Goal: Task Accomplishment & Management: Manage account settings

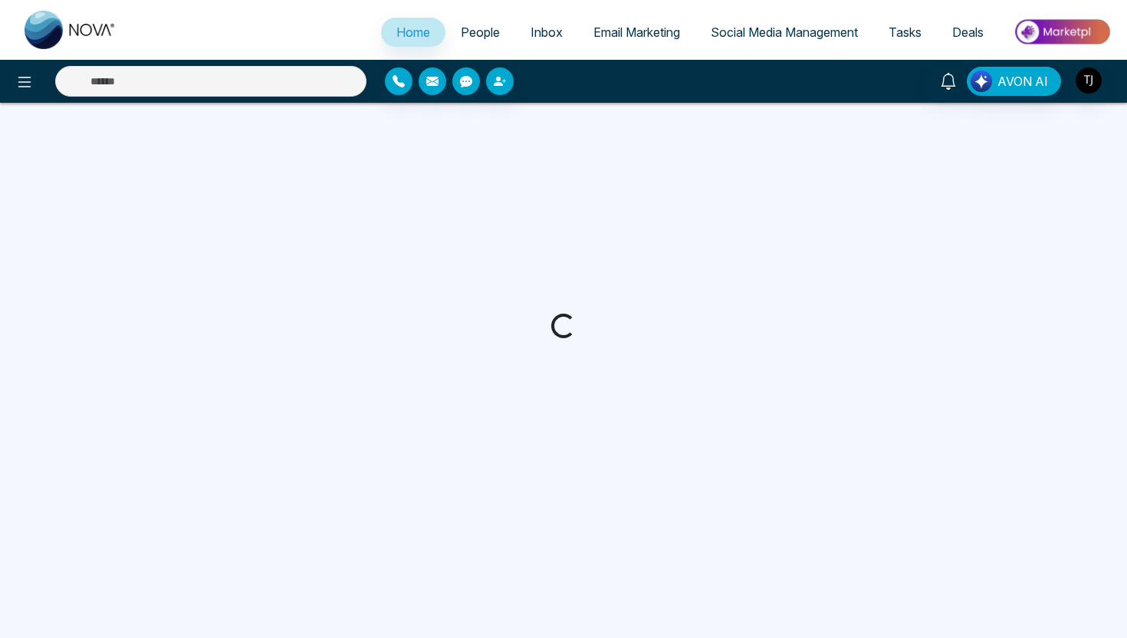
select select "*"
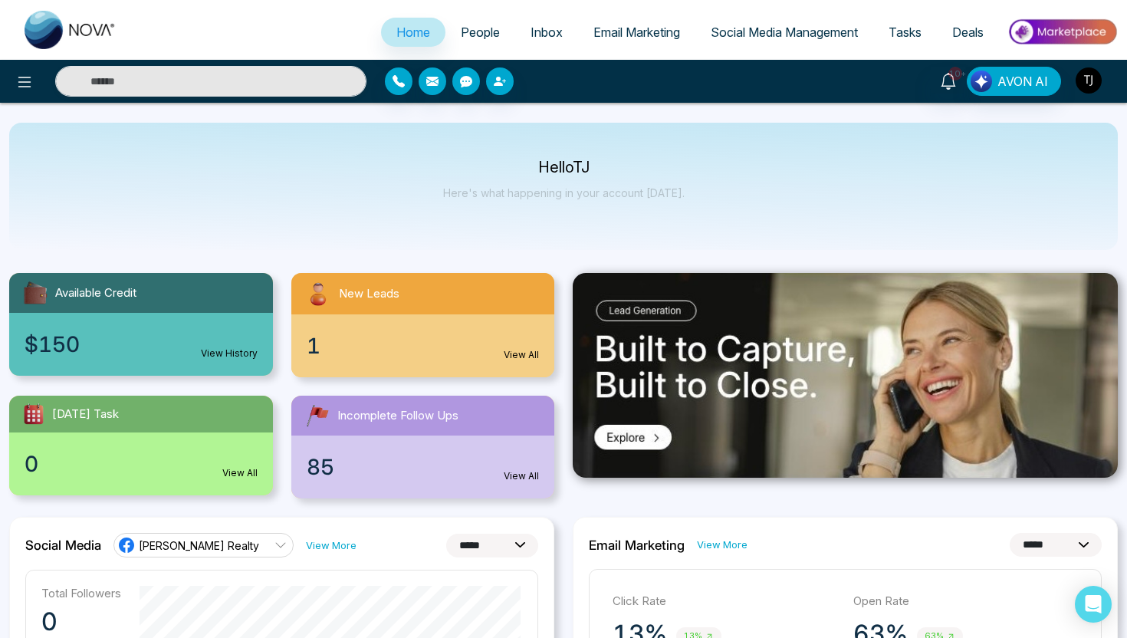
click at [1091, 79] on img "button" at bounding box center [1088, 80] width 26 height 26
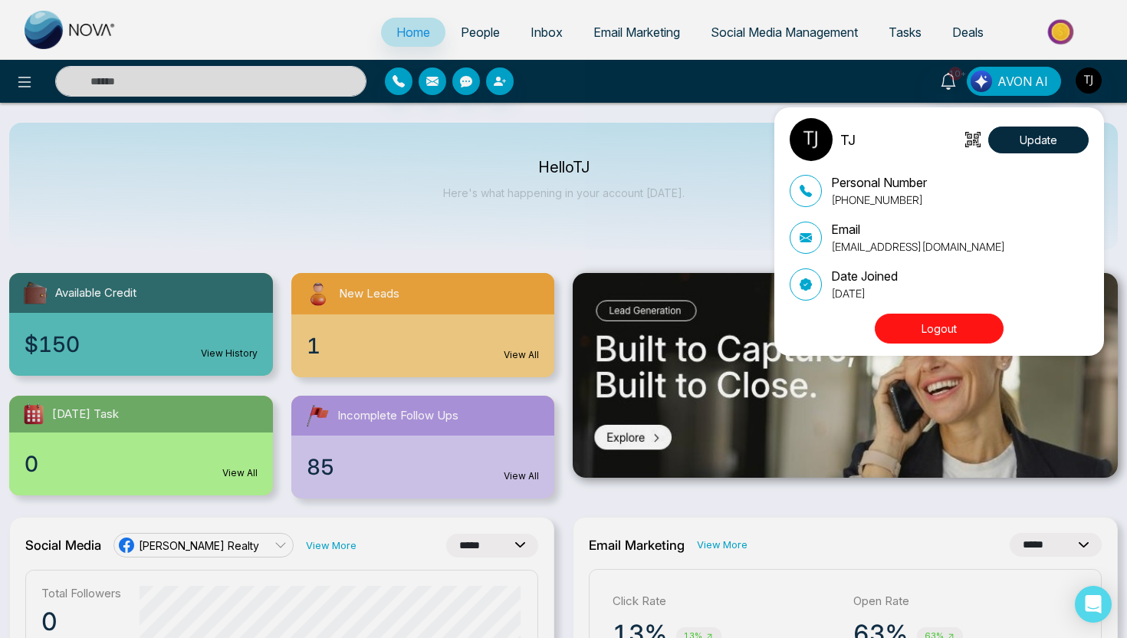
click at [933, 334] on button "Logout" at bounding box center [938, 328] width 129 height 30
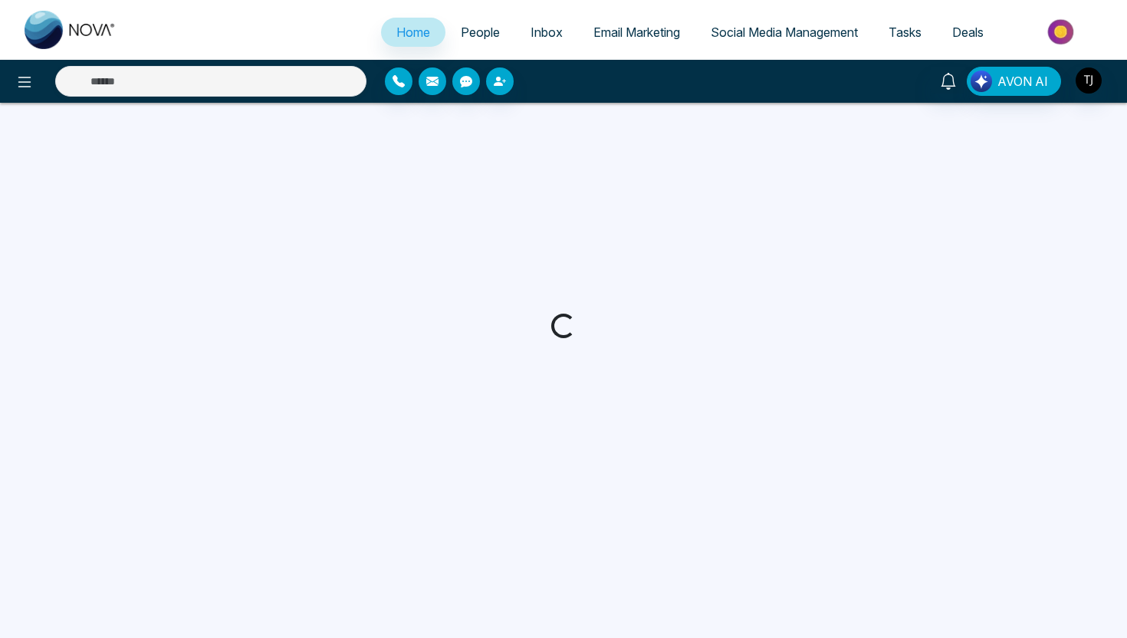
select select "*"
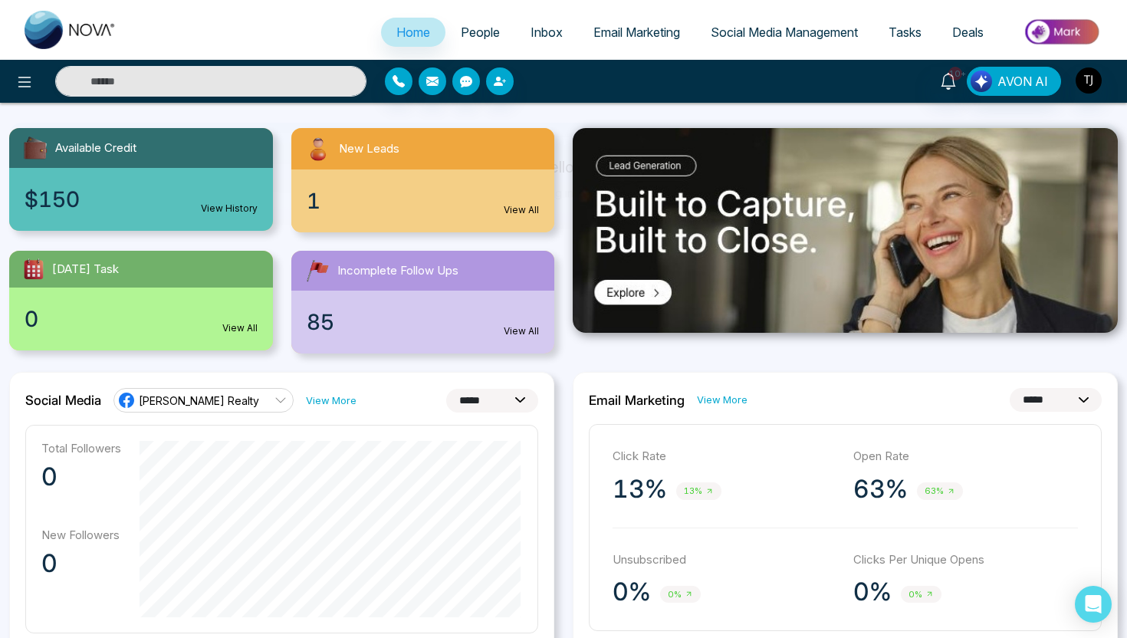
scroll to position [129, 0]
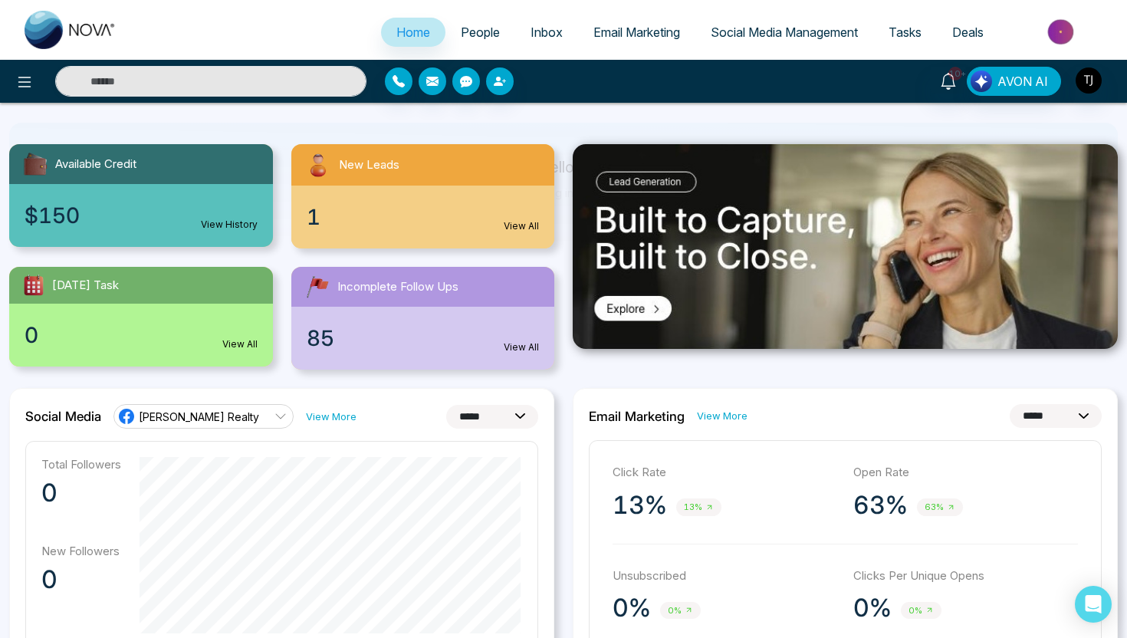
click at [519, 349] on link "View All" at bounding box center [521, 347] width 35 height 14
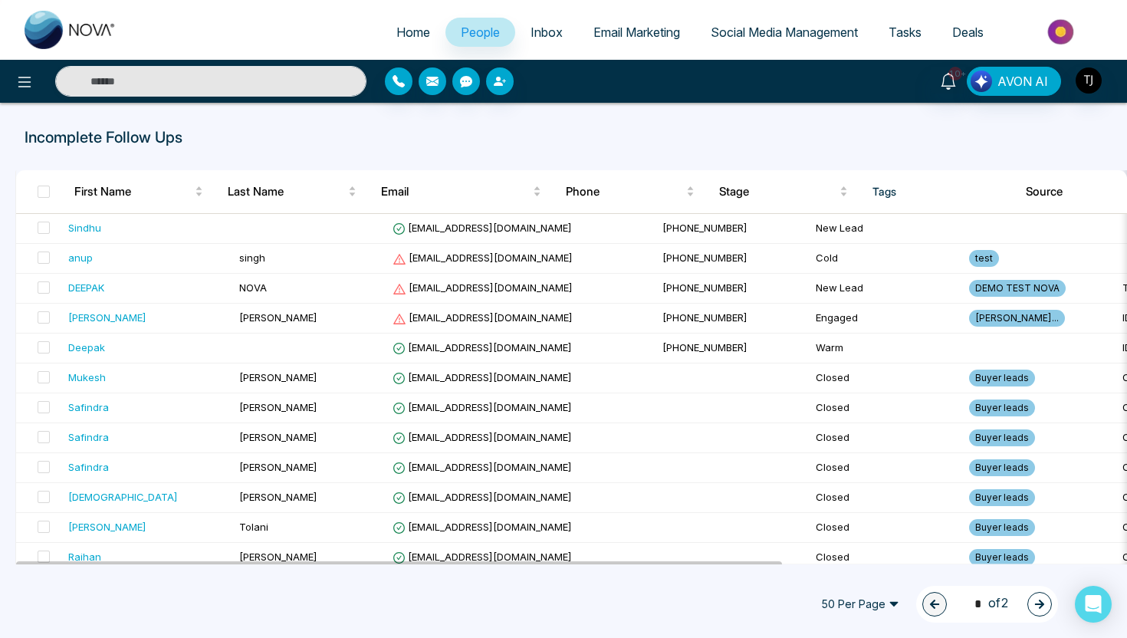
select select "*"
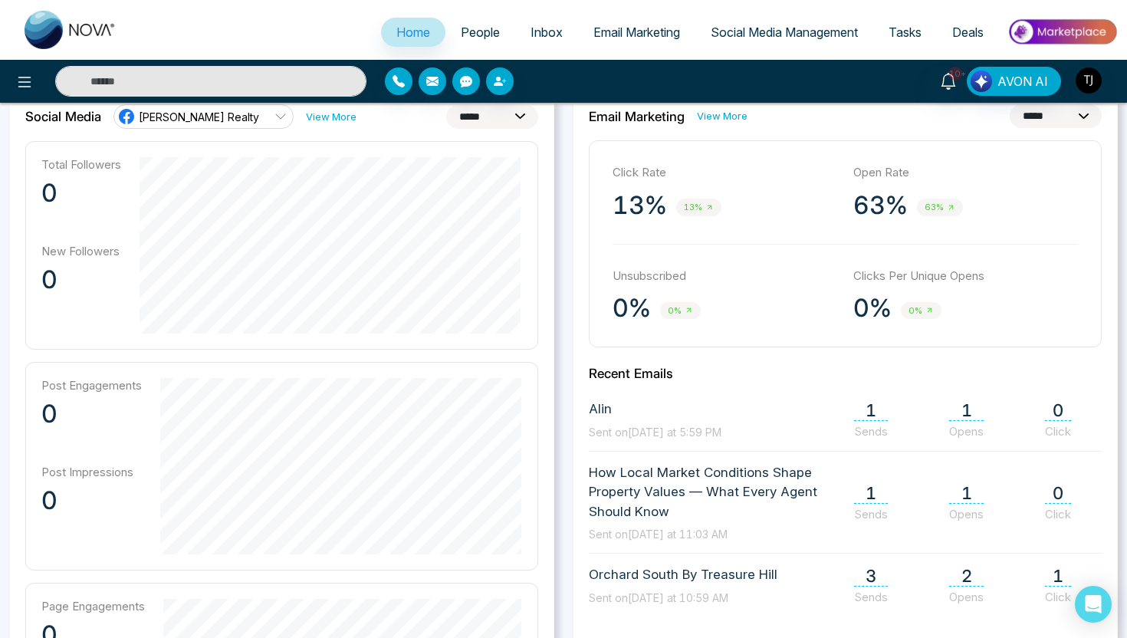
scroll to position [430, 0]
click at [479, 117] on select "**********" at bounding box center [492, 115] width 92 height 24
select select "**"
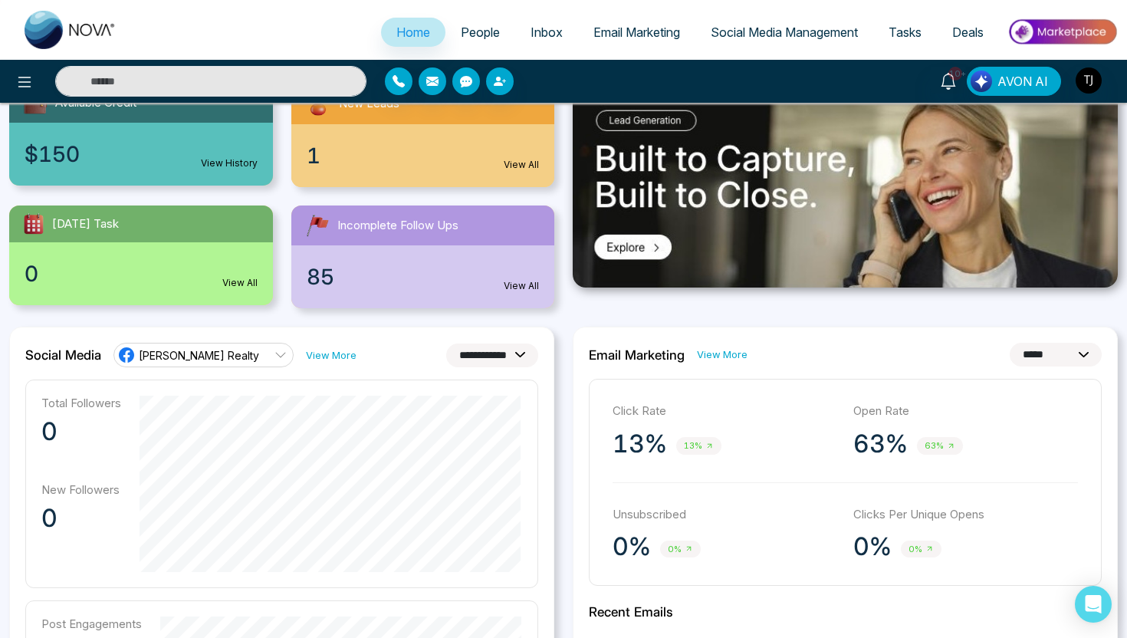
scroll to position [0, 0]
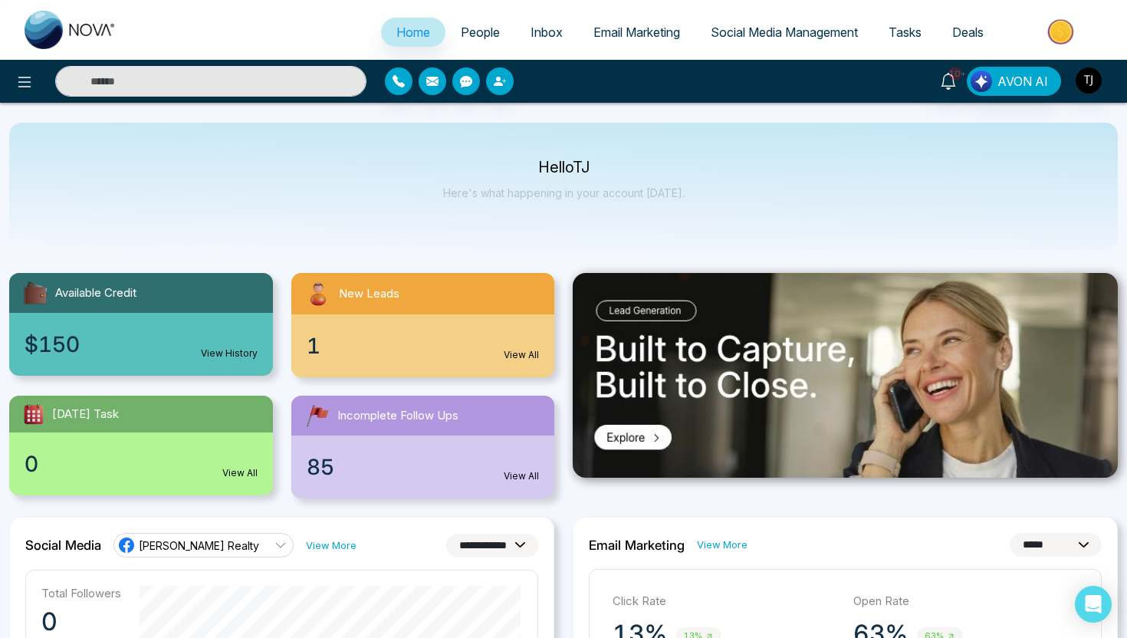
click at [468, 28] on span "People" at bounding box center [480, 32] width 39 height 15
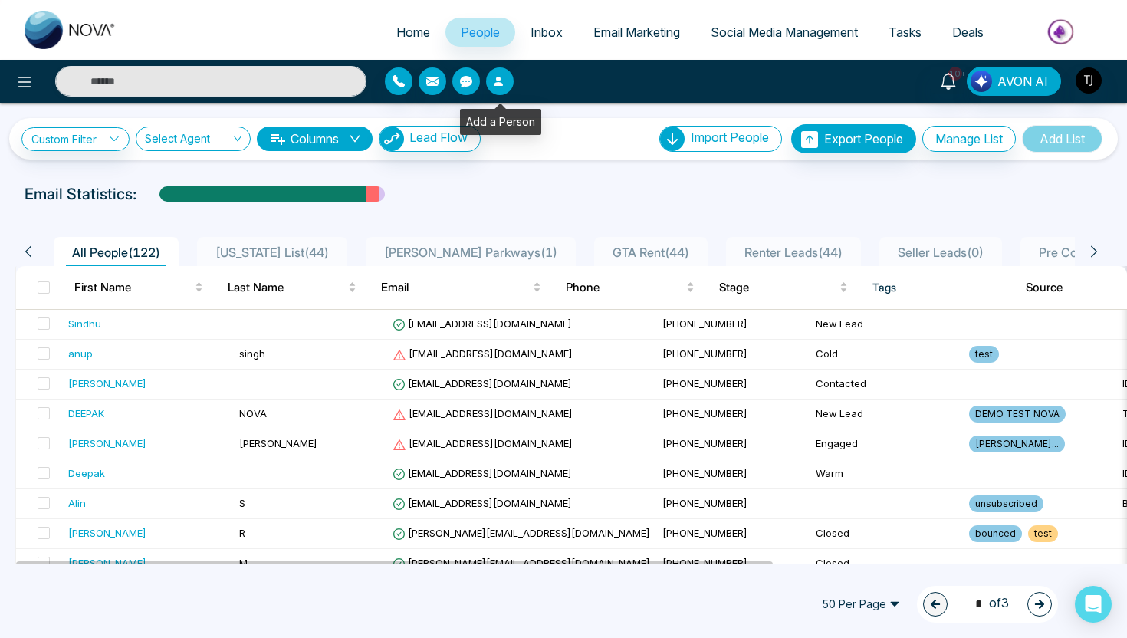
click at [510, 77] on button "button" at bounding box center [500, 81] width 28 height 28
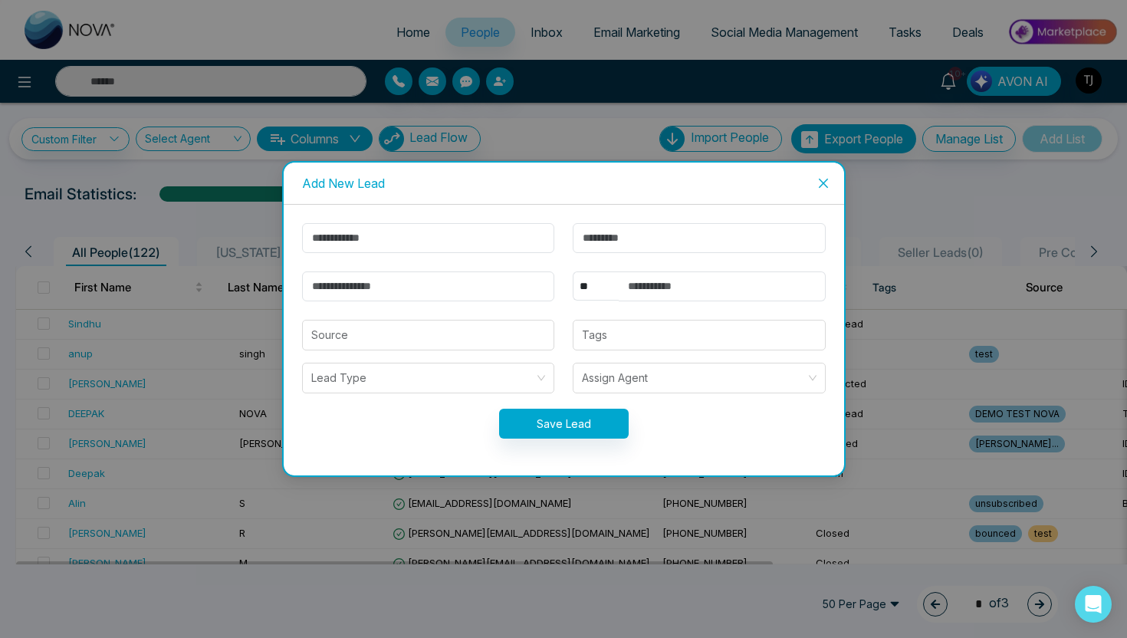
click at [826, 184] on icon "close" at bounding box center [823, 183] width 12 height 12
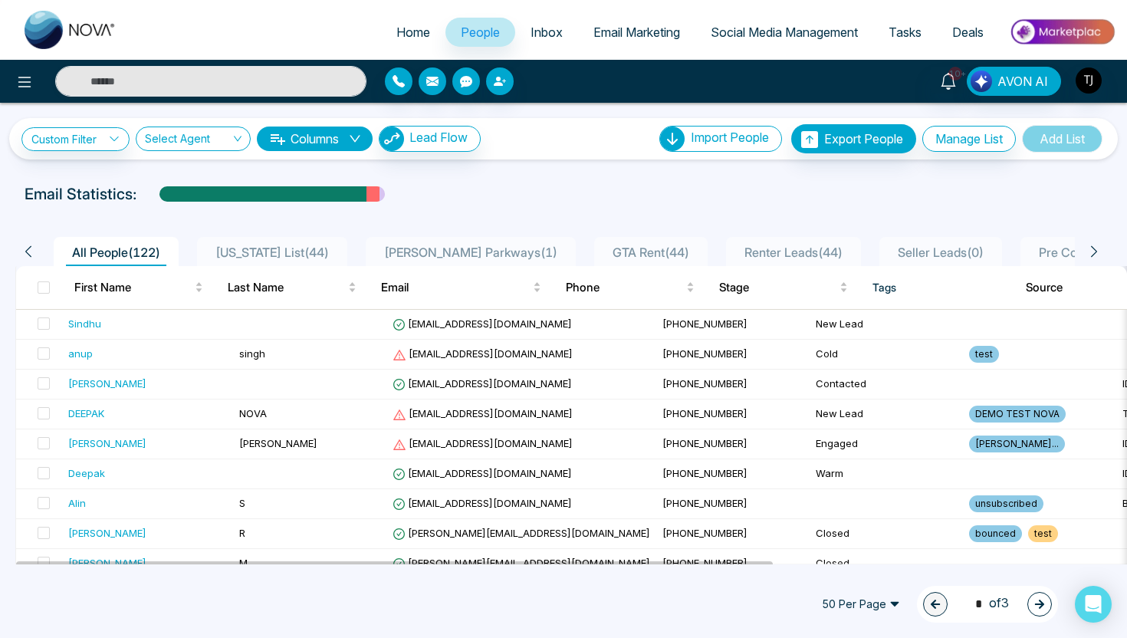
click at [526, 205] on div at bounding box center [563, 208] width 1108 height 6
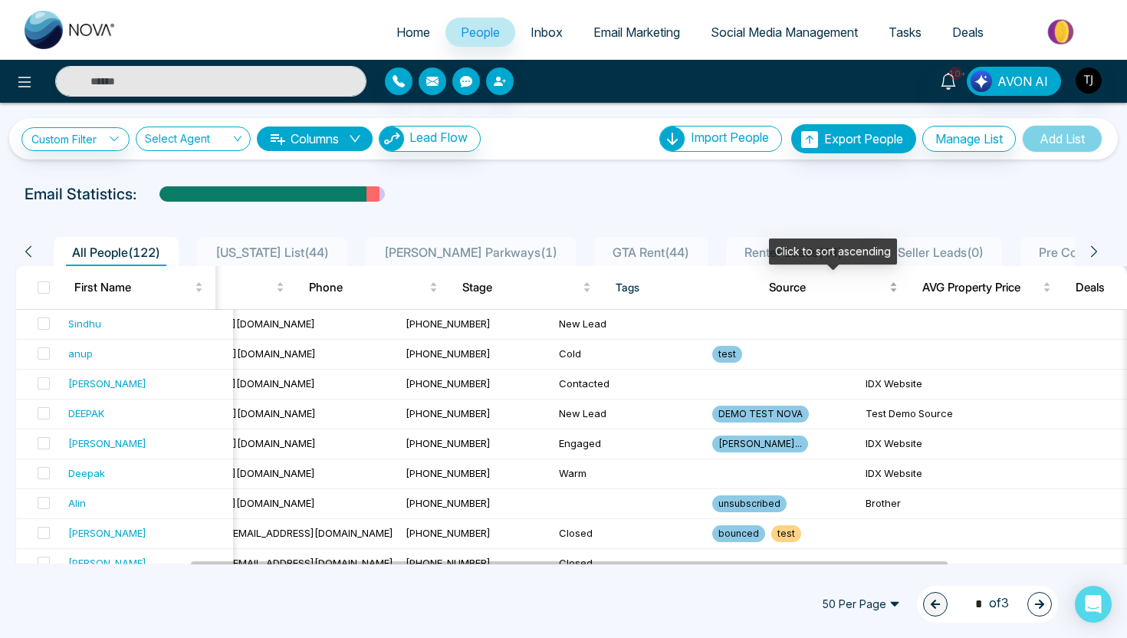
scroll to position [0, 346]
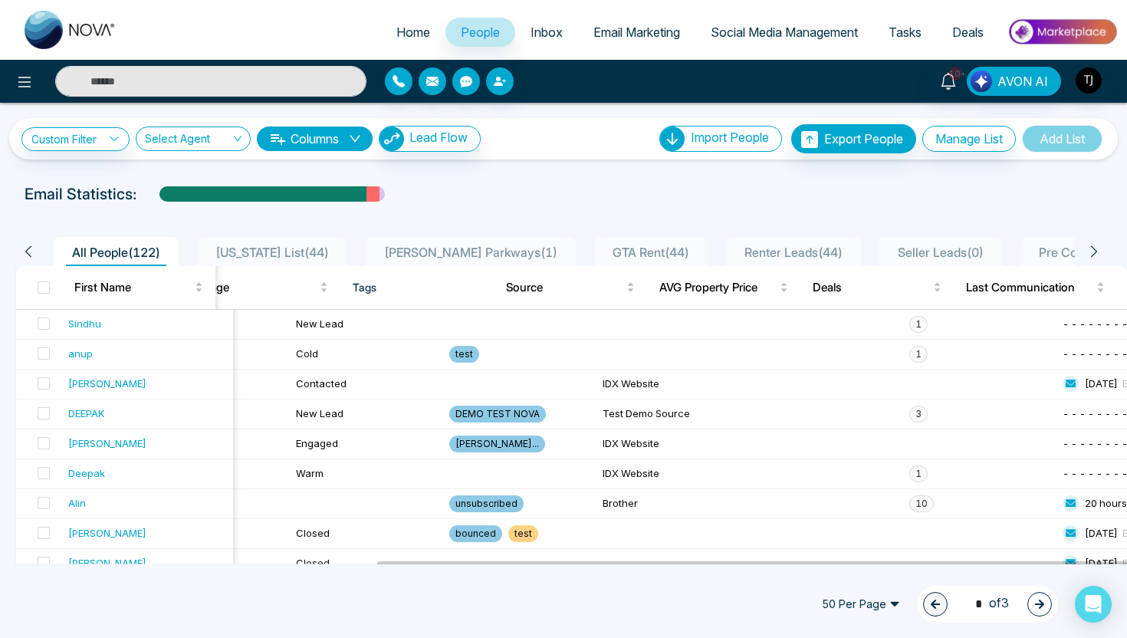
click at [350, 136] on button "Columns" at bounding box center [315, 138] width 116 height 25
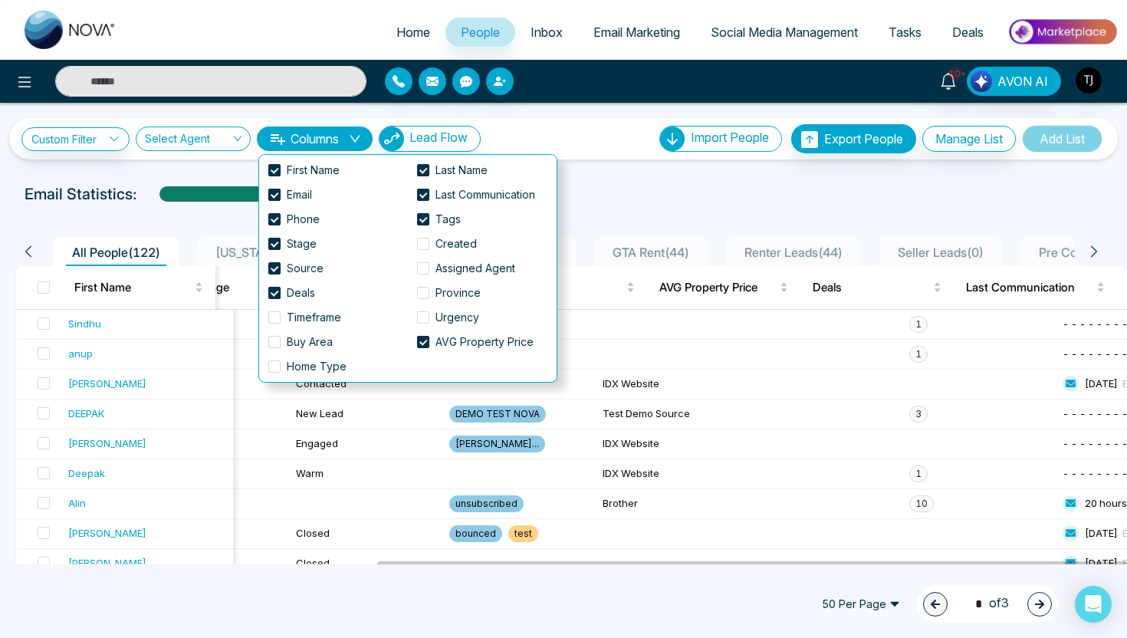
click at [683, 190] on div "Email Statistics:" at bounding box center [564, 193] width 1078 height 23
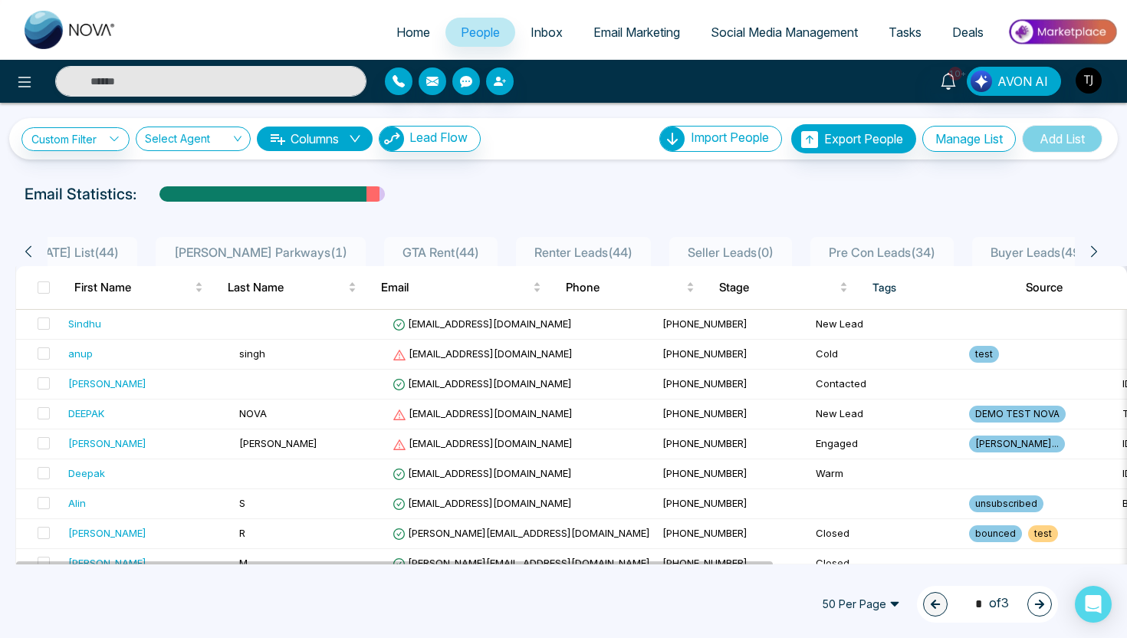
click at [94, 152] on div "**********" at bounding box center [563, 138] width 1084 height 29
click at [95, 147] on link "Custom Filter" at bounding box center [75, 139] width 108 height 24
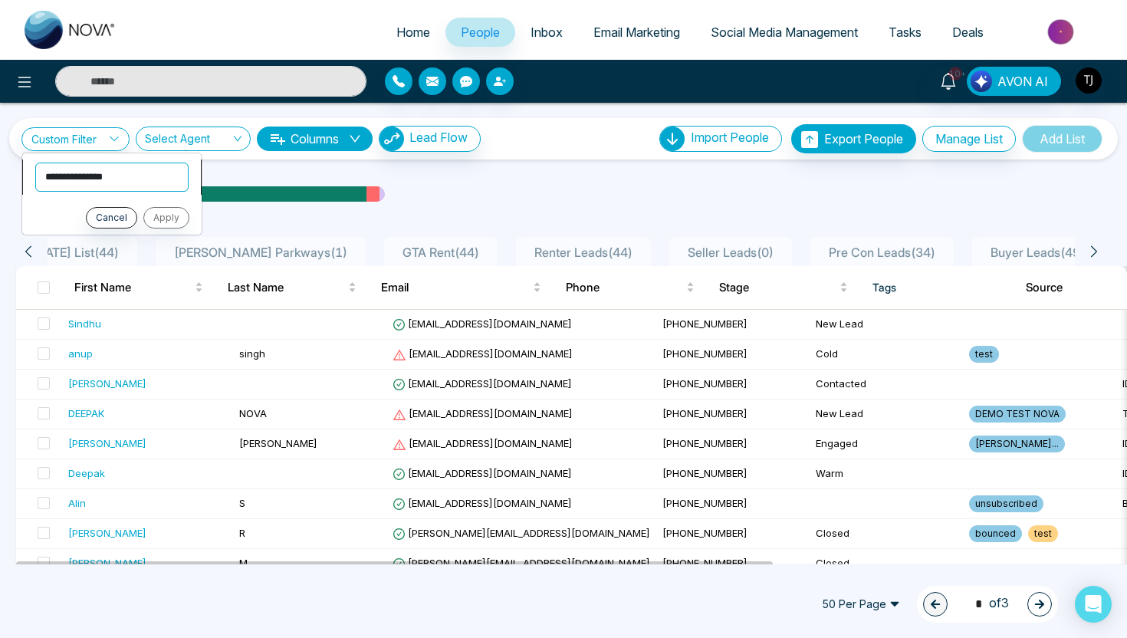
click at [91, 176] on select "**********" at bounding box center [111, 176] width 153 height 29
select select "****"
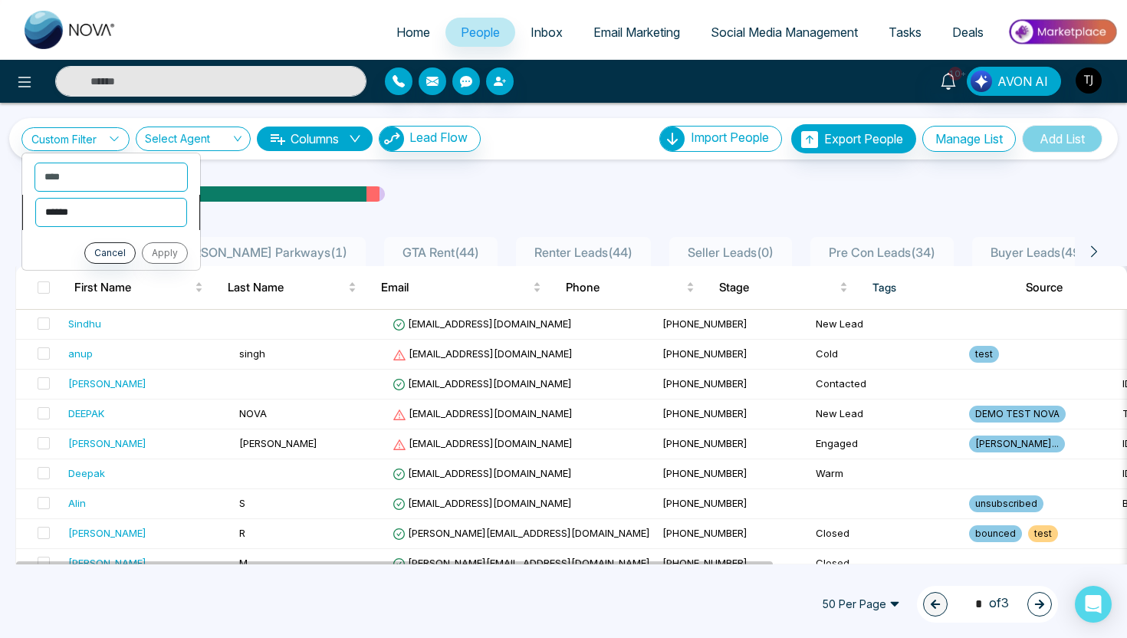
click at [120, 210] on select "**********" at bounding box center [111, 212] width 152 height 29
click at [98, 173] on select "**********" at bounding box center [111, 176] width 153 height 29
click at [103, 255] on button "Cancel" at bounding box center [109, 252] width 51 height 21
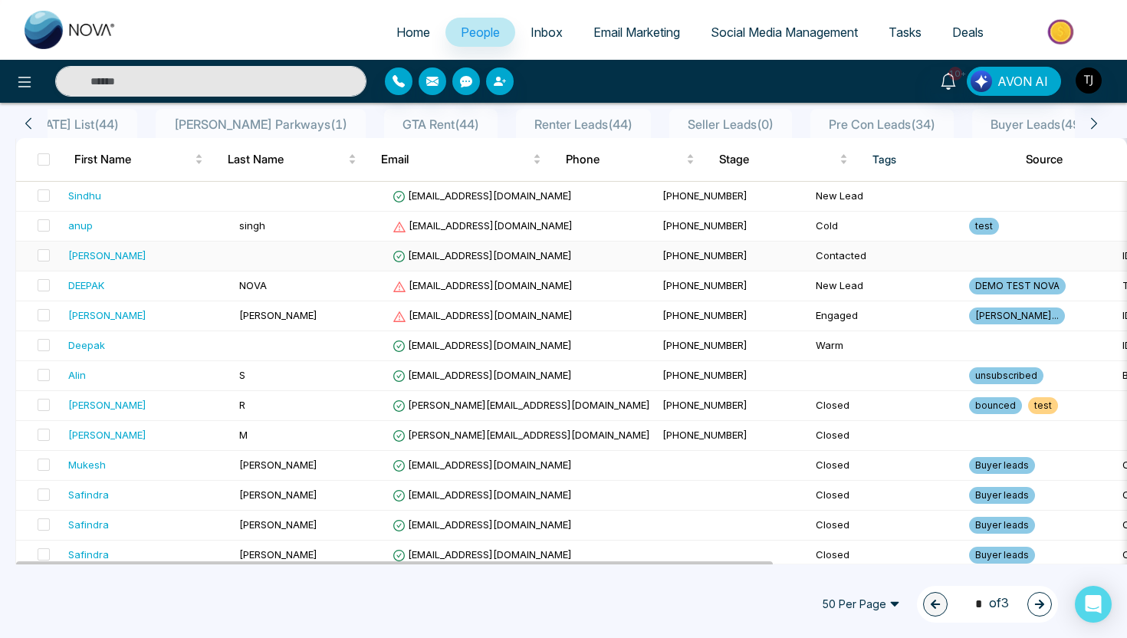
scroll to position [129, 0]
click at [75, 377] on div "Alin" at bounding box center [77, 373] width 18 height 15
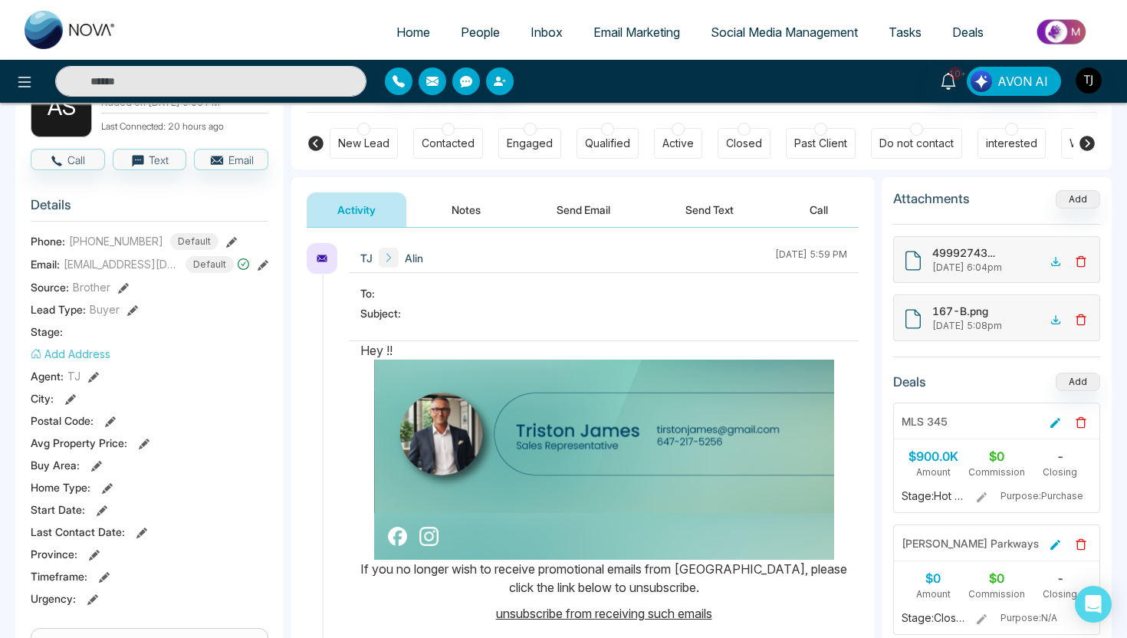
scroll to position [132, 0]
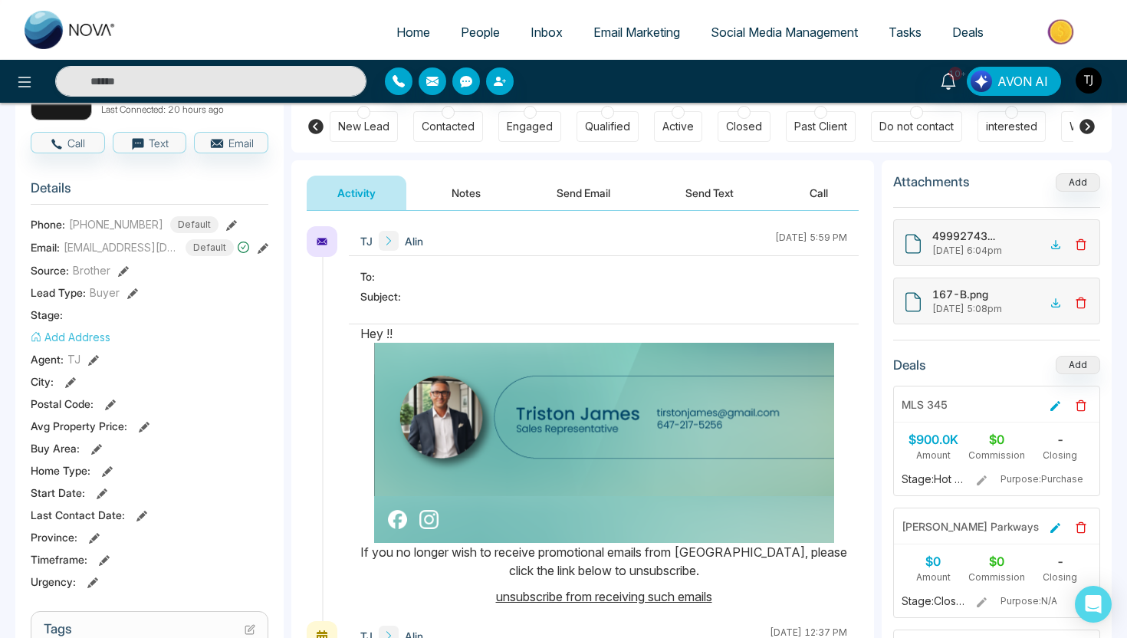
click at [477, 189] on button "Notes" at bounding box center [466, 193] width 90 height 34
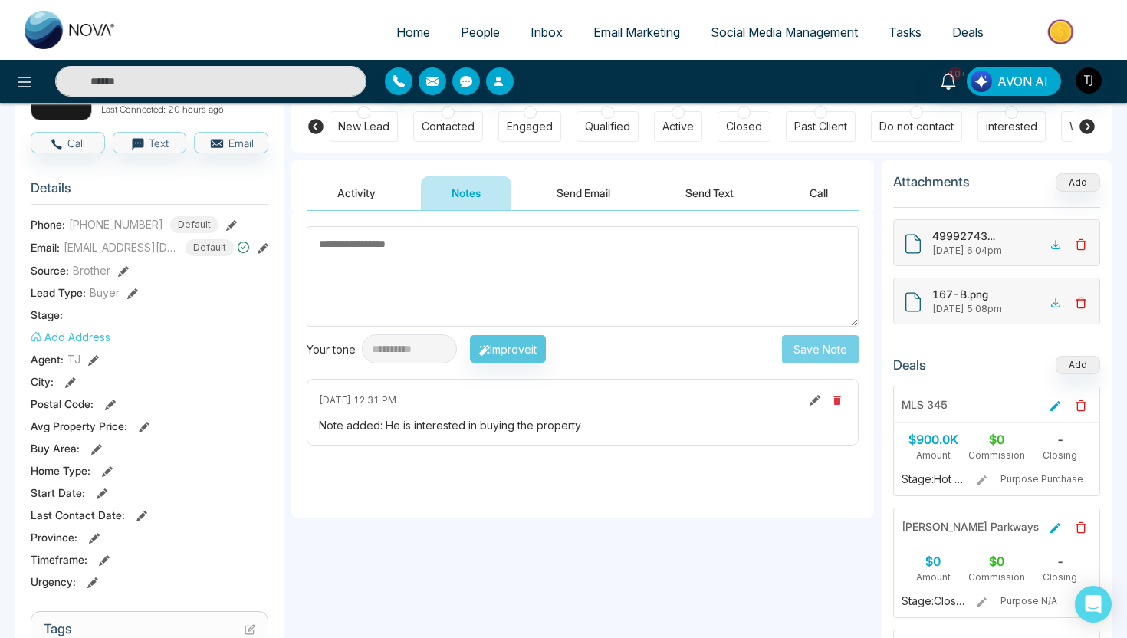
click at [602, 186] on button "Send Email" at bounding box center [583, 193] width 115 height 34
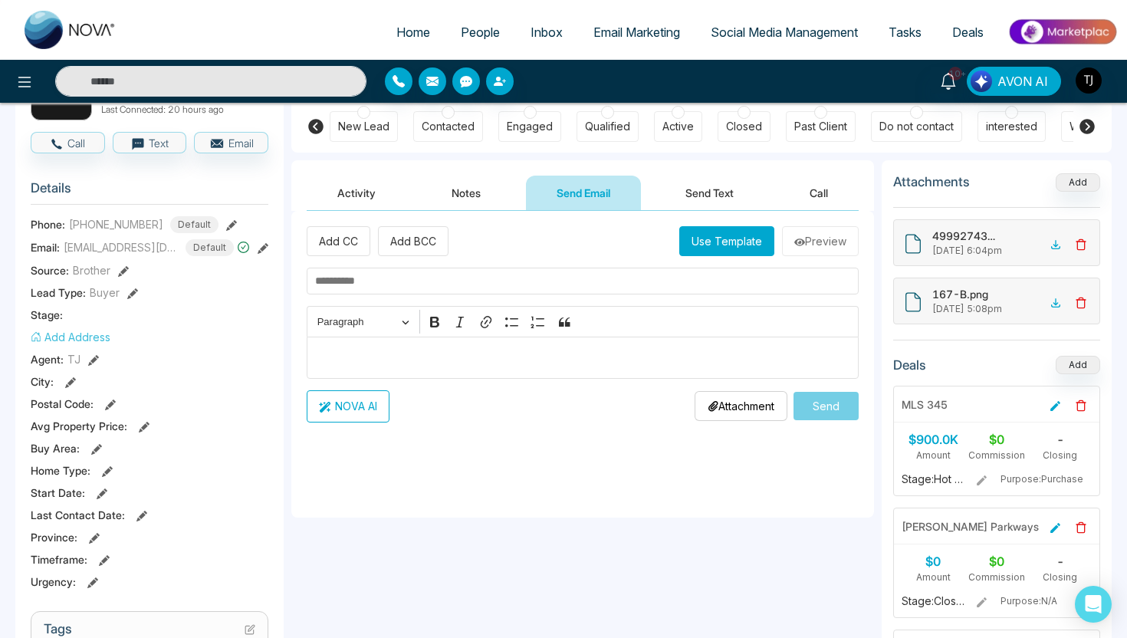
click at [695, 198] on button "Send Text" at bounding box center [710, 193] width 110 height 34
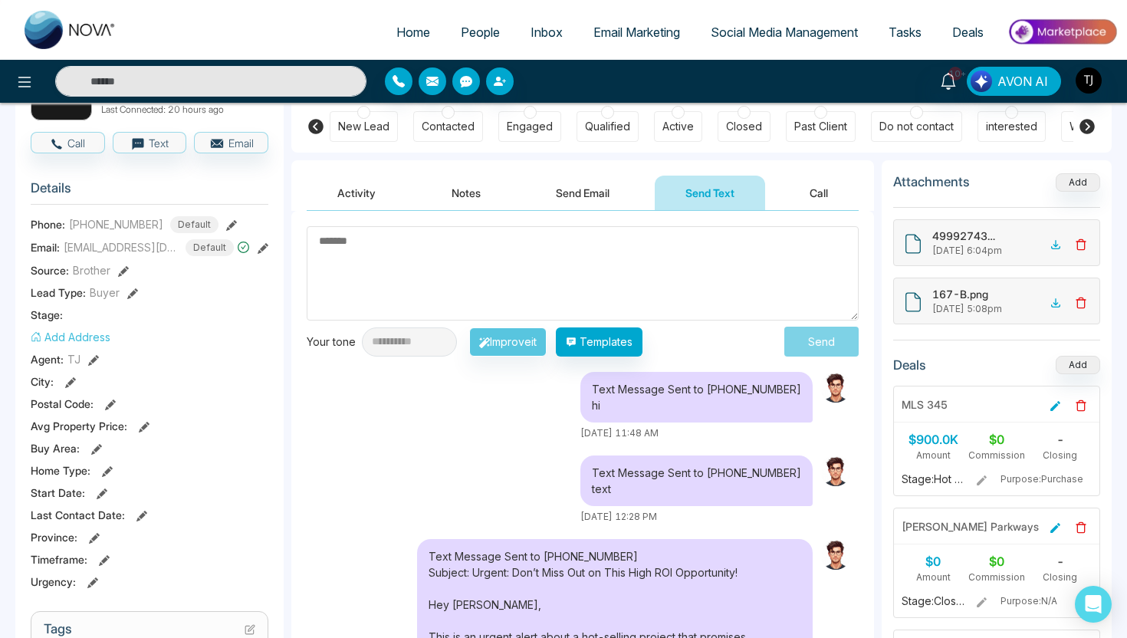
click at [498, 250] on textarea at bounding box center [583, 273] width 552 height 94
type textarea "*****"
click at [562, 188] on button "Send Email" at bounding box center [582, 193] width 115 height 34
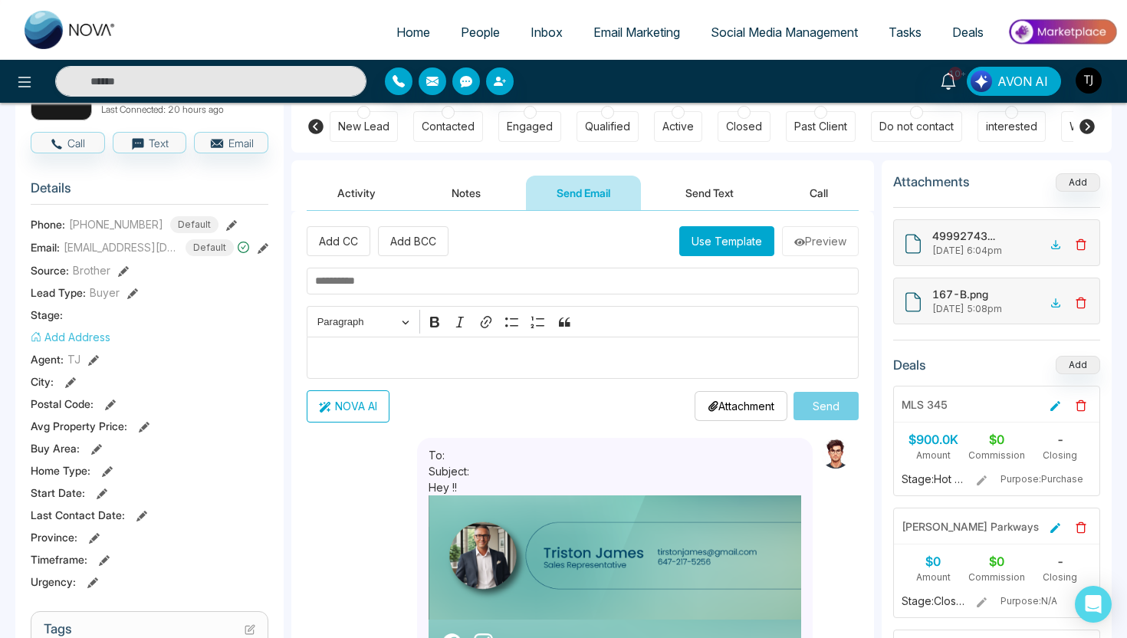
click at [512, 366] on p "Editor editing area: main" at bounding box center [583, 357] width 536 height 18
click at [622, 359] on p "**********" at bounding box center [583, 357] width 536 height 18
type textarea "**********"
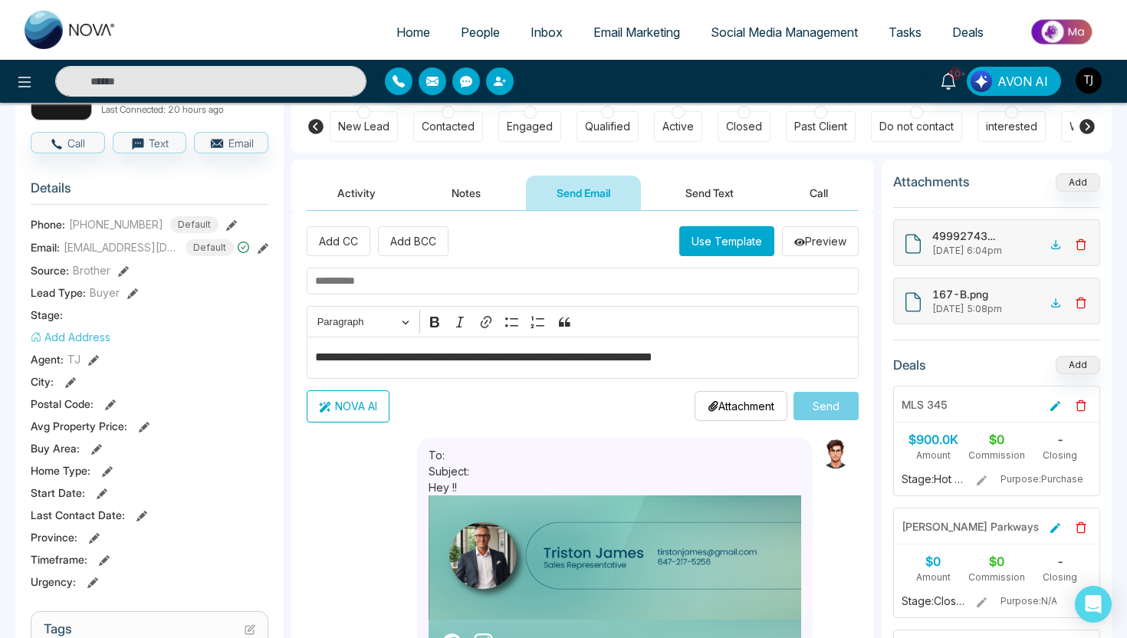
click at [349, 412] on button "NOVA AI" at bounding box center [348, 406] width 83 height 32
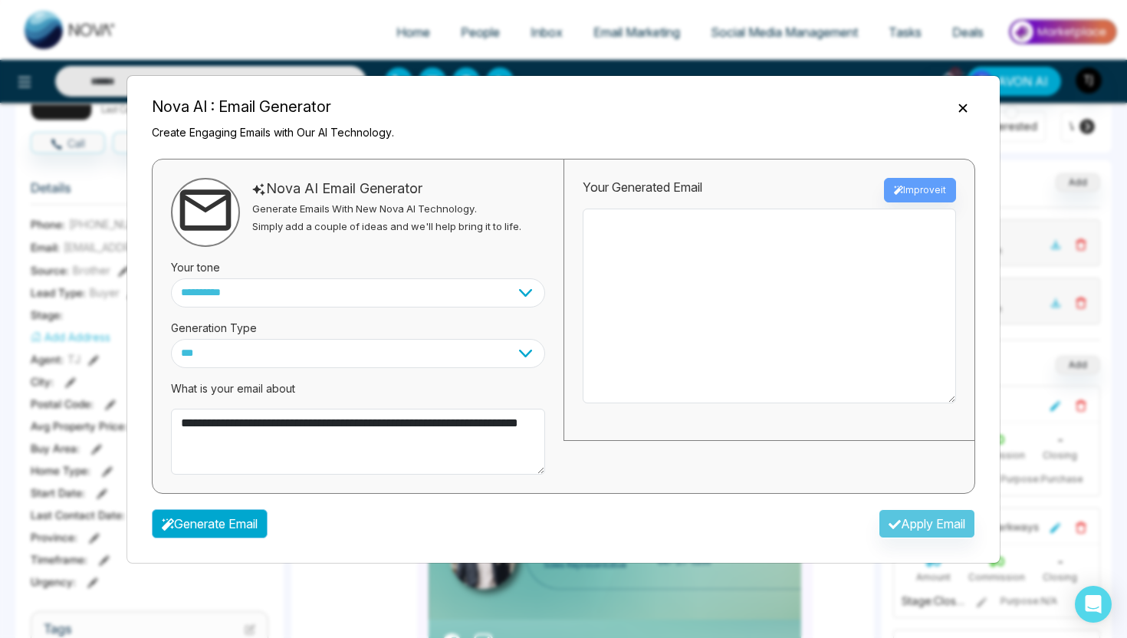
click at [228, 525] on button "Generate Email" at bounding box center [210, 523] width 116 height 29
type textarea "**********"
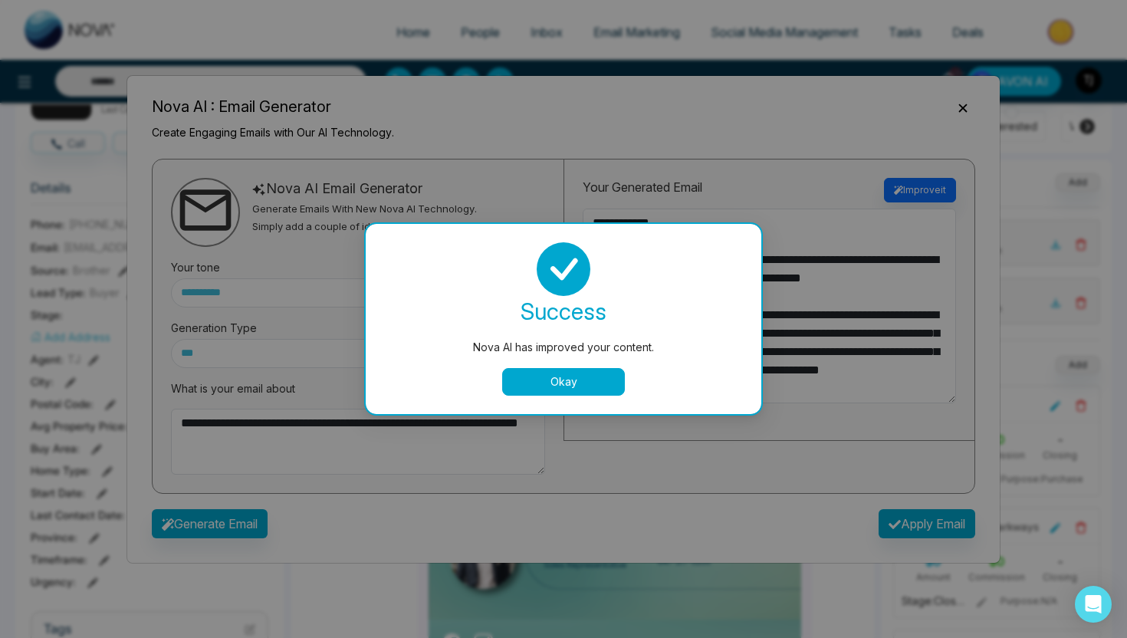
click at [571, 386] on button "Okay" at bounding box center [563, 382] width 123 height 28
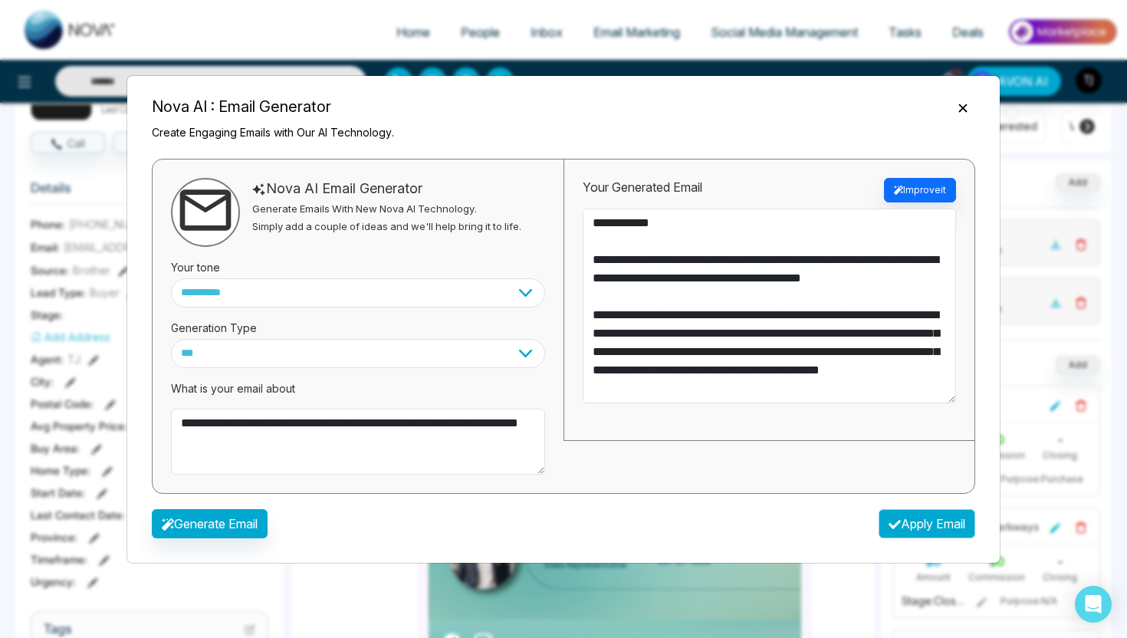
click at [902, 509] on button "Apply Email" at bounding box center [926, 523] width 97 height 29
type textarea "**********"
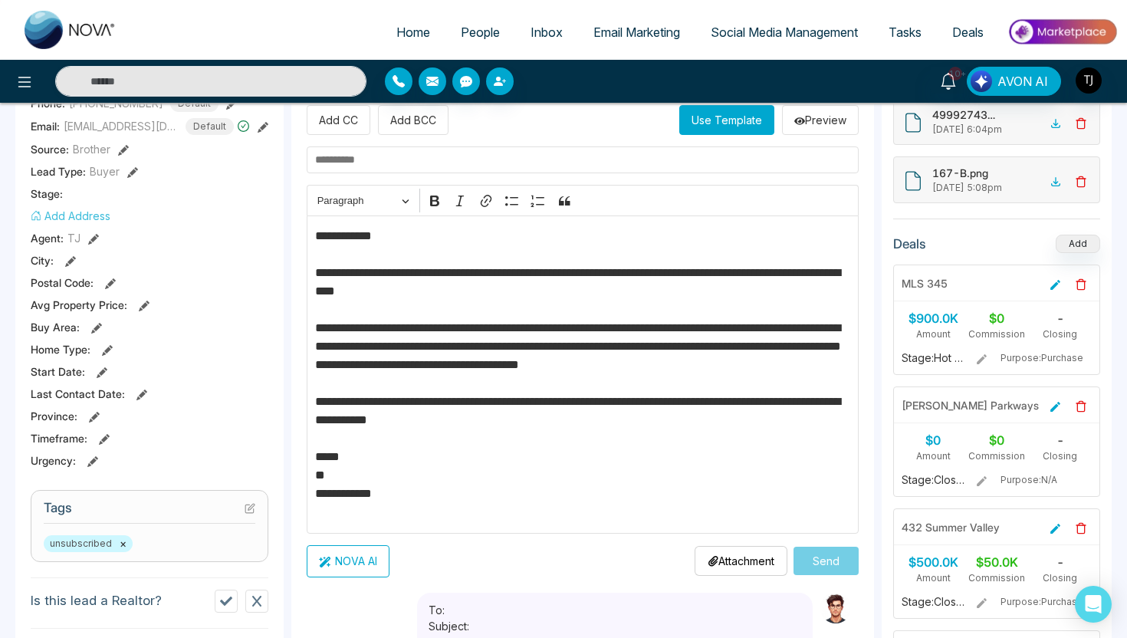
scroll to position [237, 0]
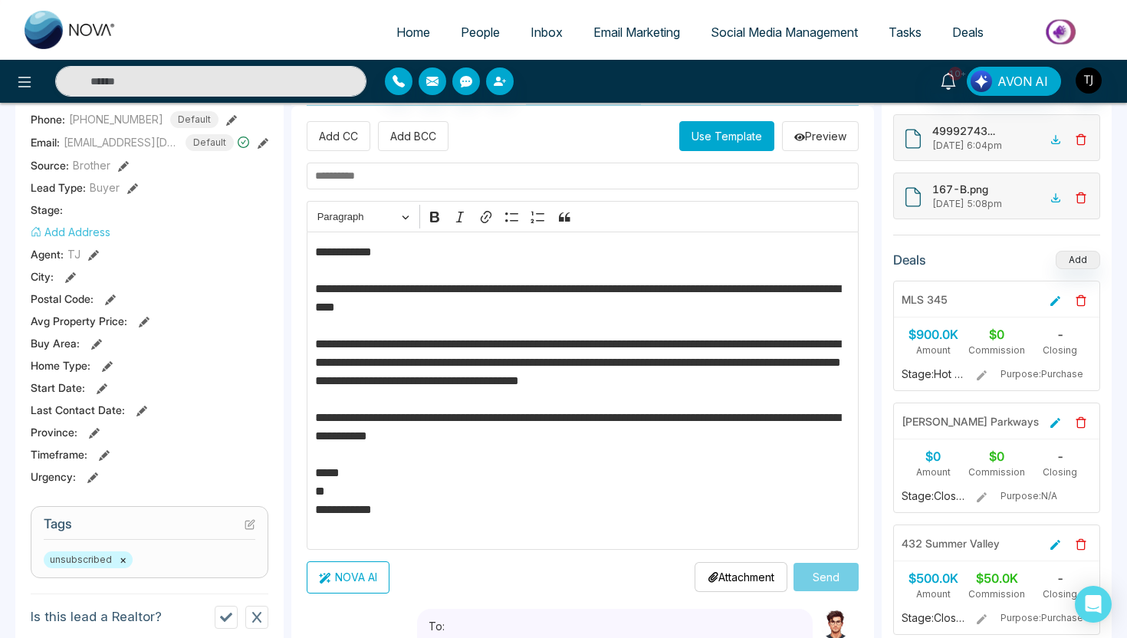
click at [370, 573] on button "NOVA AI" at bounding box center [348, 577] width 83 height 32
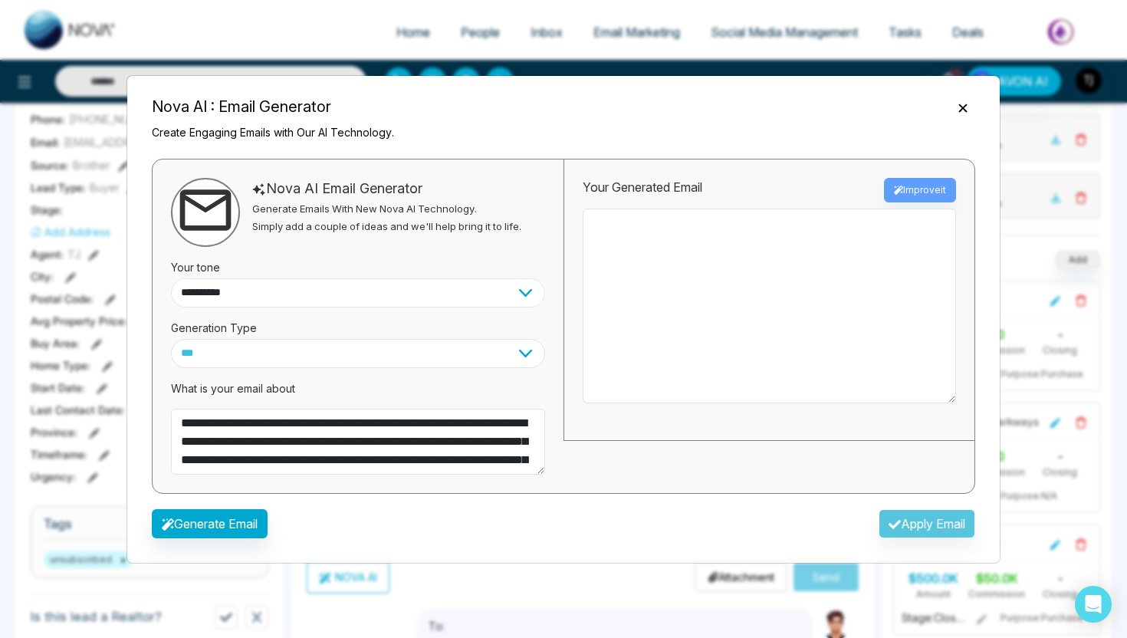
click at [326, 295] on select "**********" at bounding box center [358, 292] width 374 height 29
select select "*******"
click at [217, 523] on button "Generate Email" at bounding box center [210, 523] width 116 height 29
type textarea "**********"
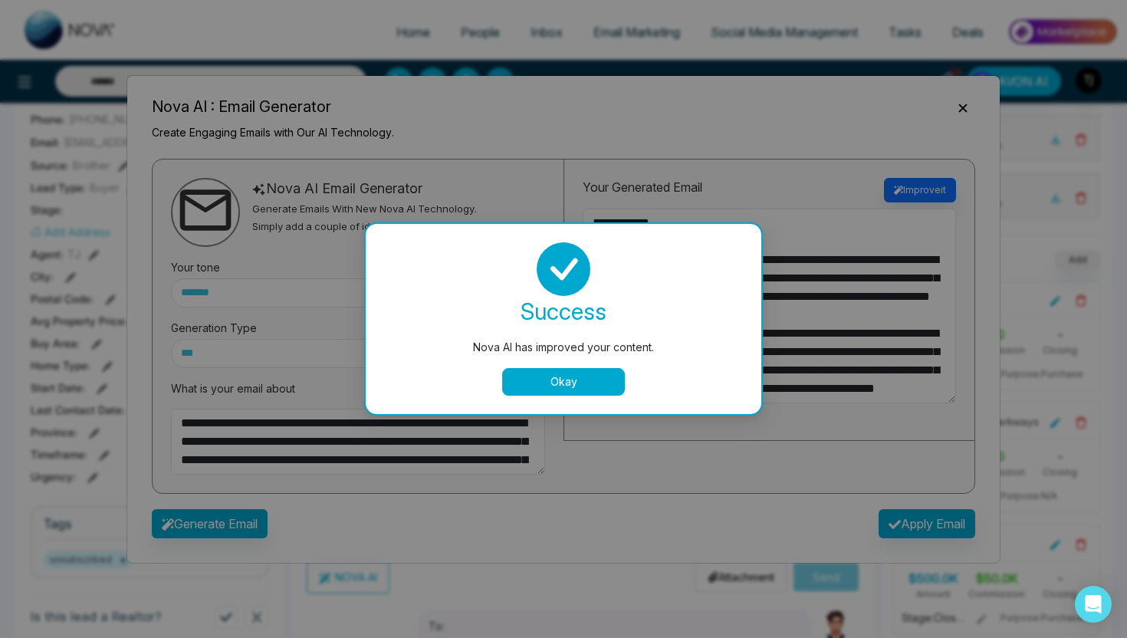
click at [534, 376] on button "Okay" at bounding box center [563, 382] width 123 height 28
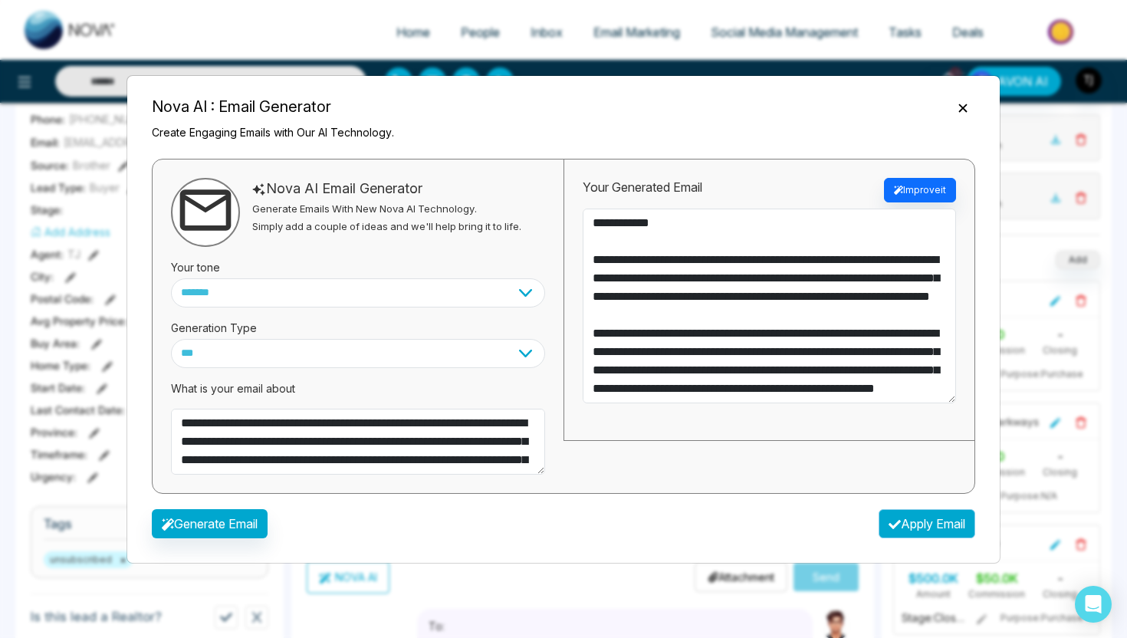
click at [941, 530] on button "Apply Email" at bounding box center [926, 523] width 97 height 29
type textarea "**********"
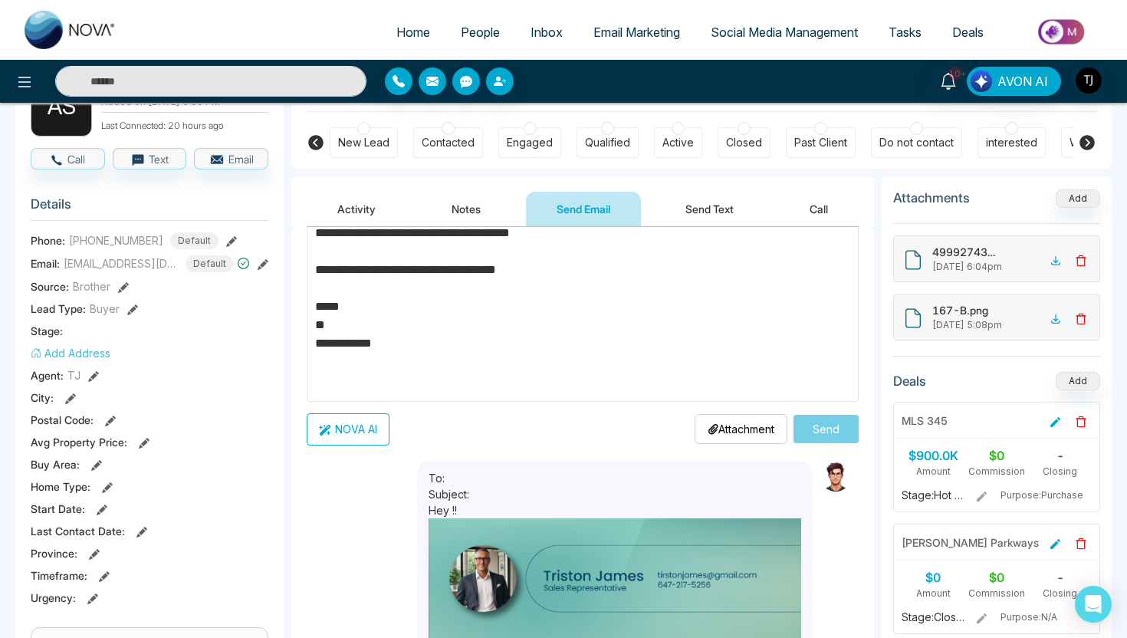
scroll to position [0, 0]
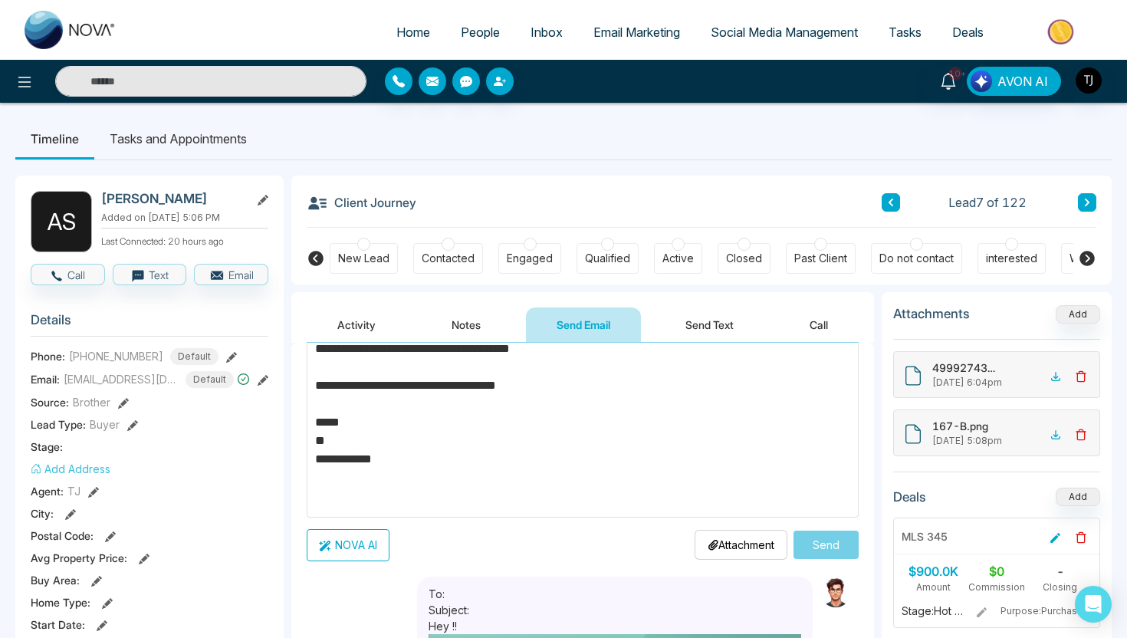
click at [218, 124] on li "Tasks and Appointments" at bounding box center [178, 138] width 168 height 41
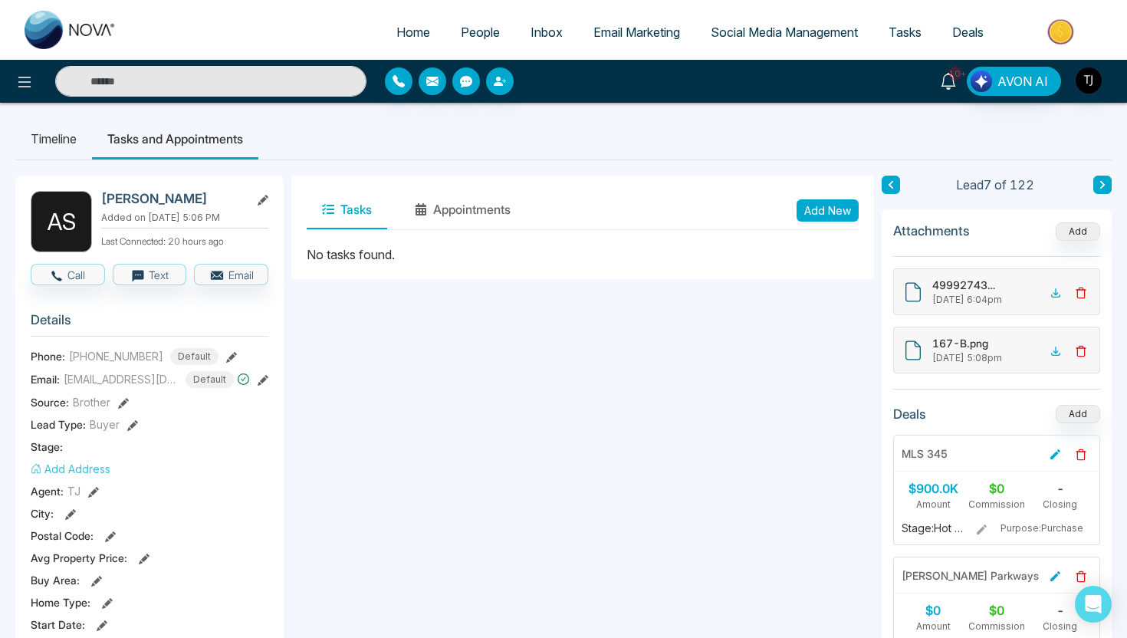
click at [949, 86] on icon at bounding box center [948, 81] width 17 height 17
click at [510, 148] on ul "Timeline Tasks and Appointments" at bounding box center [563, 138] width 1096 height 41
click at [477, 43] on link "People" at bounding box center [480, 32] width 70 height 29
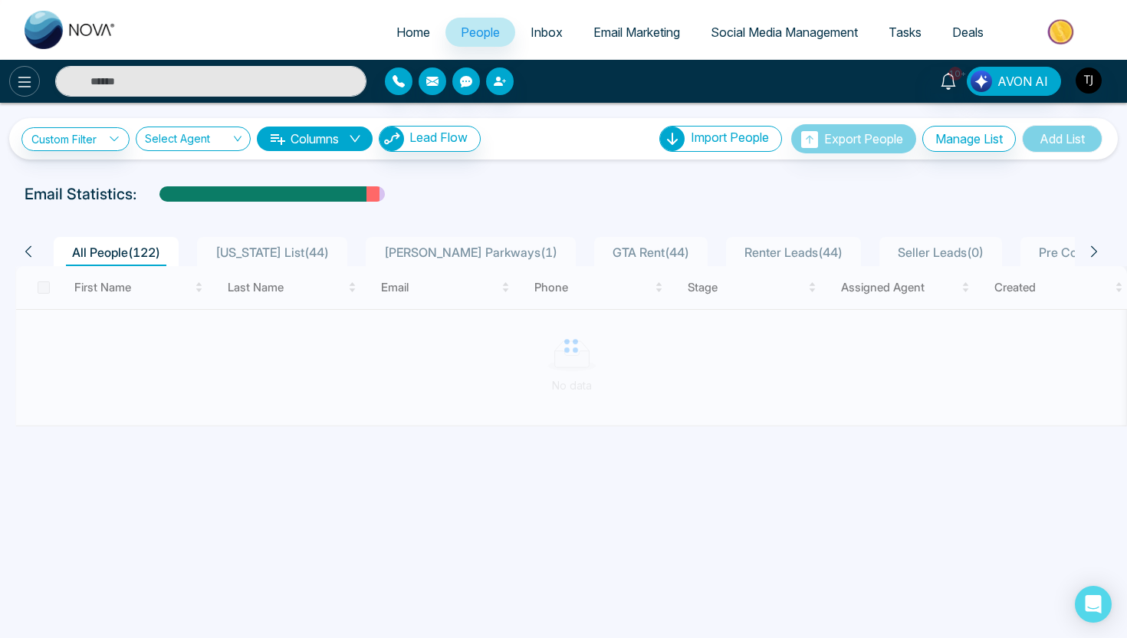
click at [32, 84] on icon at bounding box center [24, 82] width 18 height 18
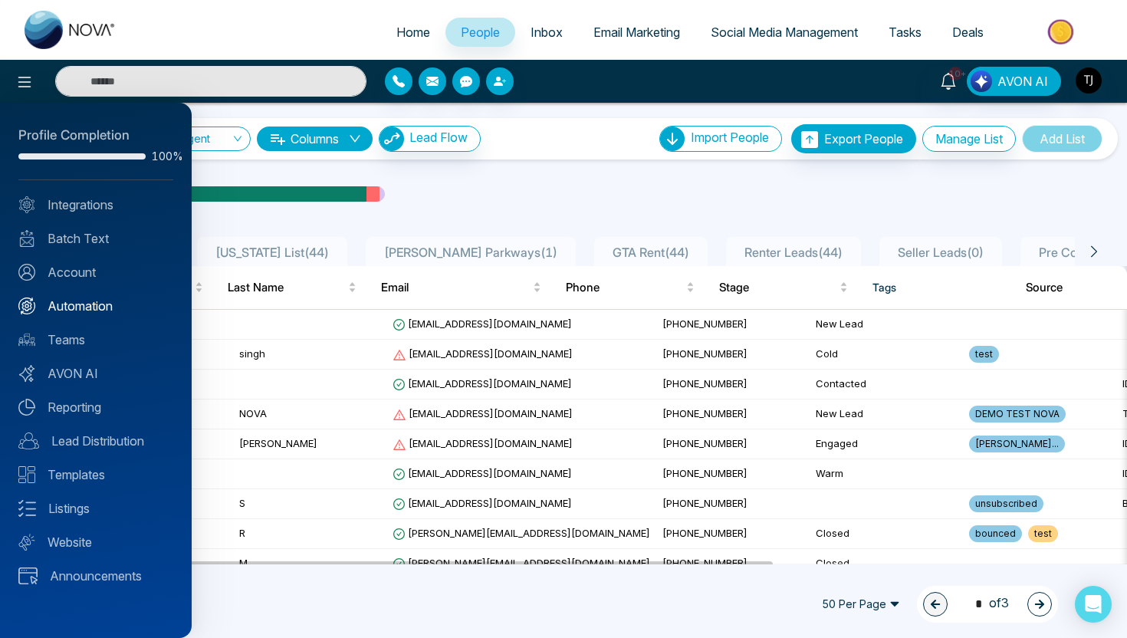
click at [66, 313] on link "Automation" at bounding box center [95, 306] width 155 height 18
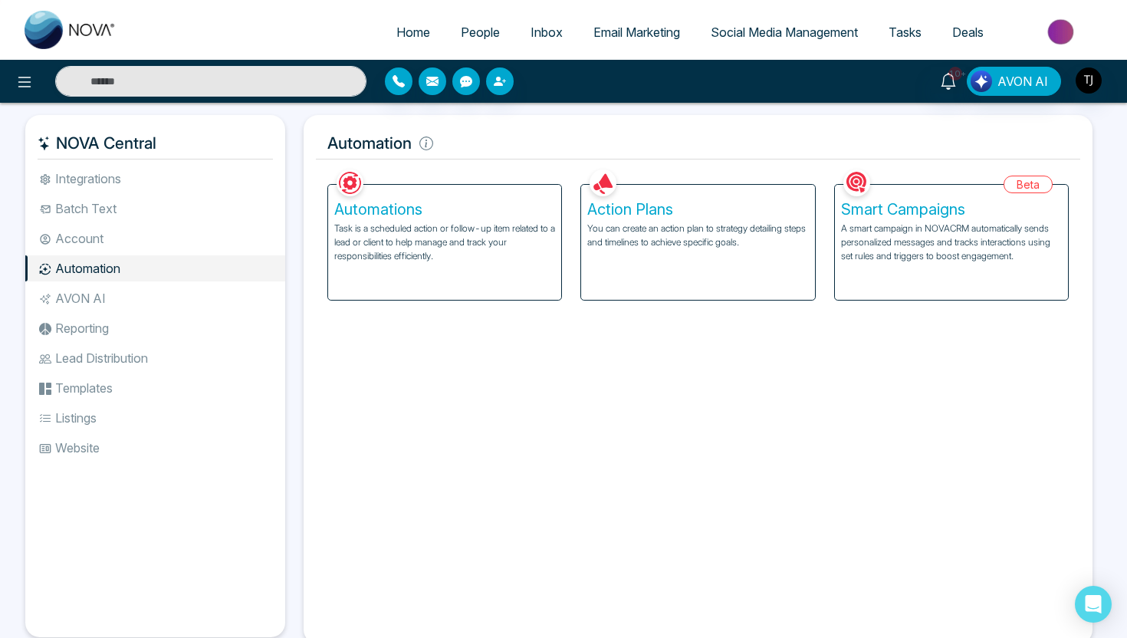
click at [934, 242] on p "A smart campaign in NOVACRM automatically sends personalized messages and track…" at bounding box center [951, 241] width 221 height 41
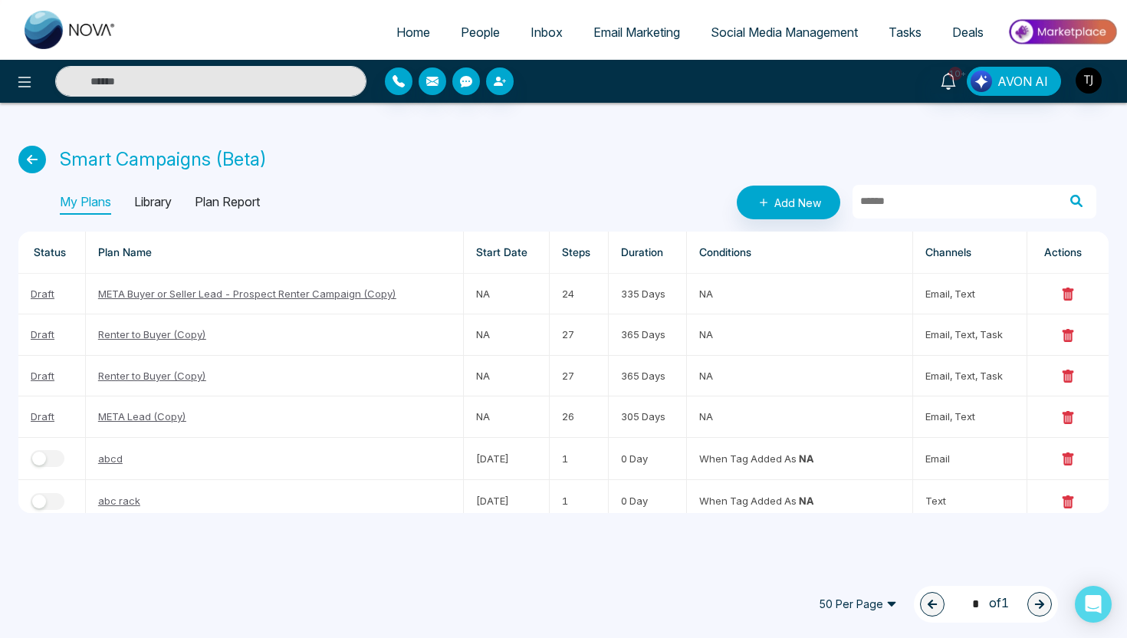
click at [155, 205] on p "Library" at bounding box center [153, 202] width 38 height 25
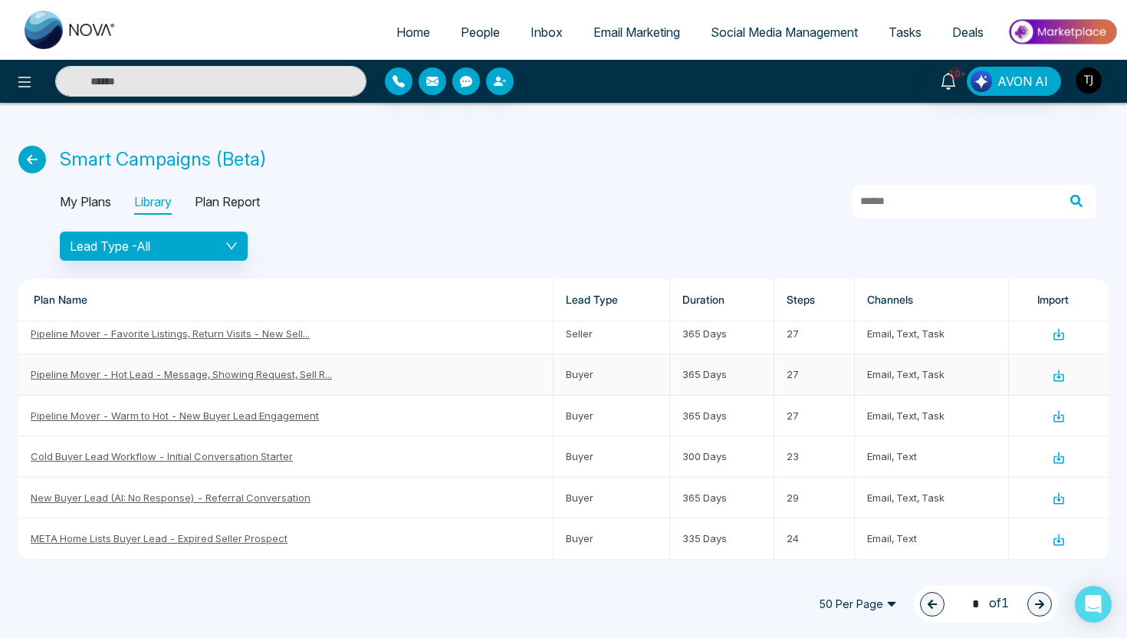
scroll to position [507, 0]
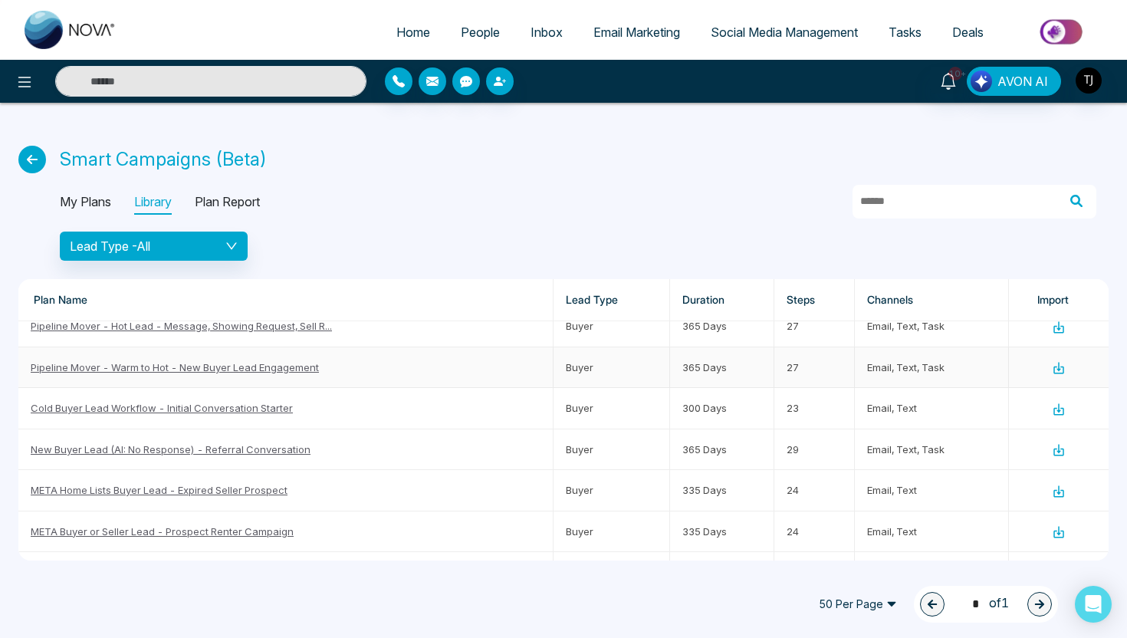
click at [160, 363] on link "Pipeline Mover - Warm to Hot - New Buyer Lead Engagement" at bounding box center [175, 367] width 288 height 12
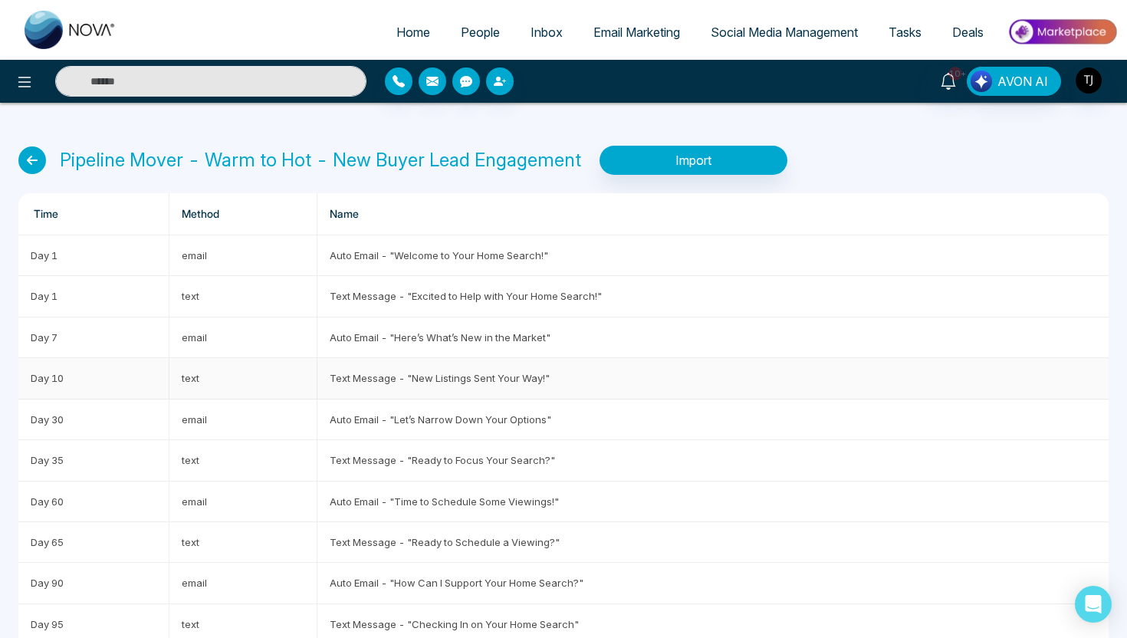
scroll to position [267, 0]
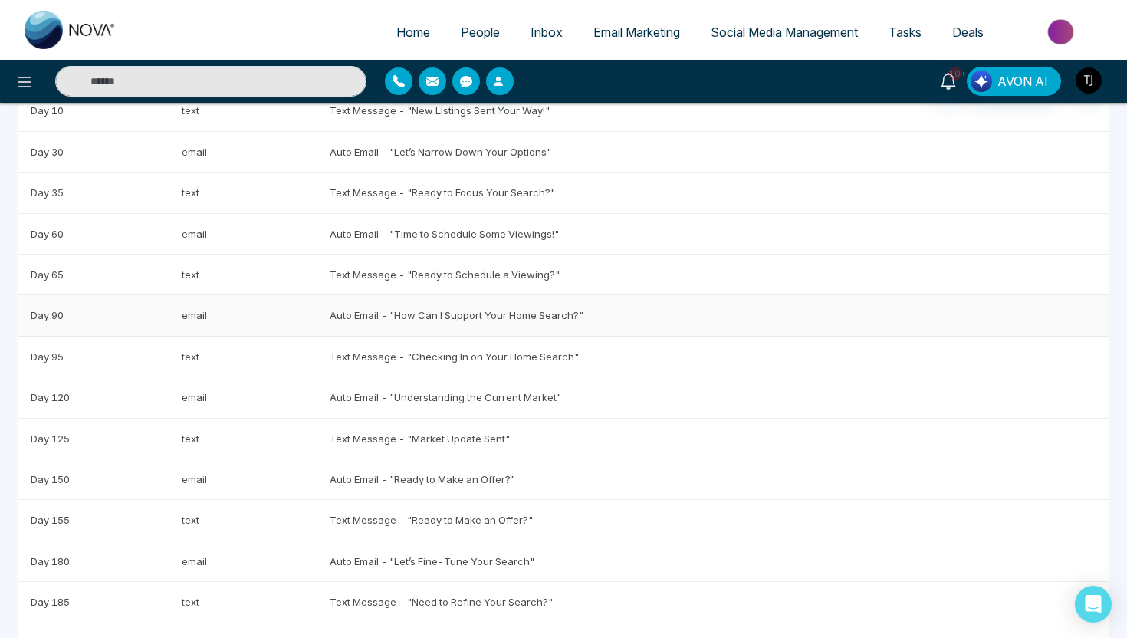
click at [359, 307] on td "Auto Email - "How Can I Support Your Home Search?"" at bounding box center [712, 315] width 791 height 41
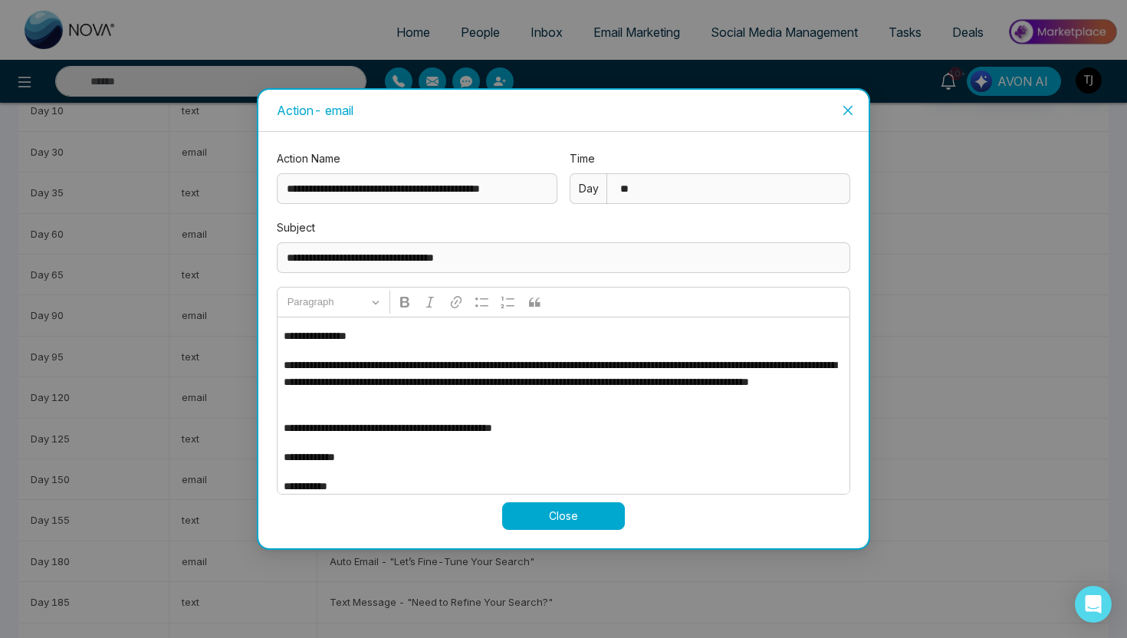
click at [582, 527] on button "Close" at bounding box center [563, 516] width 123 height 28
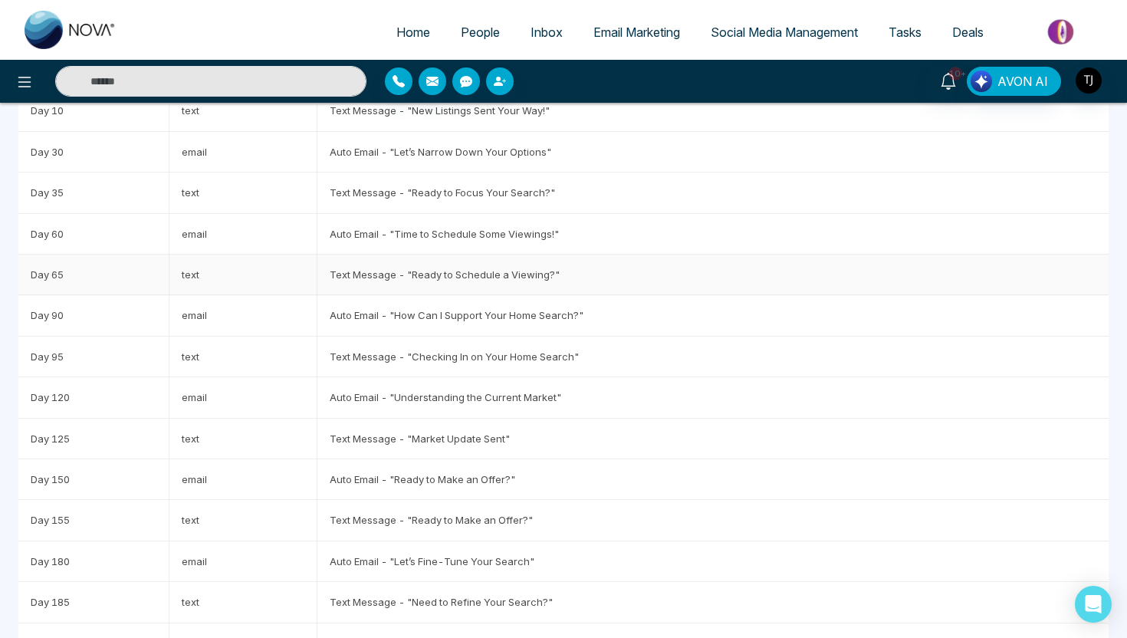
scroll to position [0, 0]
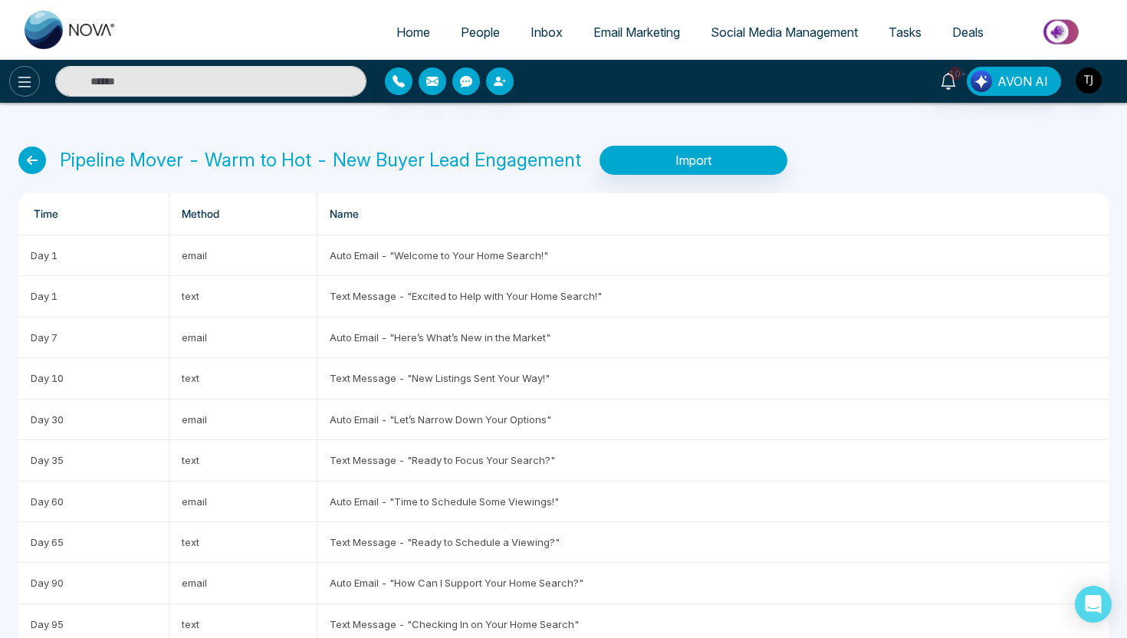
click at [22, 88] on icon at bounding box center [24, 82] width 18 height 18
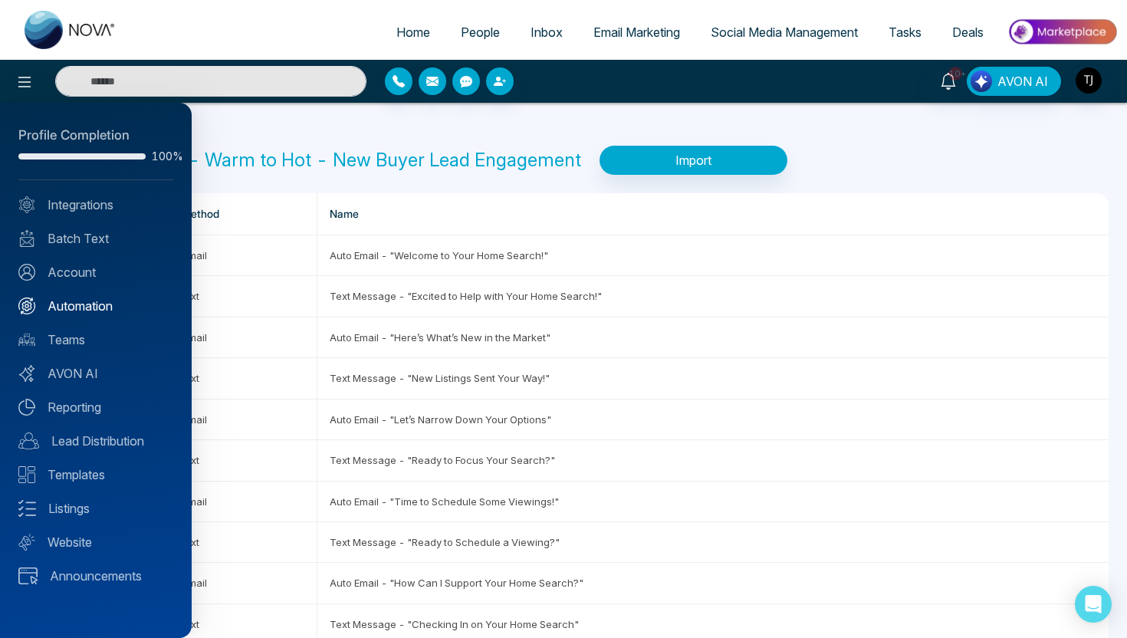
click at [78, 310] on link "Automation" at bounding box center [95, 306] width 155 height 18
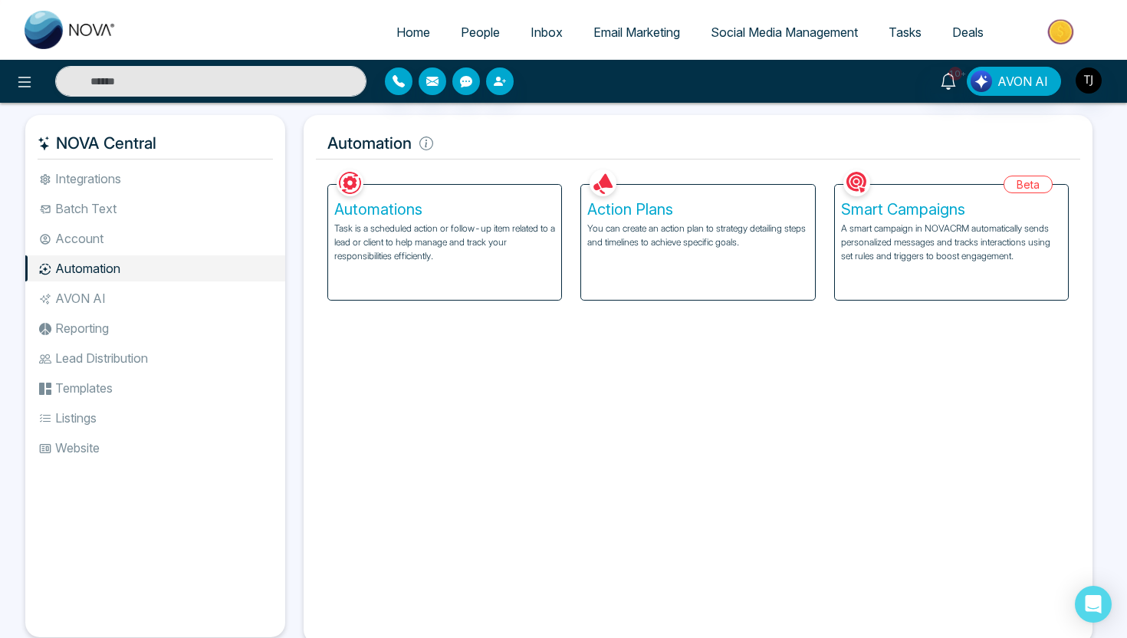
click at [643, 235] on p "You can create an action plan to strategy detailing steps and timelines to achi…" at bounding box center [697, 235] width 221 height 28
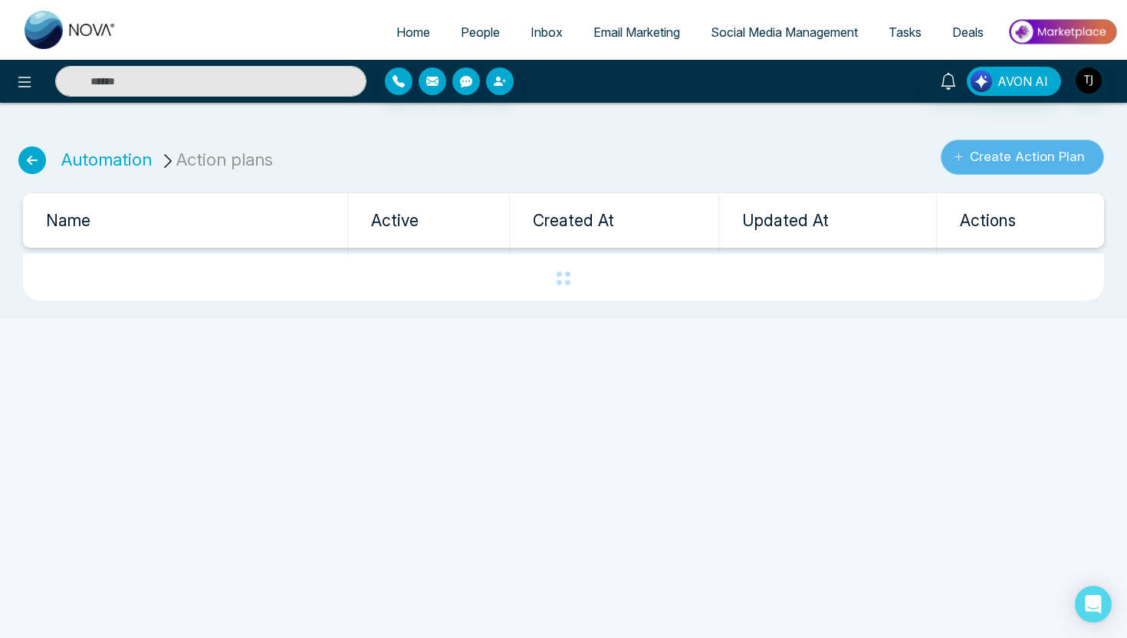
click at [964, 162] on button "Create Action Plan" at bounding box center [1021, 156] width 163 height 35
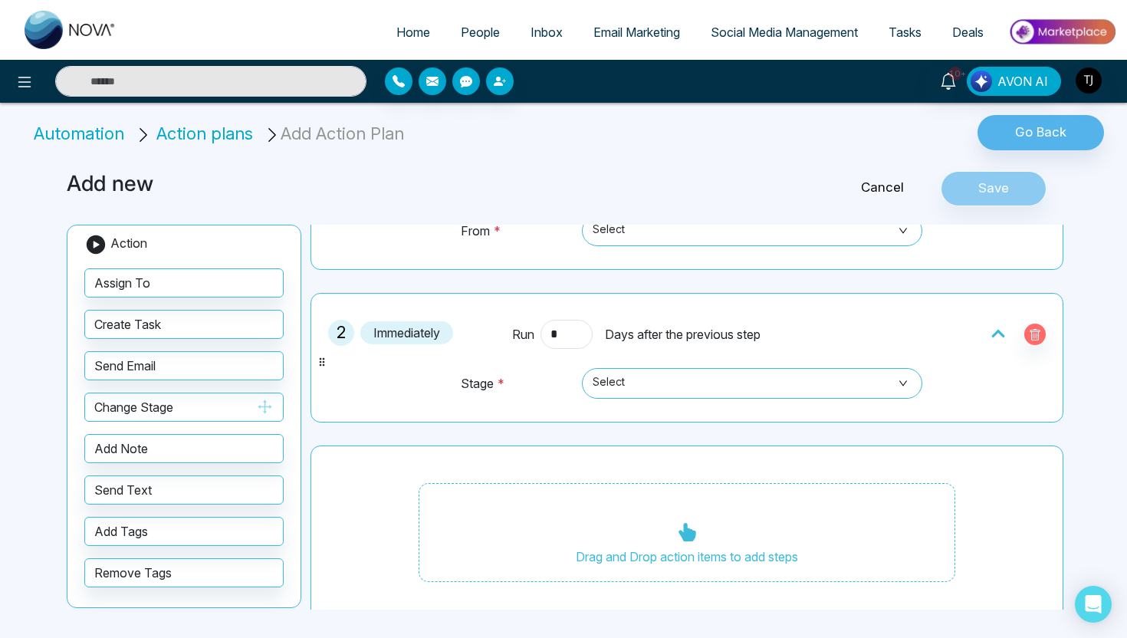
scroll to position [228, 0]
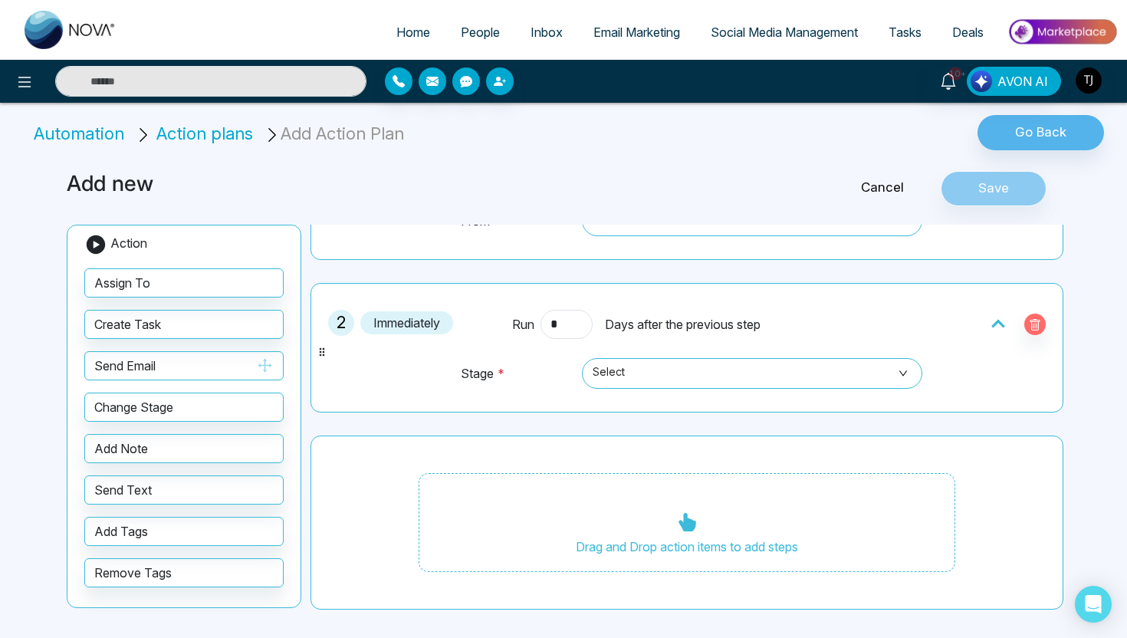
click at [180, 361] on button "Send Email" at bounding box center [183, 365] width 199 height 29
click at [605, 32] on span "Email Marketing" at bounding box center [636, 32] width 87 height 15
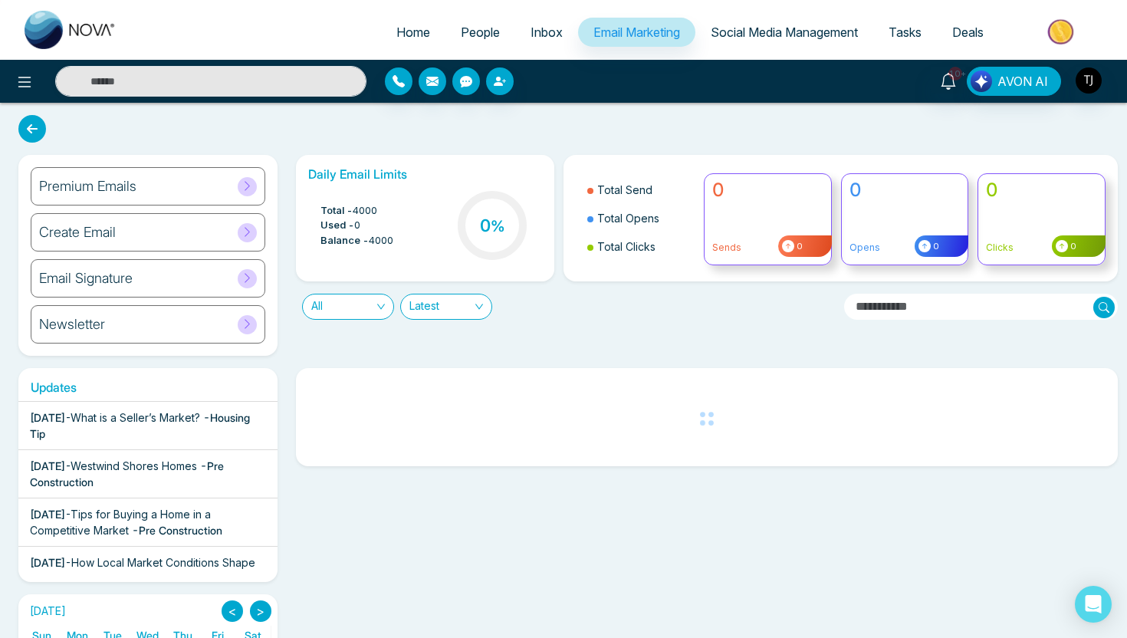
click at [84, 236] on h6 "Create Email" at bounding box center [77, 232] width 77 height 17
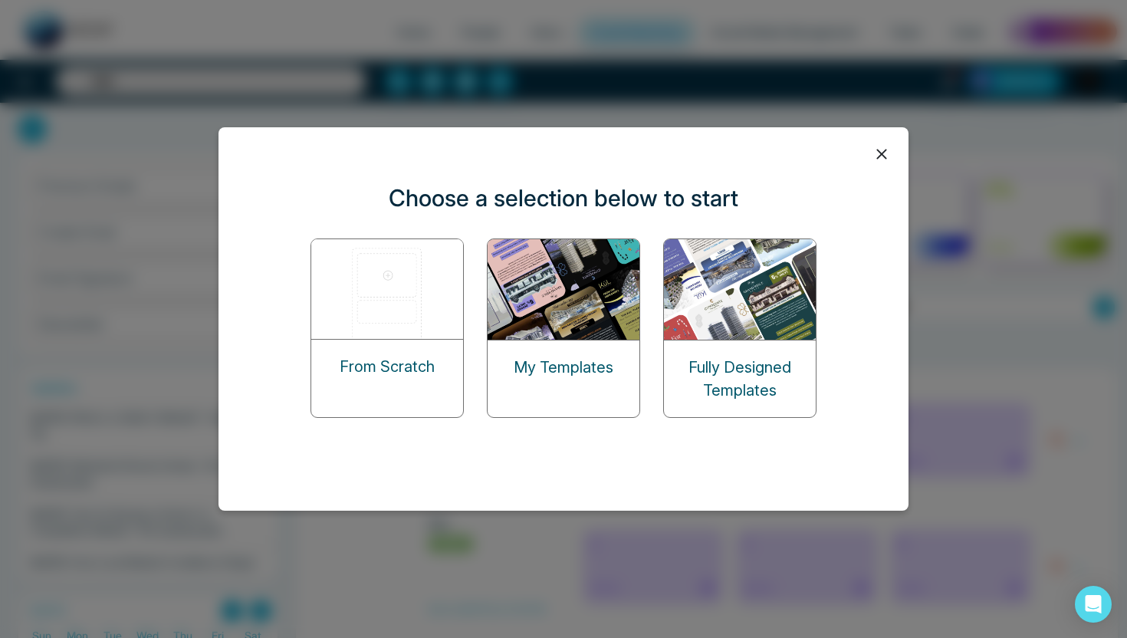
click at [339, 284] on img at bounding box center [387, 289] width 153 height 100
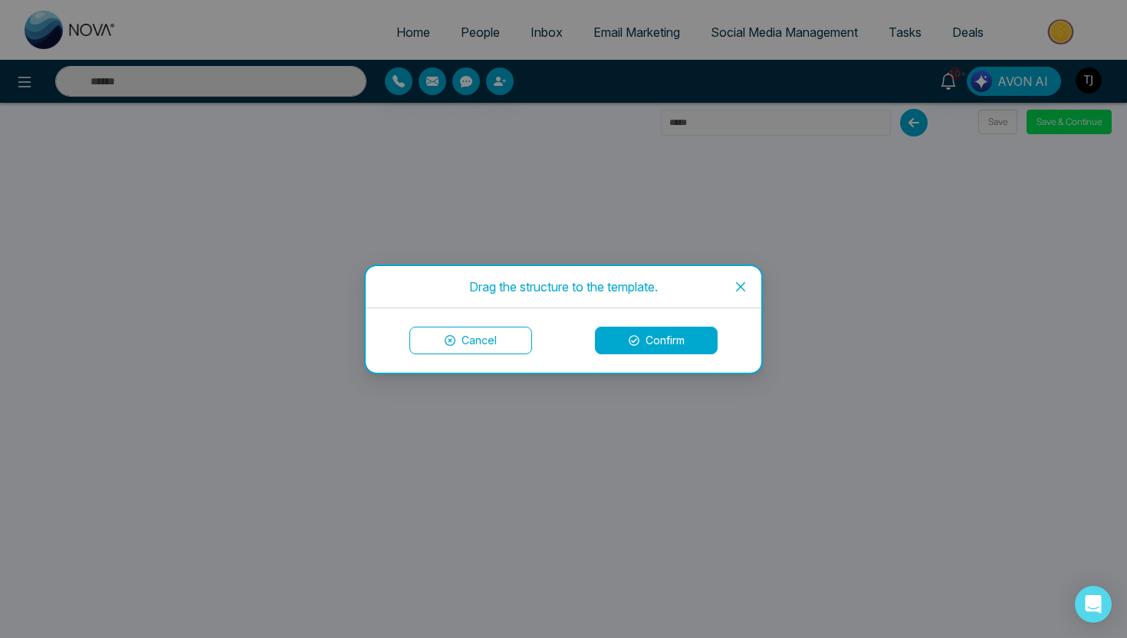
click at [745, 281] on icon "close" at bounding box center [740, 287] width 12 height 12
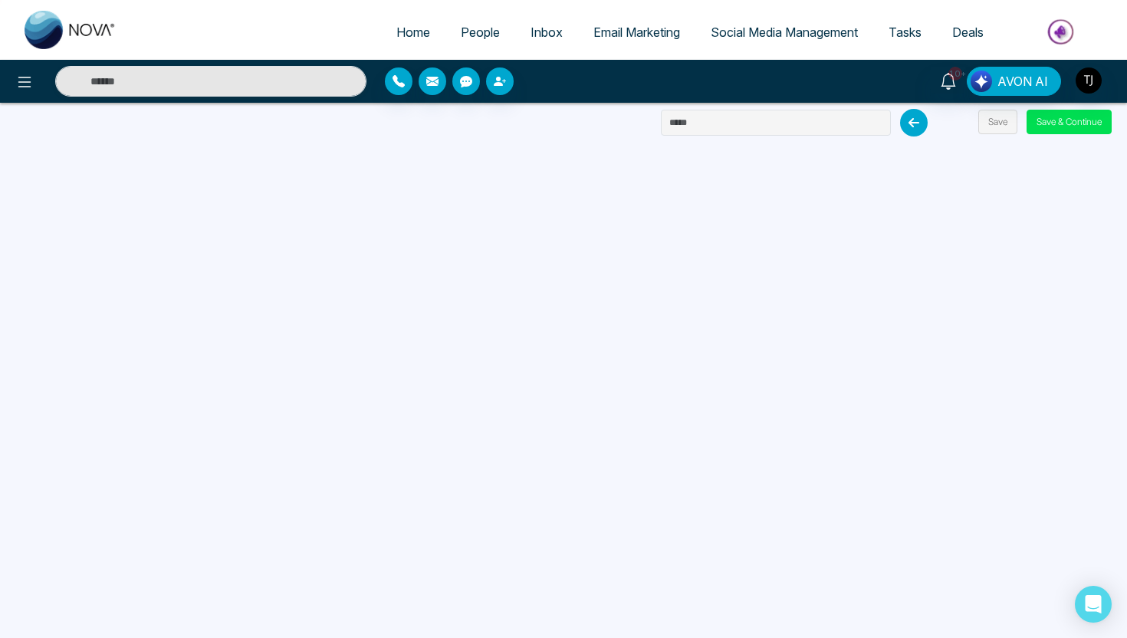
scroll to position [146, 0]
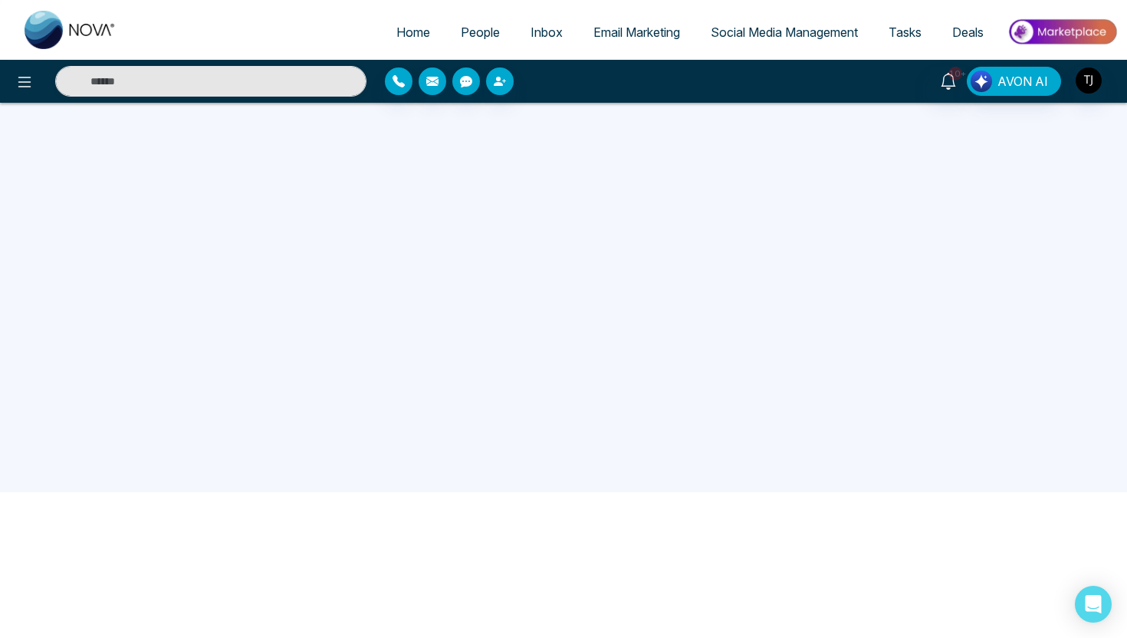
click at [613, 29] on span "Email Marketing" at bounding box center [636, 32] width 87 height 15
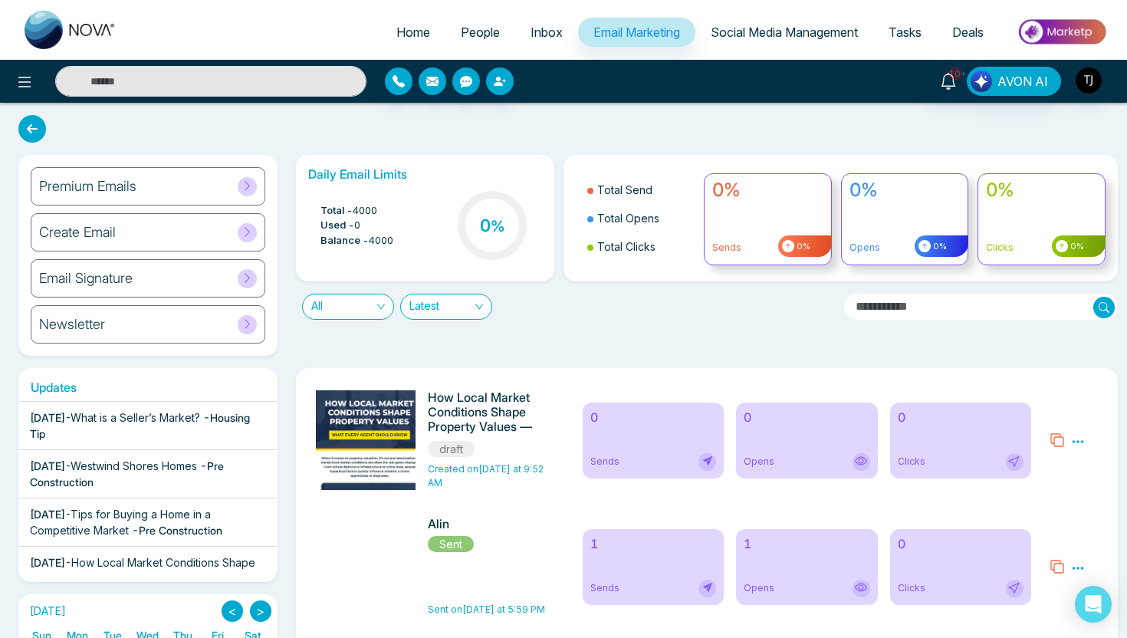
click at [213, 322] on div "Newsletter" at bounding box center [148, 324] width 235 height 38
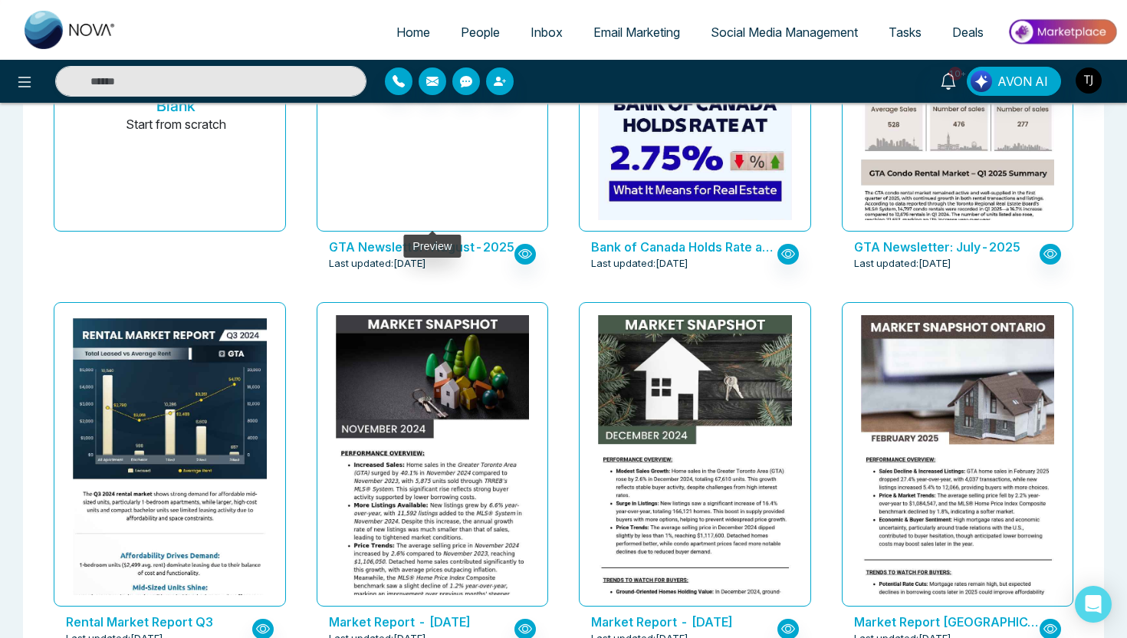
scroll to position [156, 0]
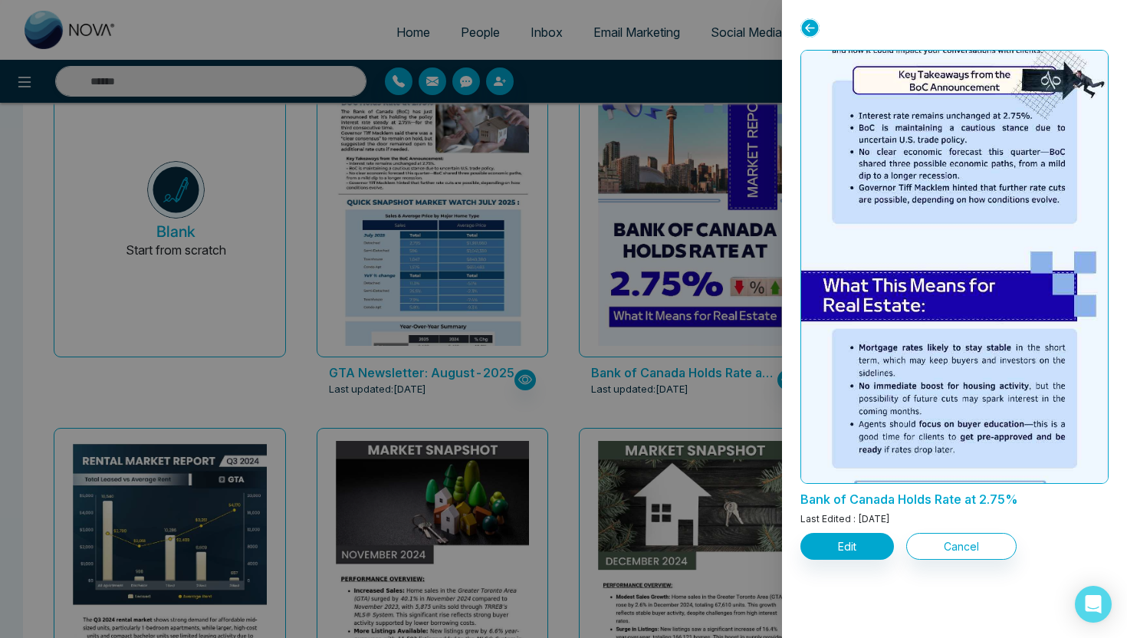
scroll to position [704, 0]
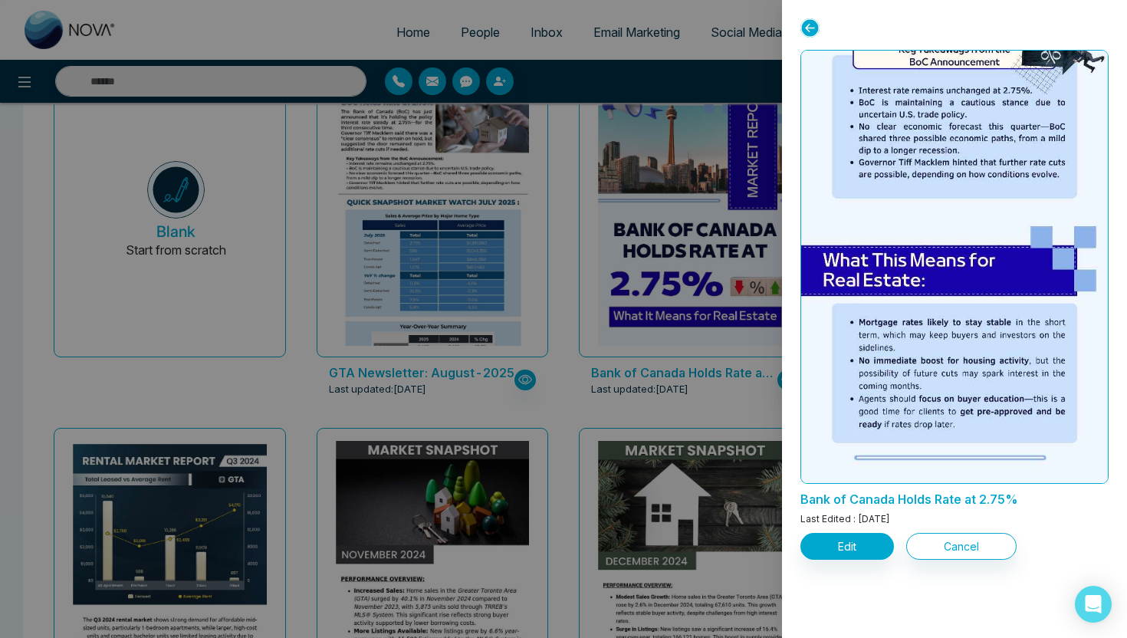
click at [465, 280] on div at bounding box center [563, 319] width 1127 height 638
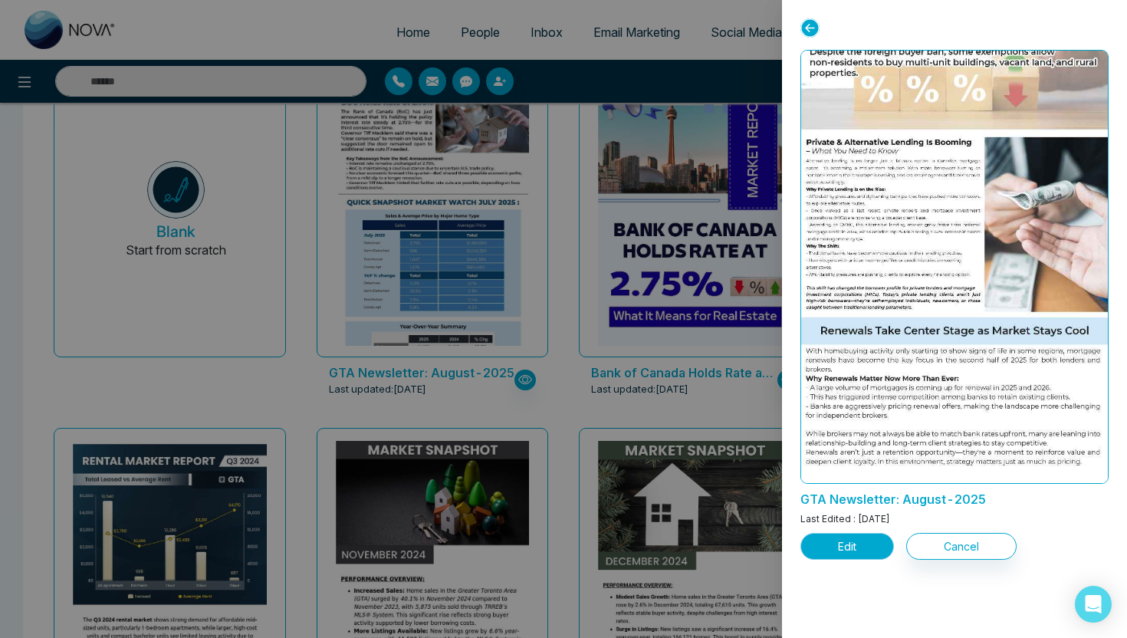
click at [844, 554] on button "Edit" at bounding box center [847, 546] width 94 height 27
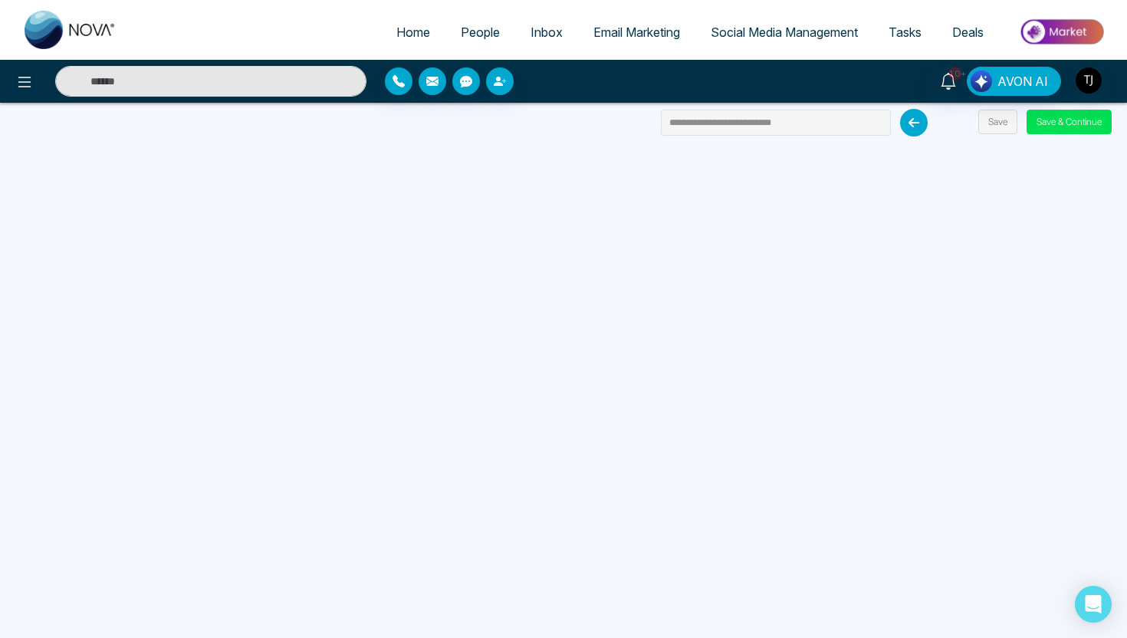
click at [613, 27] on span "Email Marketing" at bounding box center [636, 32] width 87 height 15
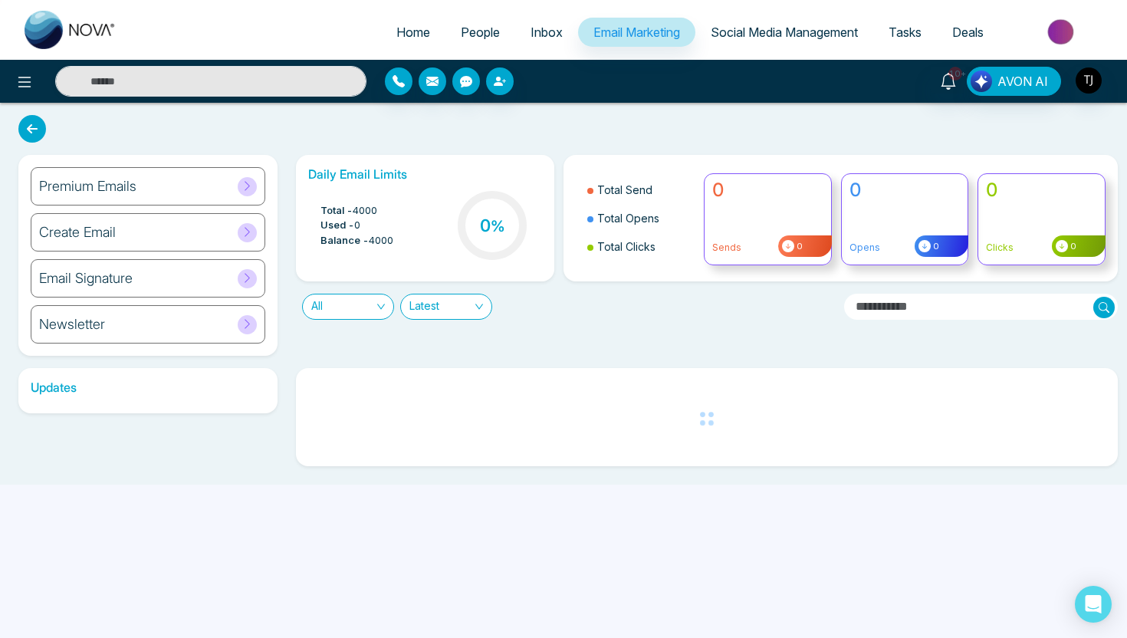
click at [166, 278] on div "Email Signature" at bounding box center [148, 278] width 235 height 38
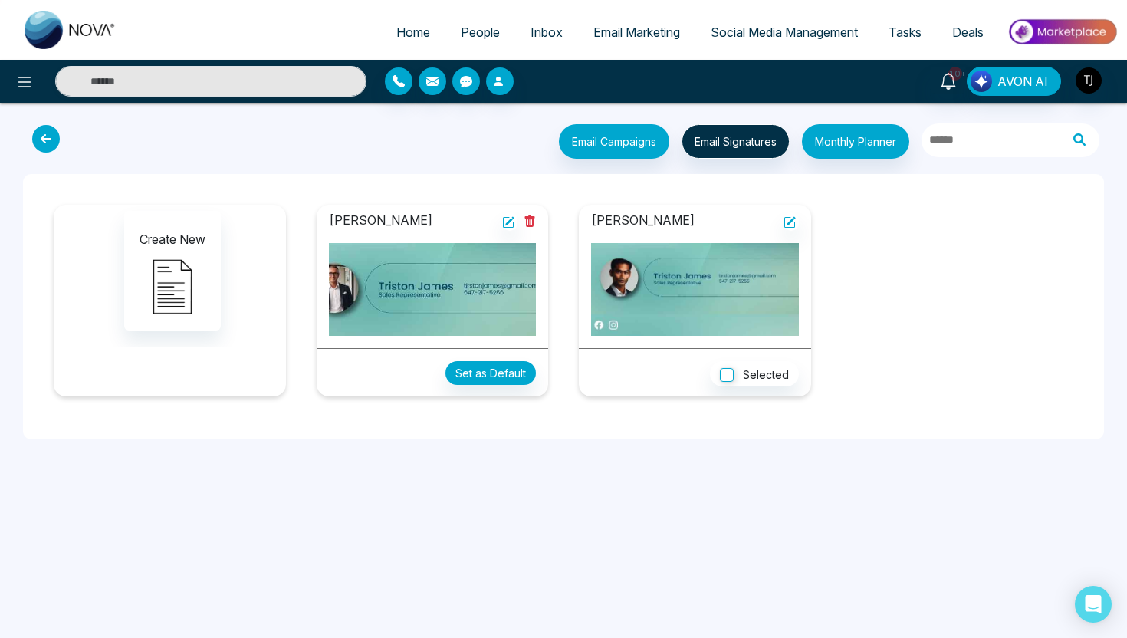
click at [44, 136] on icon at bounding box center [46, 139] width 28 height 28
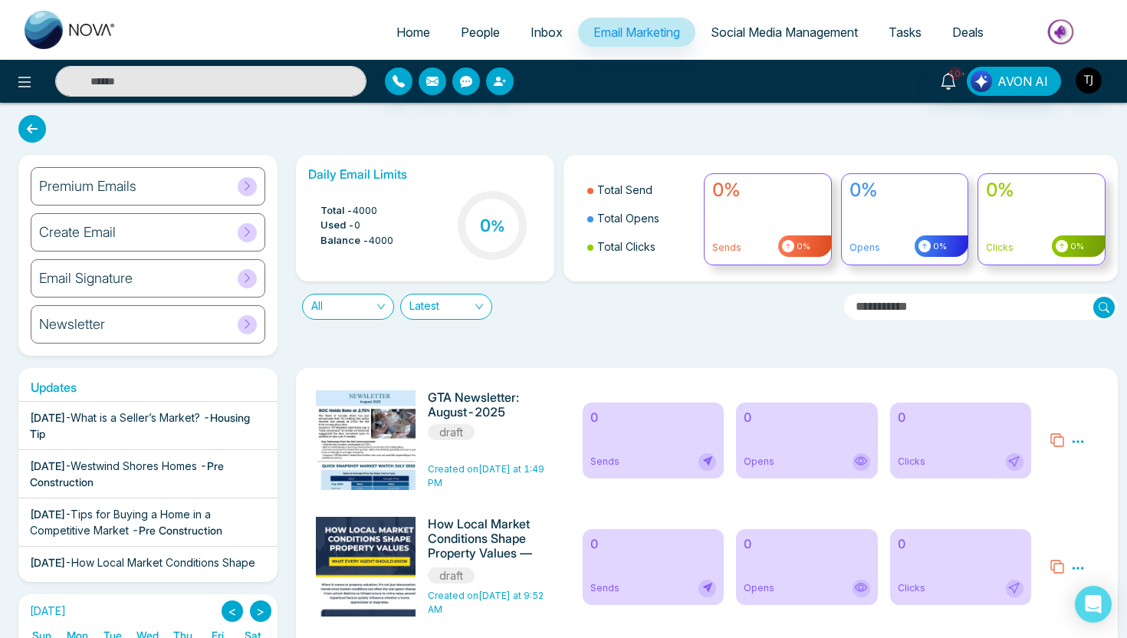
click at [97, 185] on h6 "Premium Emails" at bounding box center [87, 186] width 97 height 17
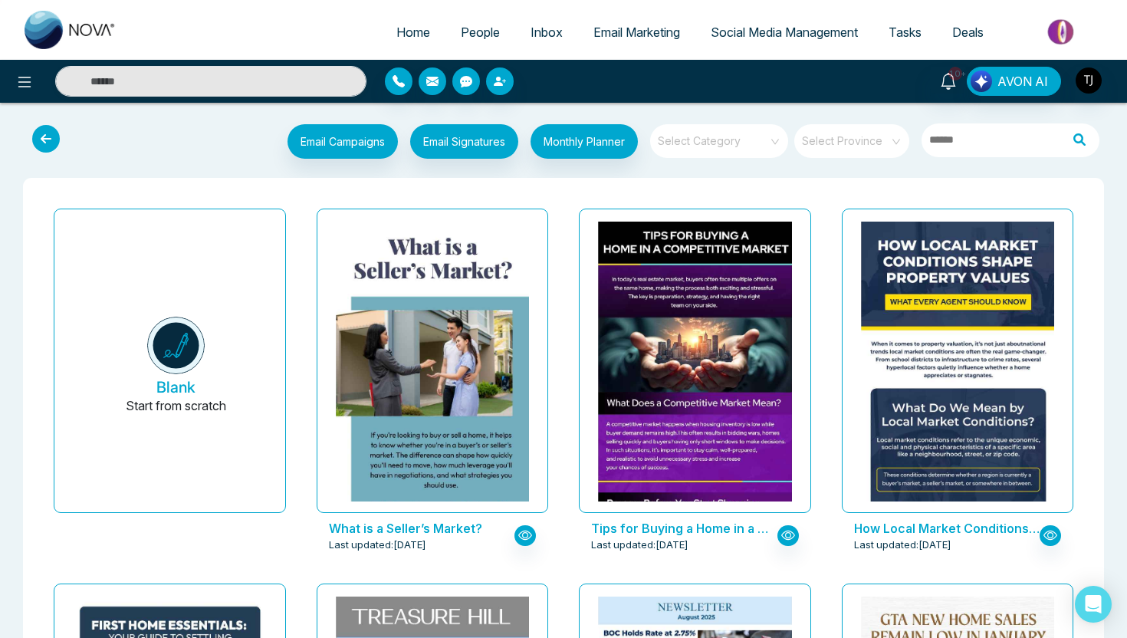
click at [751, 150] on span at bounding box center [713, 141] width 110 height 34
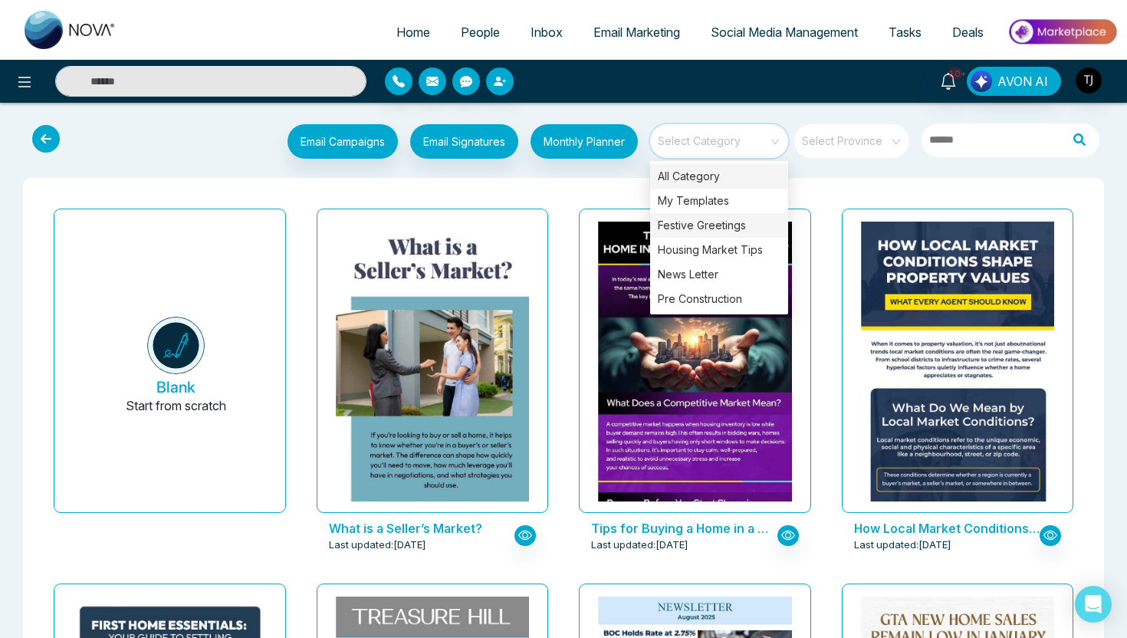
click at [697, 235] on div "Festive Greetings" at bounding box center [719, 225] width 138 height 25
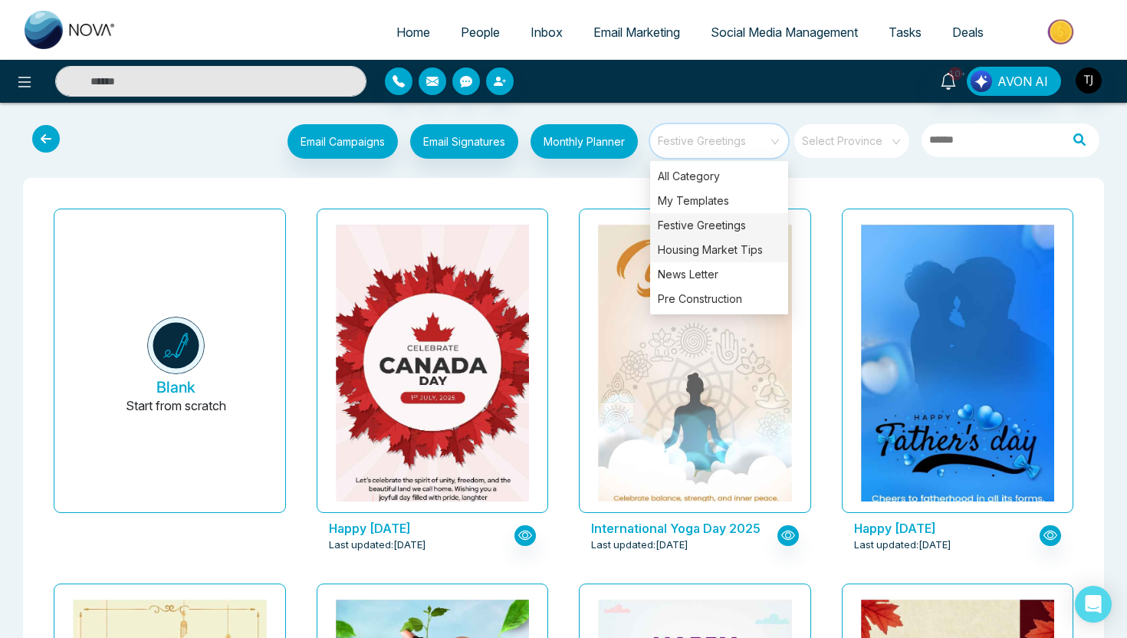
click at [697, 248] on div "Housing Market Tips" at bounding box center [719, 250] width 138 height 25
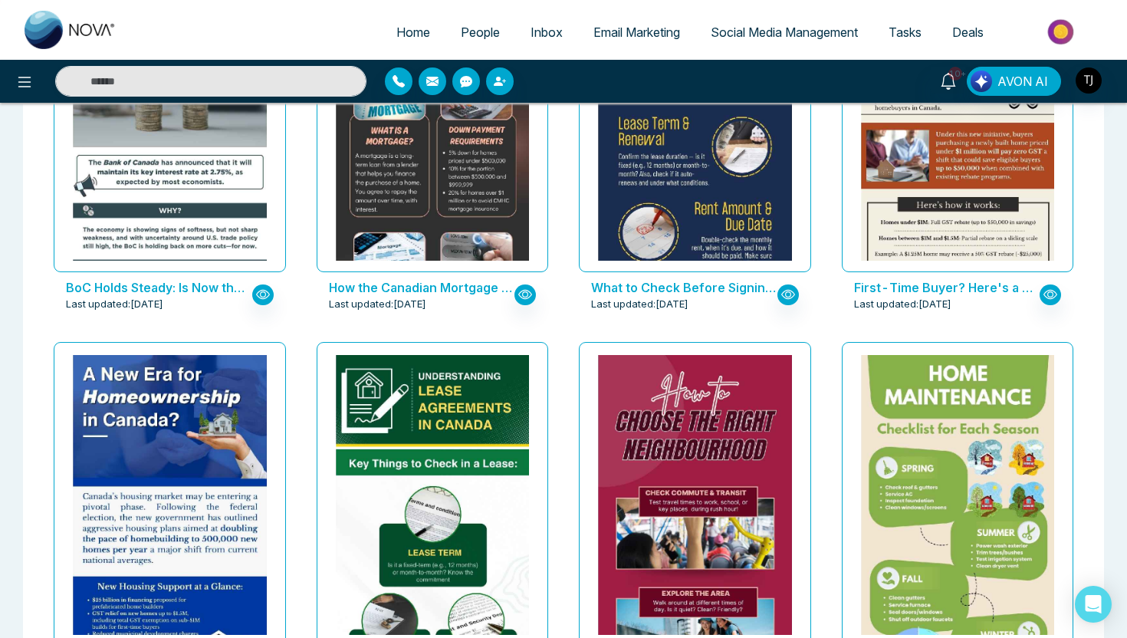
scroll to position [2270, 0]
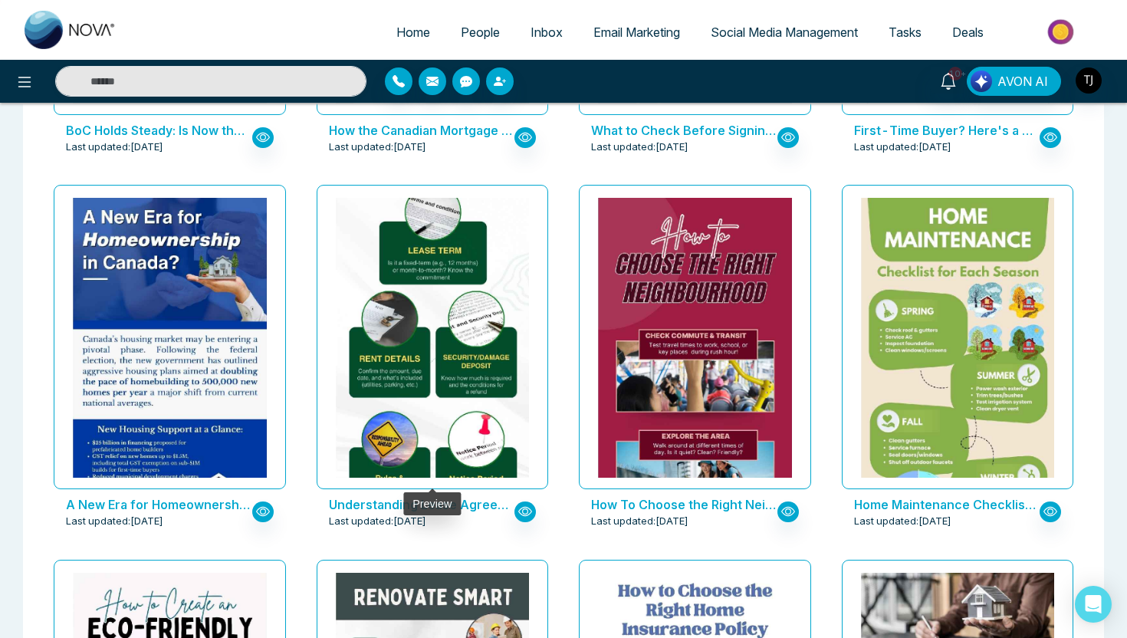
click at [461, 274] on img at bounding box center [431, 295] width 387 height 484
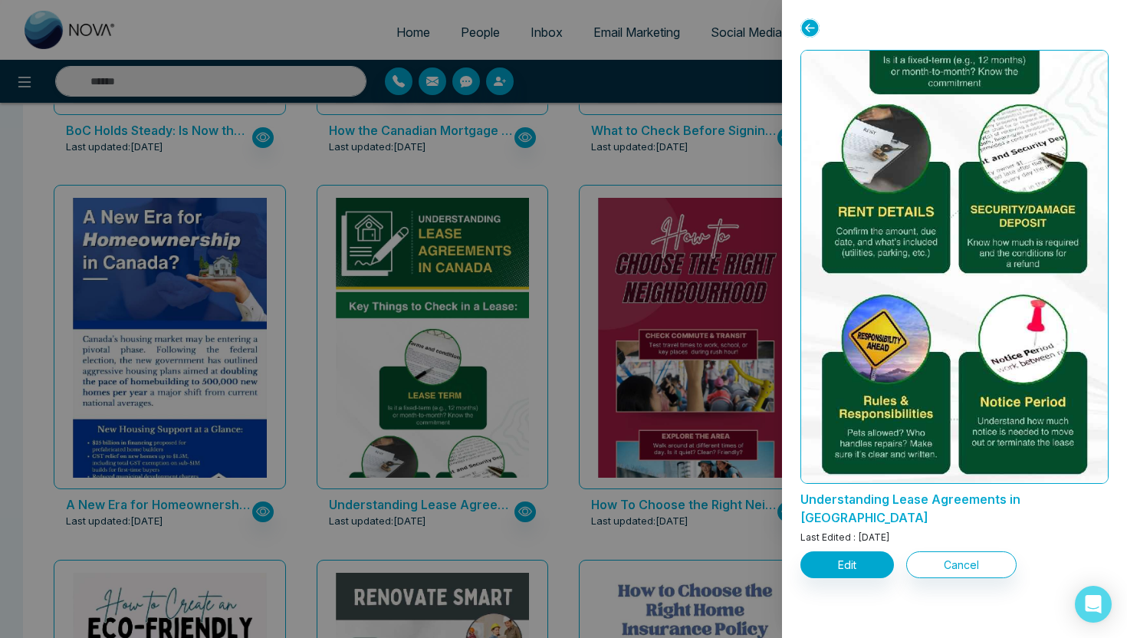
scroll to position [326, 0]
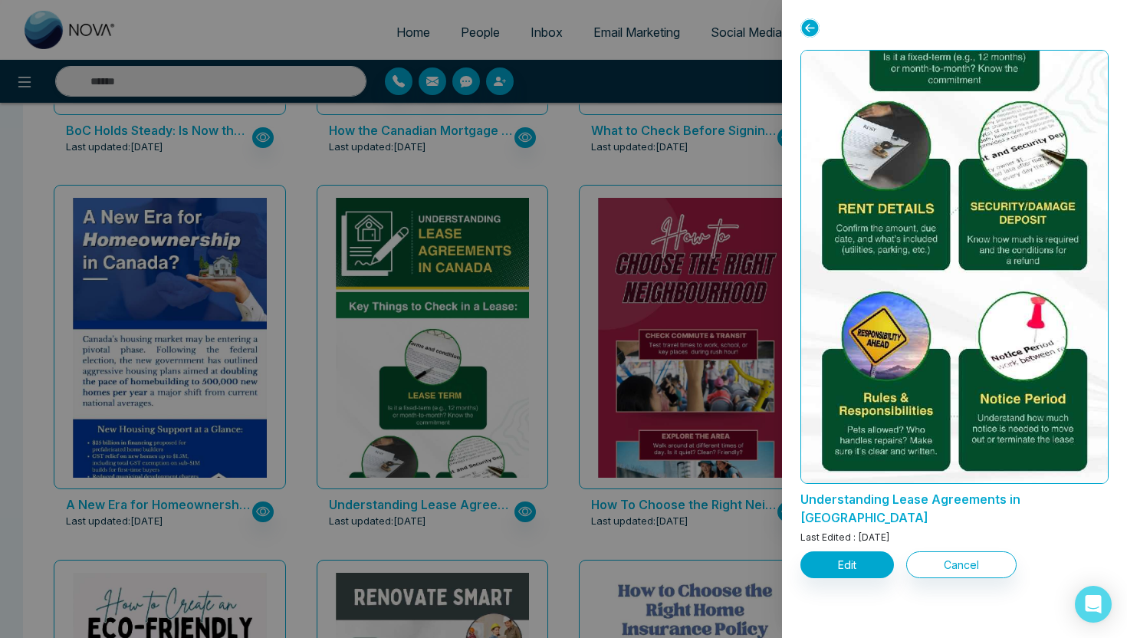
click at [599, 172] on div at bounding box center [563, 319] width 1127 height 638
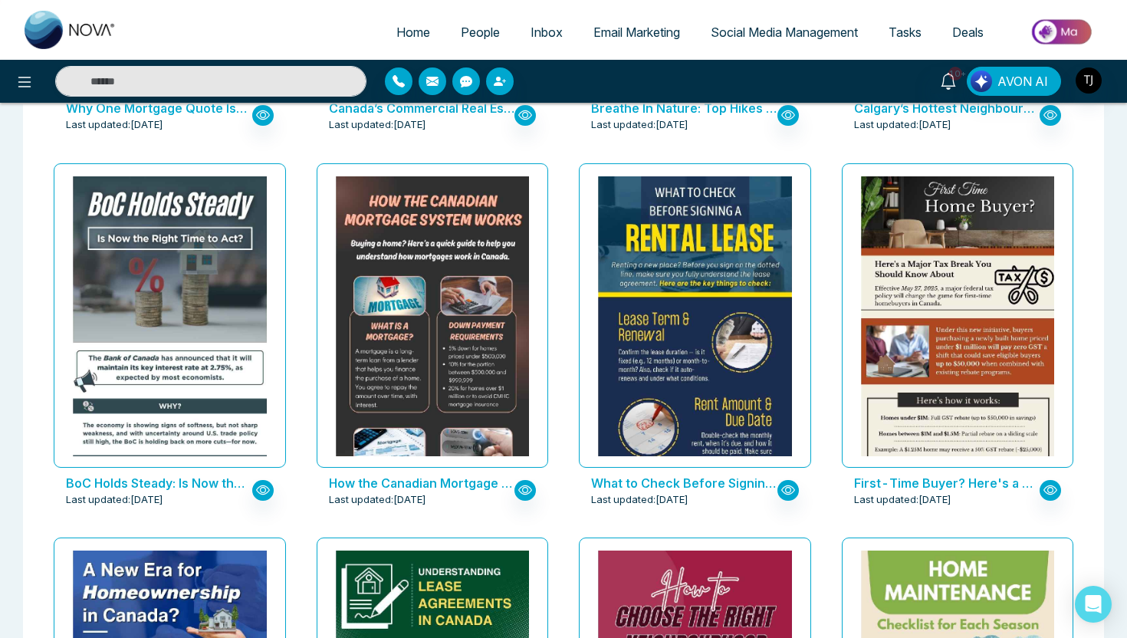
scroll to position [1871, 0]
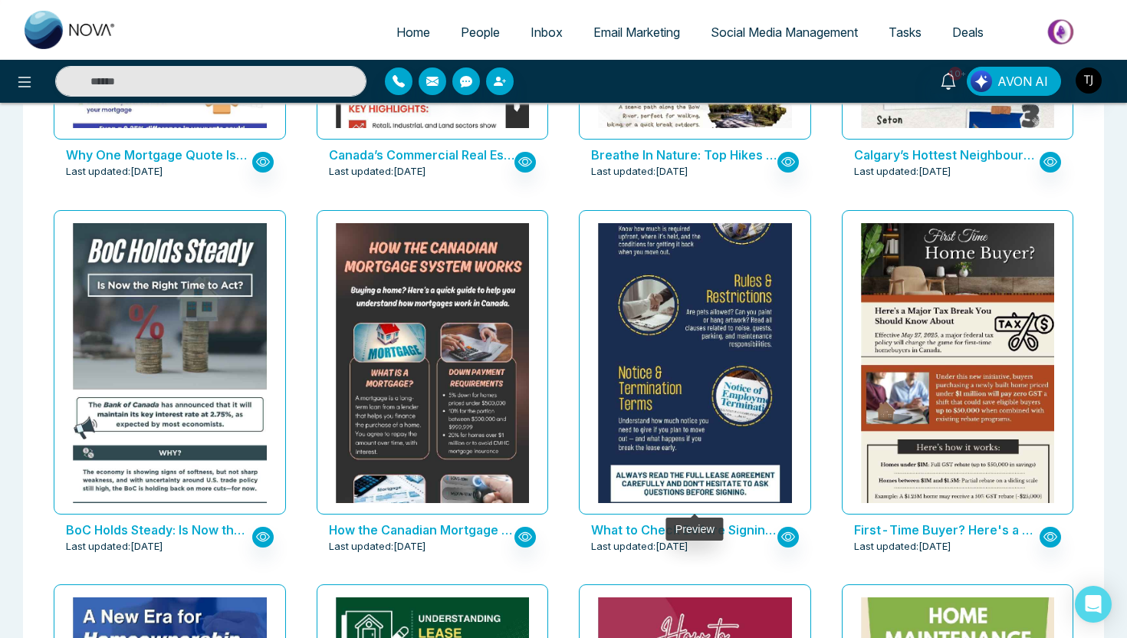
click at [663, 317] on img at bounding box center [694, 198] width 387 height 645
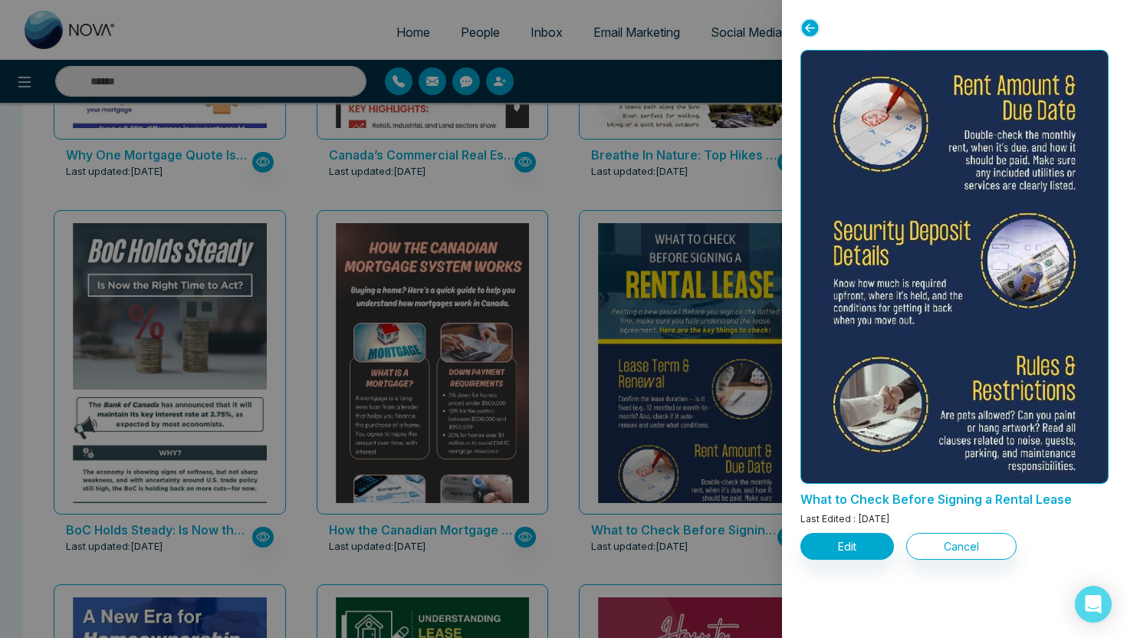
scroll to position [0, 0]
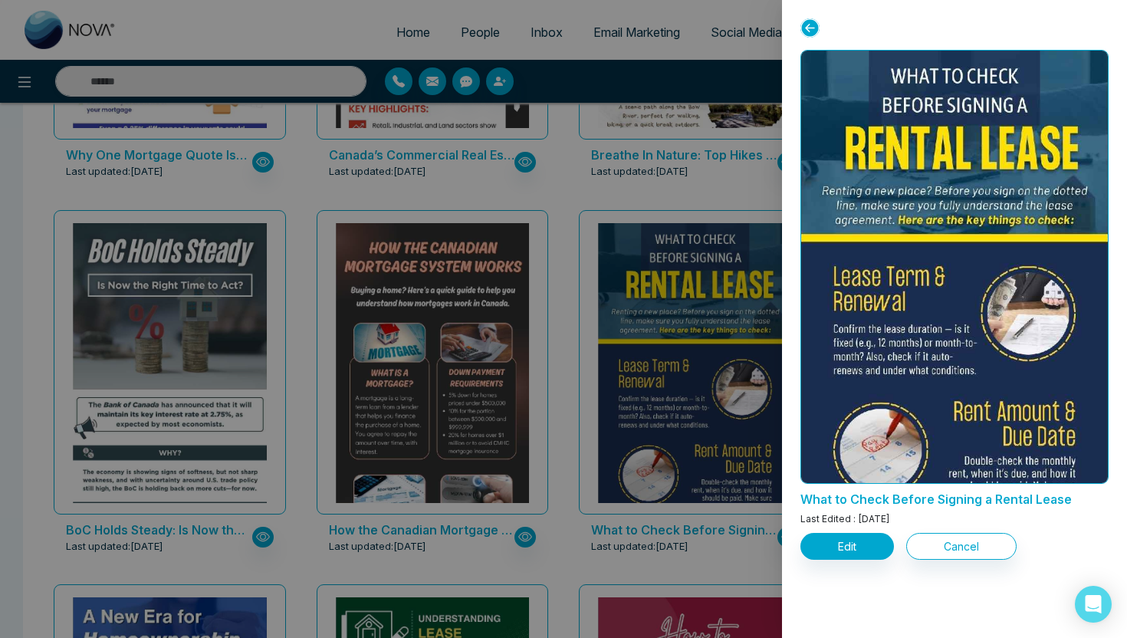
click at [561, 169] on div at bounding box center [563, 319] width 1127 height 638
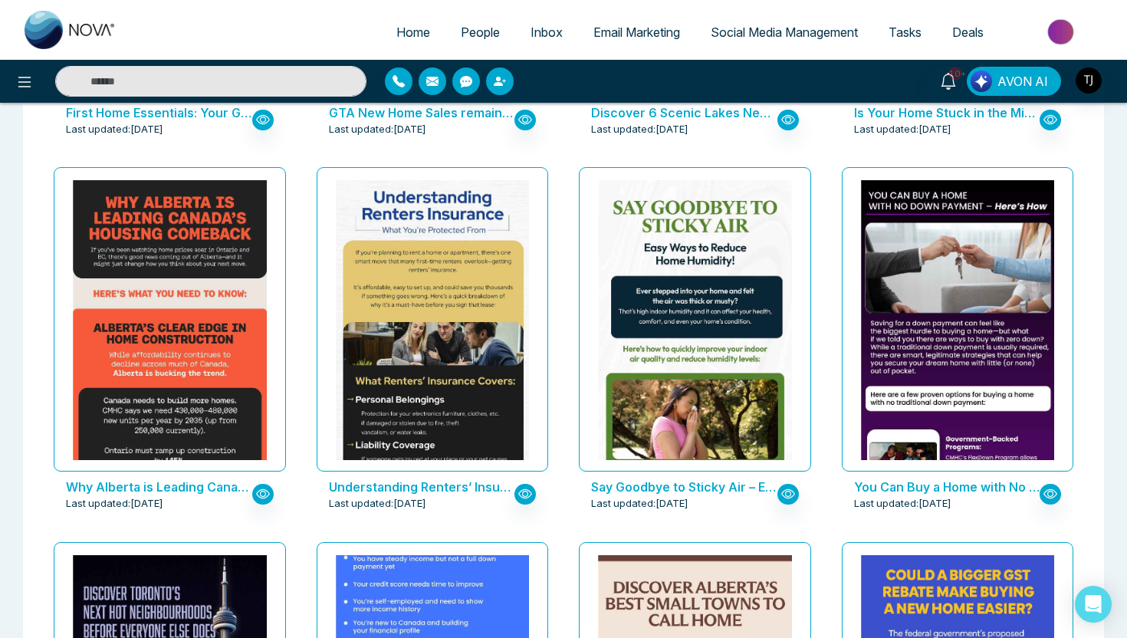
scroll to position [782, 0]
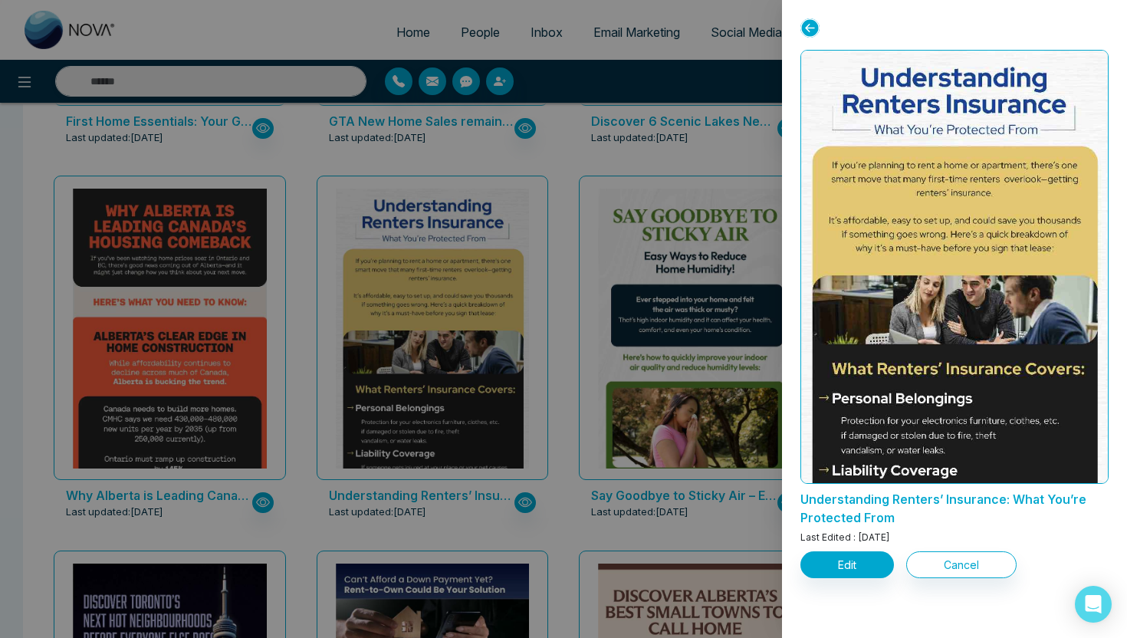
click at [576, 271] on div at bounding box center [563, 319] width 1127 height 638
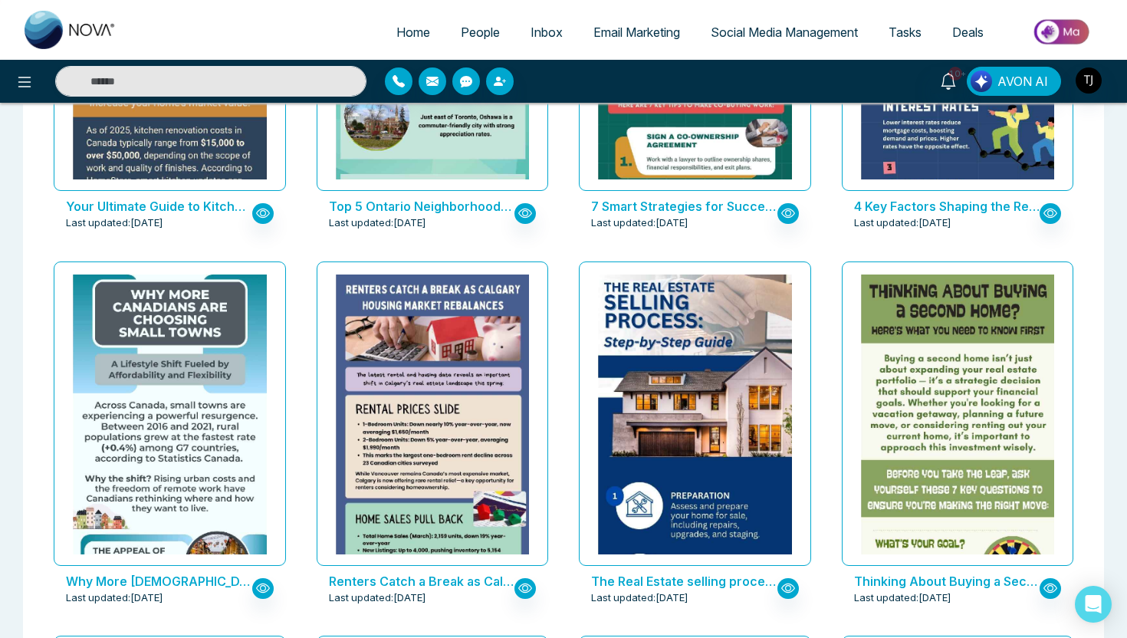
scroll to position [4064, 0]
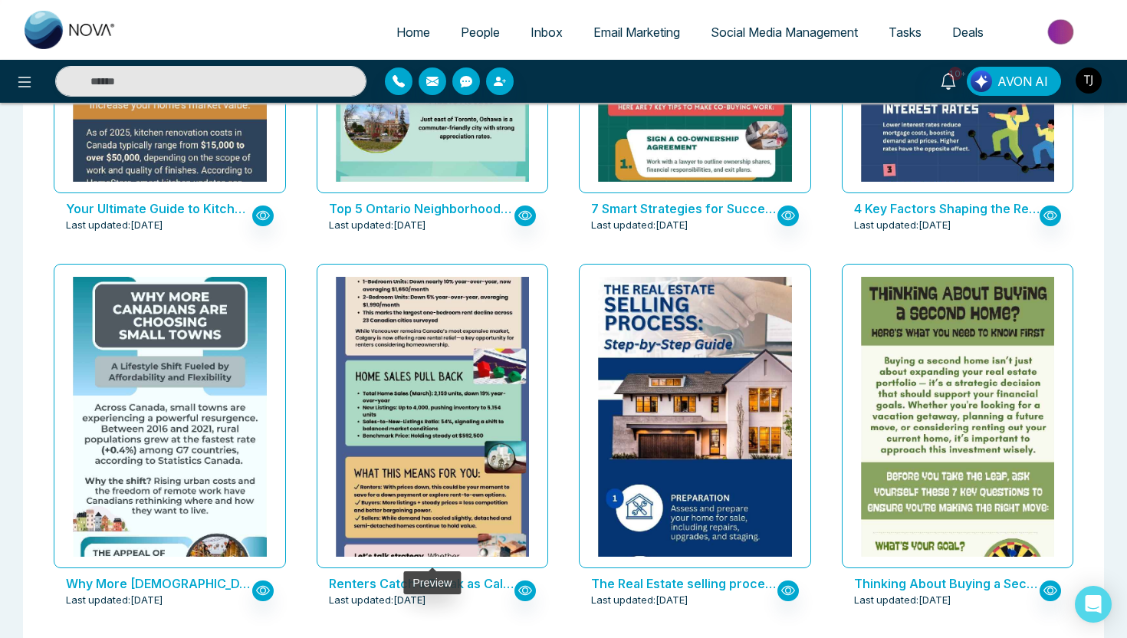
click at [465, 317] on img at bounding box center [431, 373] width 387 height 484
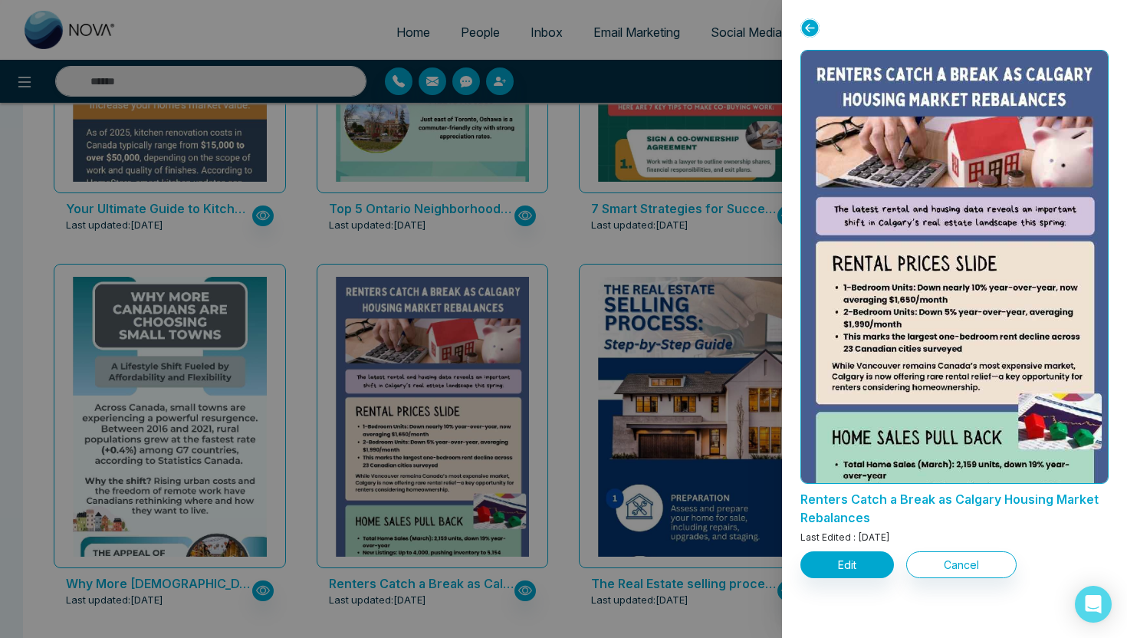
click at [524, 250] on div at bounding box center [563, 319] width 1127 height 638
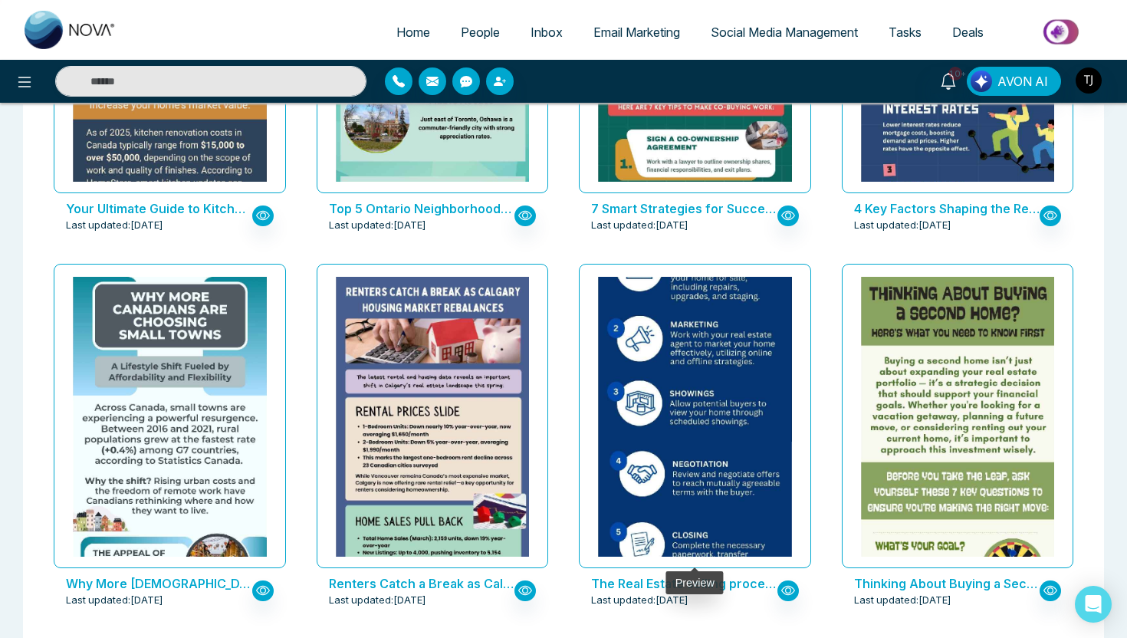
click at [657, 362] on img at bounding box center [694, 316] width 387 height 560
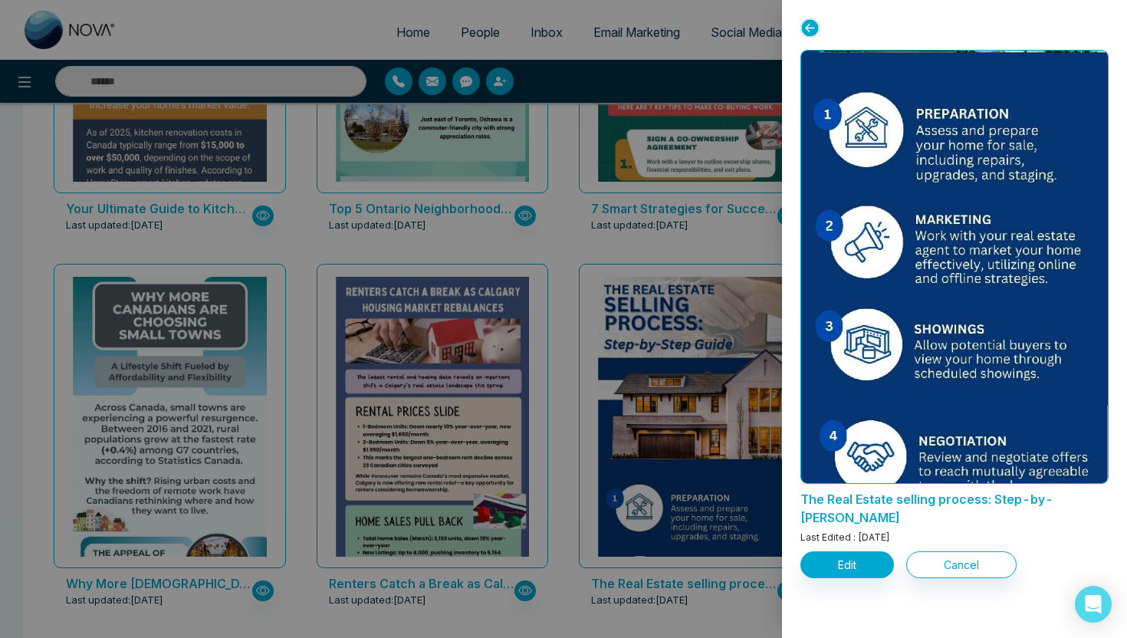
scroll to position [454, 0]
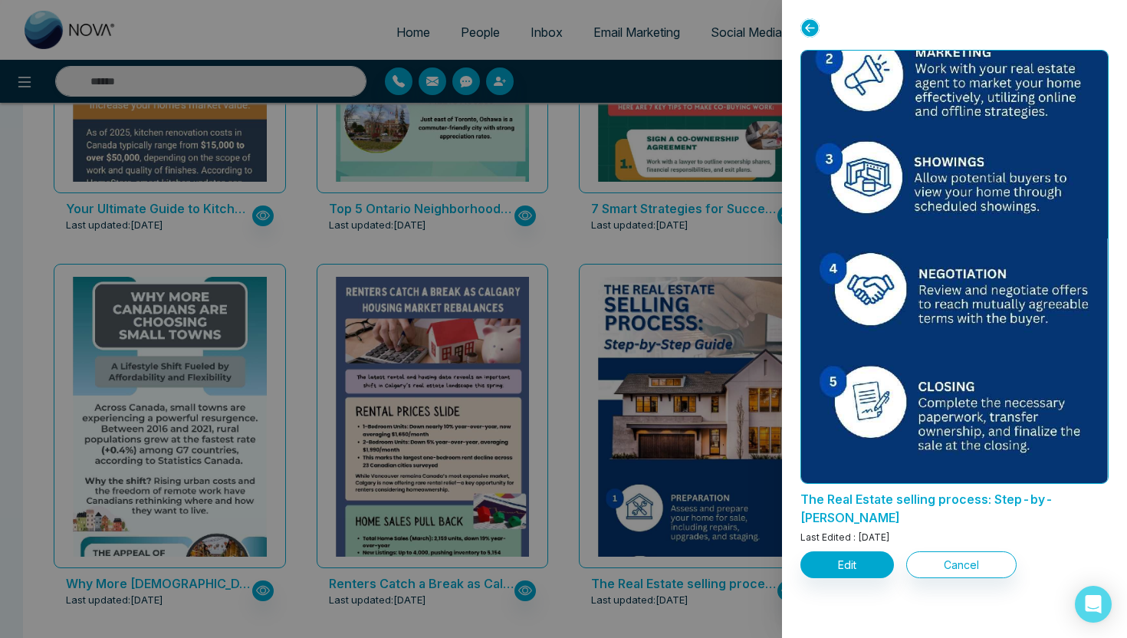
click at [668, 241] on div at bounding box center [563, 319] width 1127 height 638
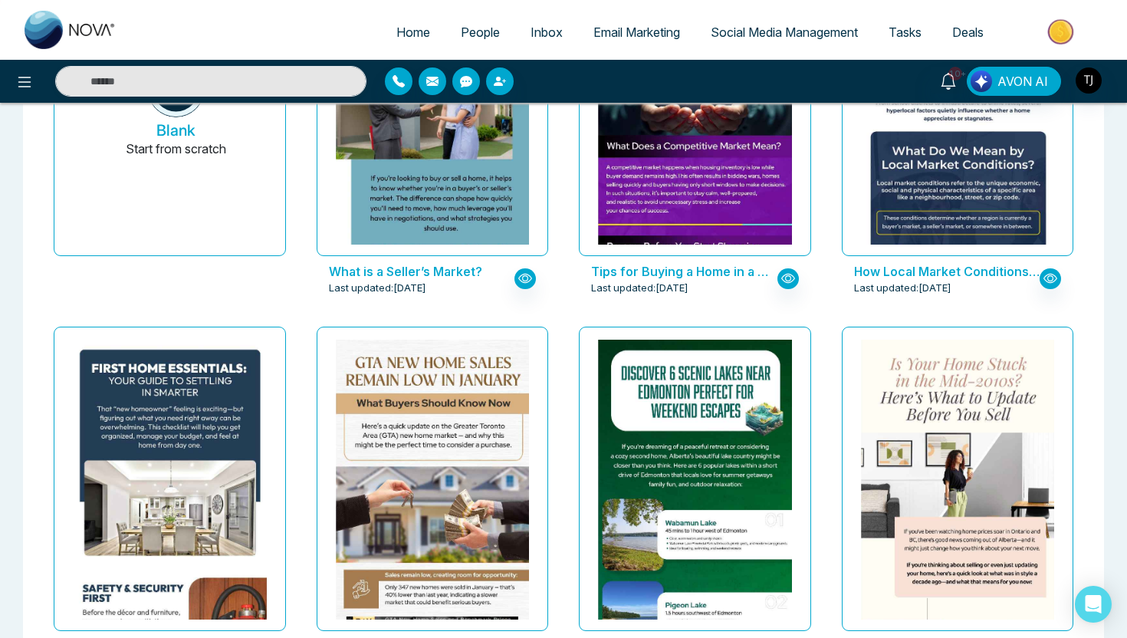
scroll to position [0, 0]
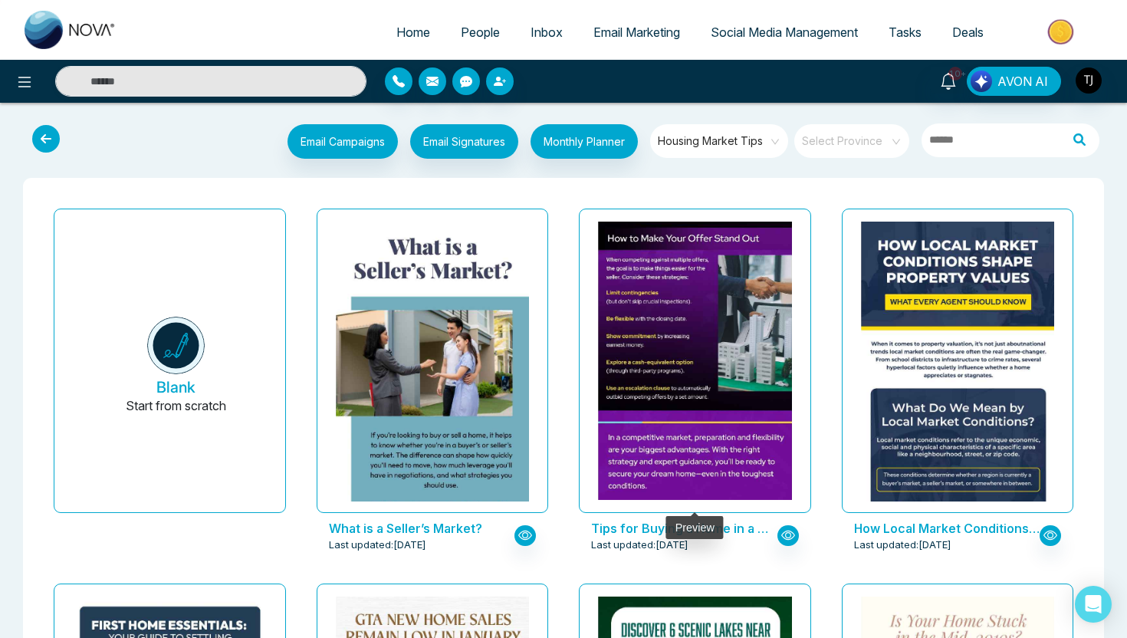
click at [669, 310] on img at bounding box center [694, 137] width 387 height 725
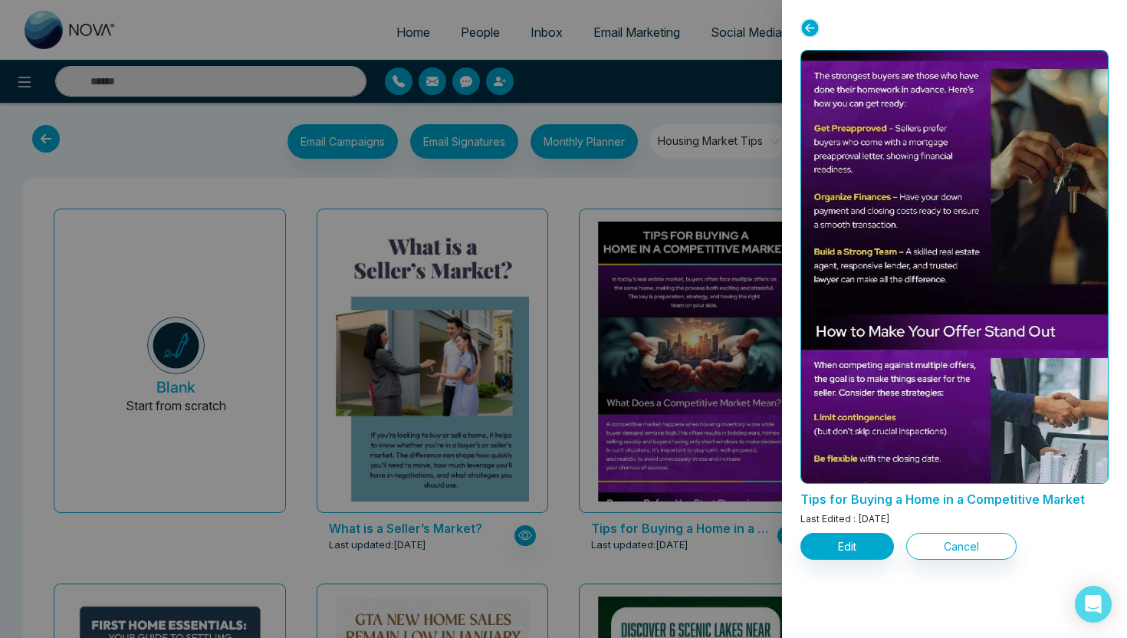
click at [686, 189] on div at bounding box center [563, 319] width 1127 height 638
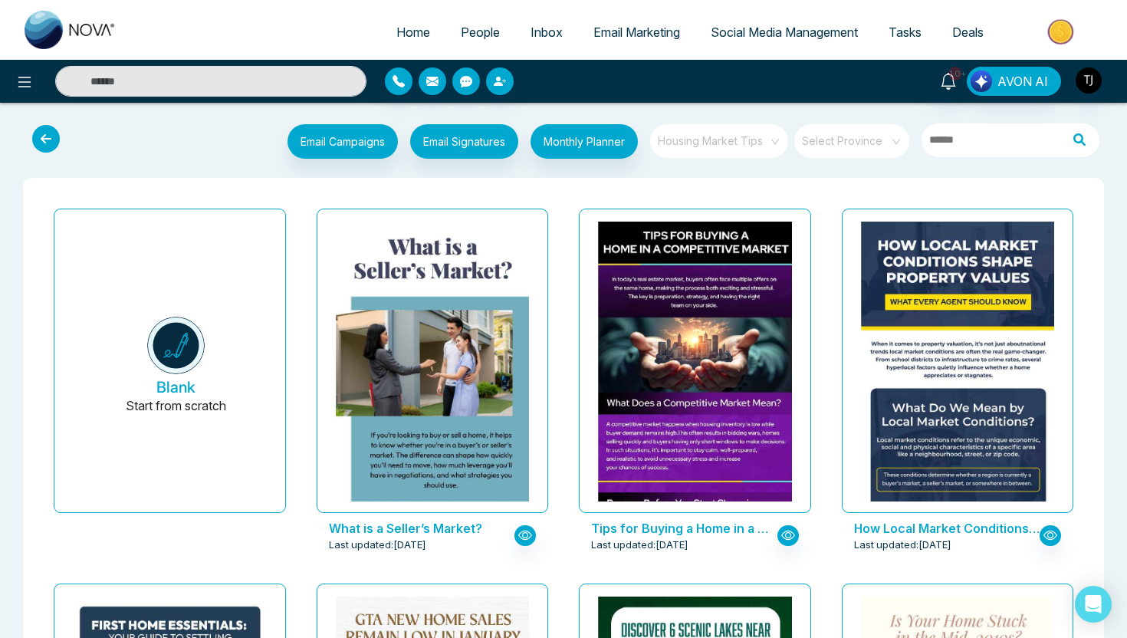
click at [728, 152] on div "Housing Market Tips" at bounding box center [719, 141] width 138 height 34
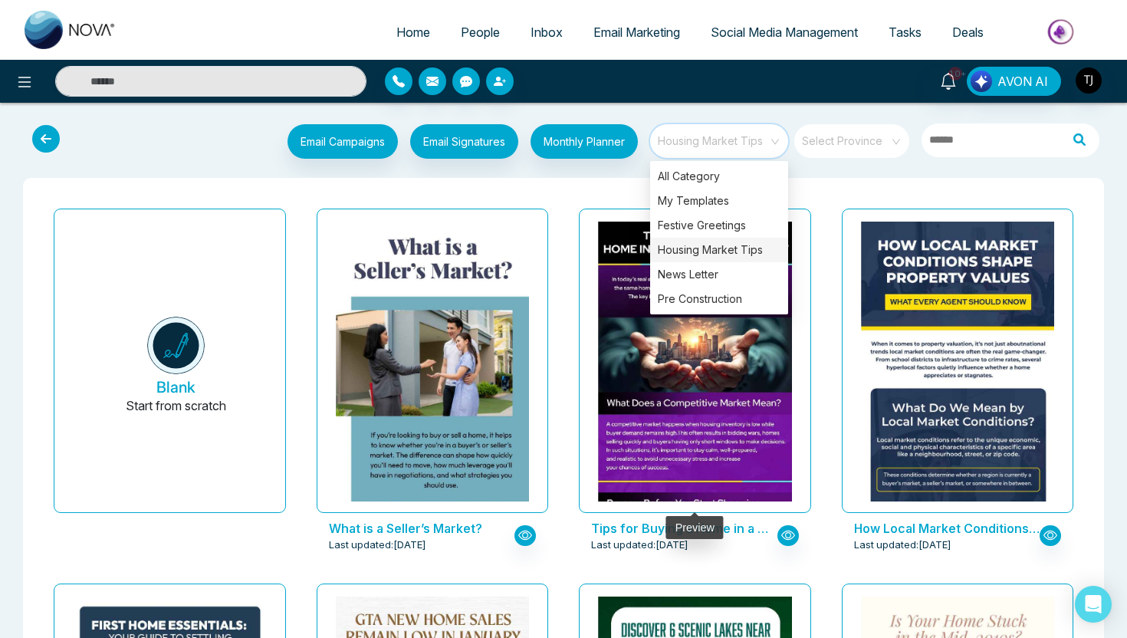
click at [618, 209] on div at bounding box center [695, 360] width 232 height 304
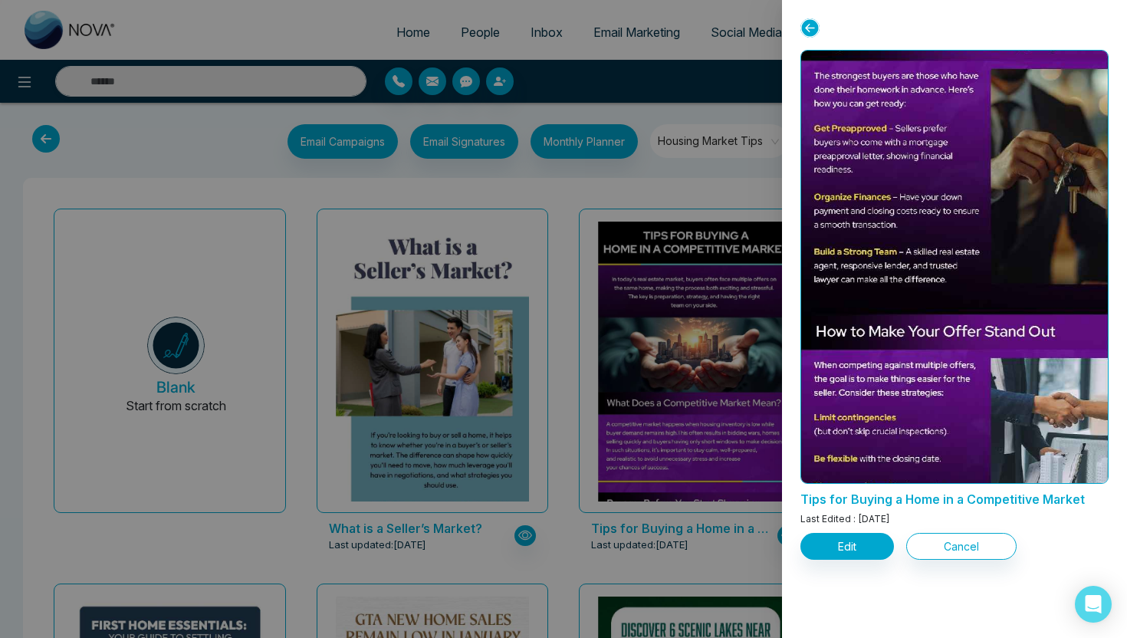
click at [720, 162] on div at bounding box center [563, 319] width 1127 height 638
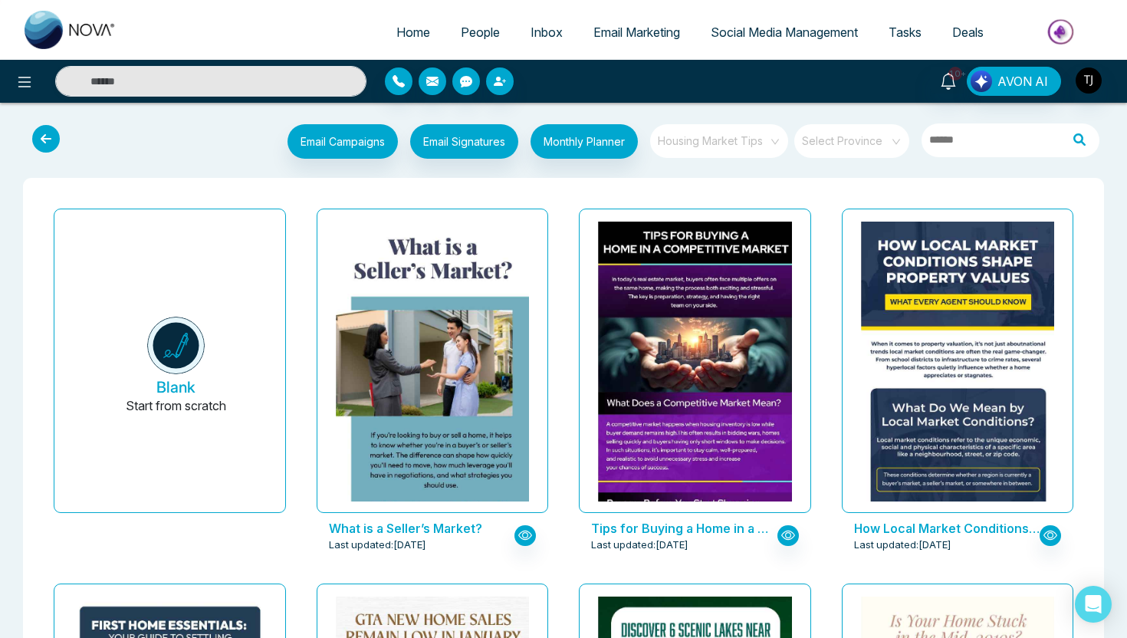
click at [740, 143] on span "Housing Market Tips" at bounding box center [720, 141] width 125 height 23
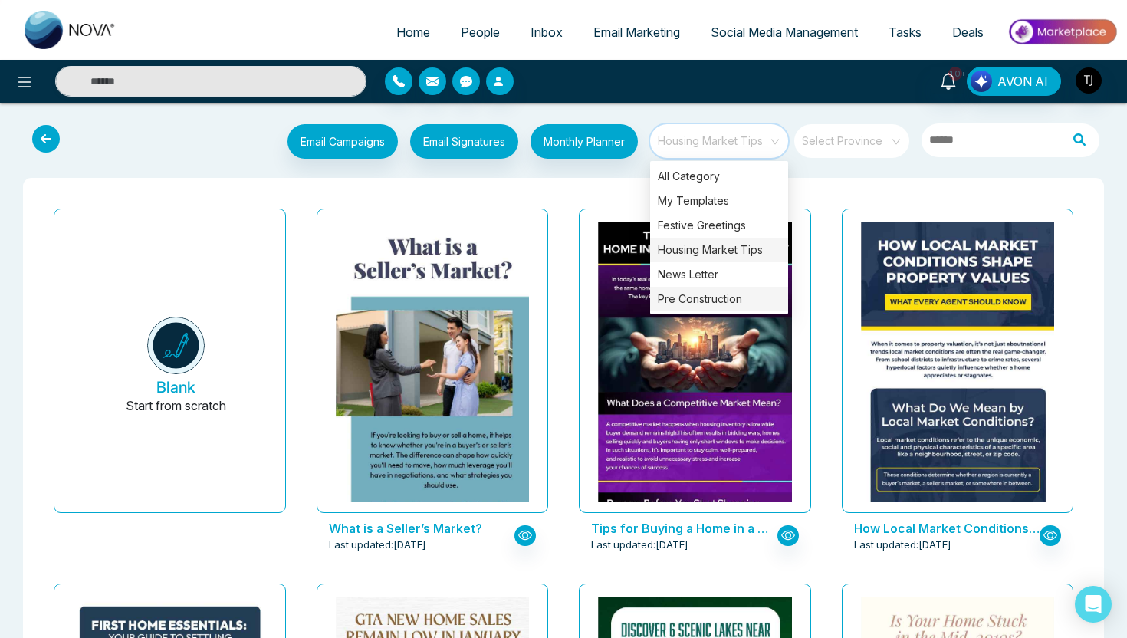
click at [706, 305] on div "Pre Construction" at bounding box center [719, 299] width 138 height 25
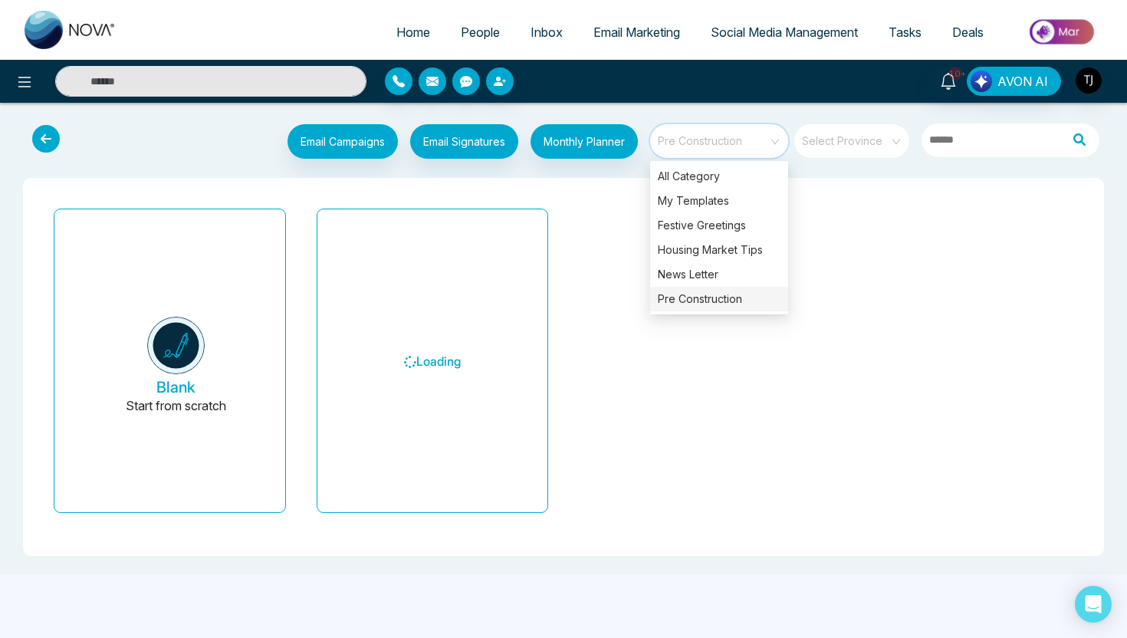
click at [573, 193] on div "Blank Start from scratch Loading" at bounding box center [563, 366] width 1056 height 353
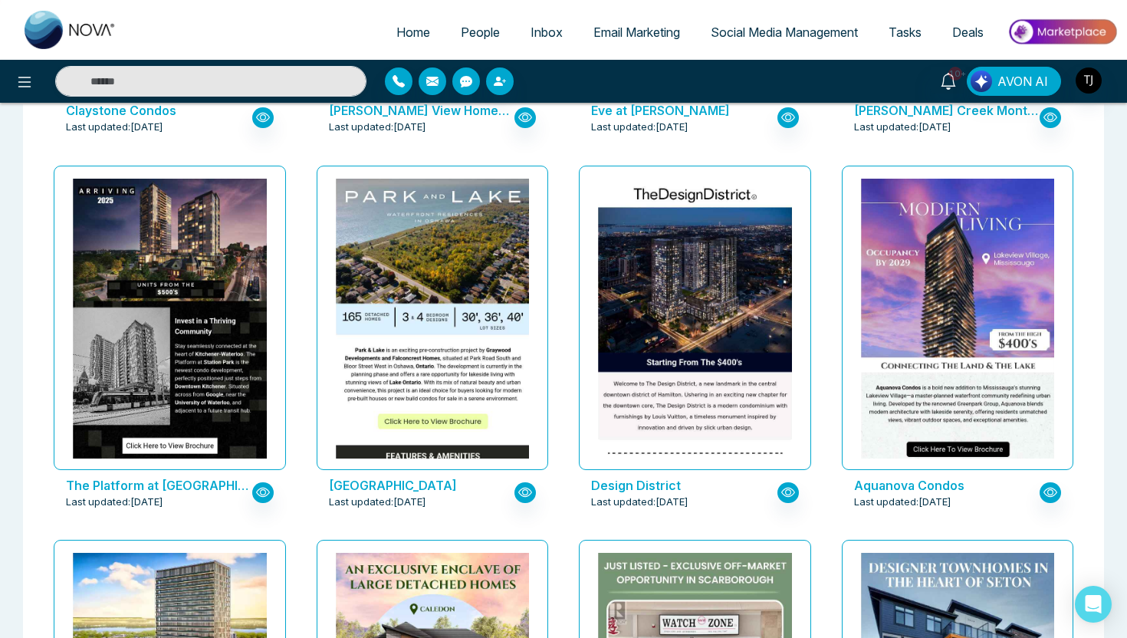
scroll to position [1293, 0]
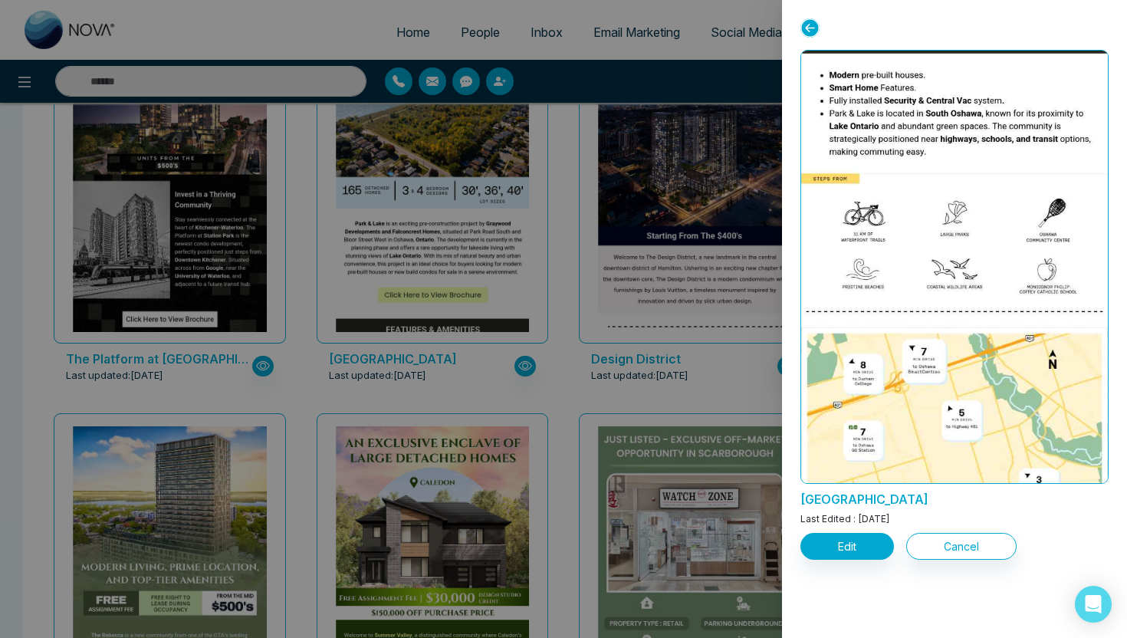
click at [457, 395] on div at bounding box center [563, 319] width 1127 height 638
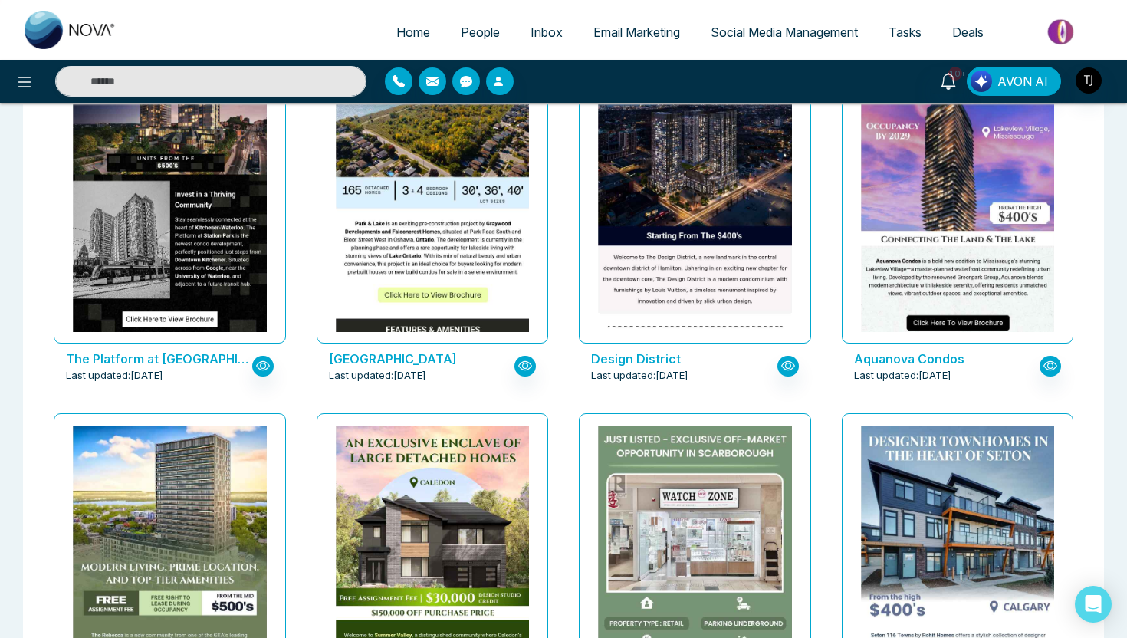
scroll to position [1482, 0]
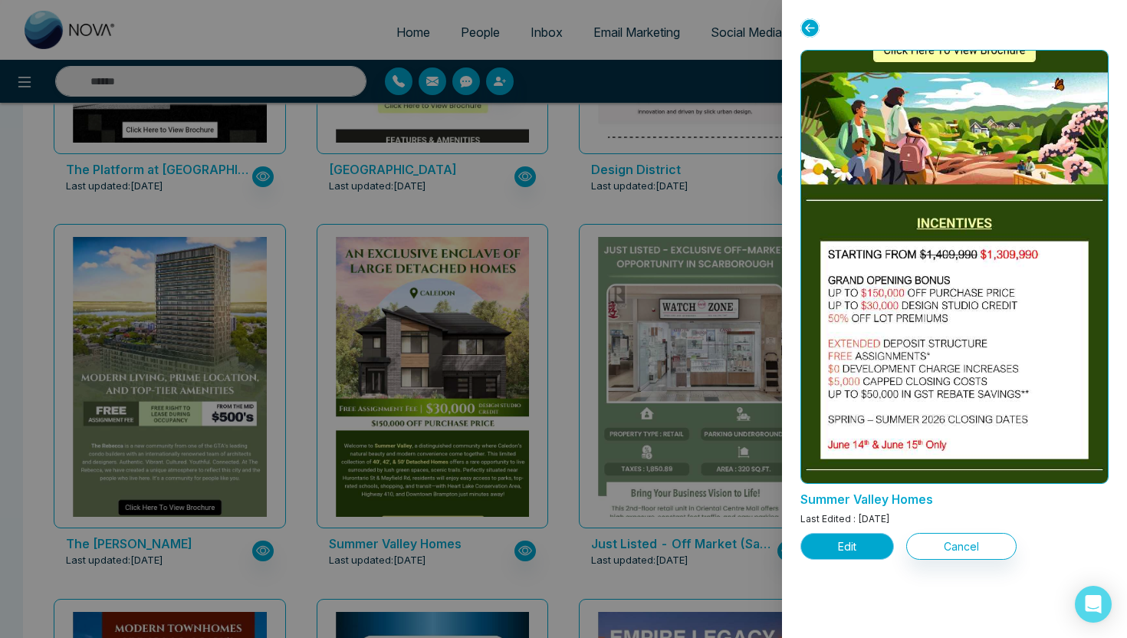
click at [825, 547] on button "Edit" at bounding box center [847, 546] width 94 height 27
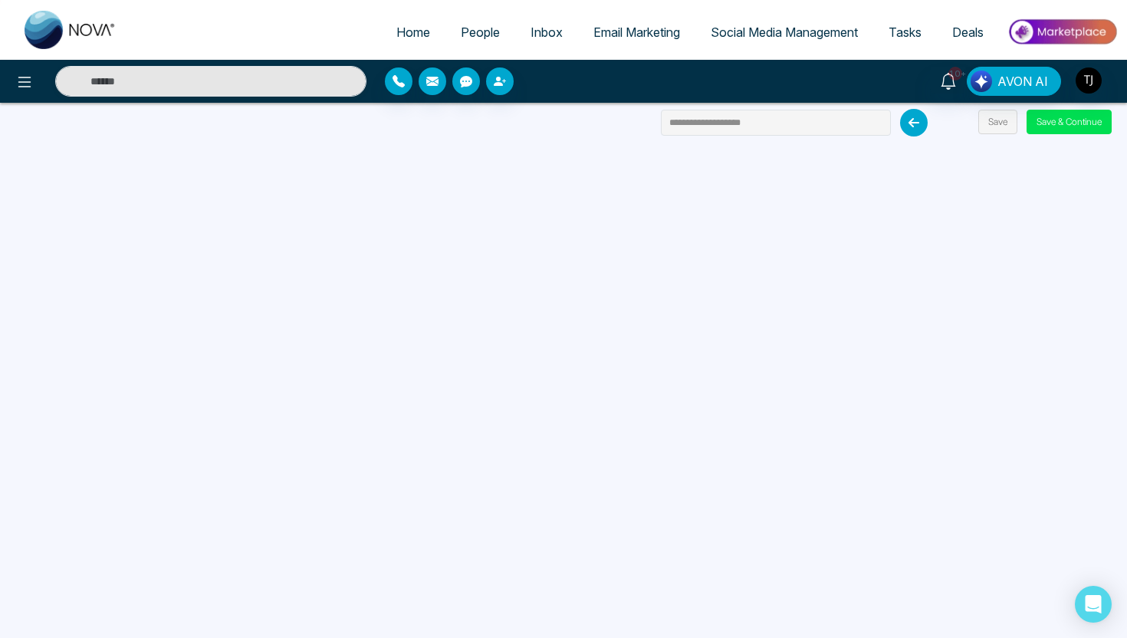
click at [630, 25] on span "Email Marketing" at bounding box center [636, 32] width 87 height 15
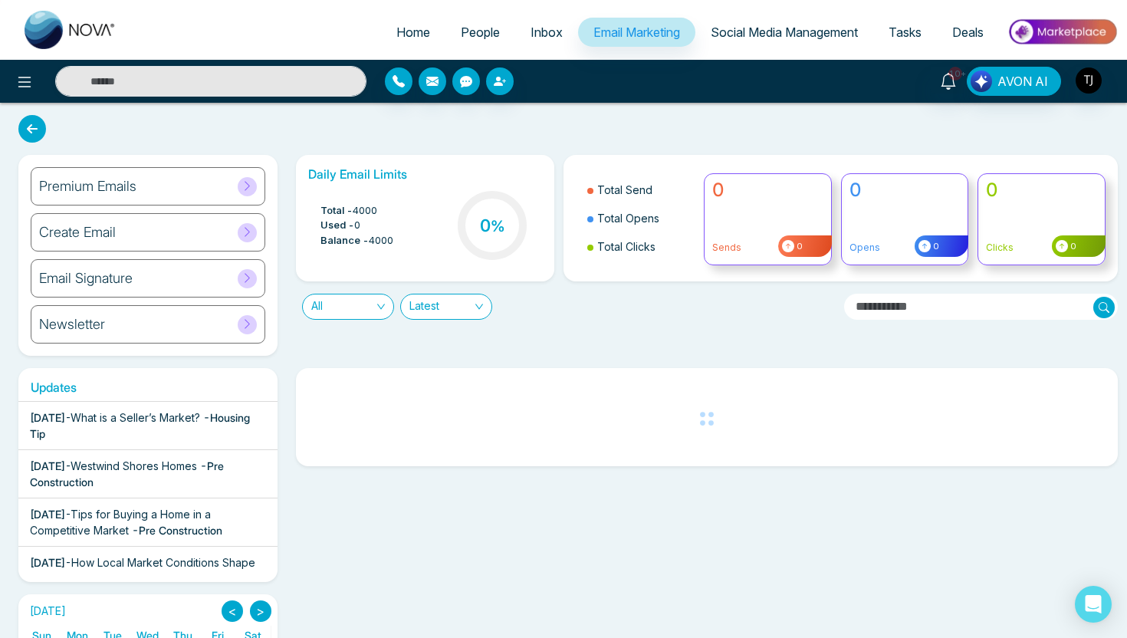
click at [154, 186] on div "Premium Emails" at bounding box center [148, 186] width 235 height 38
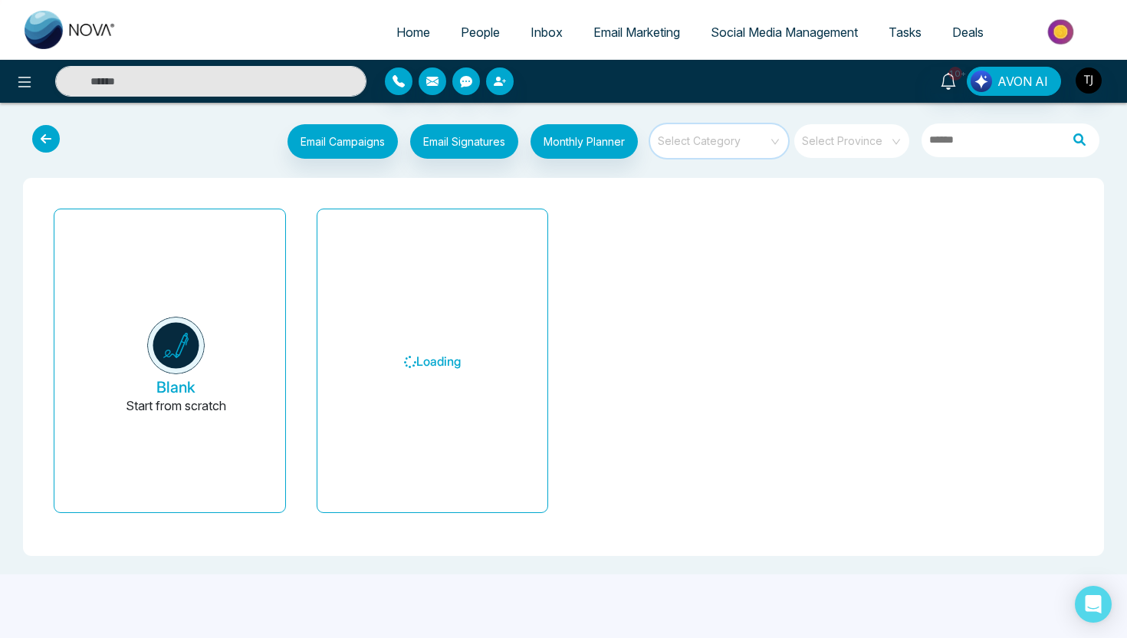
click at [727, 145] on input "search" at bounding box center [713, 135] width 110 height 23
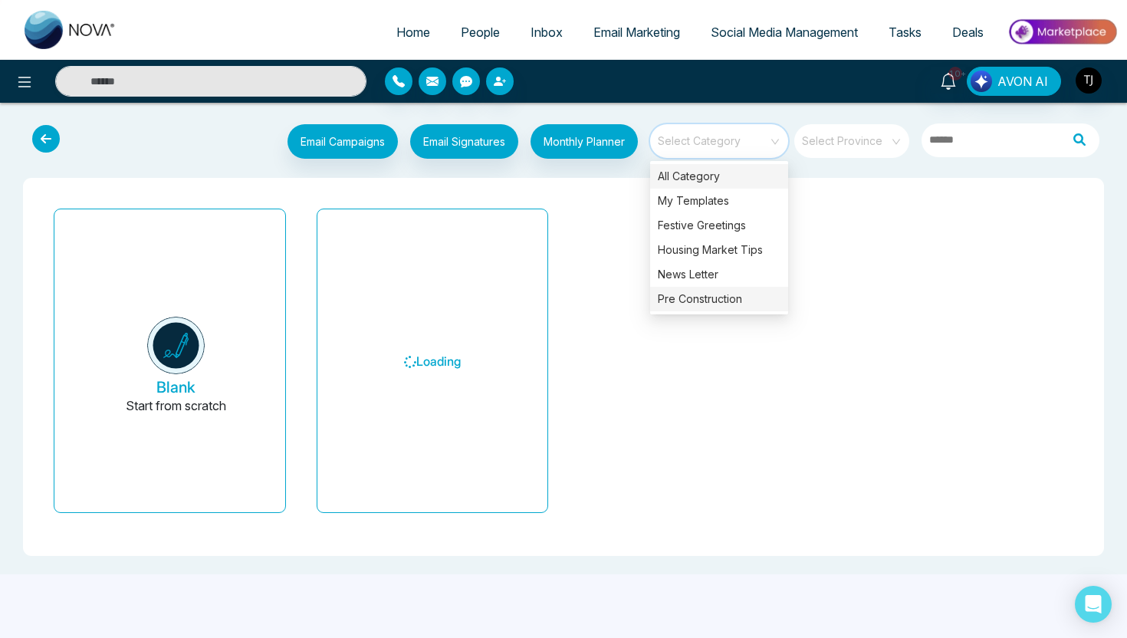
click at [721, 299] on div "Pre Construction" at bounding box center [719, 299] width 138 height 25
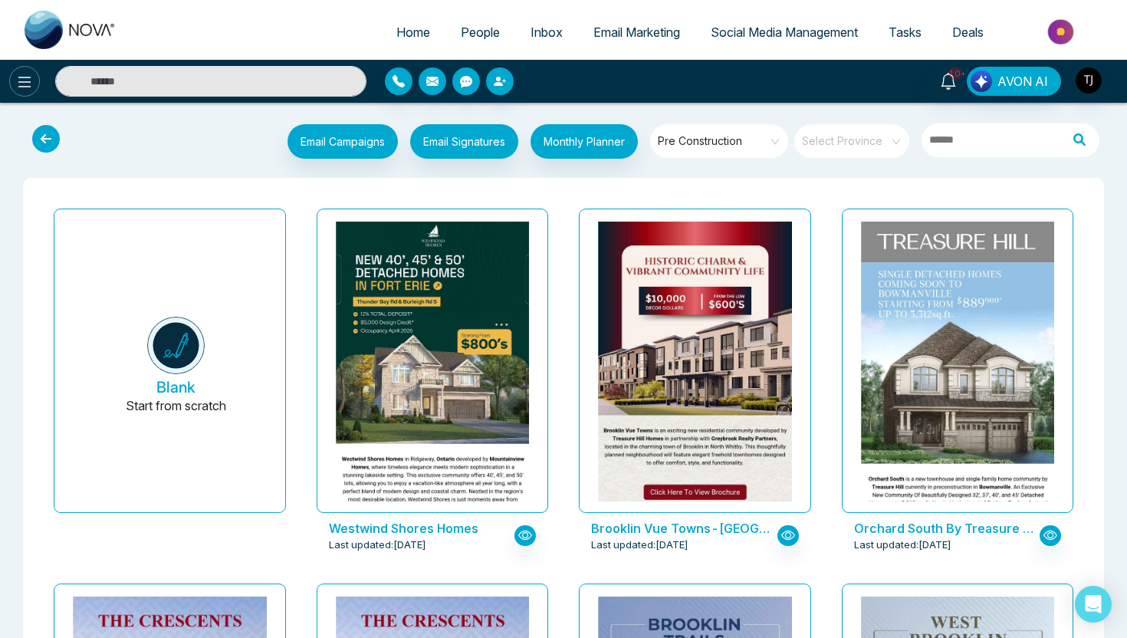
click at [19, 86] on icon at bounding box center [24, 82] width 13 height 11
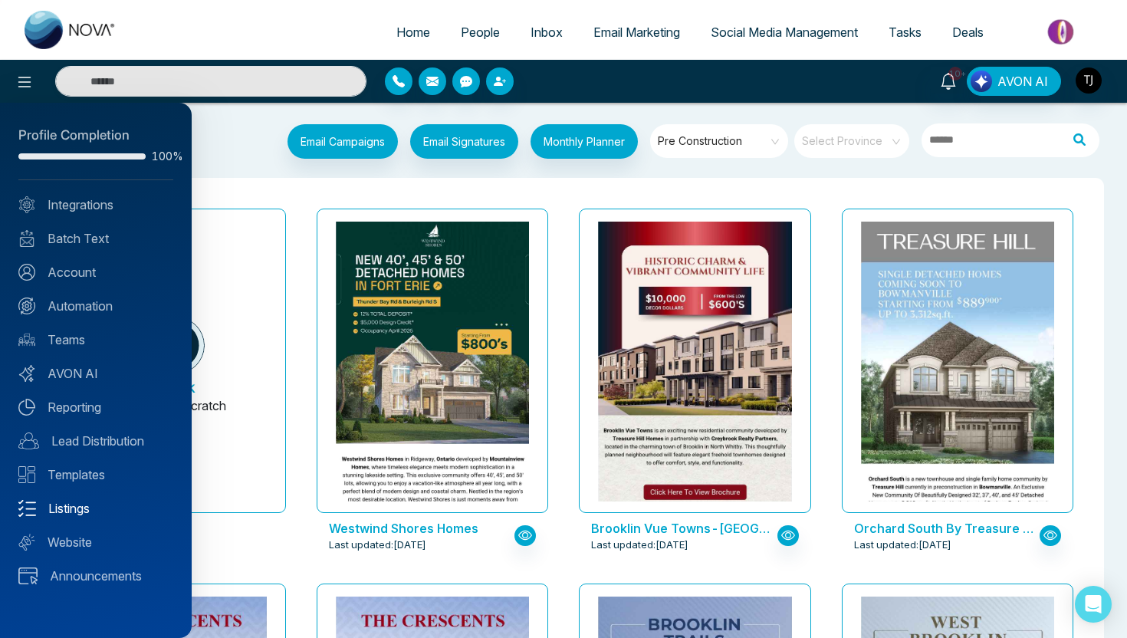
click at [58, 502] on link "Listings" at bounding box center [95, 508] width 155 height 18
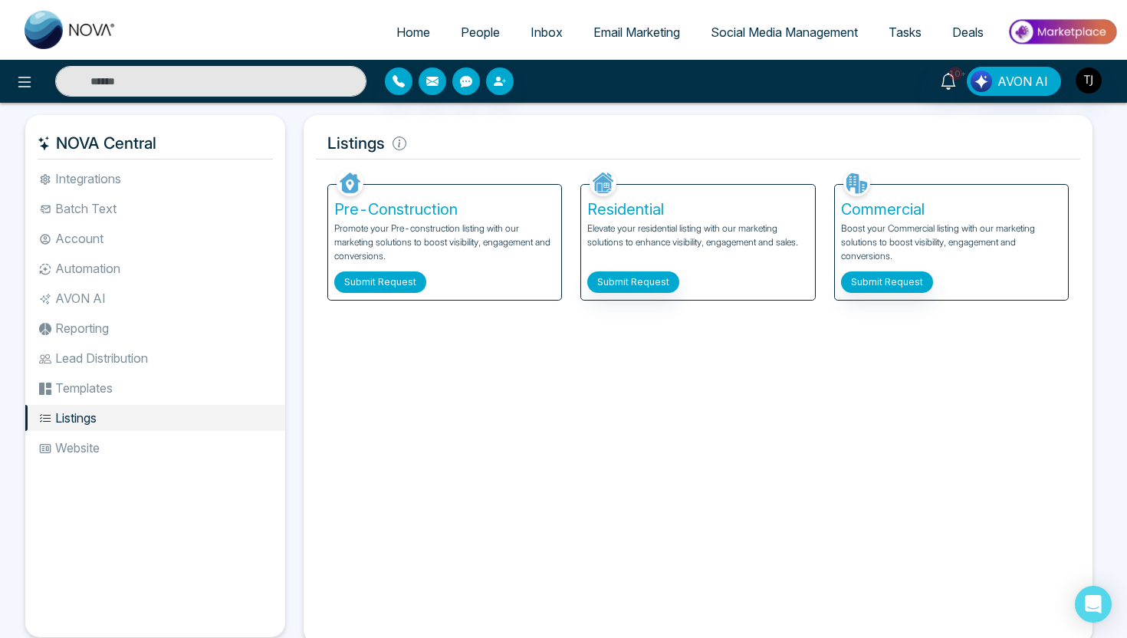
click at [389, 284] on button "Submit Request" at bounding box center [380, 281] width 92 height 21
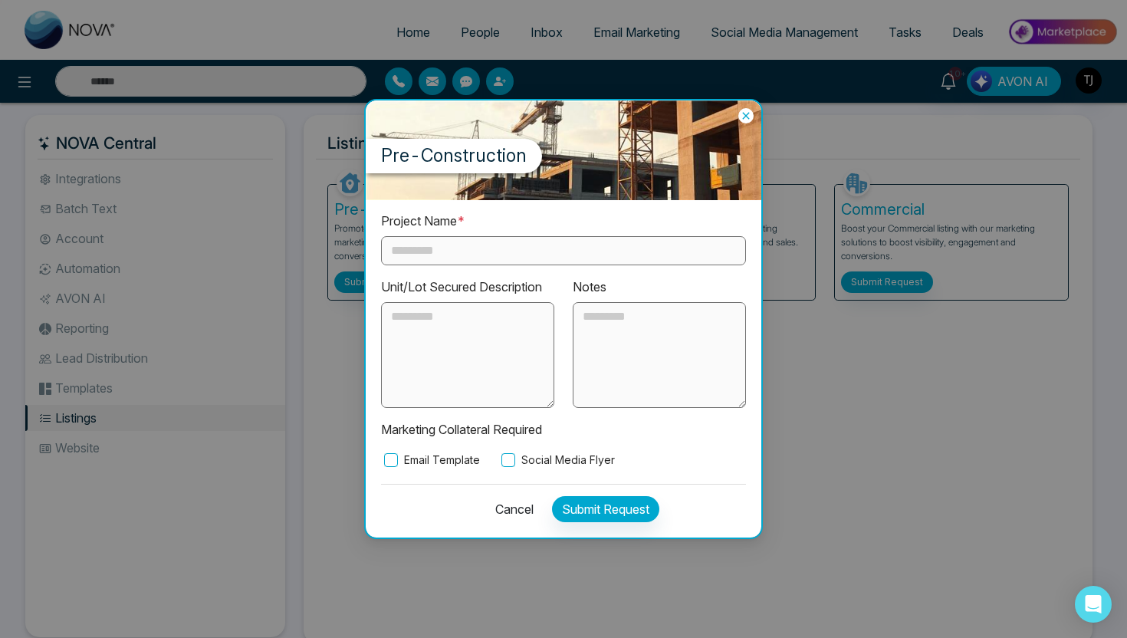
click at [391, 345] on textarea at bounding box center [467, 355] width 173 height 106
click at [435, 249] on input "text" at bounding box center [563, 250] width 365 height 29
click at [496, 329] on textarea at bounding box center [467, 355] width 173 height 106
click at [684, 375] on textarea at bounding box center [659, 355] width 173 height 106
click at [746, 117] on icon at bounding box center [745, 115] width 7 height 7
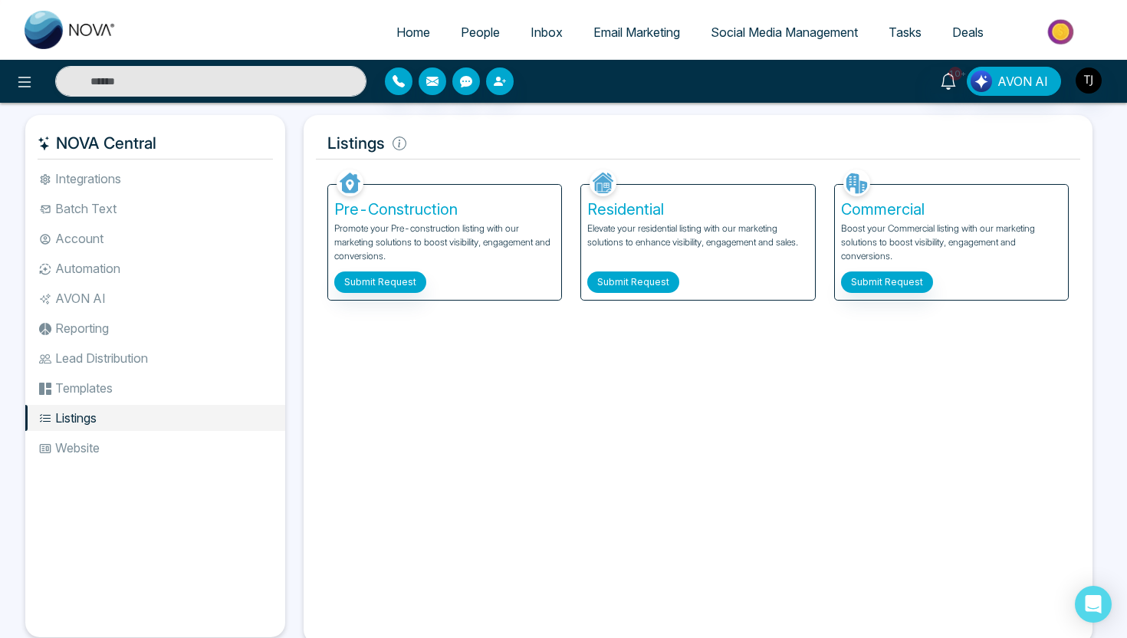
click at [643, 281] on button "Submit Request" at bounding box center [633, 281] width 92 height 21
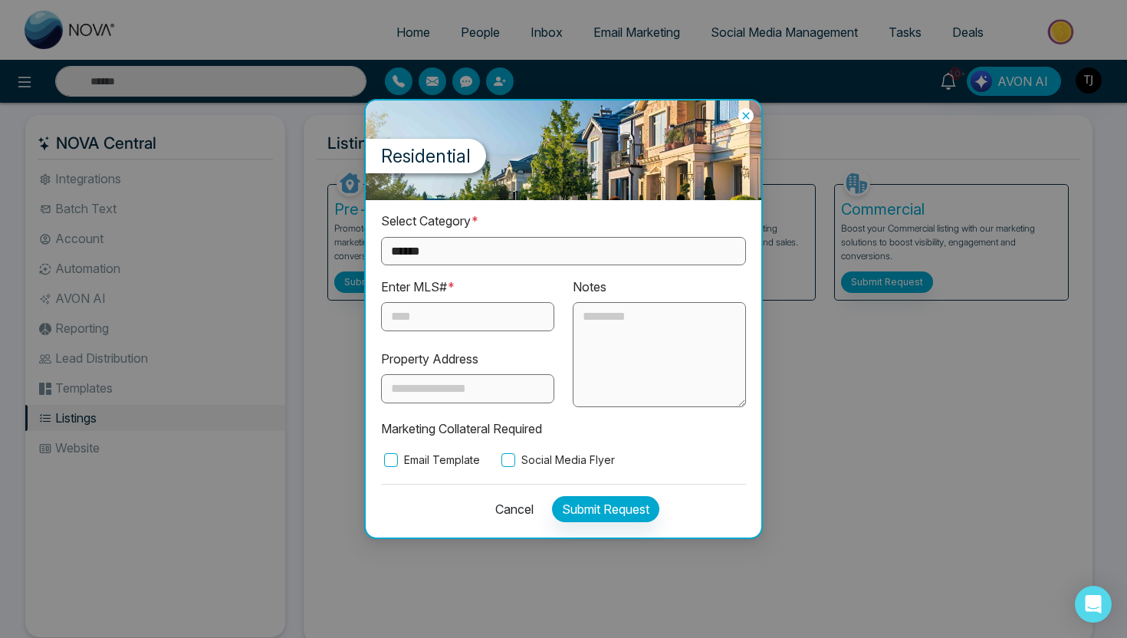
click at [557, 244] on select "**********" at bounding box center [563, 251] width 365 height 28
click at [553, 251] on select "**********" at bounding box center [563, 251] width 365 height 28
click at [519, 258] on select "**********" at bounding box center [563, 251] width 365 height 28
select select "**********"
click at [425, 336] on div "Enter MLS# * Property Address" at bounding box center [468, 342] width 192 height 130
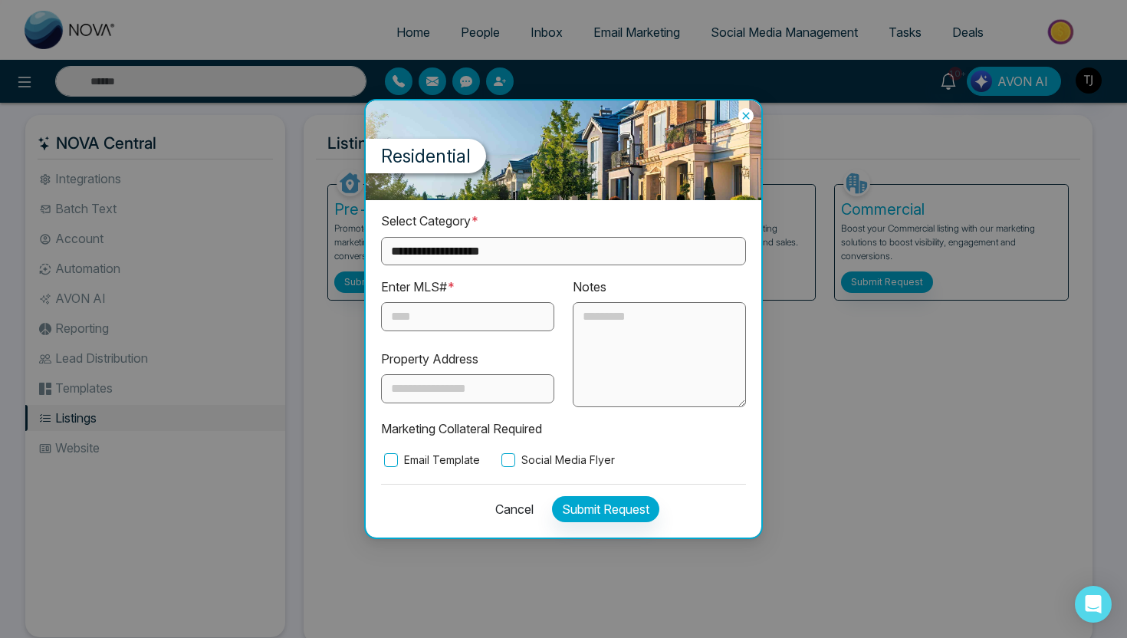
click at [437, 321] on input "text" at bounding box center [467, 316] width 173 height 29
click at [491, 456] on div "Email Template Social Media Flyer" at bounding box center [563, 459] width 365 height 17
click at [516, 452] on label "Social Media Flyer" at bounding box center [556, 459] width 116 height 17
click at [747, 116] on icon at bounding box center [745, 116] width 7 height 7
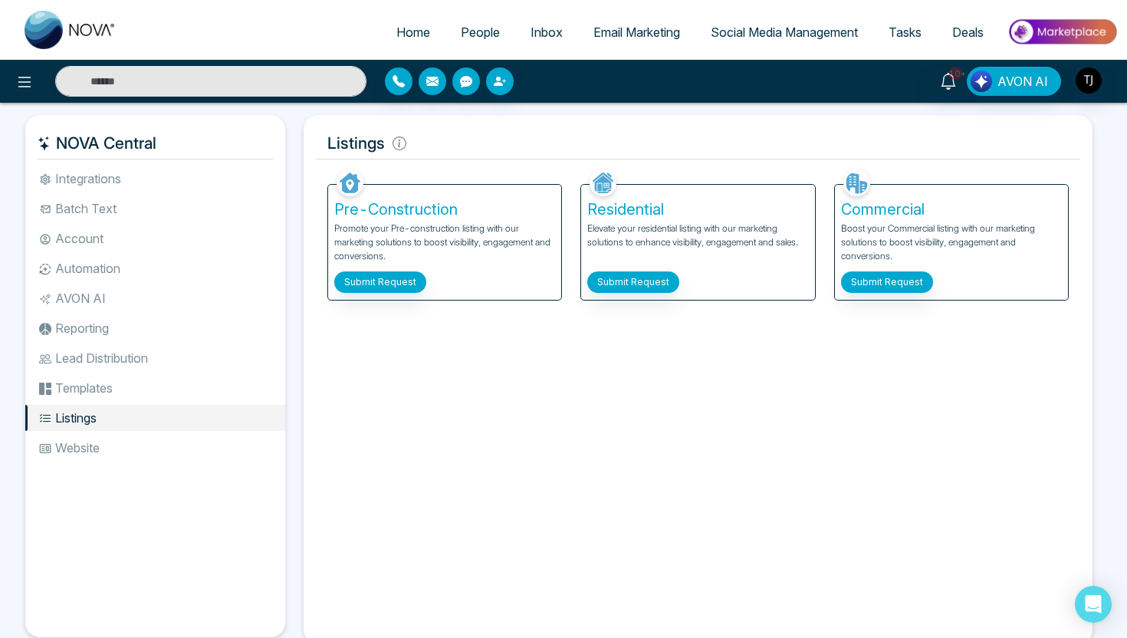
click at [647, 28] on span "Email Marketing" at bounding box center [636, 32] width 87 height 15
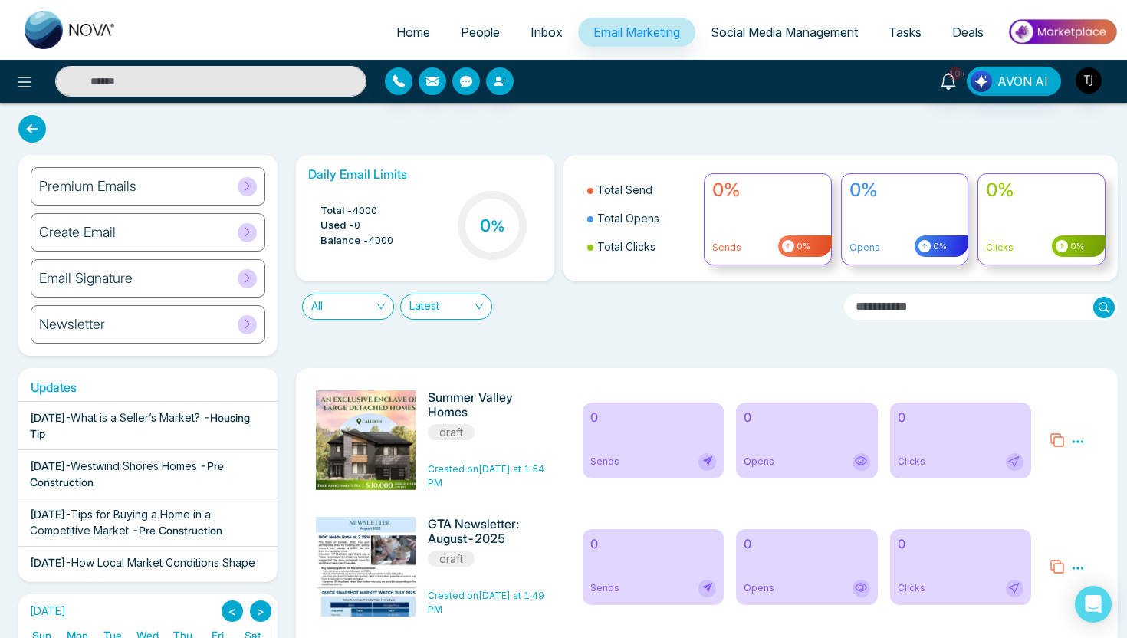
click at [1079, 441] on icon at bounding box center [1078, 442] width 14 height 14
click at [1044, 491] on link "Edit" at bounding box center [1040, 485] width 18 height 13
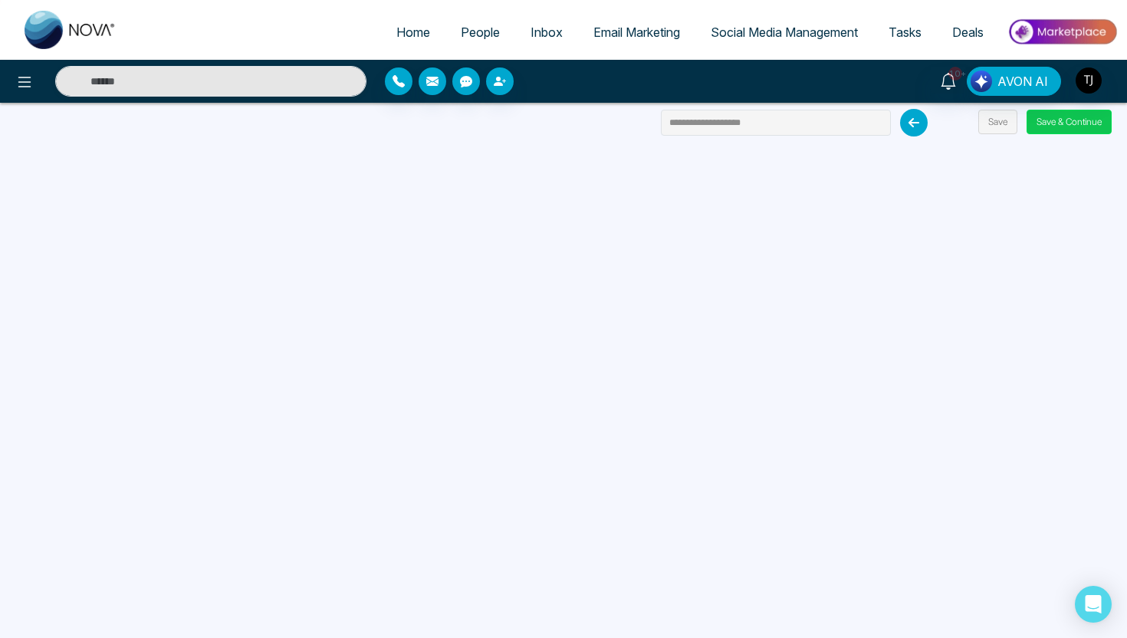
click at [1091, 119] on button "Save & Continue" at bounding box center [1068, 122] width 85 height 25
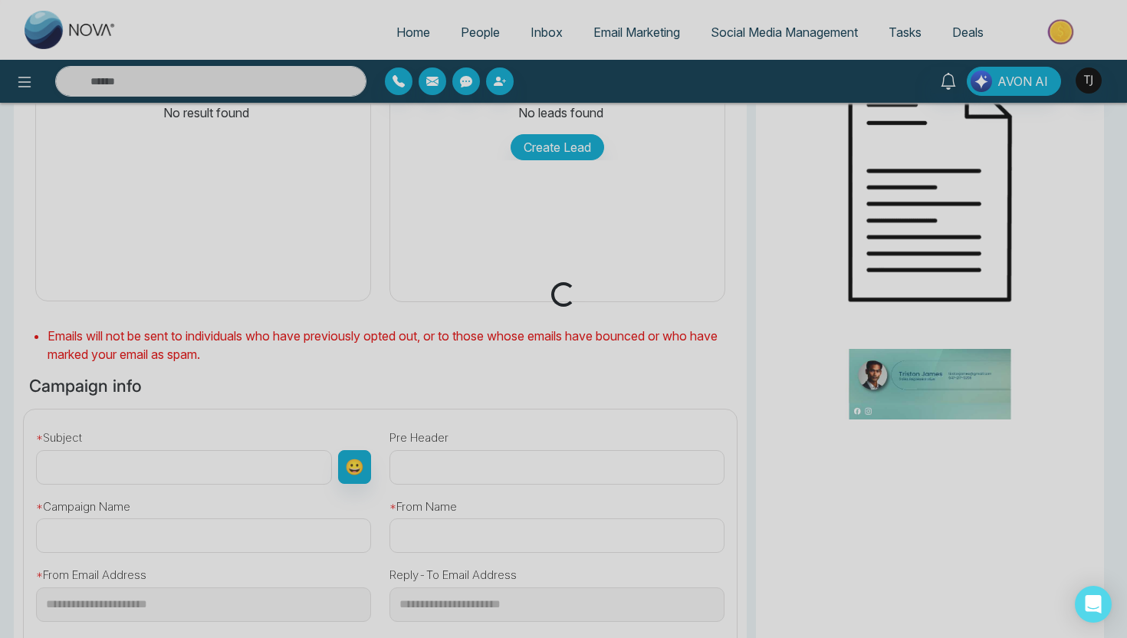
type input "**********"
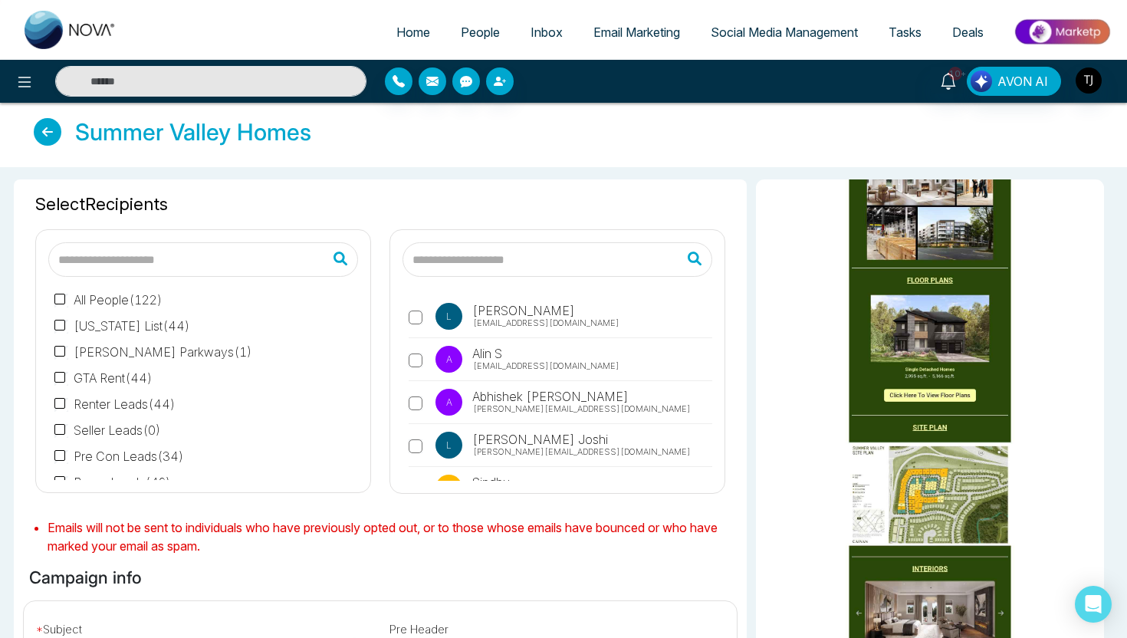
scroll to position [11, 0]
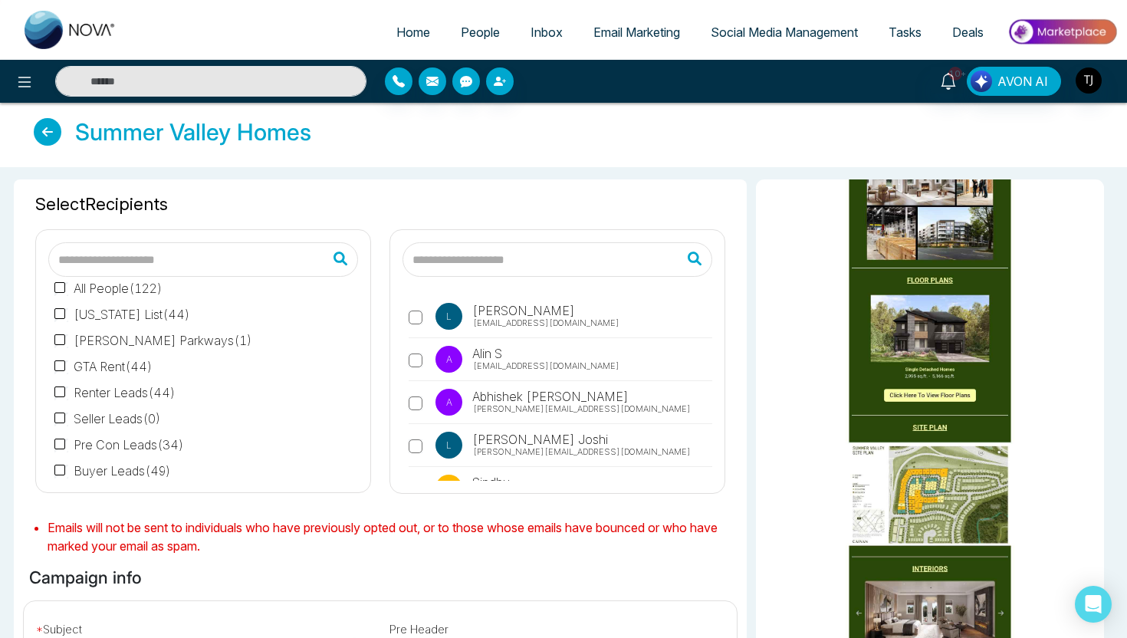
click at [56, 132] on icon at bounding box center [48, 132] width 28 height 28
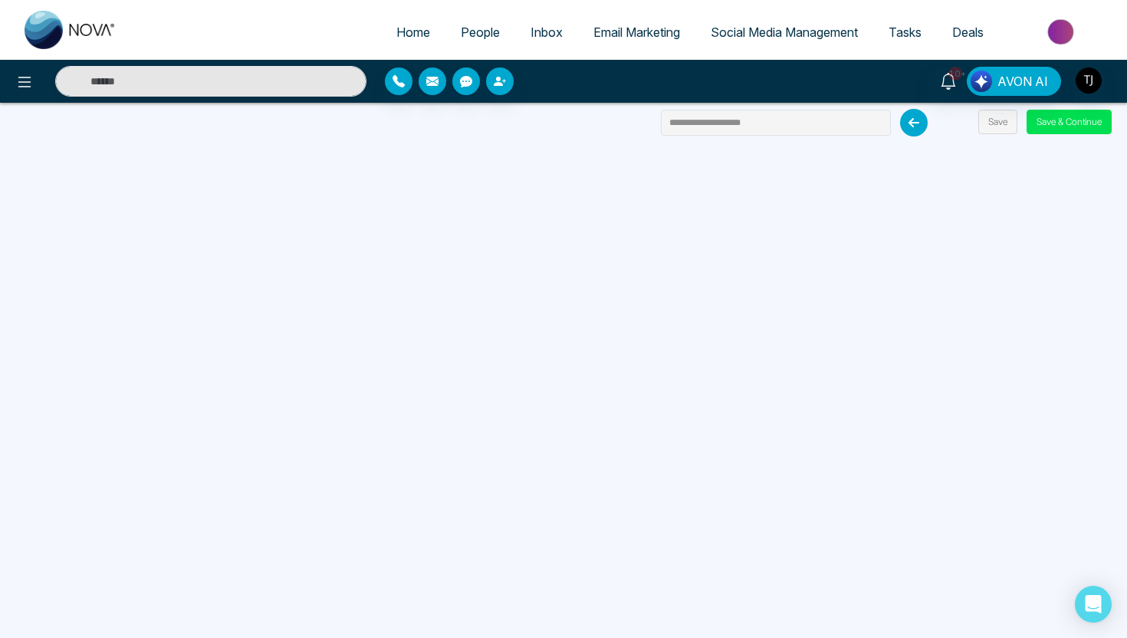
click at [613, 31] on span "Email Marketing" at bounding box center [636, 32] width 87 height 15
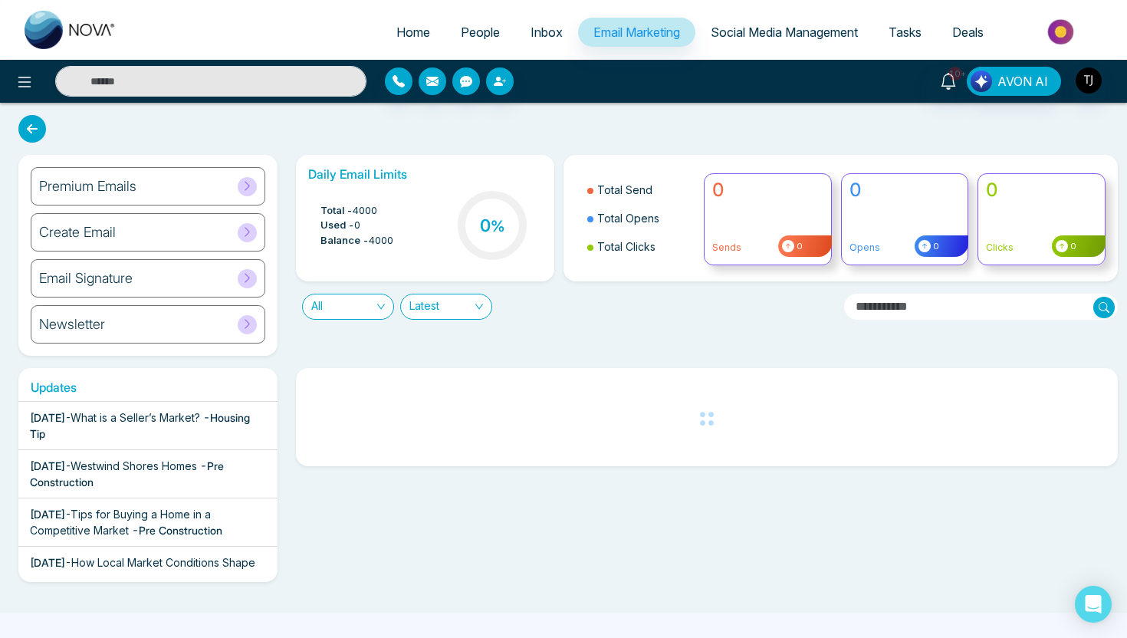
click at [362, 312] on span "All" at bounding box center [348, 306] width 74 height 25
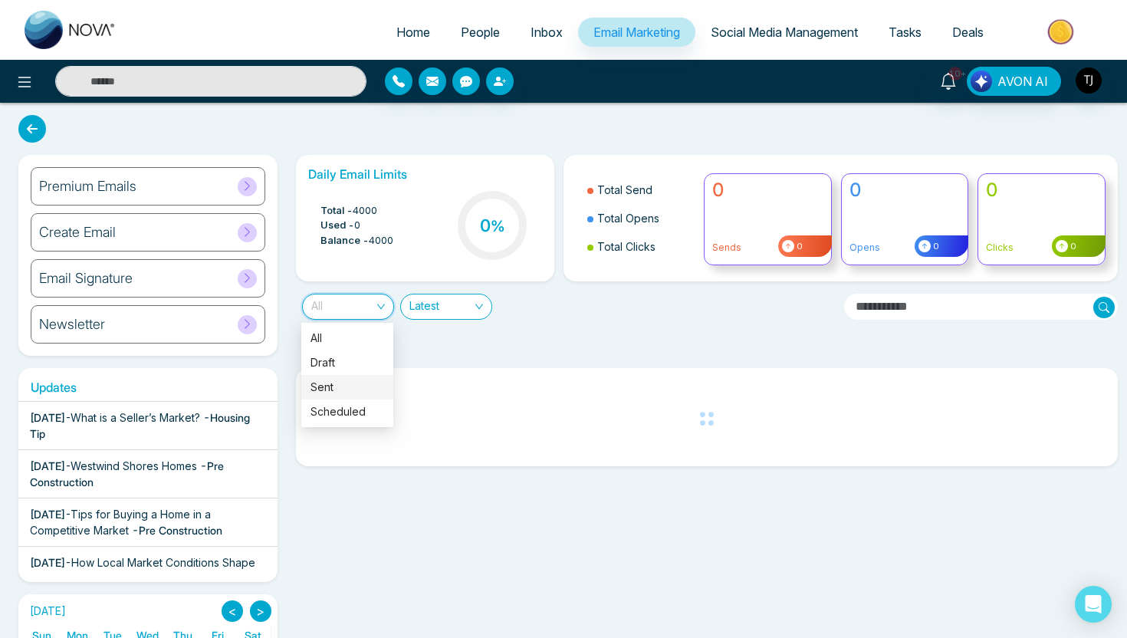
click at [356, 392] on div "Sent" at bounding box center [347, 387] width 74 height 17
click at [359, 315] on span "Sent" at bounding box center [348, 306] width 74 height 25
click at [333, 393] on div "Sent" at bounding box center [347, 387] width 74 height 17
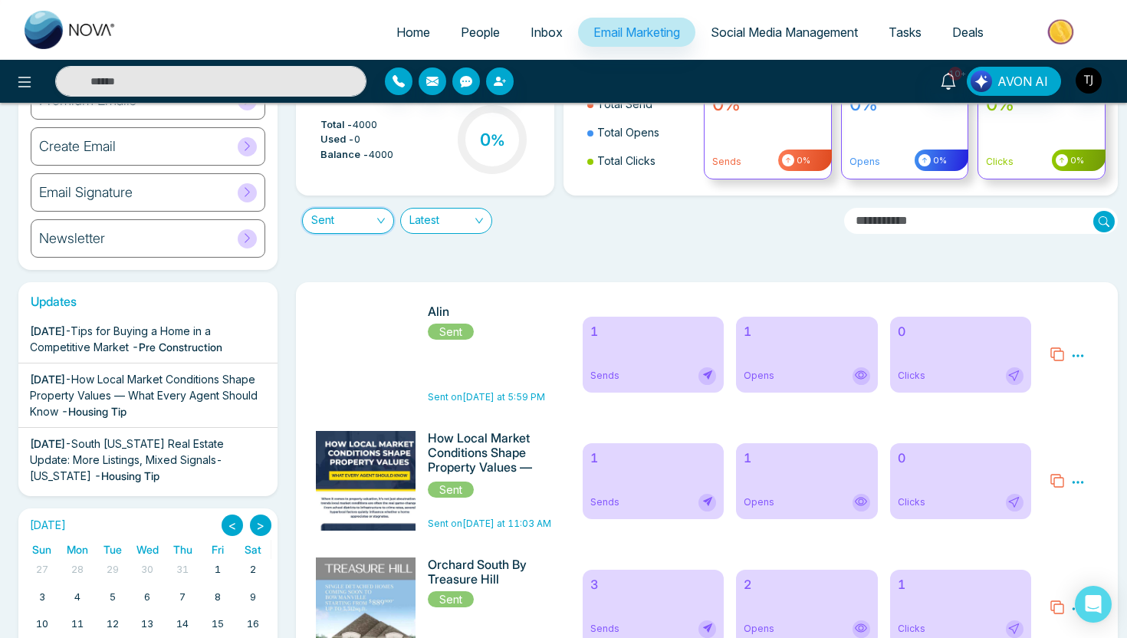
scroll to position [242, 0]
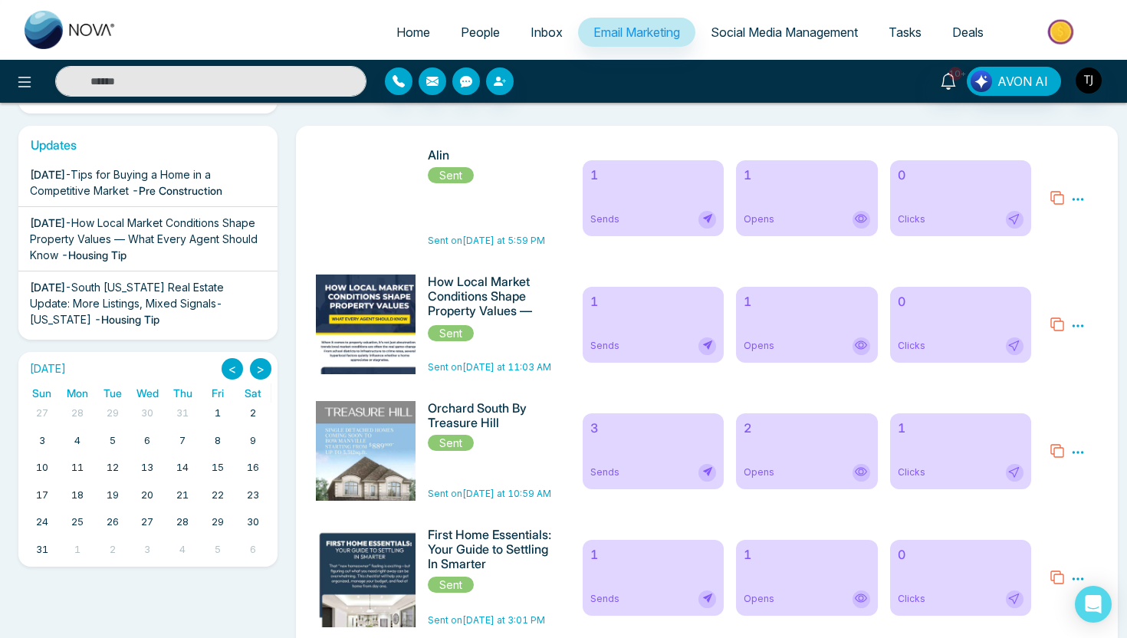
click at [628, 443] on div "3 Sends" at bounding box center [652, 451] width 141 height 76
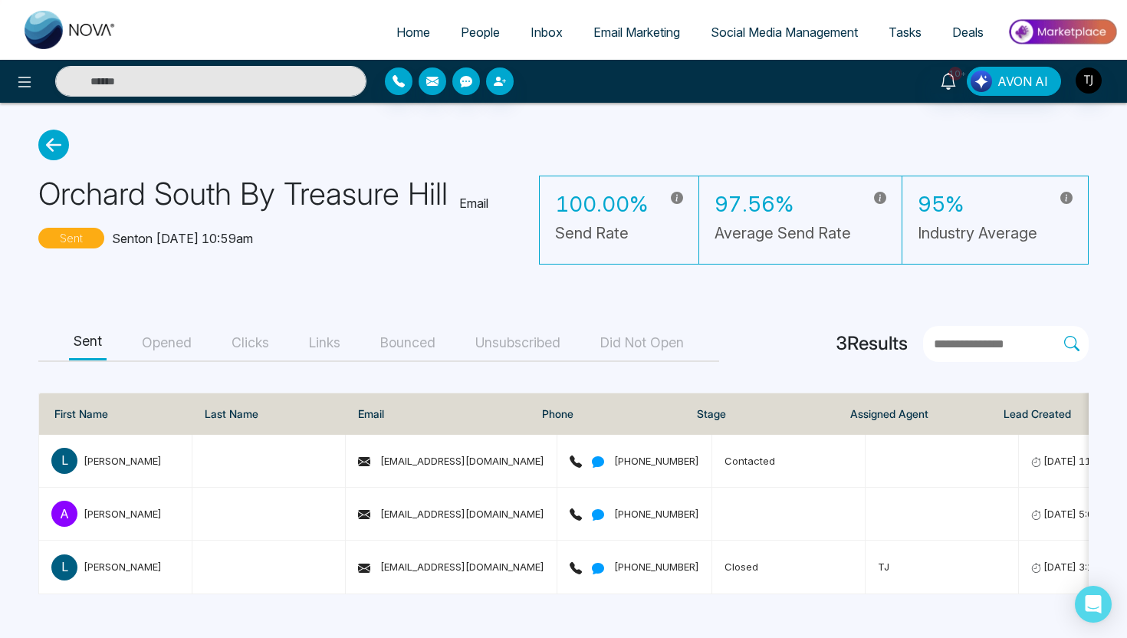
click at [145, 342] on button "Opened" at bounding box center [166, 343] width 59 height 34
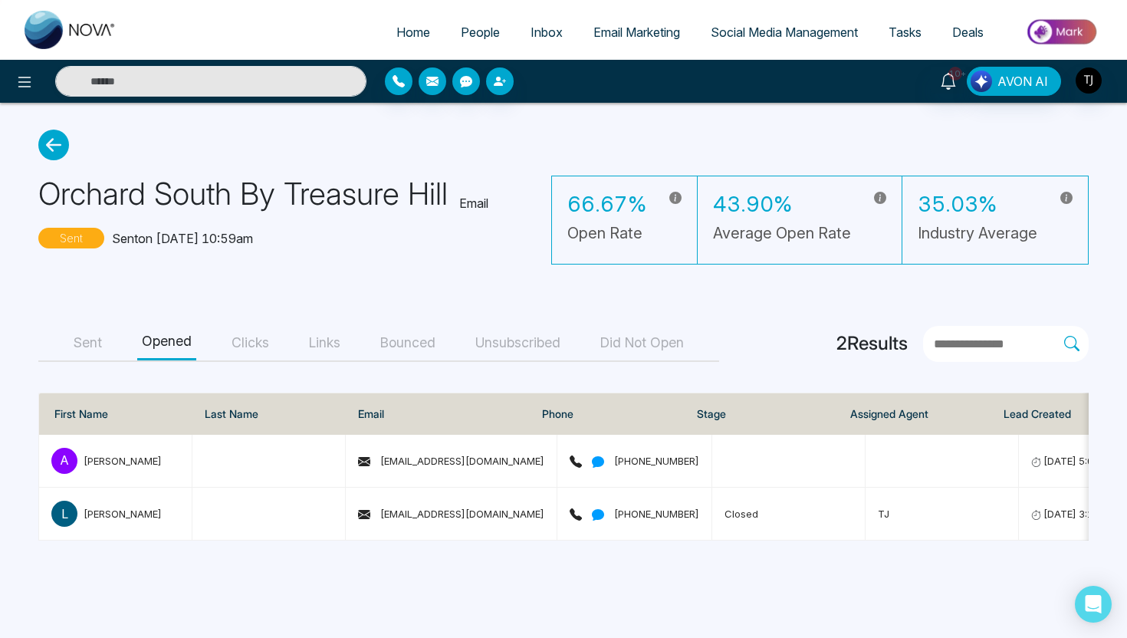
click at [248, 343] on button "Clicks" at bounding box center [250, 343] width 47 height 34
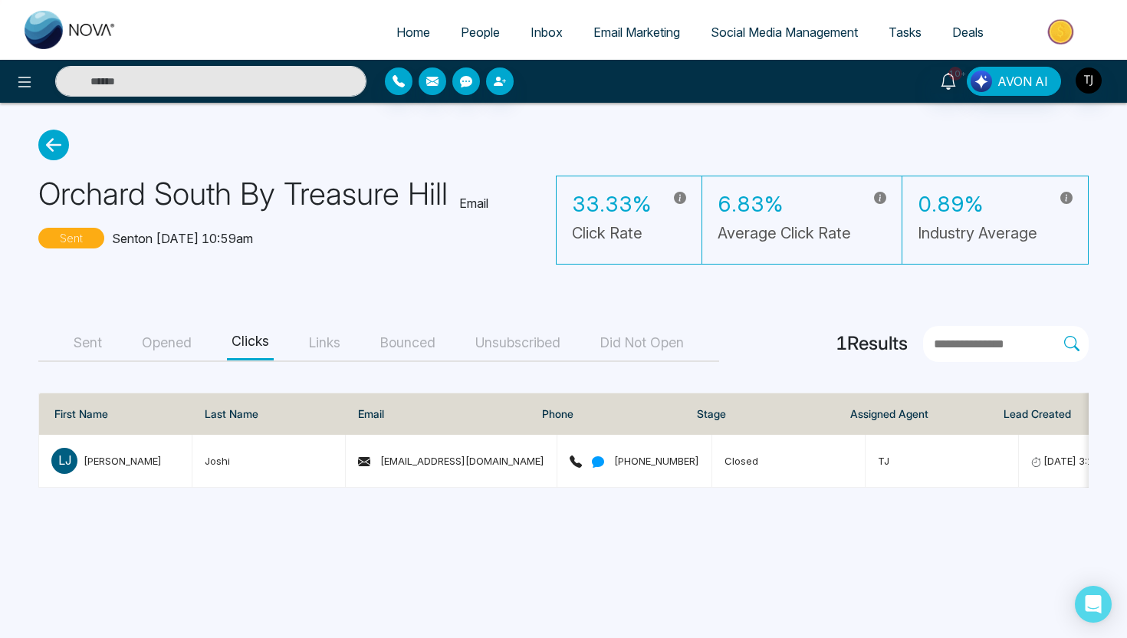
click at [155, 343] on button "Opened" at bounding box center [166, 343] width 59 height 34
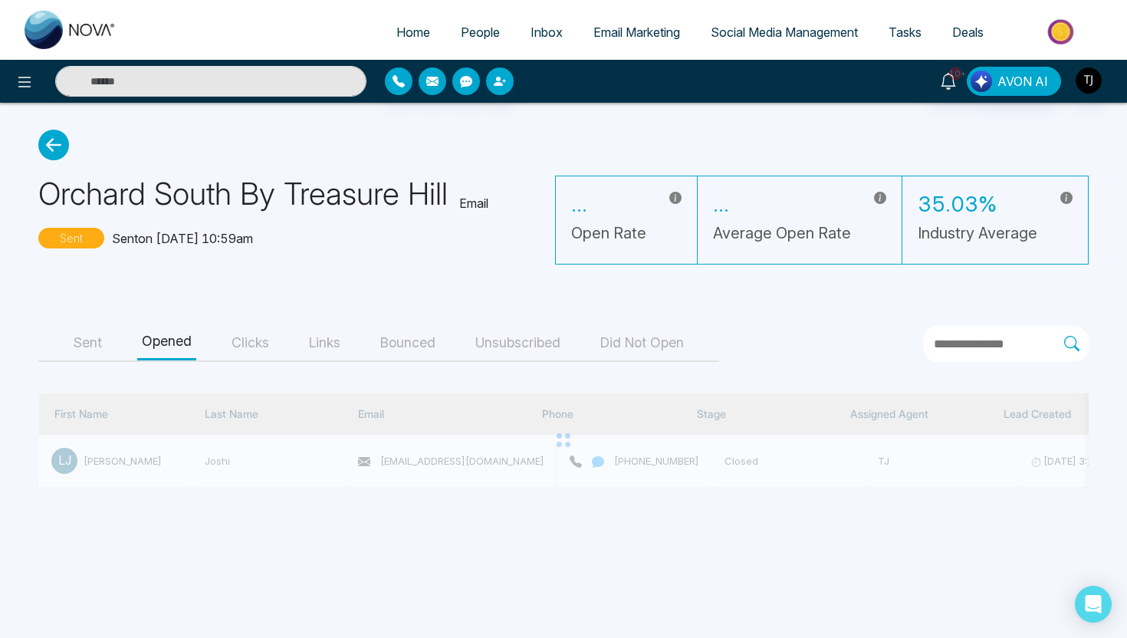
click at [95, 348] on button "Sent" at bounding box center [88, 343] width 38 height 34
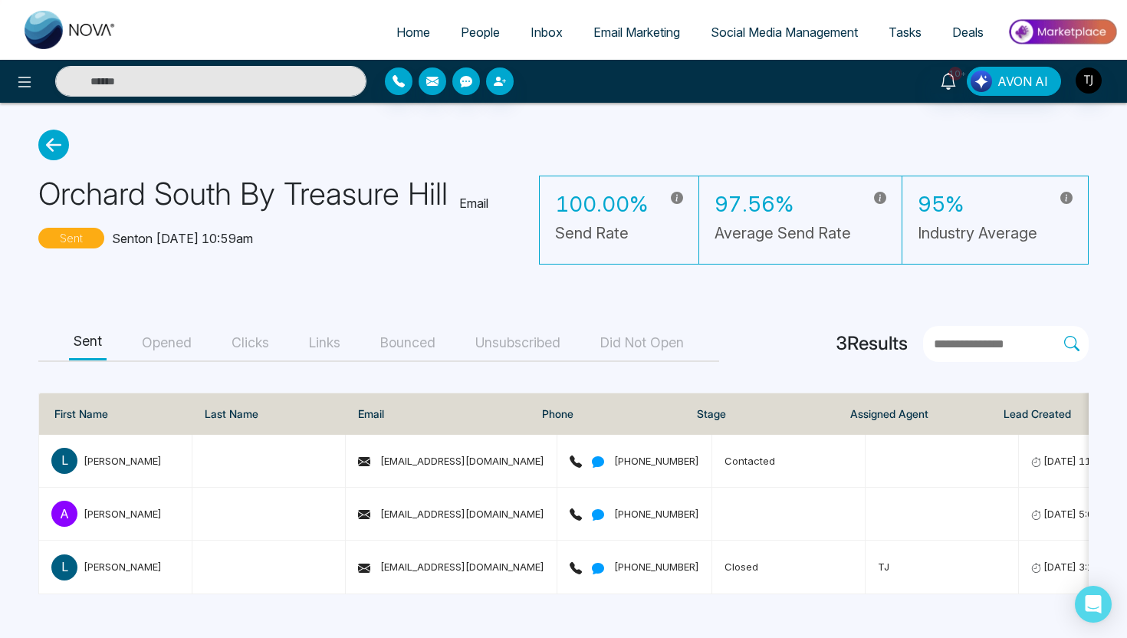
click at [758, 27] on span "Social Media Management" at bounding box center [783, 32] width 147 height 15
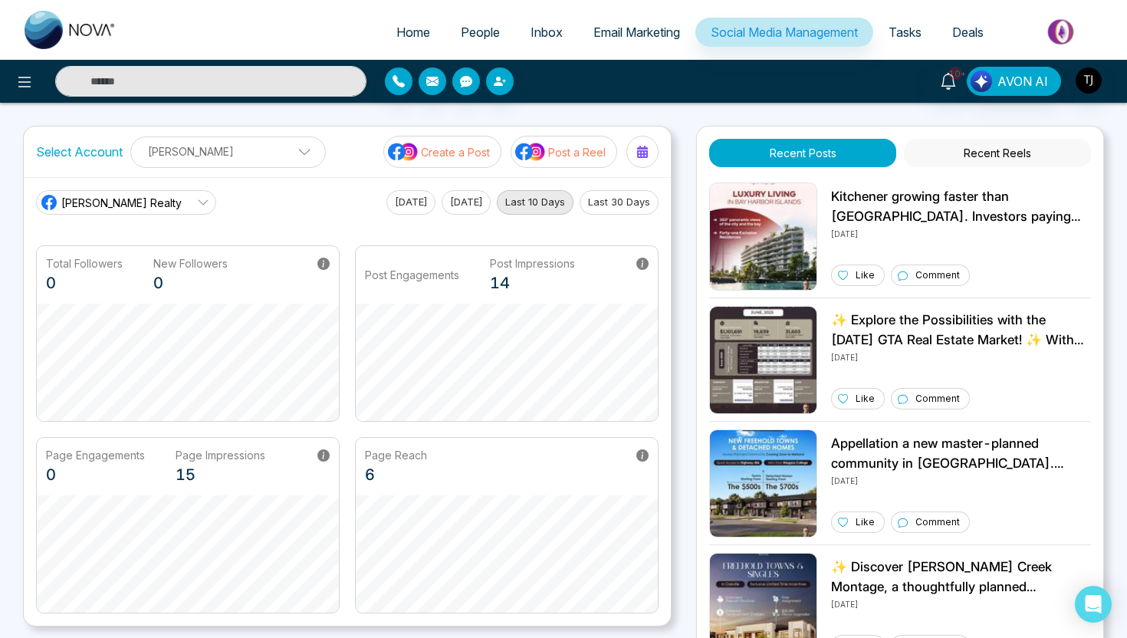
click at [440, 152] on p "Create a Post" at bounding box center [455, 152] width 69 height 16
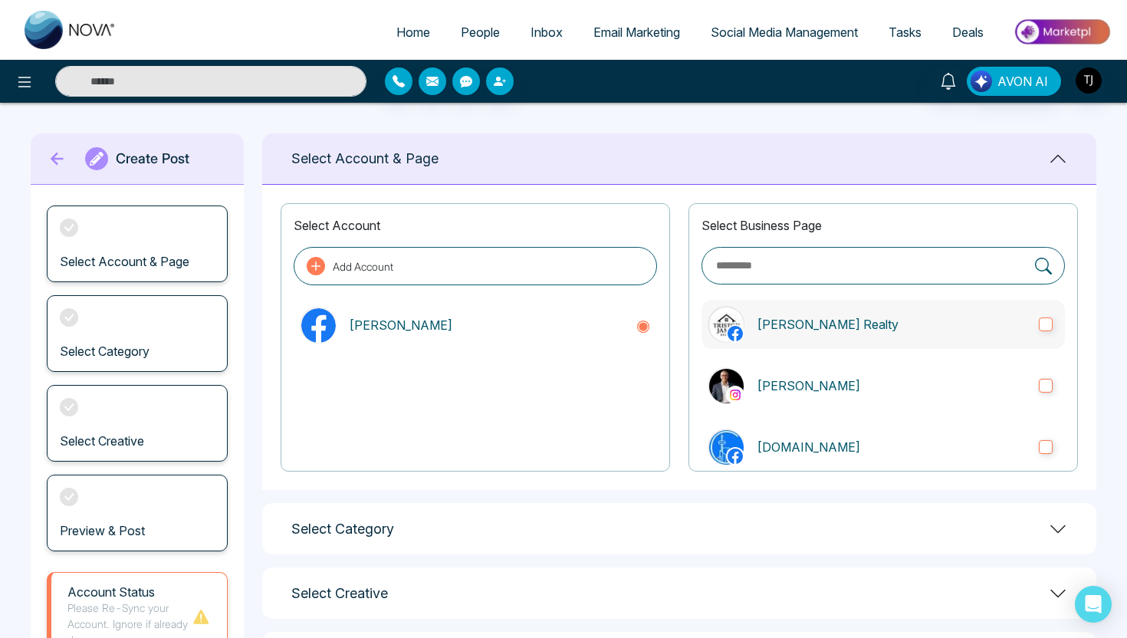
click at [803, 326] on p "[PERSON_NAME] Realty" at bounding box center [891, 324] width 270 height 18
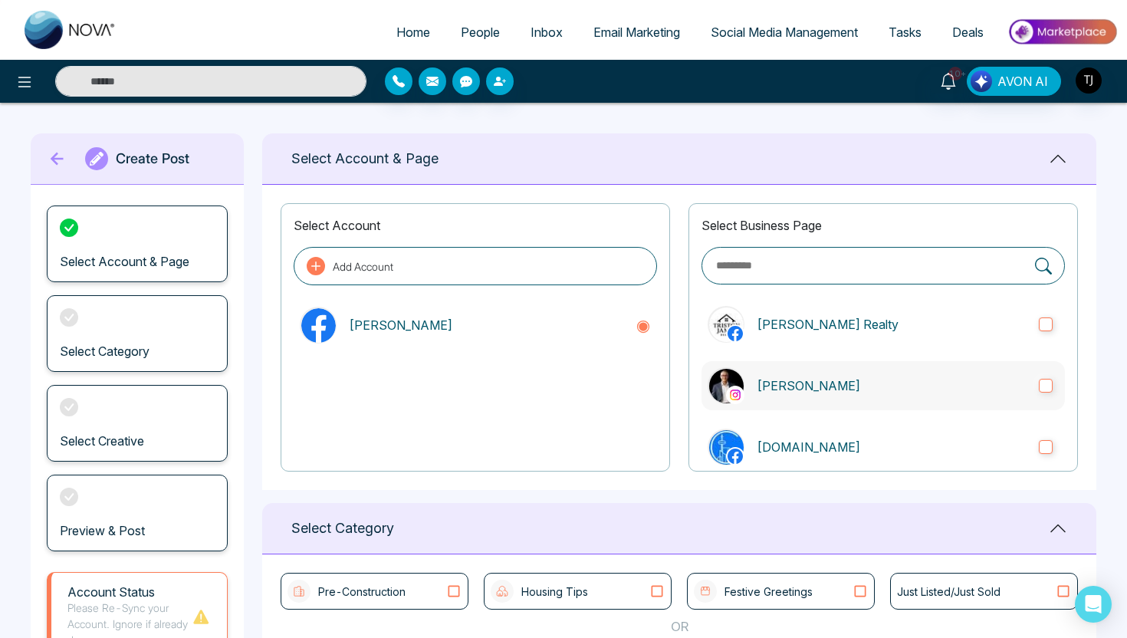
click at [782, 374] on label "[PERSON_NAME]" at bounding box center [882, 385] width 363 height 49
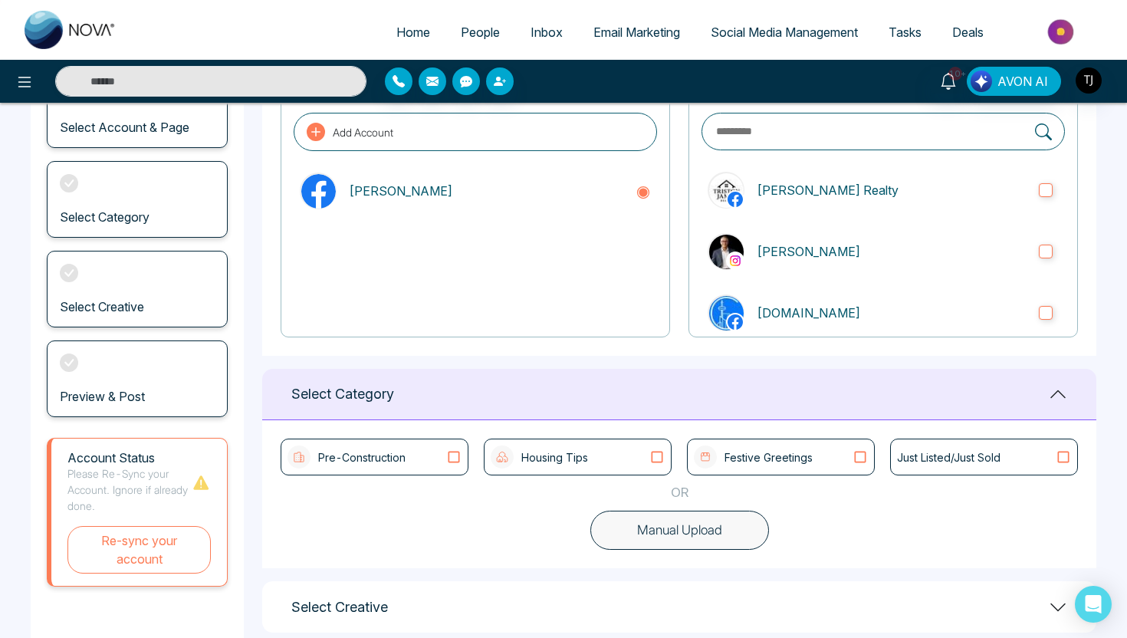
scroll to position [222, 0]
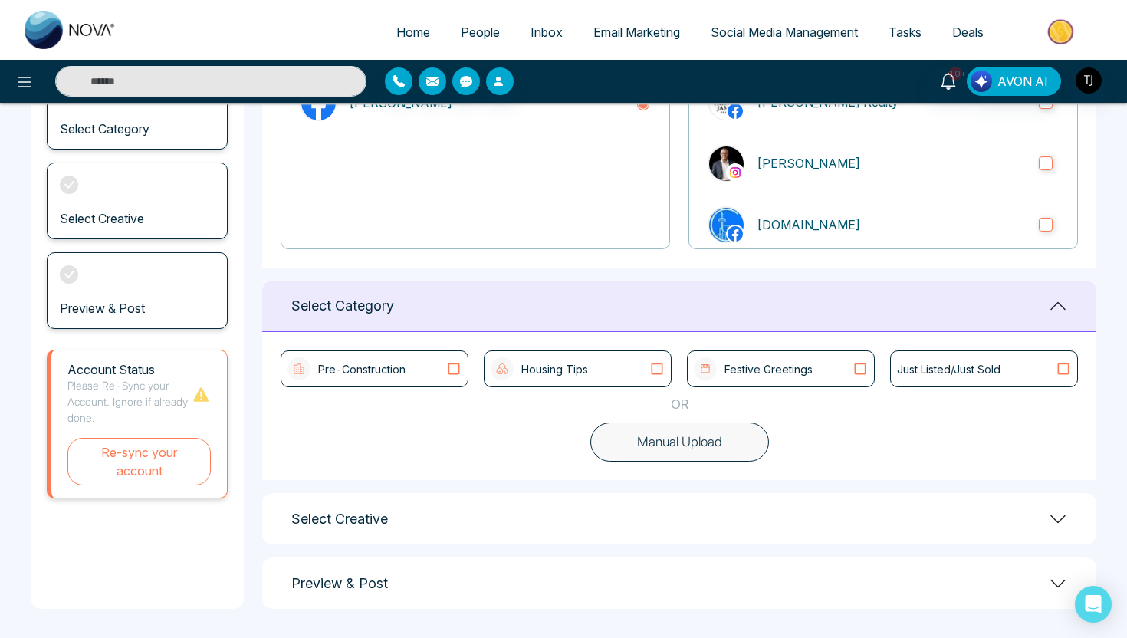
click at [646, 438] on button "Manual Upload" at bounding box center [679, 442] width 179 height 40
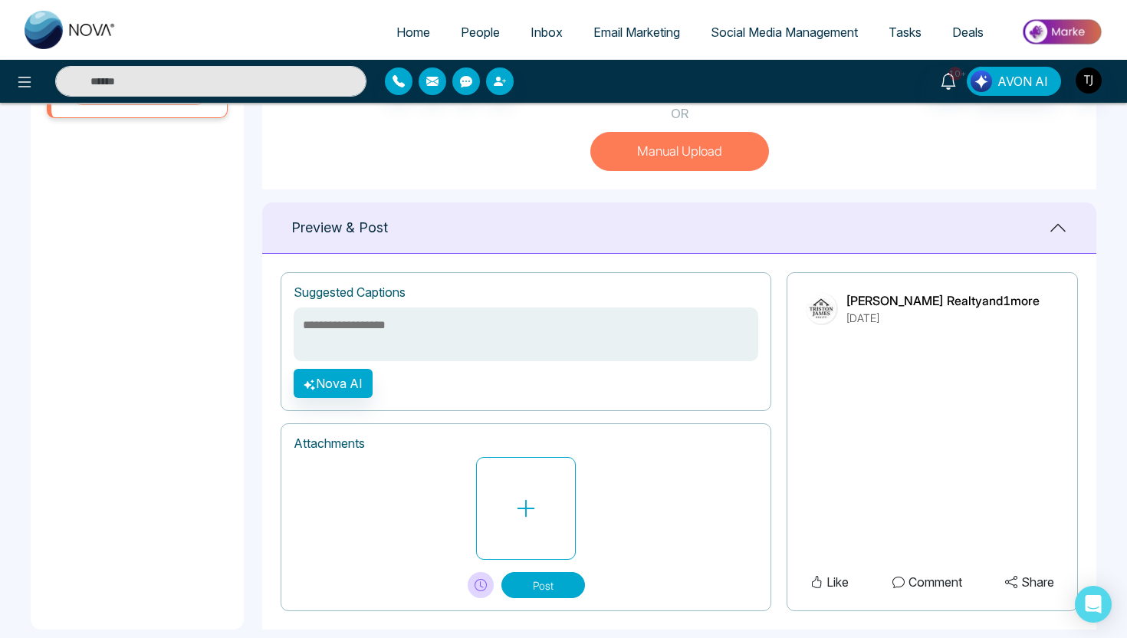
scroll to position [533, 0]
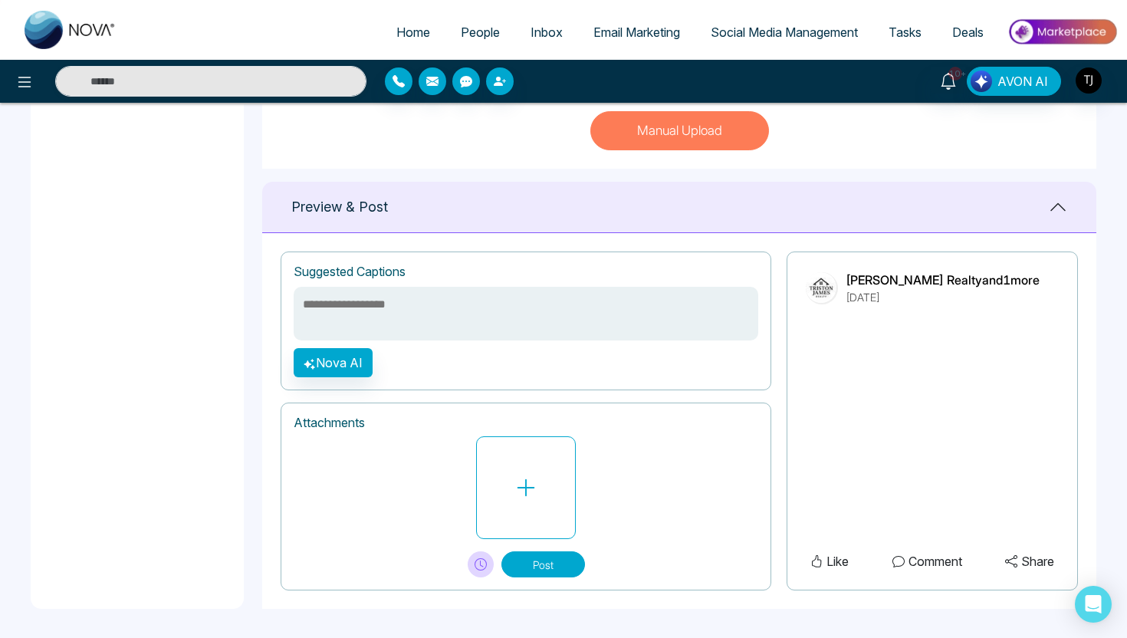
click at [501, 317] on textarea at bounding box center [526, 314] width 464 height 54
type textarea "**********"
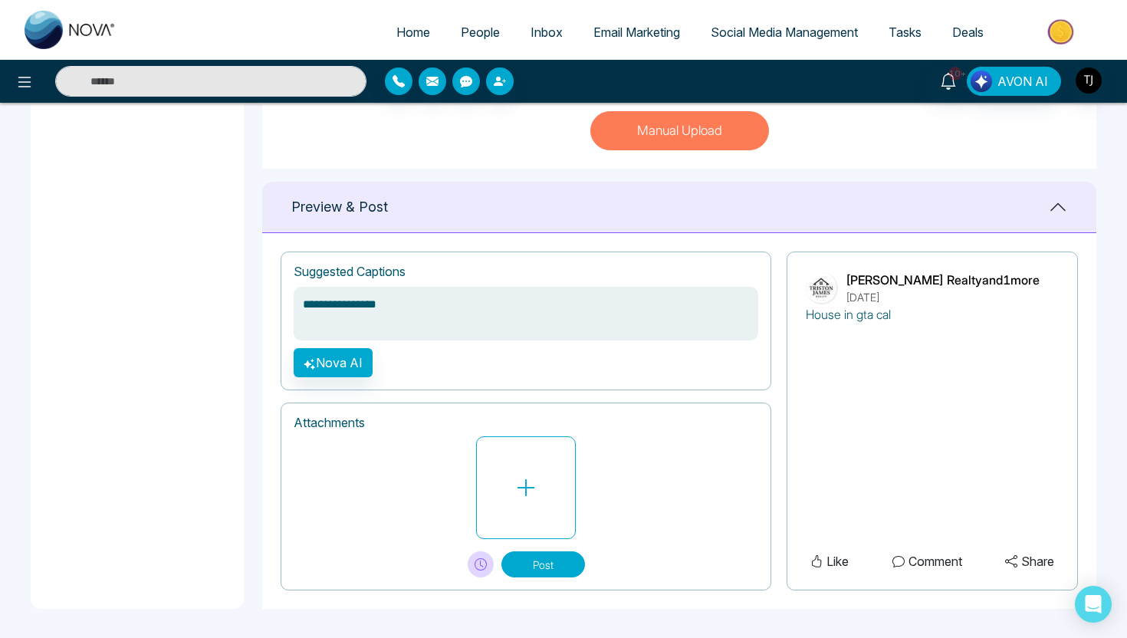
type textarea "**********"
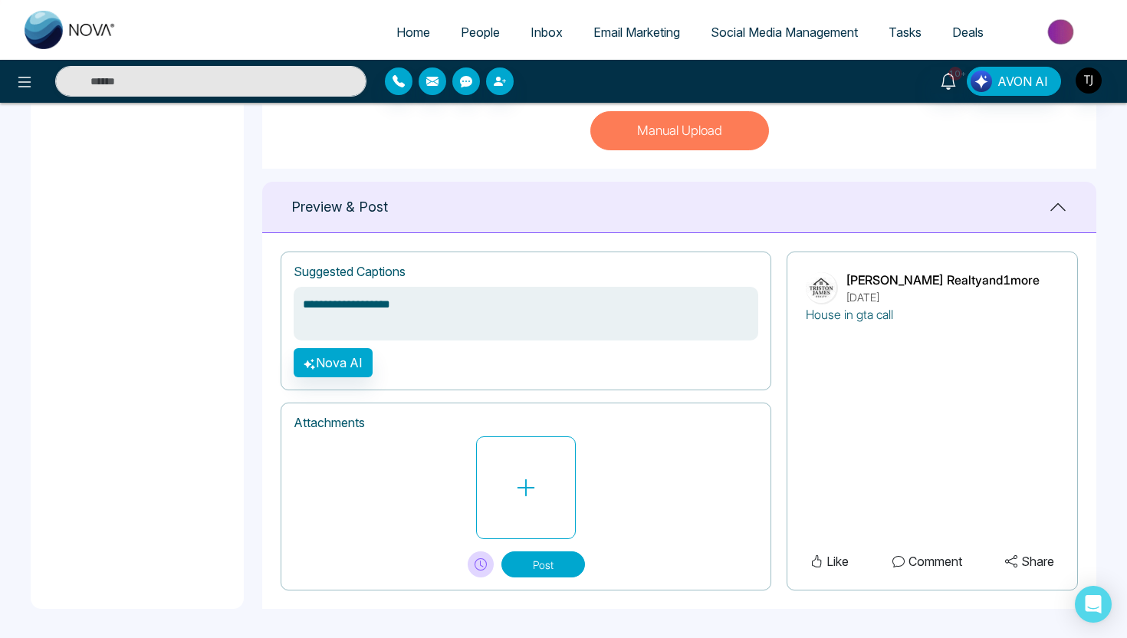
type textarea "**********"
click at [354, 357] on button "Nova AI" at bounding box center [333, 362] width 79 height 29
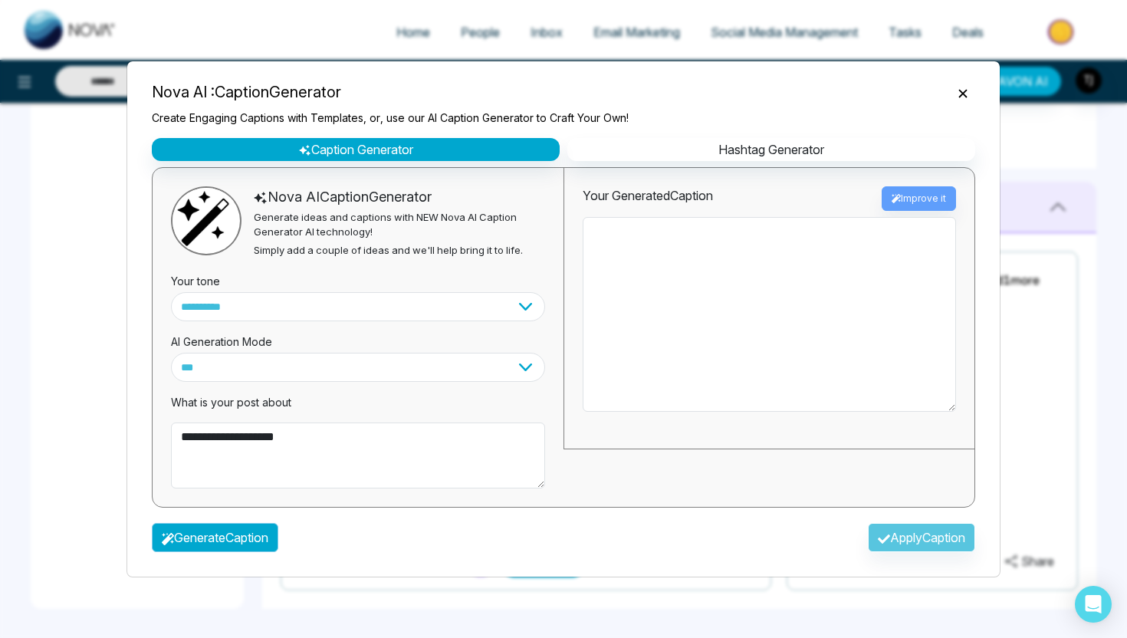
click at [267, 540] on button "Generate Caption" at bounding box center [215, 537] width 126 height 29
type textarea "**********"
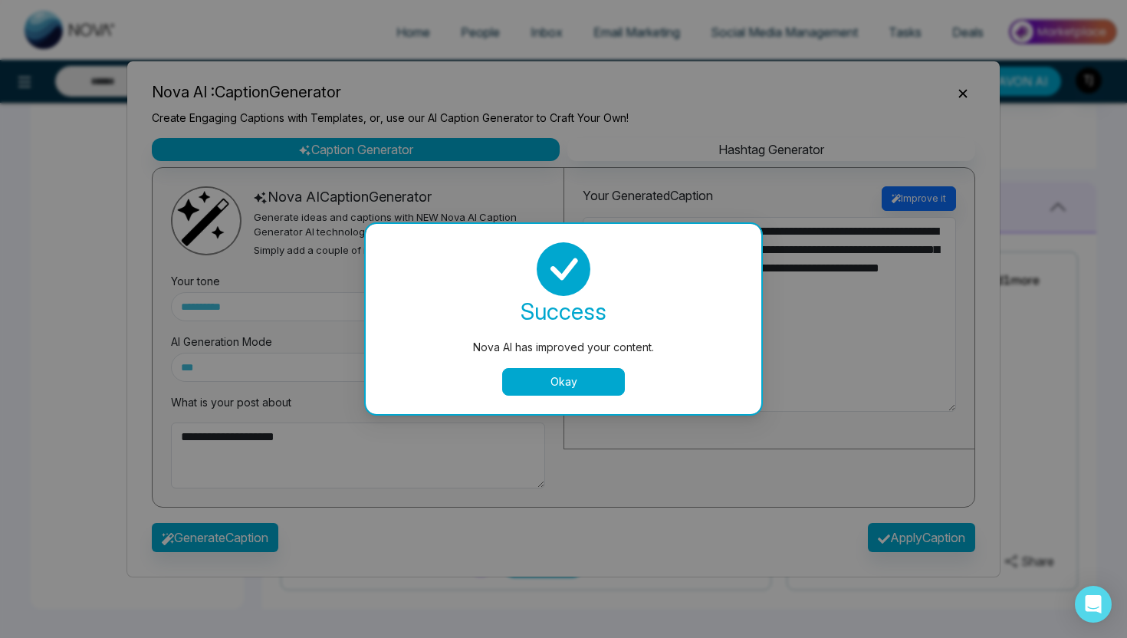
click at [586, 388] on button "Okay" at bounding box center [563, 382] width 123 height 28
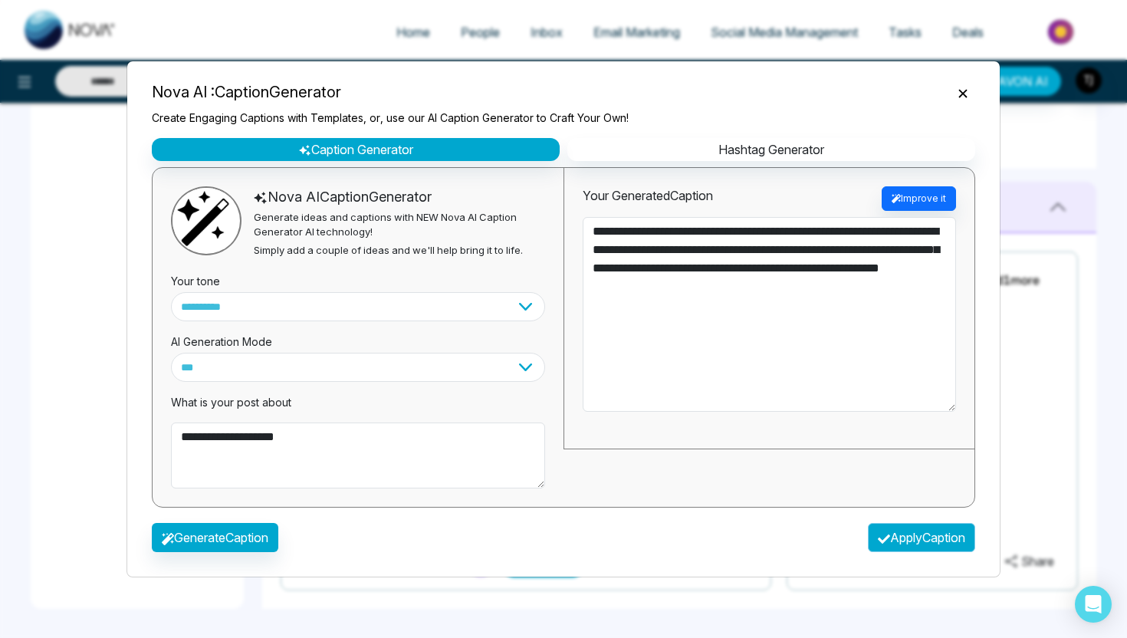
click at [874, 548] on button "Apply Caption" at bounding box center [921, 537] width 107 height 29
type textarea "**********"
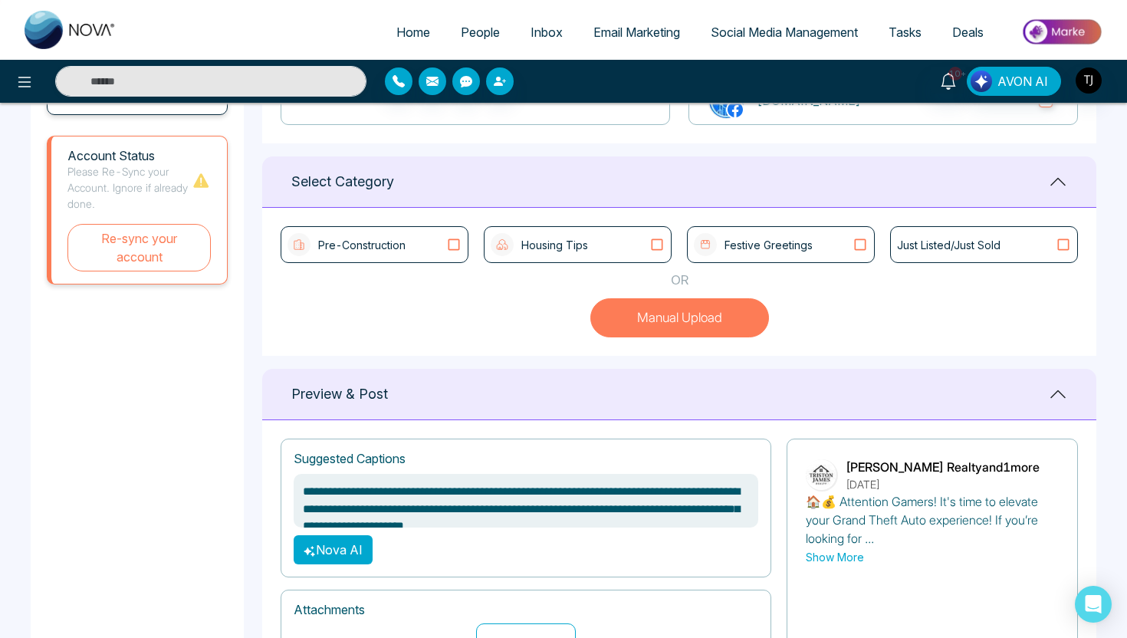
scroll to position [338, 0]
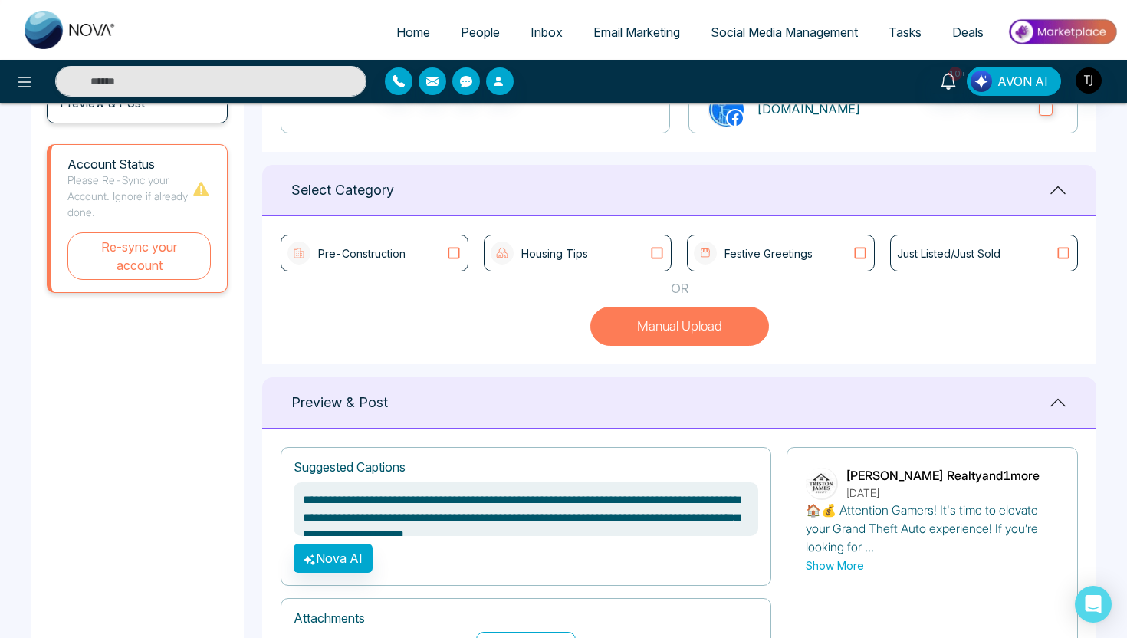
click at [948, 252] on p "Just Listed/Just Sold" at bounding box center [948, 253] width 103 height 16
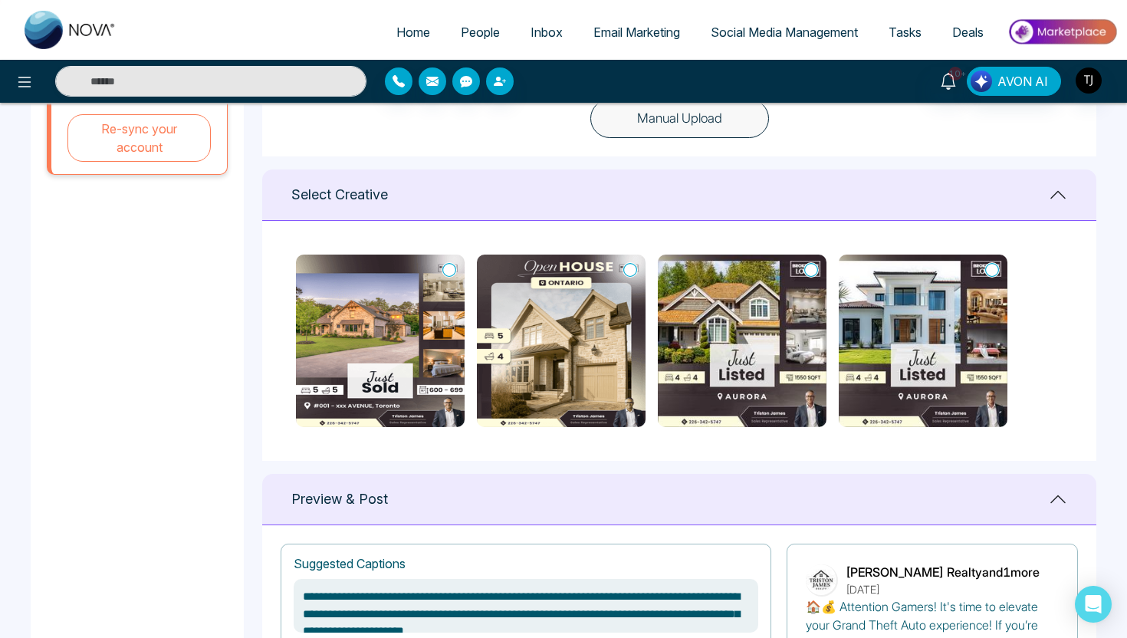
scroll to position [561, 0]
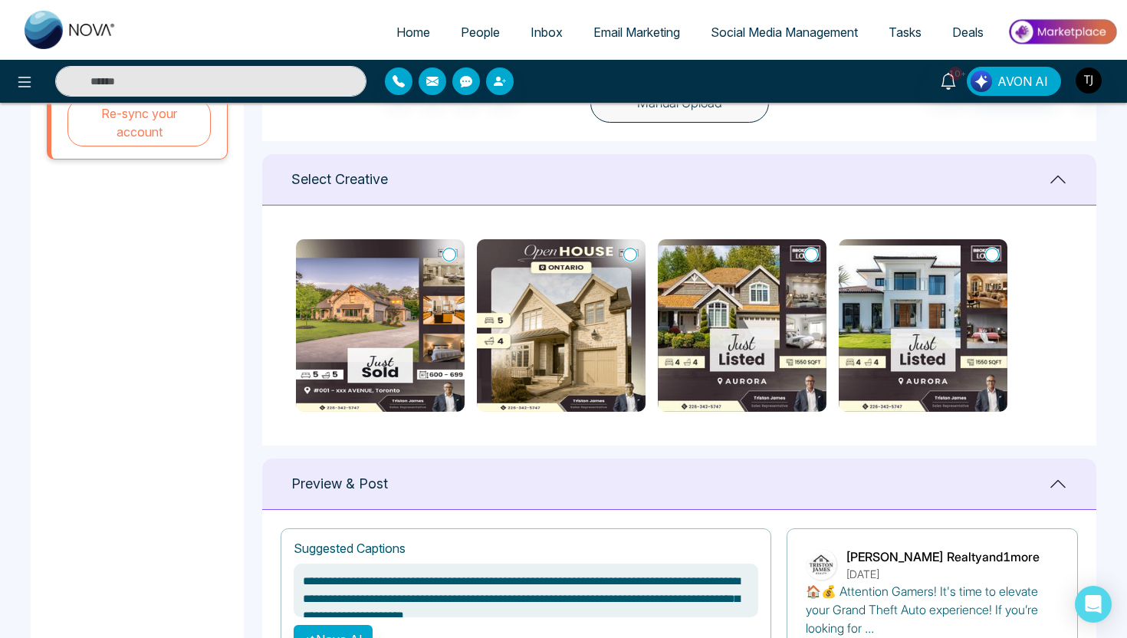
click at [627, 250] on icon at bounding box center [630, 254] width 14 height 15
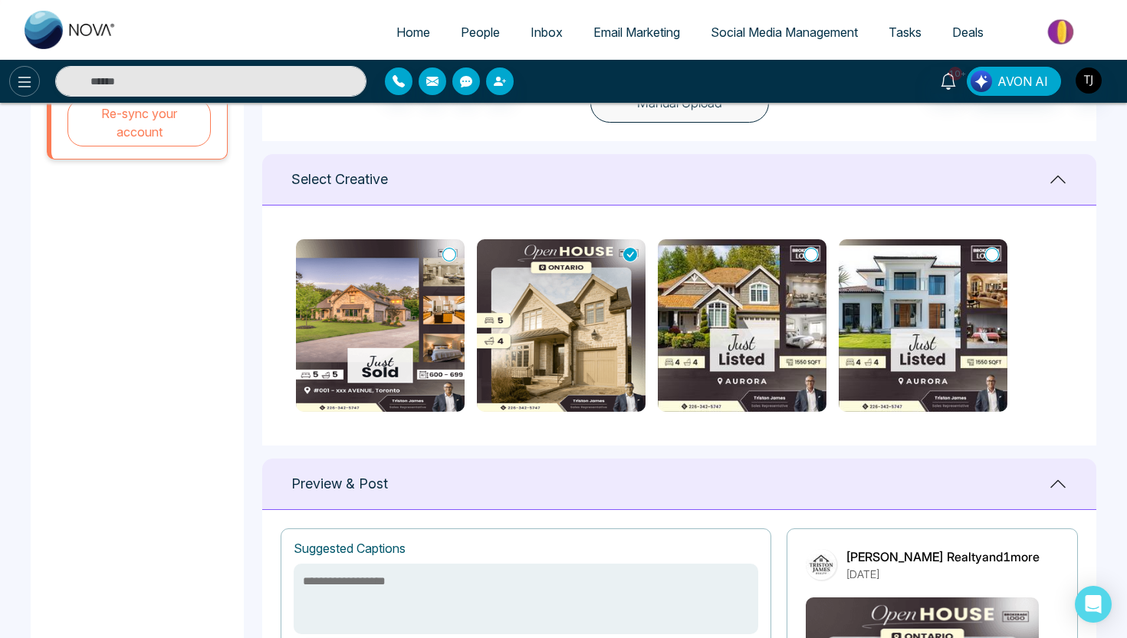
click at [25, 78] on icon at bounding box center [24, 82] width 18 height 18
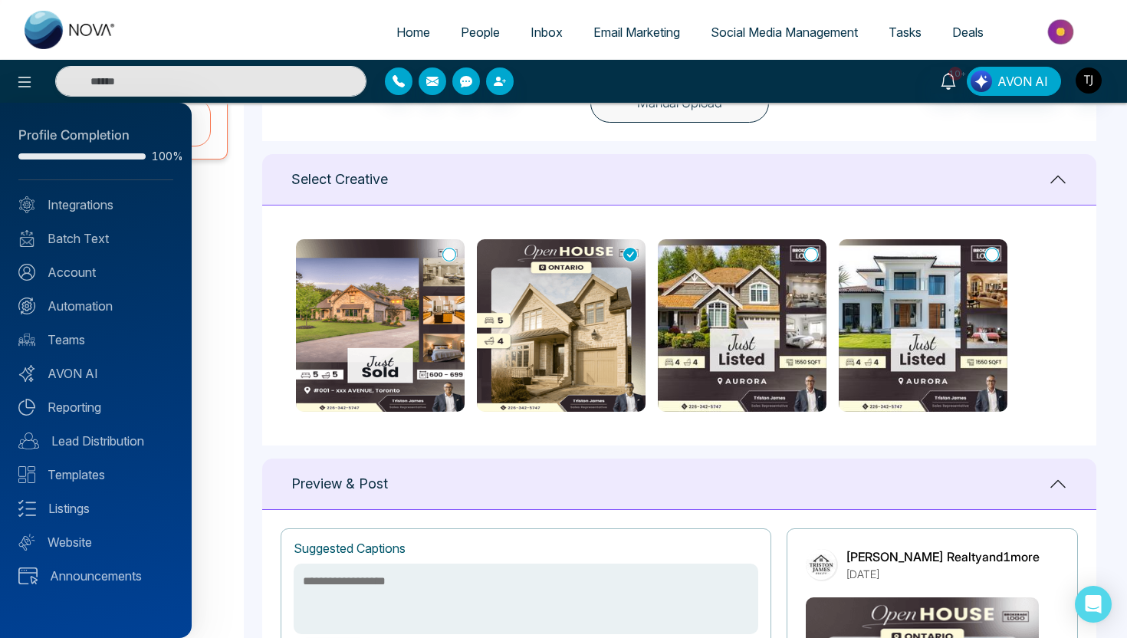
click at [74, 517] on div "Profile Completion 100% Integrations Batch Text Account Automation Teams AVON A…" at bounding box center [96, 370] width 192 height 535
click at [80, 503] on link "Listings" at bounding box center [95, 508] width 155 height 18
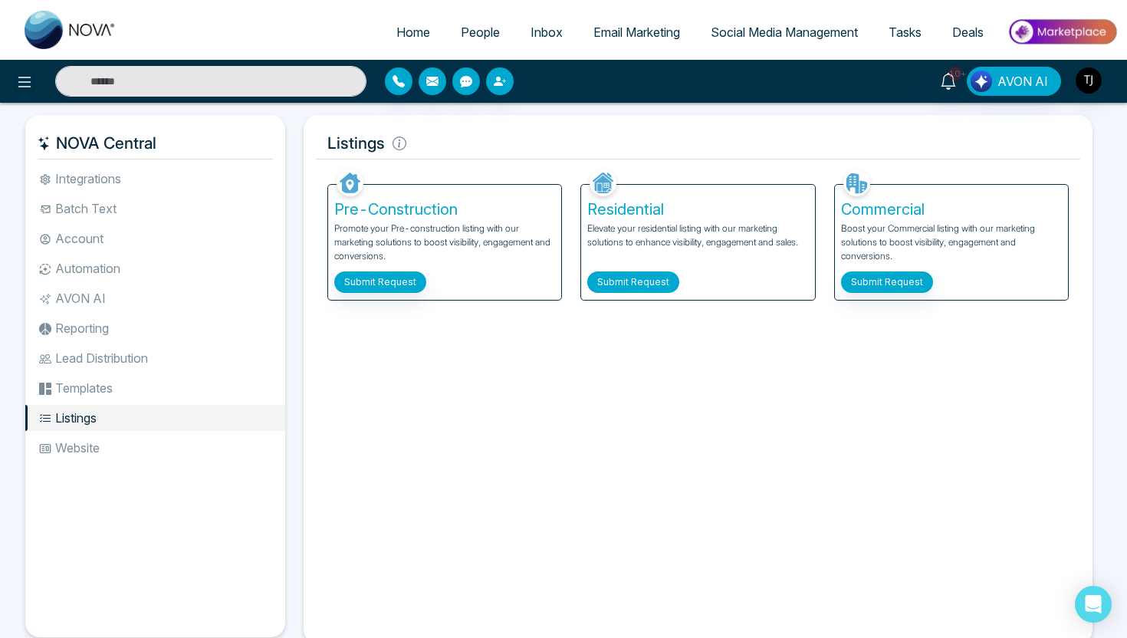
click at [613, 278] on button "Submit Request" at bounding box center [633, 281] width 92 height 21
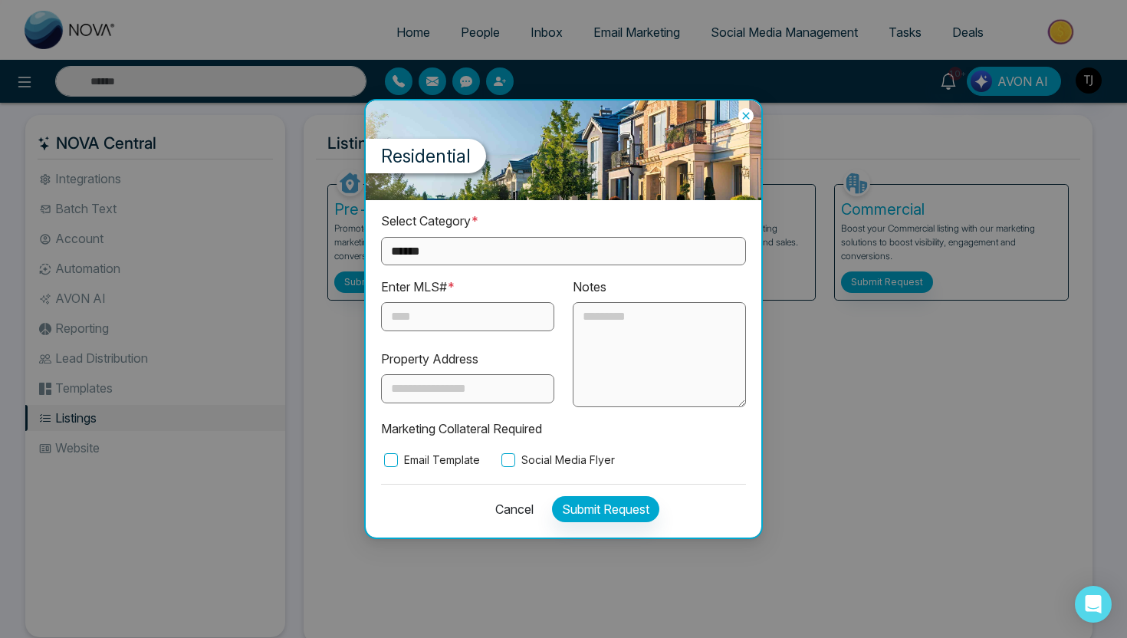
click at [614, 349] on textarea at bounding box center [659, 355] width 173 height 106
click at [746, 113] on icon at bounding box center [745, 115] width 15 height 15
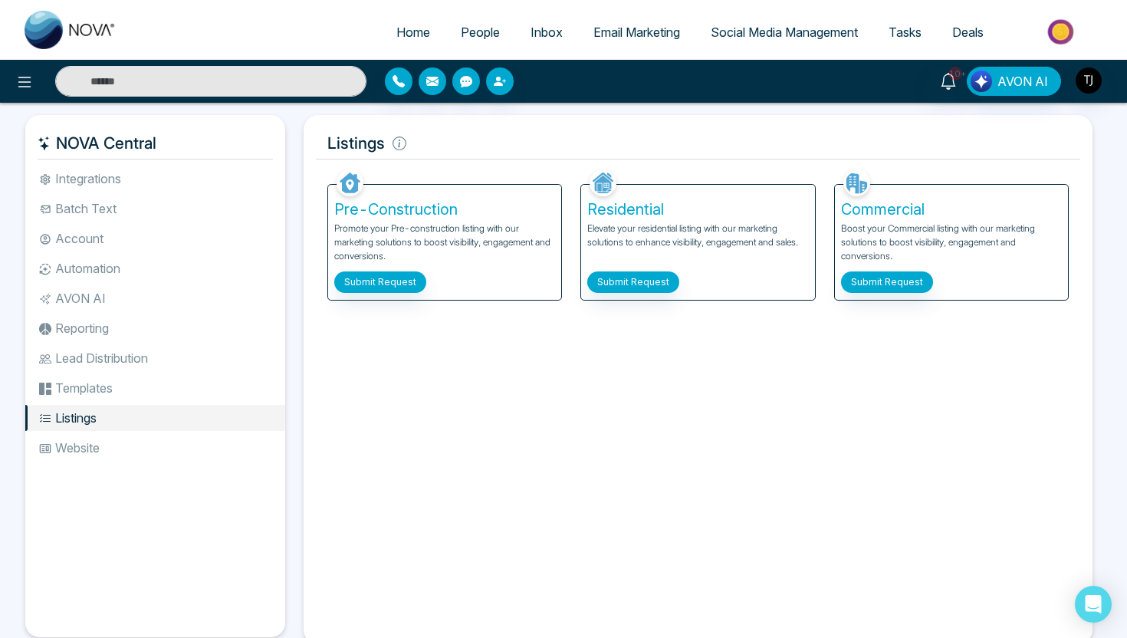
click at [758, 30] on span "Social Media Management" at bounding box center [783, 32] width 147 height 15
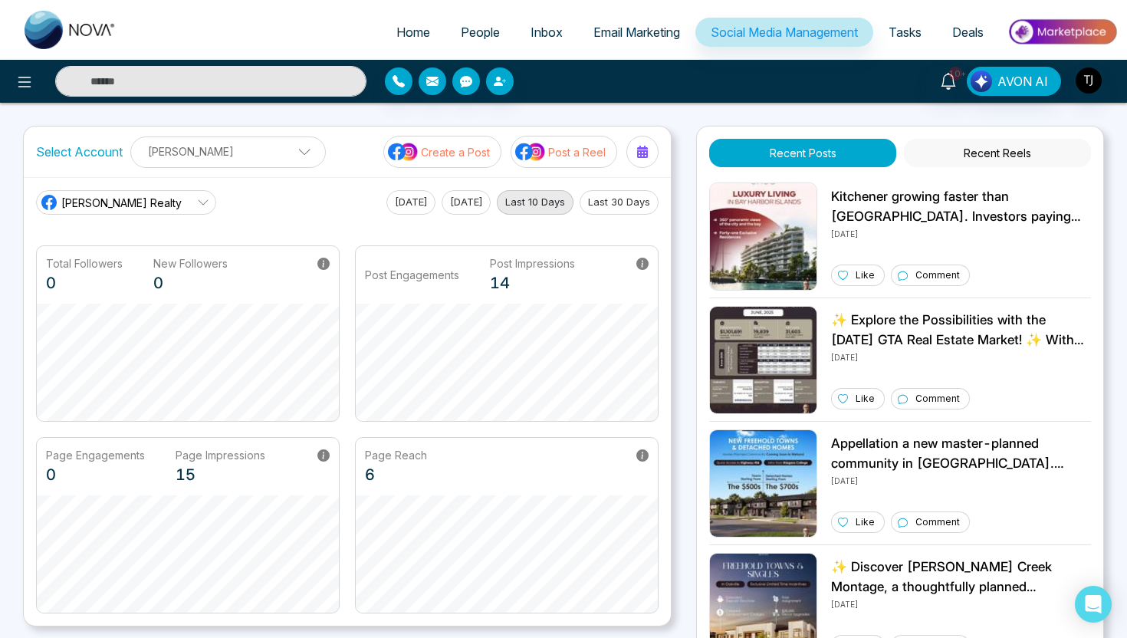
click at [425, 149] on p "Create a Post" at bounding box center [455, 152] width 69 height 16
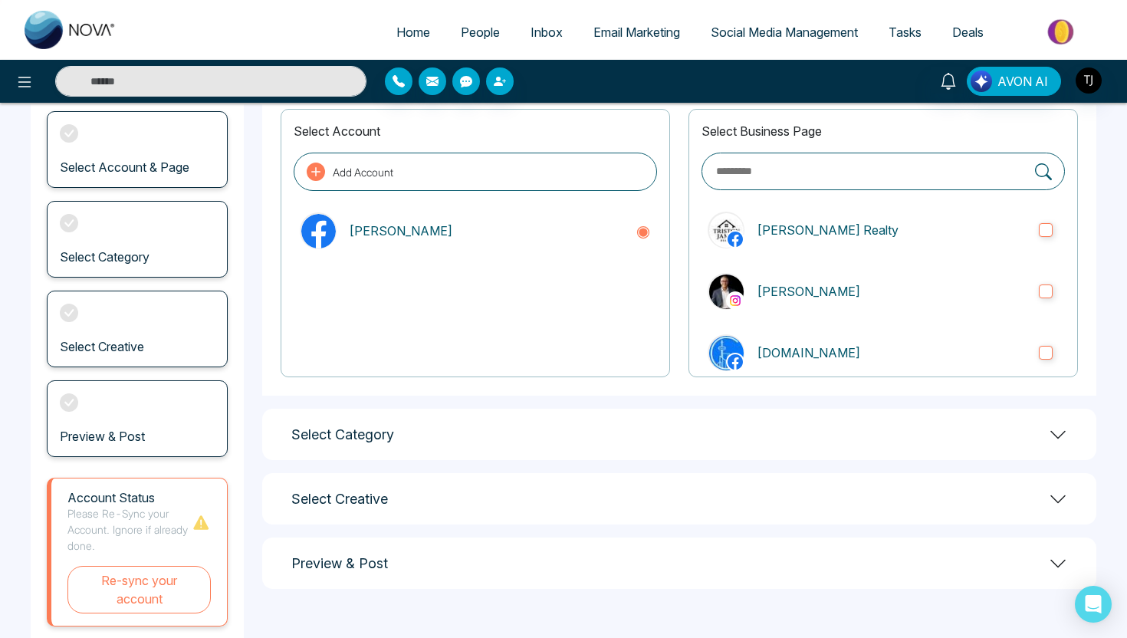
scroll to position [136, 0]
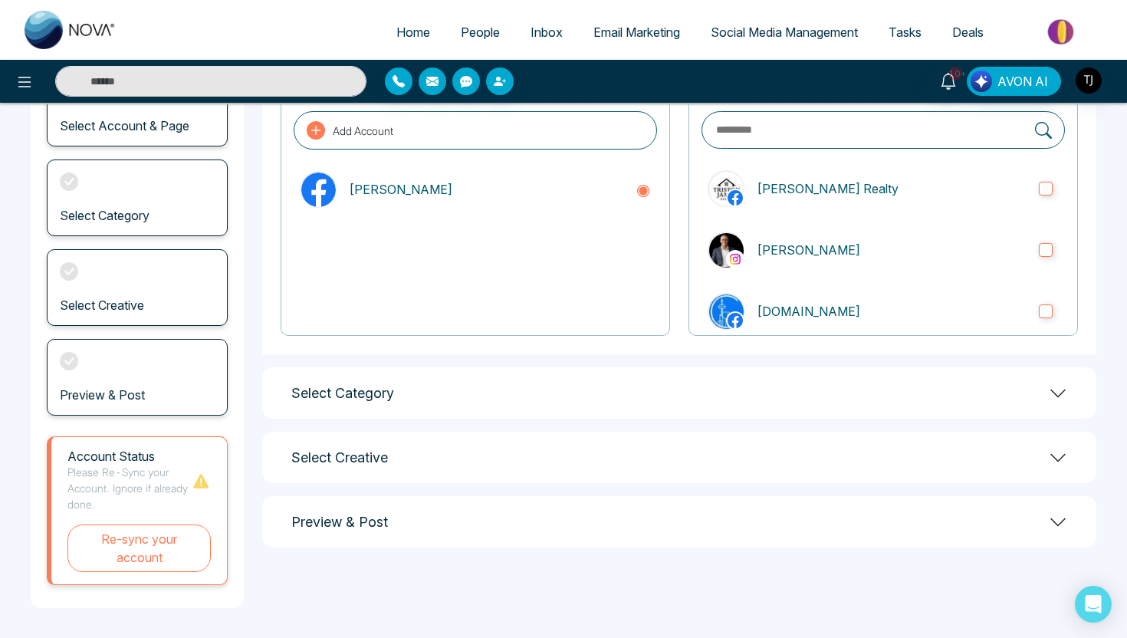
click at [461, 387] on div "Select Category" at bounding box center [679, 392] width 834 height 51
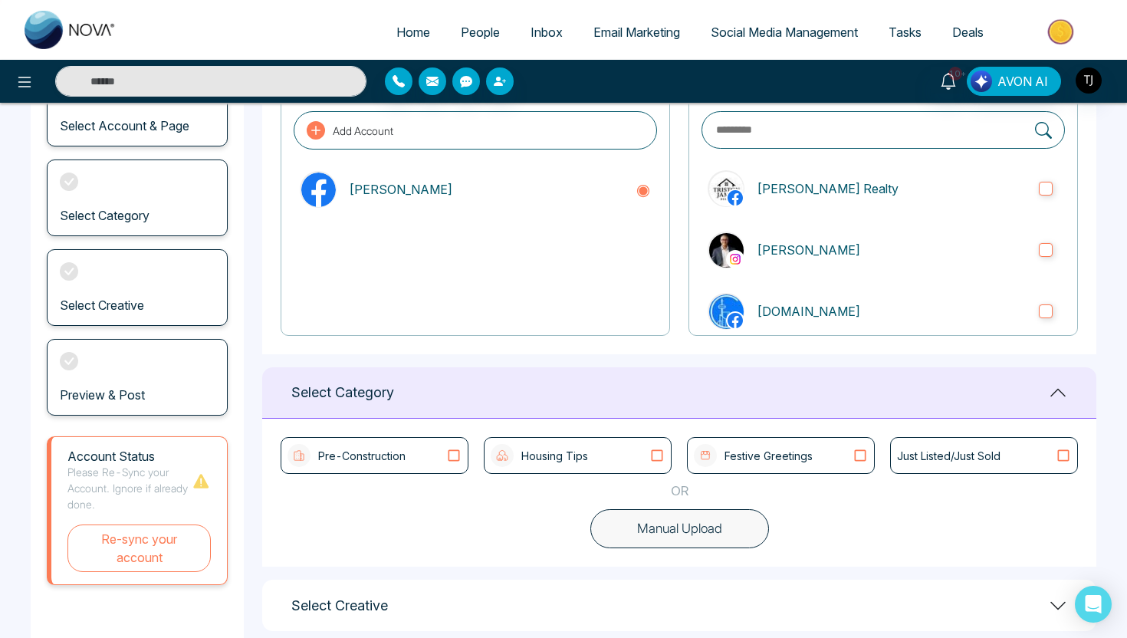
click at [735, 454] on p "Festive Greetings" at bounding box center [768, 456] width 88 height 16
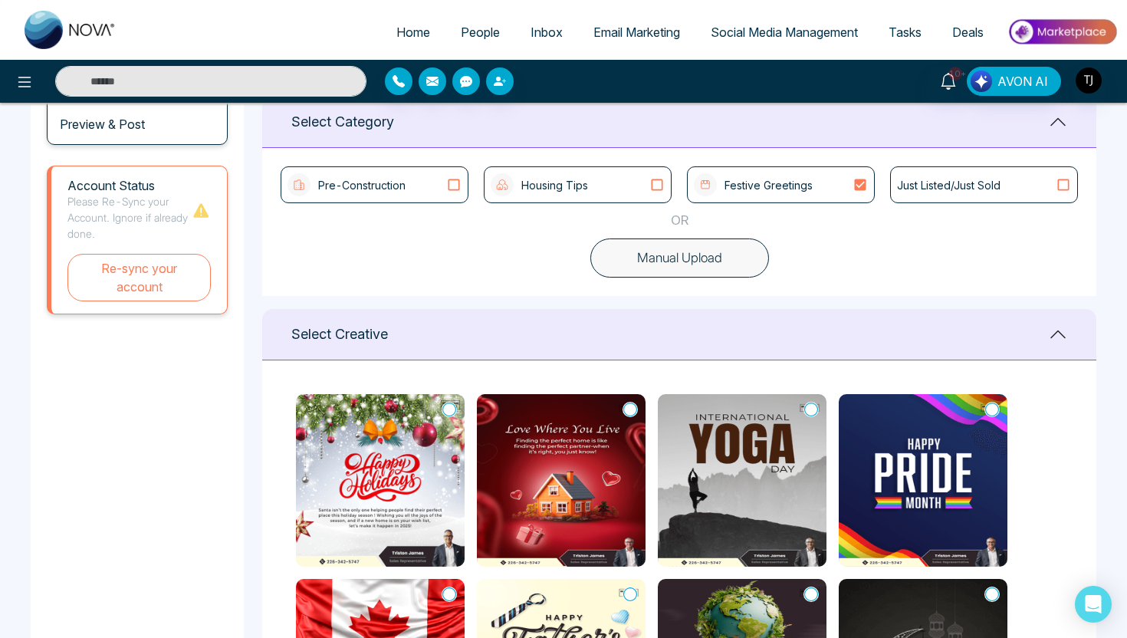
scroll to position [372, 0]
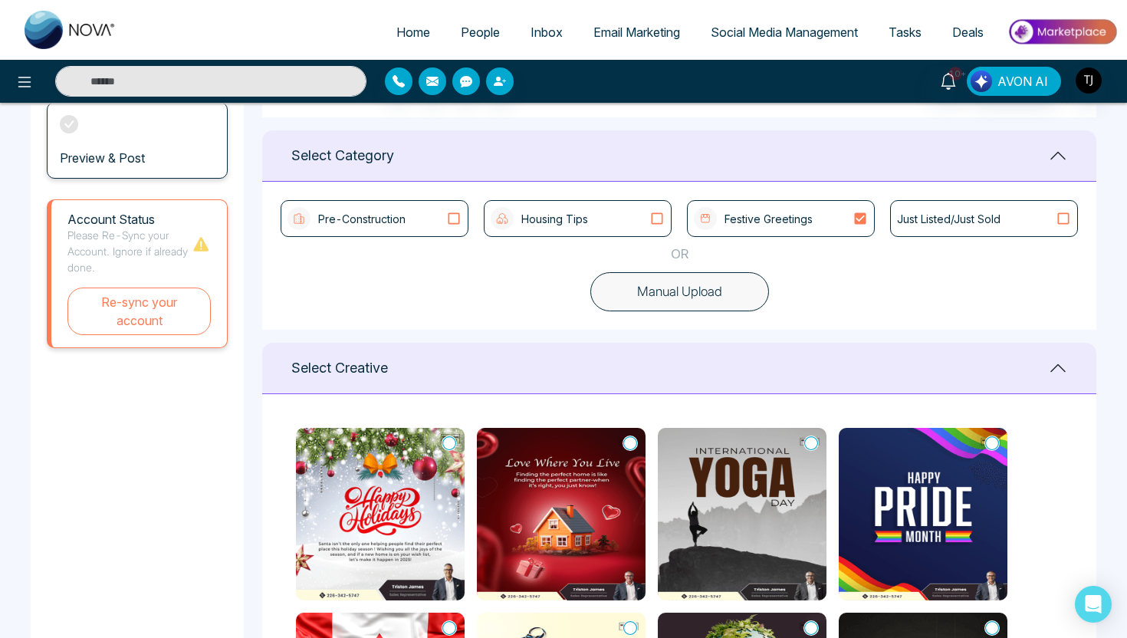
click at [525, 231] on div "Housing Tips" at bounding box center [578, 218] width 188 height 37
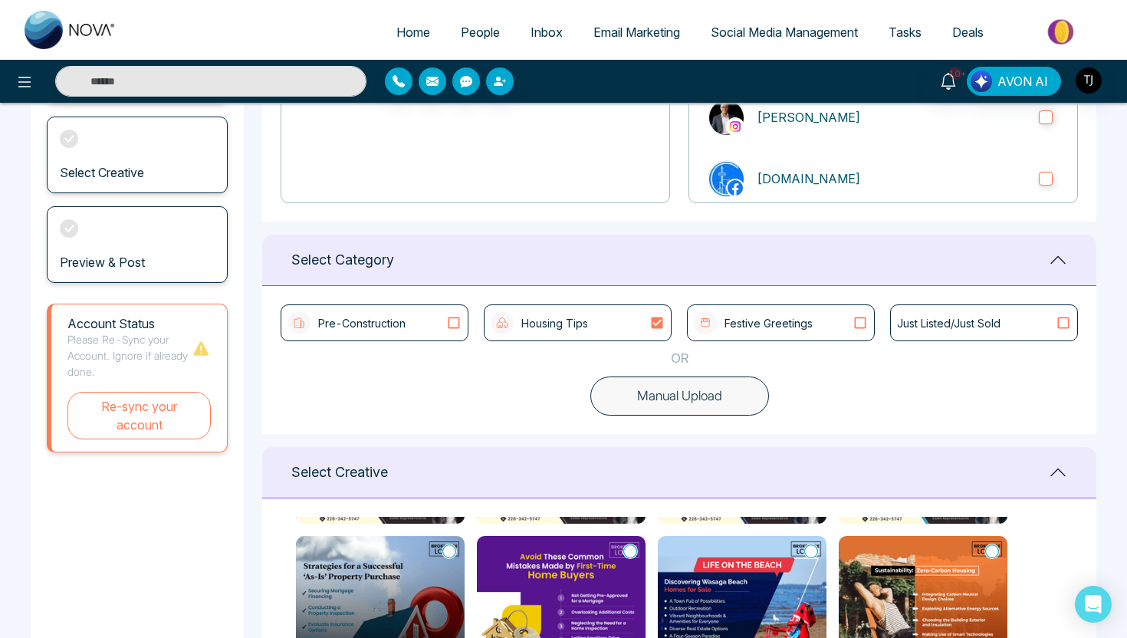
scroll to position [264, 0]
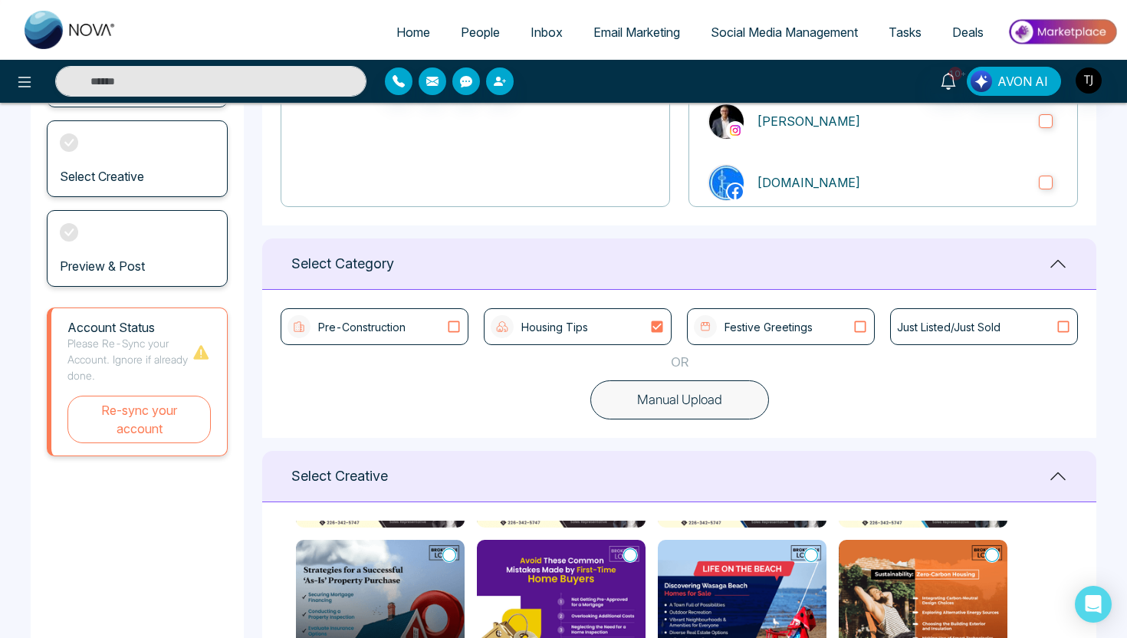
click at [454, 321] on icon at bounding box center [453, 326] width 11 height 11
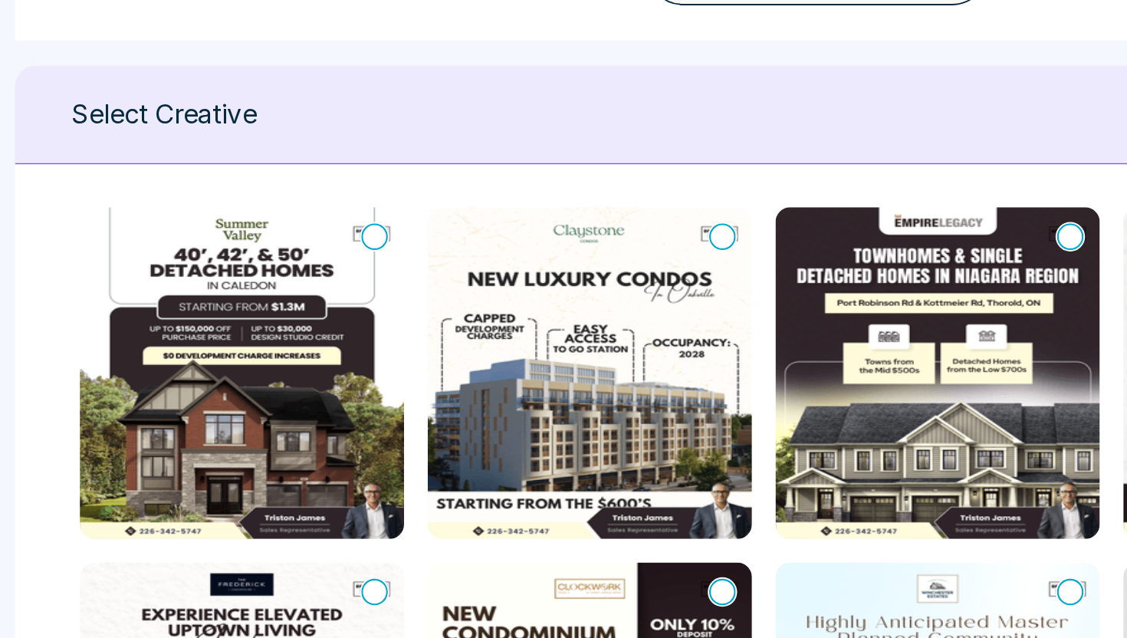
scroll to position [749, 0]
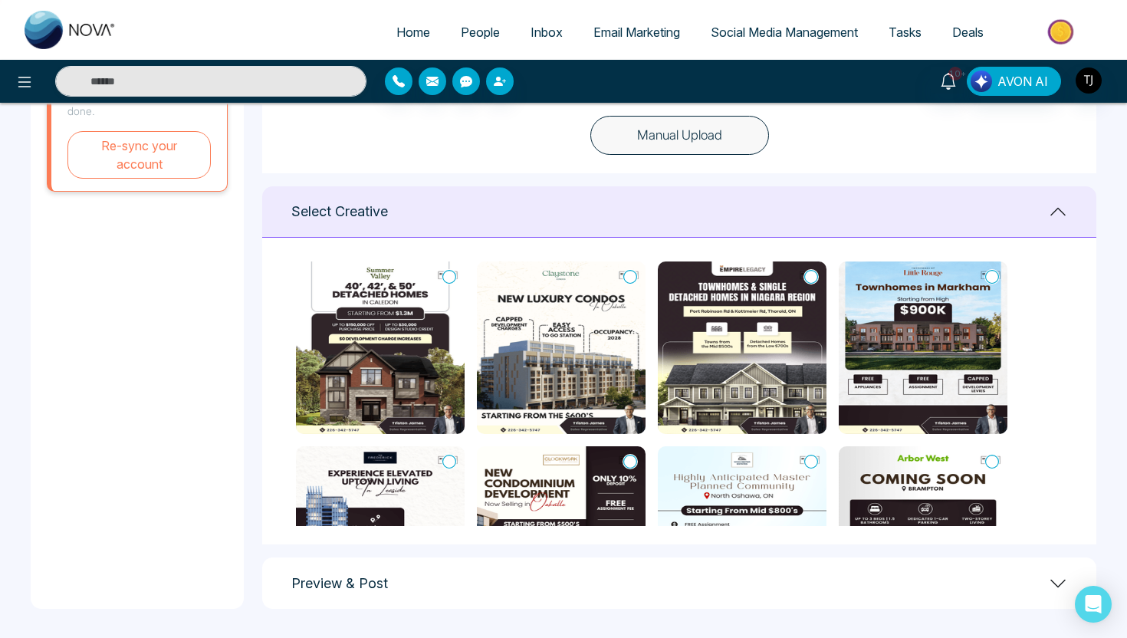
click at [451, 274] on icon at bounding box center [449, 276] width 14 height 15
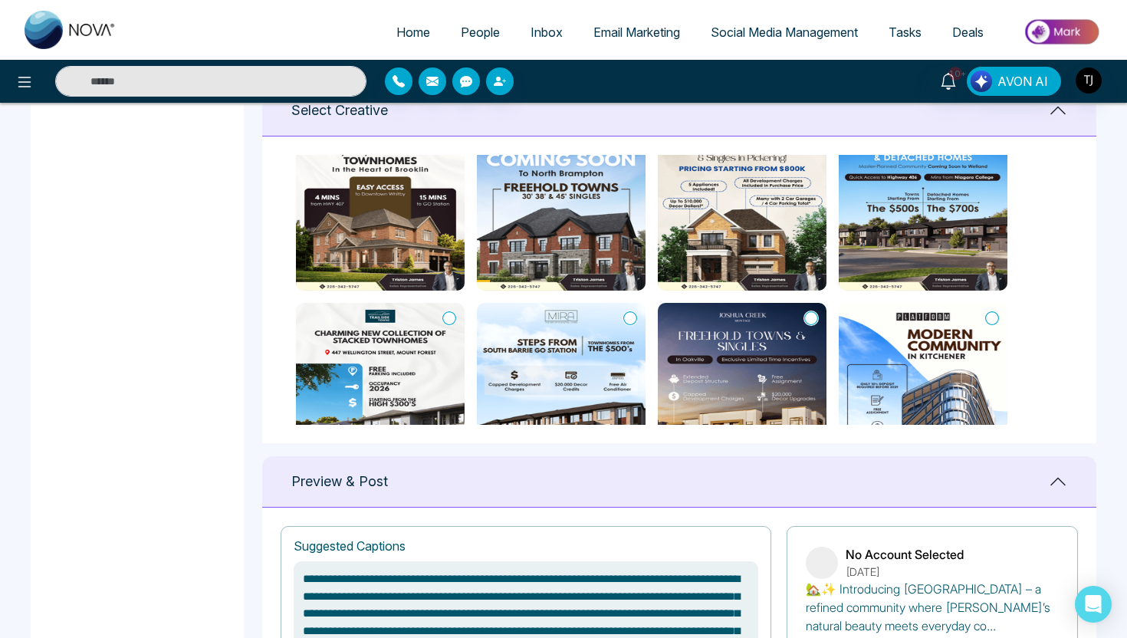
scroll to position [137, 0]
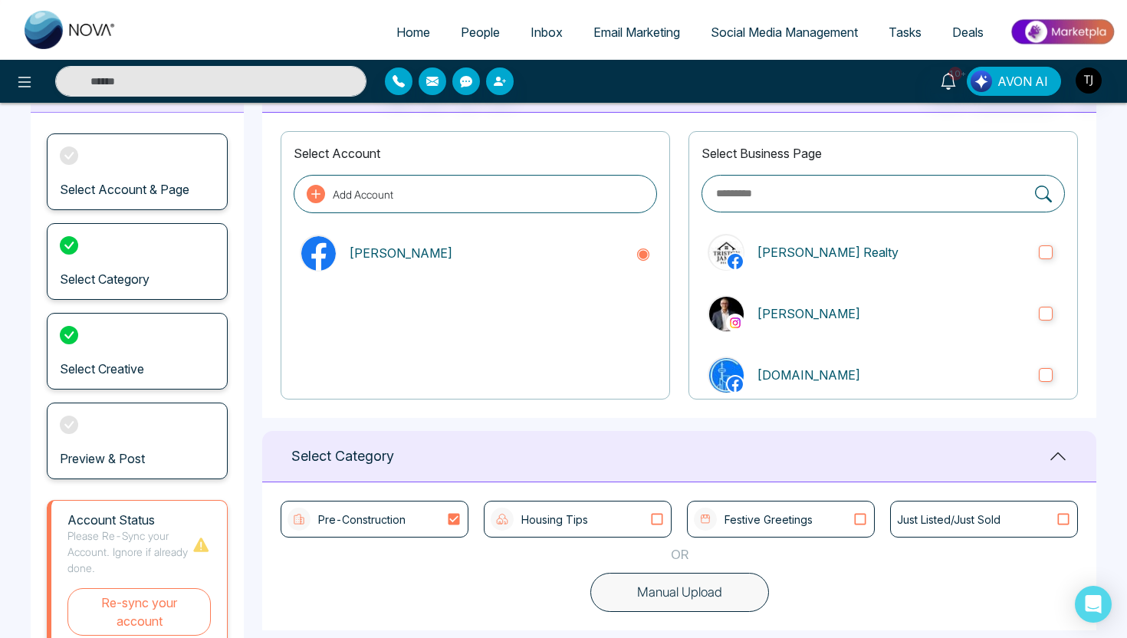
type textarea "**********"
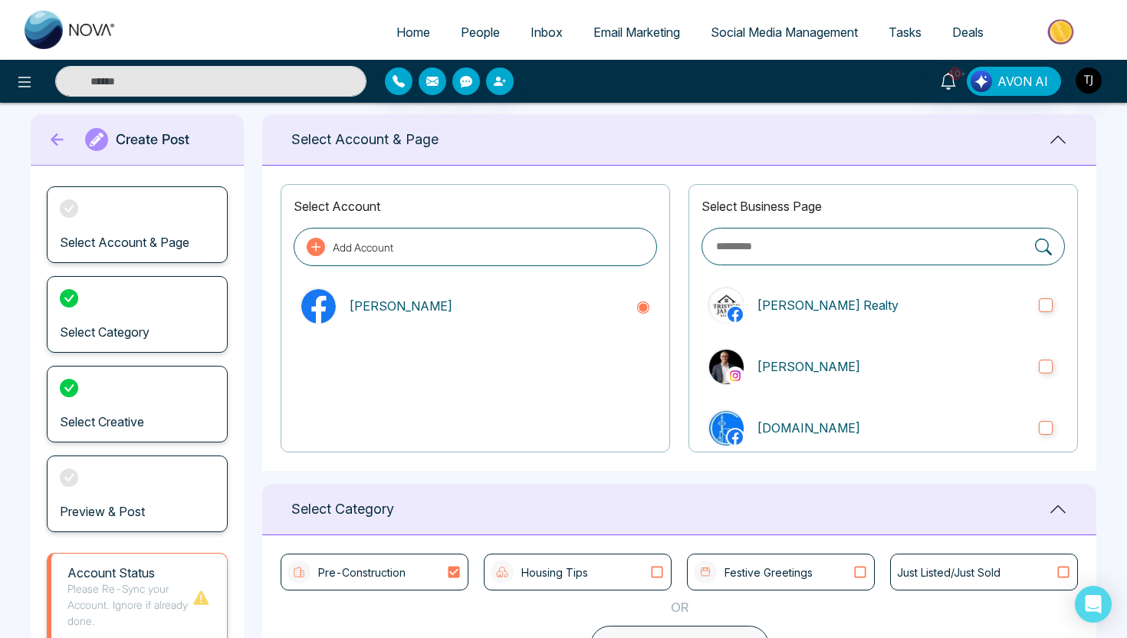
scroll to position [0, 0]
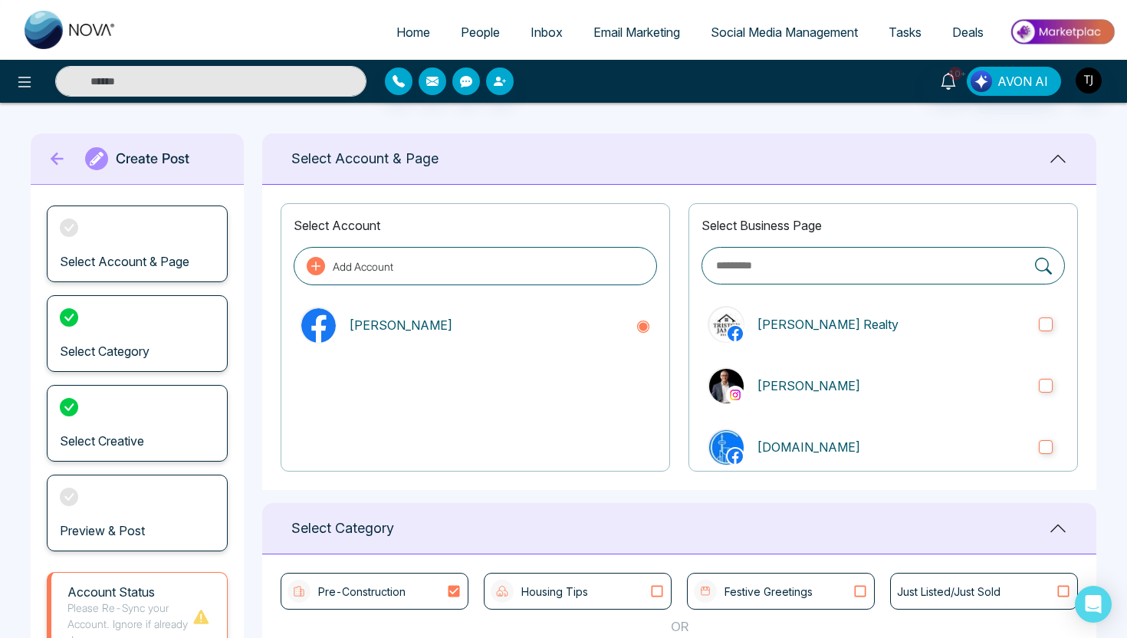
click at [735, 31] on span "Social Media Management" at bounding box center [783, 32] width 147 height 15
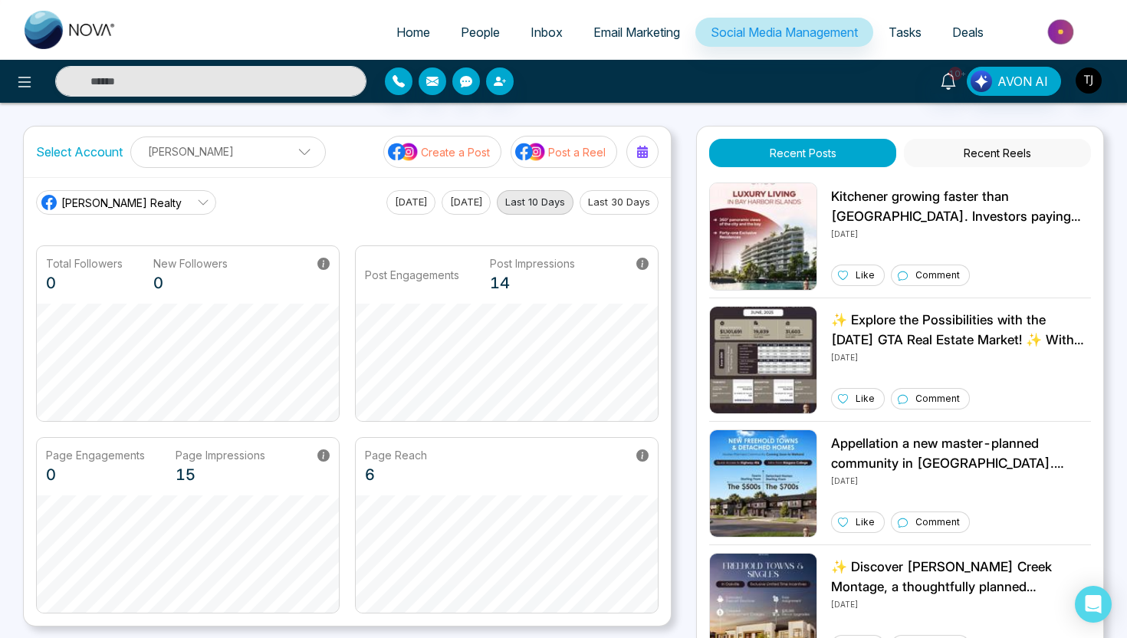
click at [561, 153] on p "Post a Reel" at bounding box center [576, 152] width 57 height 16
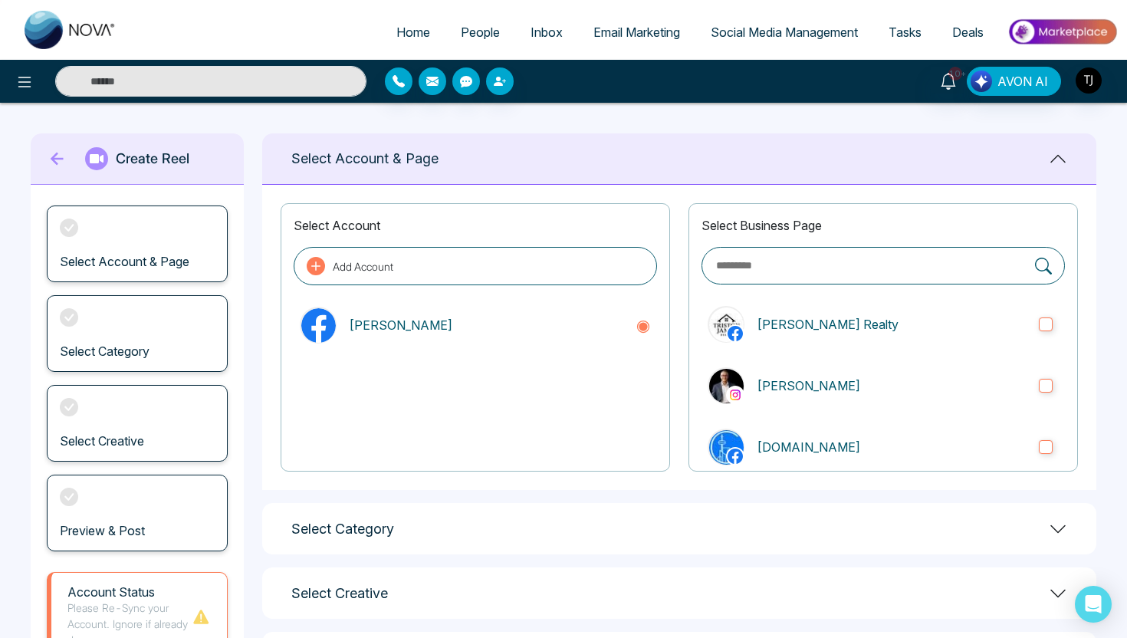
scroll to position [136, 0]
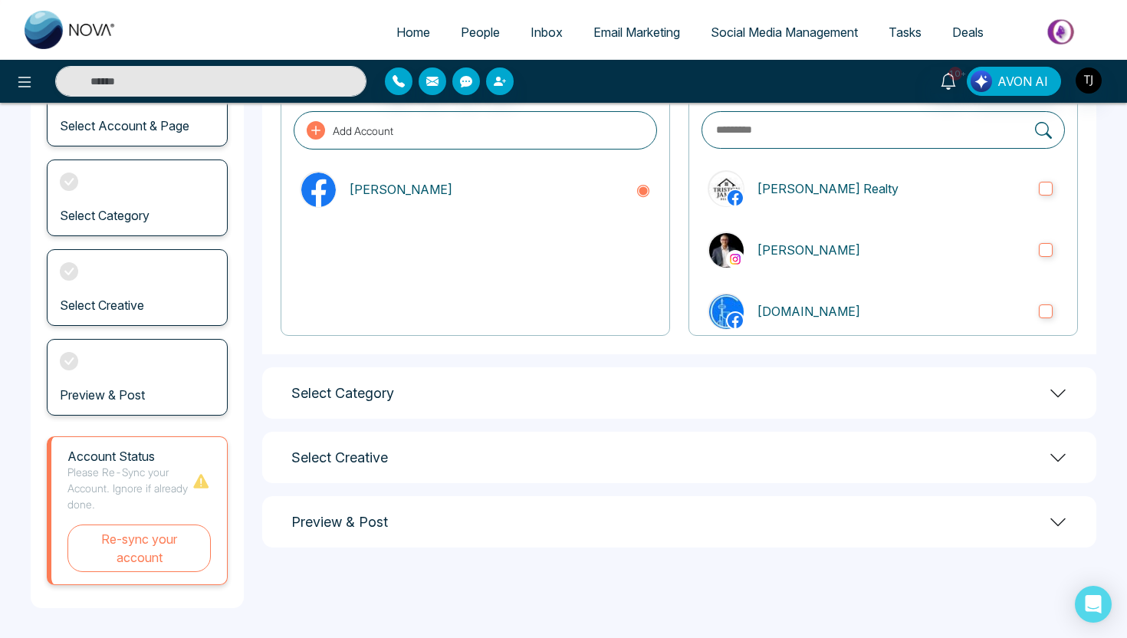
click at [559, 381] on div "Select Category" at bounding box center [679, 392] width 834 height 51
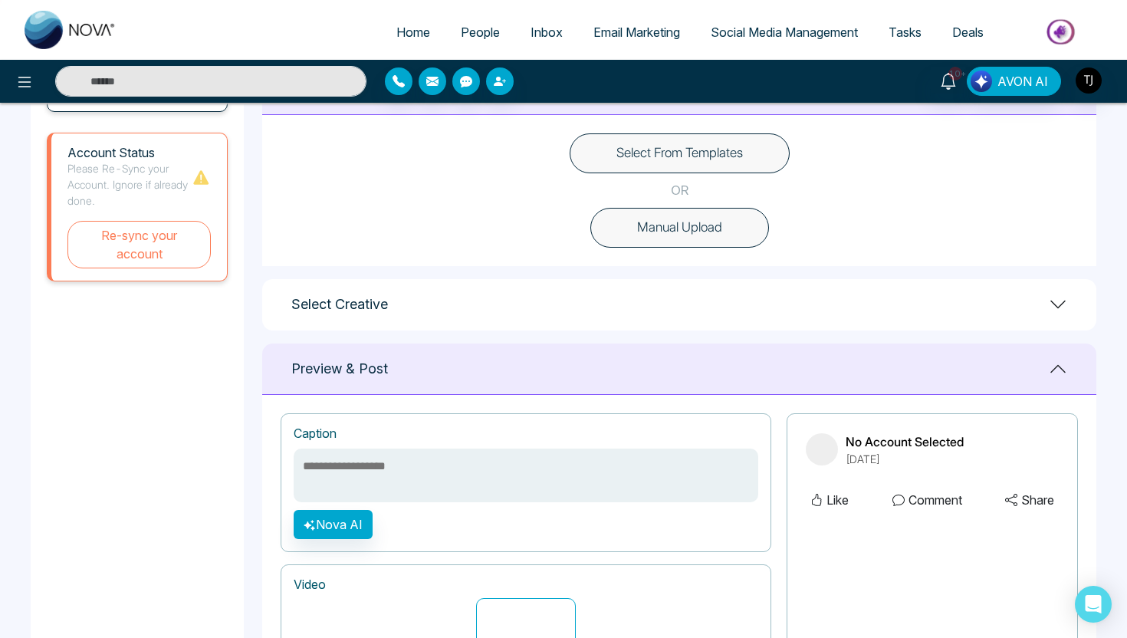
scroll to position [442, 0]
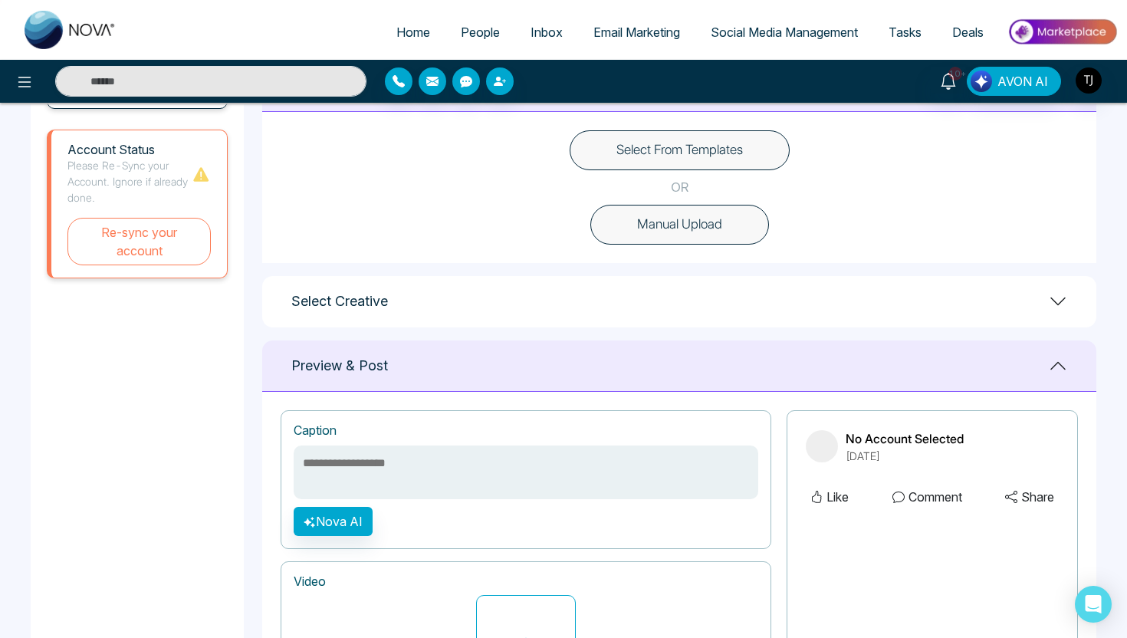
click at [664, 149] on button "Select From Templates" at bounding box center [679, 150] width 220 height 40
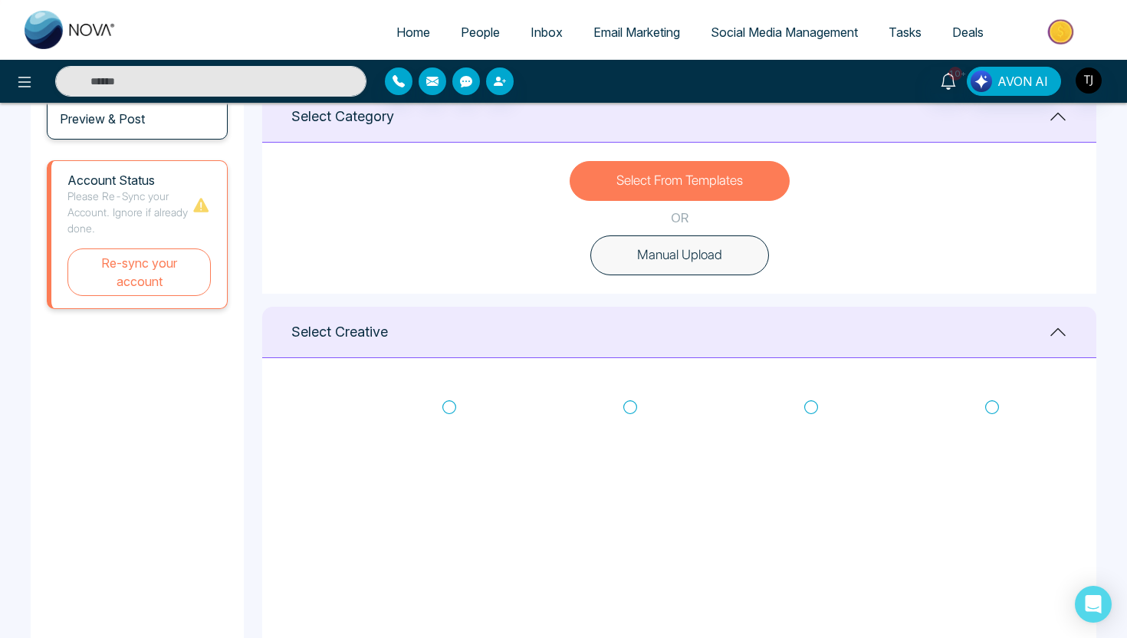
scroll to position [402, 0]
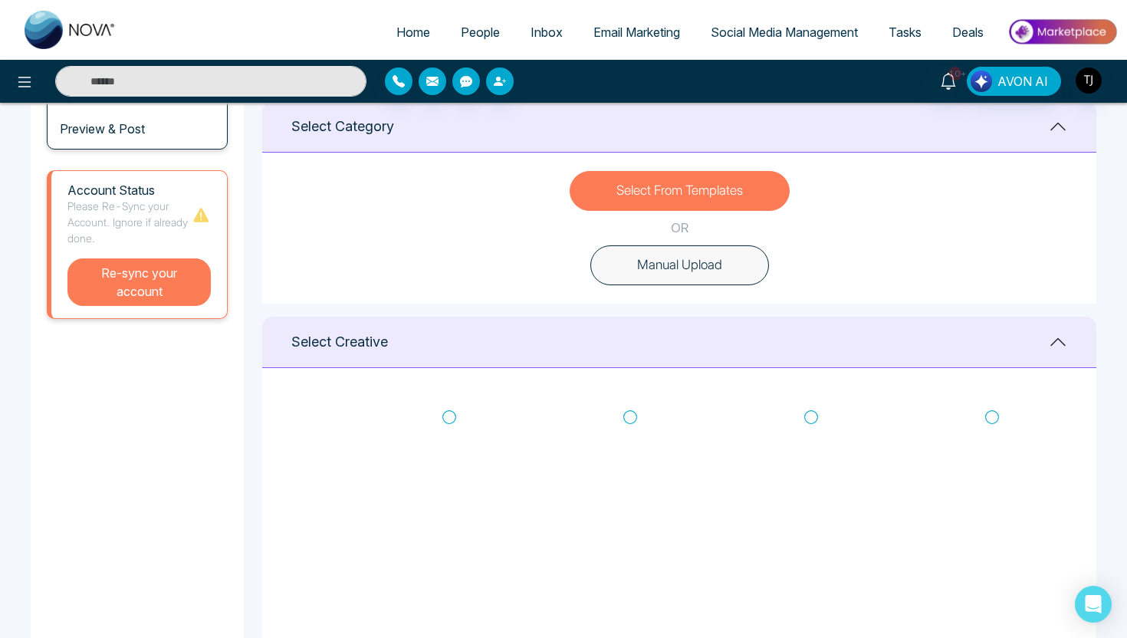
click at [134, 297] on button "Re-sync your account" at bounding box center [138, 282] width 143 height 48
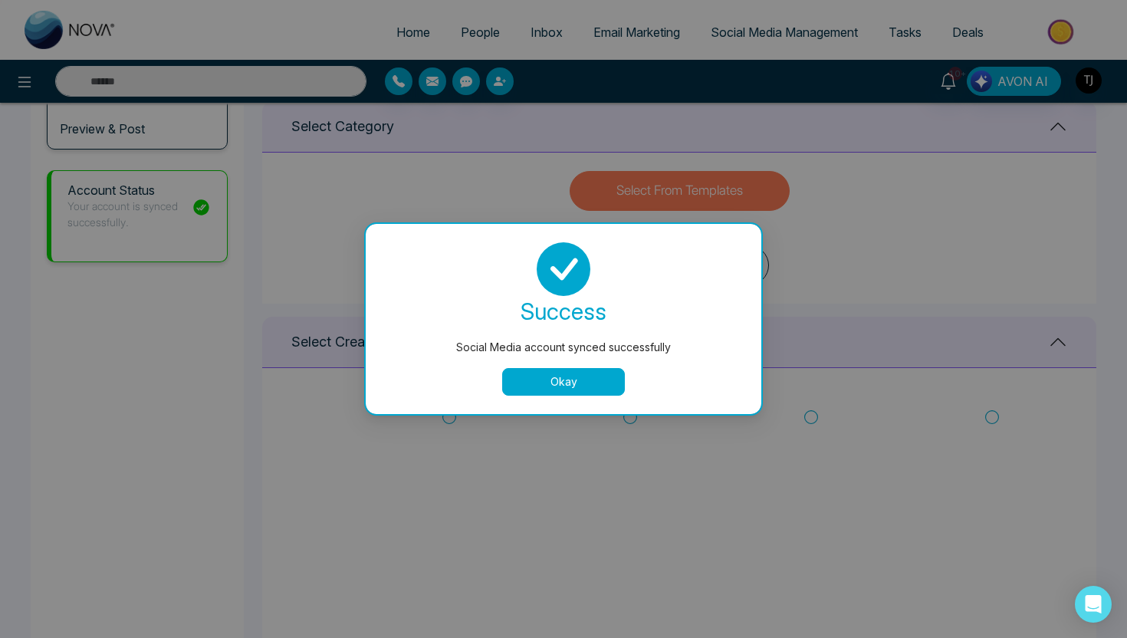
click at [557, 385] on button "Okay" at bounding box center [563, 382] width 123 height 28
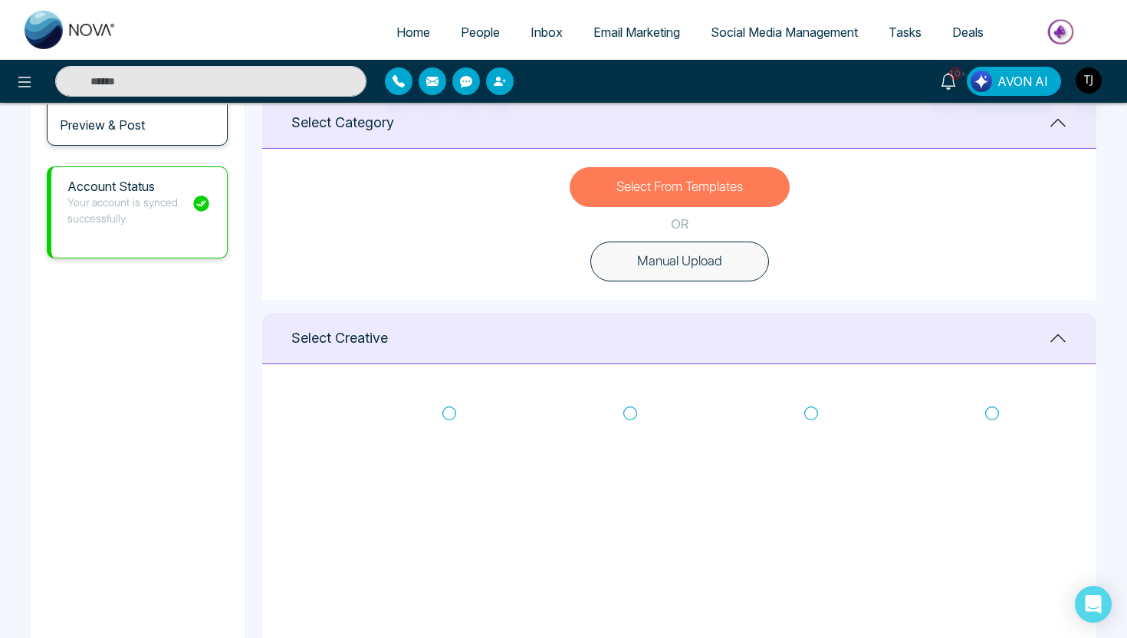
scroll to position [406, 0]
click at [745, 312] on div "Select Creative" at bounding box center [679, 337] width 834 height 51
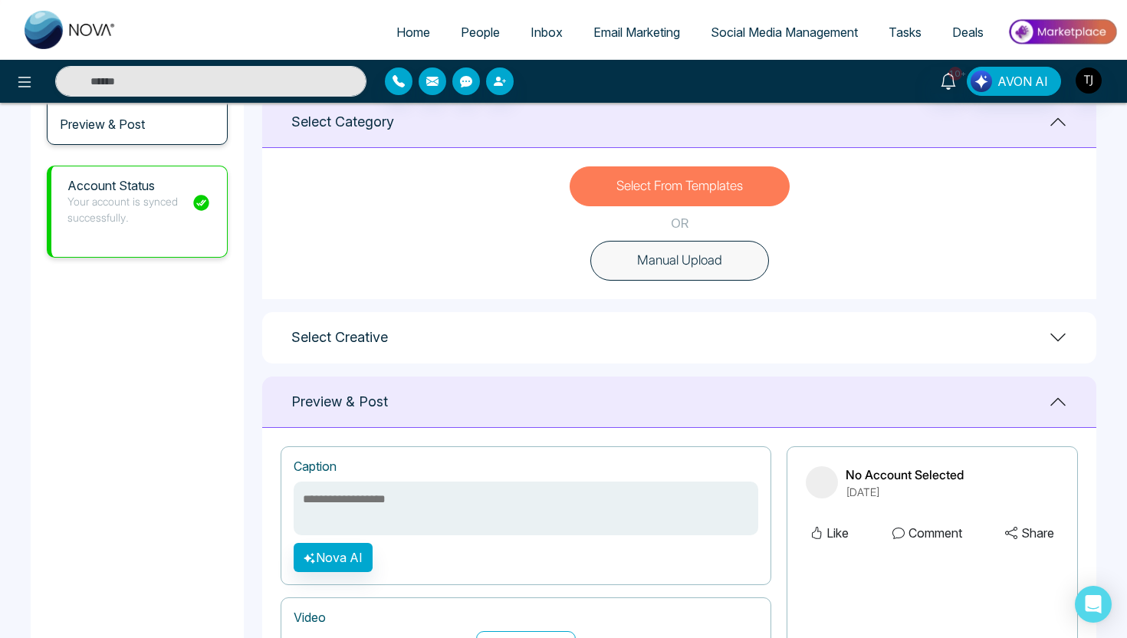
click at [695, 193] on button "Select From Templates" at bounding box center [679, 186] width 220 height 40
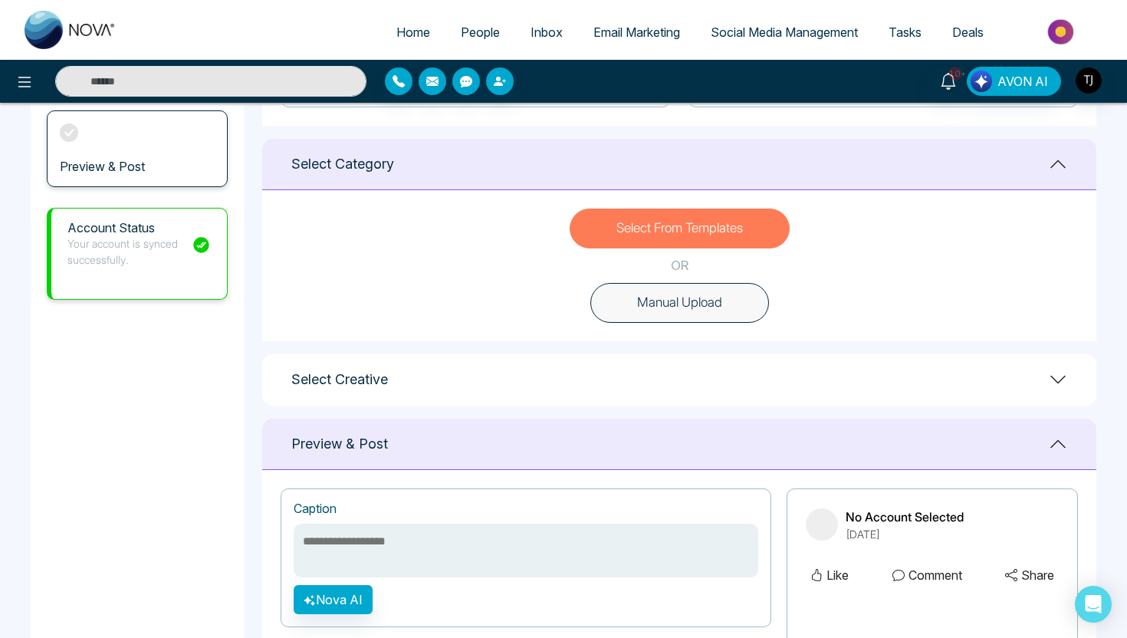
scroll to position [368, 0]
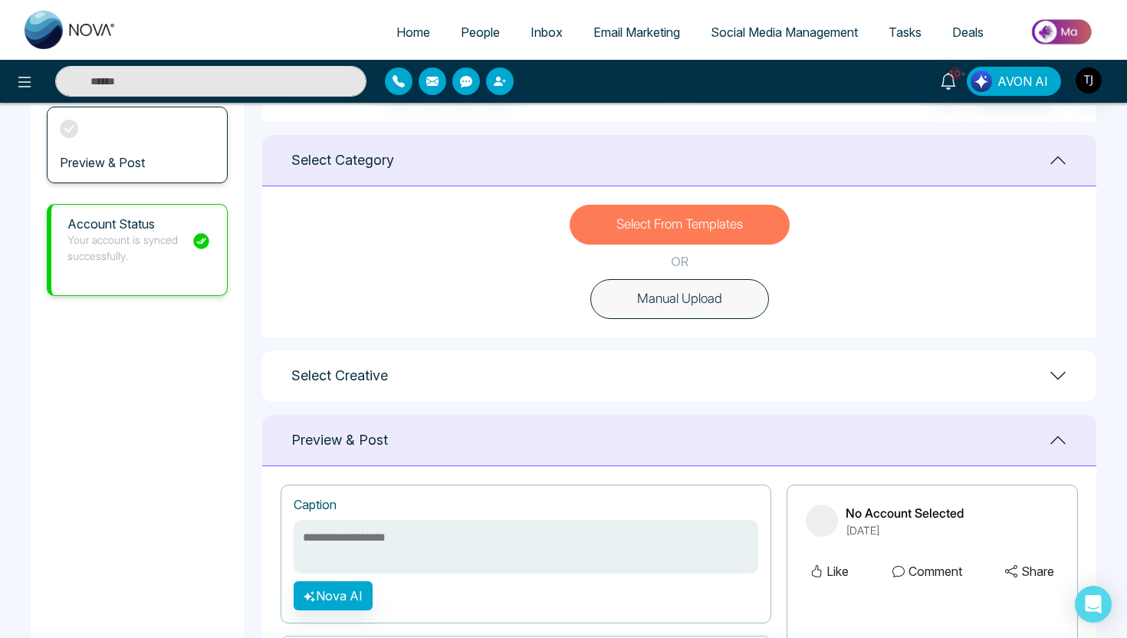
click at [585, 369] on div "Select Creative" at bounding box center [679, 375] width 834 height 51
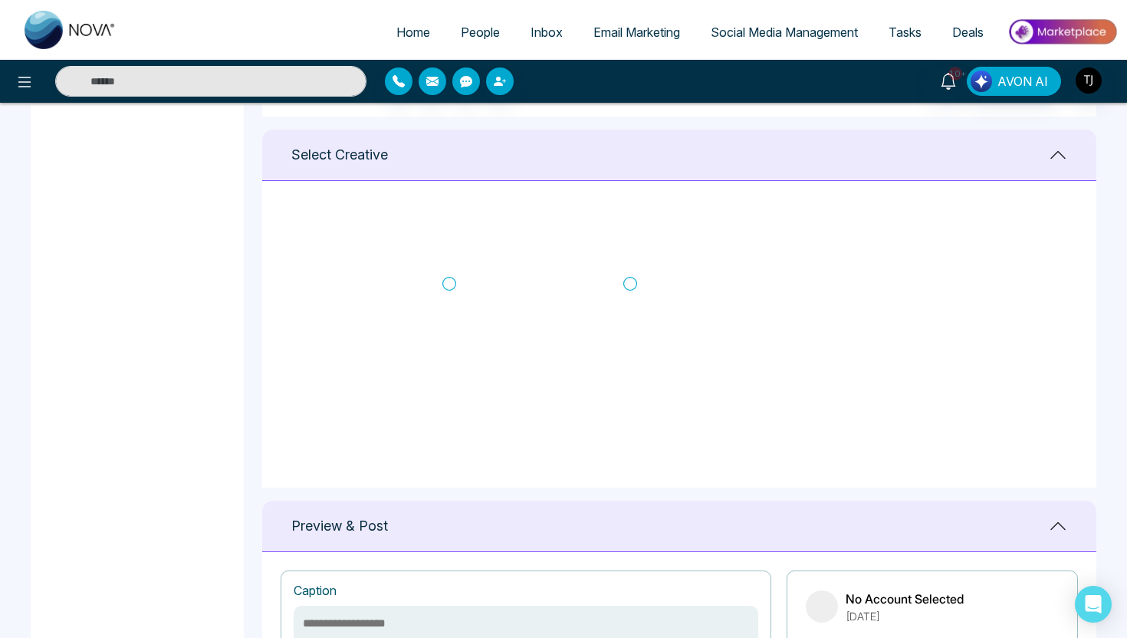
scroll to position [592, 0]
click at [452, 279] on icon at bounding box center [449, 280] width 14 height 15
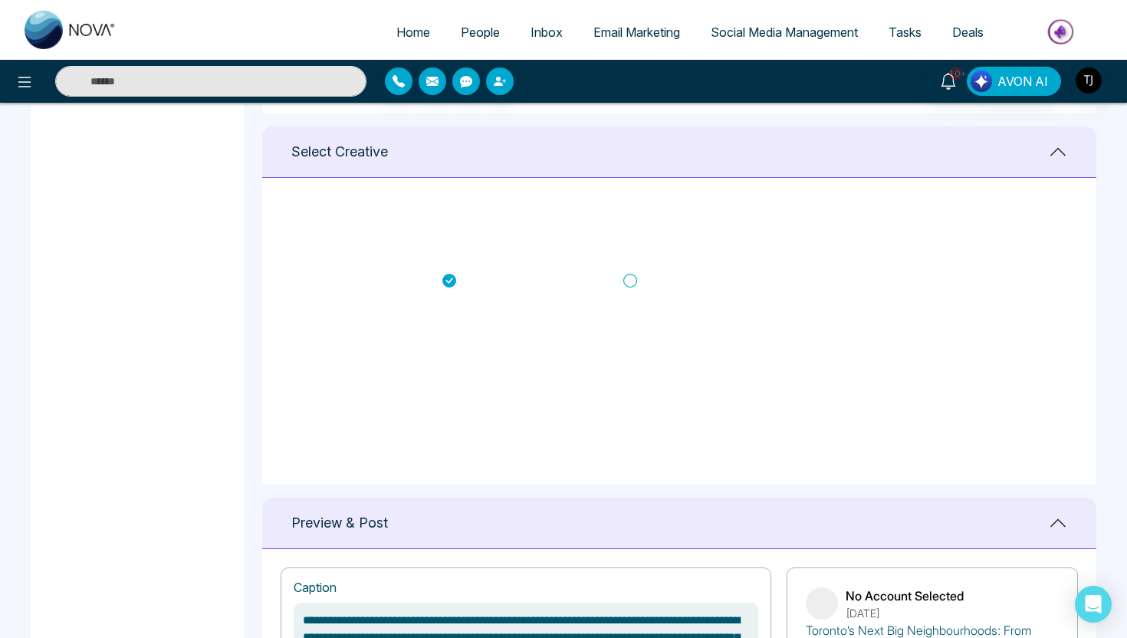
click at [628, 279] on icon at bounding box center [630, 280] width 14 height 15
type textarea "**********"
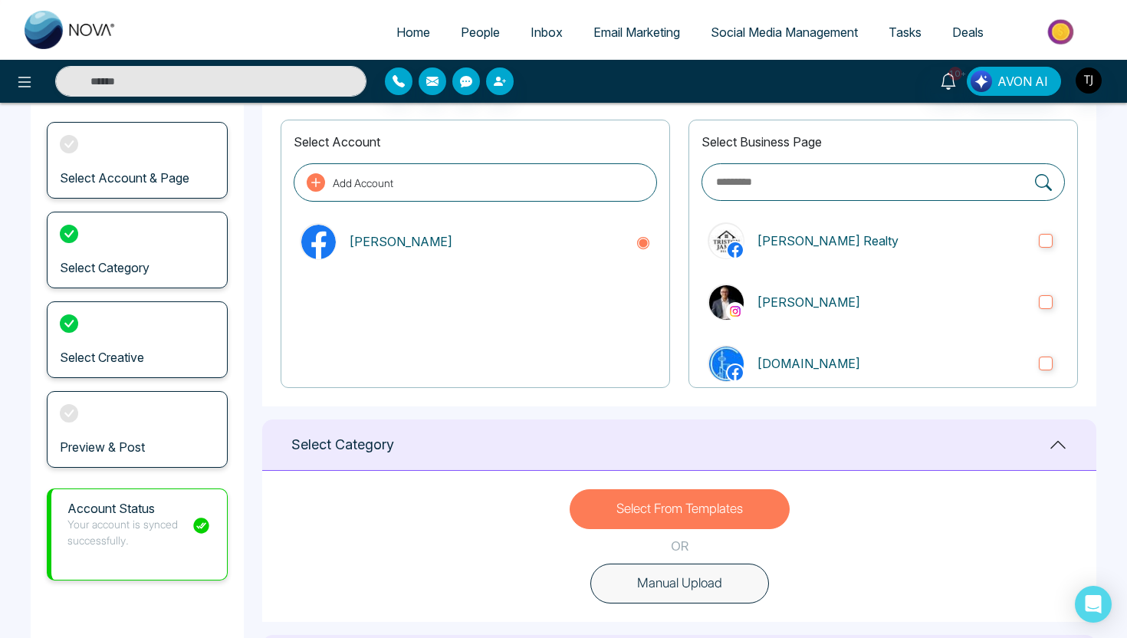
scroll to position [0, 0]
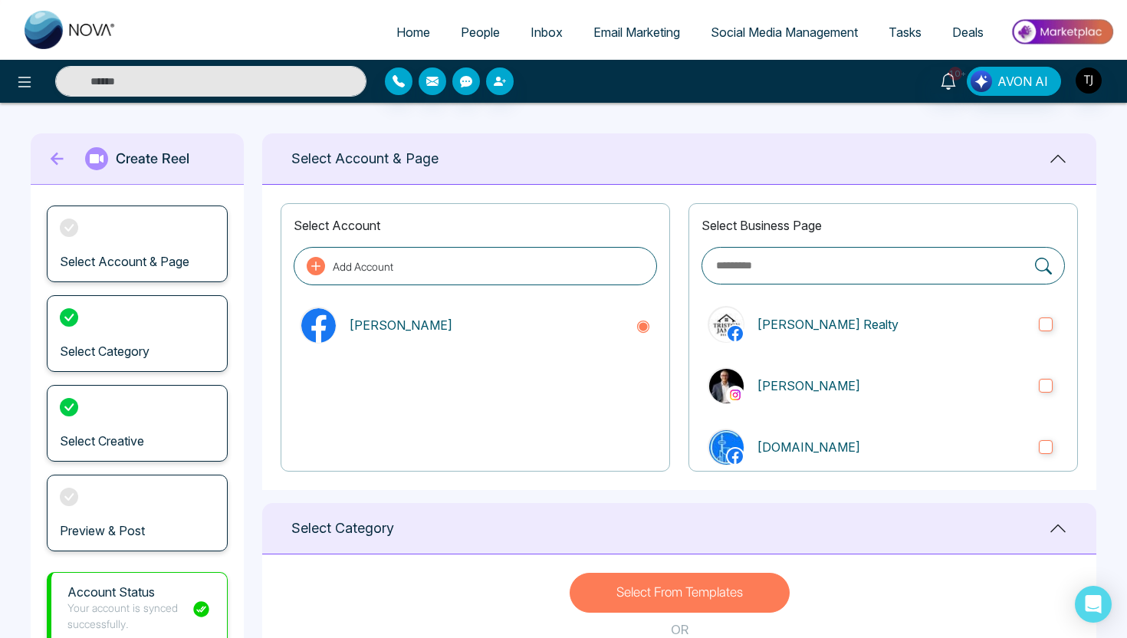
click at [963, 37] on span "Deals" at bounding box center [967, 32] width 31 height 15
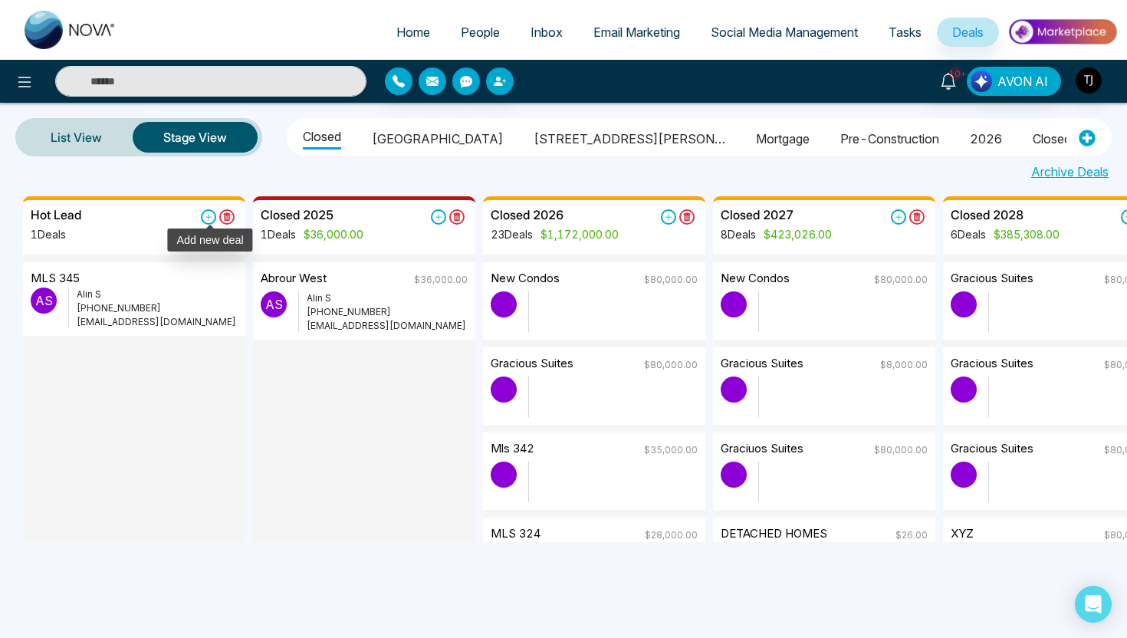
click at [204, 216] on icon at bounding box center [208, 216] width 15 height 15
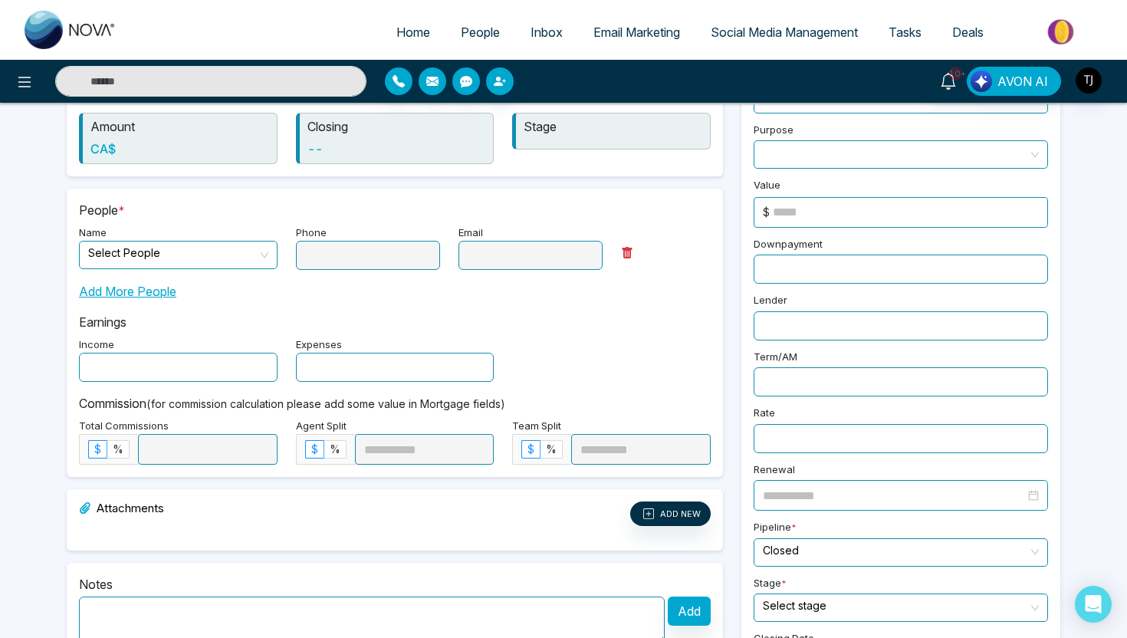
scroll to position [169, 0]
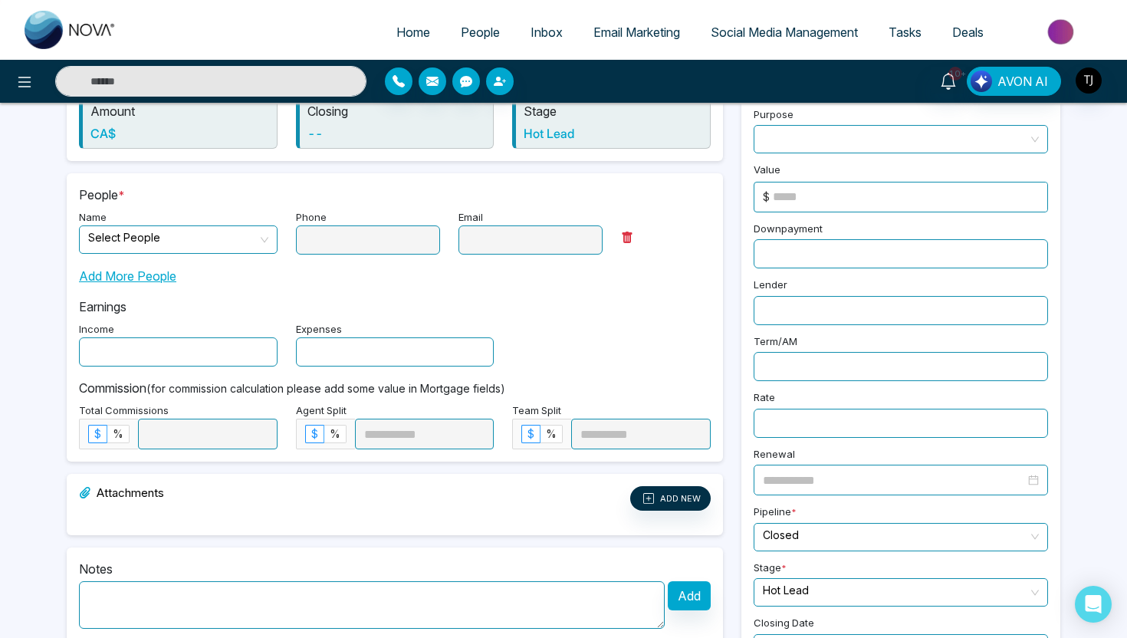
click at [808, 145] on span at bounding box center [901, 139] width 276 height 27
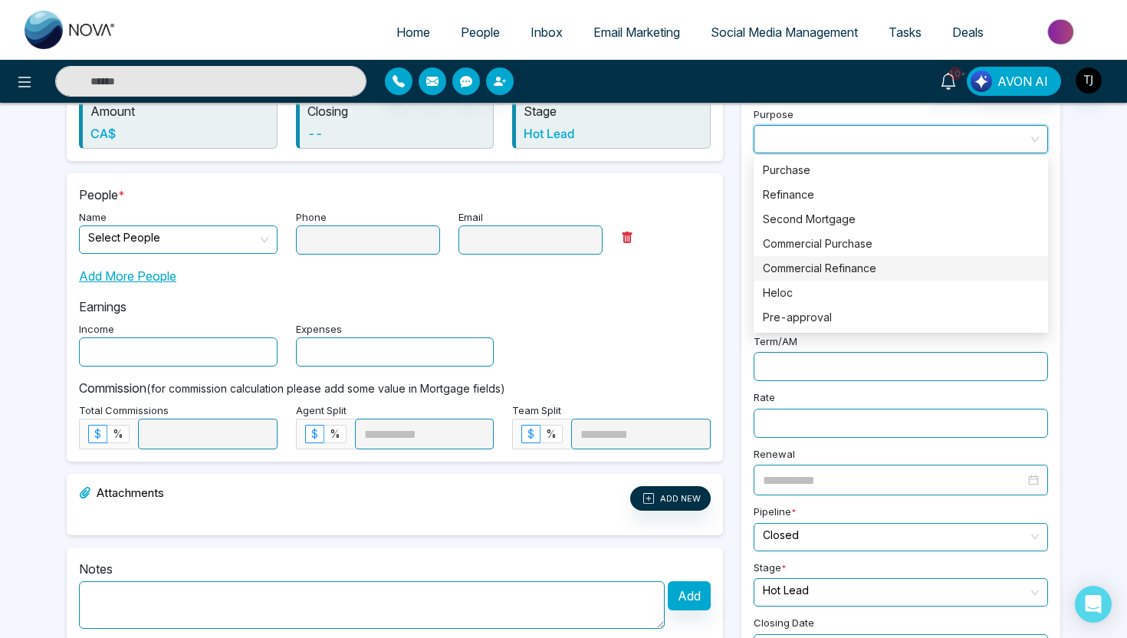
click at [702, 320] on div "Income Expenses" at bounding box center [395, 343] width 650 height 48
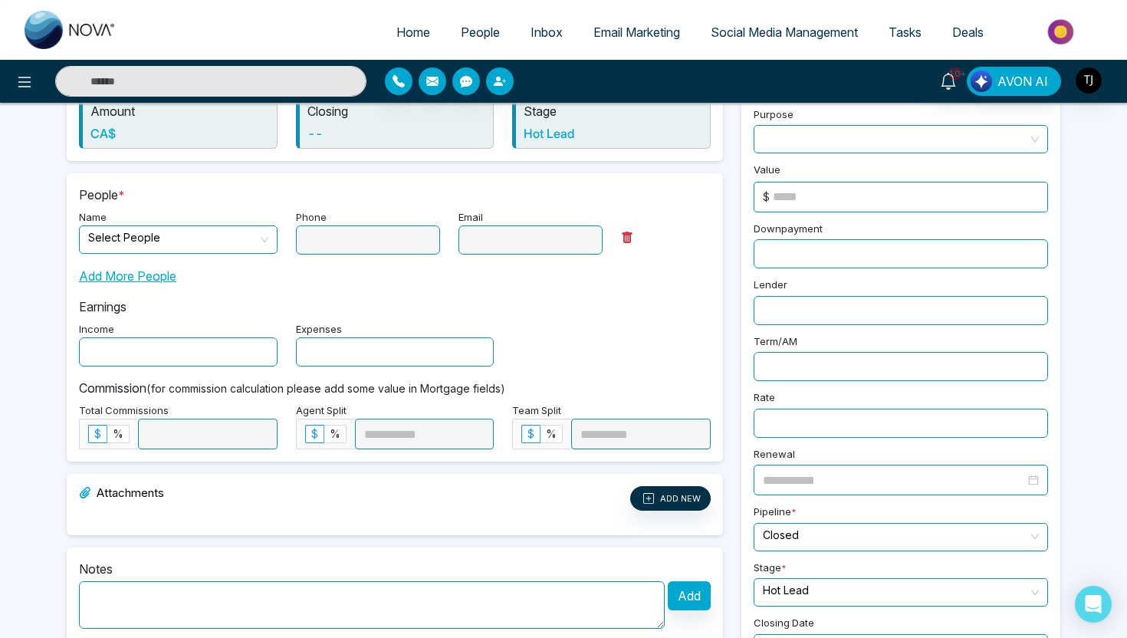
click at [819, 184] on input at bounding box center [910, 196] width 274 height 29
click at [792, 244] on input "text" at bounding box center [900, 253] width 294 height 29
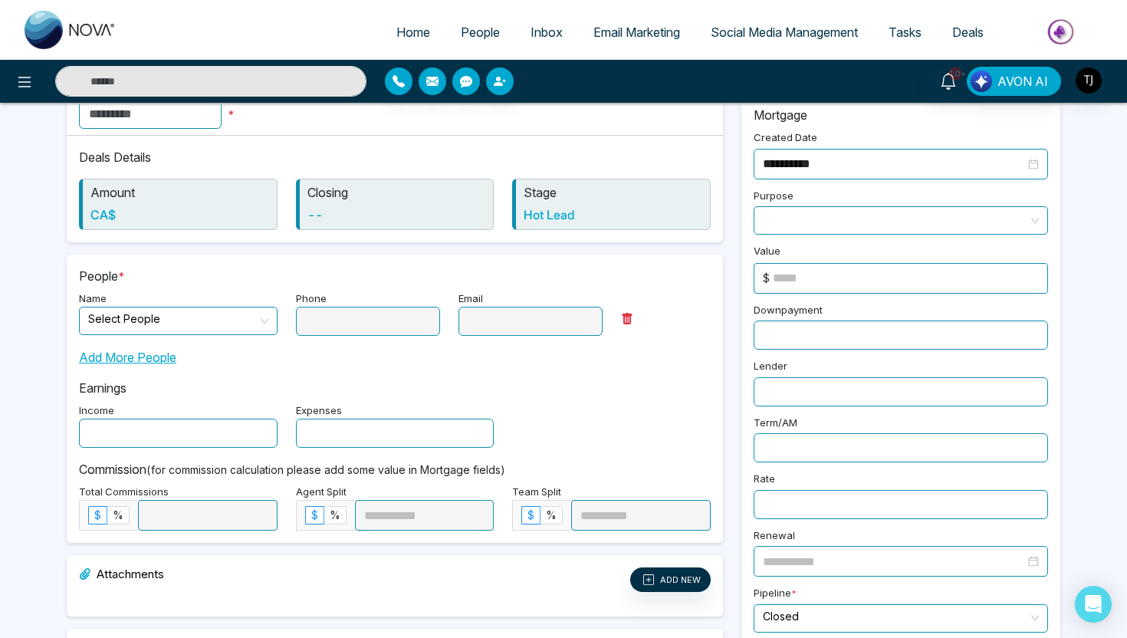
scroll to position [0, 0]
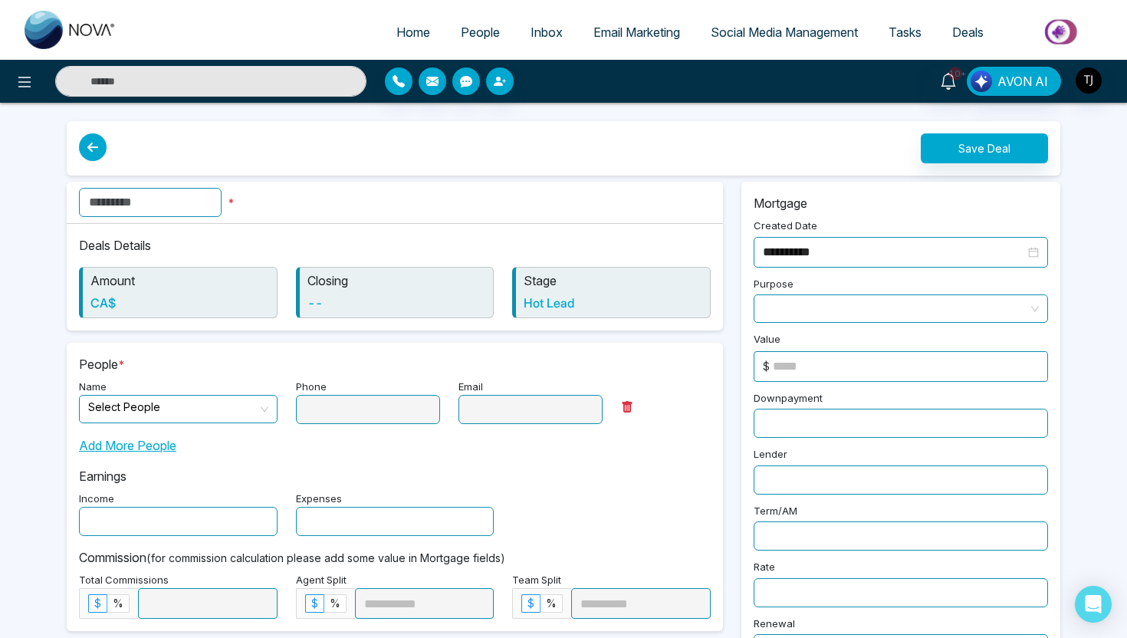
click at [83, 146] on icon at bounding box center [93, 147] width 28 height 28
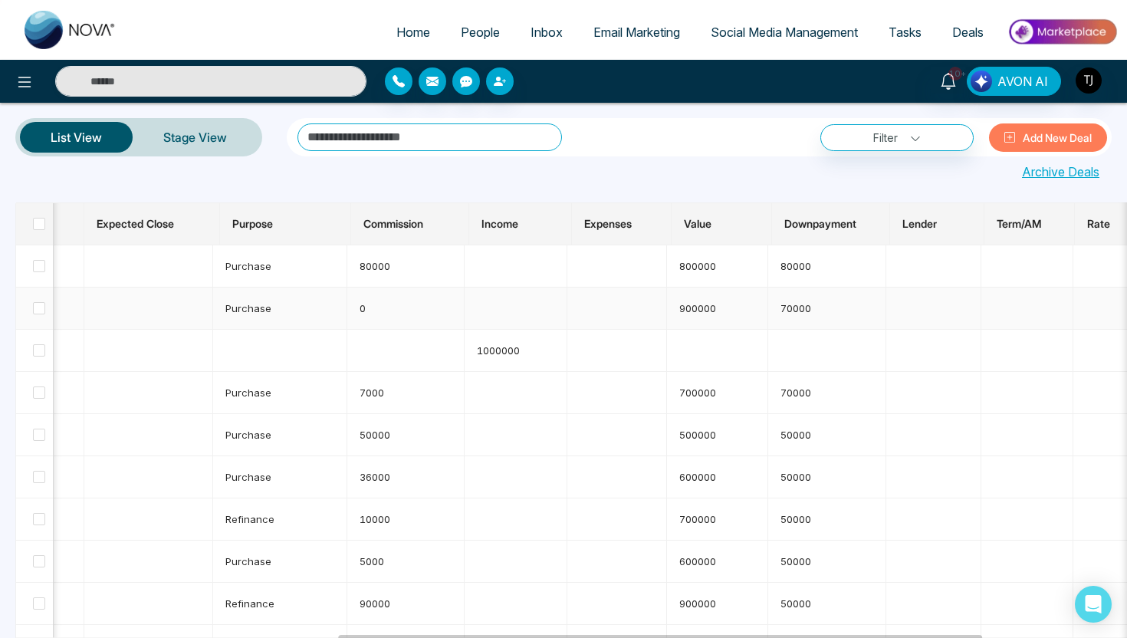
scroll to position [0, 412]
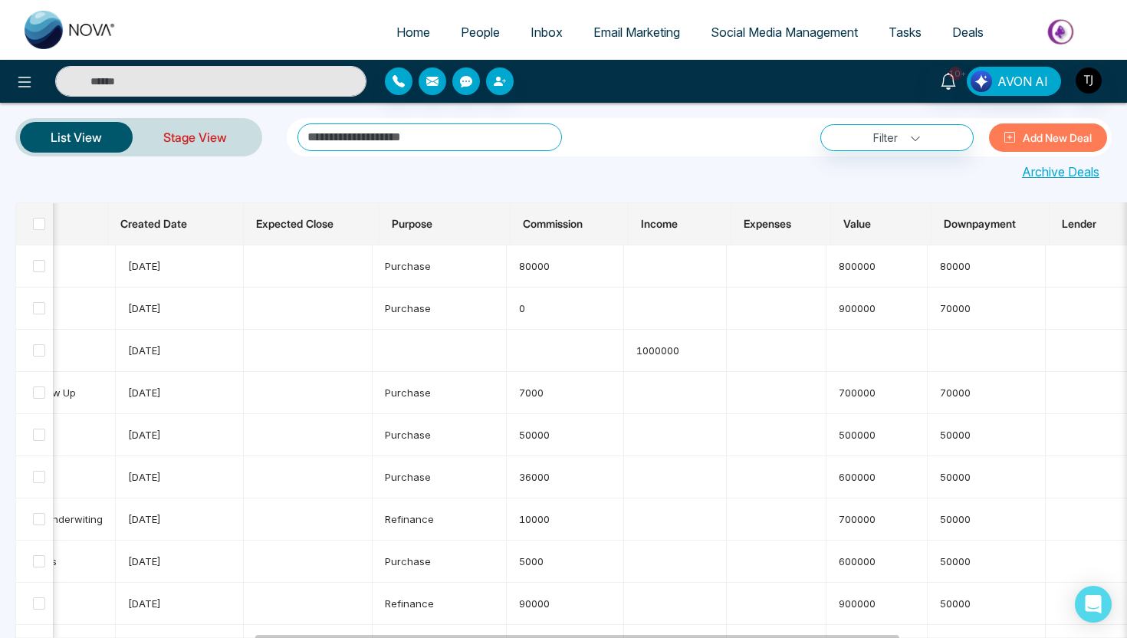
click at [189, 144] on link "Stage View" at bounding box center [195, 137] width 125 height 37
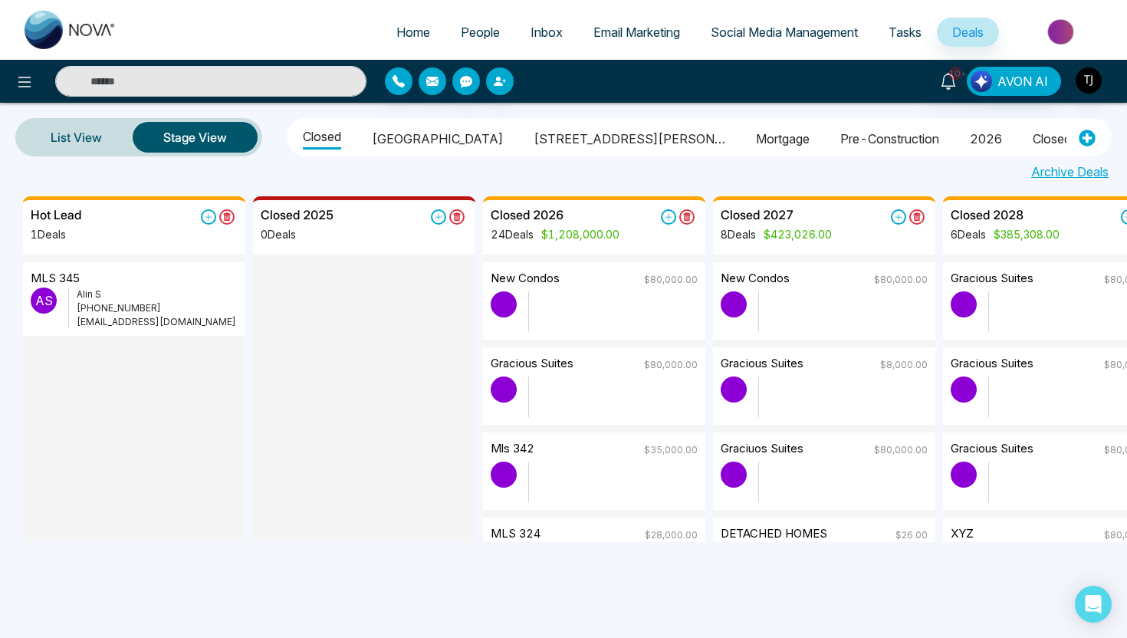
click at [469, 28] on span "People" at bounding box center [480, 32] width 39 height 15
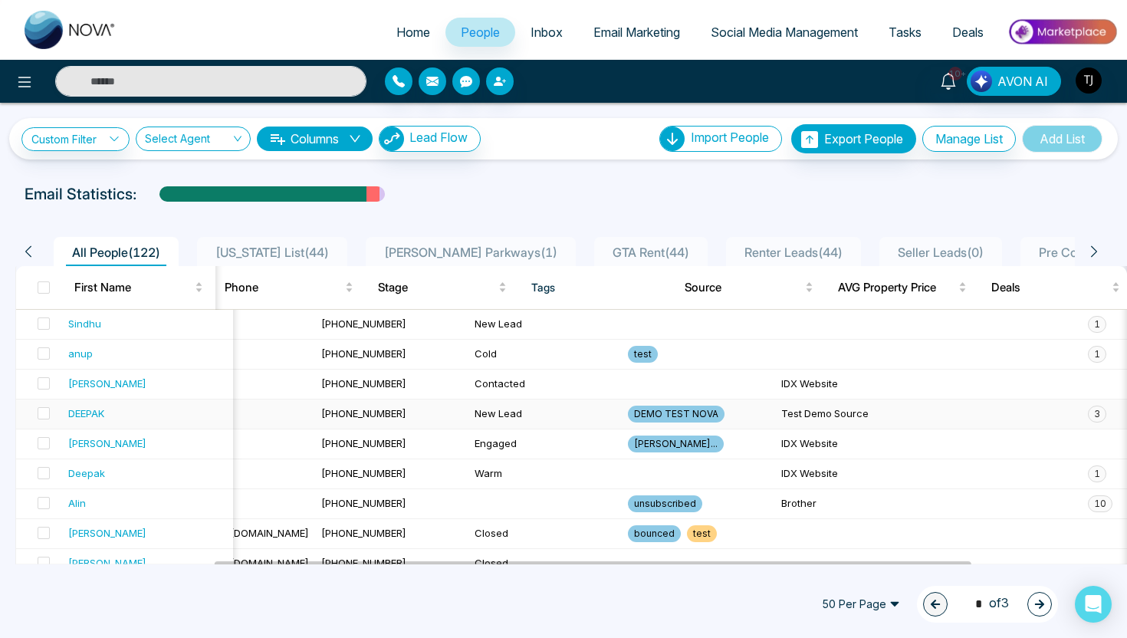
scroll to position [0, 520]
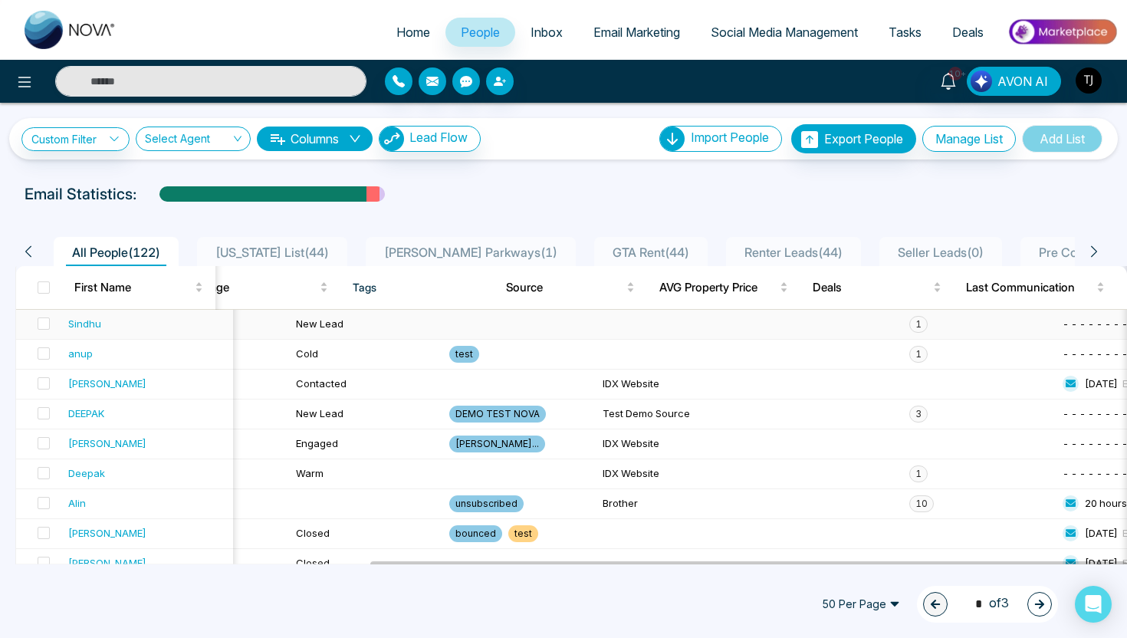
click at [909, 324] on span "1" at bounding box center [918, 324] width 18 height 17
click at [81, 326] on div "Sindhu" at bounding box center [84, 323] width 33 height 15
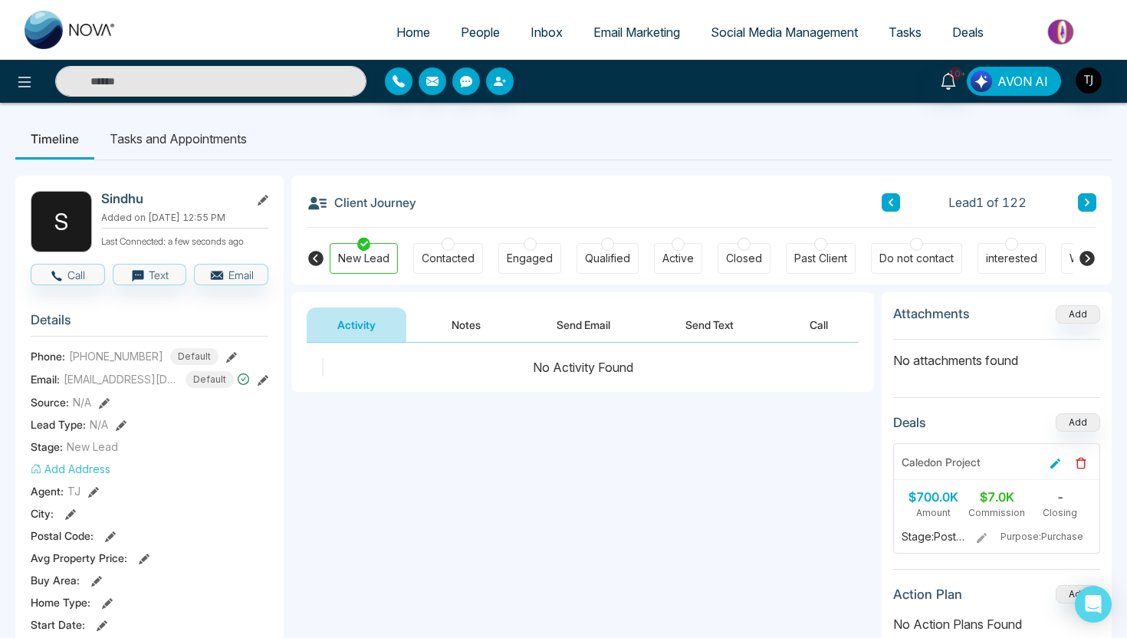
click at [1026, 85] on span "AVON AI" at bounding box center [1022, 81] width 51 height 18
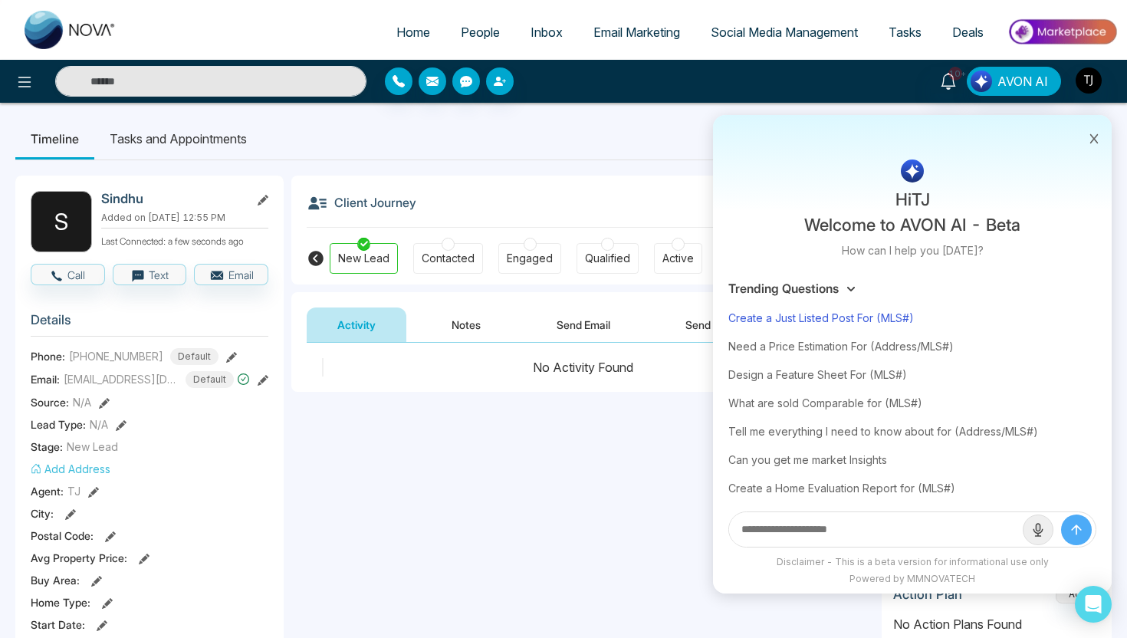
click at [806, 315] on div "Create a Just Listed Post For (MLS#)" at bounding box center [912, 318] width 368 height 28
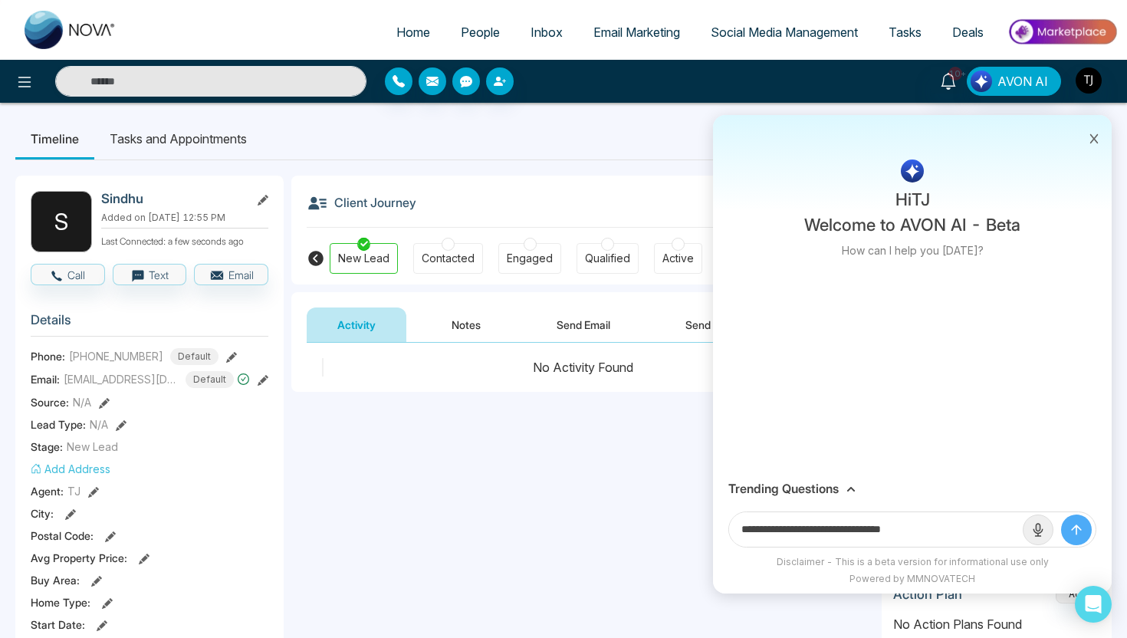
drag, startPoint x: 893, startPoint y: 533, endPoint x: 960, endPoint y: 533, distance: 67.4
click at [960, 533] on input "**********" at bounding box center [876, 529] width 294 height 34
paste input "**********"
type input "**********"
click at [1061, 514] on button "submit" at bounding box center [1076, 529] width 31 height 31
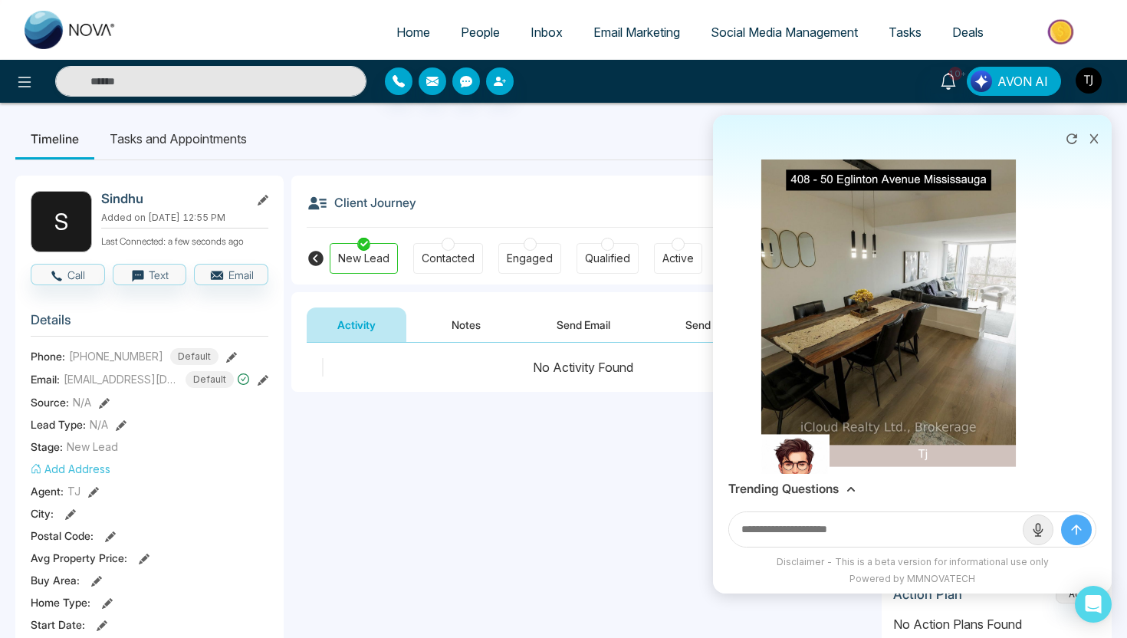
scroll to position [381, 0]
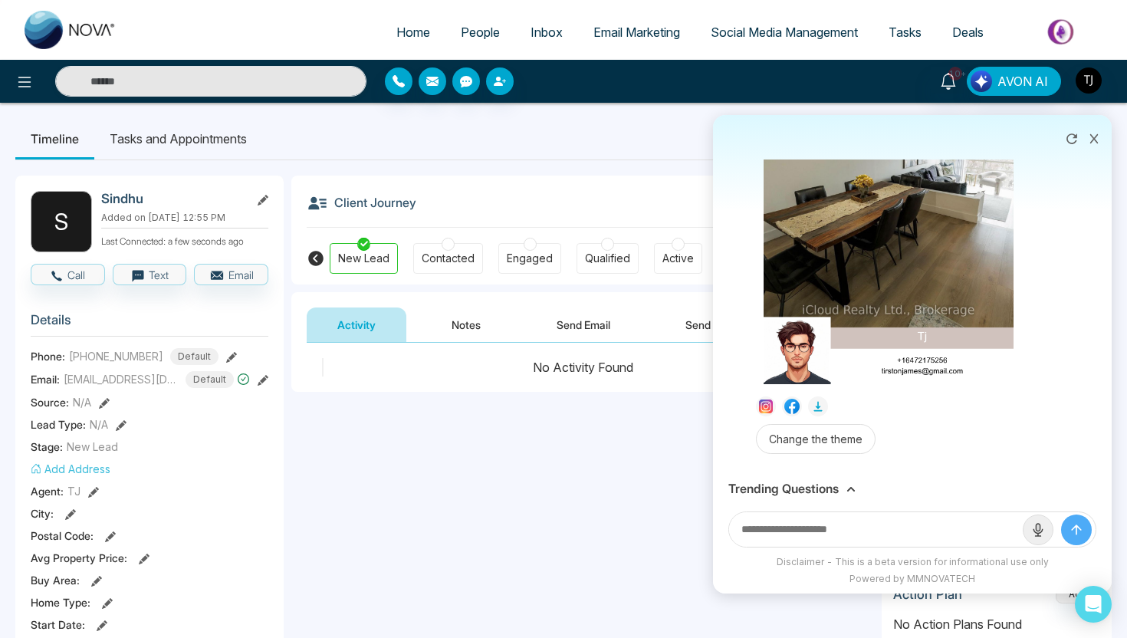
click at [790, 482] on h3 "Trending Questions" at bounding box center [783, 488] width 110 height 15
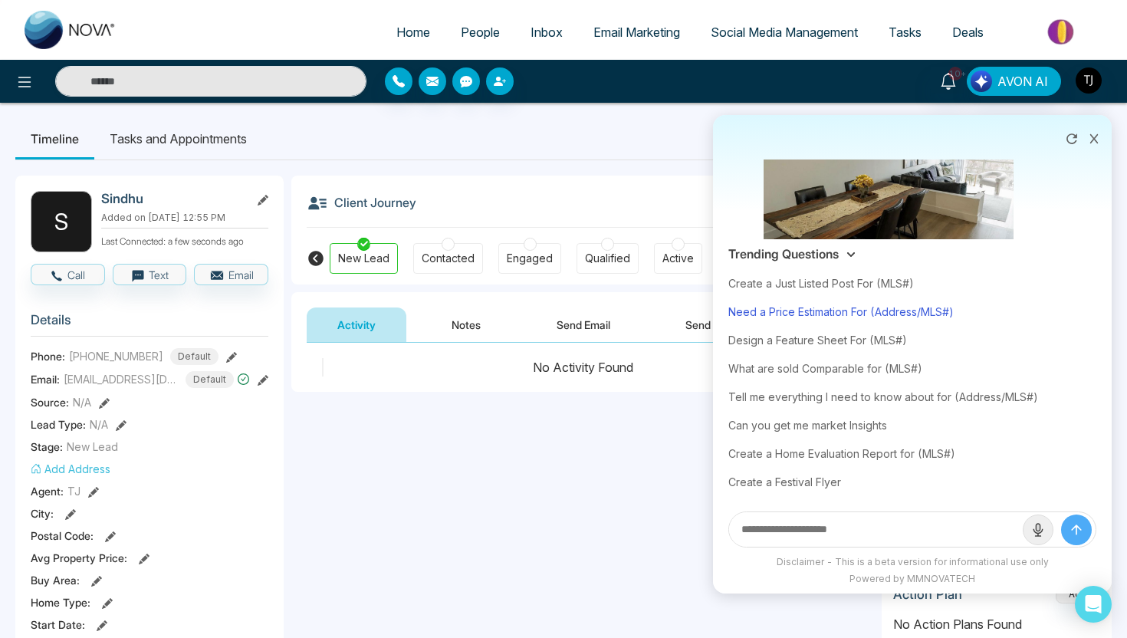
click at [811, 317] on div "Need a Price Estimation For (Address/MLS#)" at bounding box center [912, 311] width 368 height 28
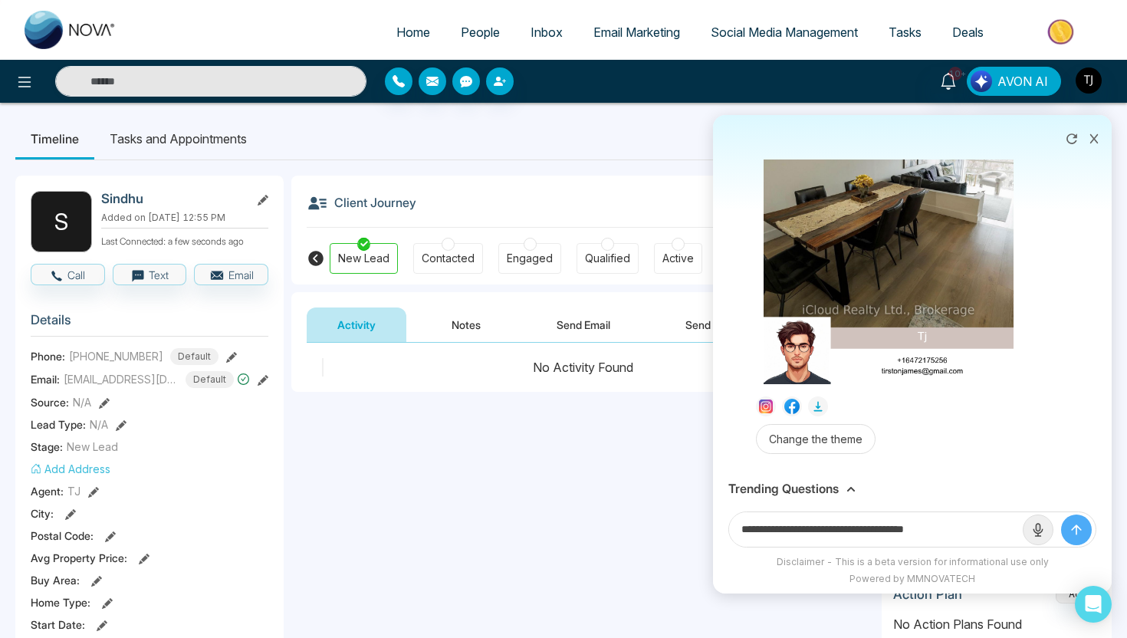
drag, startPoint x: 884, startPoint y: 530, endPoint x: 1002, endPoint y: 536, distance: 118.2
click at [1003, 537] on input "**********" at bounding box center [876, 529] width 294 height 34
paste input "**********"
type input "**********"
click at [1061, 514] on button "submit" at bounding box center [1076, 529] width 31 height 31
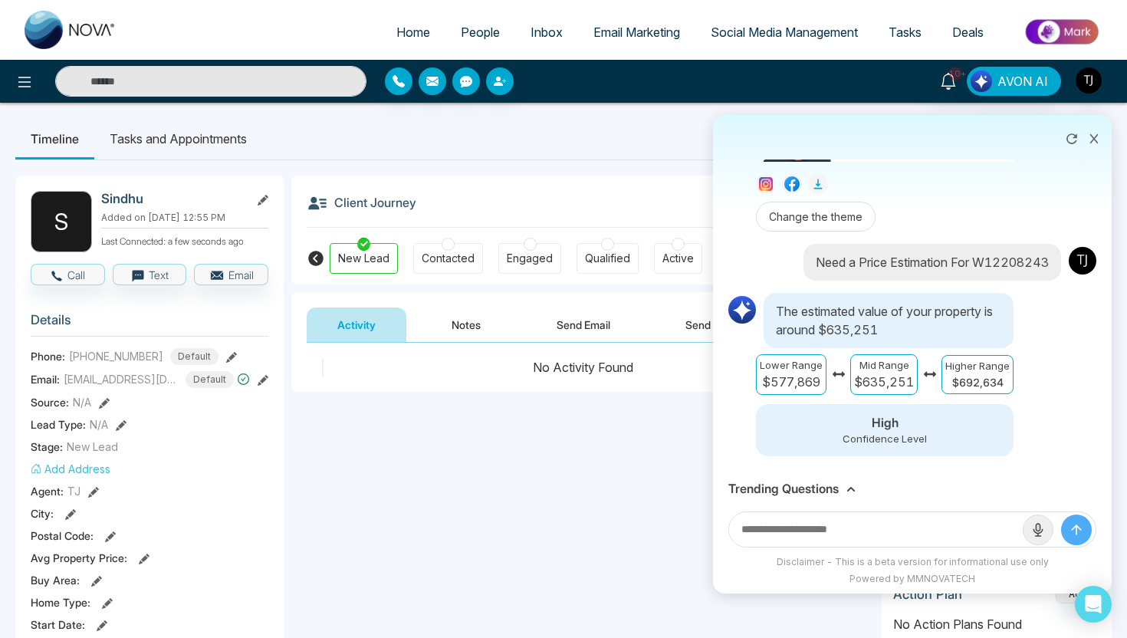
scroll to position [617, 0]
click at [776, 494] on h3 "Trending Questions" at bounding box center [783, 488] width 110 height 15
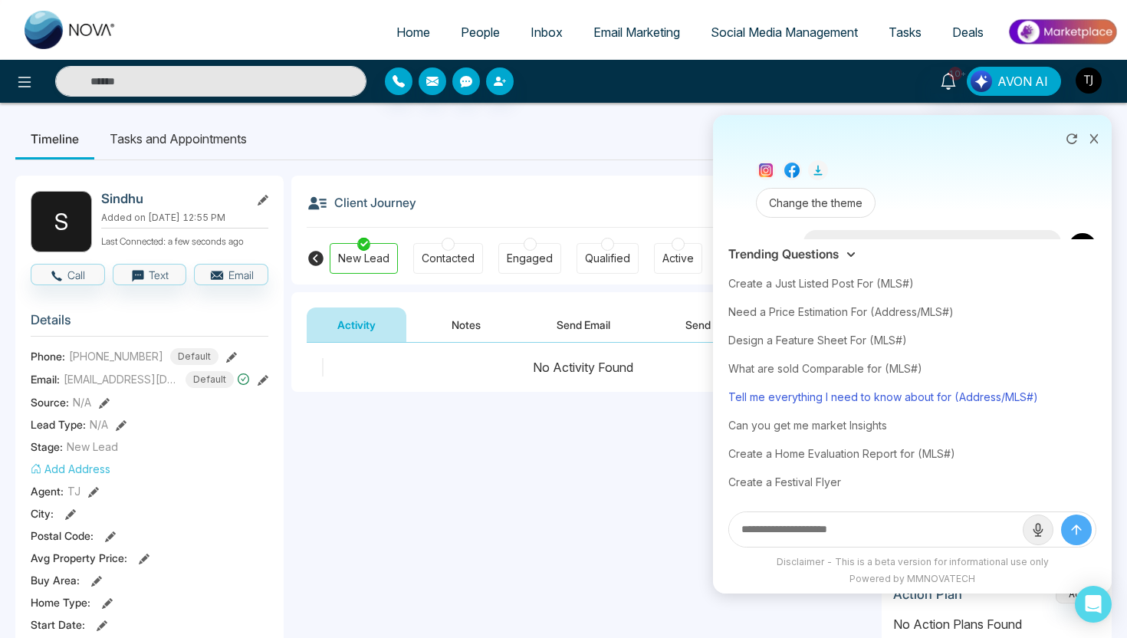
click at [854, 388] on div "Tell me everything I need to know about for (Address/MLS#)" at bounding box center [912, 396] width 368 height 28
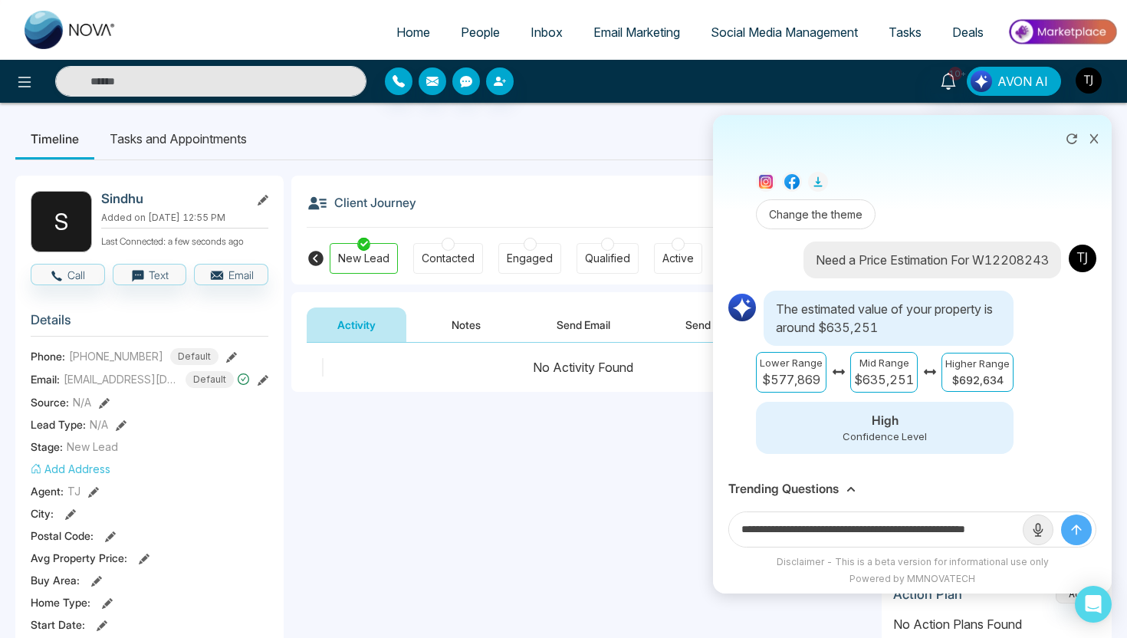
scroll to position [0, 37]
drag, startPoint x: 965, startPoint y: 530, endPoint x: 1050, endPoint y: 531, distance: 85.1
click at [1050, 531] on form "**********" at bounding box center [912, 529] width 368 height 36
paste input "**********"
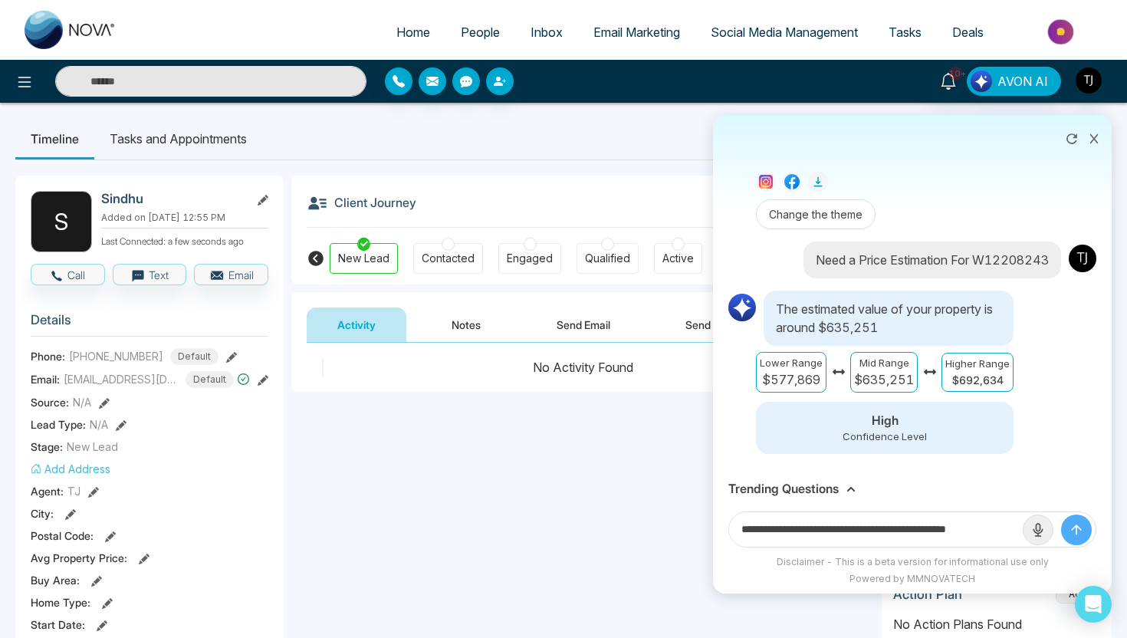
scroll to position [0, 15]
type input "**********"
click at [1061, 514] on button "submit" at bounding box center [1076, 529] width 31 height 31
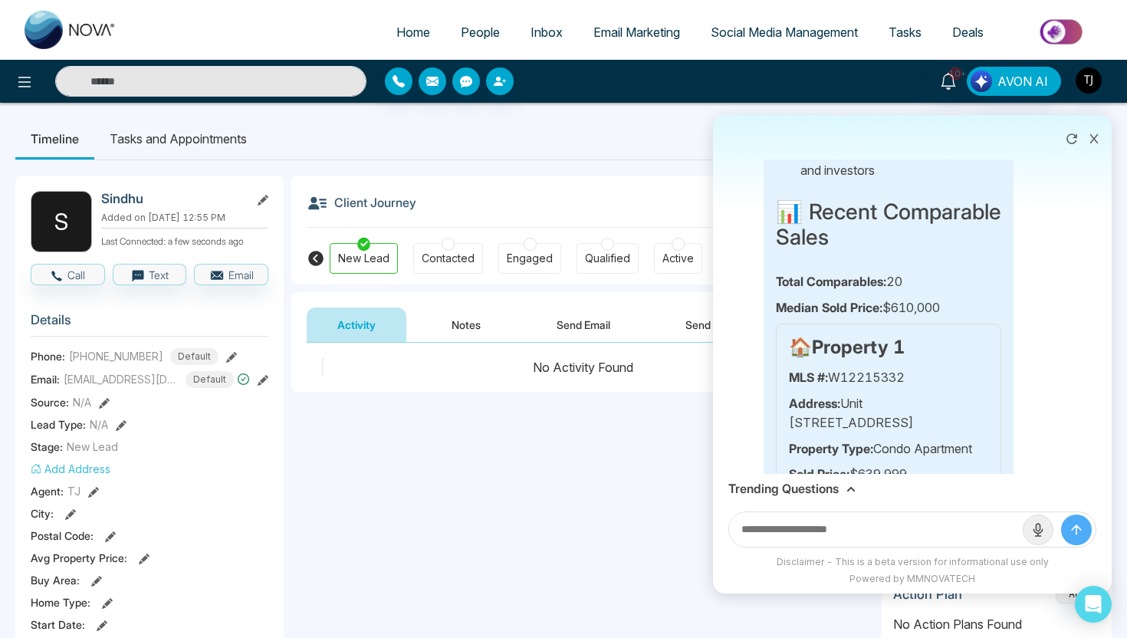
scroll to position [1702, 0]
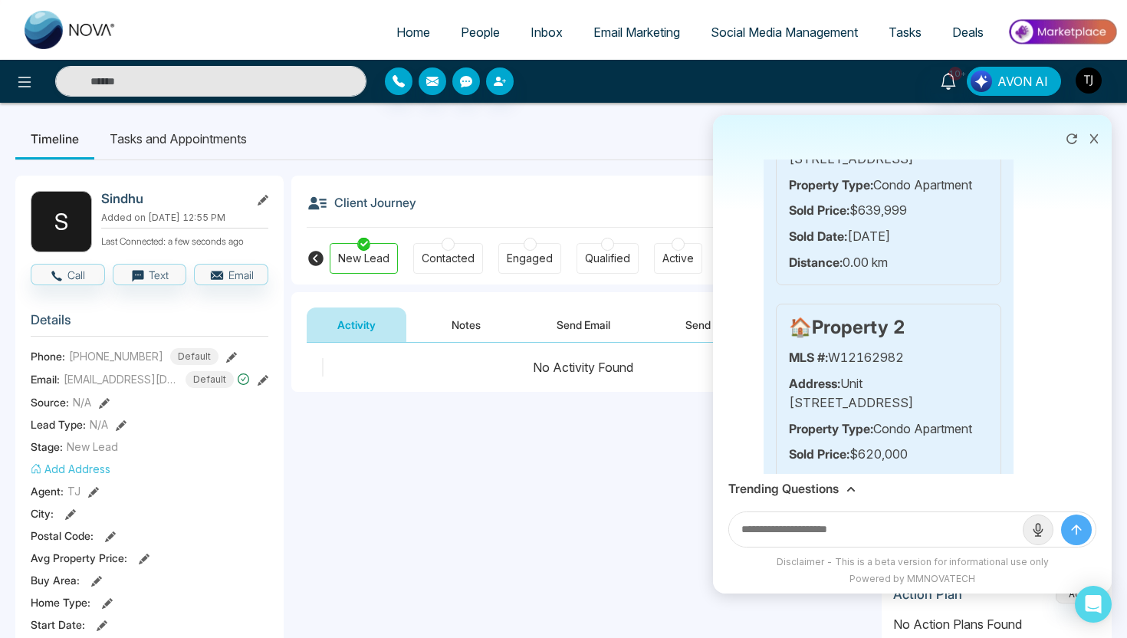
click at [861, 344] on div "🏠 Property 2 MLS #: W12162982 Address: Unit 413 35 Kingsbridge Garden Mississau…" at bounding box center [888, 416] width 225 height 225
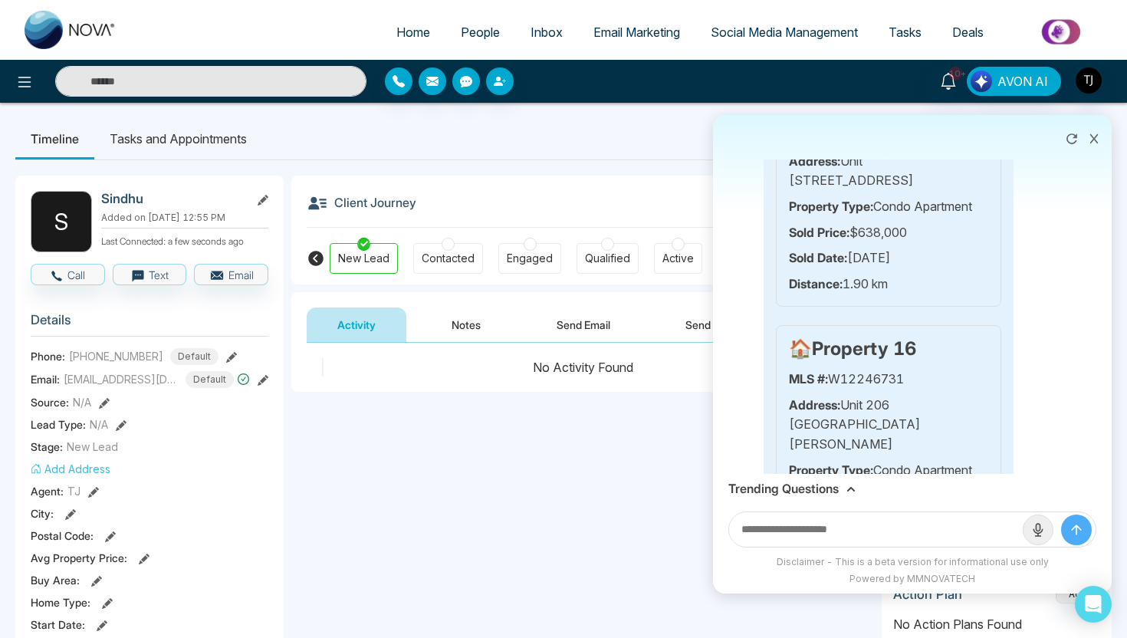
scroll to position [5455, 0]
click at [829, 496] on div "Trending Questions" at bounding box center [912, 489] width 399 height 30
click at [828, 491] on h3 "Trending Questions" at bounding box center [783, 488] width 110 height 15
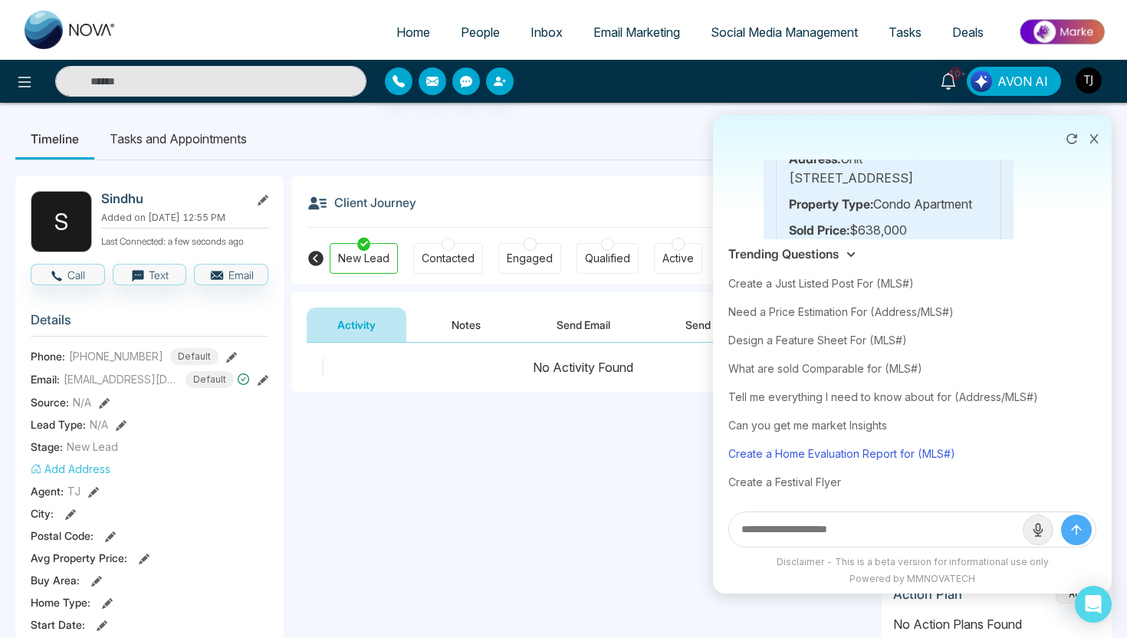
click at [828, 459] on div "Create a Home Evaluation Report for (MLS#)" at bounding box center [912, 453] width 368 height 28
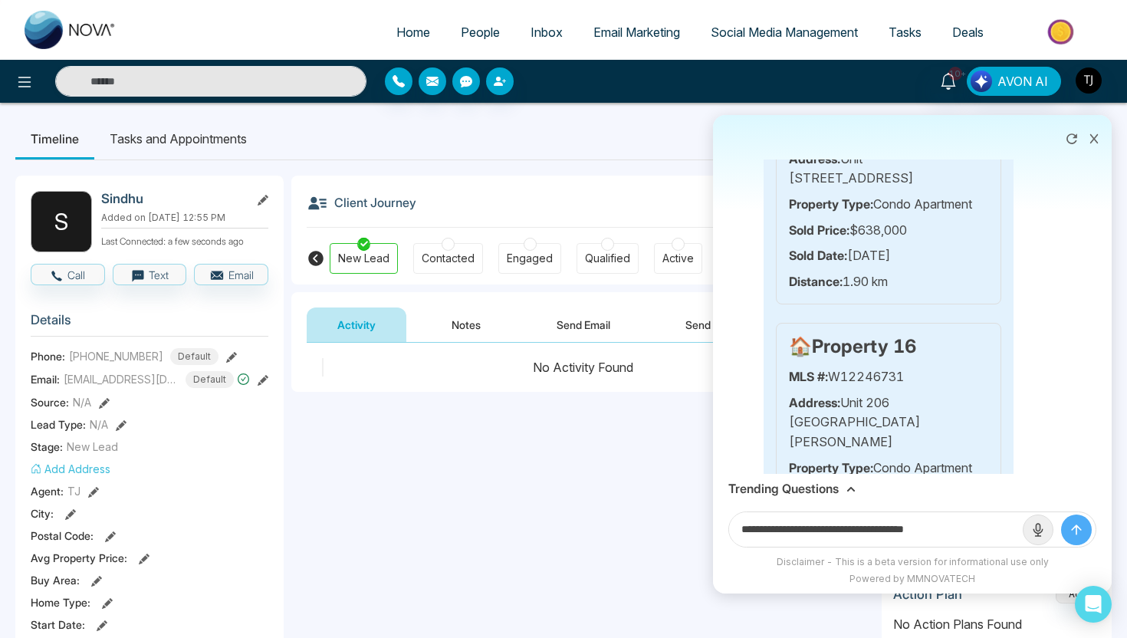
drag, startPoint x: 929, startPoint y: 530, endPoint x: 1005, endPoint y: 530, distance: 75.9
click at [1005, 530] on input "**********" at bounding box center [876, 529] width 294 height 34
paste input "**********"
type input "**********"
click at [1061, 514] on button "submit" at bounding box center [1076, 529] width 31 height 31
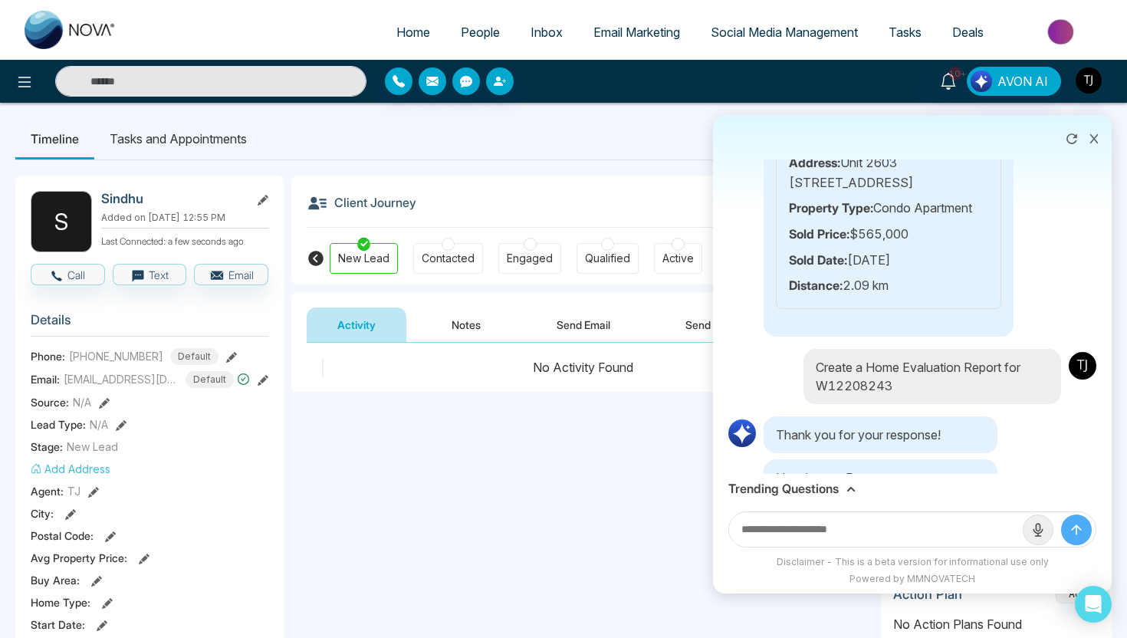
scroll to position [6691, 0]
click at [981, 514] on icon at bounding box center [976, 521] width 15 height 15
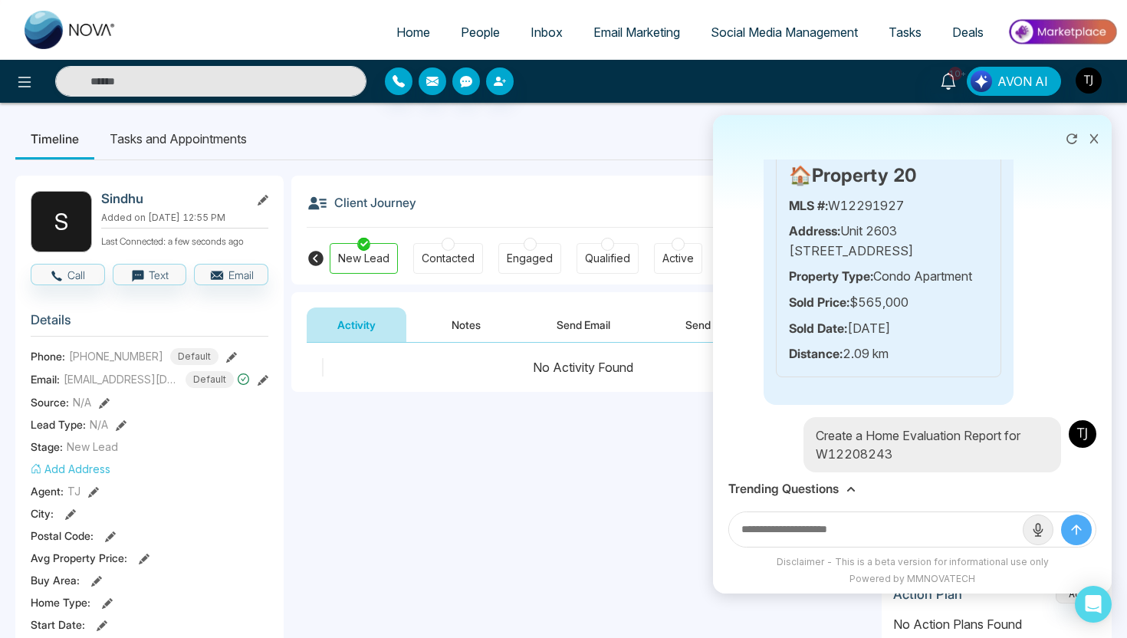
scroll to position [6698, 0]
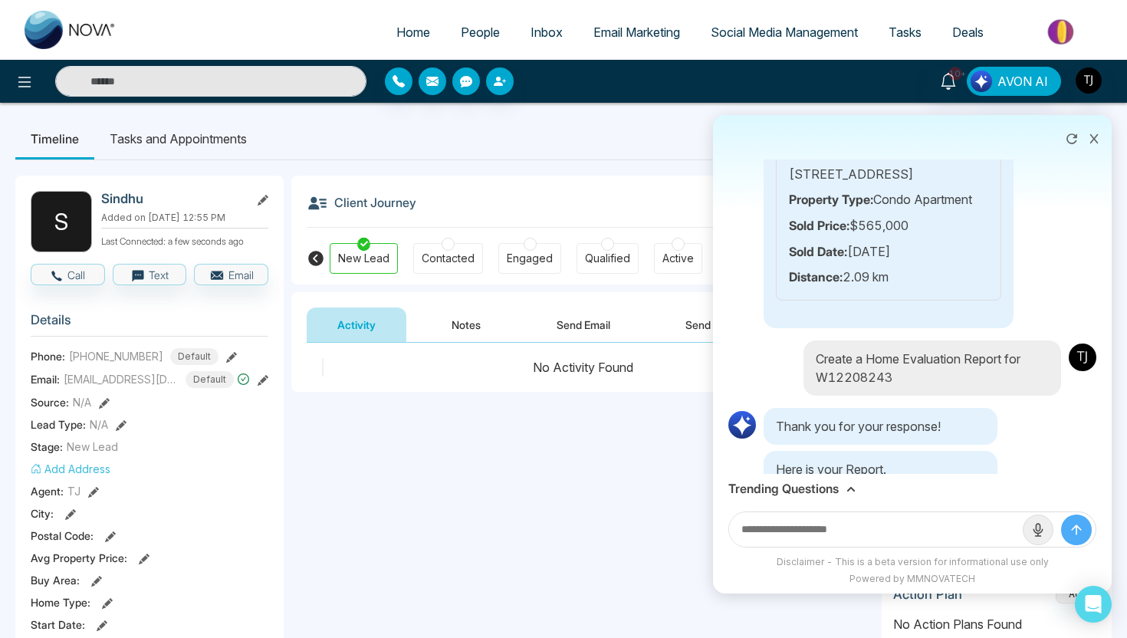
click at [1095, 140] on icon at bounding box center [1094, 138] width 8 height 9
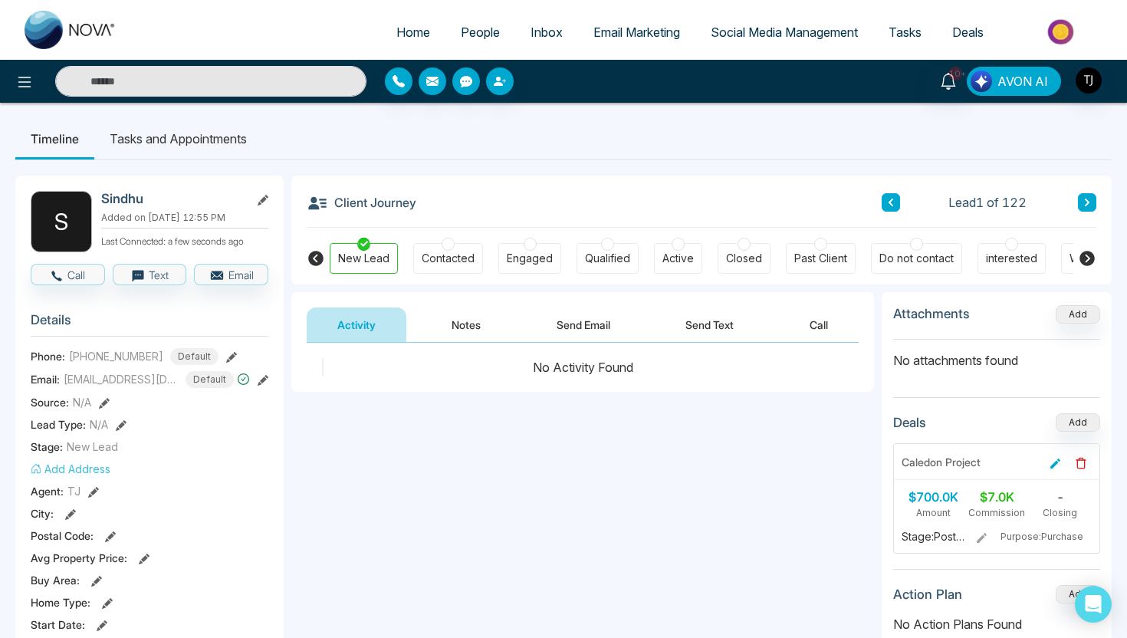
click at [1020, 86] on span "AVON AI" at bounding box center [1022, 81] width 51 height 18
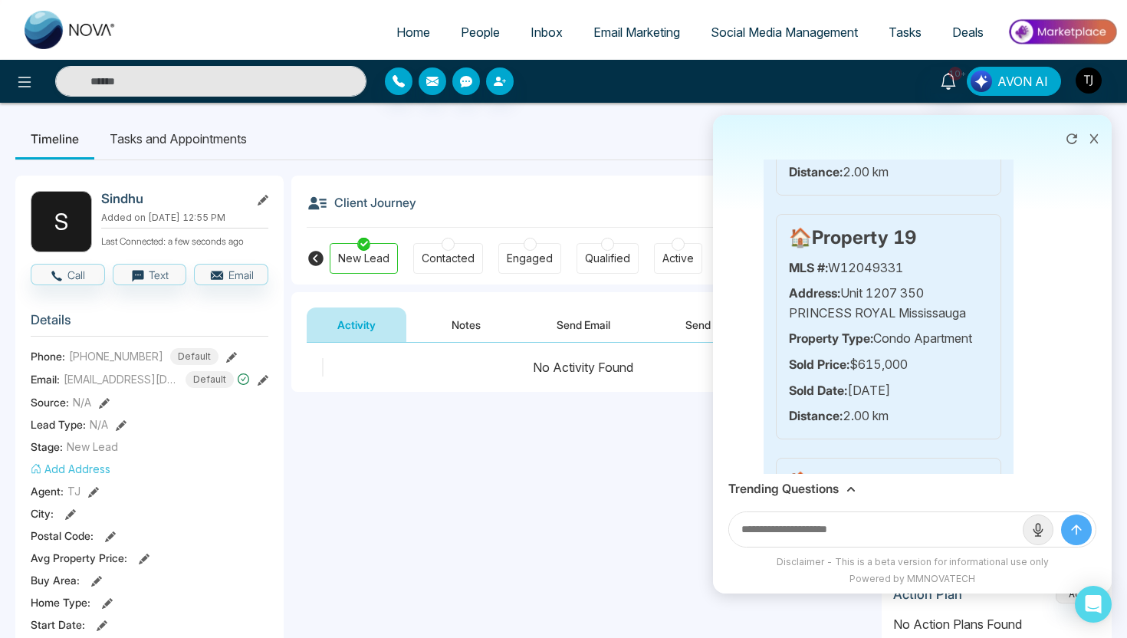
scroll to position [6691, 0]
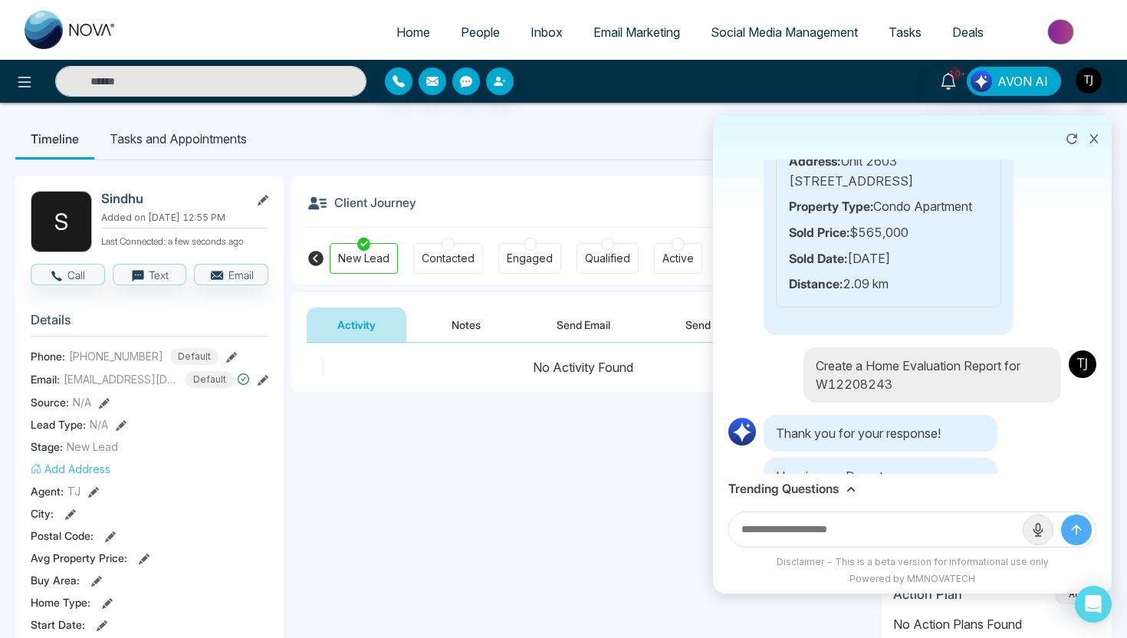
click at [1093, 141] on icon at bounding box center [1093, 138] width 11 height 11
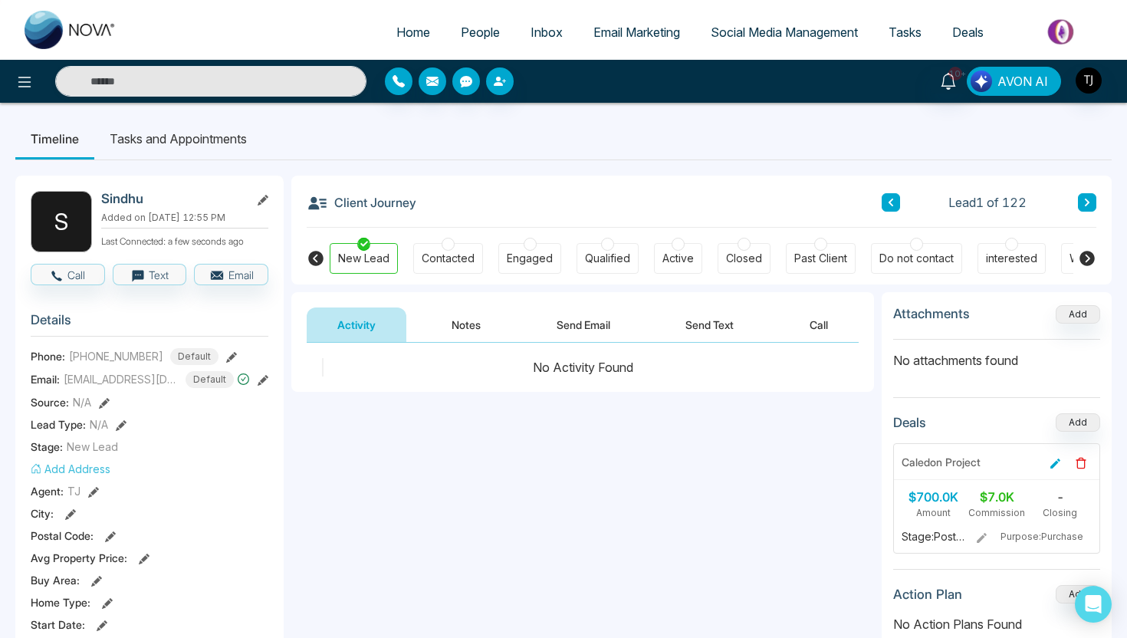
click at [1014, 79] on span "AVON AI" at bounding box center [1022, 81] width 51 height 18
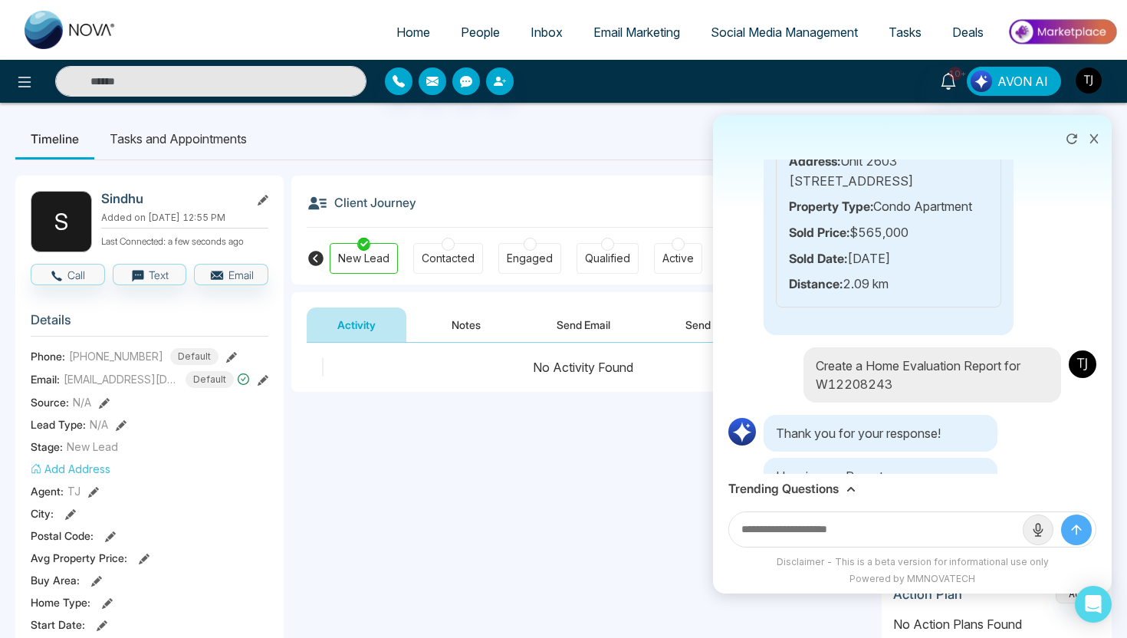
click at [809, 487] on h3 "Trending Questions" at bounding box center [783, 488] width 110 height 15
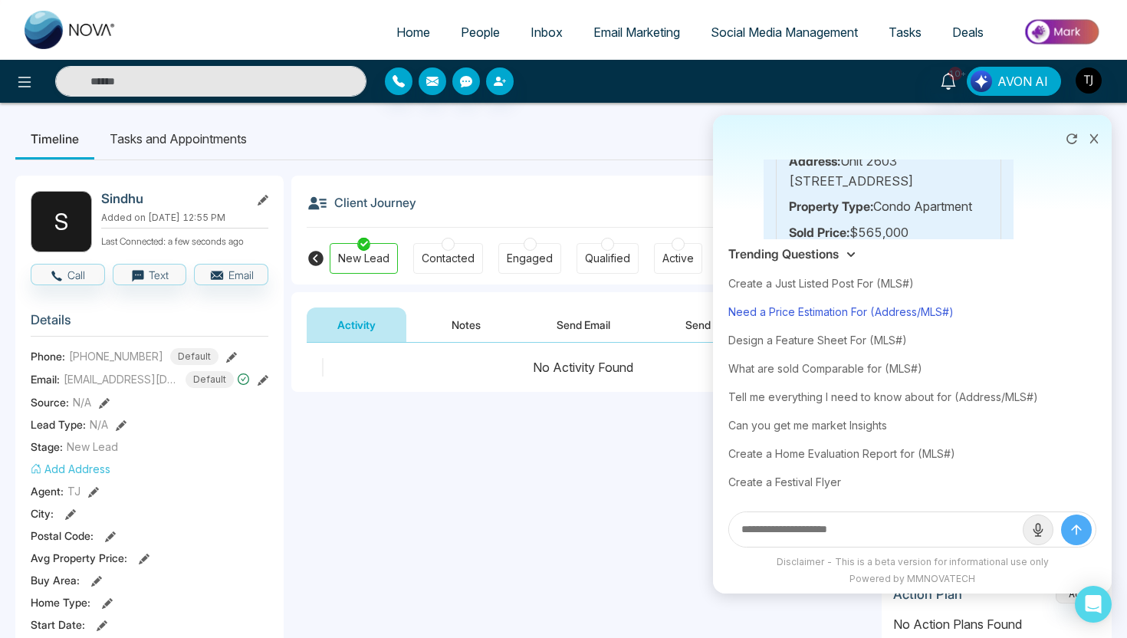
click at [885, 311] on div "Need a Price Estimation For (Address/MLS#)" at bounding box center [912, 311] width 368 height 28
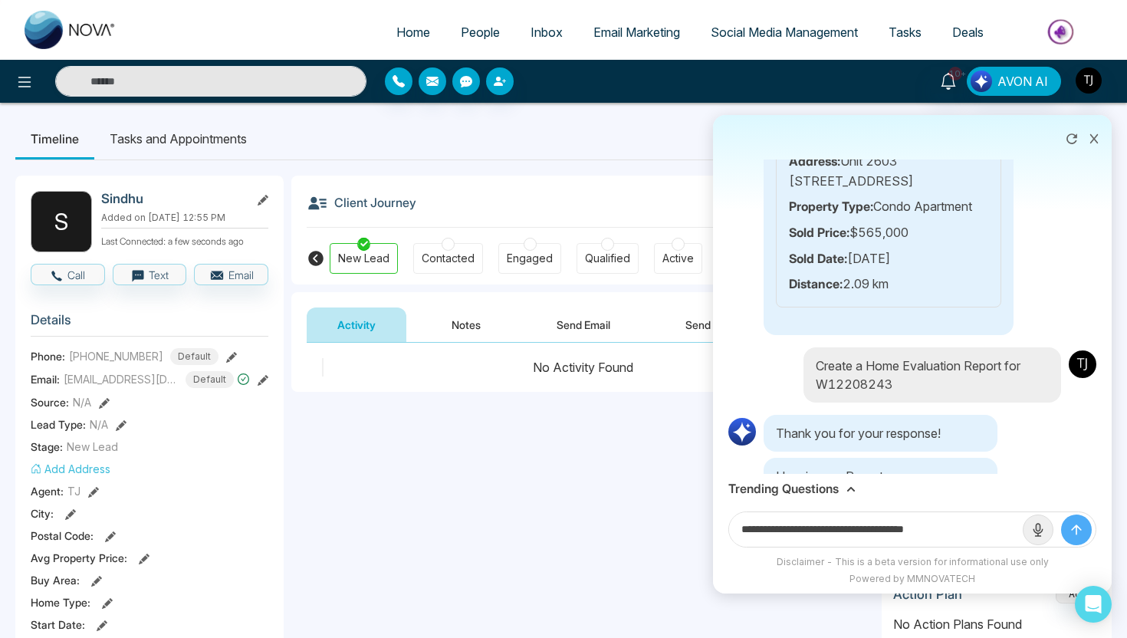
drag, startPoint x: 884, startPoint y: 530, endPoint x: 968, endPoint y: 531, distance: 84.3
click at [968, 531] on input "**********" at bounding box center [876, 529] width 294 height 34
paste input "**********"
type input "**********"
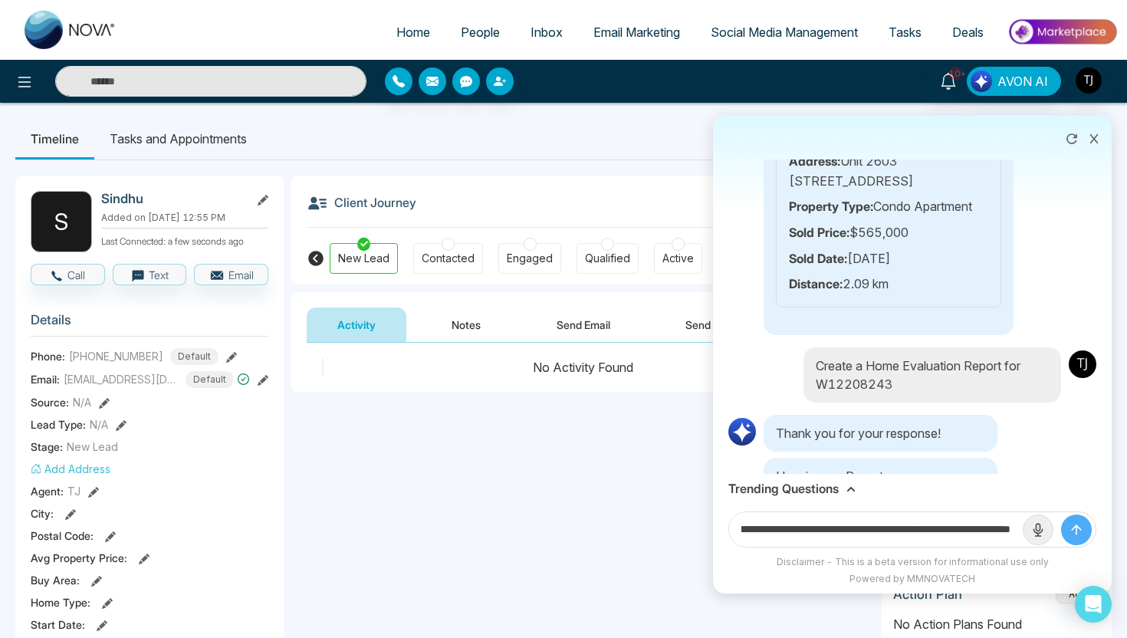
click at [1061, 514] on button "submit" at bounding box center [1076, 529] width 31 height 31
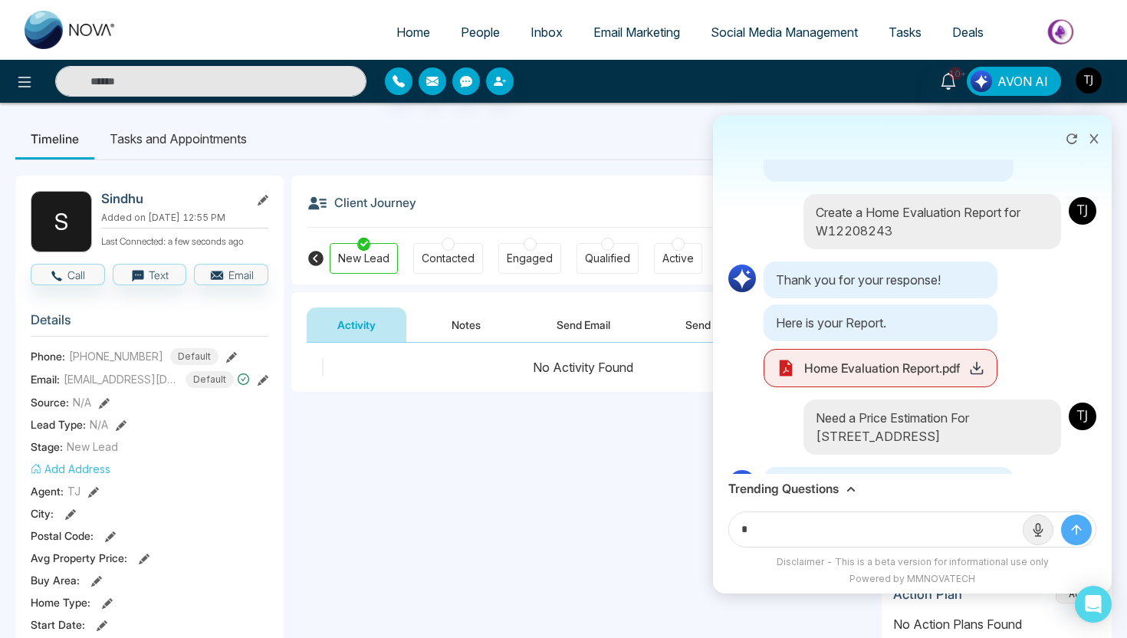
scroll to position [6851, 0]
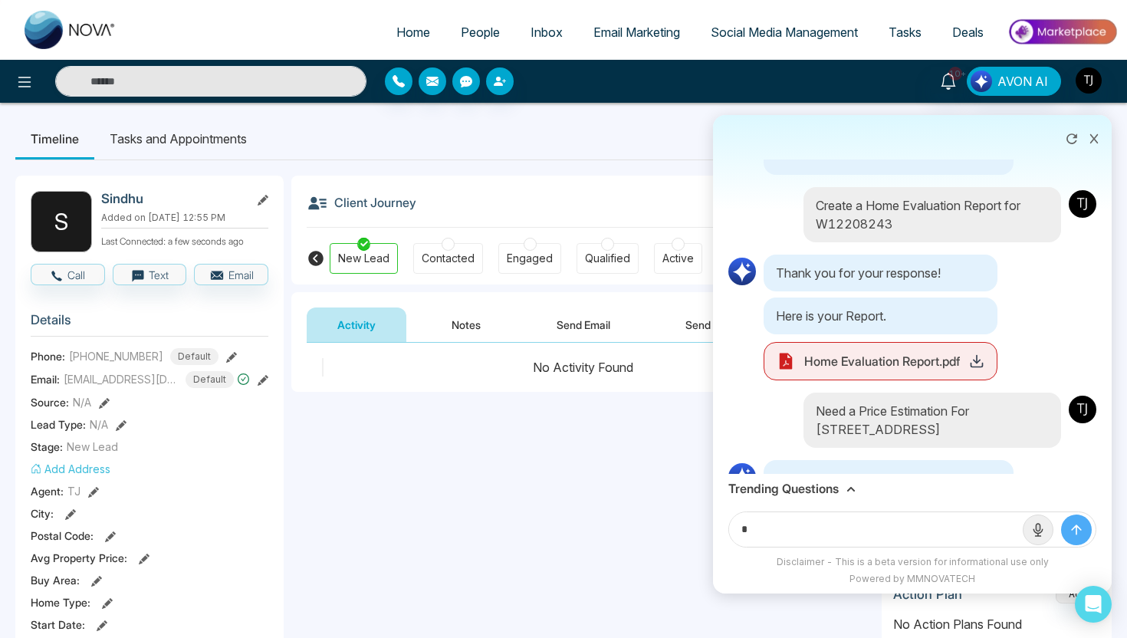
type input "*"
click at [1061, 514] on button "submit" at bounding box center [1076, 529] width 31 height 31
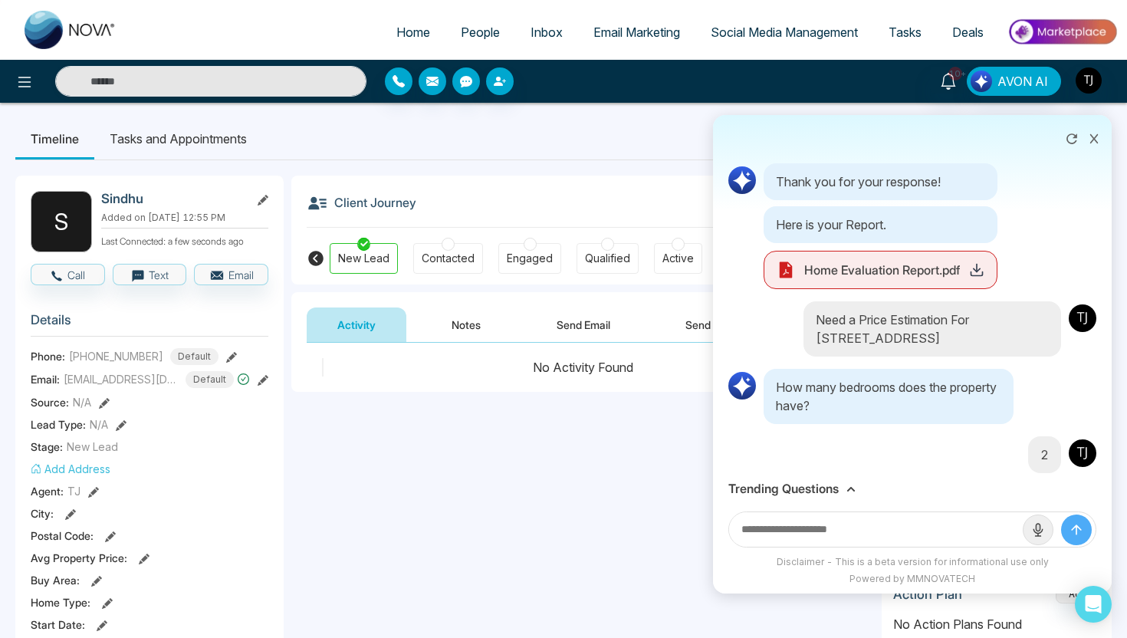
scroll to position [6961, 0]
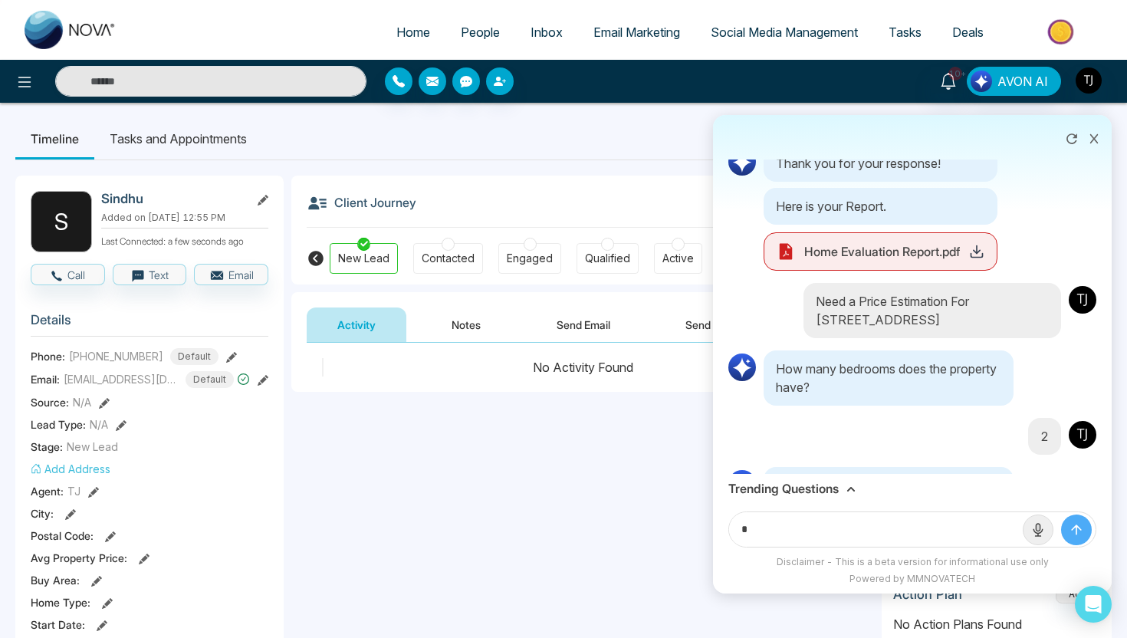
type input "*"
click at [1061, 514] on button "submit" at bounding box center [1076, 529] width 31 height 31
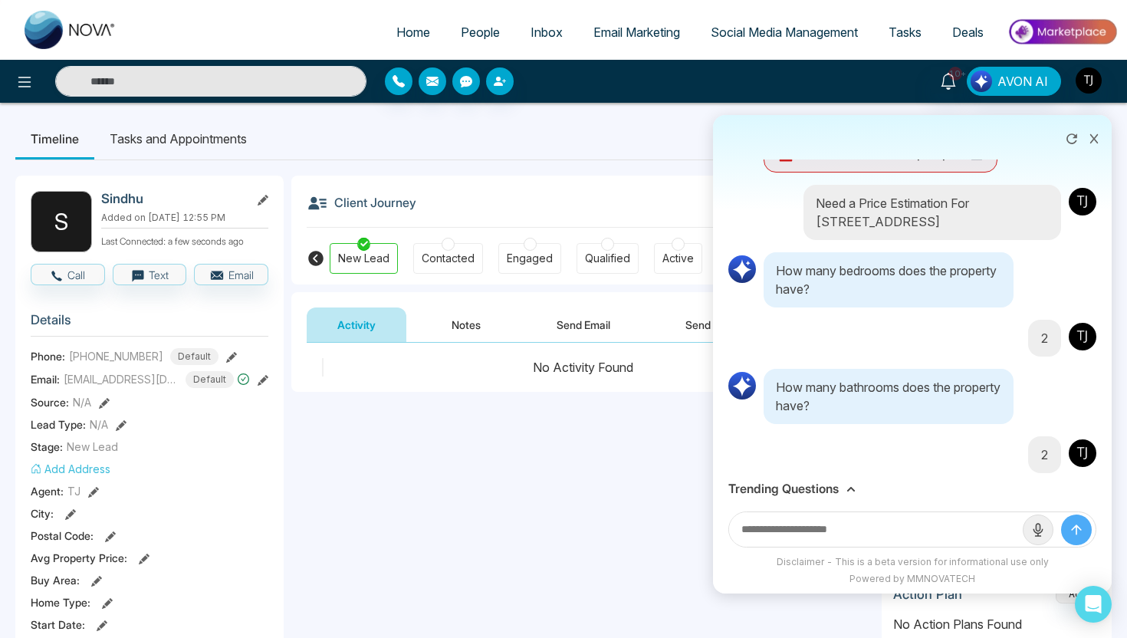
scroll to position [7077, 0]
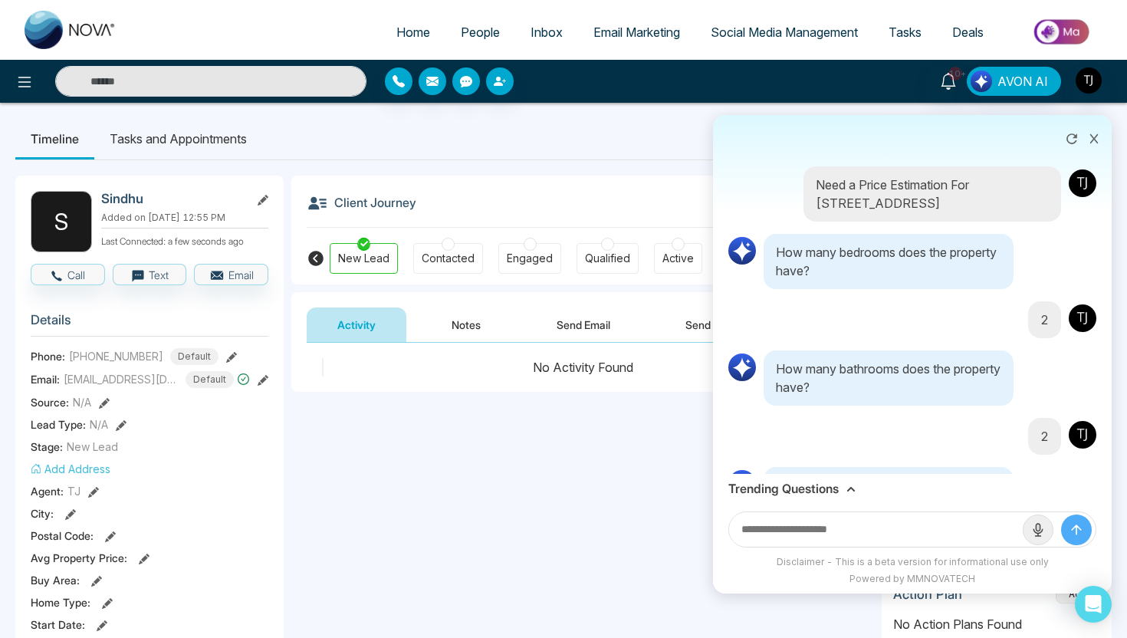
paste input "**********"
type input "**********"
click at [1061, 514] on button "submit" at bounding box center [1076, 529] width 31 height 31
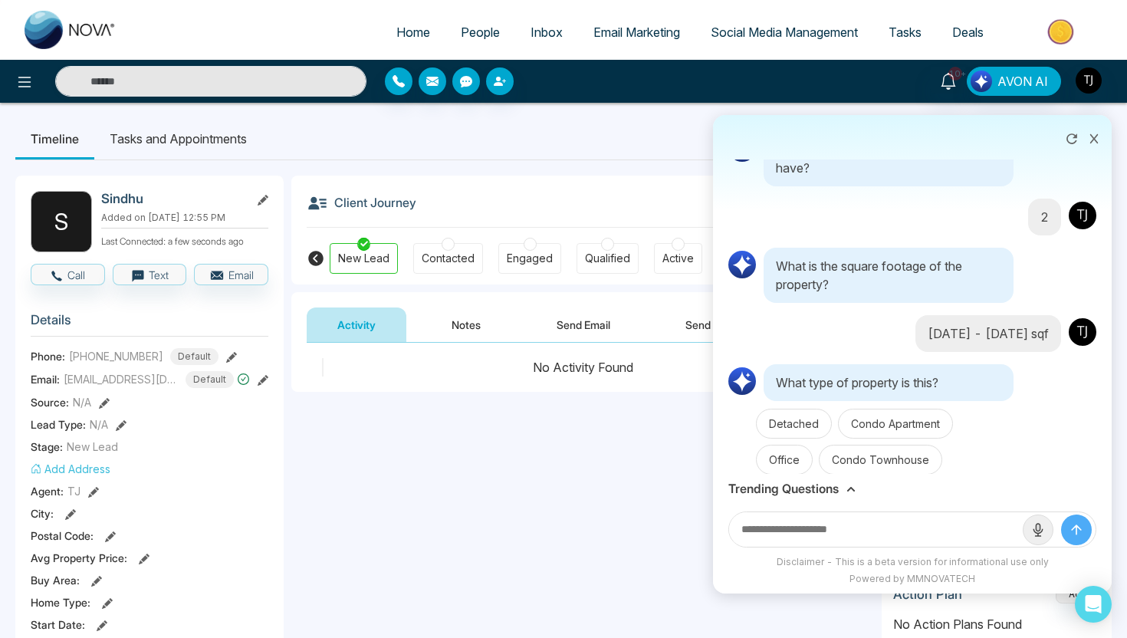
scroll to position [7321, 0]
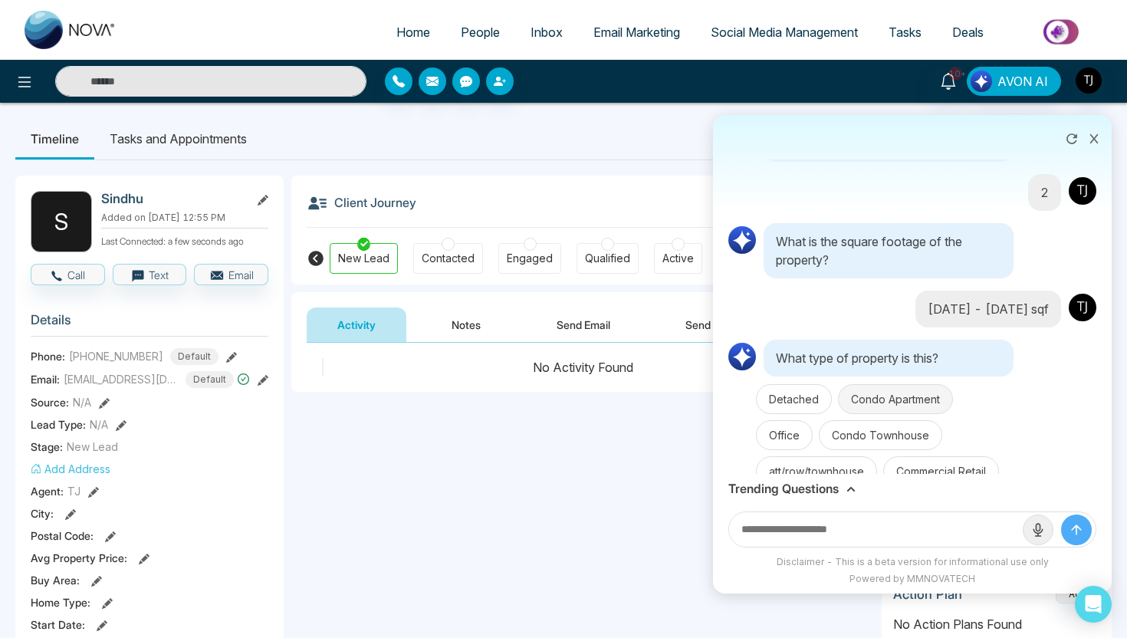
click at [877, 384] on button "Condo Apartment" at bounding box center [895, 399] width 115 height 30
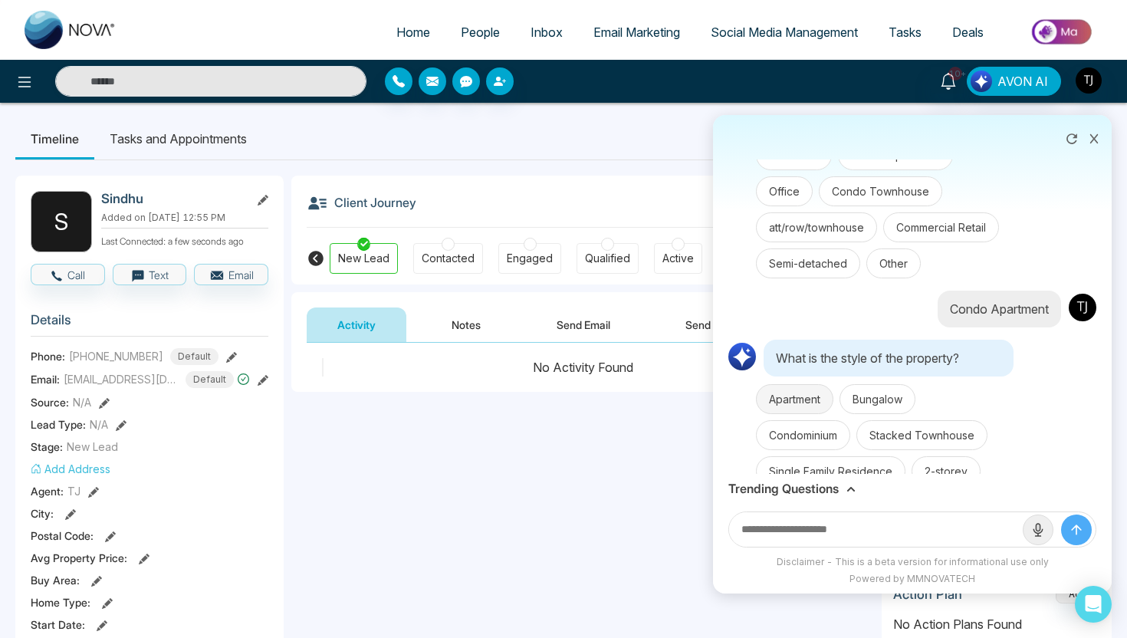
click at [807, 384] on button "Apartment" at bounding box center [794, 399] width 77 height 30
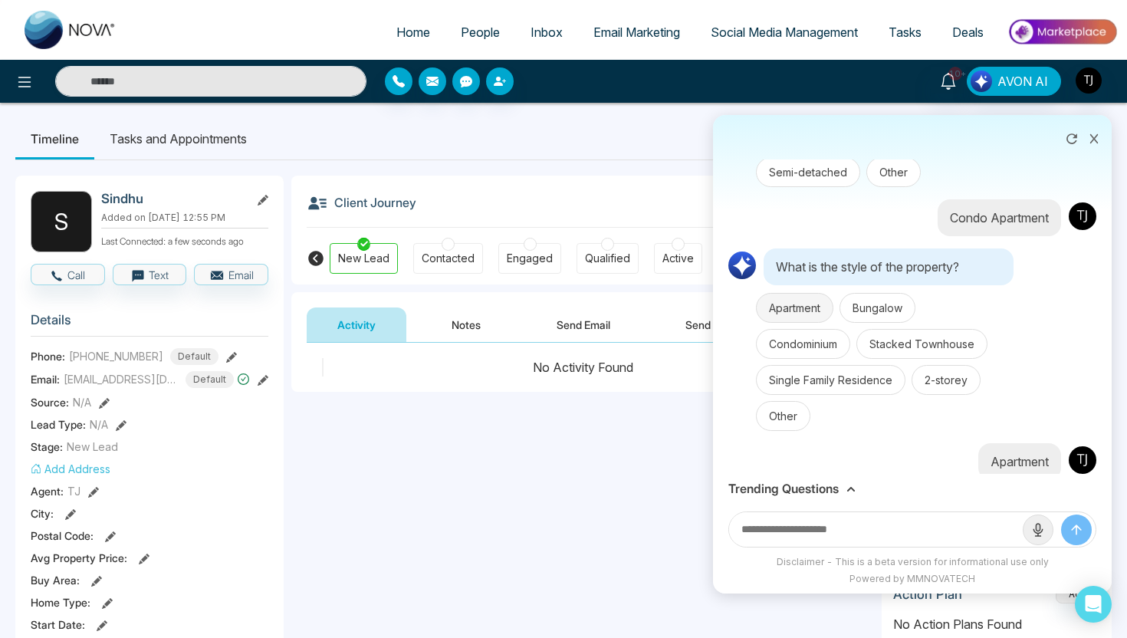
scroll to position [7663, 0]
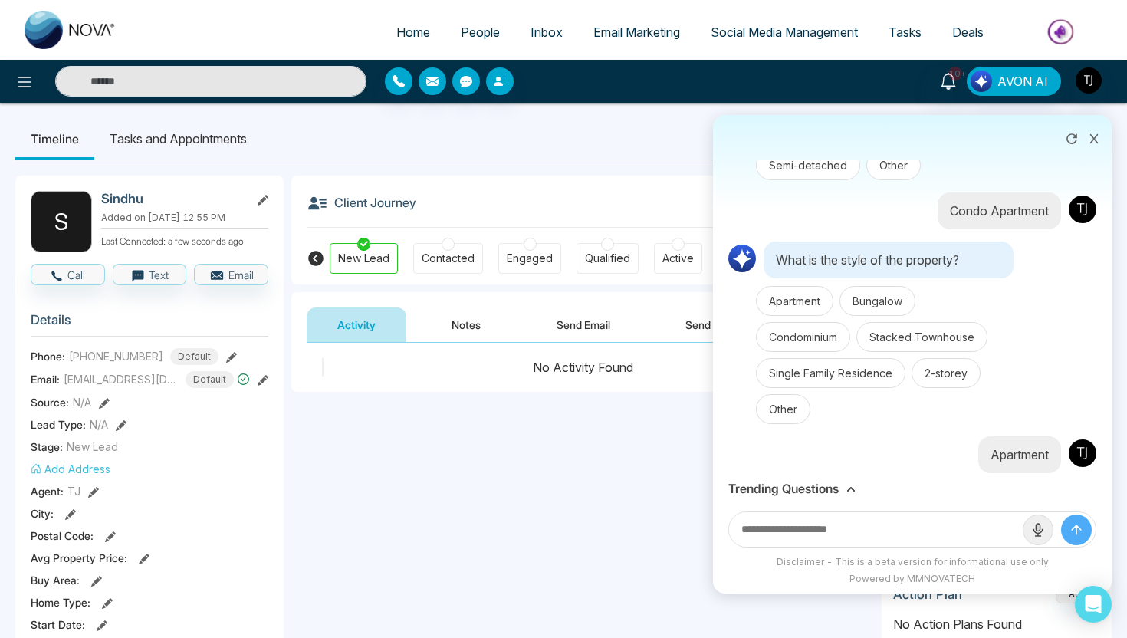
click at [847, 537] on input "text" at bounding box center [876, 529] width 294 height 34
paste input "********"
type input "********"
click at [1061, 514] on button "submit" at bounding box center [1076, 529] width 31 height 31
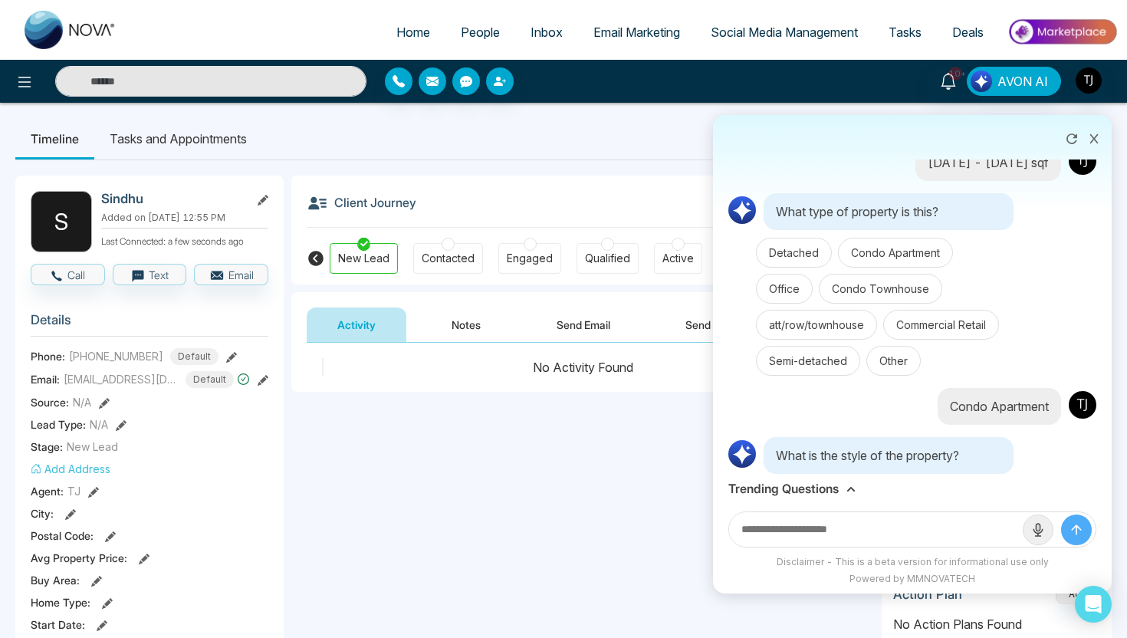
scroll to position [7894, 0]
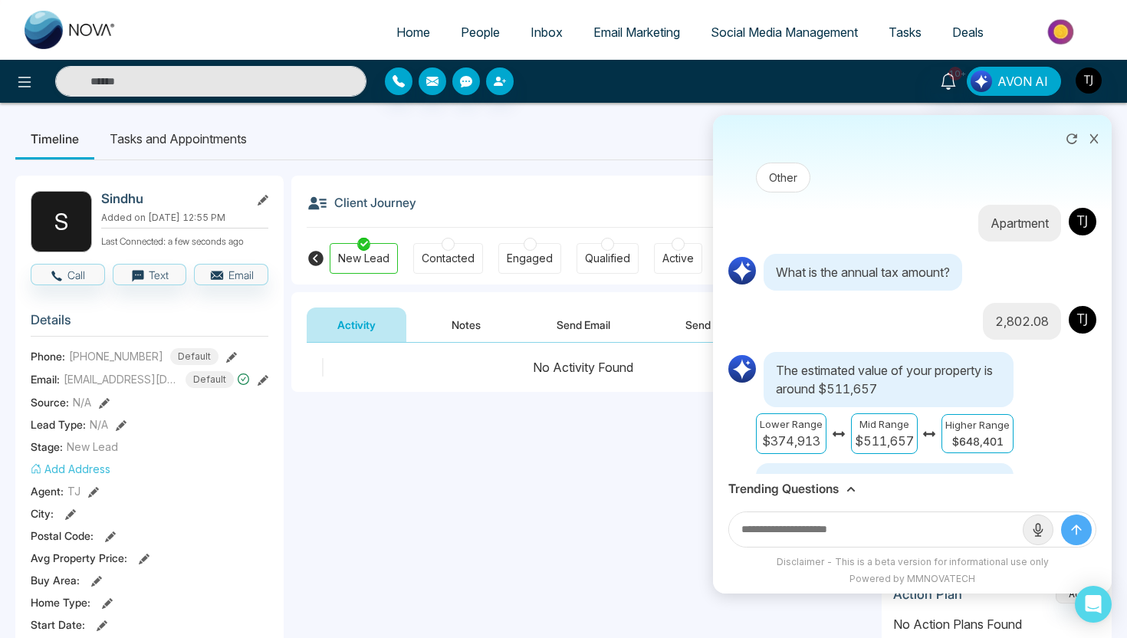
click at [822, 492] on h3 "Trending Questions" at bounding box center [783, 488] width 110 height 15
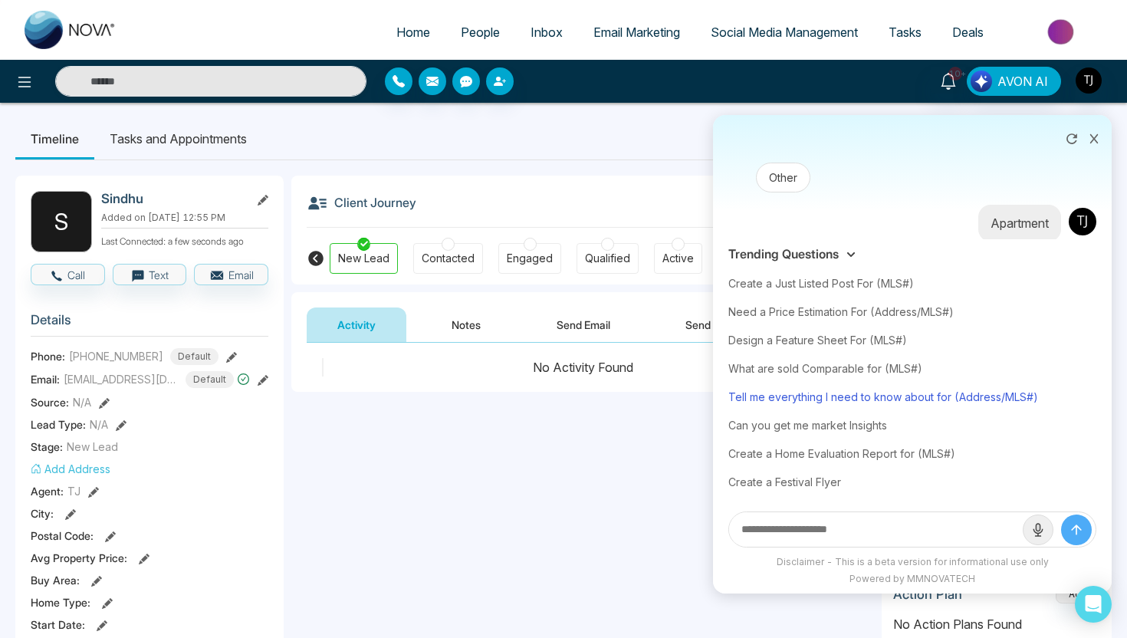
click at [895, 404] on div "Tell me everything I need to know about for (Address/MLS#)" at bounding box center [912, 396] width 368 height 28
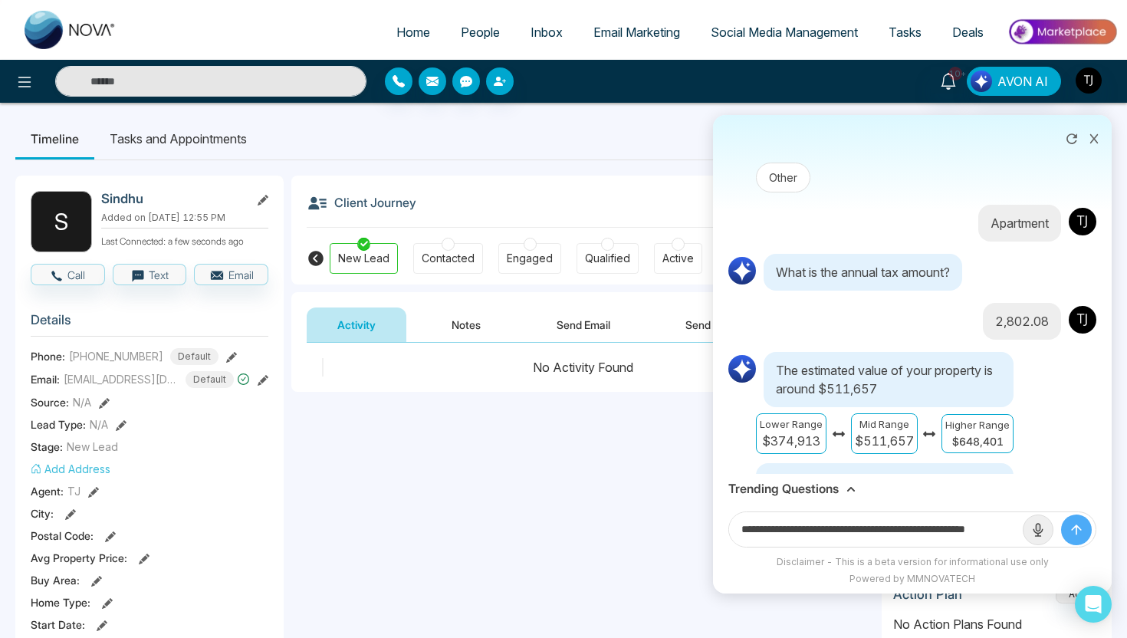
scroll to position [0, 37]
drag, startPoint x: 961, startPoint y: 527, endPoint x: 1046, endPoint y: 528, distance: 85.1
click at [1047, 529] on form "**********" at bounding box center [912, 529] width 368 height 36
paste input "**********"
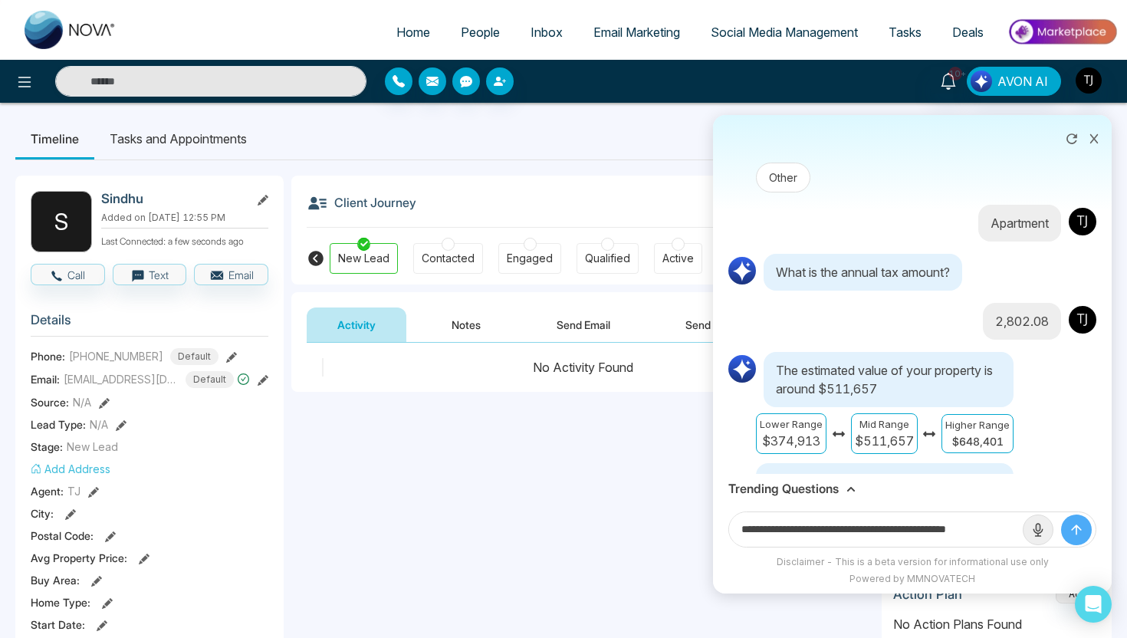
scroll to position [0, 15]
type input "**********"
click at [1061, 514] on button "submit" at bounding box center [1076, 529] width 31 height 31
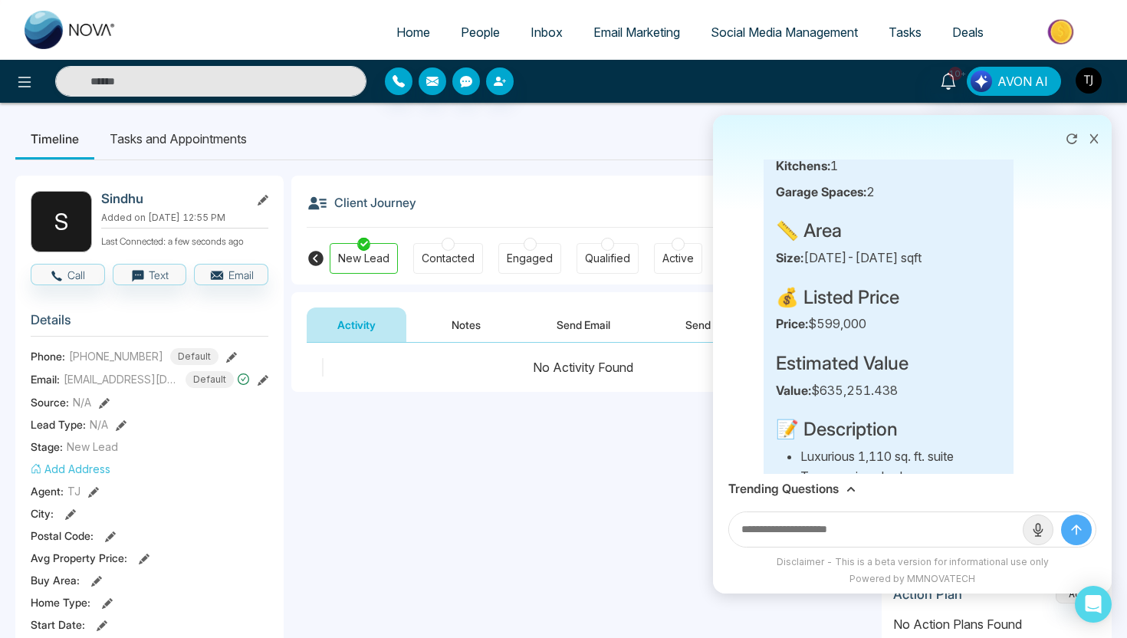
scroll to position [8508, 0]
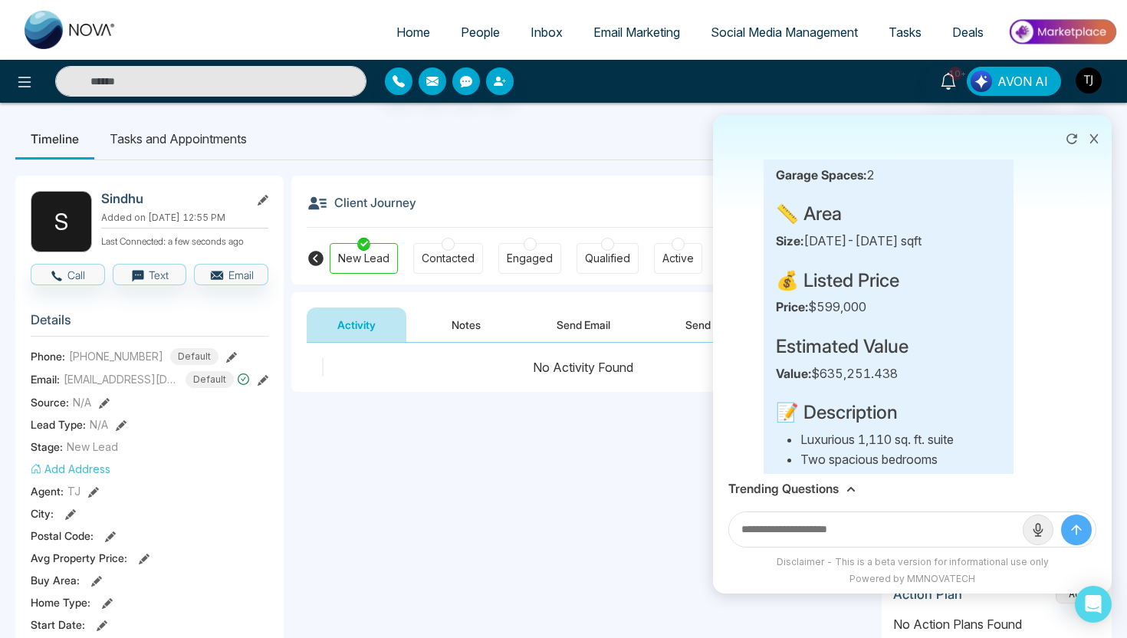
drag, startPoint x: 791, startPoint y: 333, endPoint x: 903, endPoint y: 333, distance: 111.9
click at [903, 364] on p "Value: $635,251.438" at bounding box center [888, 374] width 225 height 20
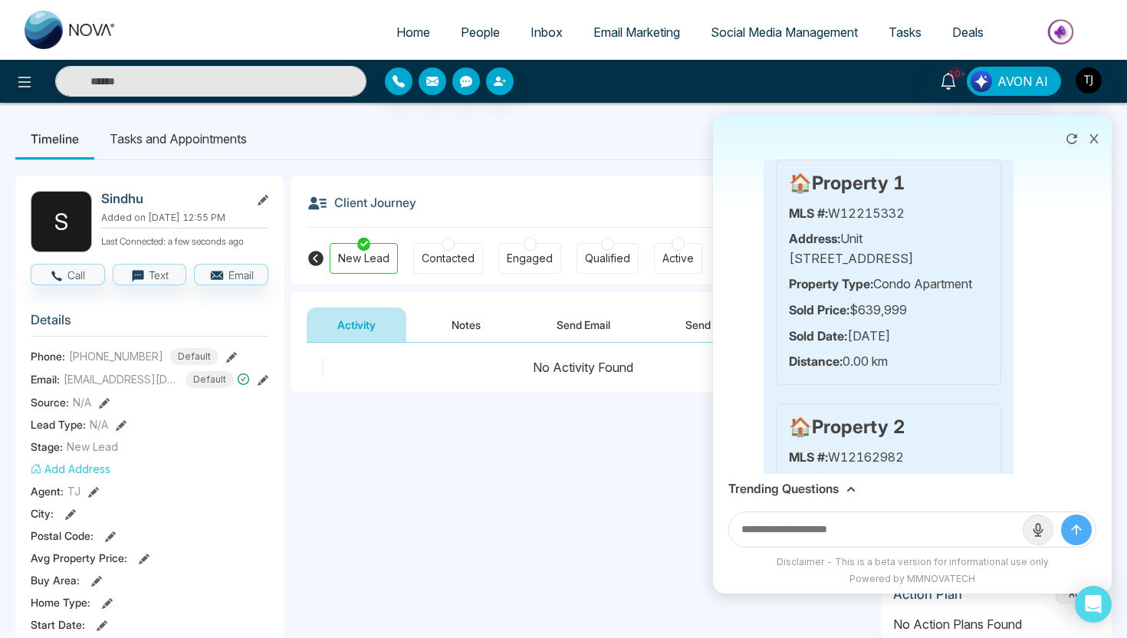
scroll to position [9197, 0]
drag, startPoint x: 850, startPoint y: 268, endPoint x: 940, endPoint y: 268, distance: 89.7
click at [940, 300] on p "Sold Price: $639,999" at bounding box center [888, 310] width 199 height 20
drag, startPoint x: 845, startPoint y: 294, endPoint x: 925, endPoint y: 295, distance: 79.7
click at [925, 326] on p "Sold Date: 7/5/2025" at bounding box center [888, 336] width 199 height 20
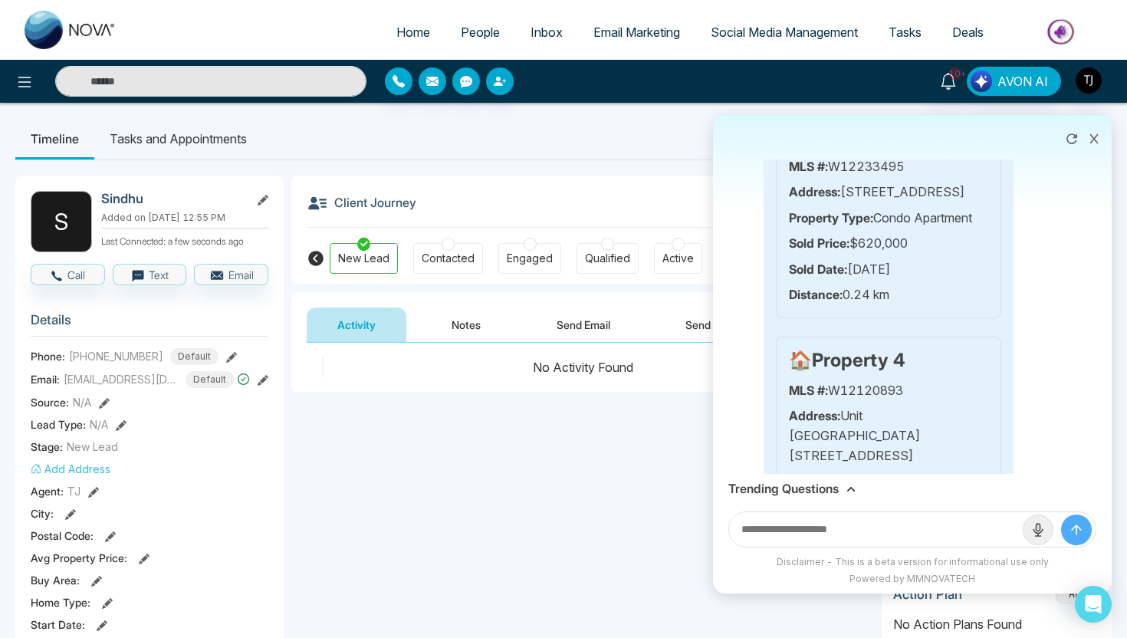
scroll to position [9650, 0]
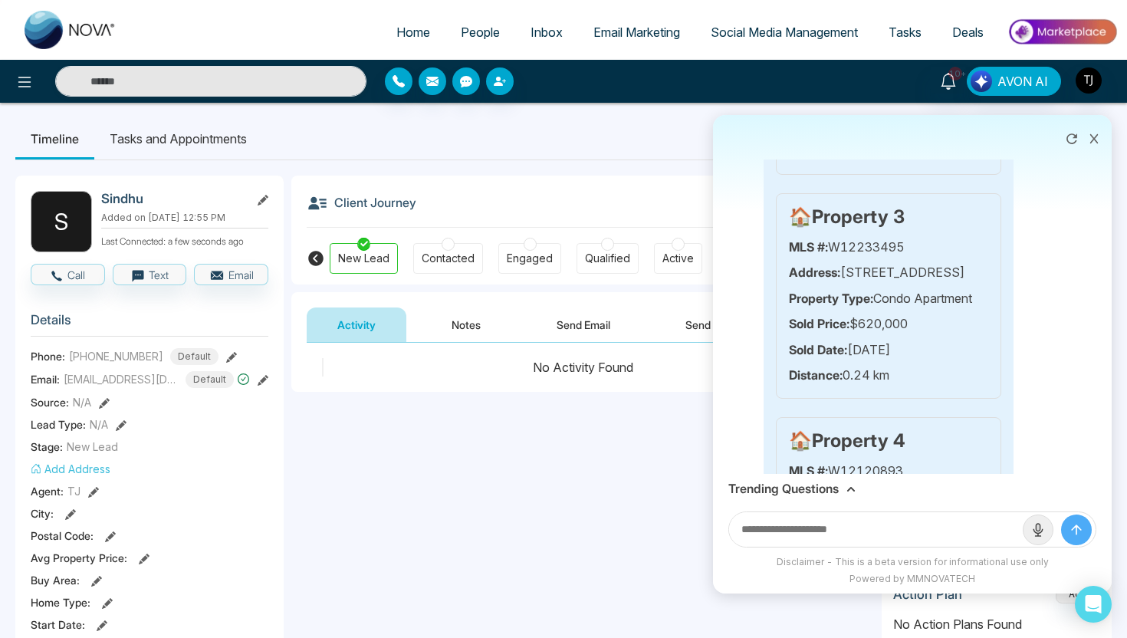
click at [1091, 144] on button at bounding box center [1094, 137] width 20 height 29
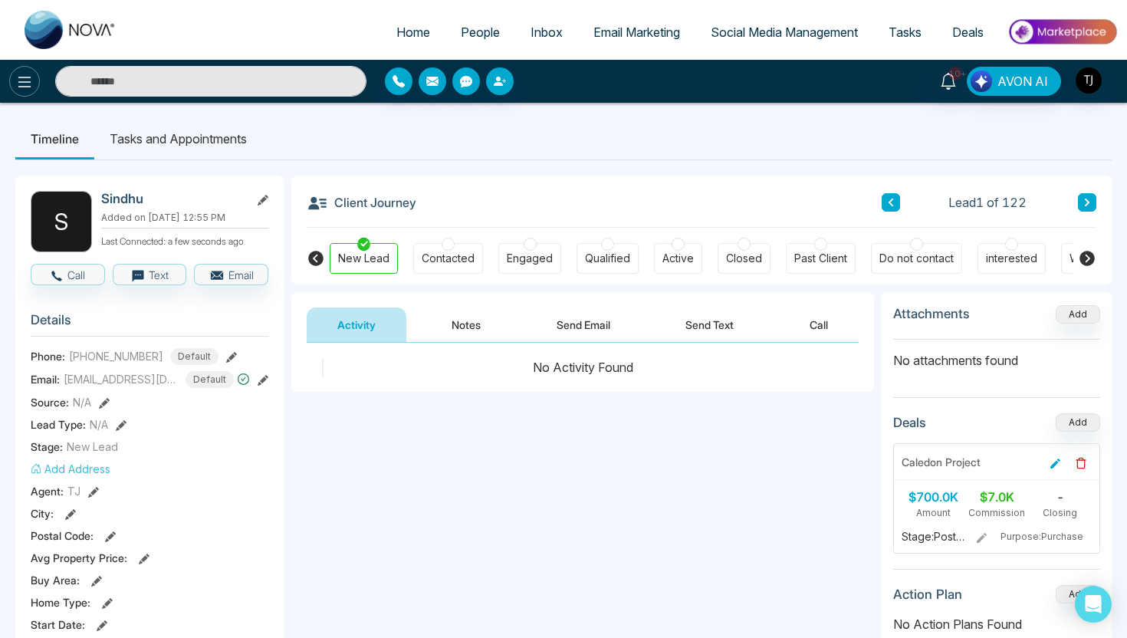
click at [16, 82] on icon at bounding box center [24, 82] width 18 height 18
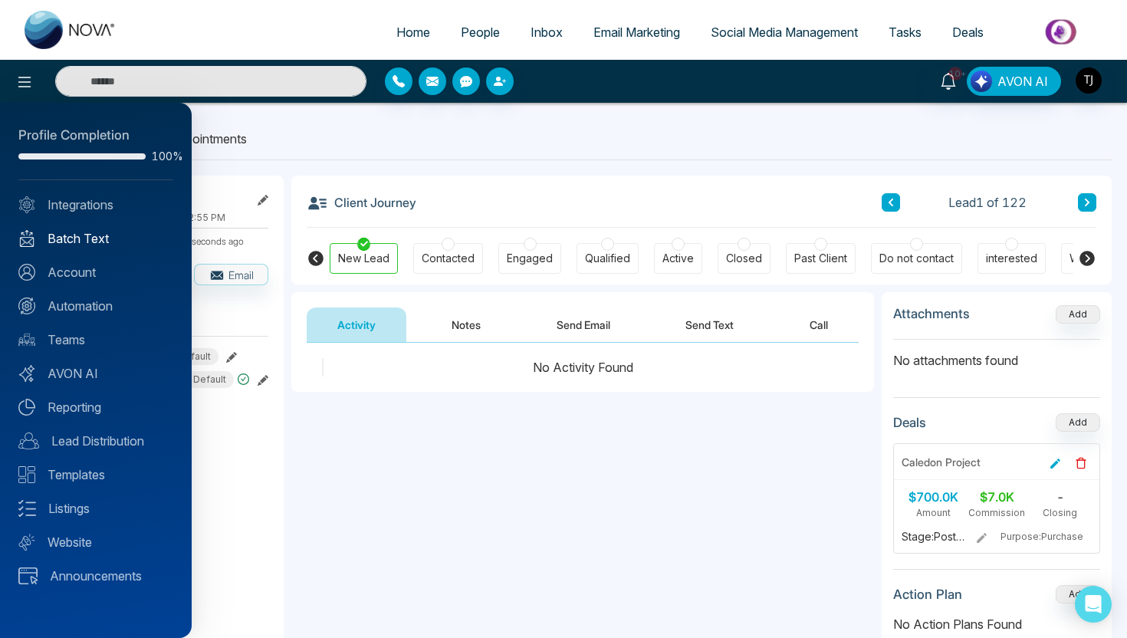
click at [78, 234] on link "Batch Text" at bounding box center [95, 238] width 155 height 18
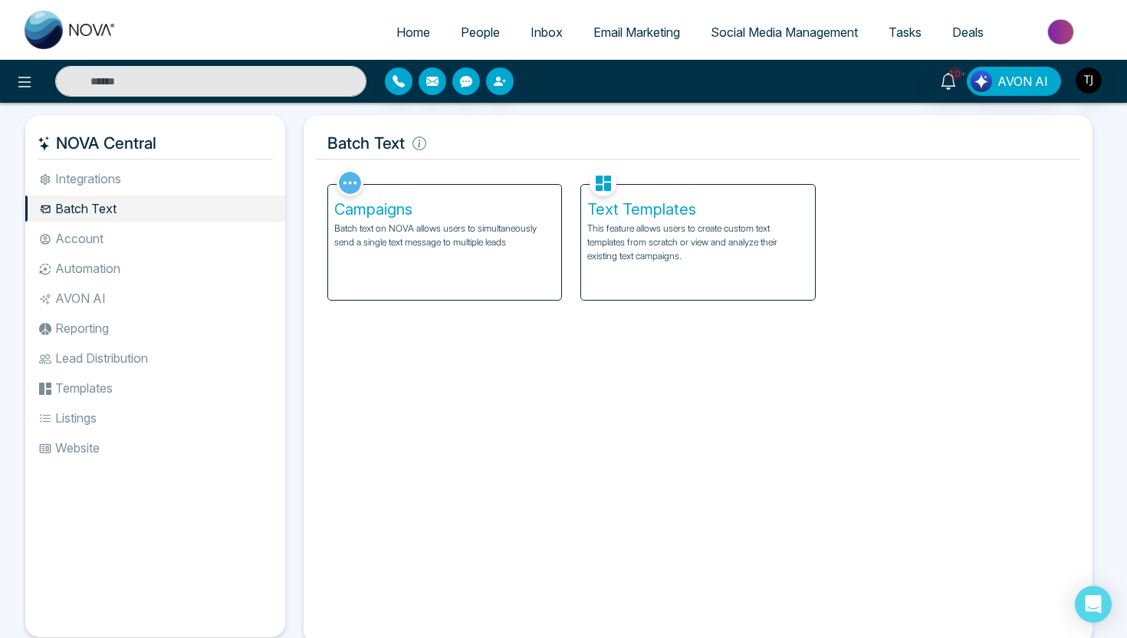
click at [406, 253] on div "Campaigns Batch text on NOVA allows users to simultaneously send a single text …" at bounding box center [444, 242] width 233 height 115
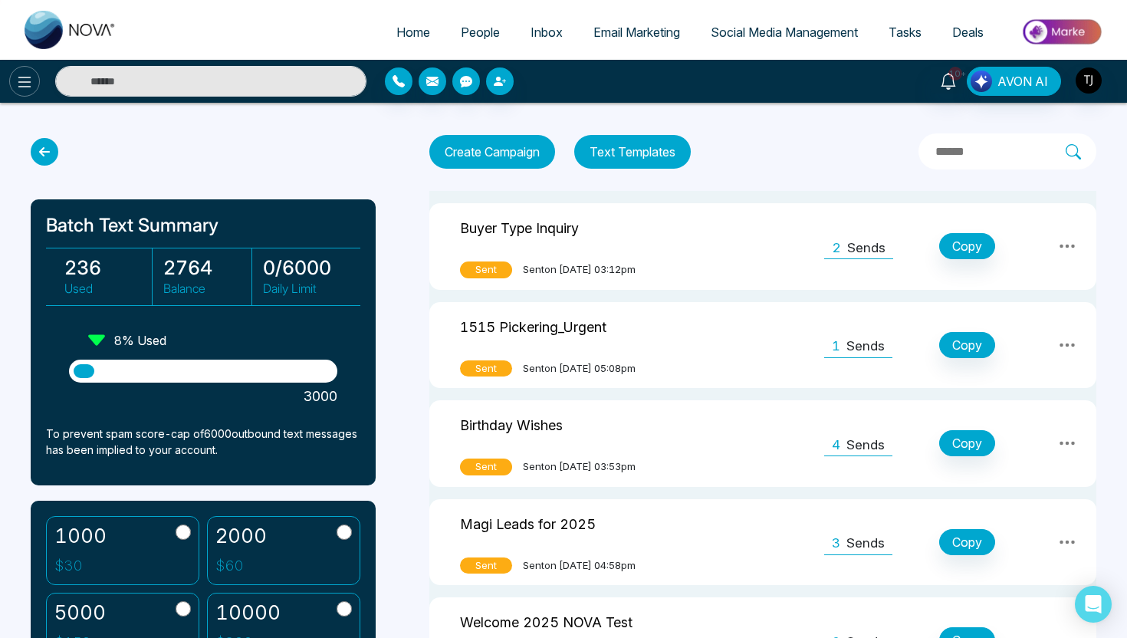
click at [20, 67] on button at bounding box center [24, 81] width 31 height 31
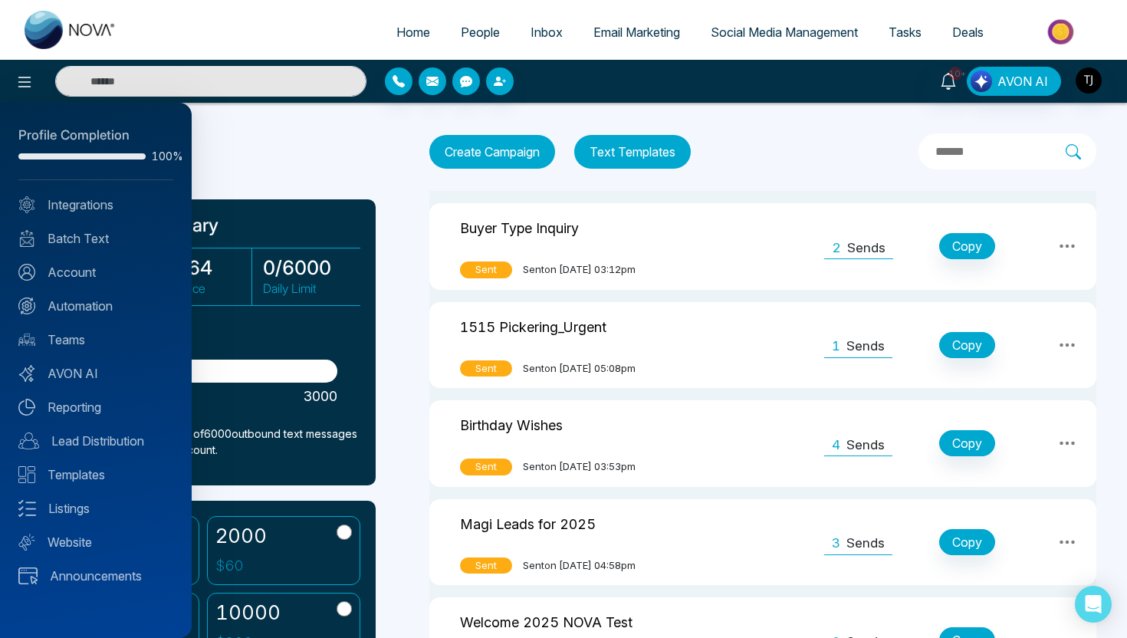
click at [272, 164] on div at bounding box center [563, 319] width 1127 height 638
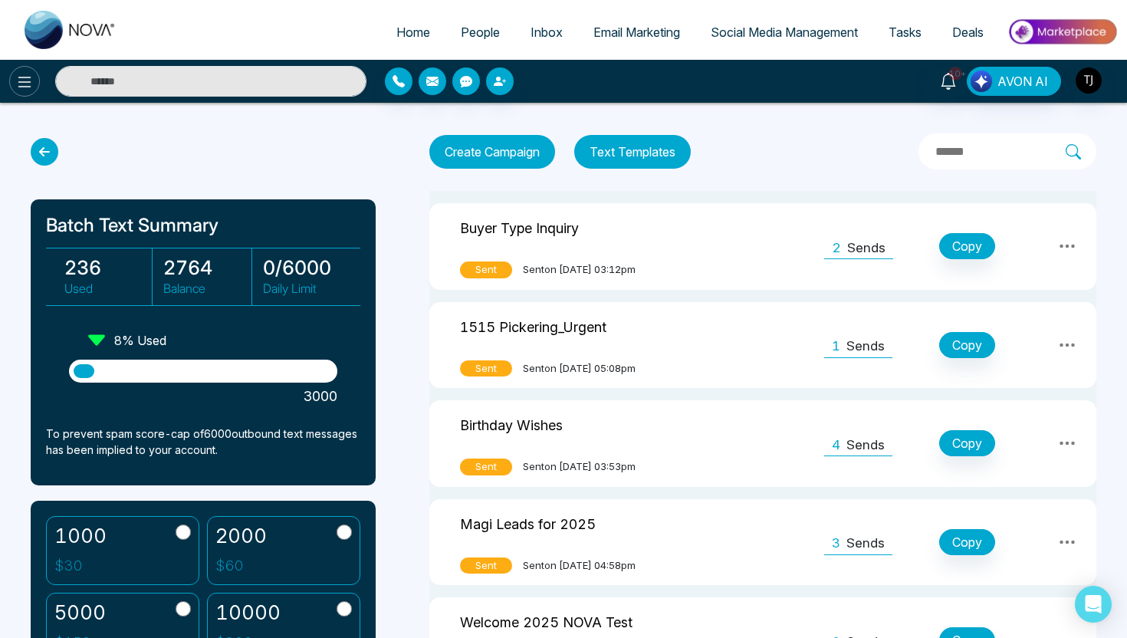
click at [23, 88] on icon at bounding box center [24, 82] width 18 height 18
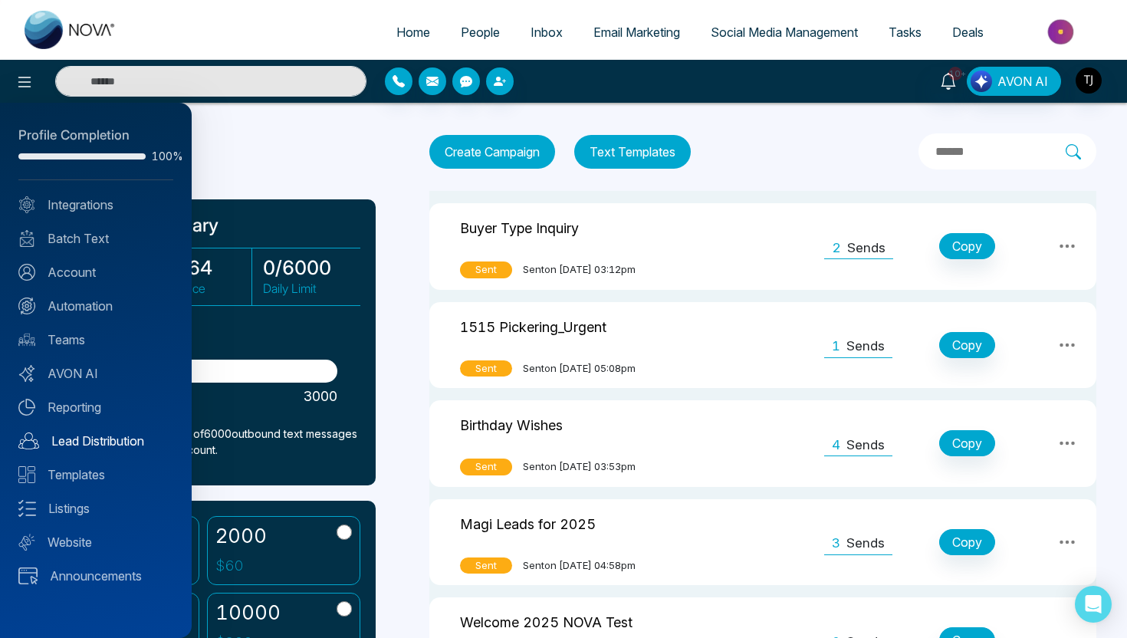
click at [76, 439] on link "Lead Distribution" at bounding box center [95, 440] width 155 height 18
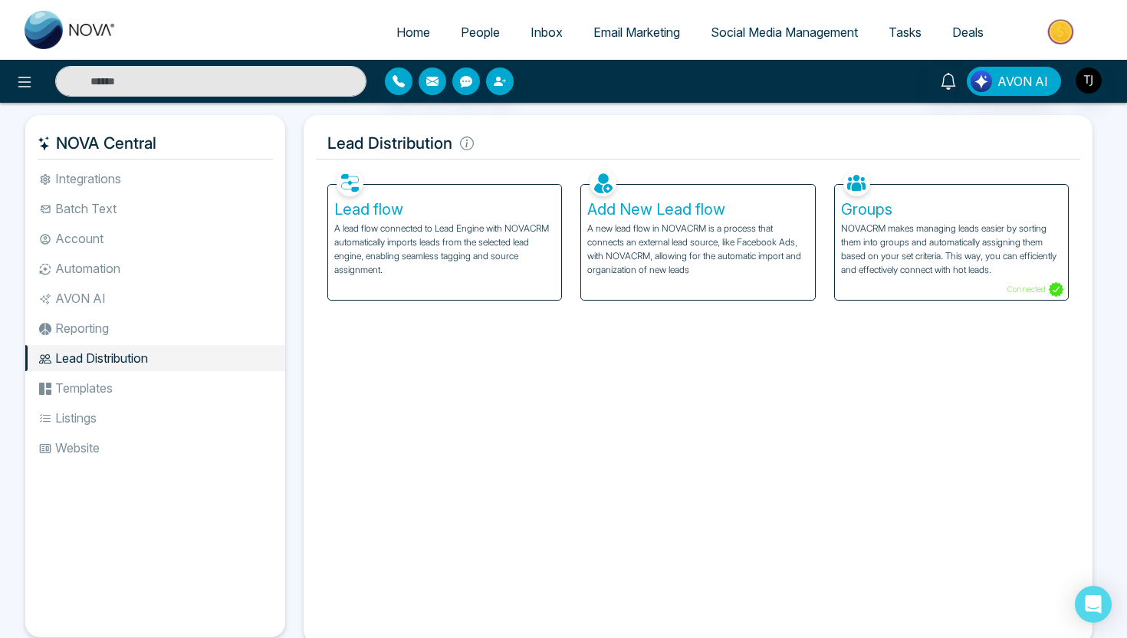
click at [425, 199] on div "Lead flow A lead flow connected to Lead Engine with NOVACRM automatically impor…" at bounding box center [444, 242] width 233 height 115
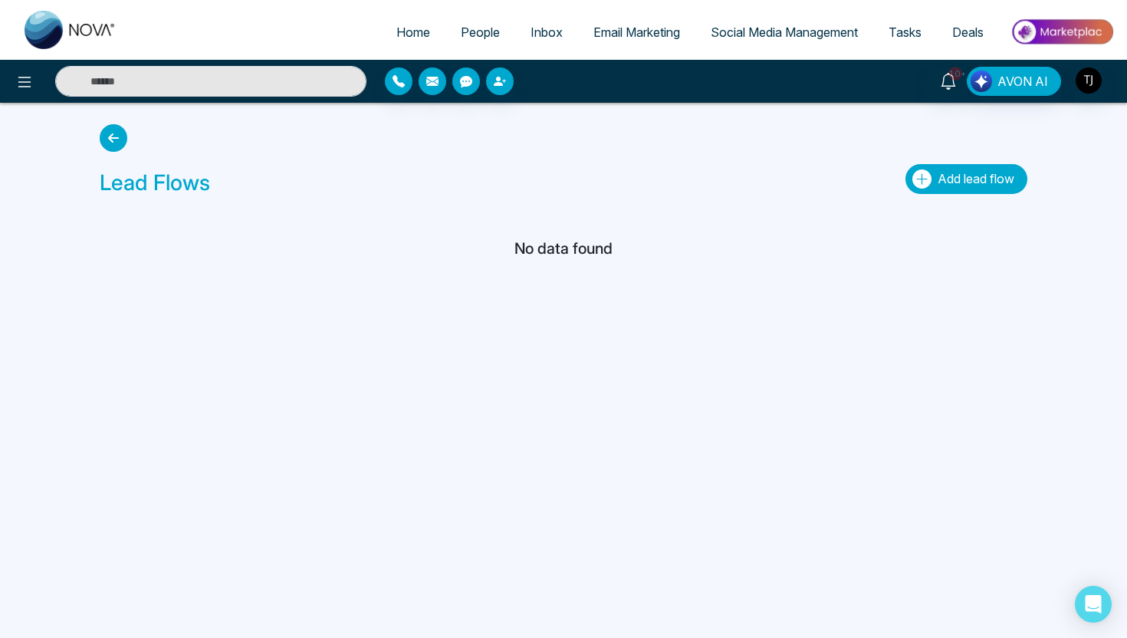
click at [950, 171] on span "Add lead flow" at bounding box center [975, 178] width 77 height 15
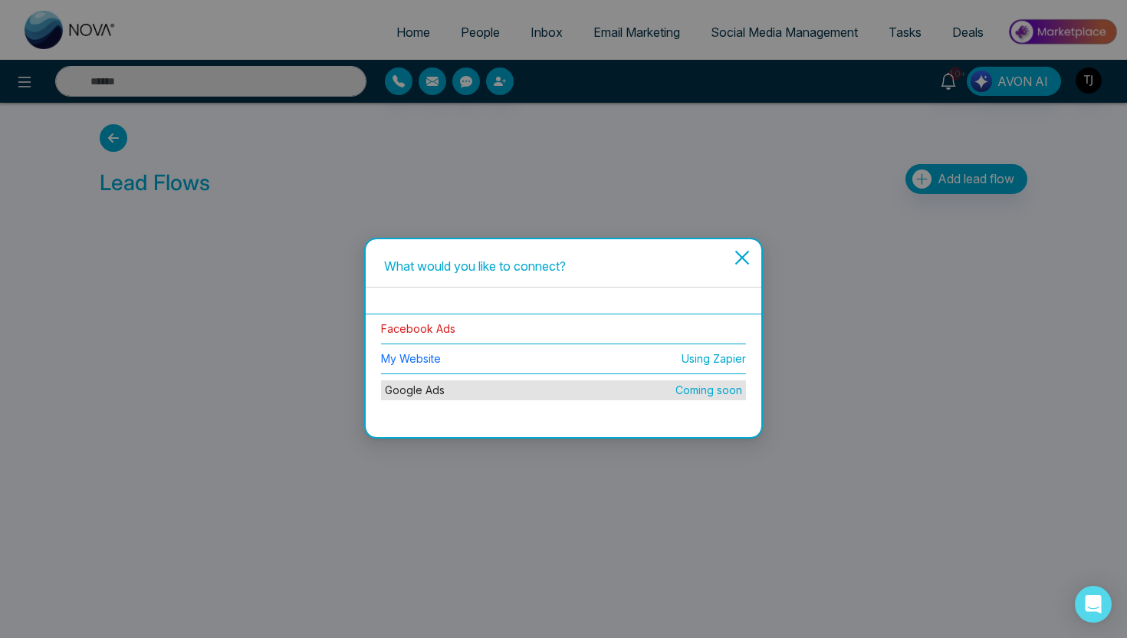
click at [426, 330] on link "Facebook Ads" at bounding box center [418, 328] width 74 height 13
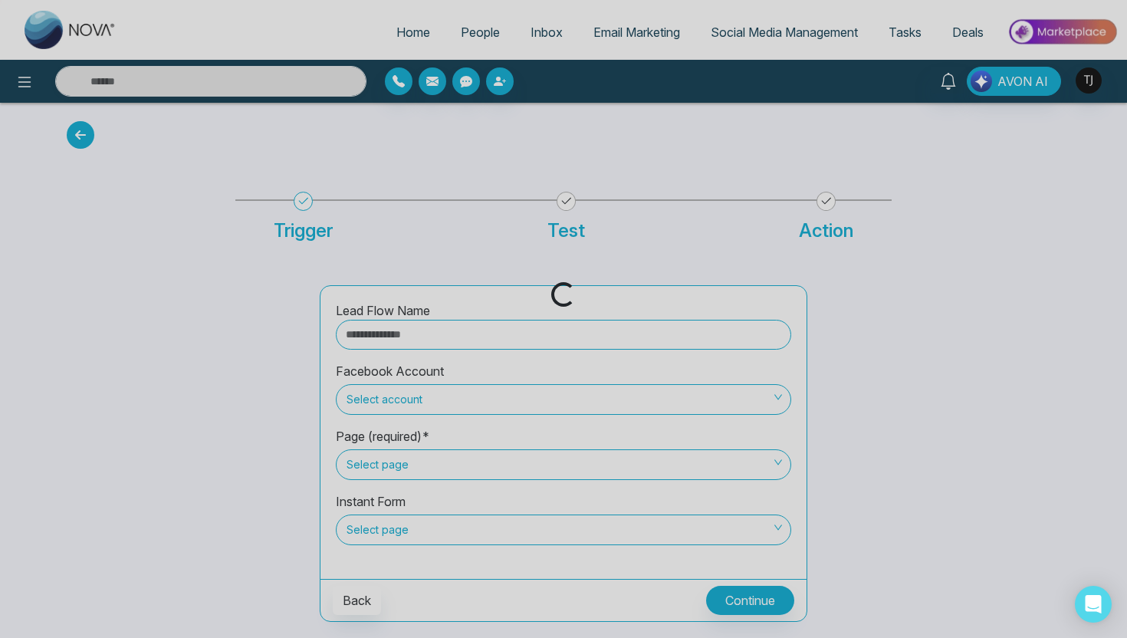
click at [374, 329] on div "Loading..." at bounding box center [563, 319] width 1127 height 638
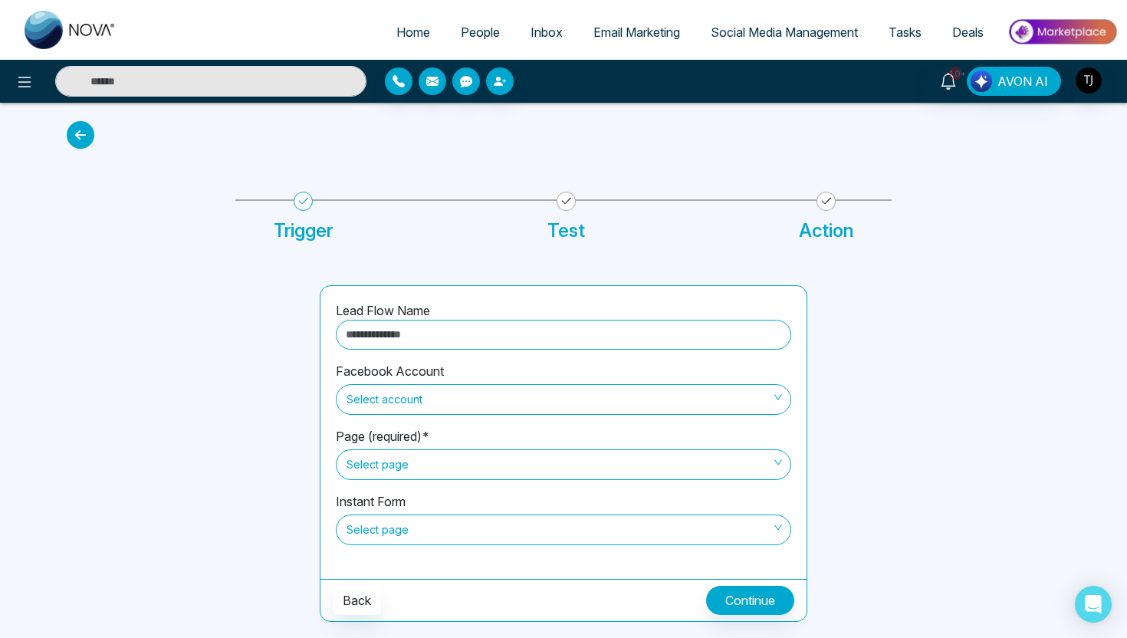
click at [374, 329] on input "text" at bounding box center [563, 335] width 455 height 30
click at [369, 326] on input "text" at bounding box center [563, 335] width 455 height 30
click at [361, 392] on span "Select account" at bounding box center [563, 399] width 434 height 26
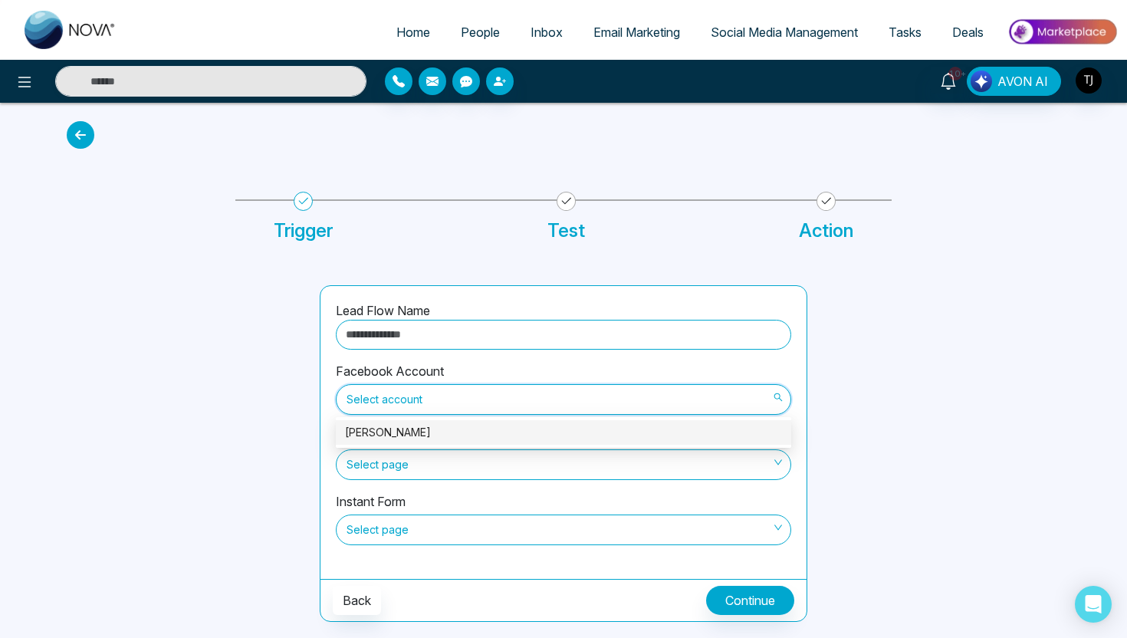
click at [377, 439] on div "[PERSON_NAME]" at bounding box center [563, 432] width 437 height 17
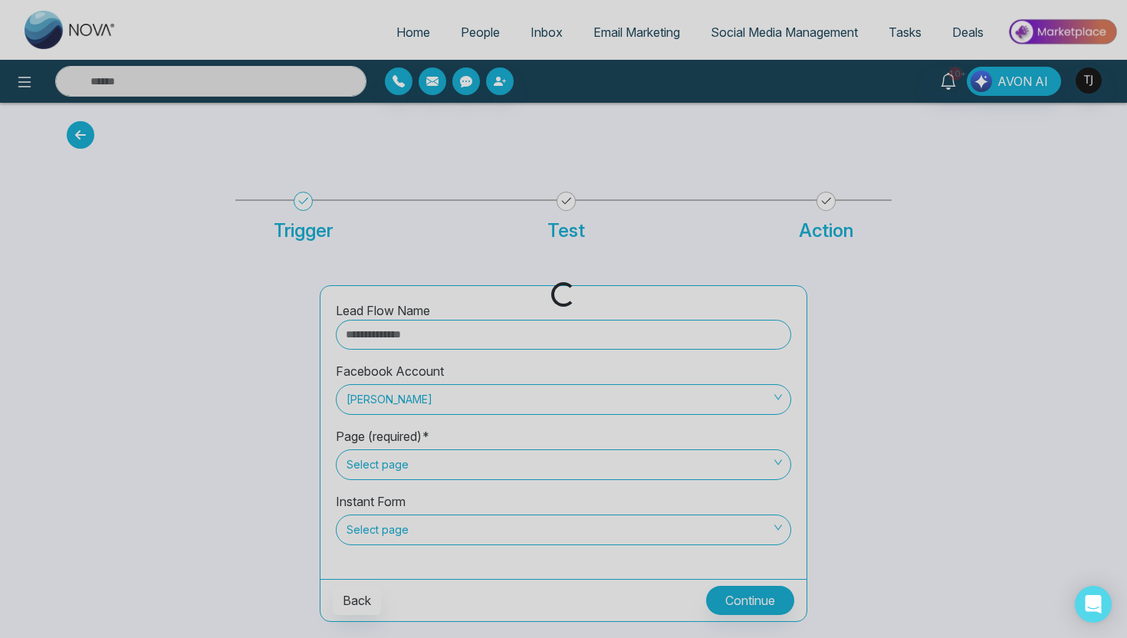
click at [378, 461] on div "Loading..." at bounding box center [563, 319] width 1127 height 638
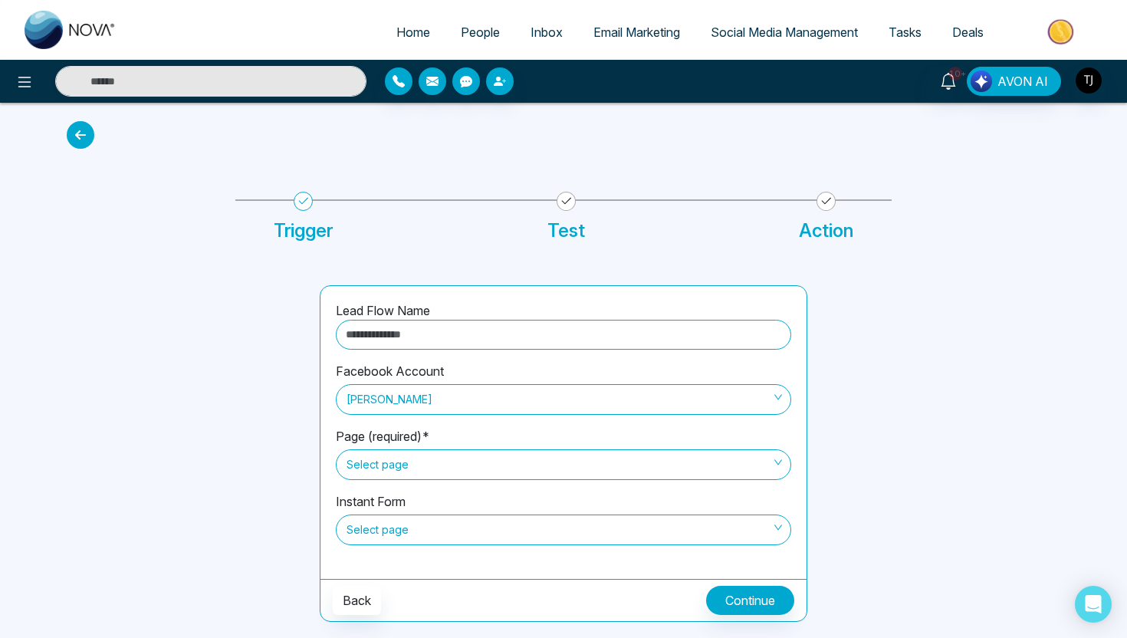
click at [378, 461] on span "Select page" at bounding box center [563, 464] width 434 height 26
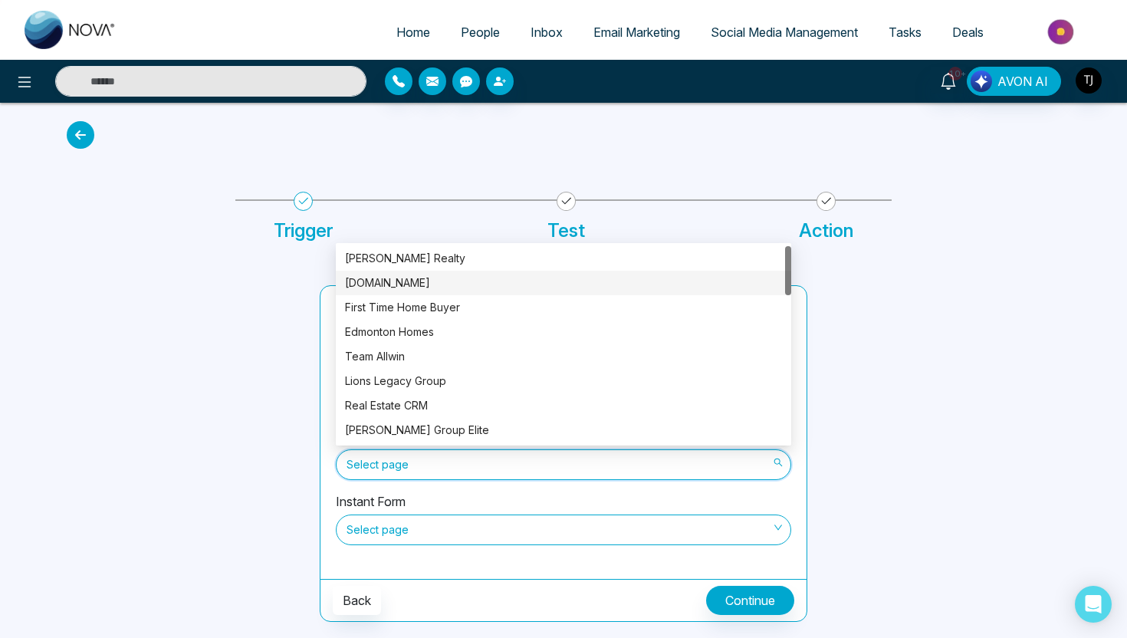
click at [401, 254] on div "[PERSON_NAME] Realty" at bounding box center [563, 258] width 437 height 17
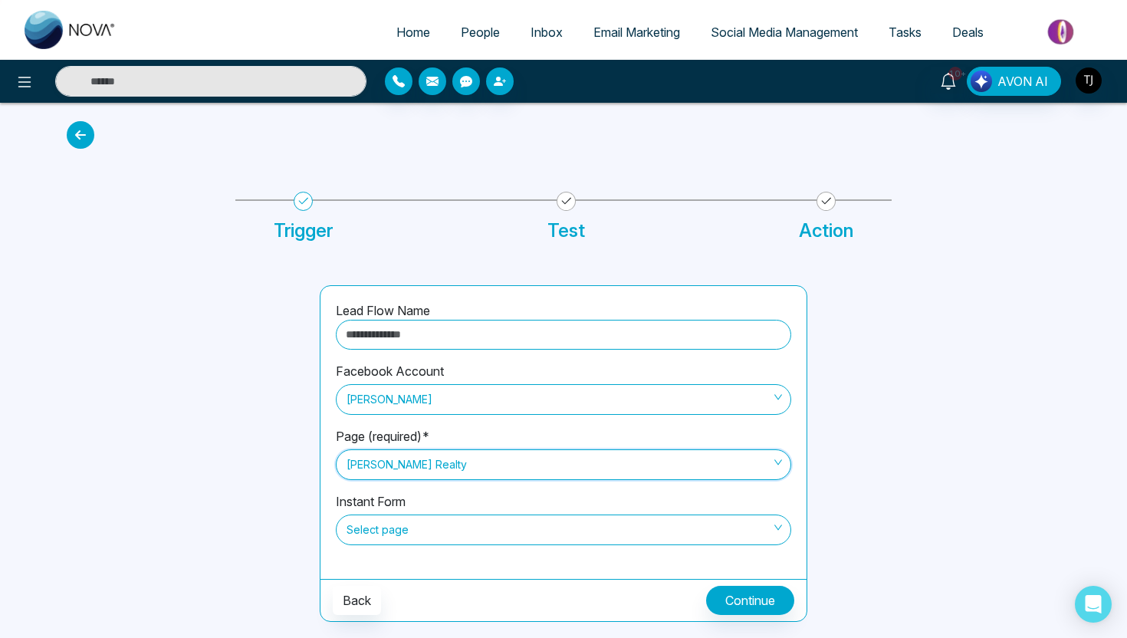
click at [412, 400] on span "[PERSON_NAME]" at bounding box center [563, 399] width 434 height 26
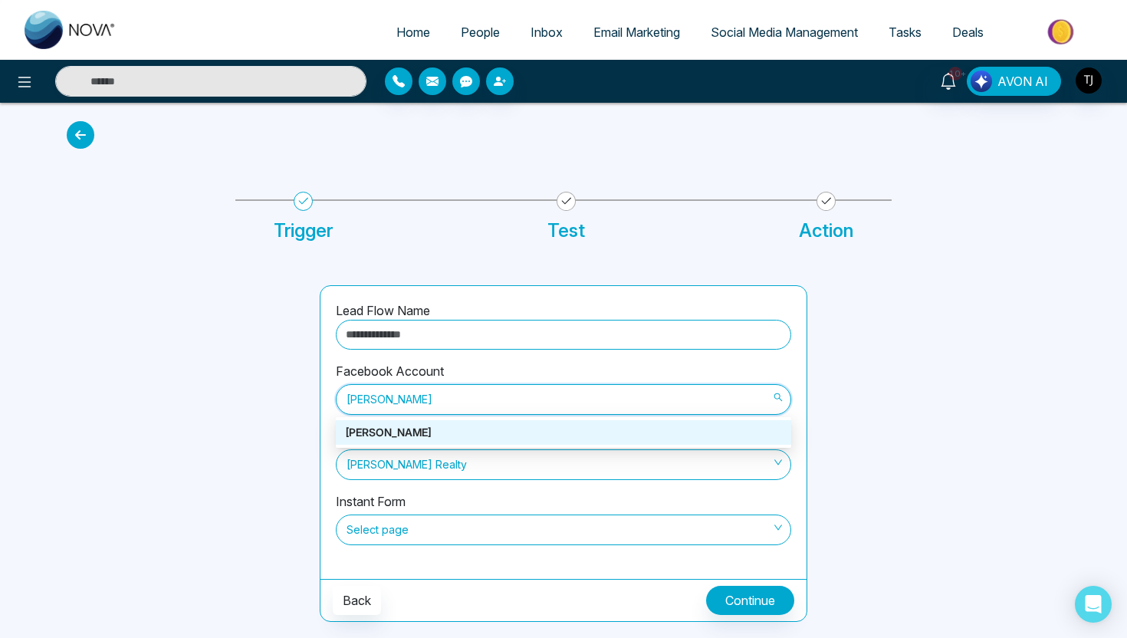
click at [299, 465] on div at bounding box center [183, 453] width 253 height 336
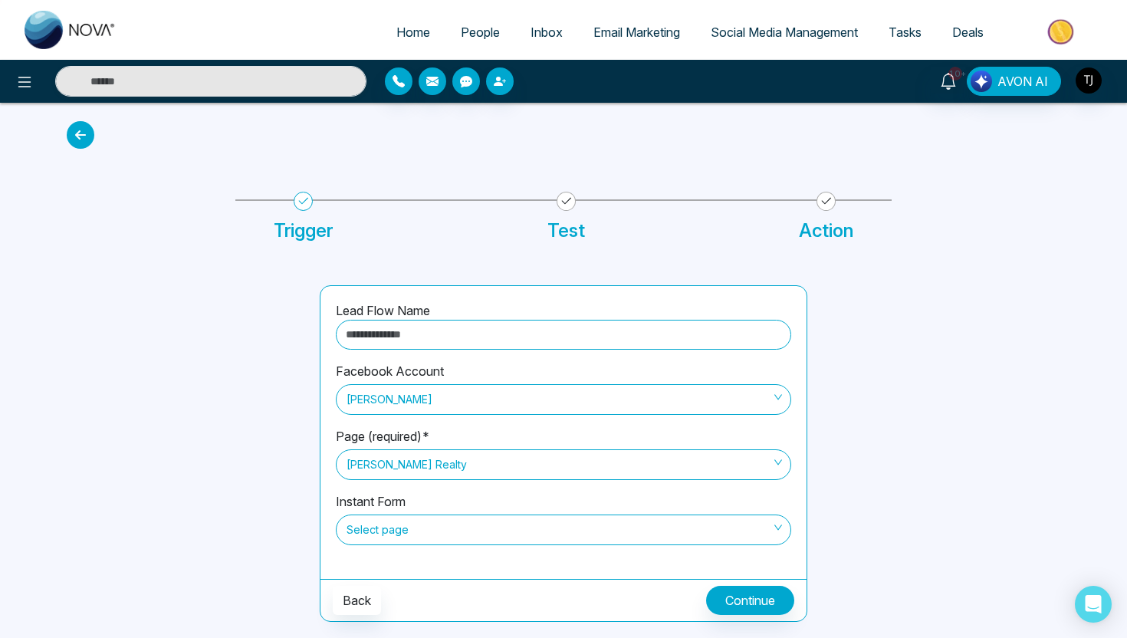
click at [419, 456] on span "[PERSON_NAME] Realty" at bounding box center [563, 464] width 434 height 26
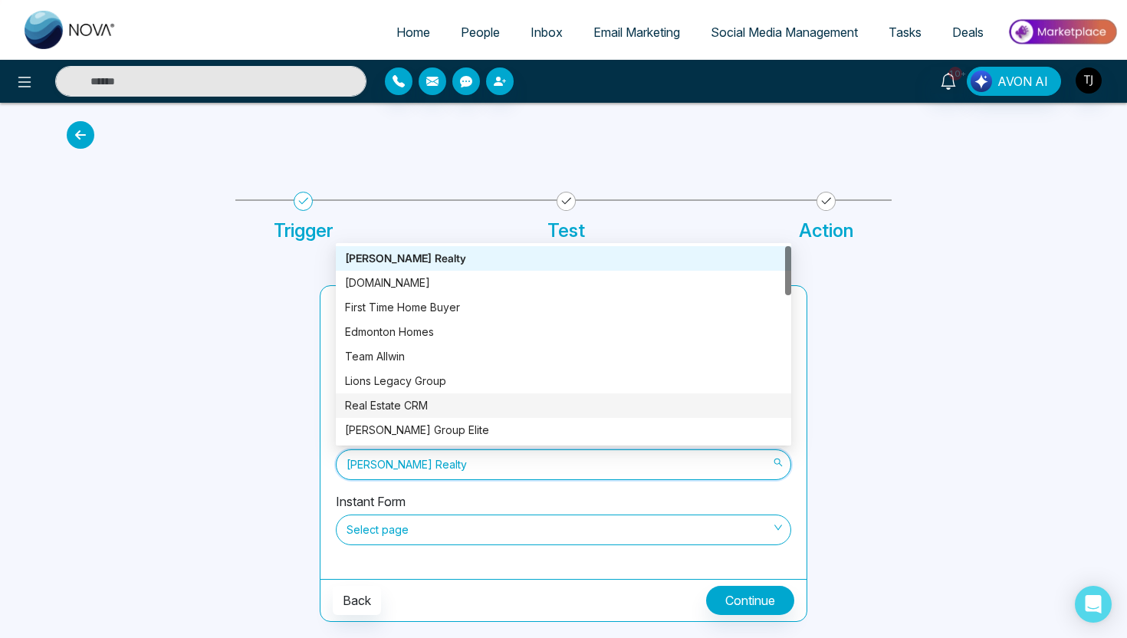
click at [415, 408] on div "Real Estate CRM" at bounding box center [563, 405] width 437 height 17
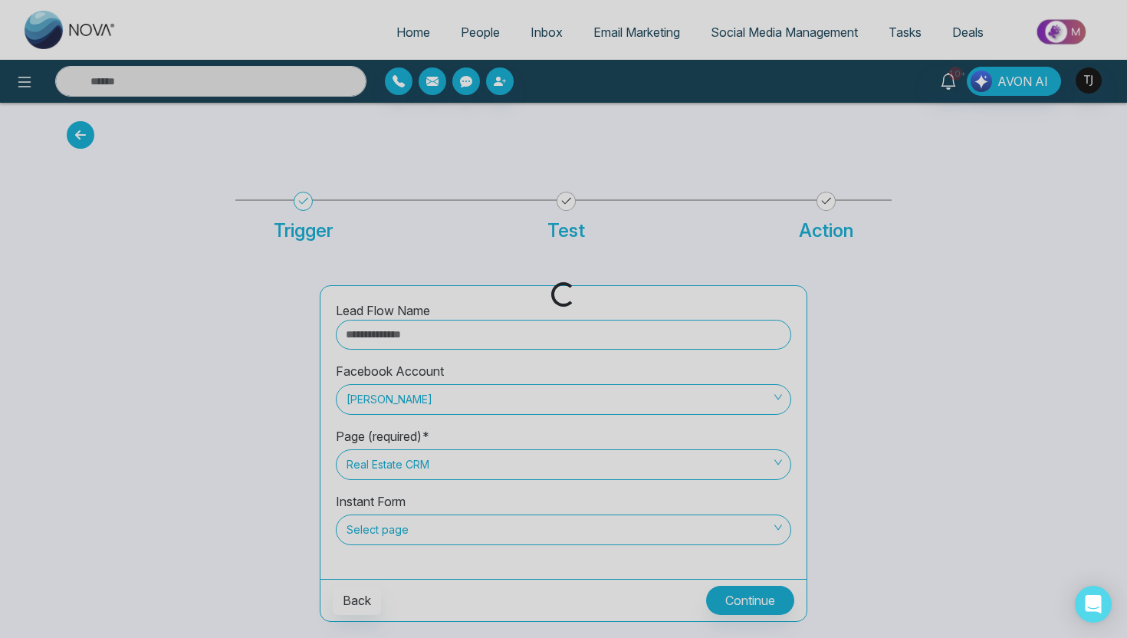
click at [382, 327] on div "Loading..." at bounding box center [563, 319] width 1127 height 638
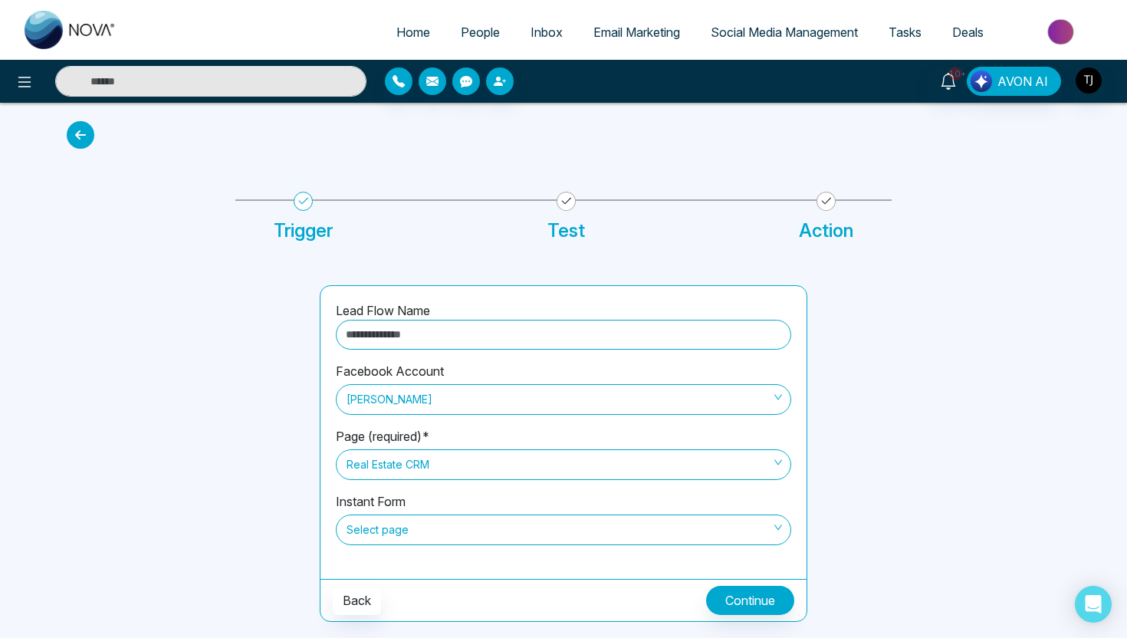
click at [387, 341] on input "text" at bounding box center [563, 335] width 455 height 30
type input "*"
click at [369, 531] on span "Select page" at bounding box center [563, 530] width 434 height 26
type input "****"
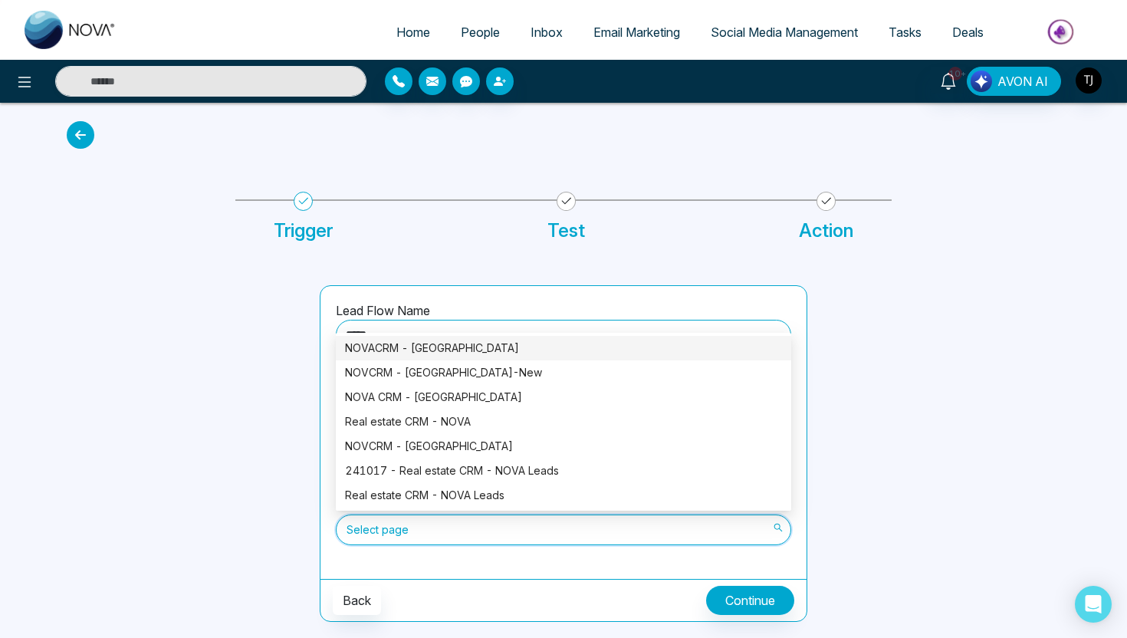
click at [396, 351] on div "NOVACRM - Ontario" at bounding box center [563, 348] width 437 height 17
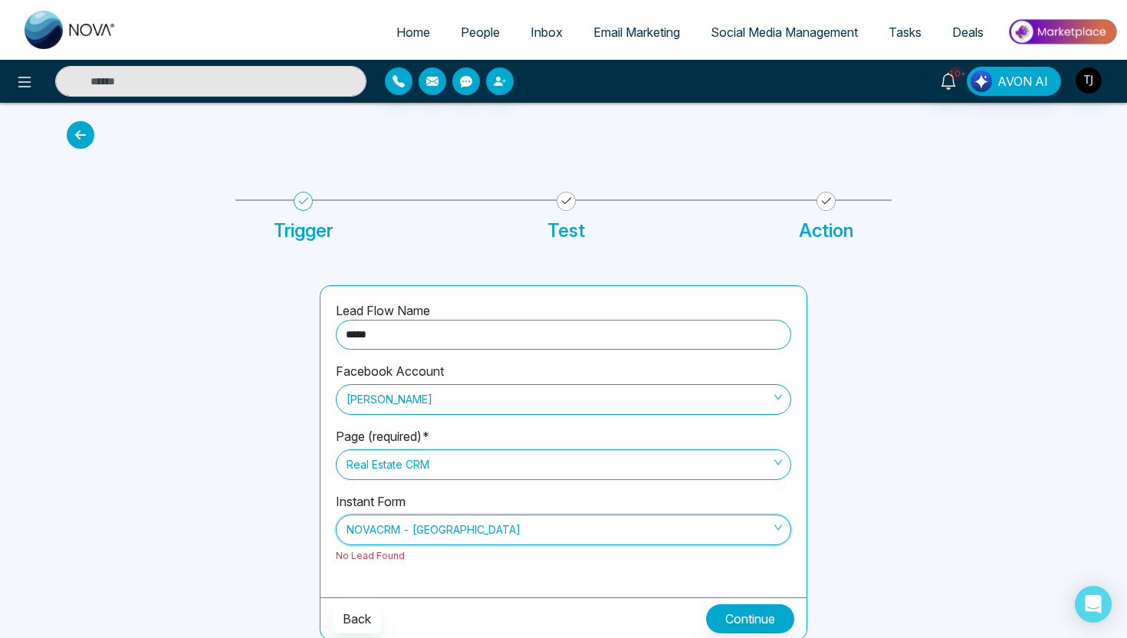
click at [739, 599] on div "Back Continue" at bounding box center [563, 618] width 486 height 42
click at [660, 525] on span "NOVACRM - Ontario" at bounding box center [563, 530] width 434 height 26
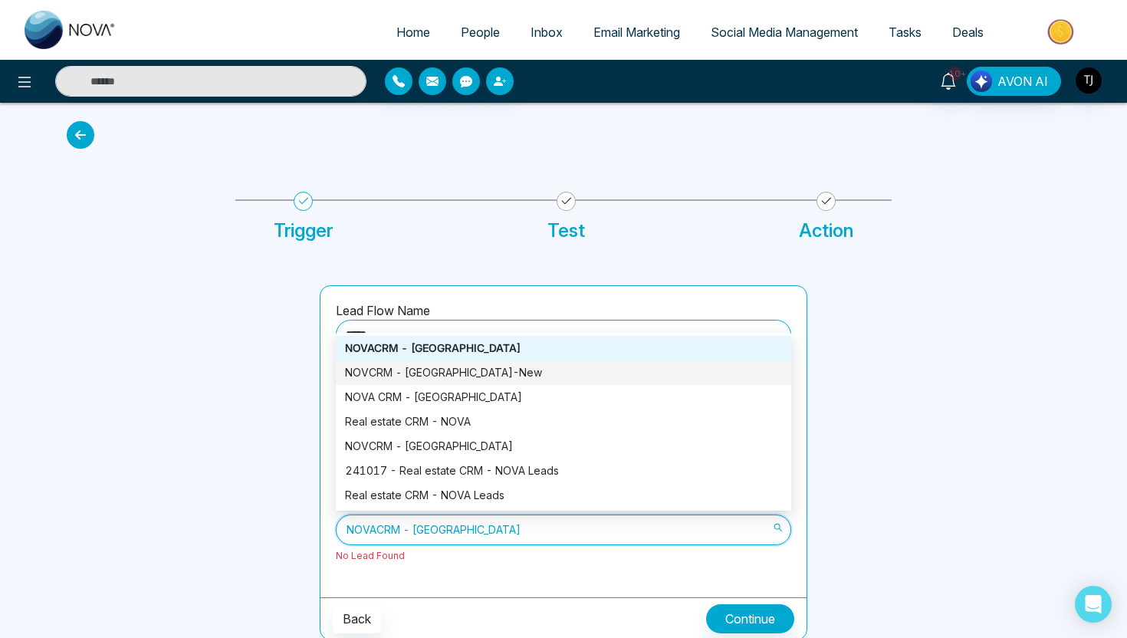
click at [527, 371] on div "NOVCRM - Alberta-New" at bounding box center [563, 372] width 437 height 17
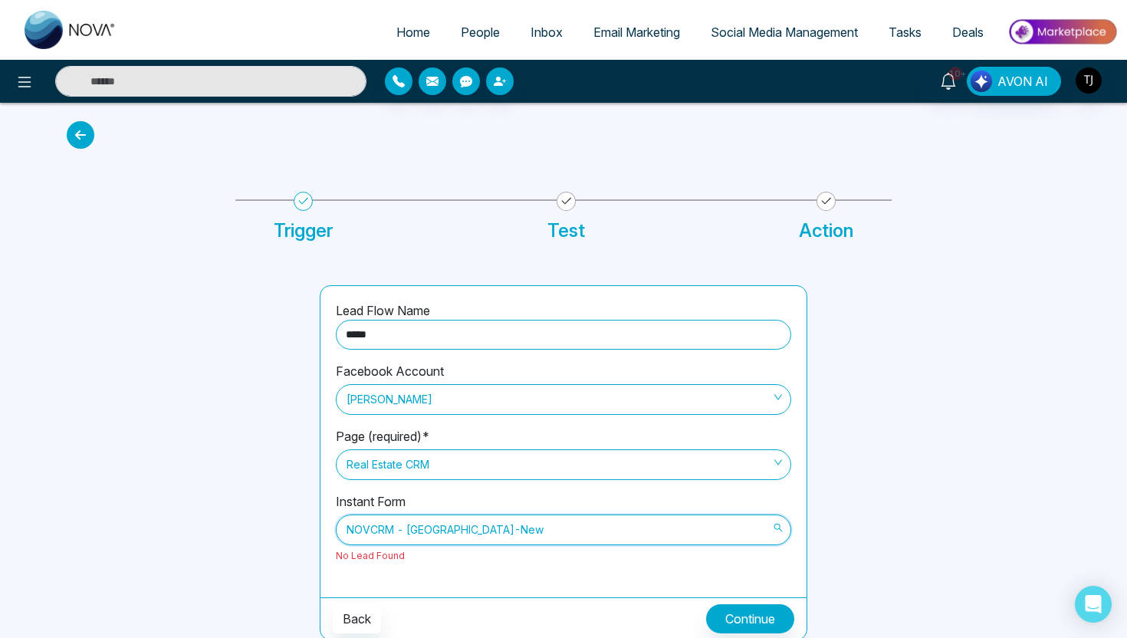
click at [630, 527] on span "NOVCRM - Alberta-New" at bounding box center [563, 530] width 434 height 26
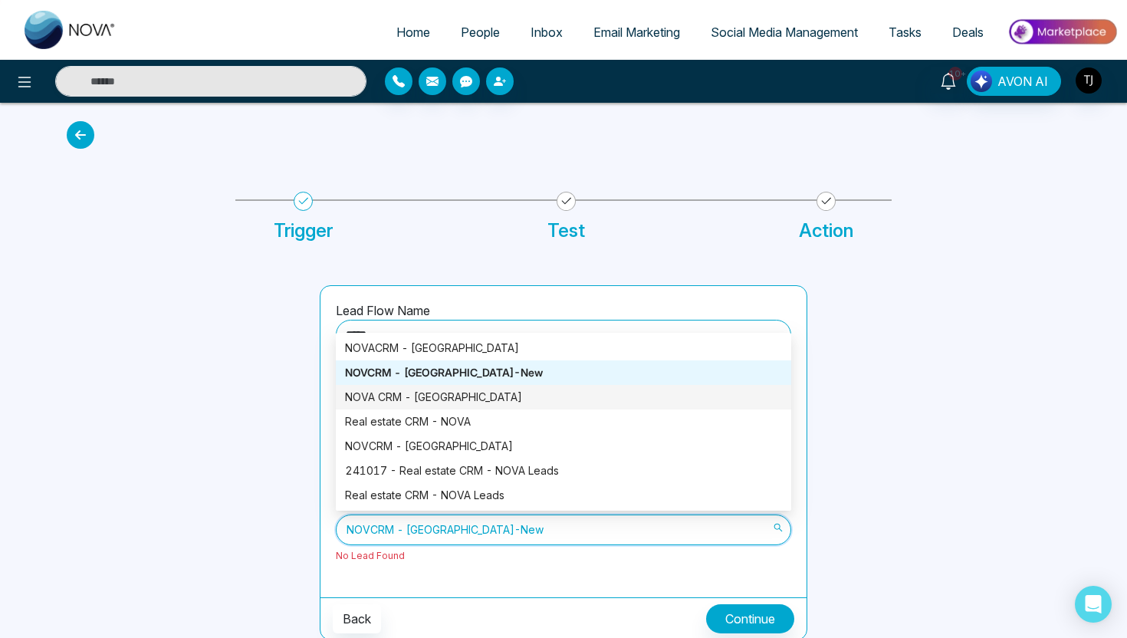
click at [527, 392] on div "NOVA CRM - British Columbia" at bounding box center [563, 397] width 437 height 17
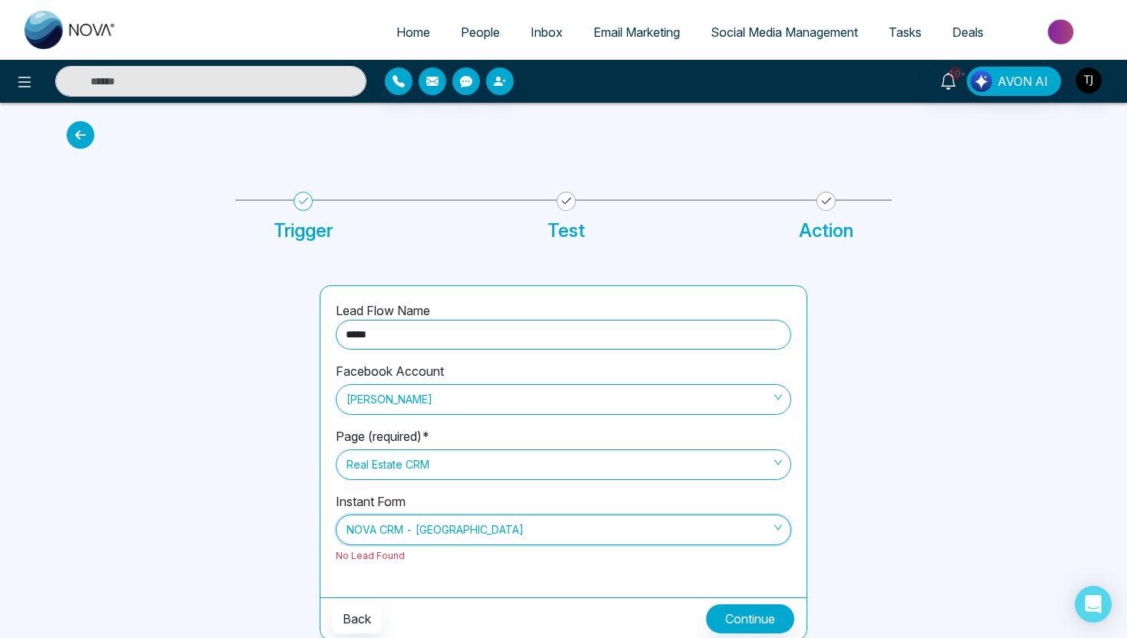
click at [513, 531] on span "NOVA CRM - British Columbia" at bounding box center [563, 530] width 434 height 26
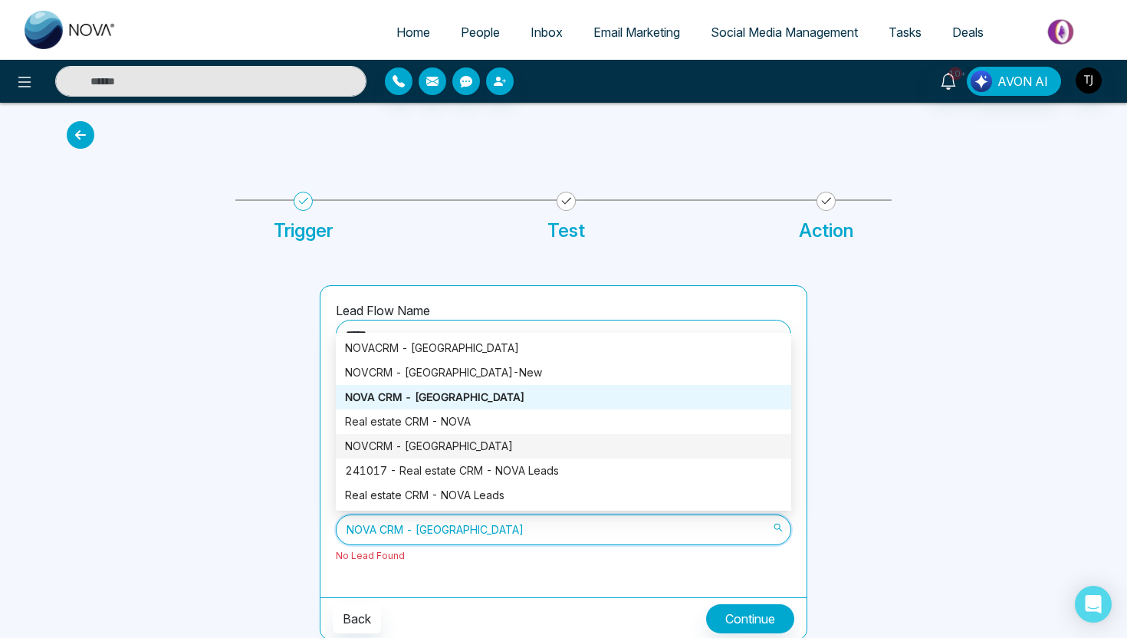
click at [487, 451] on div "NOVCRM - Alberta" at bounding box center [563, 446] width 437 height 17
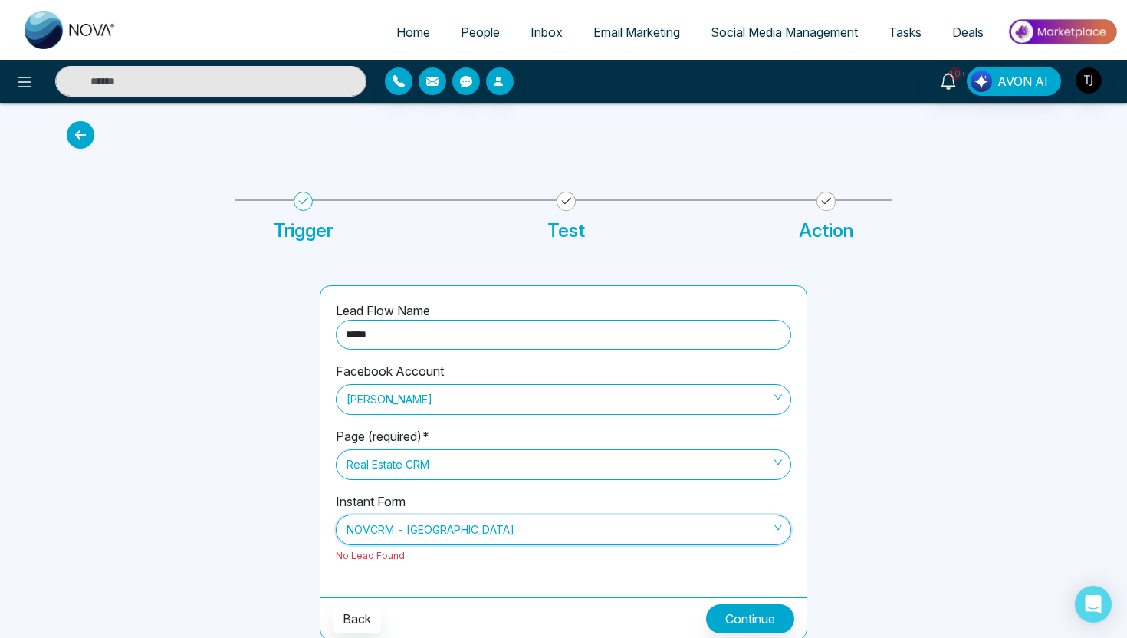
click at [439, 522] on span "NOVCRM - Alberta" at bounding box center [563, 530] width 434 height 26
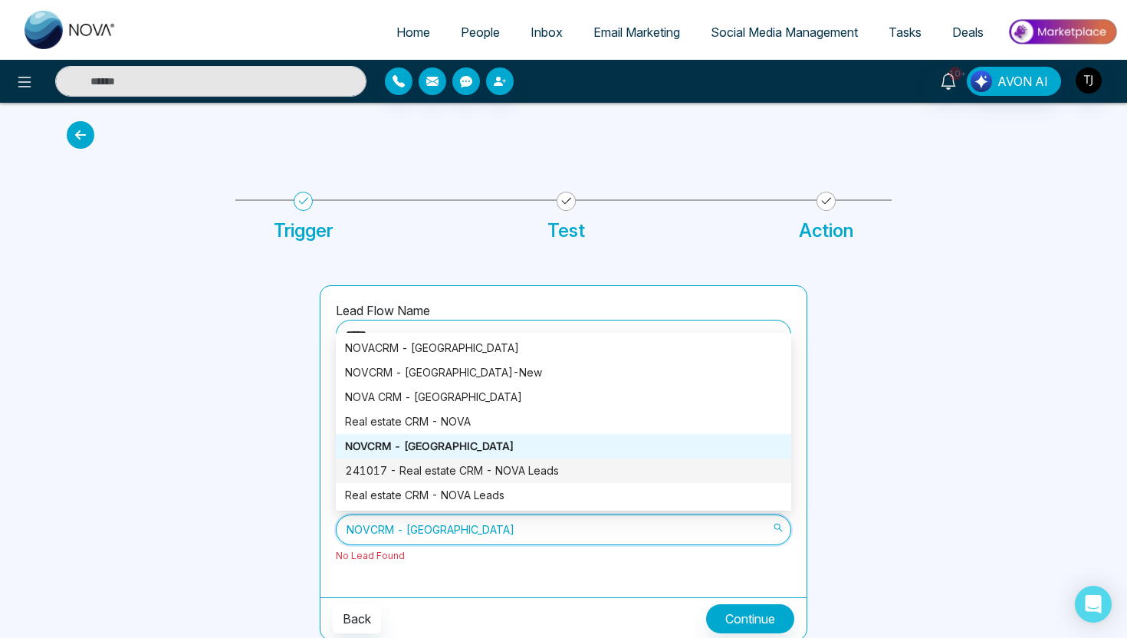
scroll to position [2, 0]
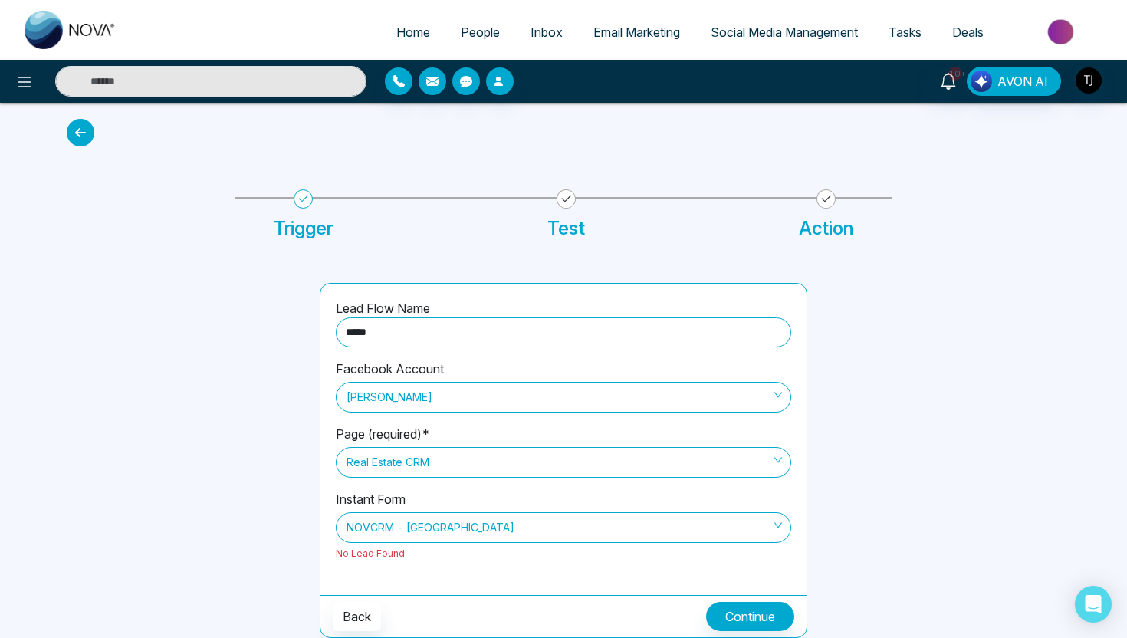
click at [385, 271] on div "Lead Flow Name **** Facebook Account Triston James Page (required)* Real Estate…" at bounding box center [563, 442] width 1012 height 392
click at [415, 463] on span "Real Estate CRM" at bounding box center [563, 462] width 434 height 26
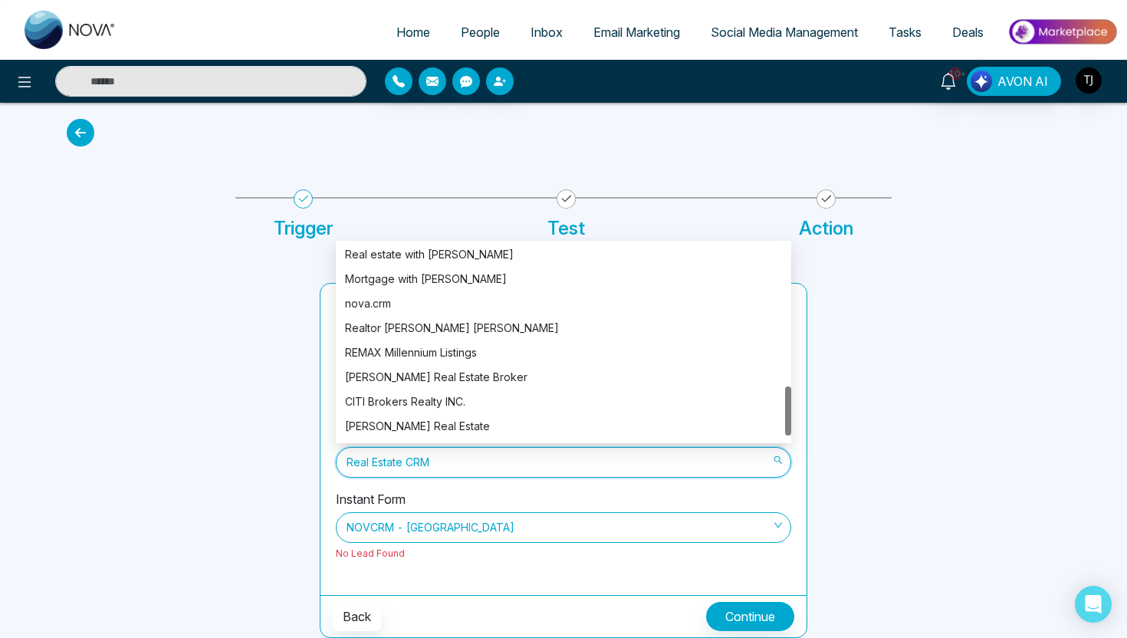
scroll to position [587, 0]
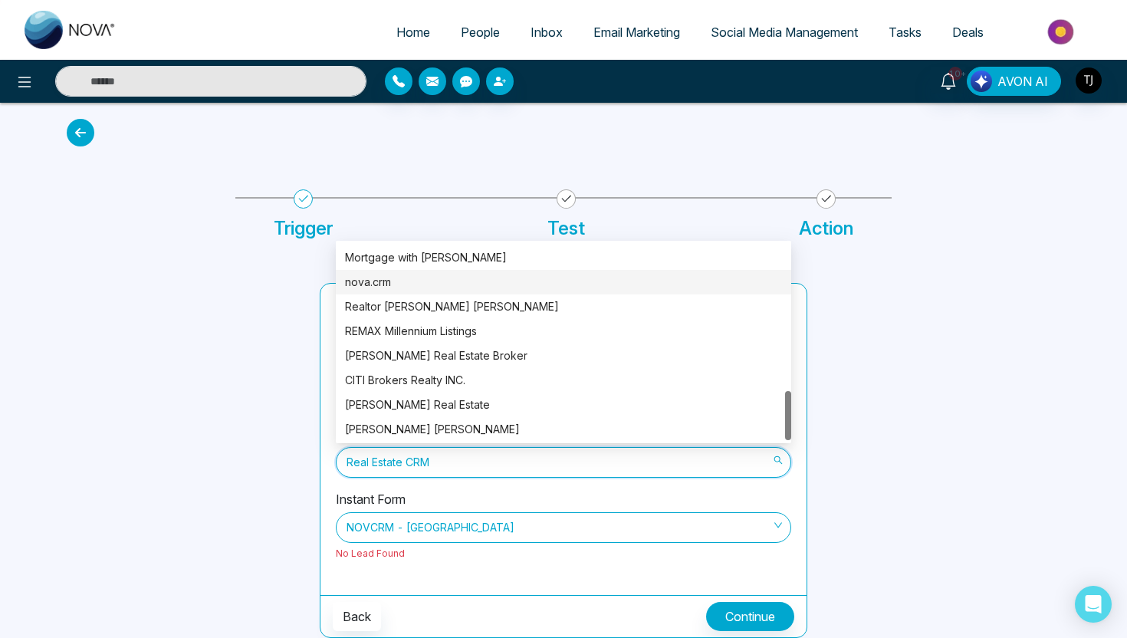
click at [386, 281] on div "nova.crm" at bounding box center [563, 282] width 437 height 17
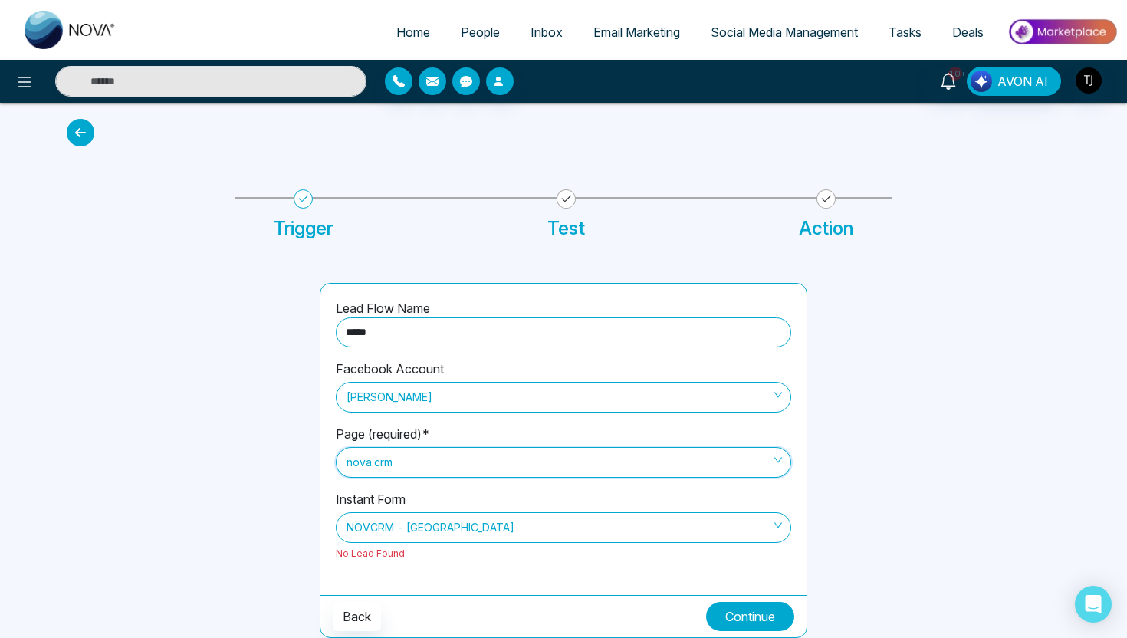
click at [721, 608] on button "Continue" at bounding box center [750, 616] width 88 height 29
click at [464, 535] on span "NOVCRM - Alberta" at bounding box center [563, 527] width 434 height 26
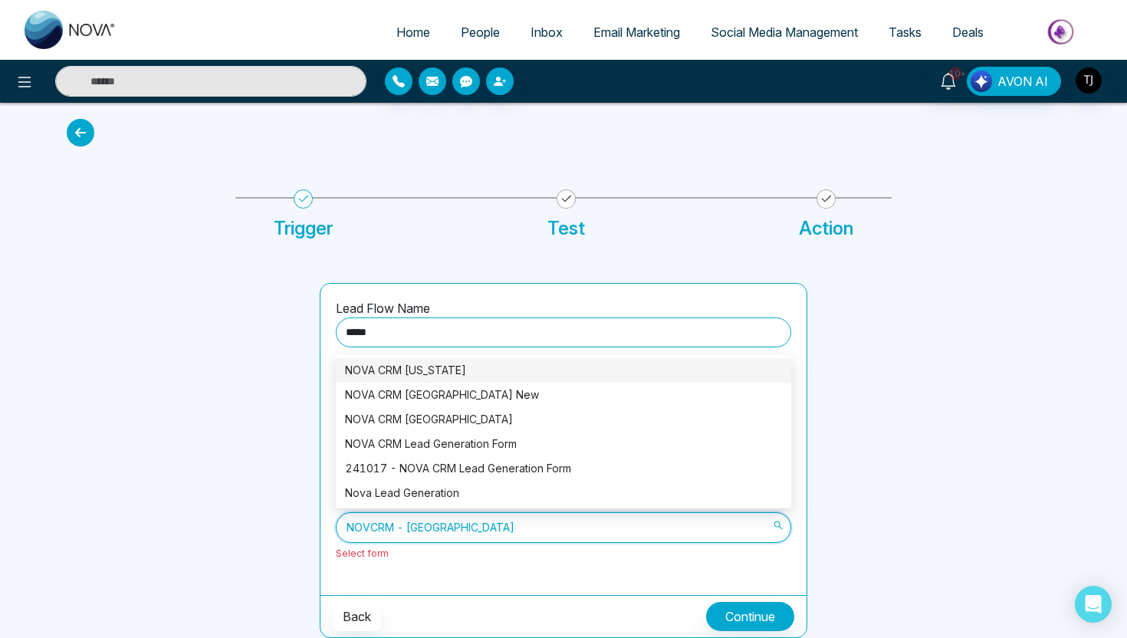
click at [424, 371] on div "NOVA CRM Florida" at bounding box center [563, 370] width 437 height 17
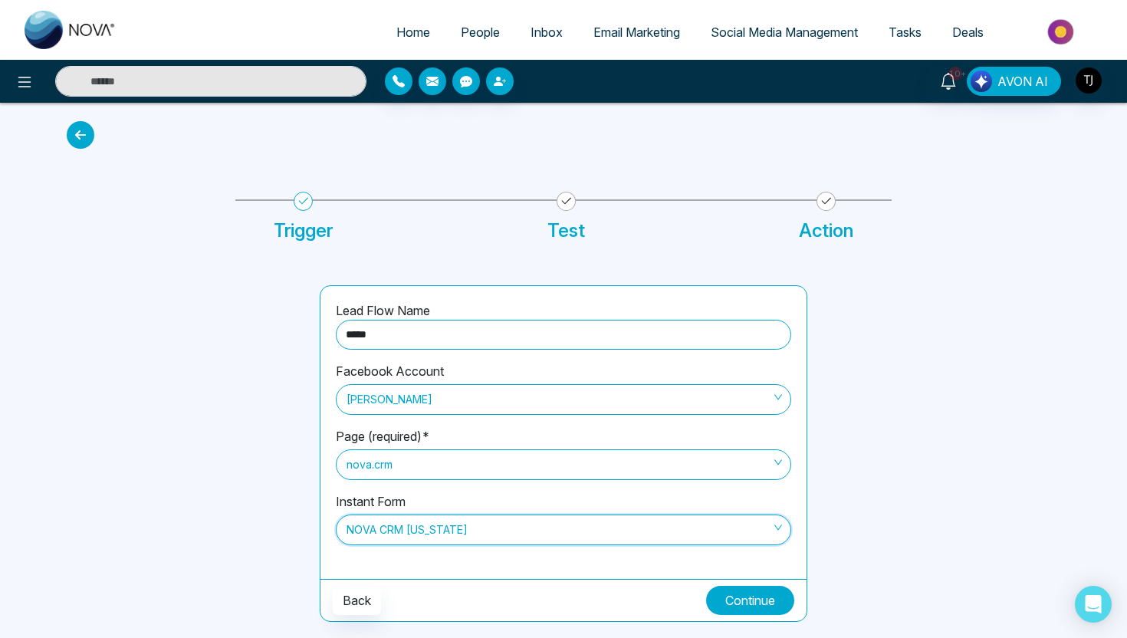
click at [754, 605] on button "Continue" at bounding box center [750, 600] width 88 height 29
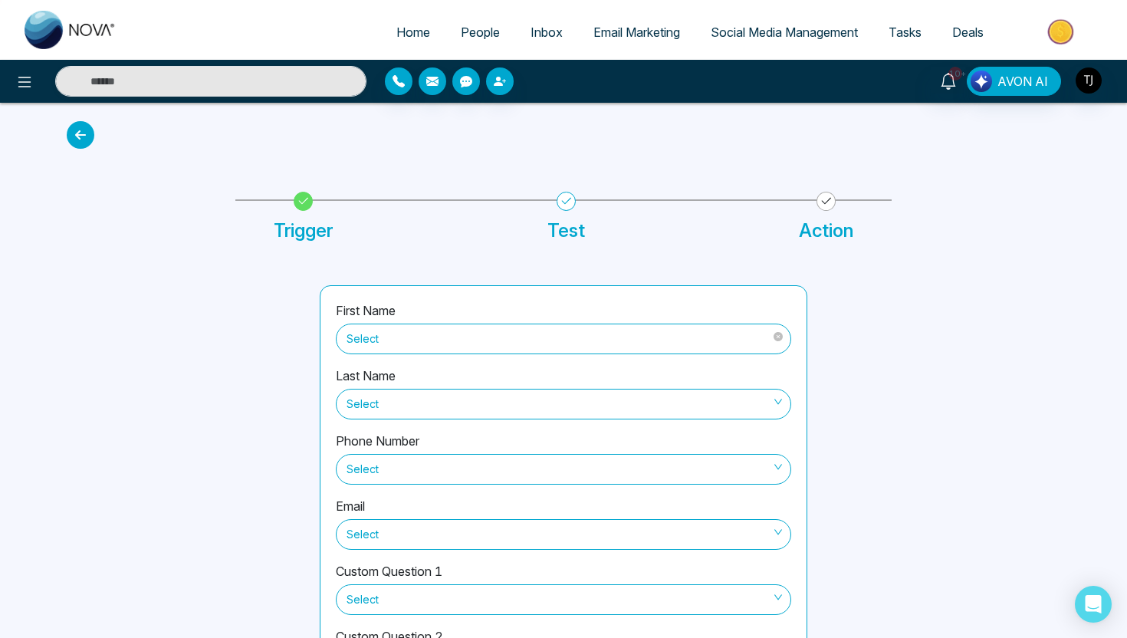
click at [510, 330] on span "Select" at bounding box center [563, 339] width 434 height 26
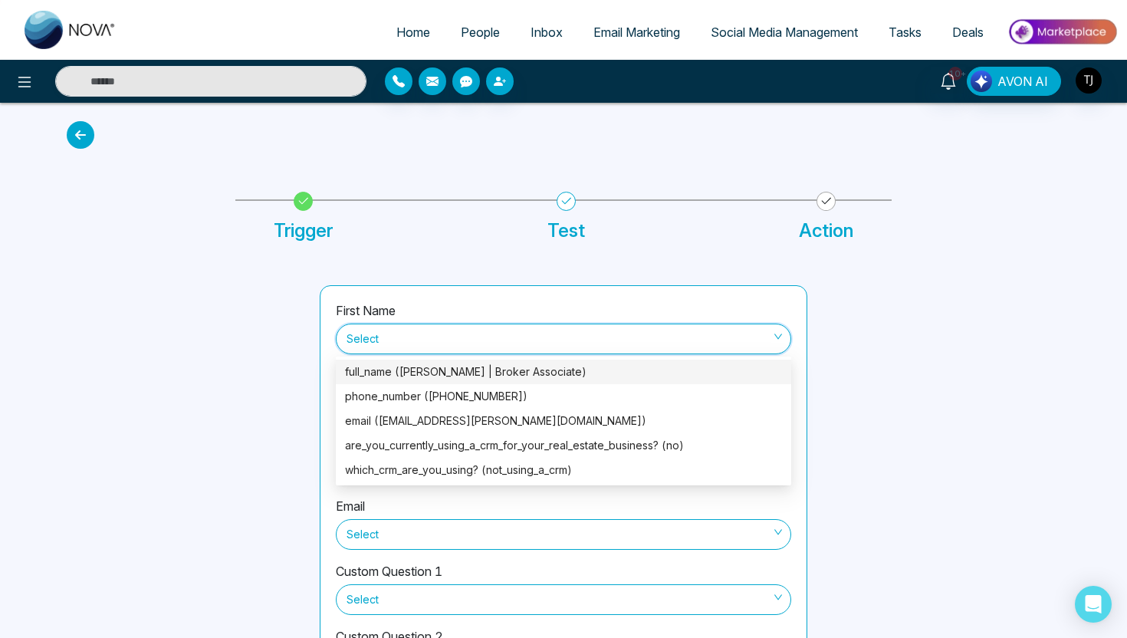
click at [375, 372] on div "full_name (Roraima Yoda P.A | Broker Associate)" at bounding box center [563, 371] width 437 height 17
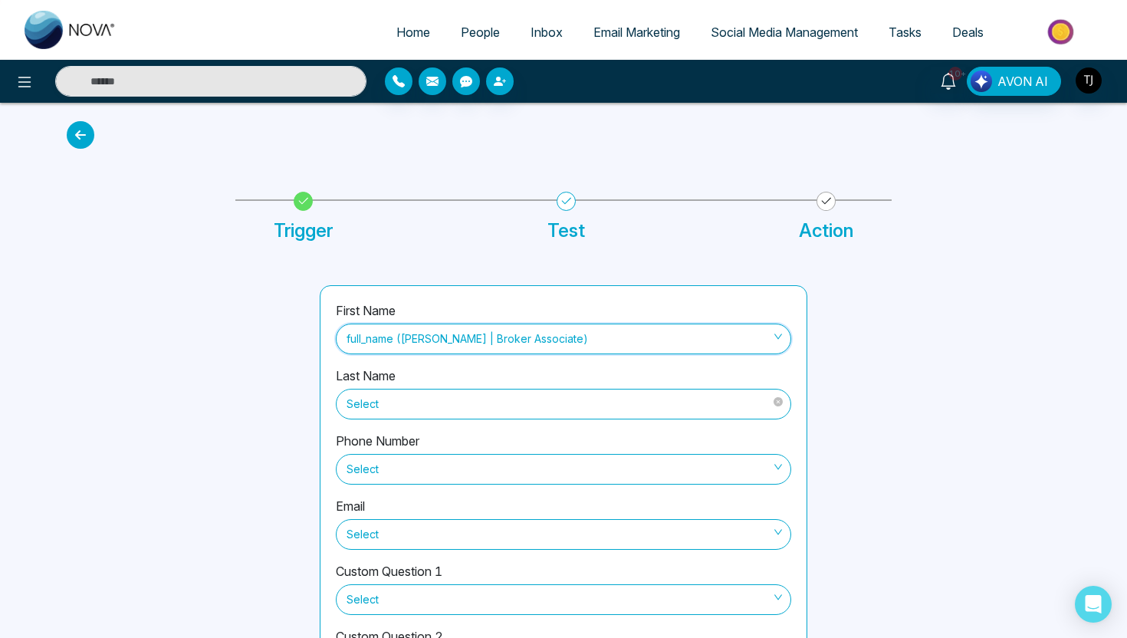
click at [372, 402] on span "Select" at bounding box center [563, 404] width 434 height 26
click at [293, 402] on div at bounding box center [183, 498] width 253 height 427
click at [382, 452] on div "Select" at bounding box center [563, 467] width 455 height 34
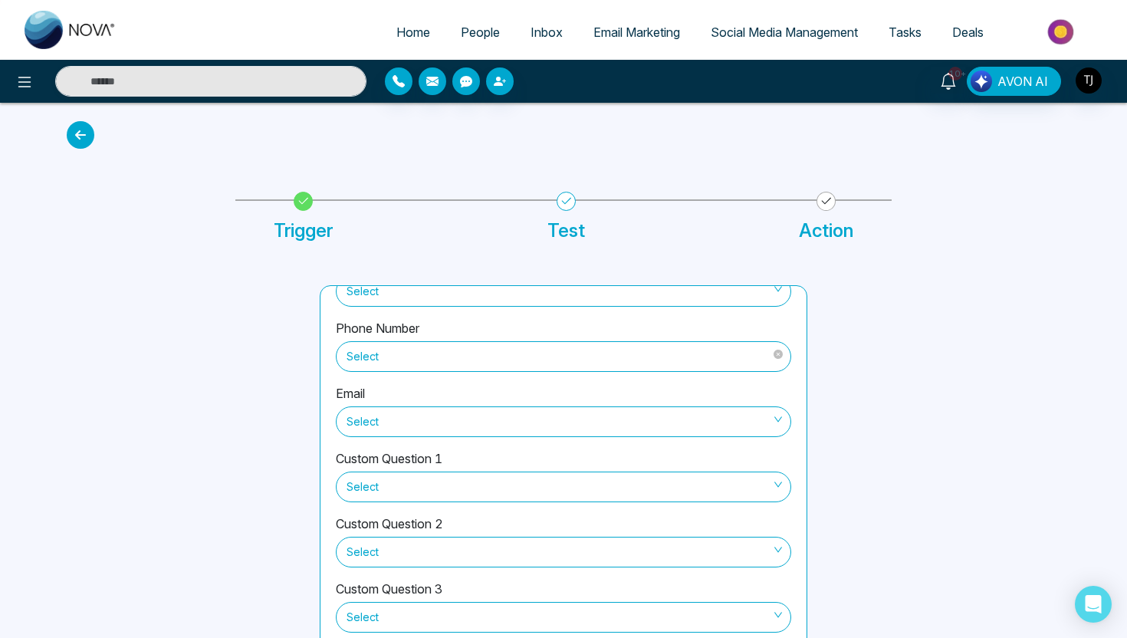
scroll to position [144, 0]
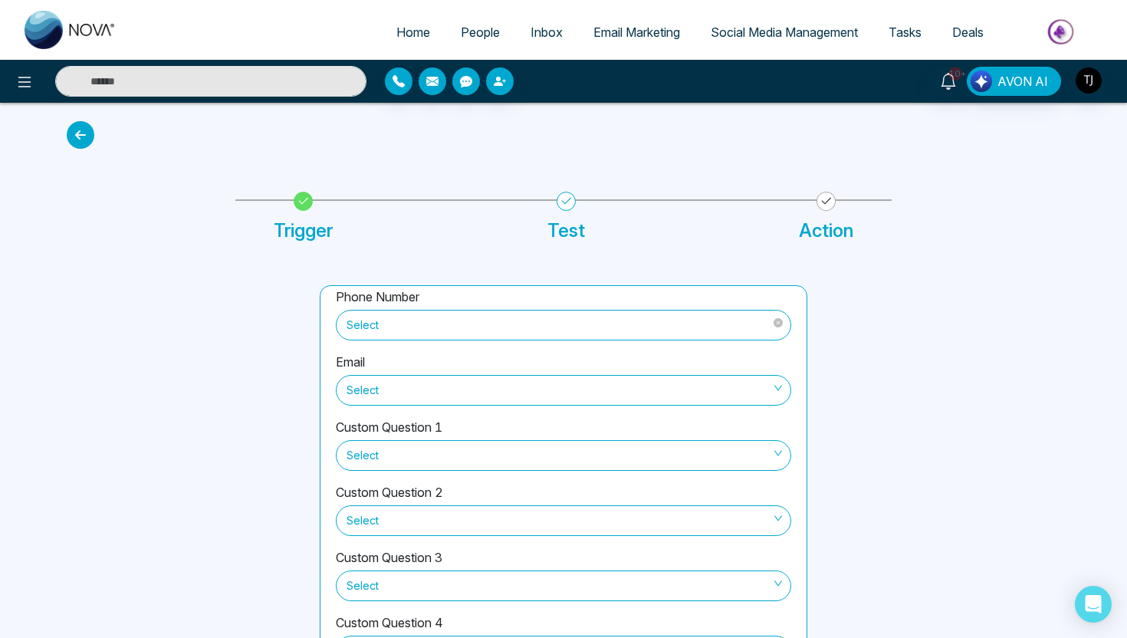
click at [382, 312] on span "Select" at bounding box center [563, 325] width 434 height 26
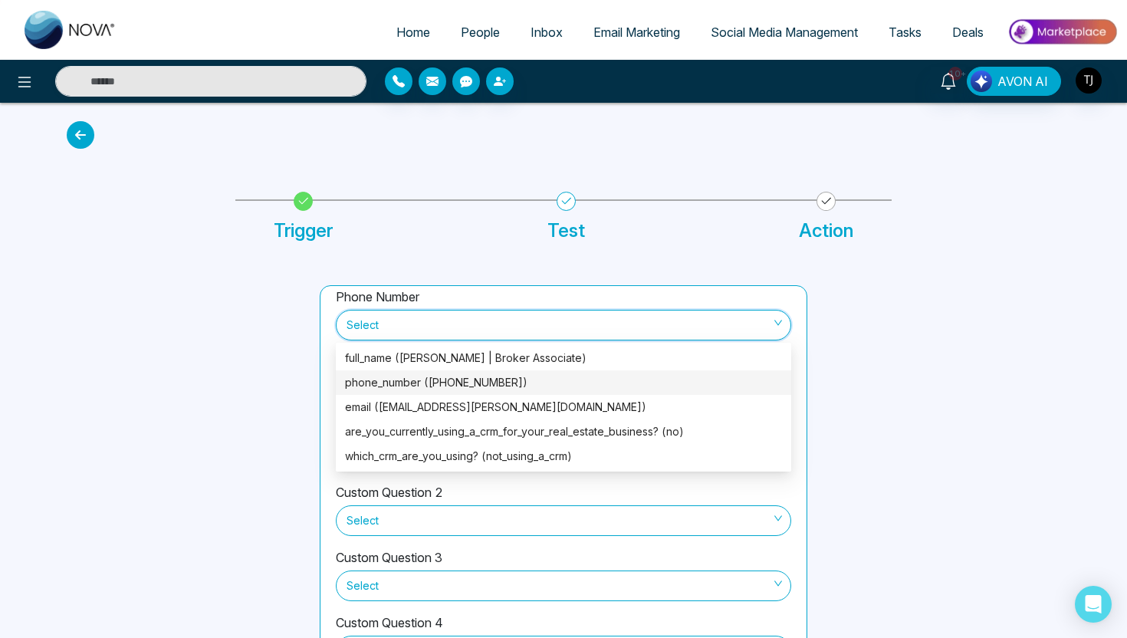
click at [382, 382] on div "phone_number (+13057966025)" at bounding box center [563, 382] width 437 height 17
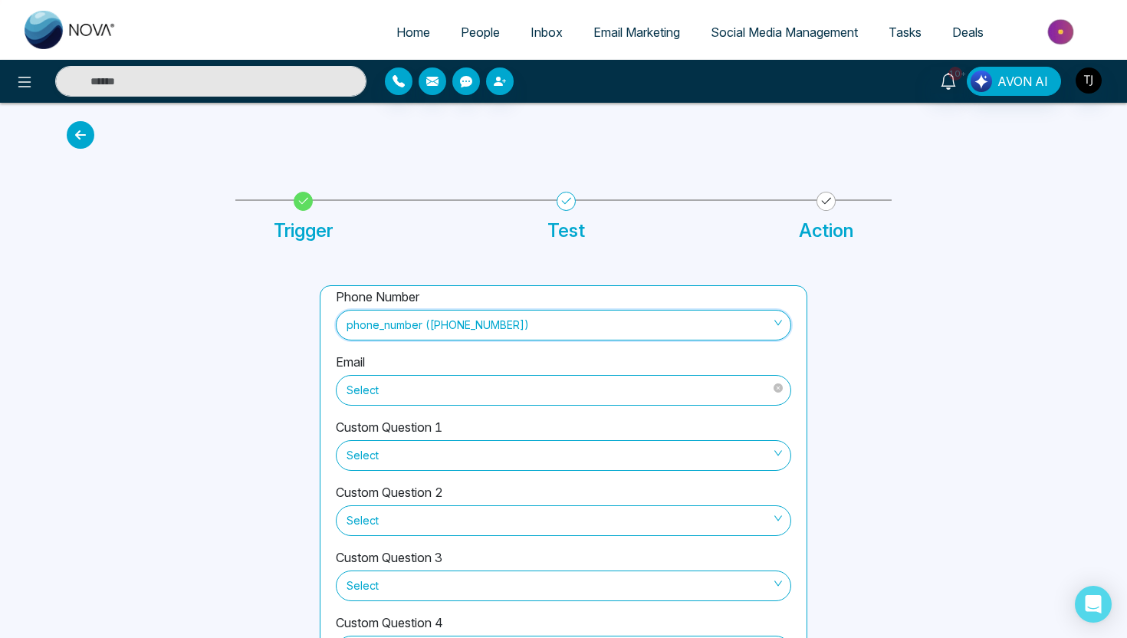
click at [381, 375] on div "Select" at bounding box center [563, 390] width 455 height 31
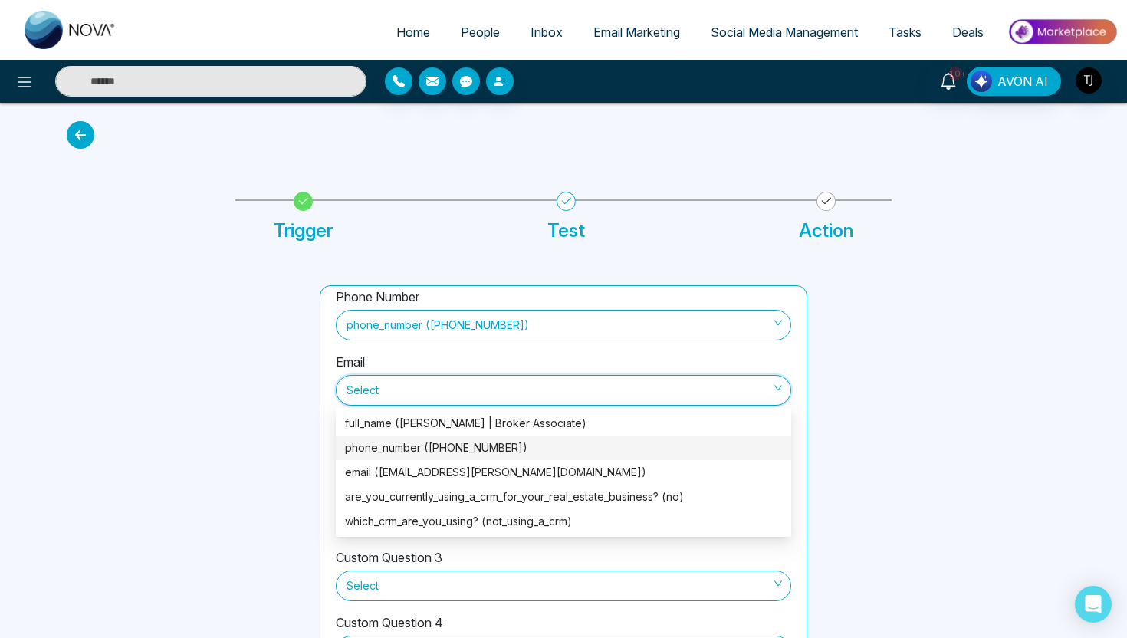
click at [398, 448] on div "phone_number (+13057966025)" at bounding box center [563, 447] width 437 height 17
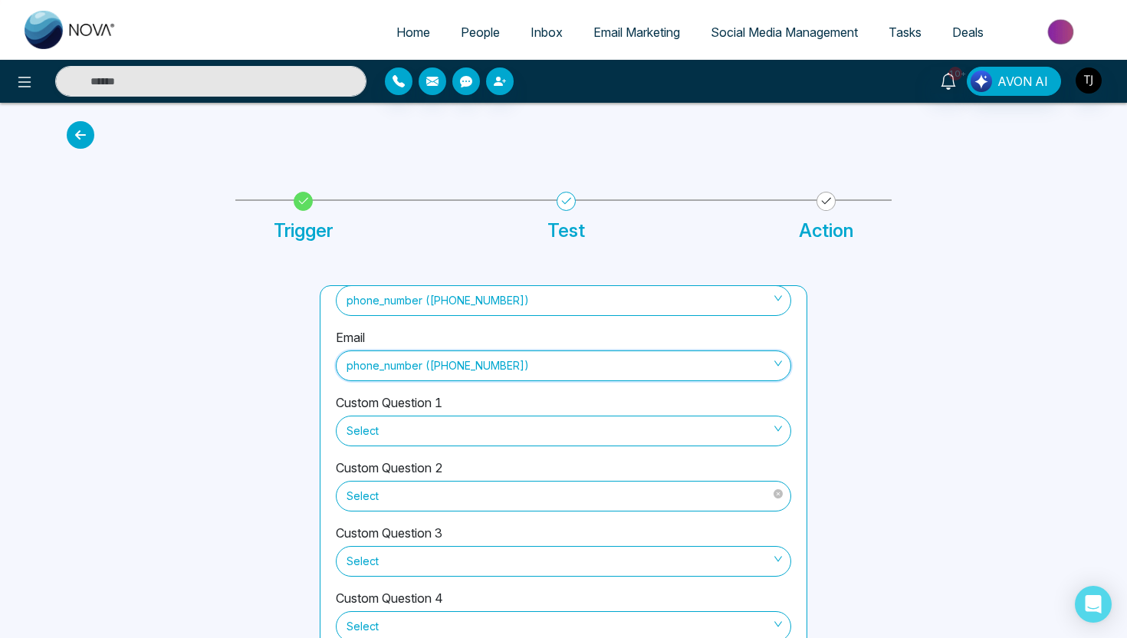
scroll to position [74, 0]
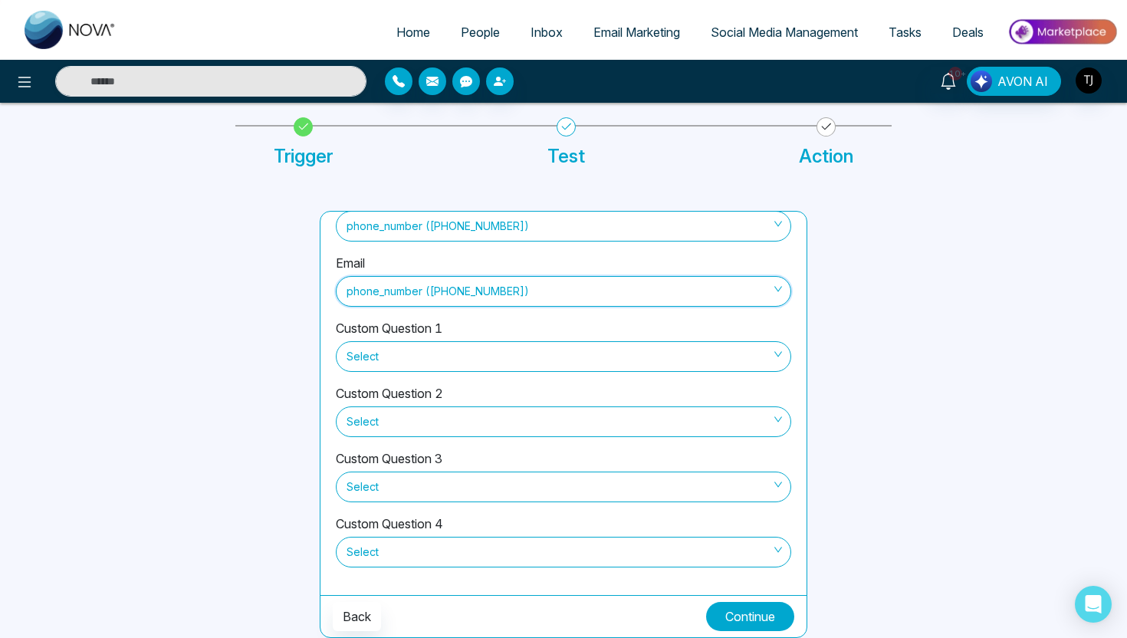
click at [758, 619] on button "Continue" at bounding box center [750, 616] width 88 height 29
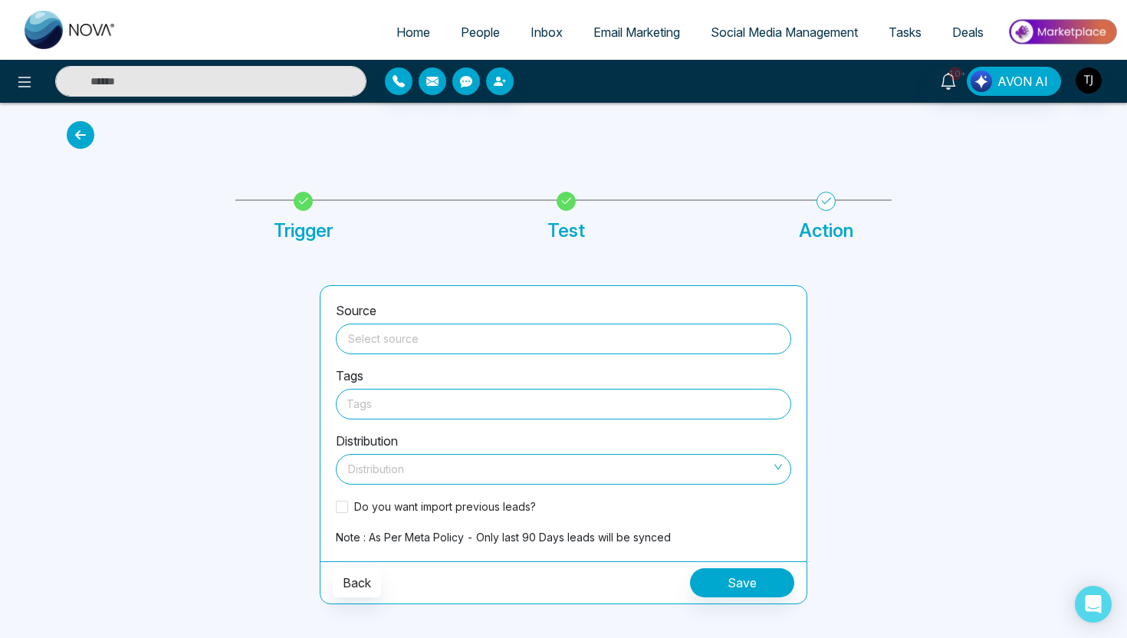
scroll to position [0, 0]
click at [444, 335] on input "search" at bounding box center [563, 335] width 437 height 23
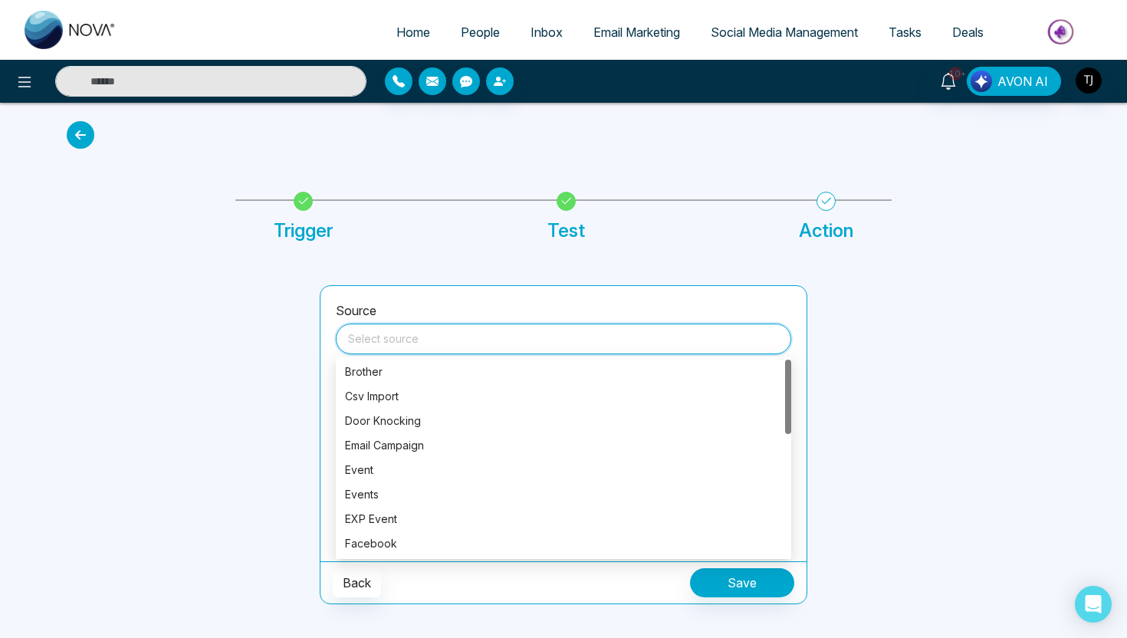
click at [166, 326] on div at bounding box center [183, 444] width 253 height 319
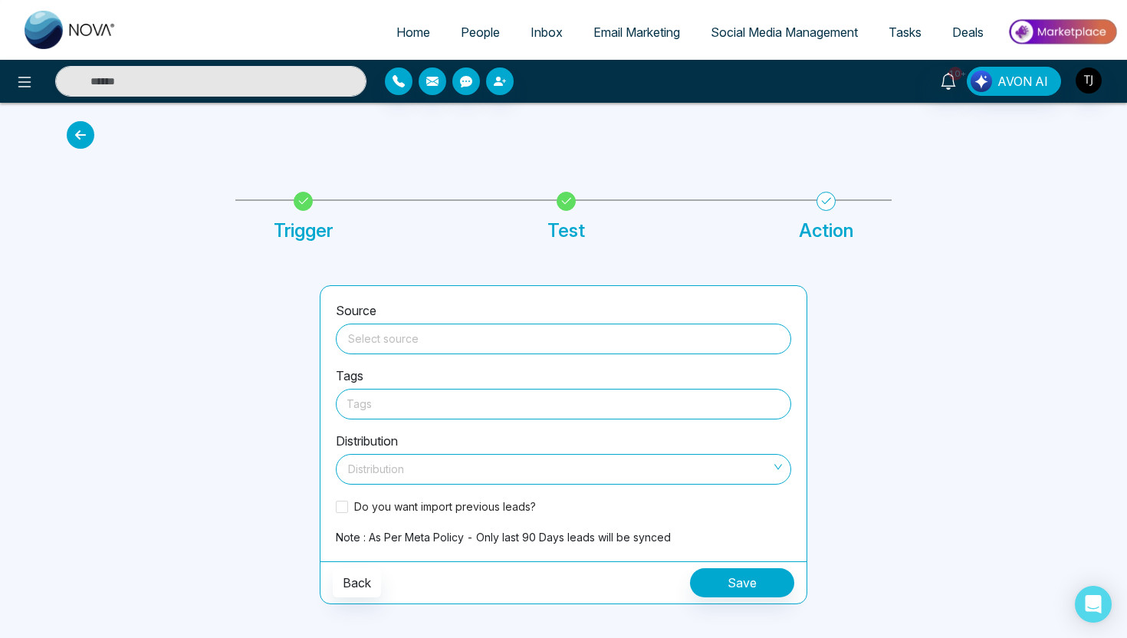
click at [386, 400] on div at bounding box center [563, 403] width 434 height 19
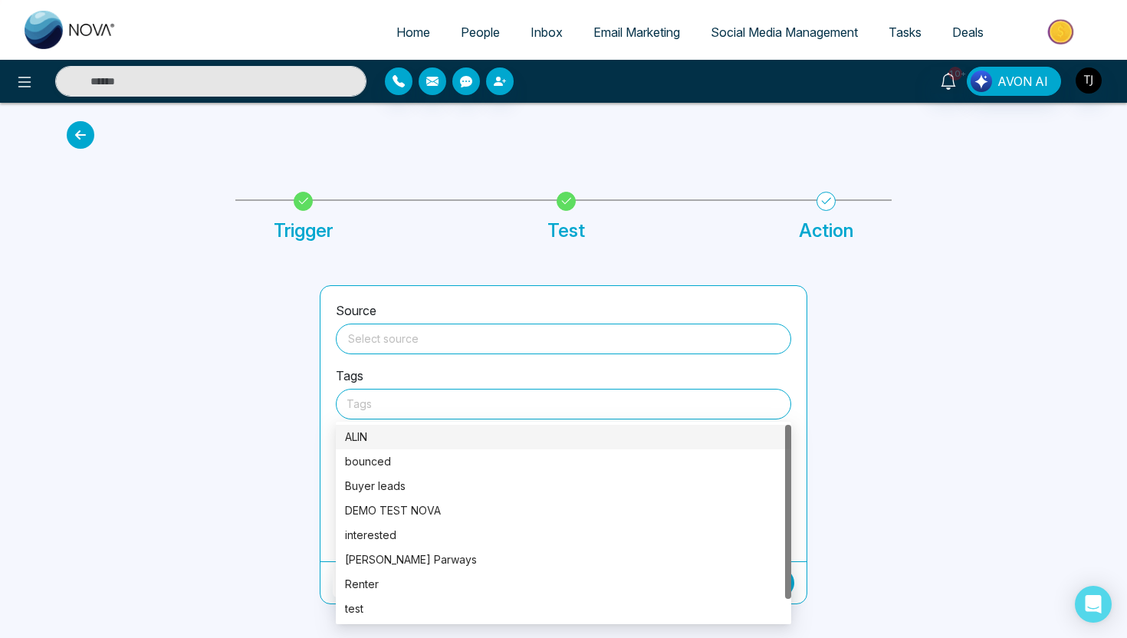
click at [254, 438] on div at bounding box center [183, 444] width 253 height 319
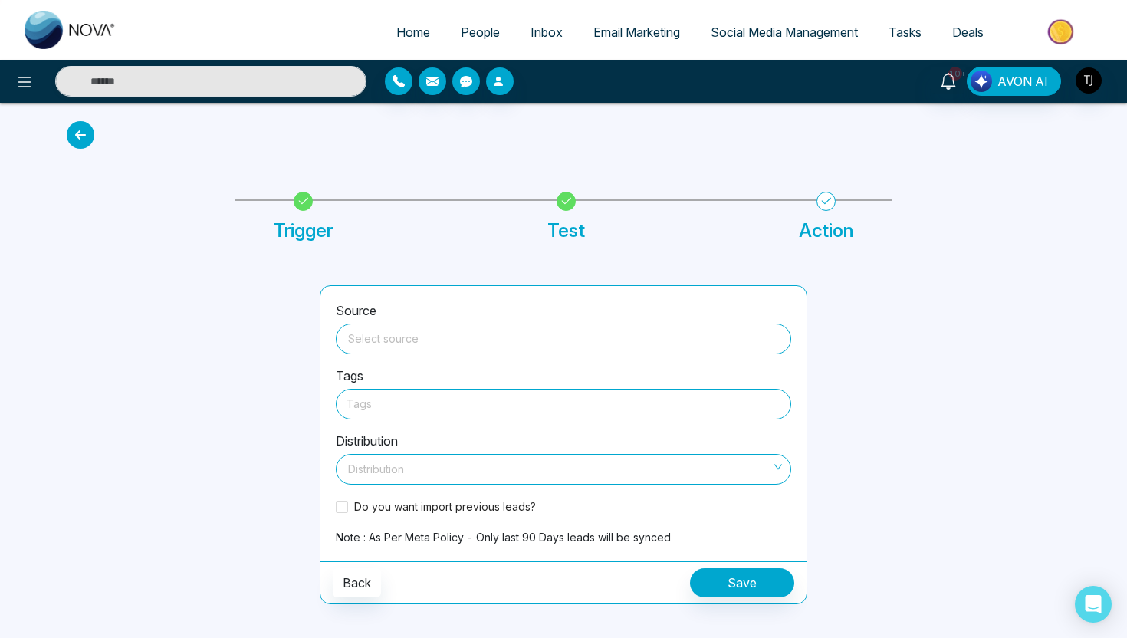
click at [368, 477] on span at bounding box center [558, 468] width 426 height 29
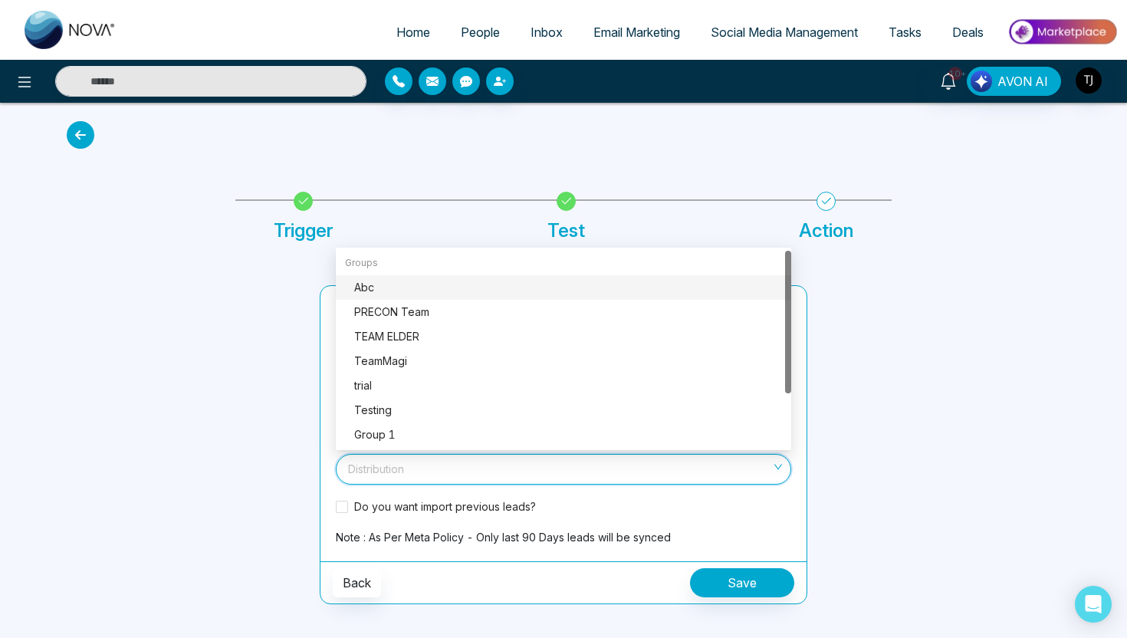
click at [254, 404] on div at bounding box center [183, 444] width 253 height 319
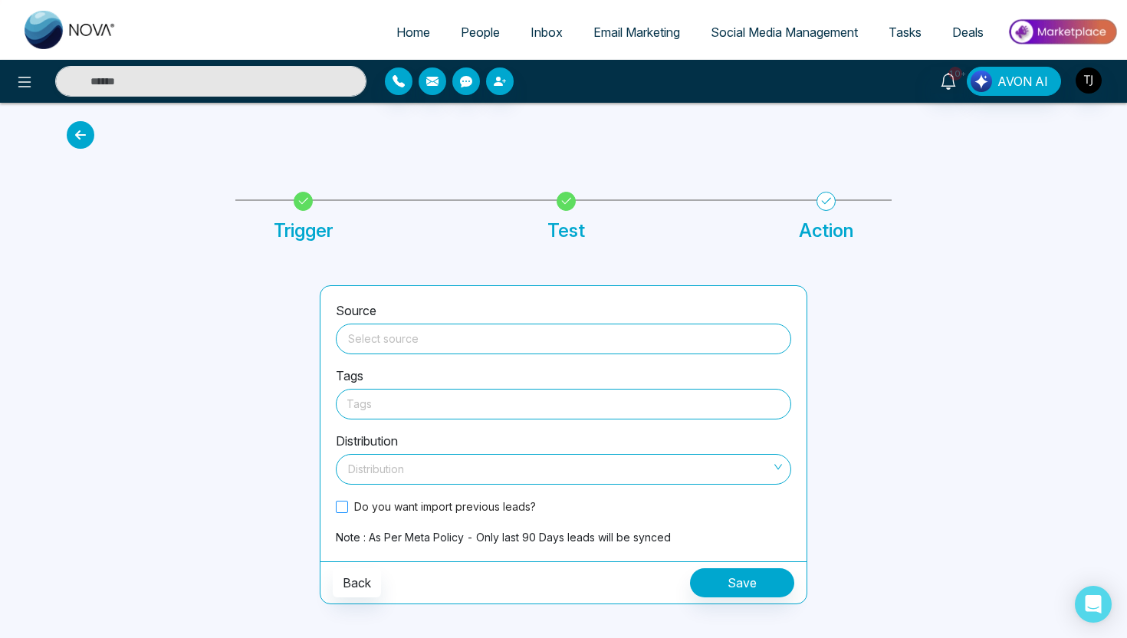
click at [344, 505] on span at bounding box center [342, 506] width 12 height 12
click at [18, 77] on icon at bounding box center [24, 82] width 13 height 11
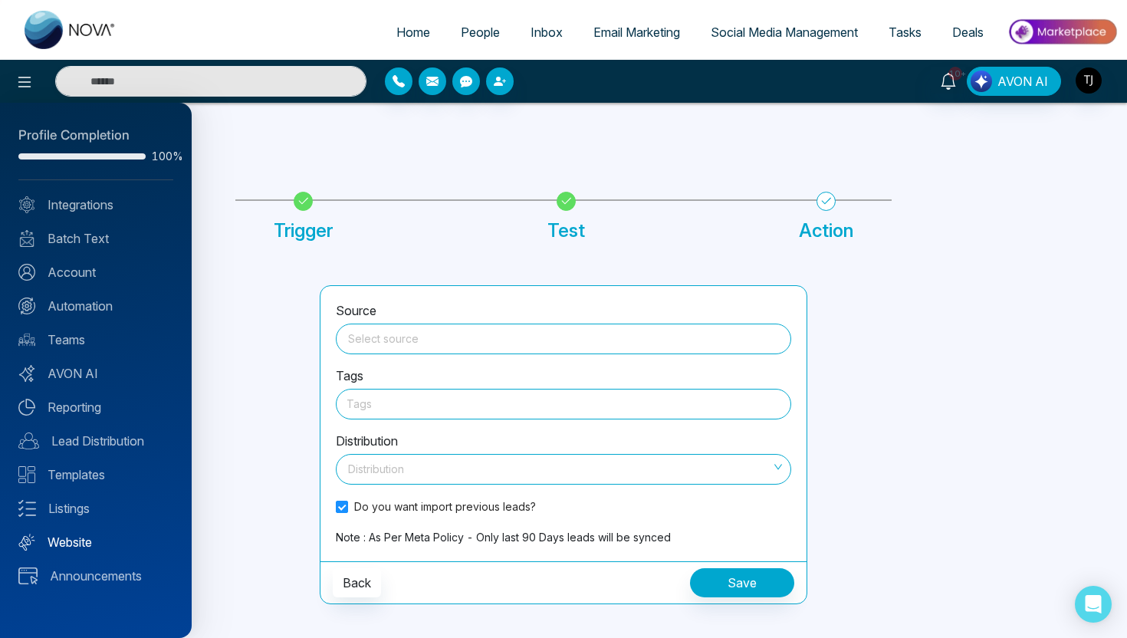
click at [68, 547] on link "Website" at bounding box center [95, 542] width 155 height 18
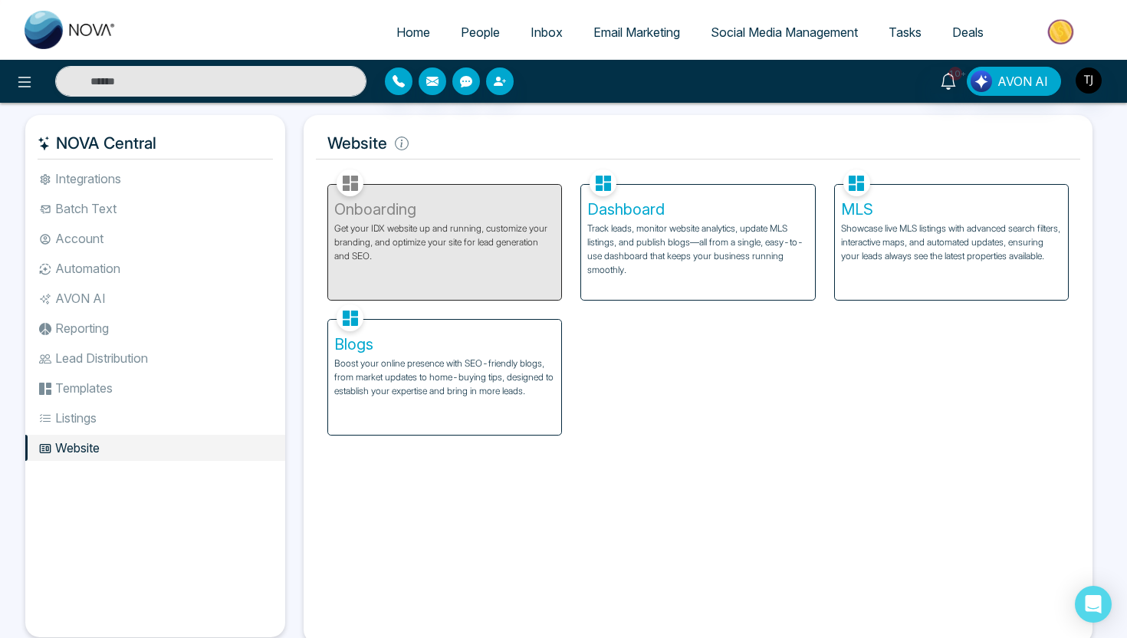
click at [625, 202] on h5 "Dashboard" at bounding box center [697, 209] width 221 height 18
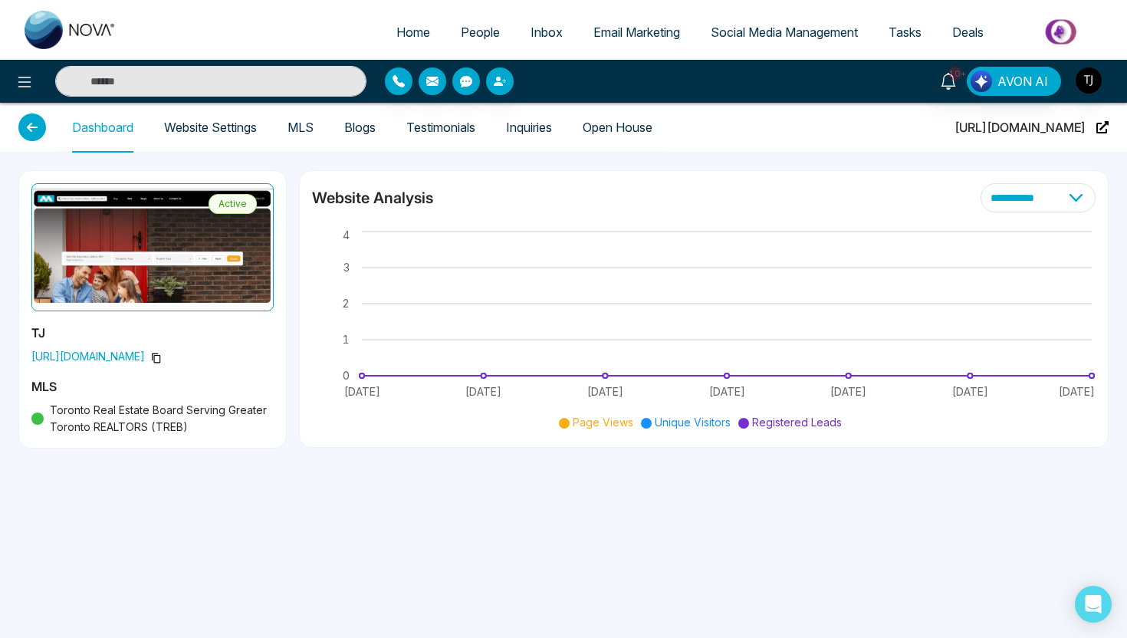
click at [191, 130] on link "Website Settings" at bounding box center [210, 127] width 93 height 13
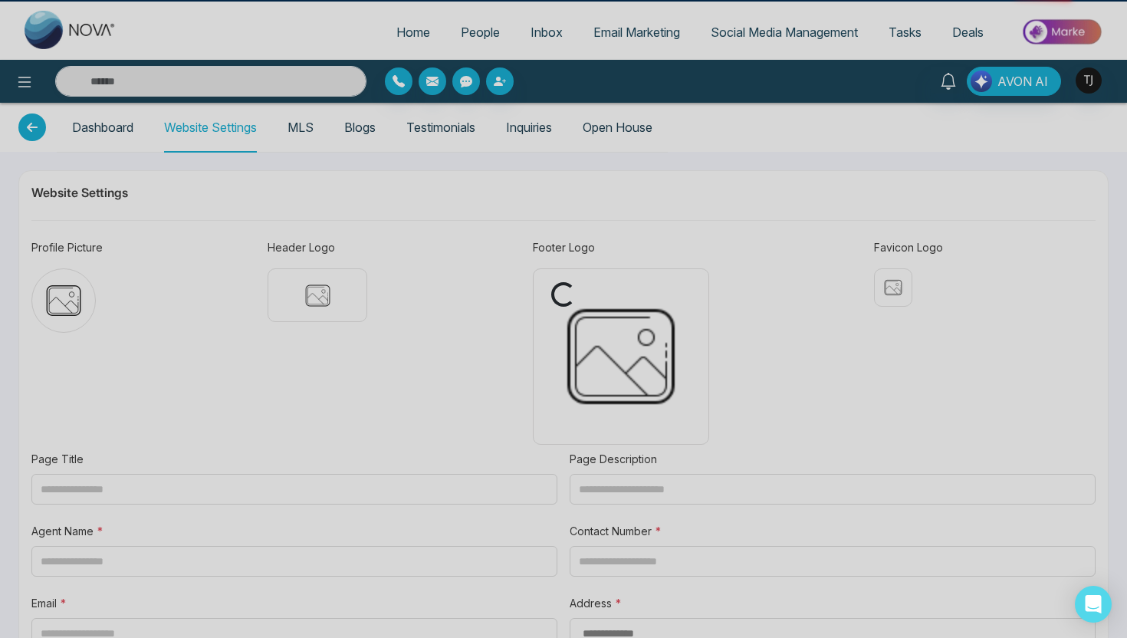
type input "**********"
type textarea "**********"
type input "**********"
type textarea "**********"
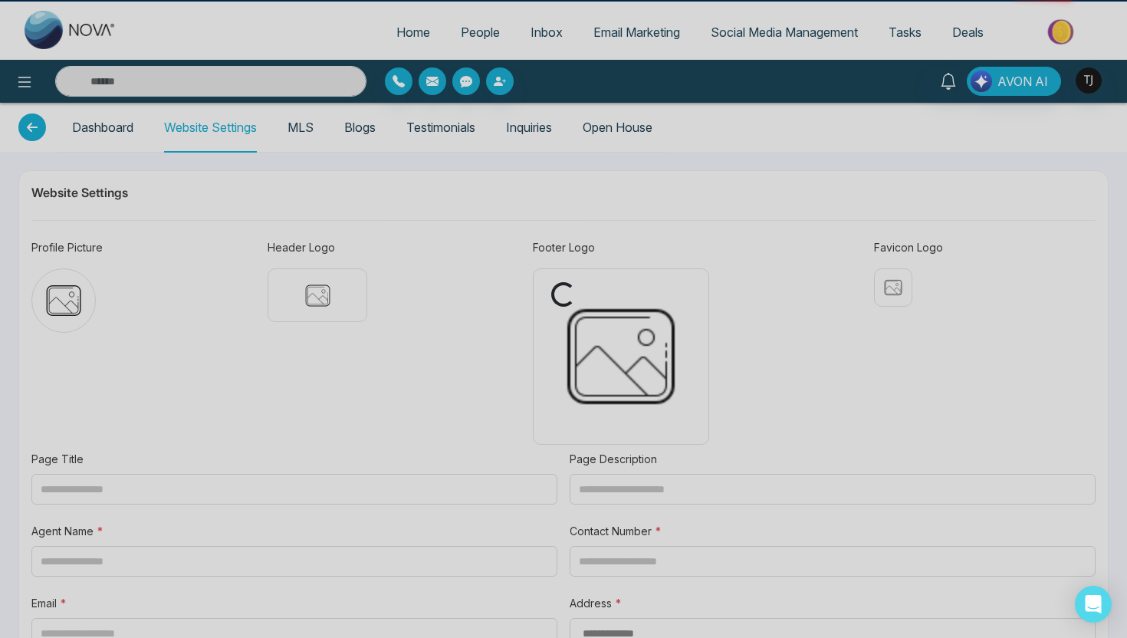
type textarea "**********"
type input "********"
type input "**********"
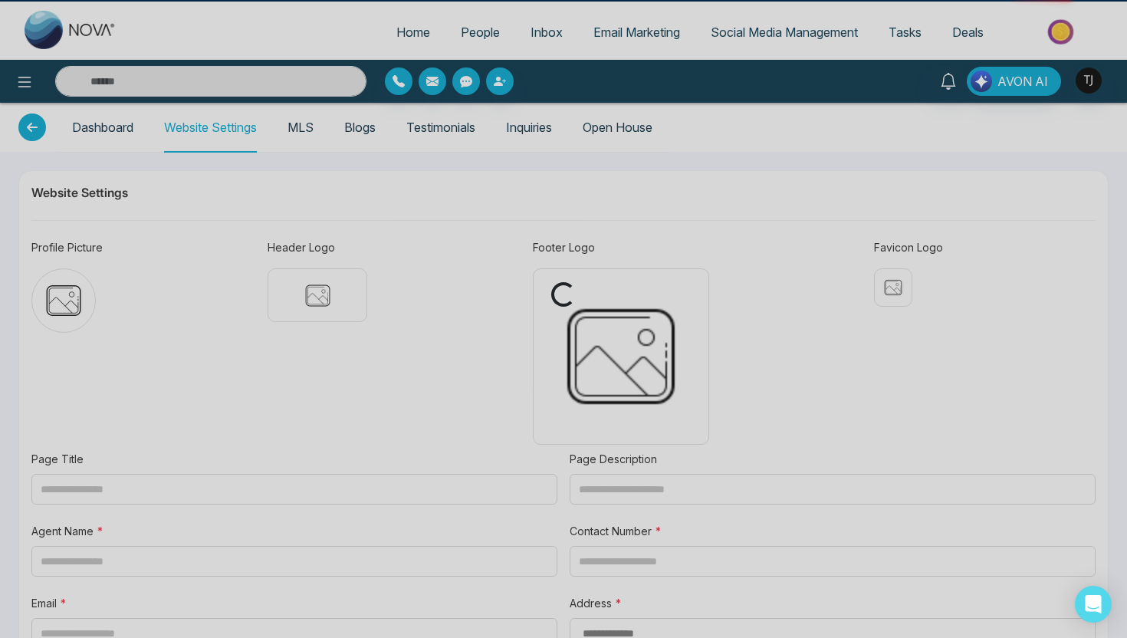
type input "**********"
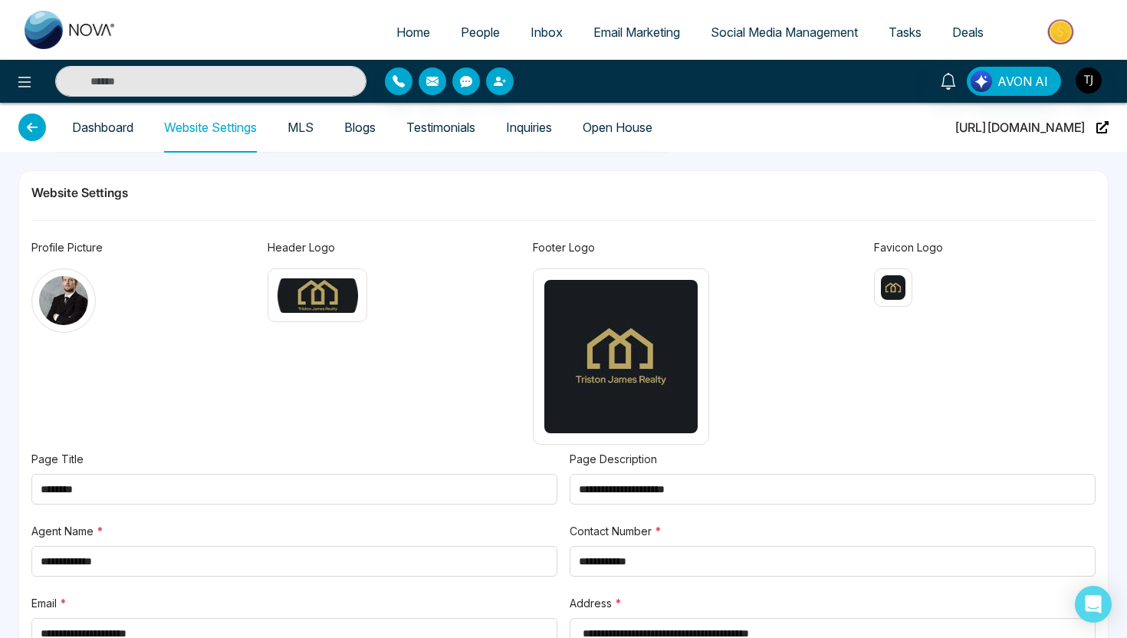
type textarea "**********"
click at [471, 31] on span "People" at bounding box center [480, 32] width 39 height 15
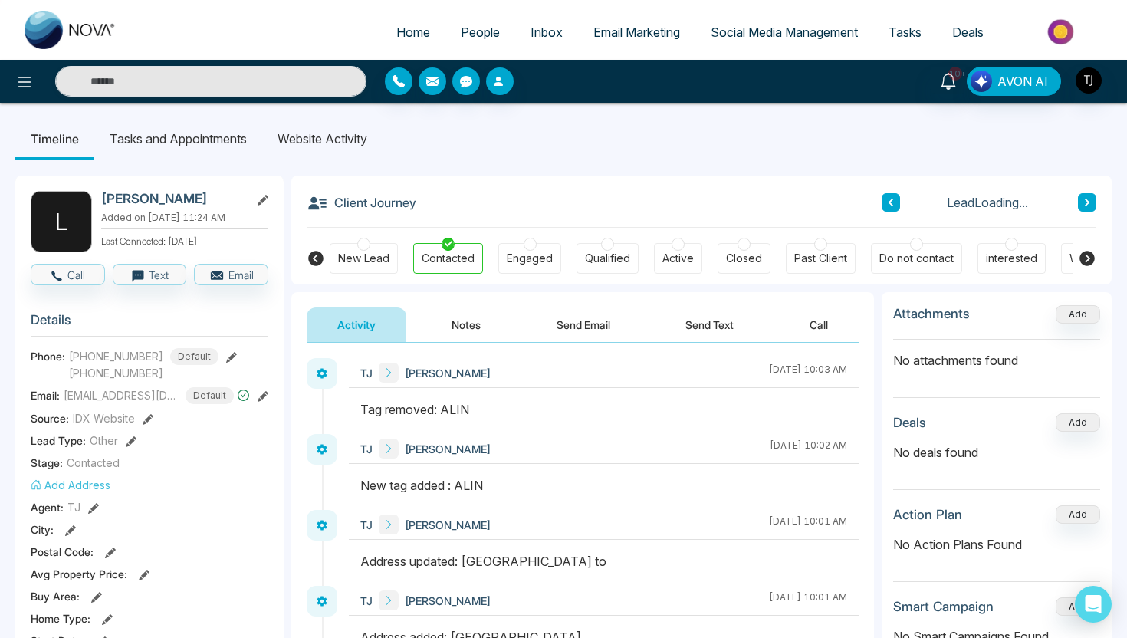
click at [306, 134] on li "Website Activity" at bounding box center [322, 138] width 120 height 41
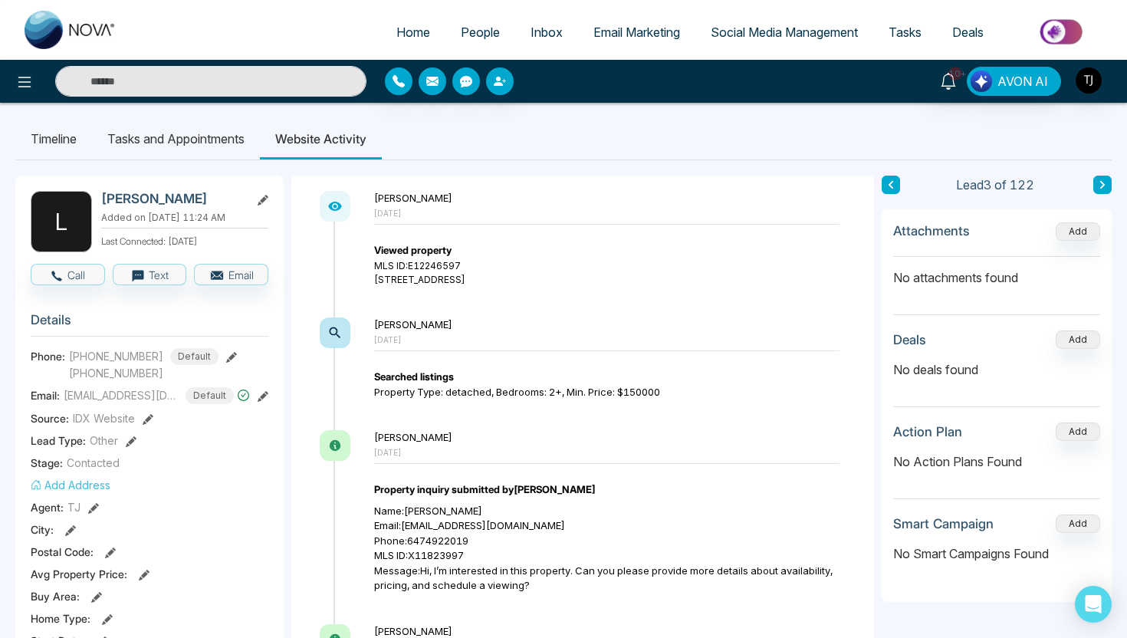
click at [1052, 30] on img at bounding box center [1061, 32] width 111 height 34
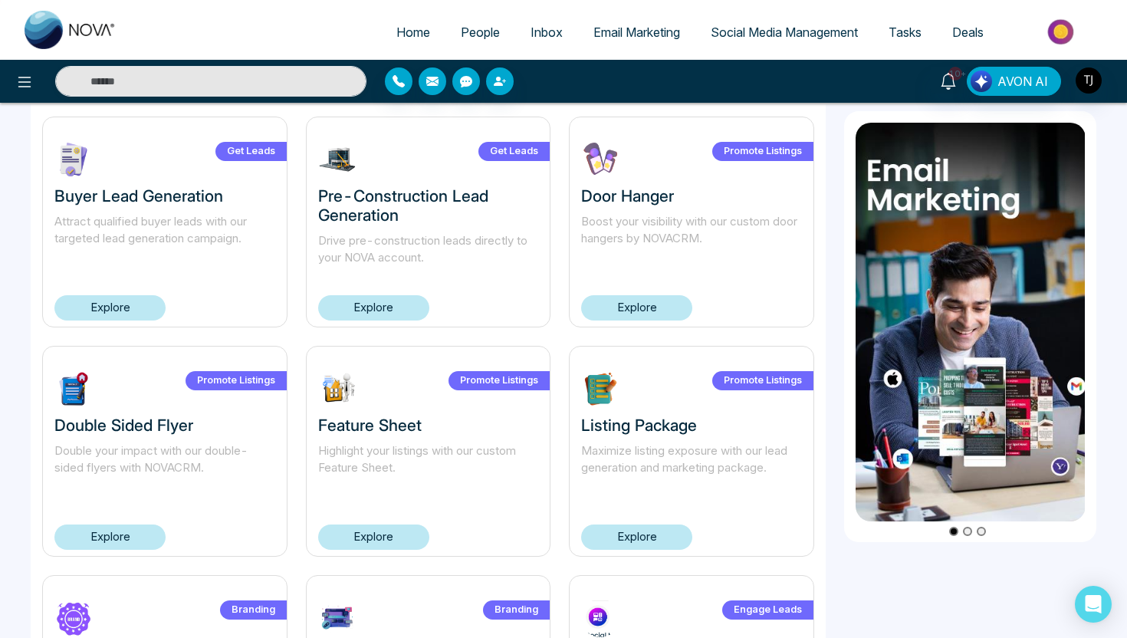
scroll to position [766, 0]
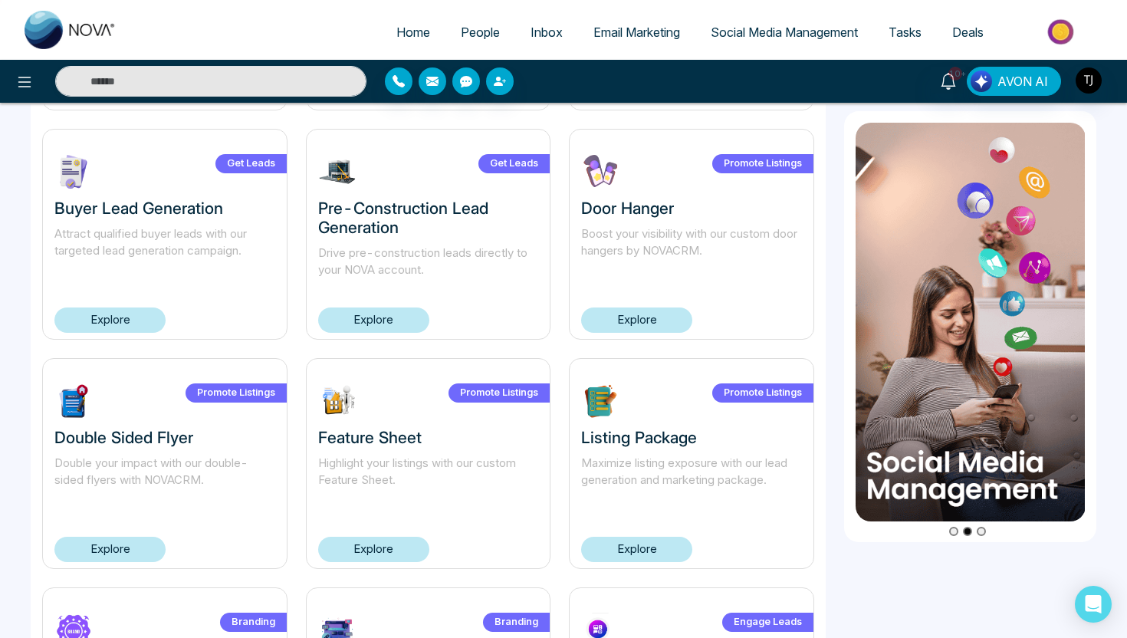
click at [382, 319] on link "Explore" at bounding box center [373, 319] width 111 height 25
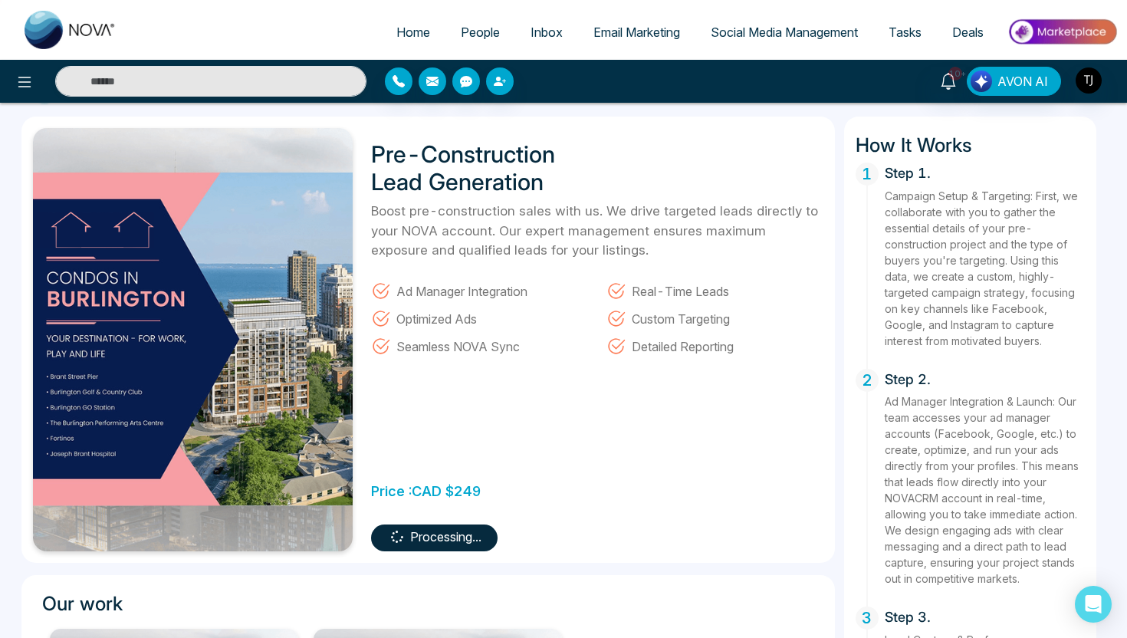
scroll to position [42, 0]
click at [31, 73] on icon at bounding box center [24, 82] width 18 height 18
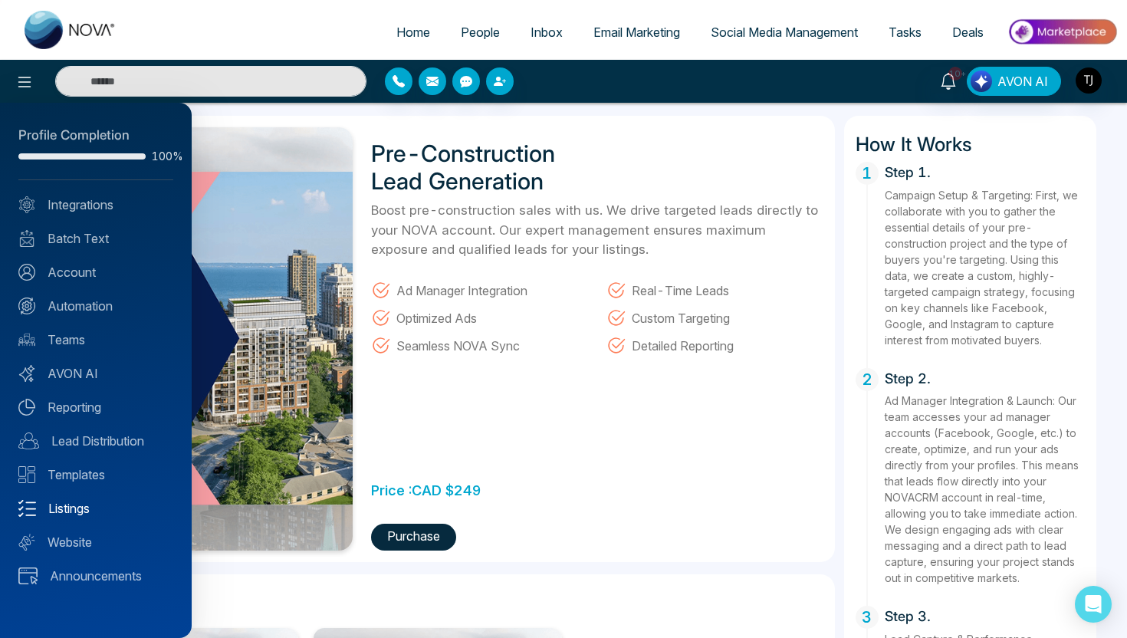
click at [74, 503] on link "Listings" at bounding box center [95, 508] width 155 height 18
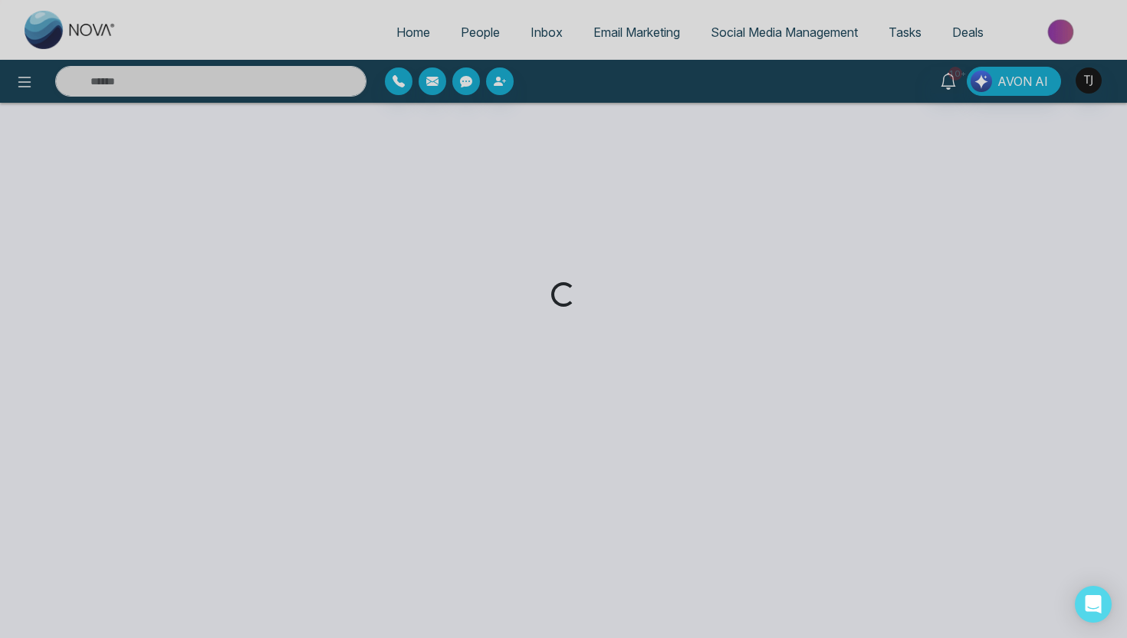
click at [27, 86] on div "Loading..." at bounding box center [563, 319] width 1127 height 638
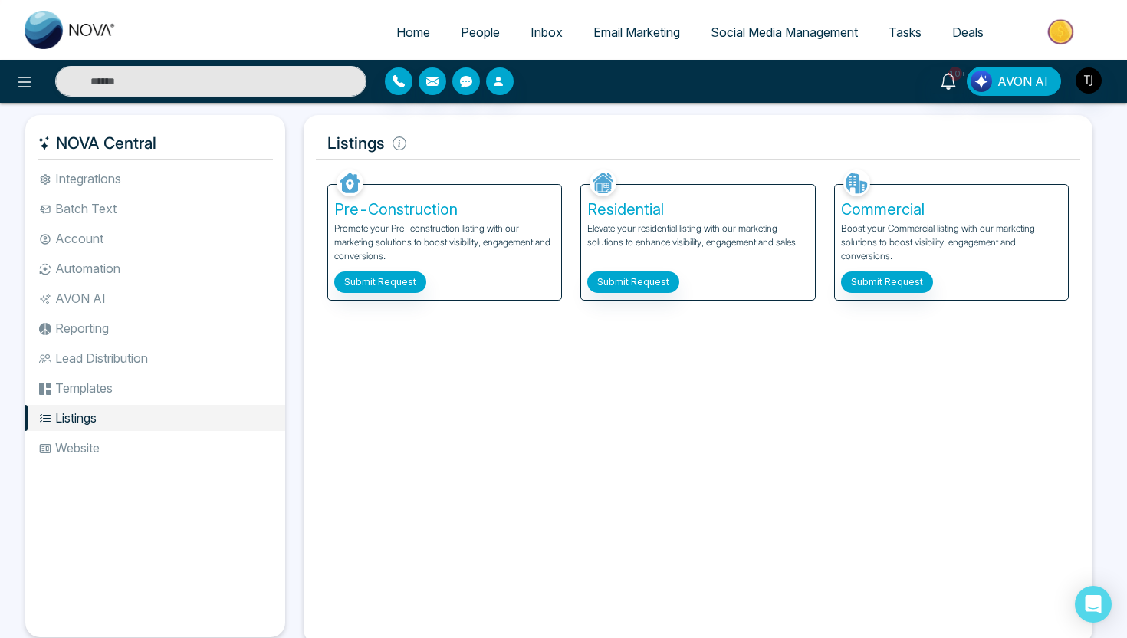
click at [27, 86] on icon at bounding box center [24, 82] width 13 height 11
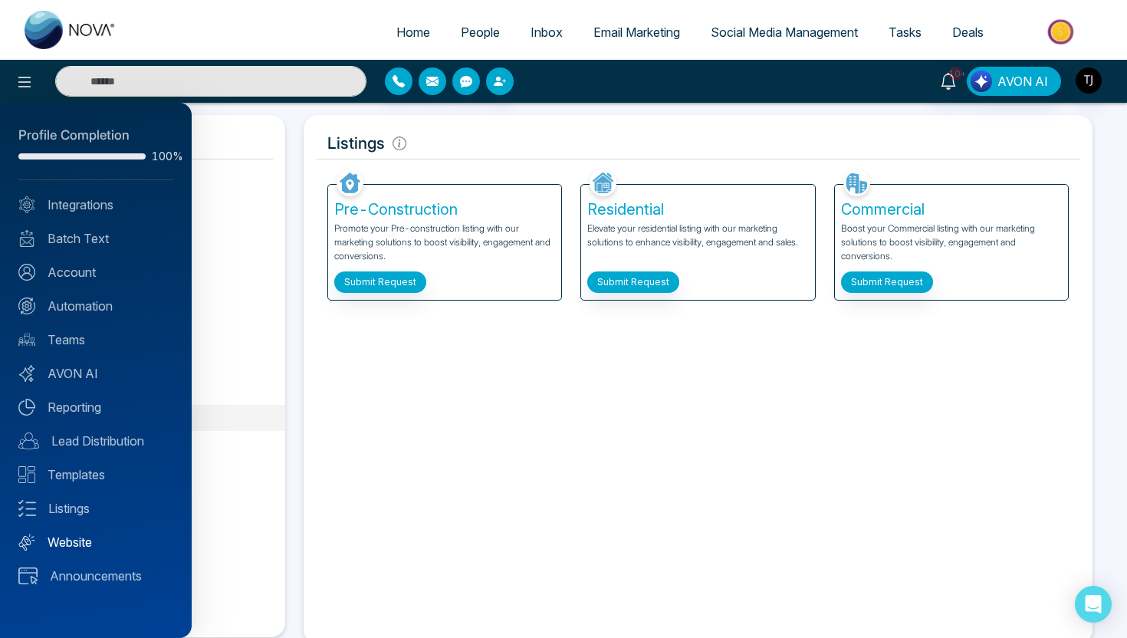
click at [72, 536] on link "Website" at bounding box center [95, 542] width 155 height 18
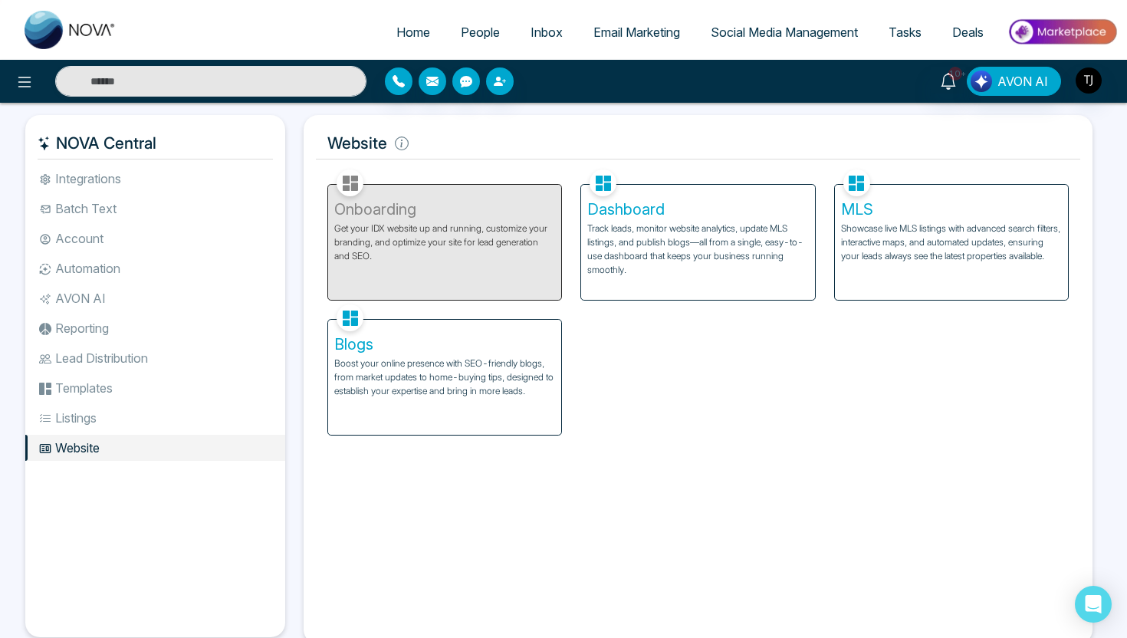
click at [638, 200] on h5 "Dashboard" at bounding box center [697, 209] width 221 height 18
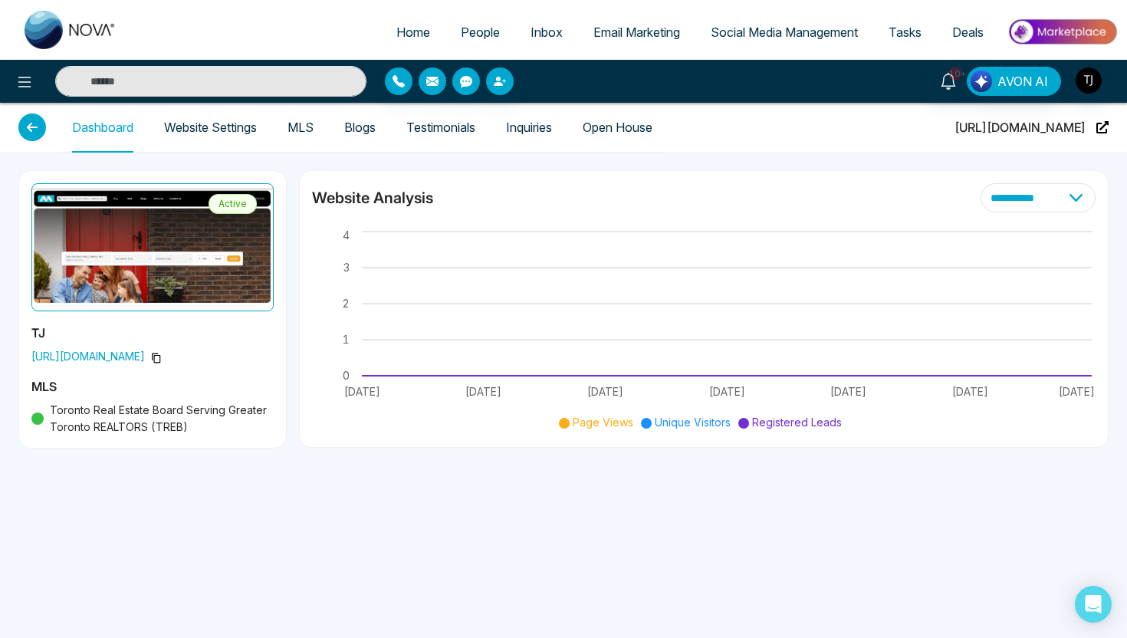
click at [636, 124] on link "Open House" at bounding box center [617, 127] width 70 height 13
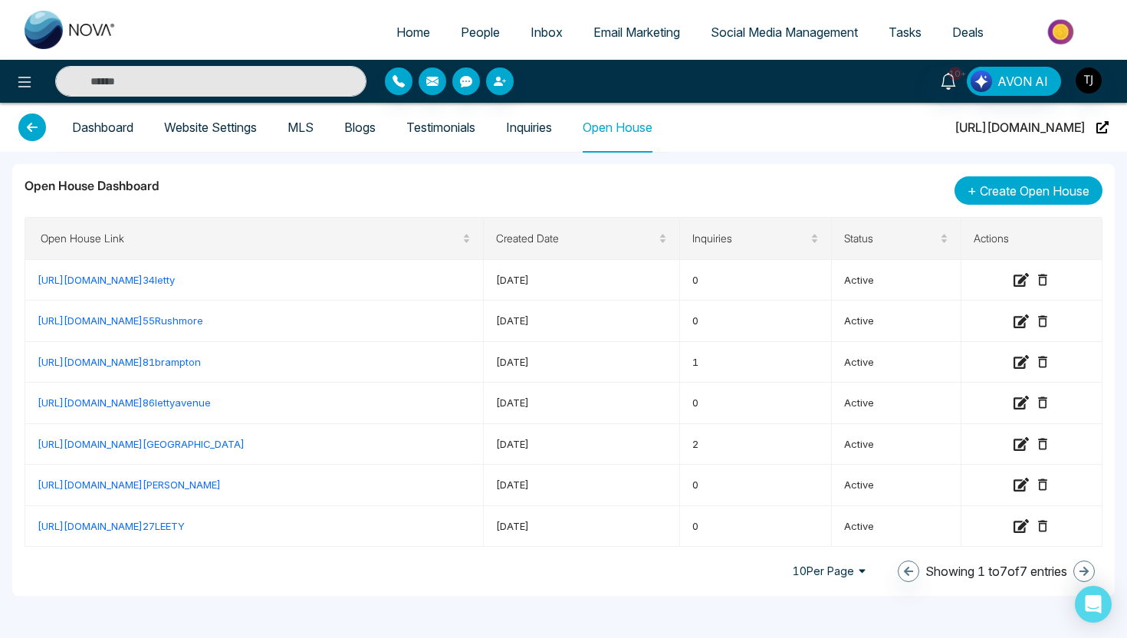
click at [1012, 185] on span "Create Open House" at bounding box center [1034, 191] width 110 height 18
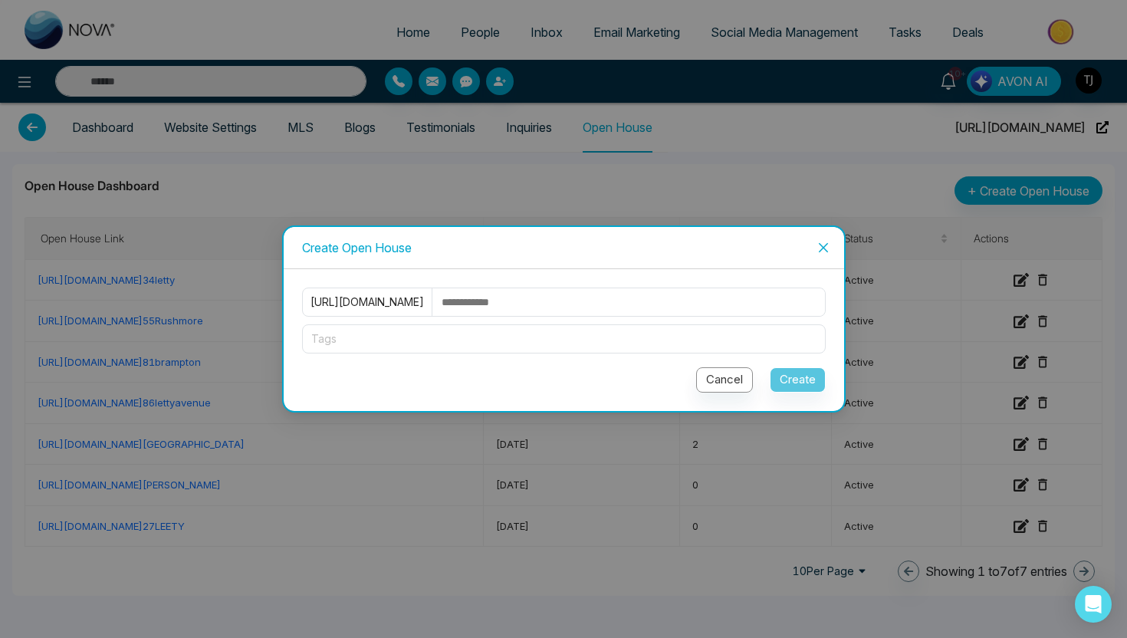
click at [536, 292] on input "text" at bounding box center [632, 302] width 385 height 28
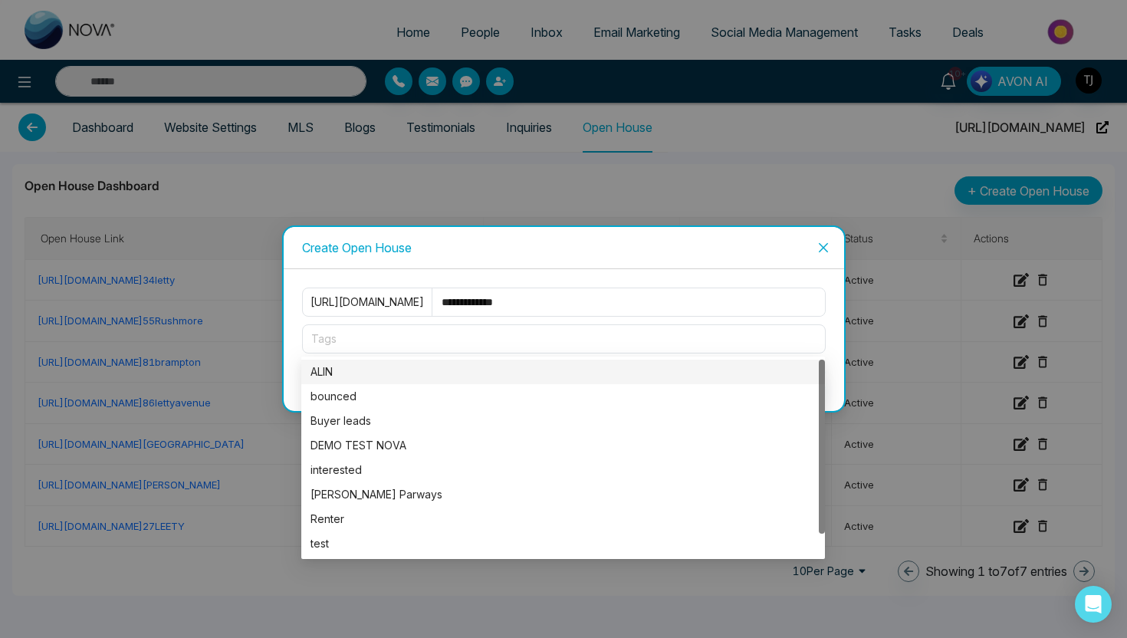
click at [450, 332] on div at bounding box center [564, 339] width 516 height 18
type input "**********"
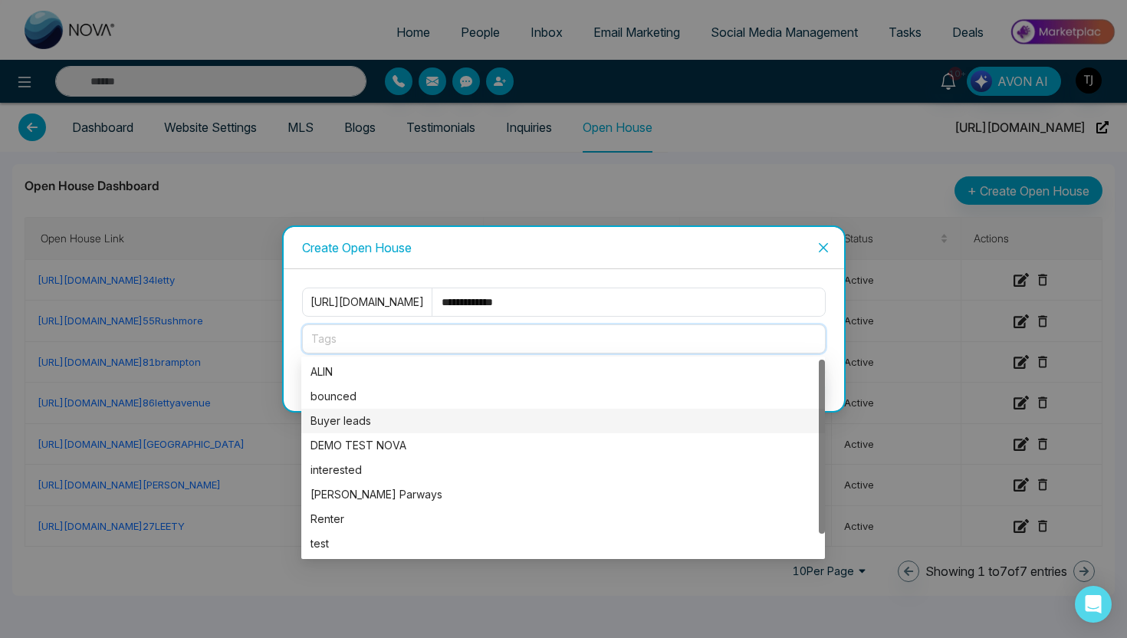
click at [418, 418] on div "Buyer leads" at bounding box center [562, 420] width 505 height 17
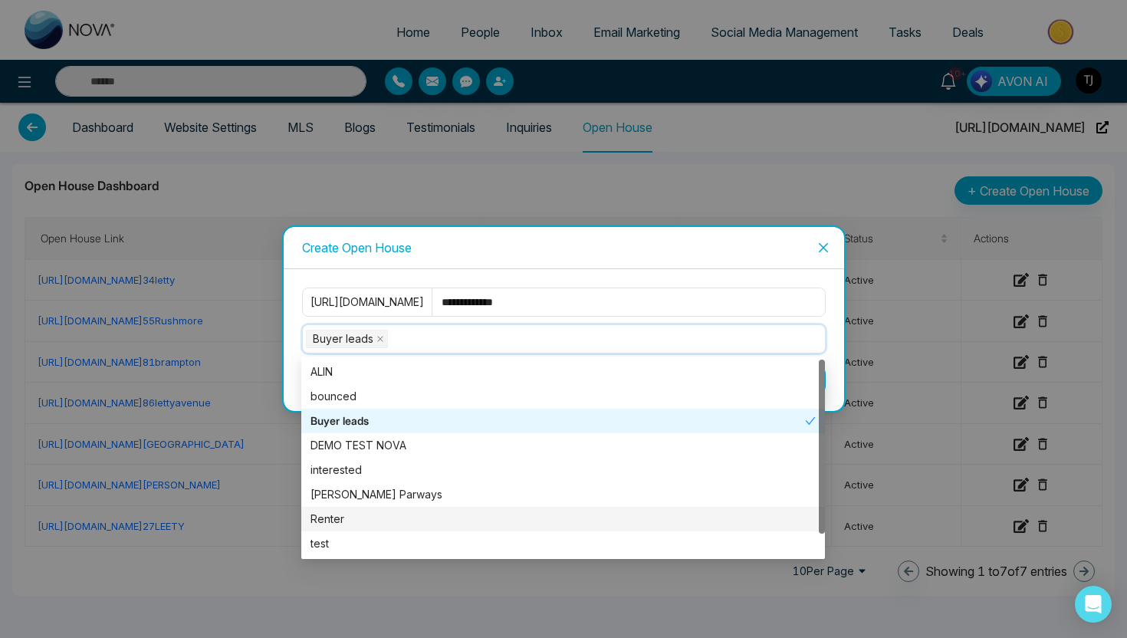
click at [373, 519] on div "Renter" at bounding box center [562, 518] width 505 height 17
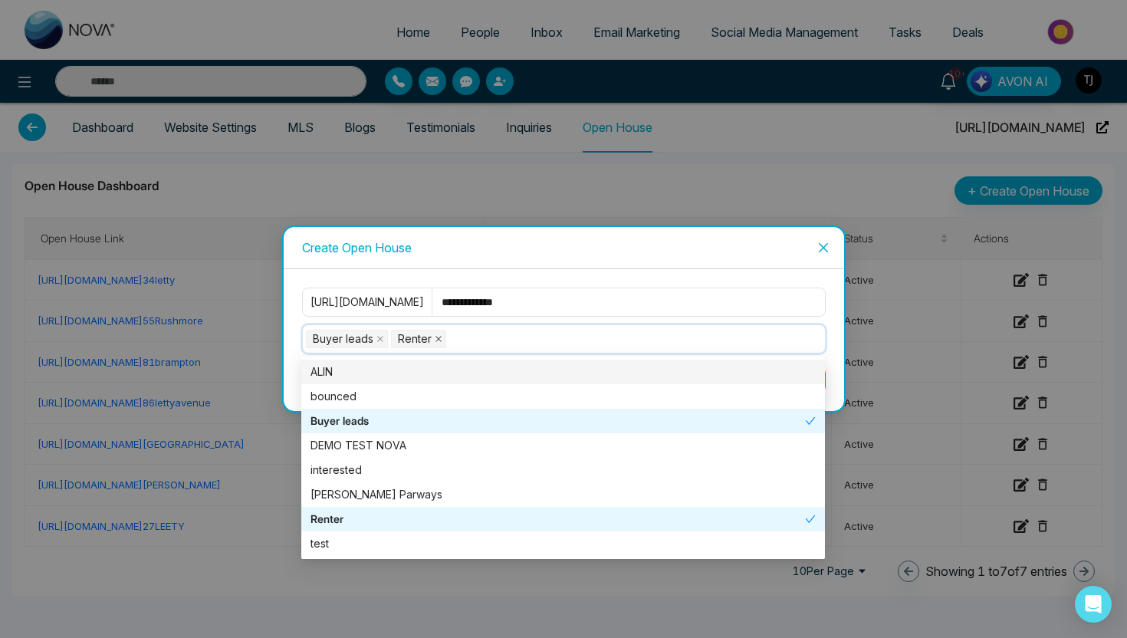
click at [438, 342] on icon "close" at bounding box center [439, 339] width 8 height 8
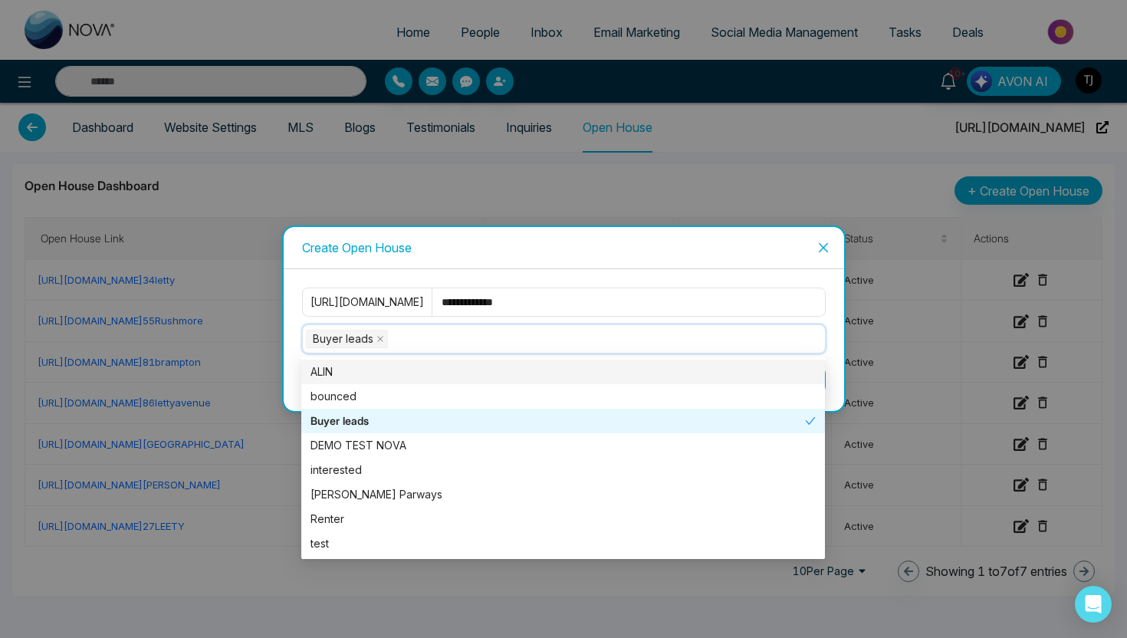
click at [372, 338] on span "Buyer leads" at bounding box center [347, 339] width 82 height 18
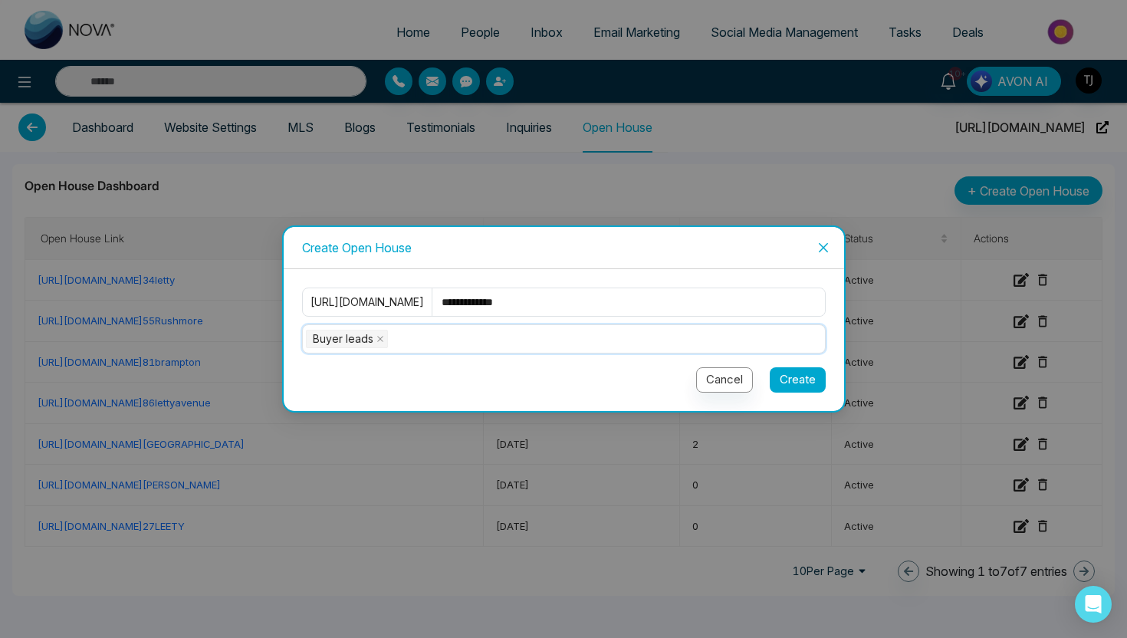
click at [802, 375] on button "Create" at bounding box center [797, 379] width 56 height 25
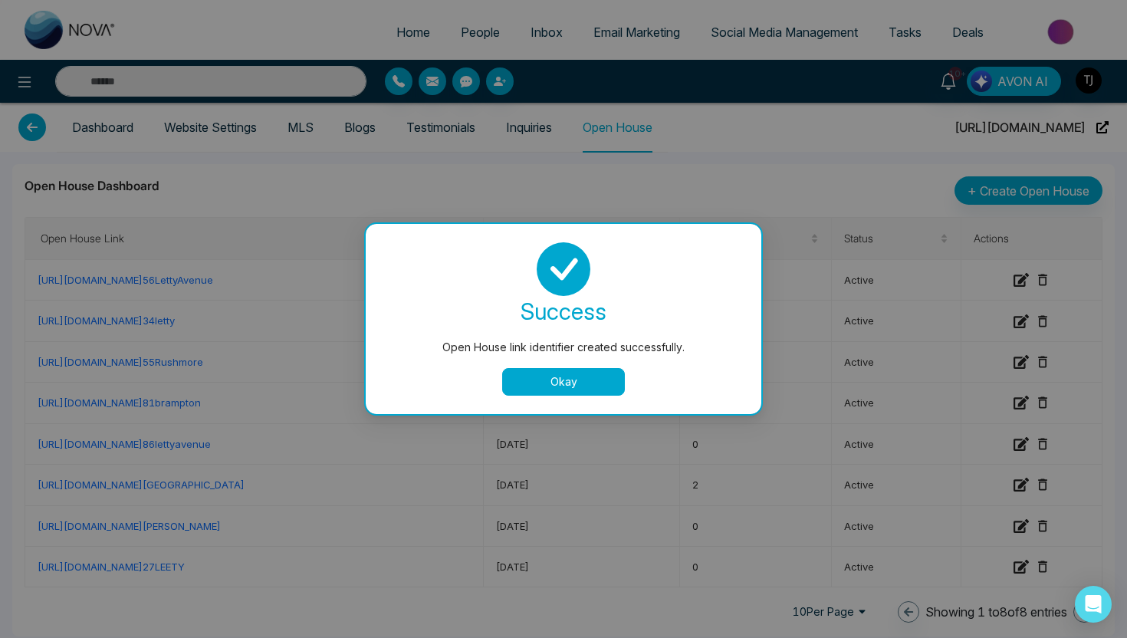
click at [540, 382] on button "Okay" at bounding box center [563, 382] width 123 height 28
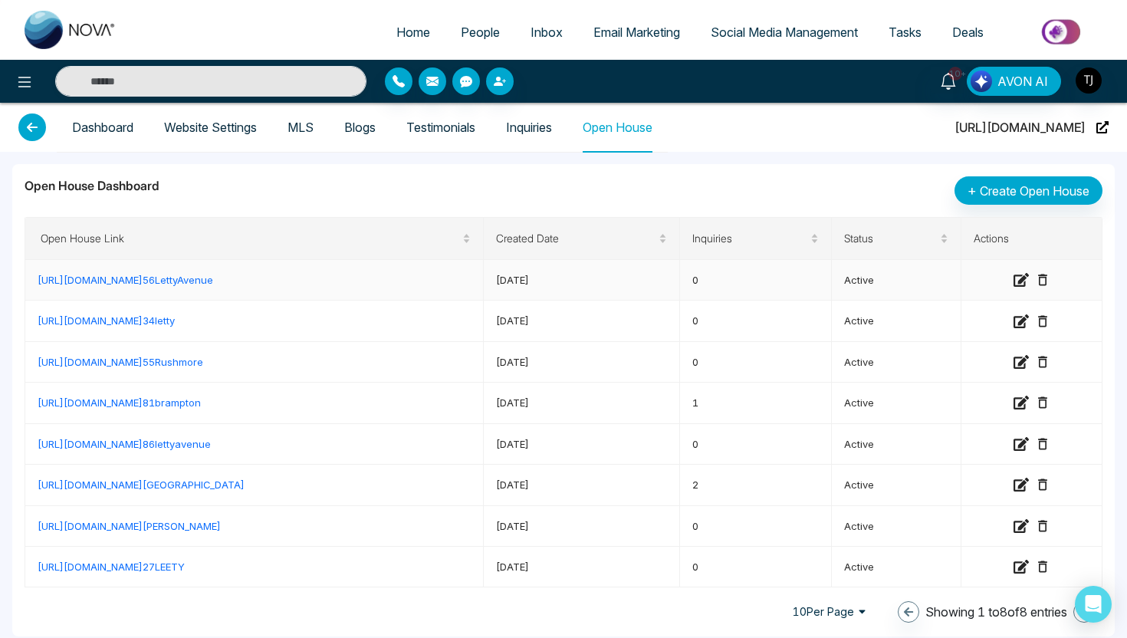
click at [129, 277] on link "https://reestate.ca/open-house/ 56LettyAvenue" at bounding box center [126, 280] width 176 height 12
click at [1019, 282] on icon at bounding box center [1020, 279] width 15 height 15
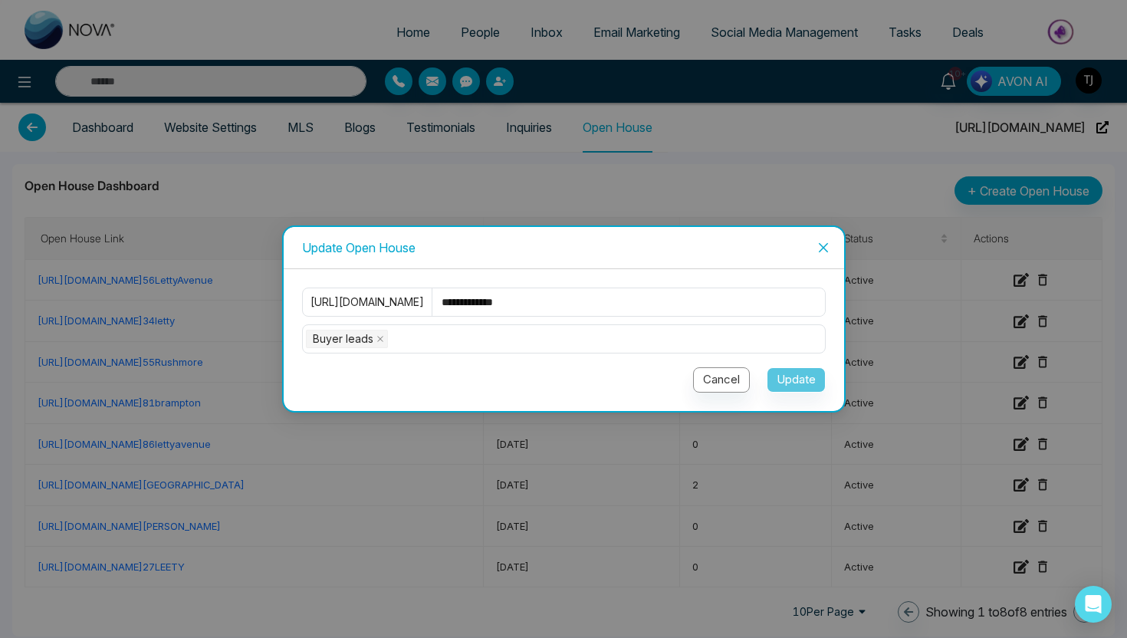
click at [827, 252] on icon "close" at bounding box center [823, 247] width 12 height 12
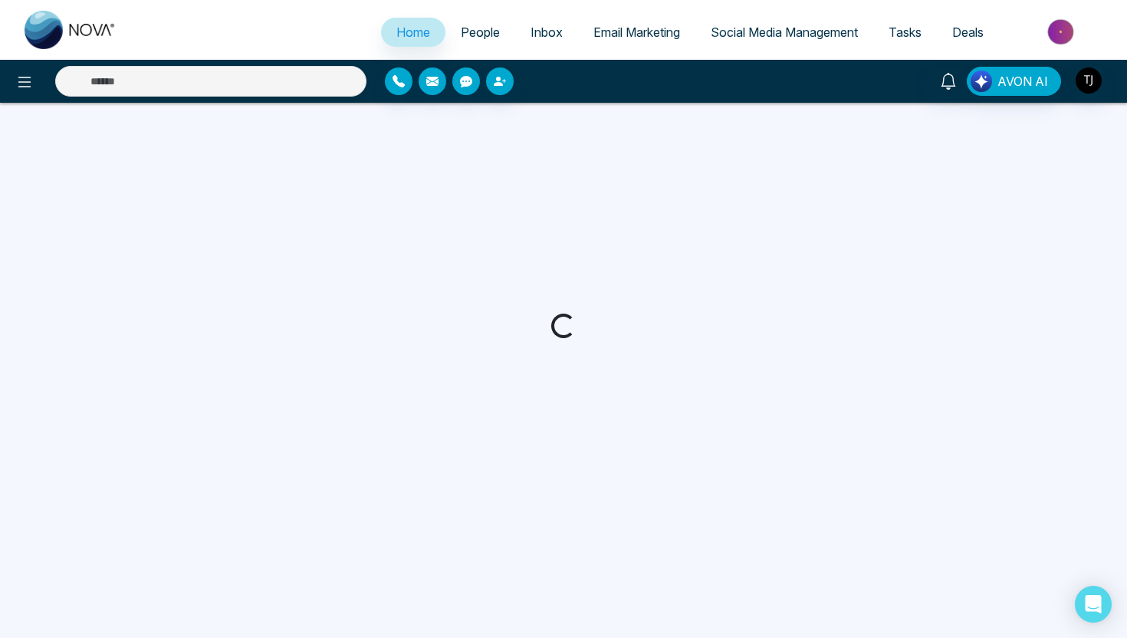
select select "*"
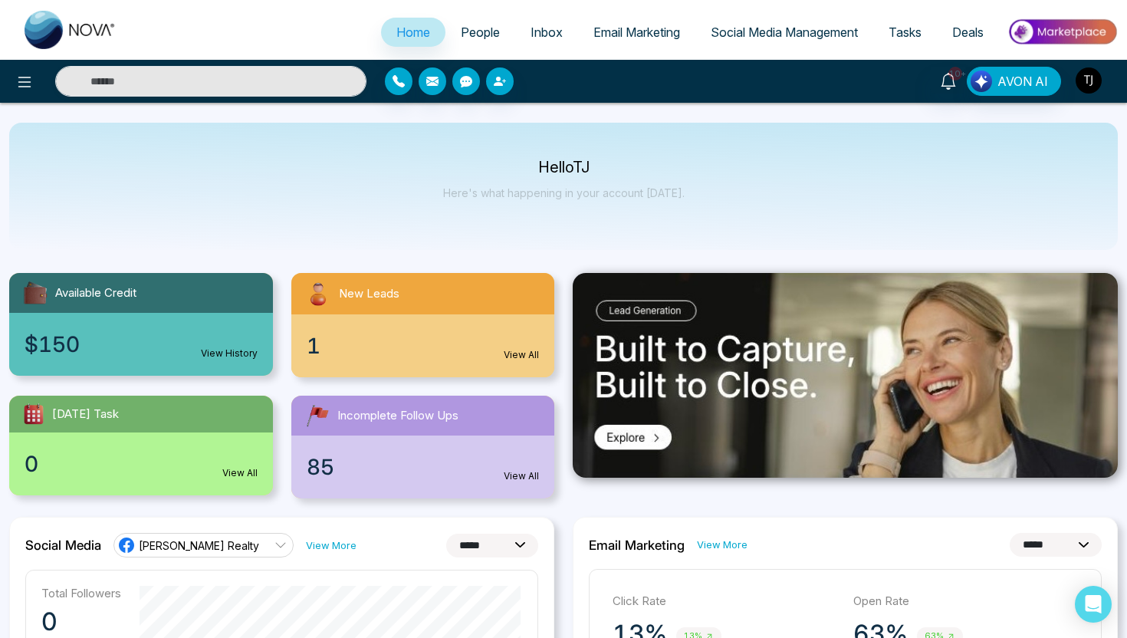
click at [1095, 80] on img "button" at bounding box center [1088, 80] width 26 height 26
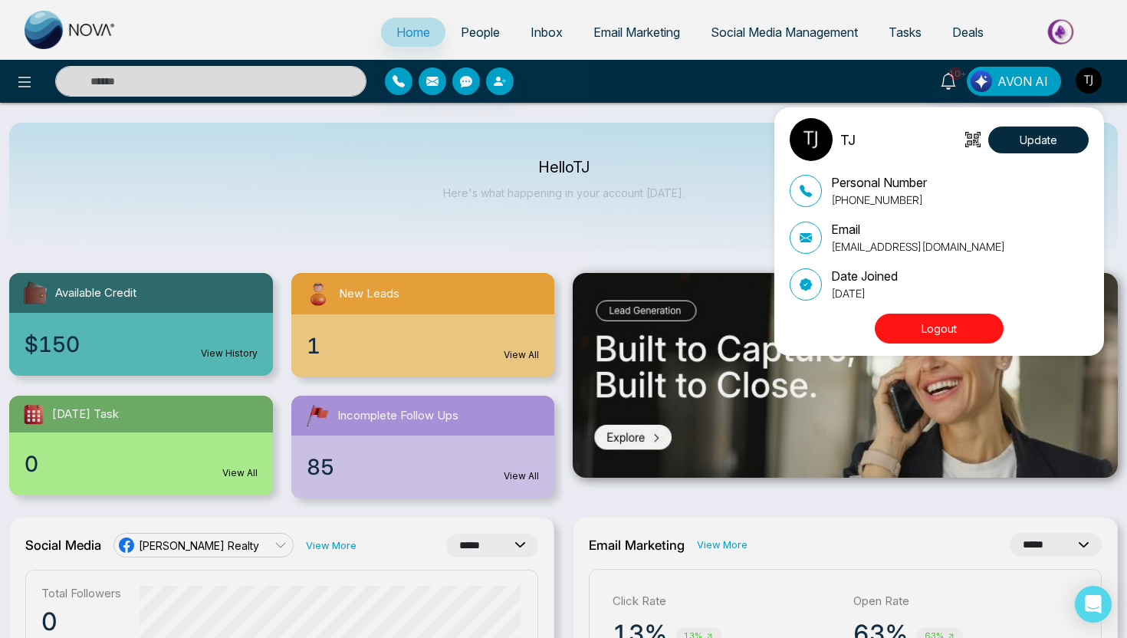
click at [984, 330] on button "Logout" at bounding box center [938, 328] width 129 height 30
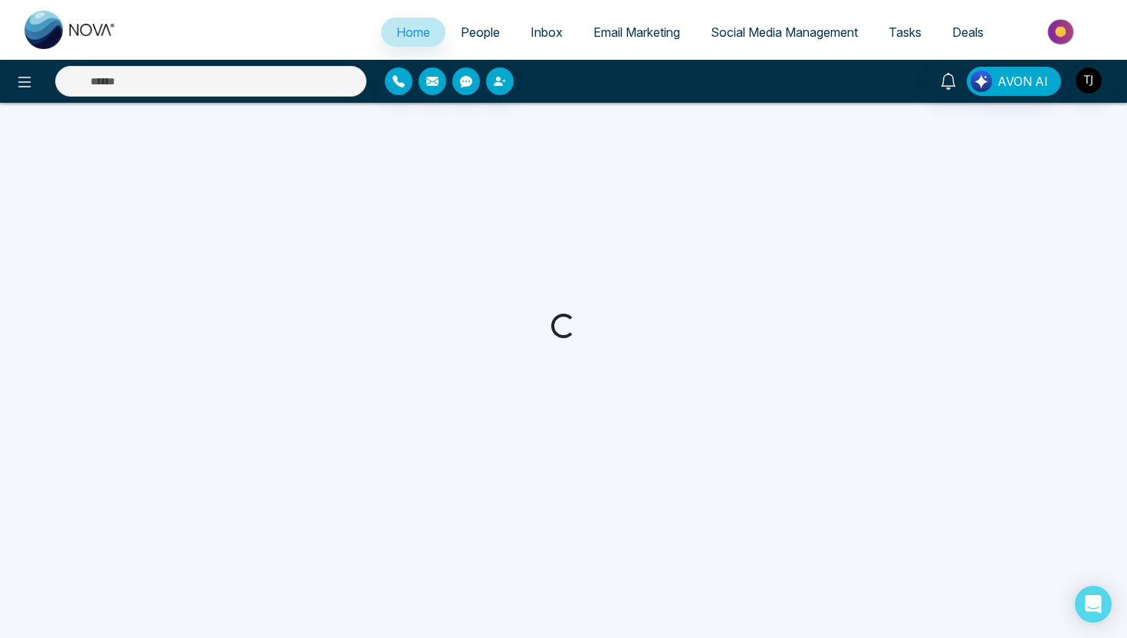
select select "*"
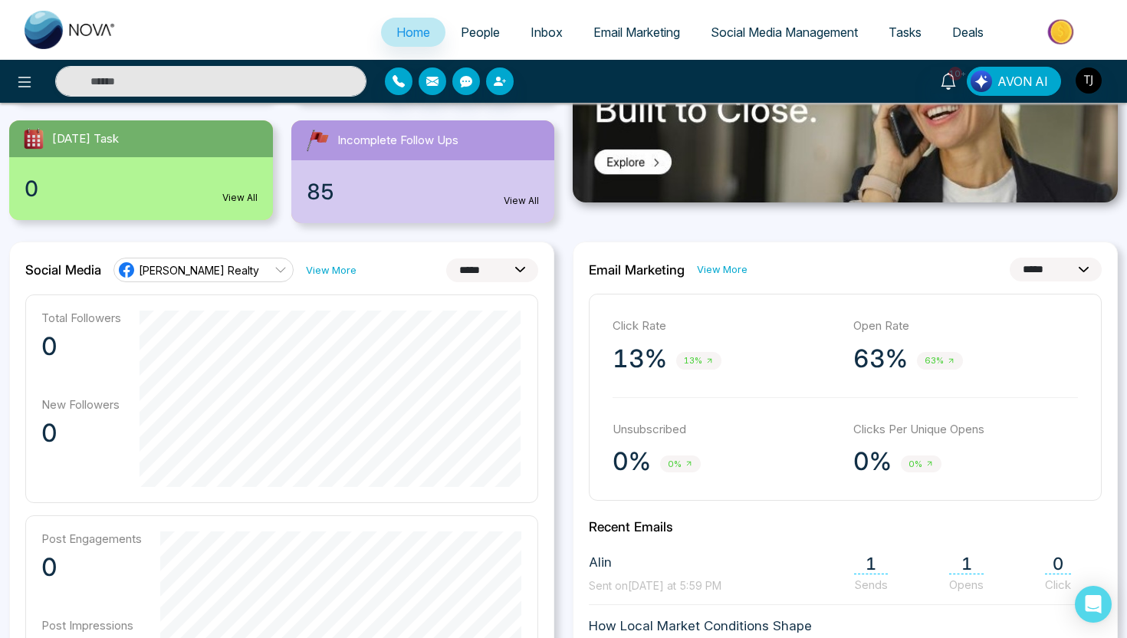
scroll to position [307, 0]
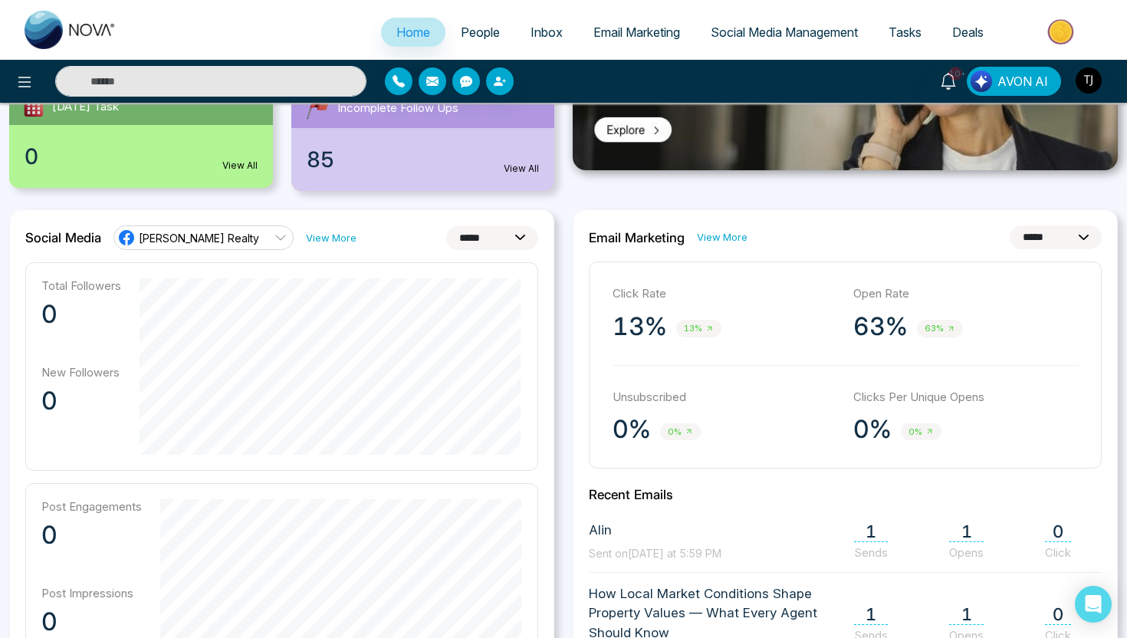
click at [257, 239] on link "[PERSON_NAME] Realty" at bounding box center [203, 237] width 180 height 25
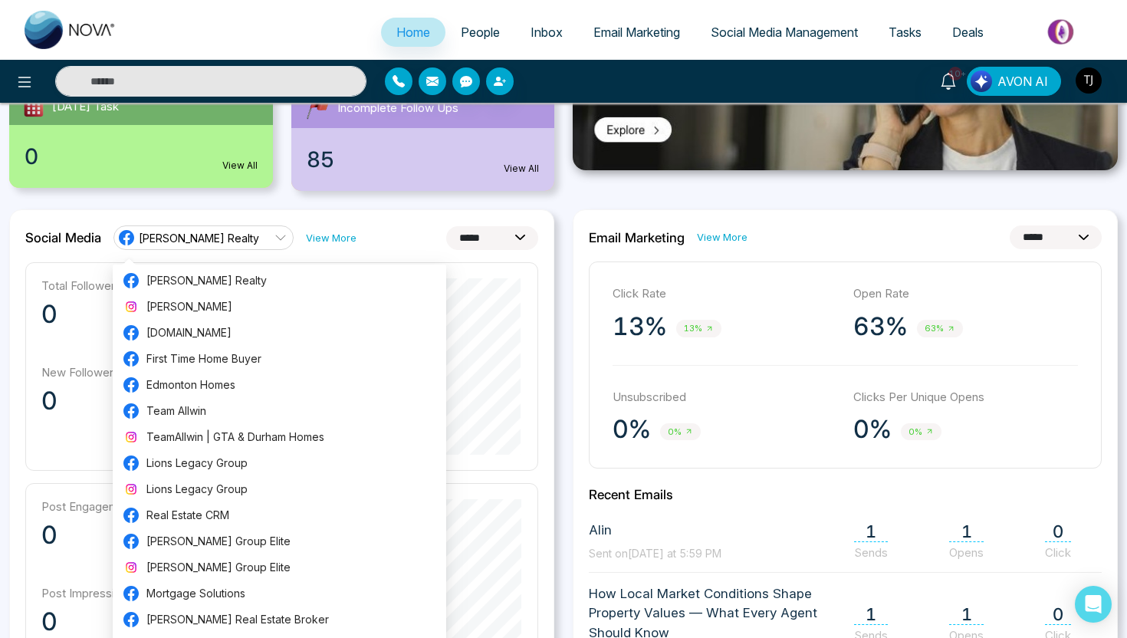
click at [322, 219] on div "**********" at bounding box center [281, 568] width 545 height 719
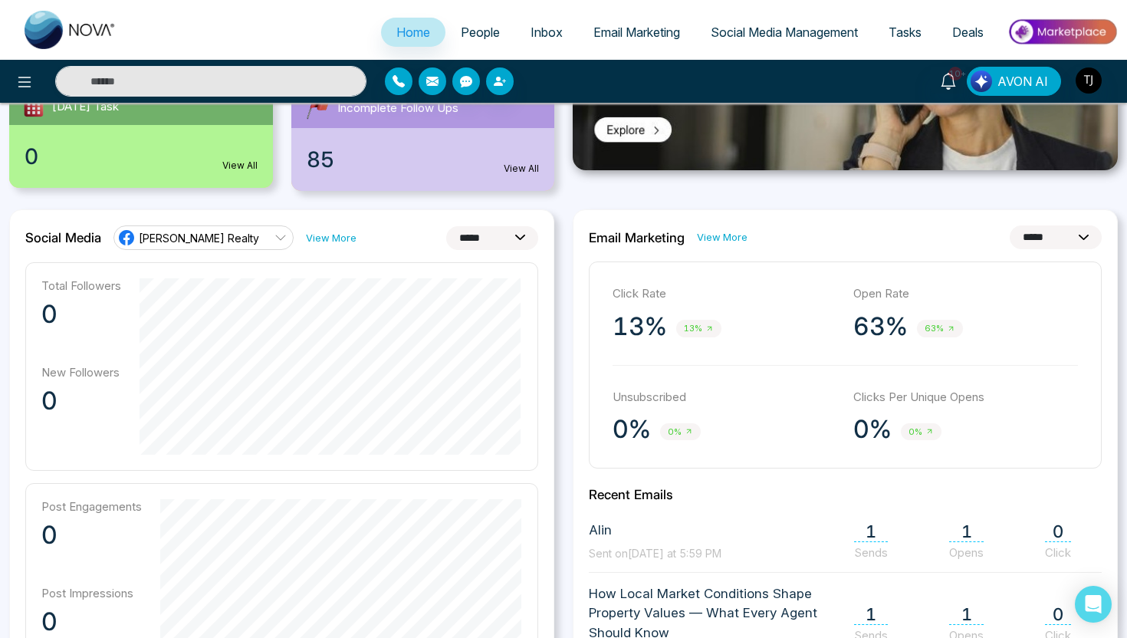
click at [482, 244] on select "**********" at bounding box center [492, 238] width 92 height 24
click at [488, 234] on select "**********" at bounding box center [492, 238] width 92 height 24
select select "**"
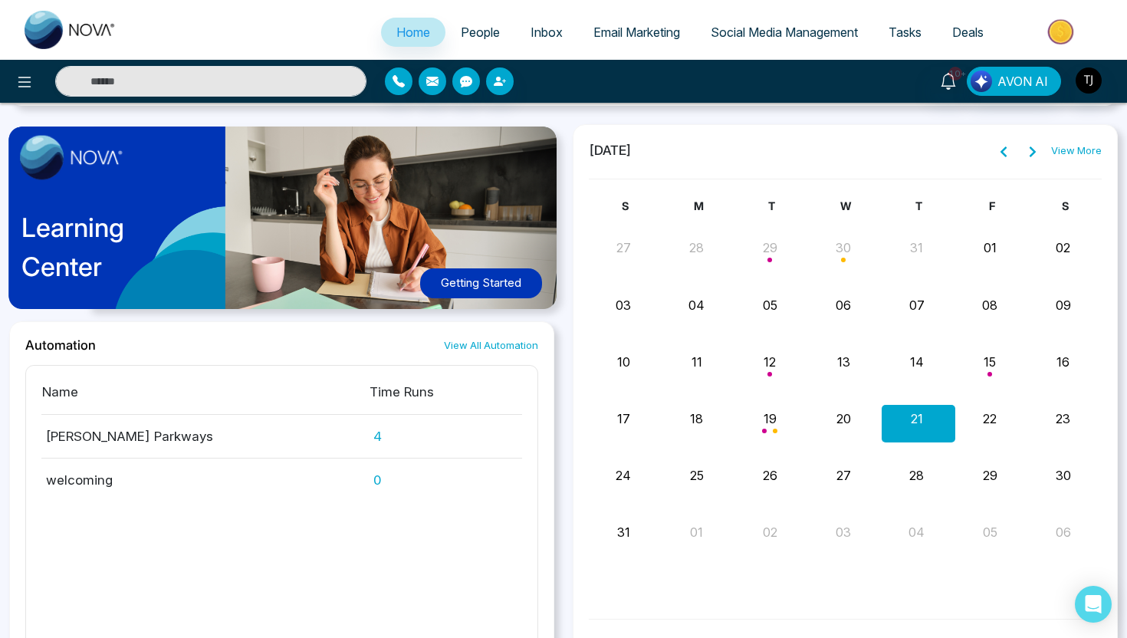
scroll to position [1396, 0]
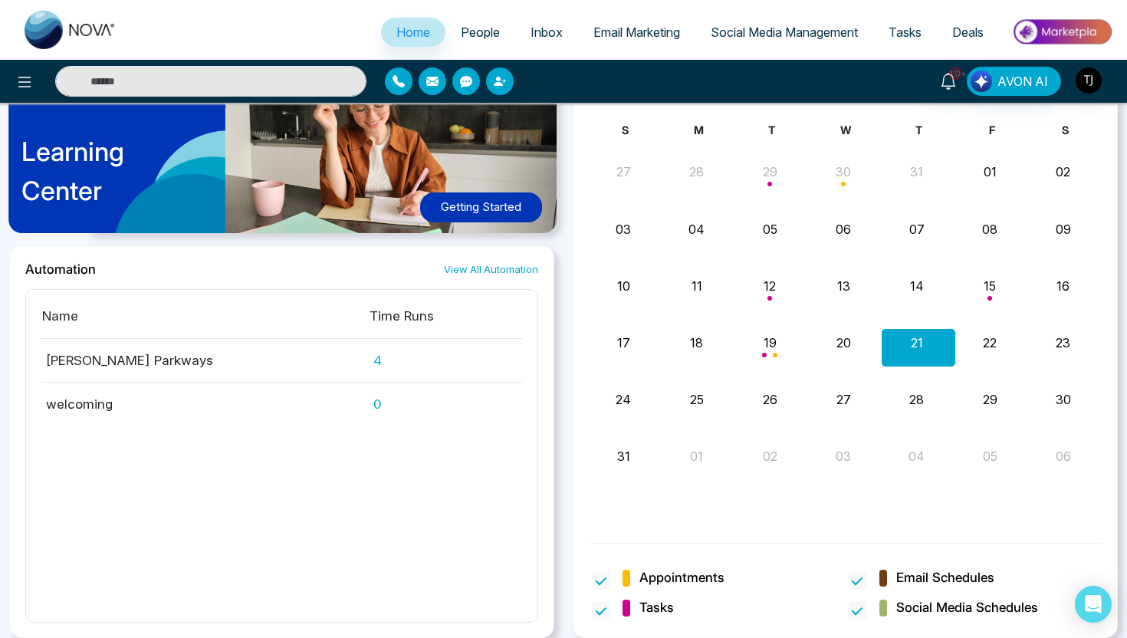
click at [484, 39] on span "People" at bounding box center [480, 32] width 39 height 15
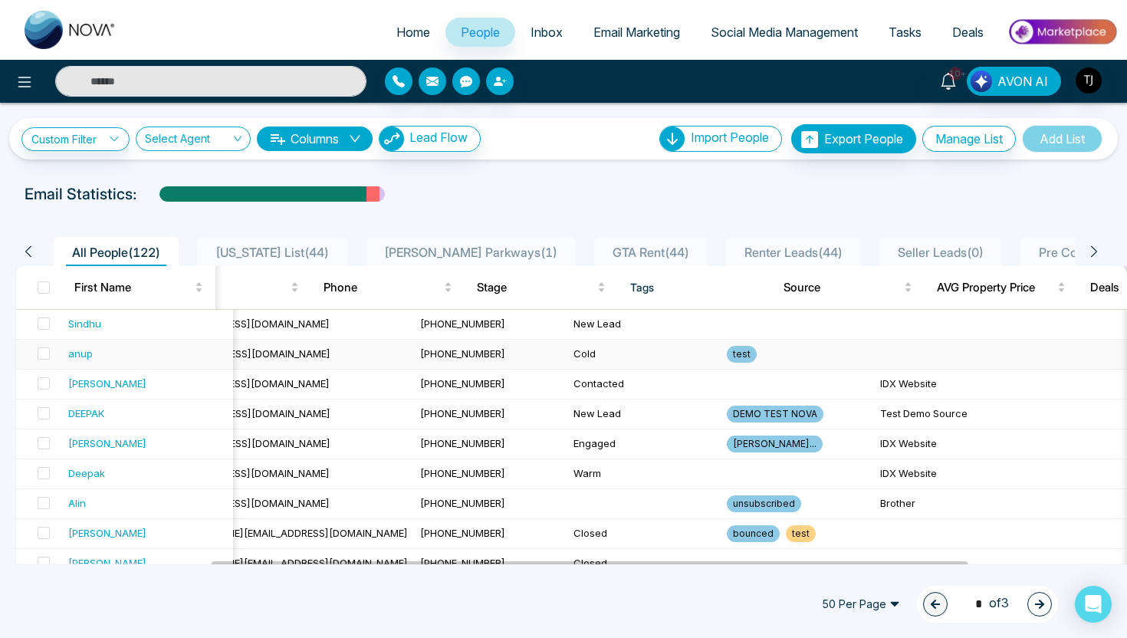
scroll to position [0, 520]
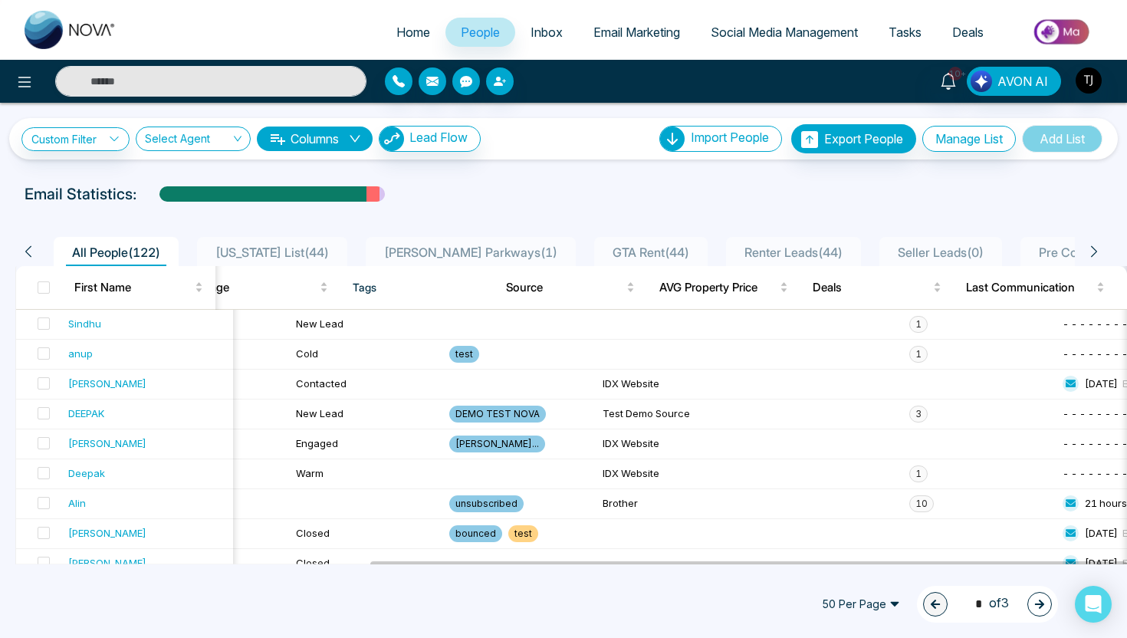
click at [340, 138] on button "Columns" at bounding box center [315, 138] width 116 height 25
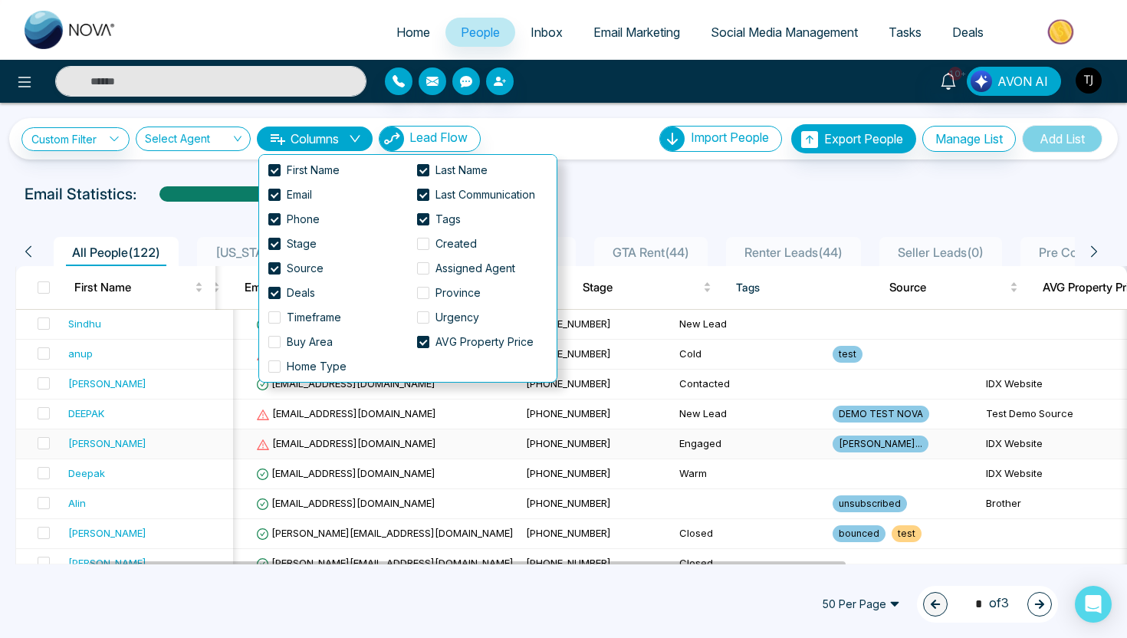
scroll to position [0, 0]
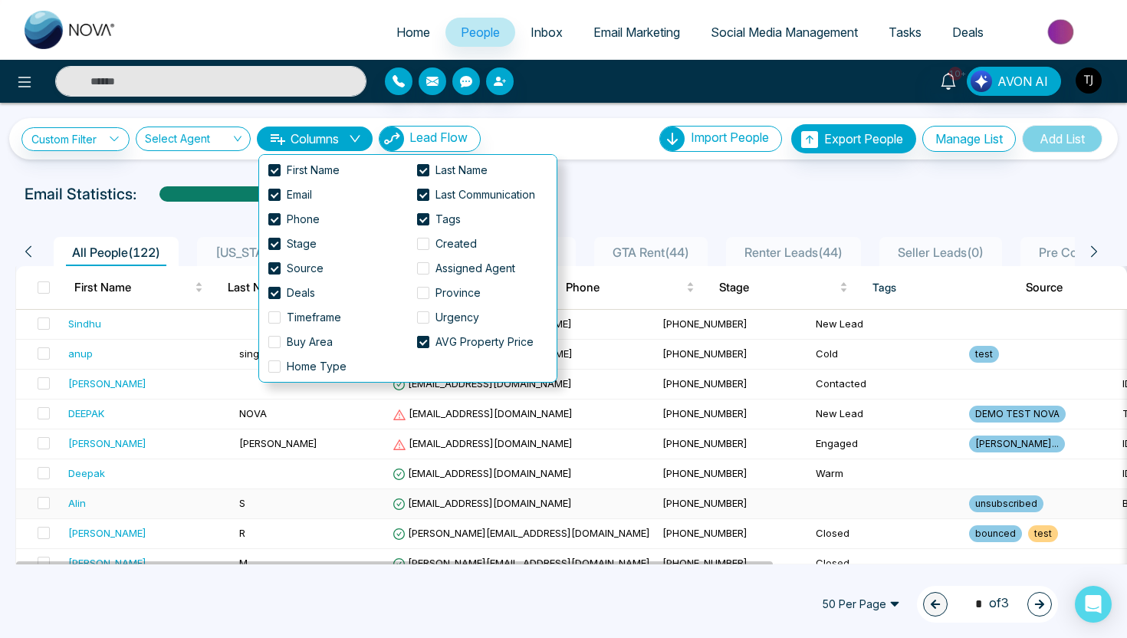
click at [85, 503] on div "Alin" at bounding box center [77, 502] width 18 height 15
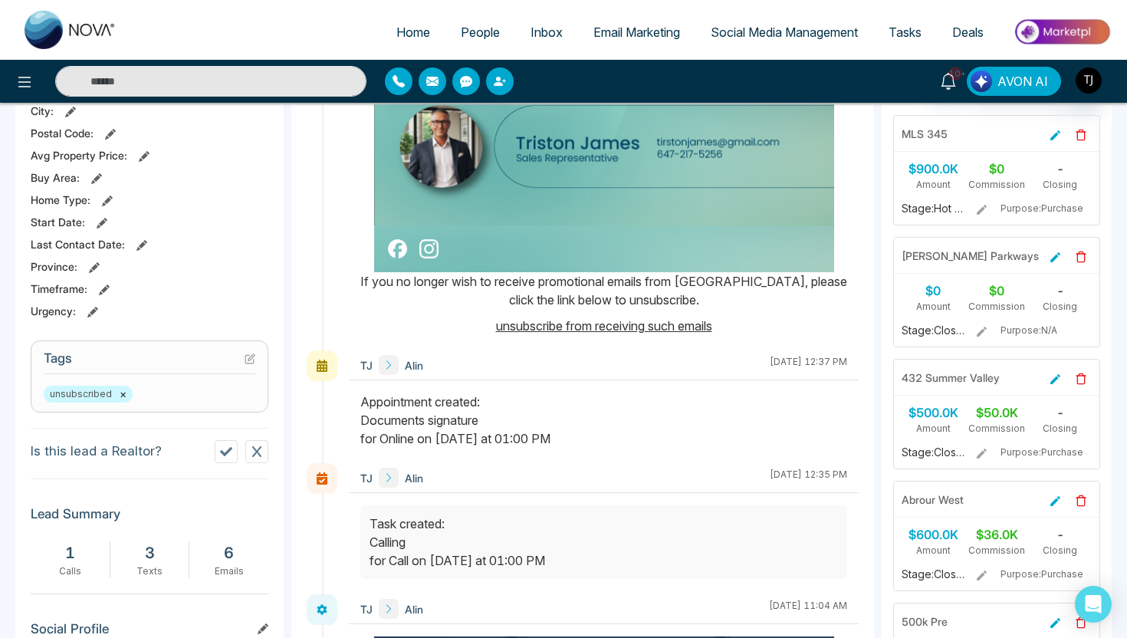
scroll to position [403, 0]
click at [90, 313] on icon at bounding box center [92, 311] width 11 height 11
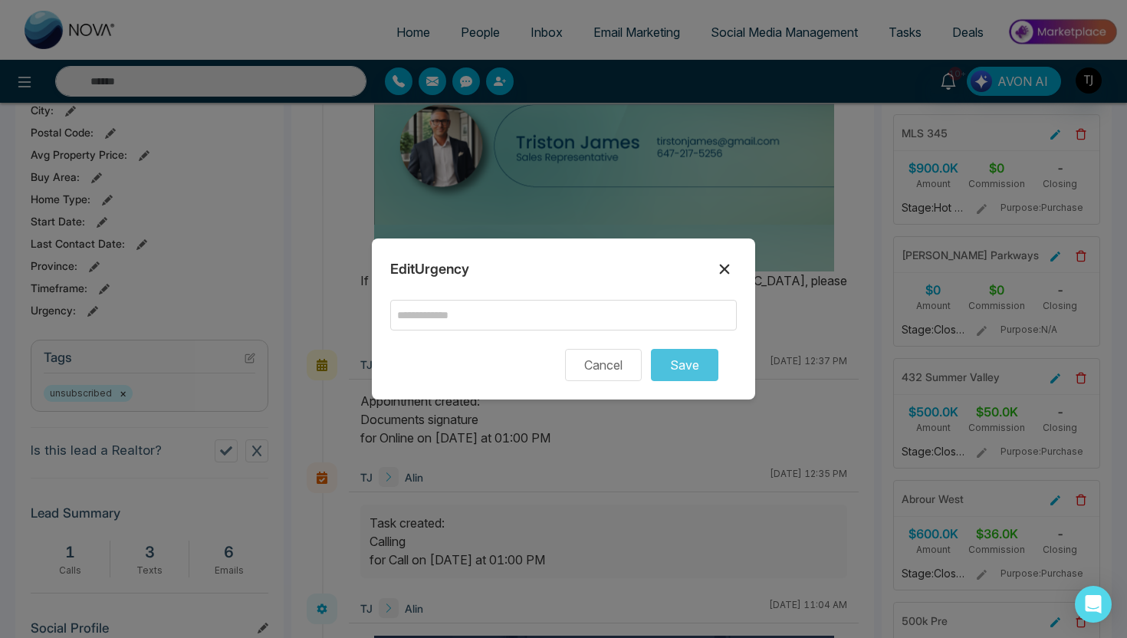
click at [733, 268] on icon at bounding box center [724, 269] width 18 height 18
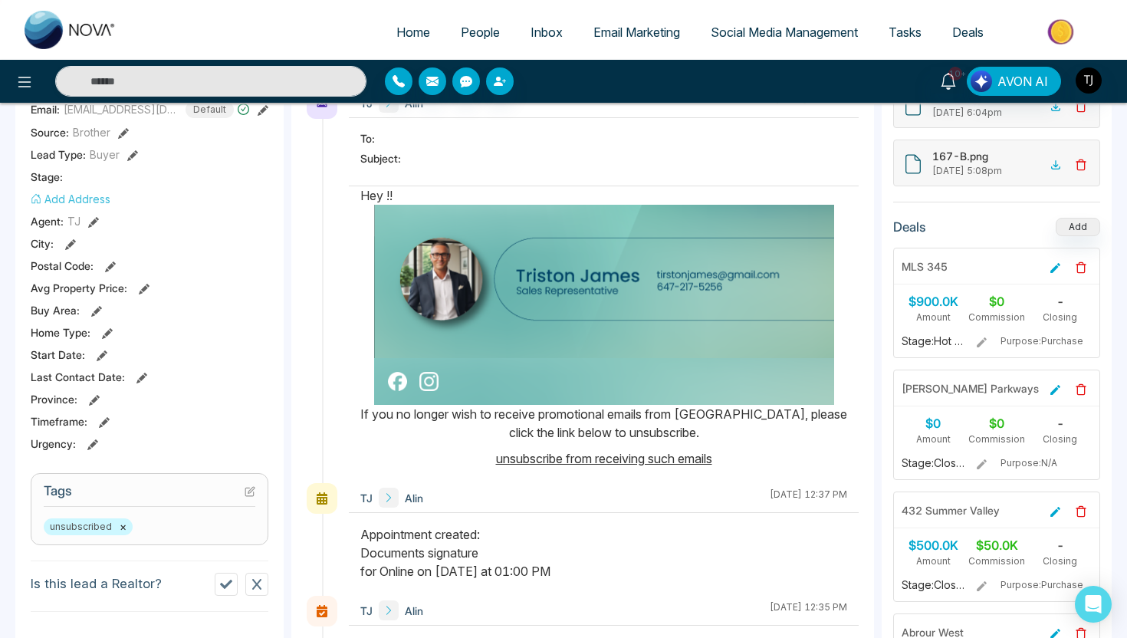
scroll to position [231, 0]
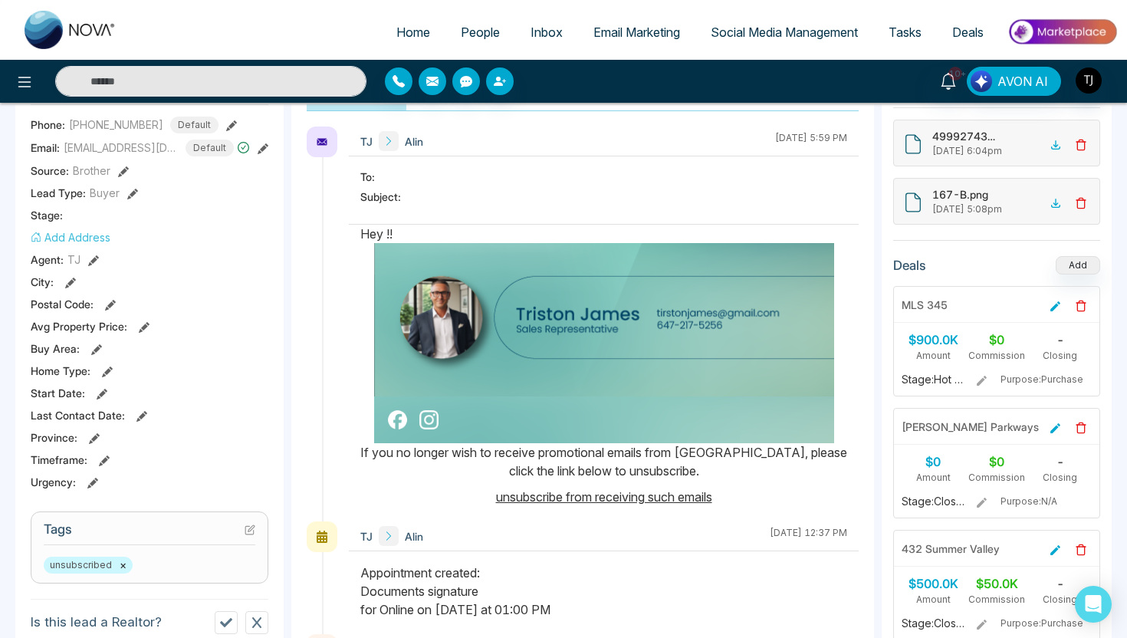
click at [64, 230] on button "Add Address" at bounding box center [71, 237] width 80 height 16
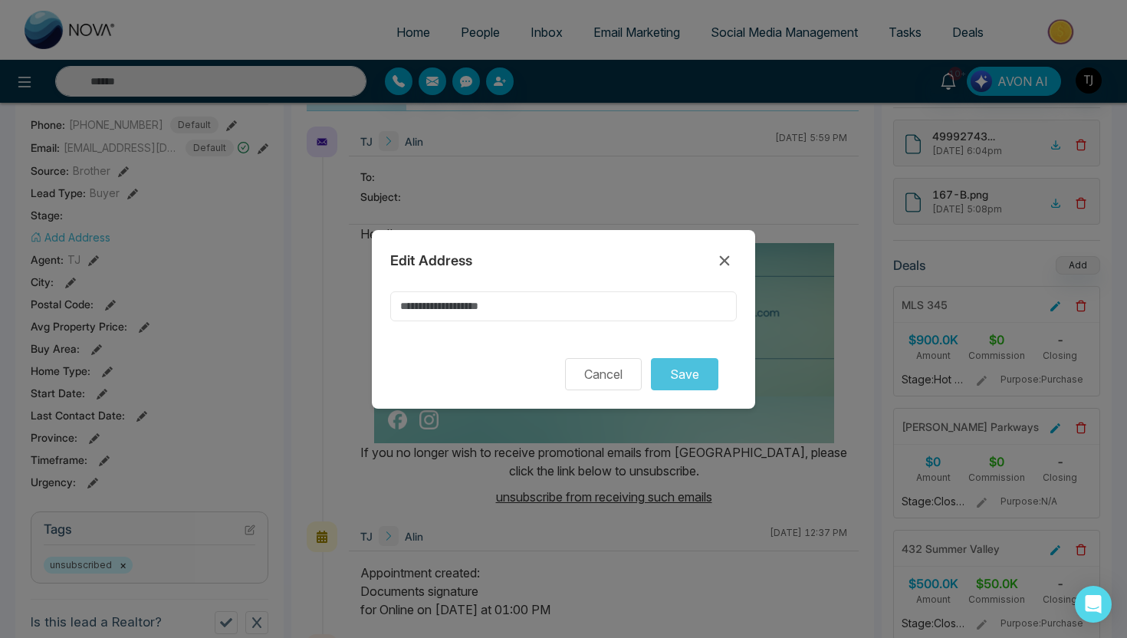
click at [480, 307] on input at bounding box center [563, 306] width 346 height 30
click at [723, 259] on icon at bounding box center [725, 260] width 10 height 10
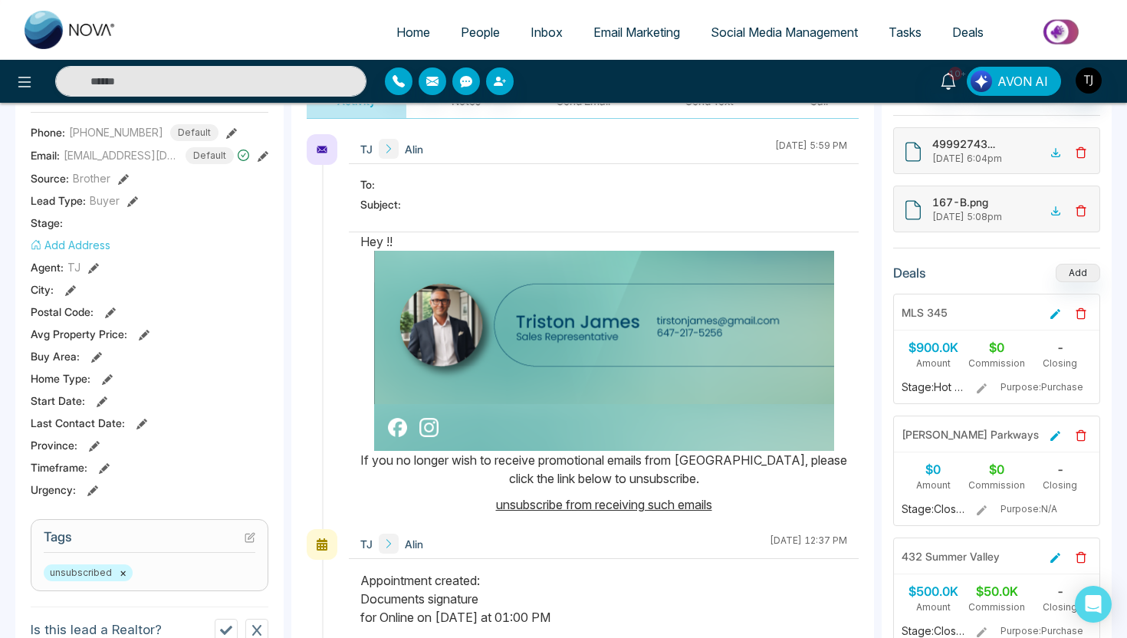
scroll to position [0, 0]
click at [64, 244] on button "Add Address" at bounding box center [71, 244] width 80 height 16
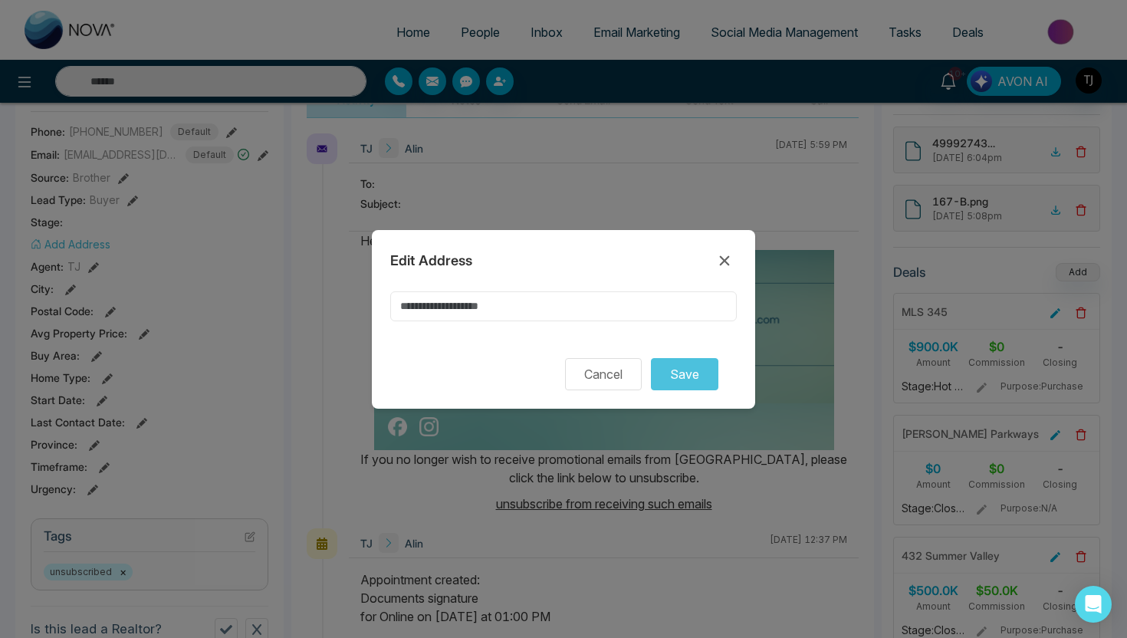
click at [448, 307] on input at bounding box center [563, 306] width 346 height 30
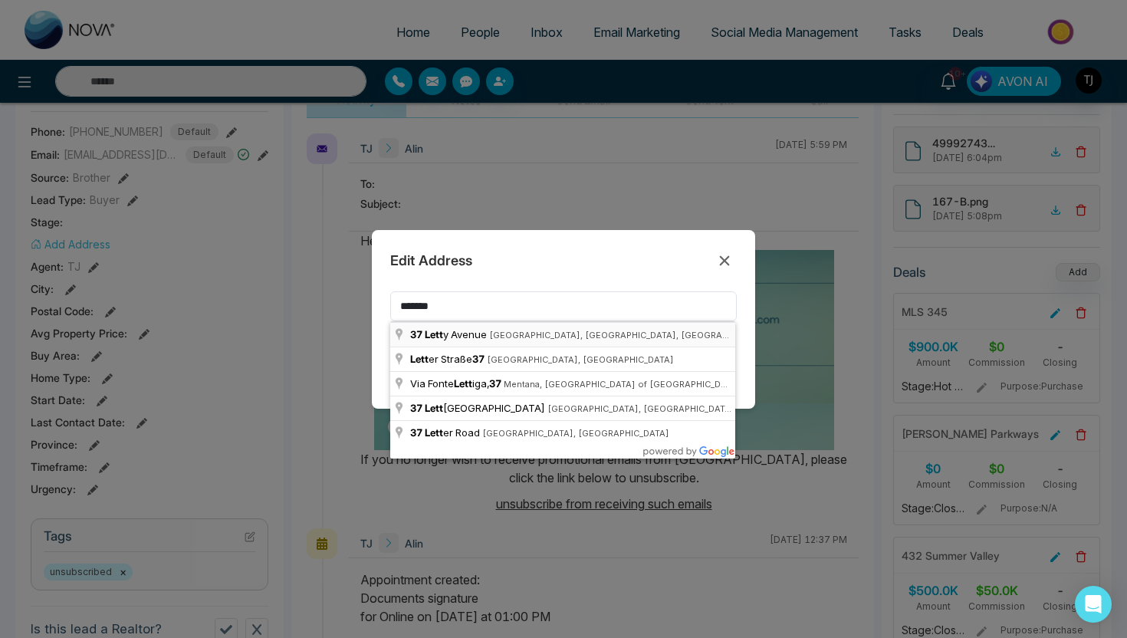
type input "**********"
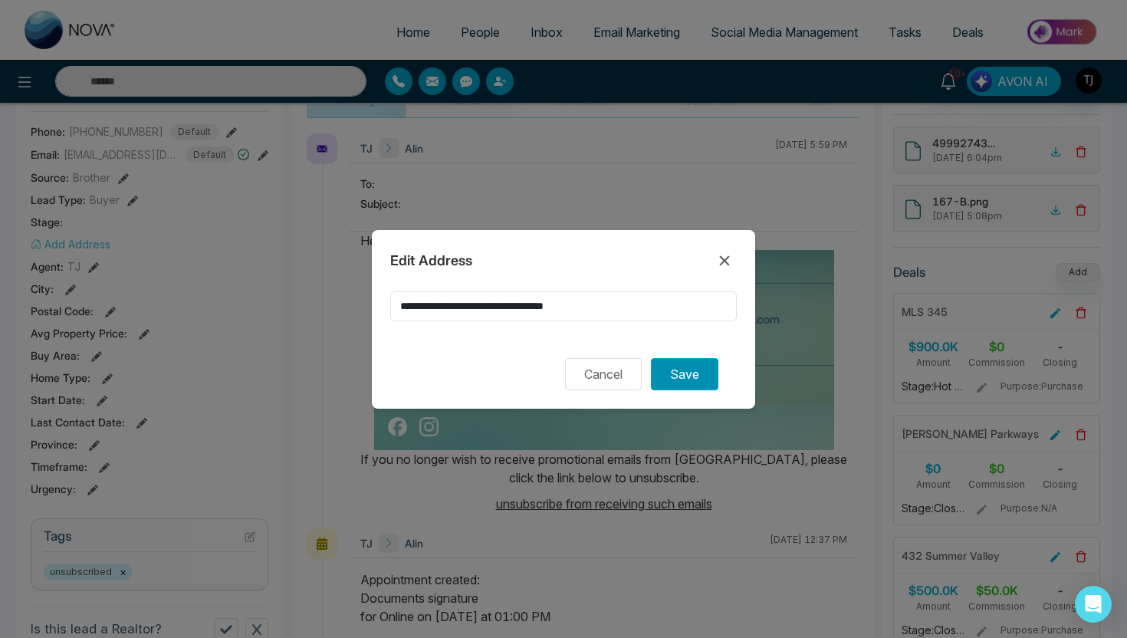
click at [675, 375] on button "Save" at bounding box center [684, 374] width 67 height 32
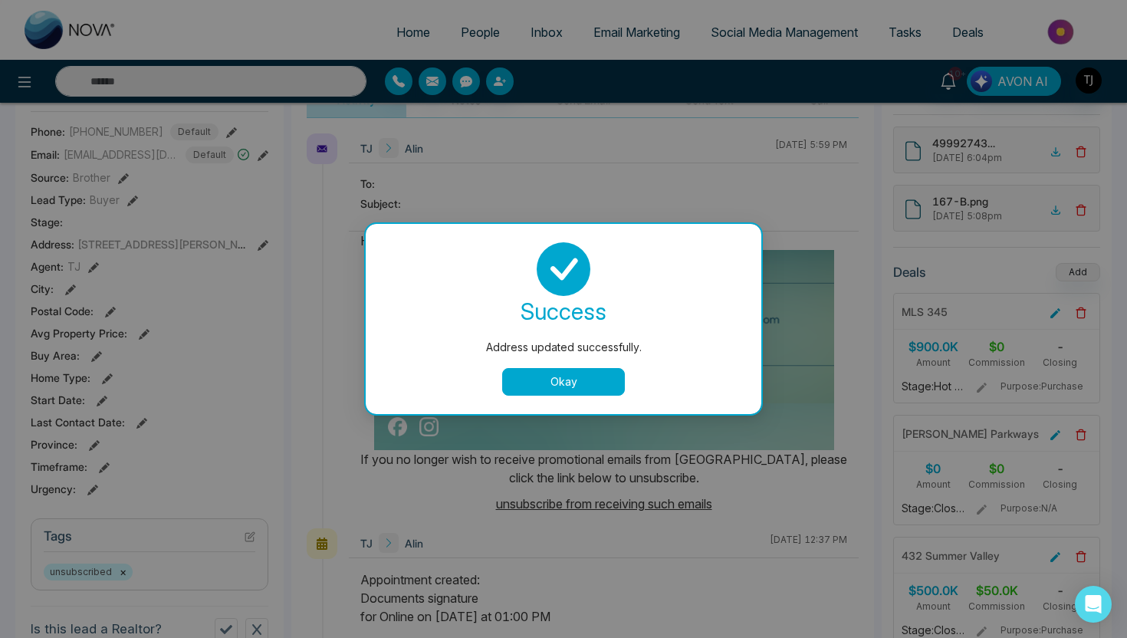
click at [561, 386] on button "Okay" at bounding box center [563, 382] width 123 height 28
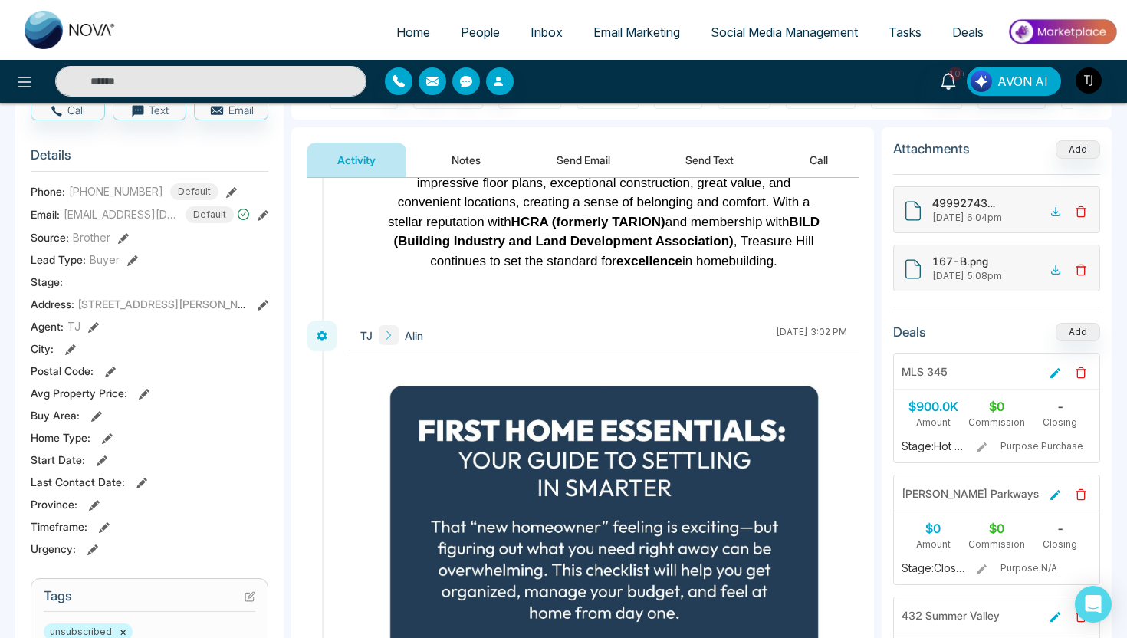
scroll to position [6423, 0]
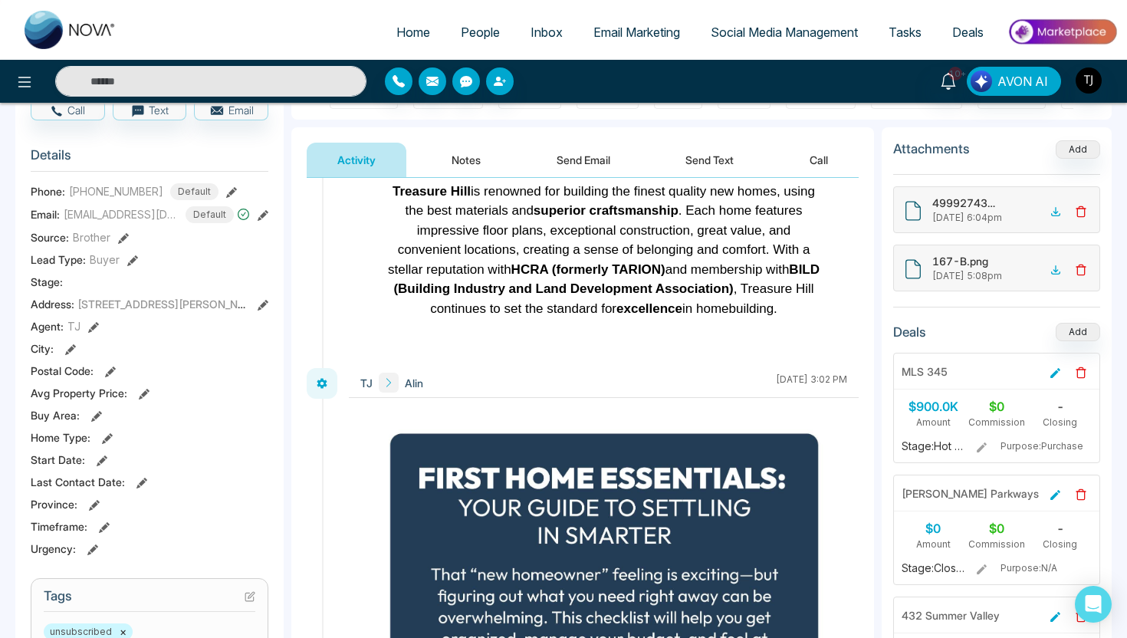
click at [468, 162] on button "Notes" at bounding box center [466, 160] width 90 height 34
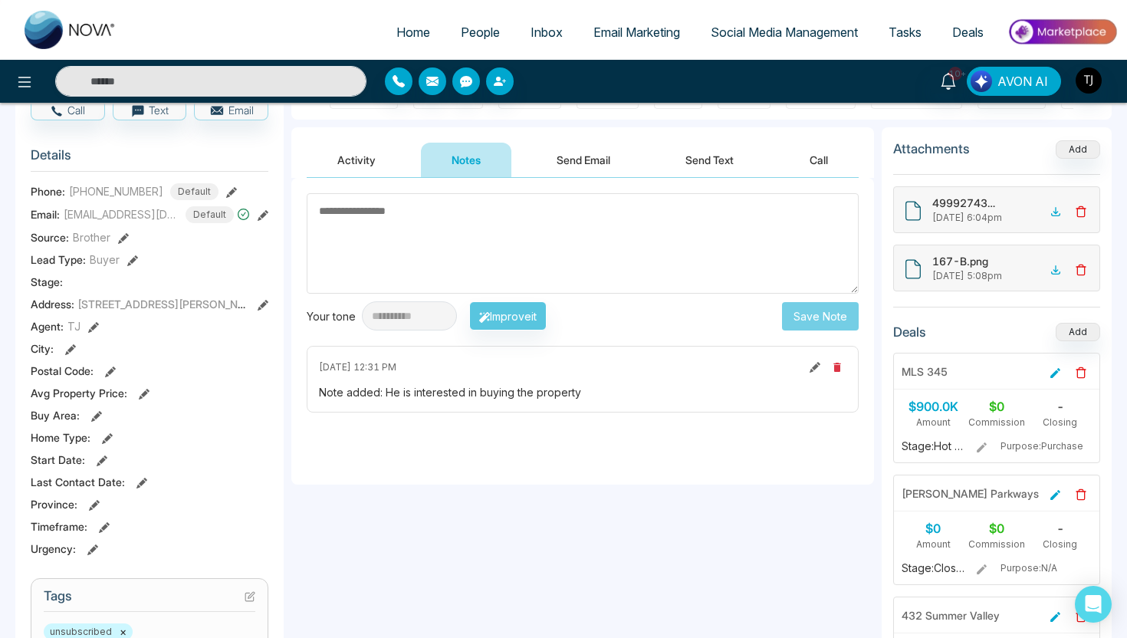
click at [450, 258] on textarea at bounding box center [583, 243] width 552 height 100
click at [584, 163] on button "Send Email" at bounding box center [583, 160] width 115 height 34
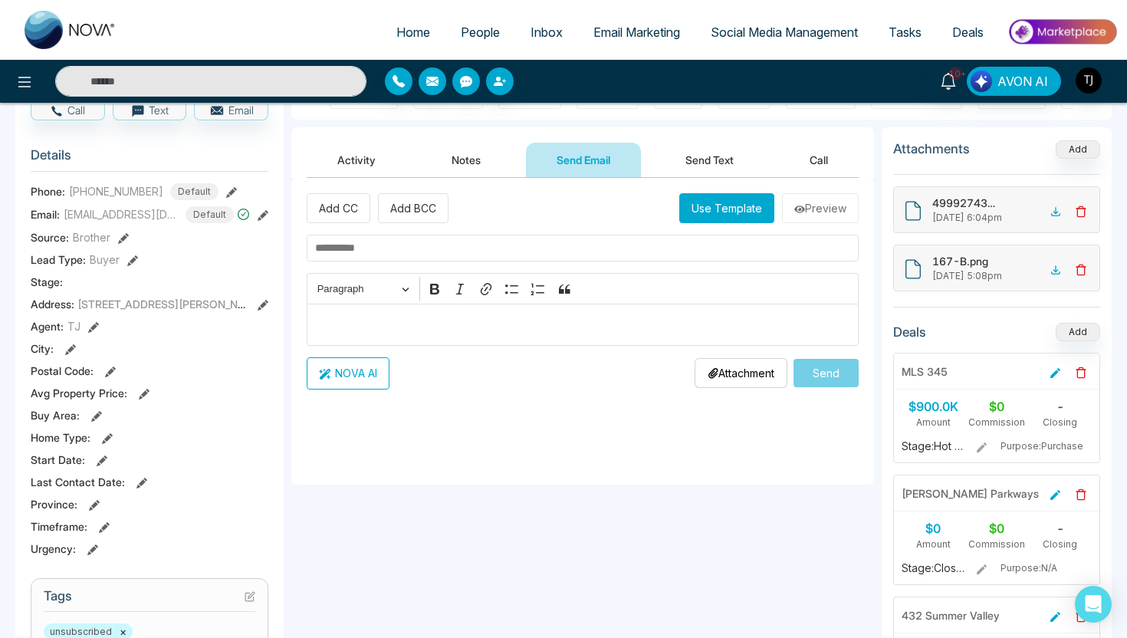
click at [723, 166] on button "Send Text" at bounding box center [710, 160] width 110 height 34
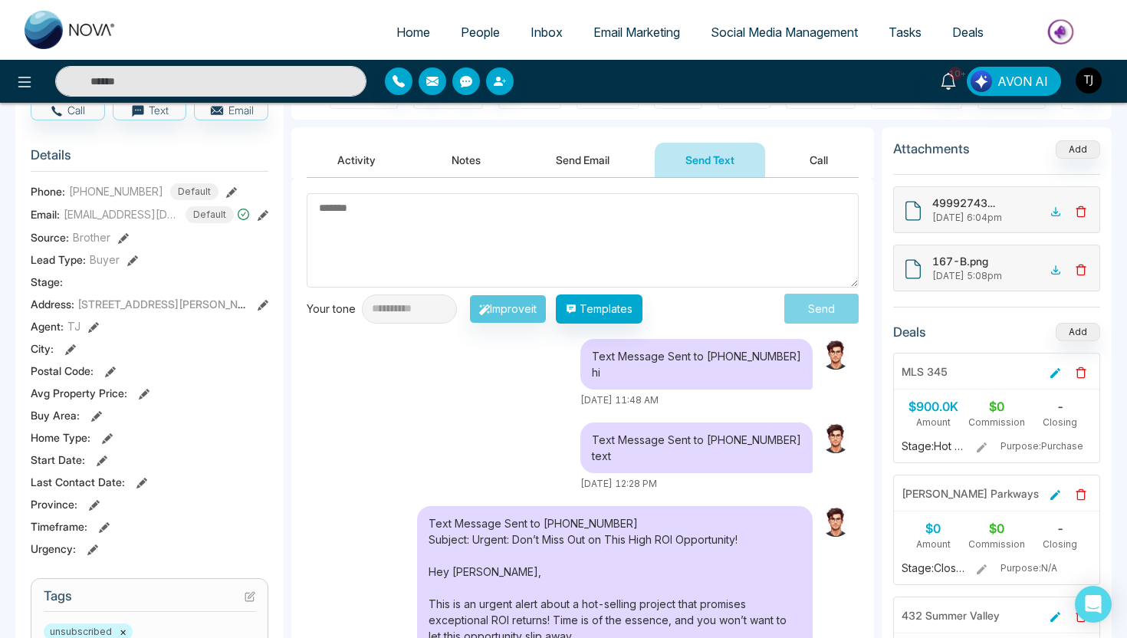
click at [592, 154] on button "Send Email" at bounding box center [582, 160] width 115 height 34
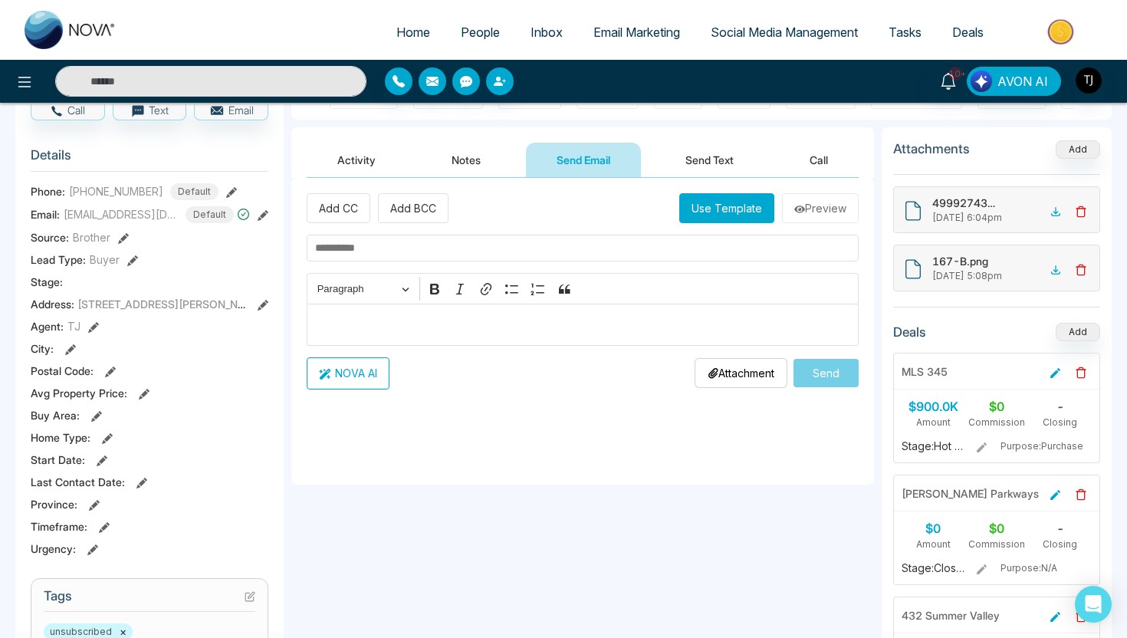
click at [497, 336] on div "Editor editing area: main" at bounding box center [583, 325] width 552 height 42
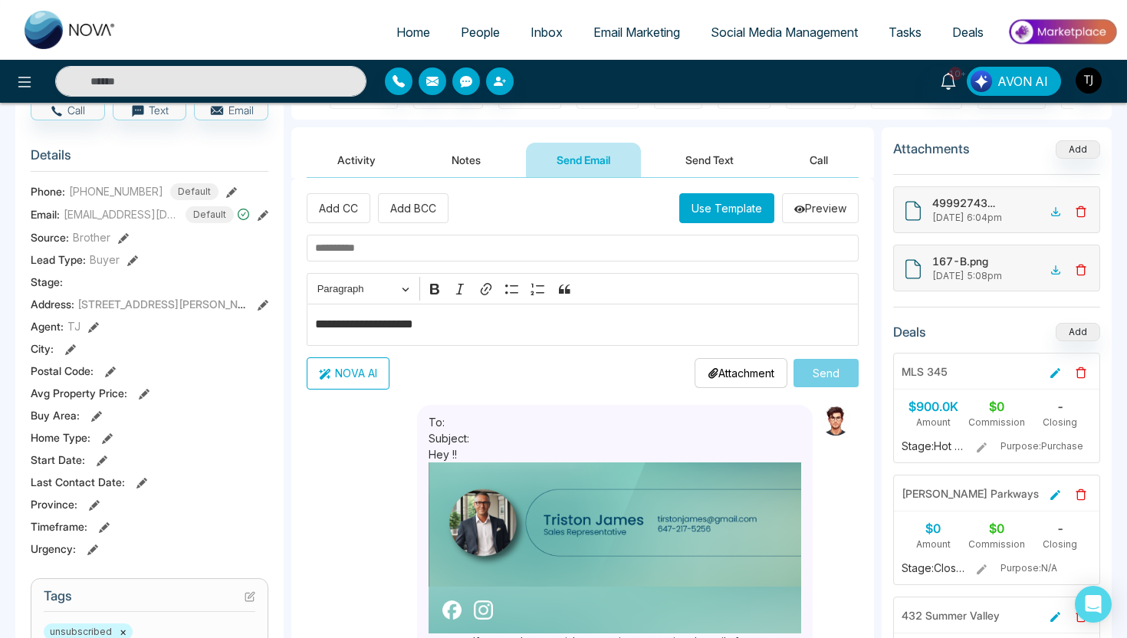
type textarea "**********"
click at [349, 376] on button "NOVA AI" at bounding box center [348, 373] width 83 height 32
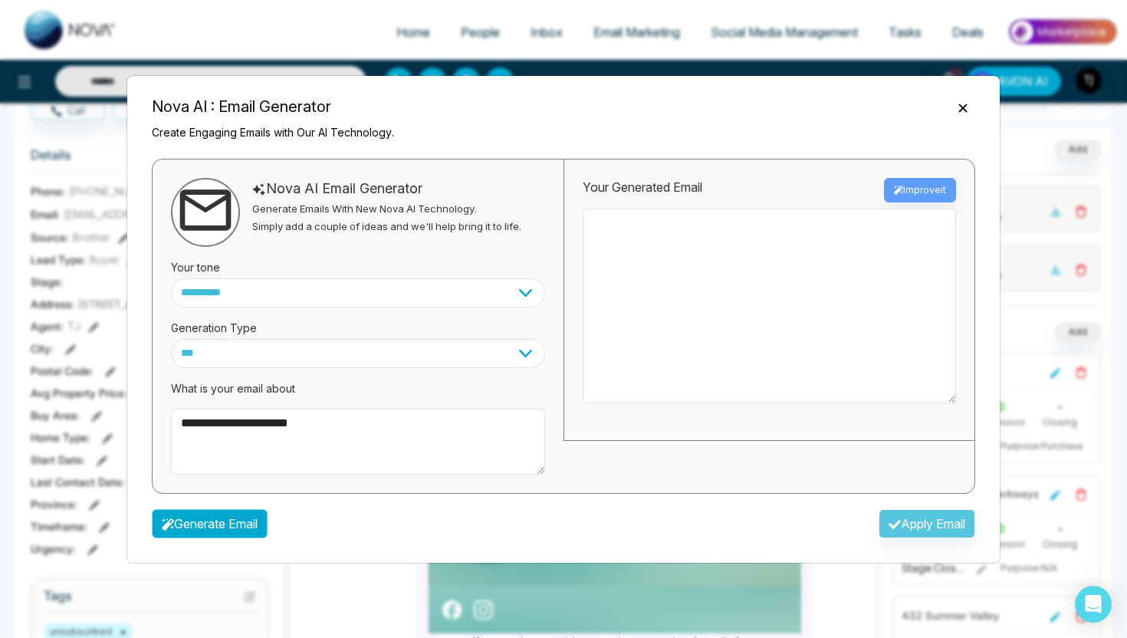
click at [193, 525] on button "Generate Email" at bounding box center [210, 523] width 116 height 29
type textarea "**********"
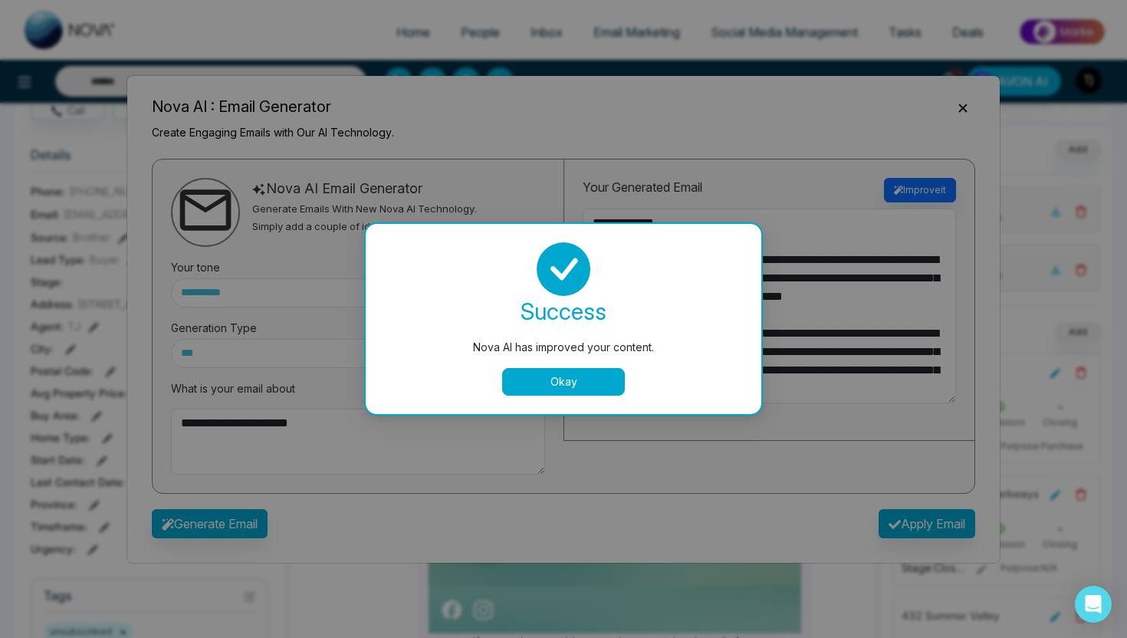
click at [593, 393] on button "Okay" at bounding box center [563, 382] width 123 height 28
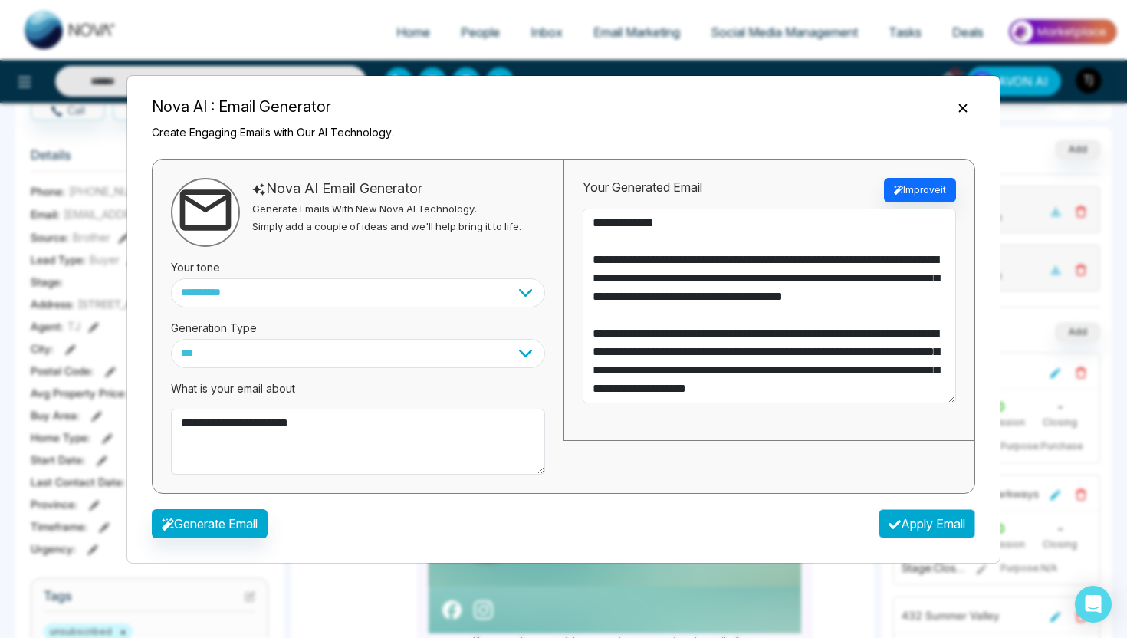
click at [925, 526] on button "Apply Email" at bounding box center [926, 523] width 97 height 29
type textarea "**********"
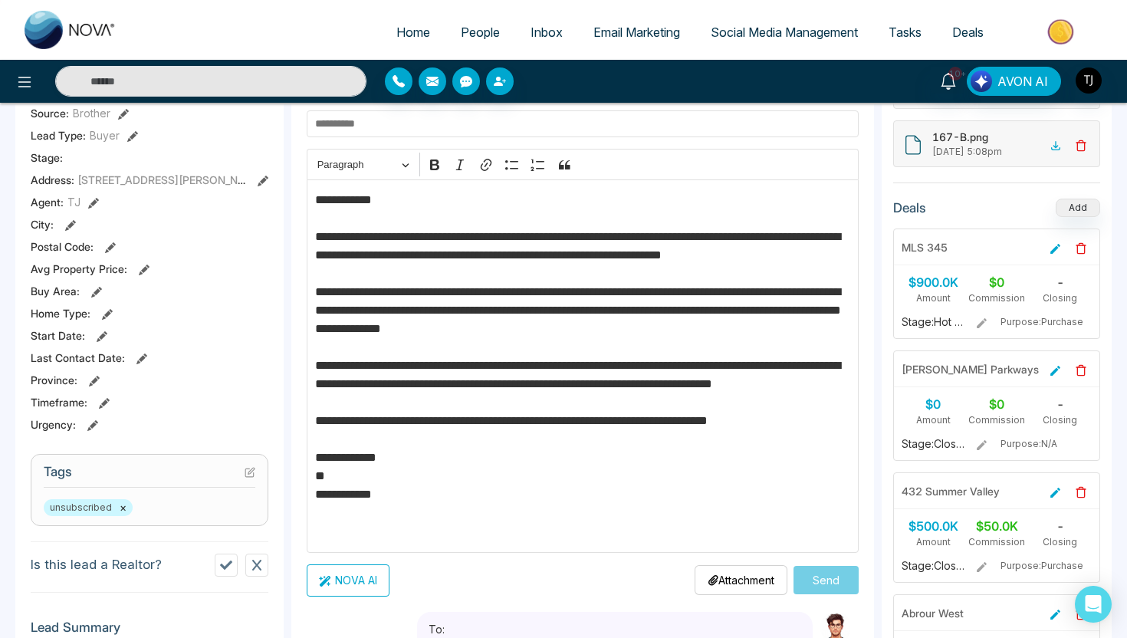
scroll to position [284, 0]
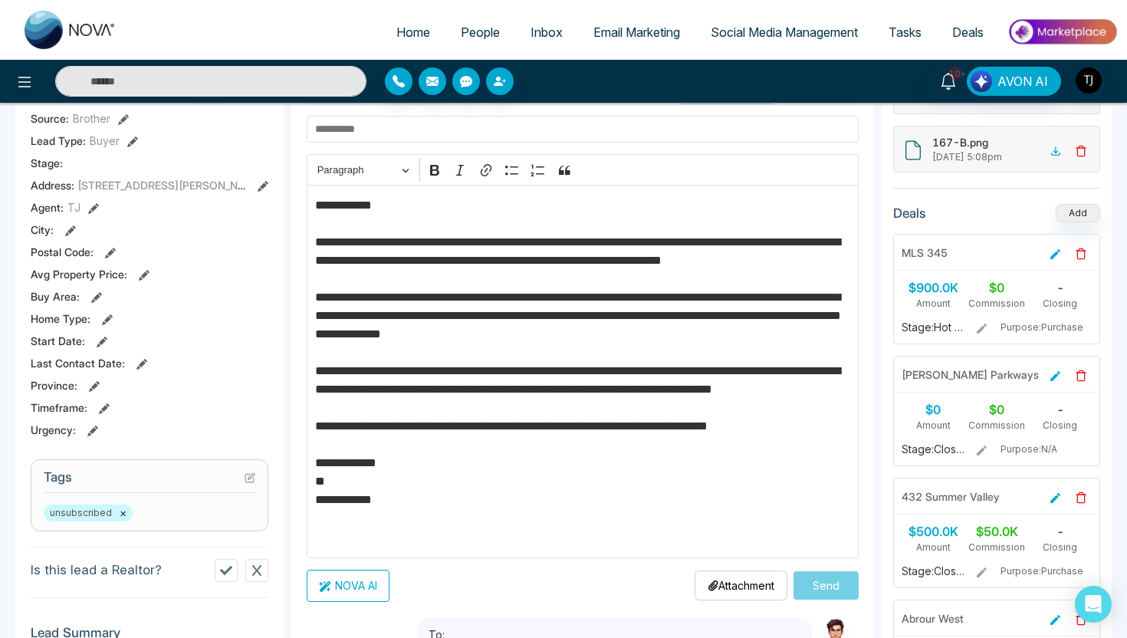
click at [465, 28] on span "People" at bounding box center [480, 32] width 39 height 15
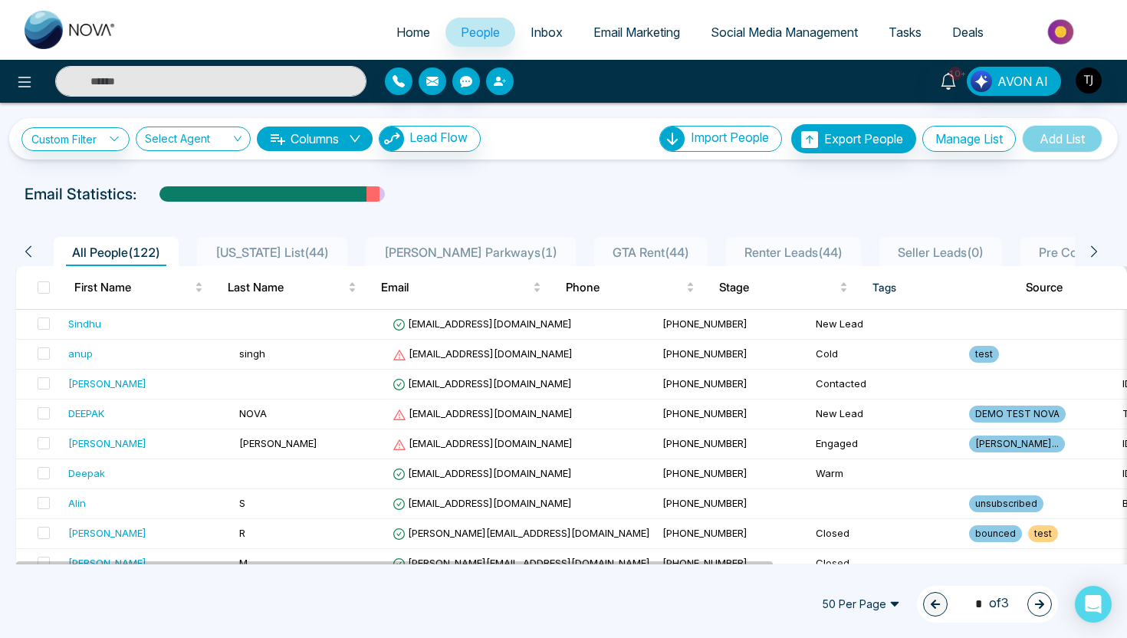
click at [500, 81] on icon "button" at bounding box center [500, 81] width 12 height 12
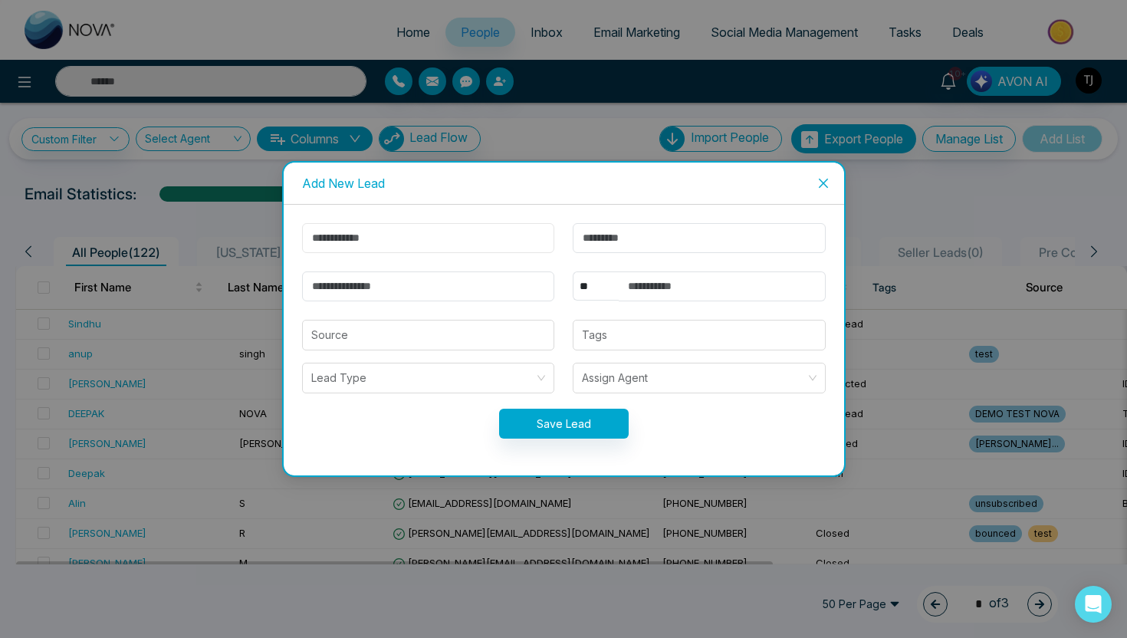
click at [402, 239] on input "text" at bounding box center [428, 238] width 253 height 30
click at [825, 179] on icon "close" at bounding box center [823, 183] width 12 height 12
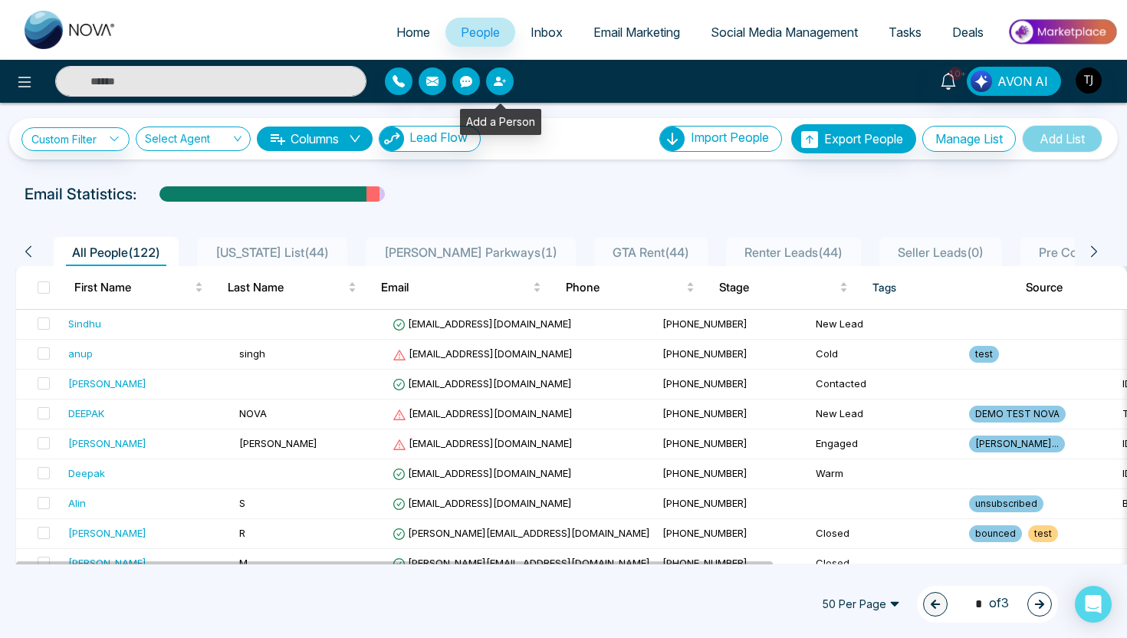
click at [507, 78] on button "button" at bounding box center [500, 81] width 28 height 28
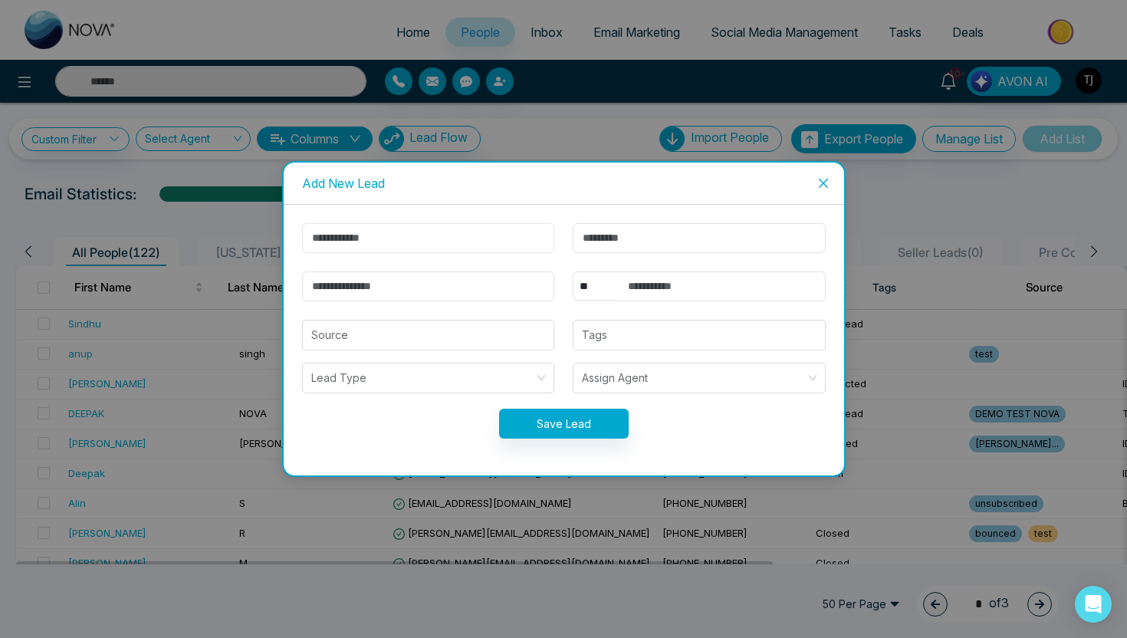
click at [442, 244] on input "text" at bounding box center [428, 238] width 253 height 30
type input "*****"
click at [429, 291] on input "email" at bounding box center [428, 286] width 253 height 30
click at [626, 244] on input "text" at bounding box center [699, 238] width 253 height 30
paste input "**********"
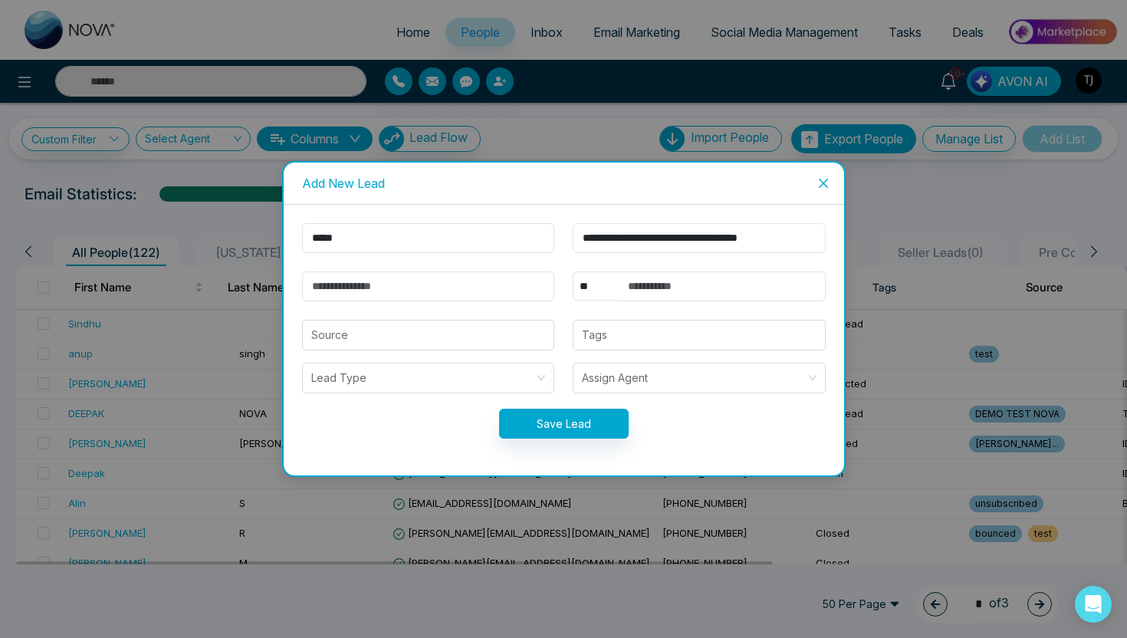
drag, startPoint x: 655, startPoint y: 238, endPoint x: 744, endPoint y: 241, distance: 89.0
click at [744, 241] on input "**********" at bounding box center [699, 238] width 253 height 30
type input "**********"
click at [448, 275] on input "email" at bounding box center [428, 286] width 253 height 30
paste input "**********"
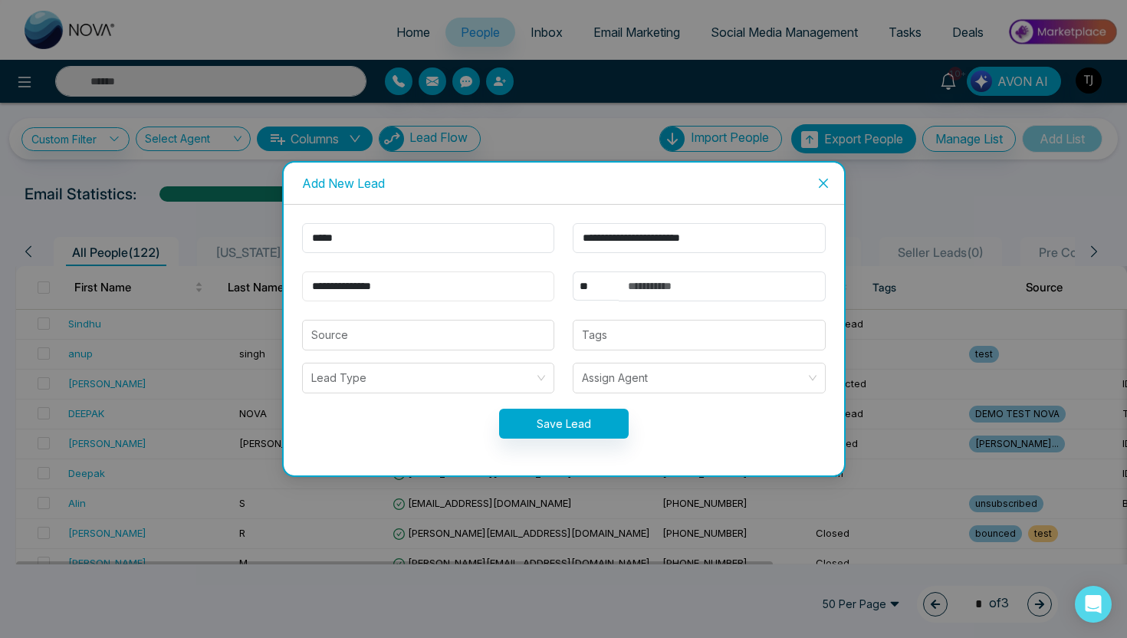
type input "**********"
drag, startPoint x: 678, startPoint y: 239, endPoint x: 826, endPoint y: 239, distance: 148.7
click at [828, 239] on div "**********" at bounding box center [698, 238] width 271 height 30
type input "**********"
click at [665, 278] on input "text" at bounding box center [721, 286] width 207 height 30
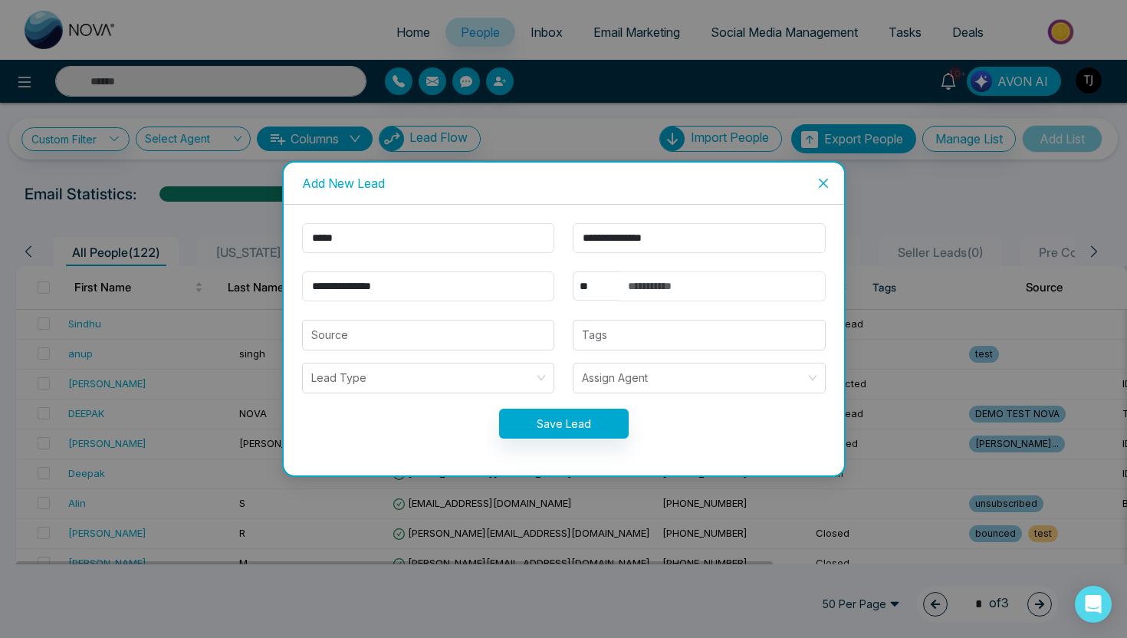
paste input "**********"
type input "**********"
drag, startPoint x: 622, startPoint y: 245, endPoint x: 523, endPoint y: 245, distance: 98.1
click at [523, 245] on form "**********" at bounding box center [564, 340] width 542 height 234
click at [823, 182] on icon "close" at bounding box center [822, 183] width 9 height 9
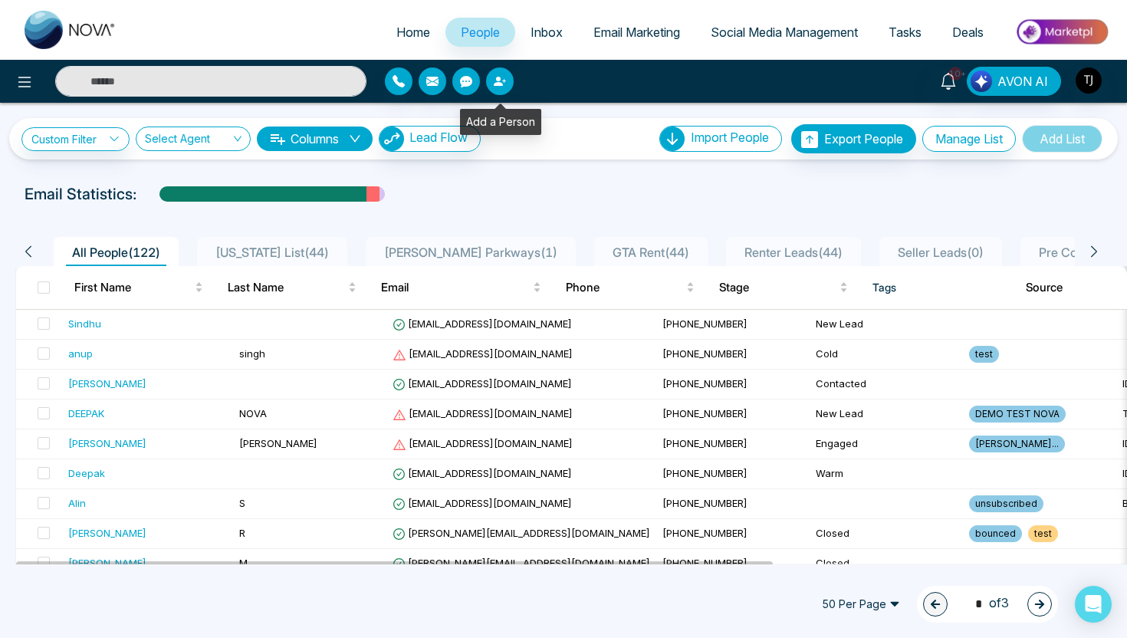
click at [506, 84] on button "button" at bounding box center [500, 81] width 28 height 28
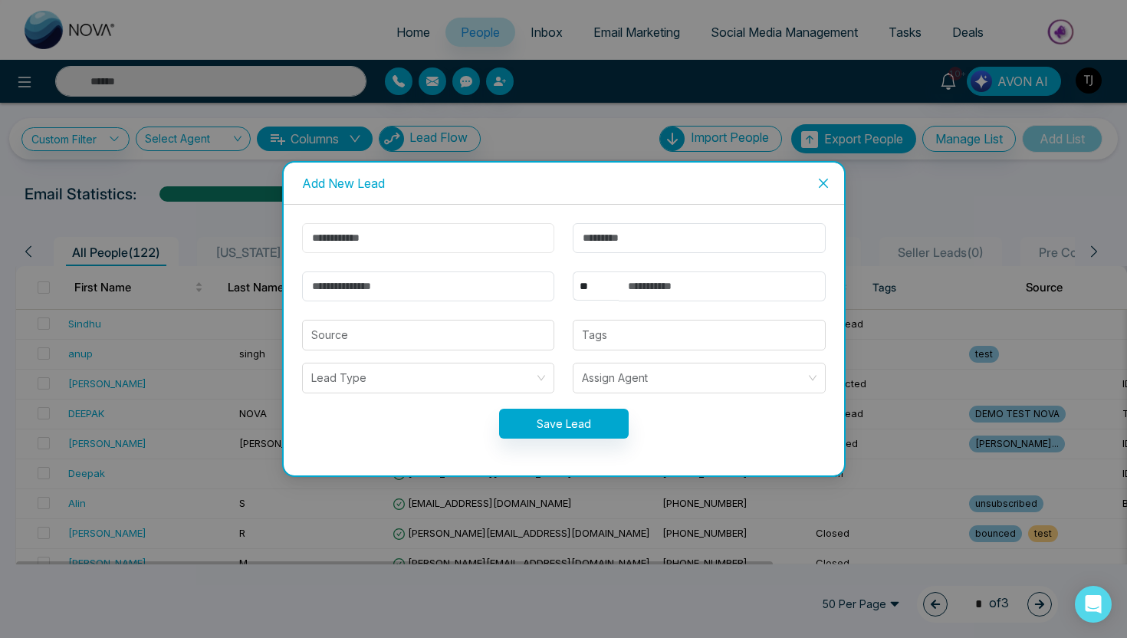
click at [382, 229] on input "text" at bounding box center [428, 238] width 253 height 30
type input "*"
click at [451, 231] on input "text" at bounding box center [428, 238] width 253 height 30
click at [674, 231] on input "text" at bounding box center [699, 238] width 253 height 30
click at [825, 182] on icon "close" at bounding box center [823, 183] width 12 height 12
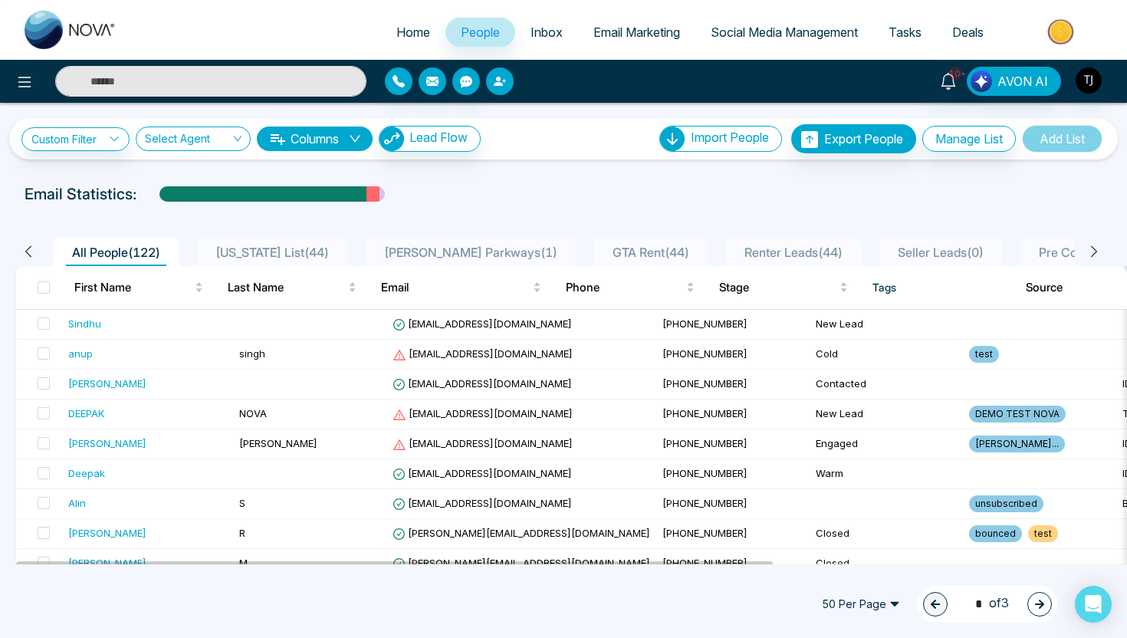
click at [501, 82] on icon "button" at bounding box center [500, 81] width 12 height 12
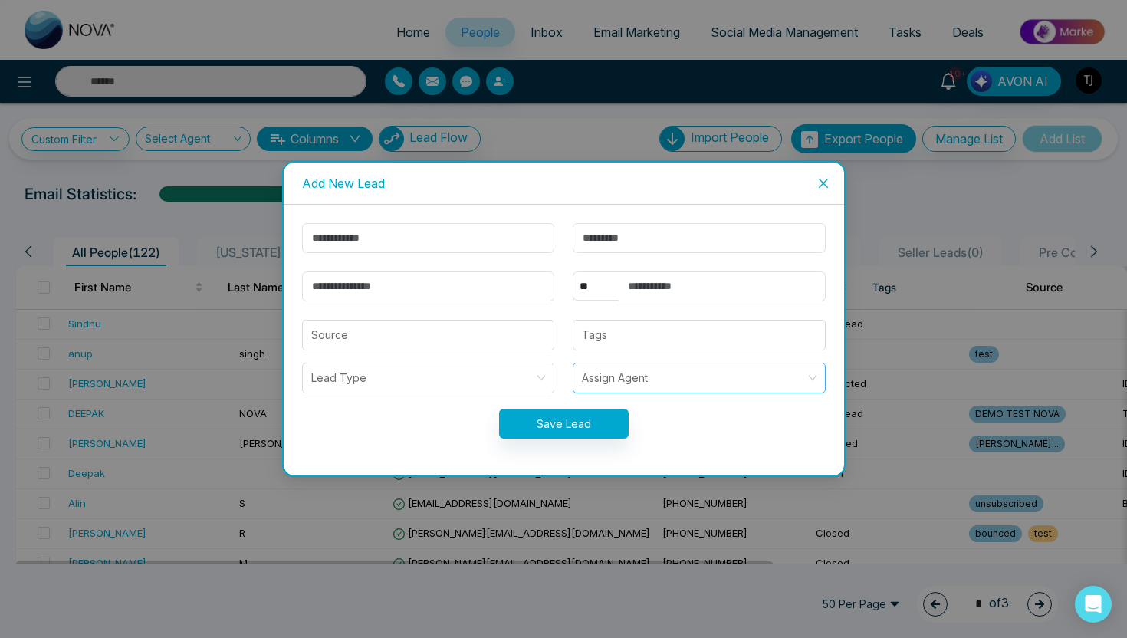
click at [723, 365] on input "search" at bounding box center [694, 377] width 224 height 29
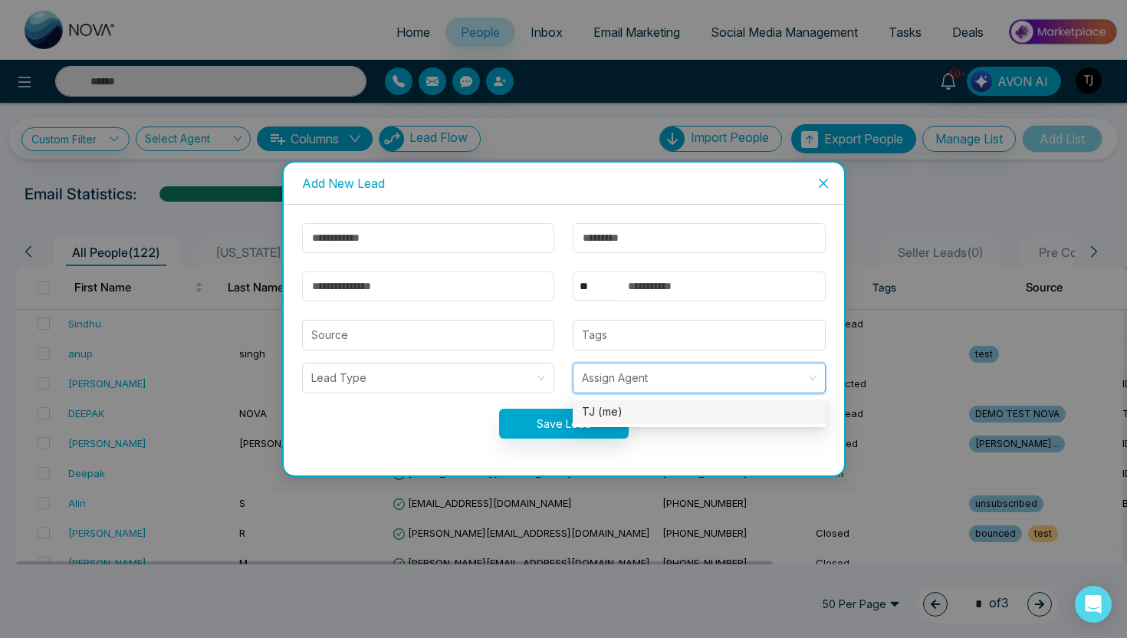
click at [397, 360] on form "** **** *** *** *** **** *** Source Tags Lead Type Assign Agent Save Lead" at bounding box center [564, 340] width 542 height 234
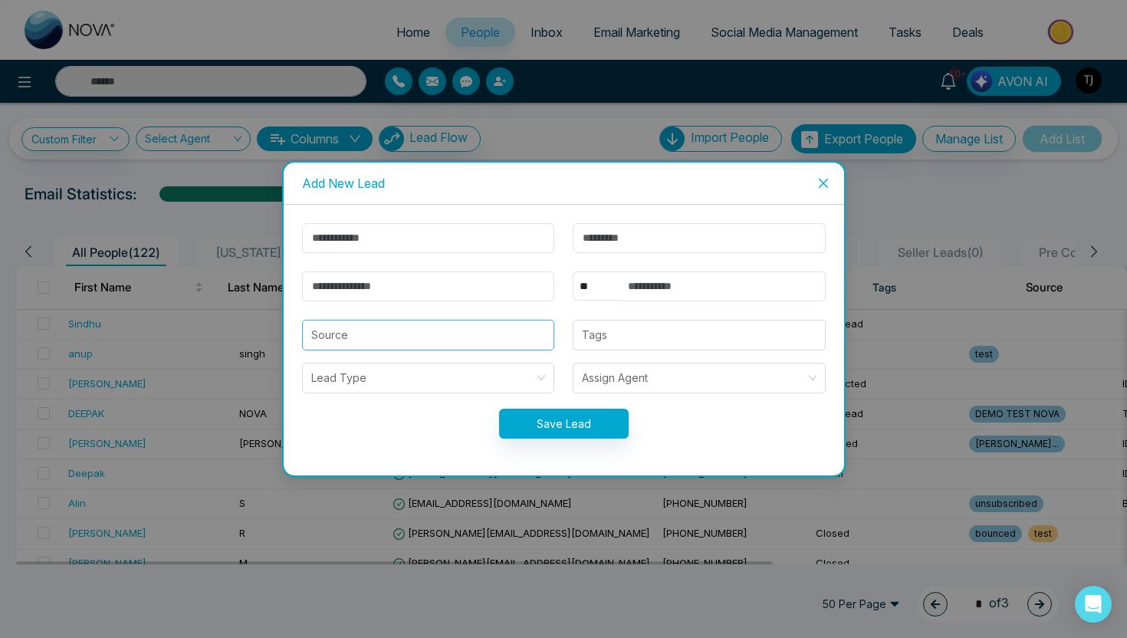
click at [399, 333] on input "search" at bounding box center [428, 334] width 235 height 29
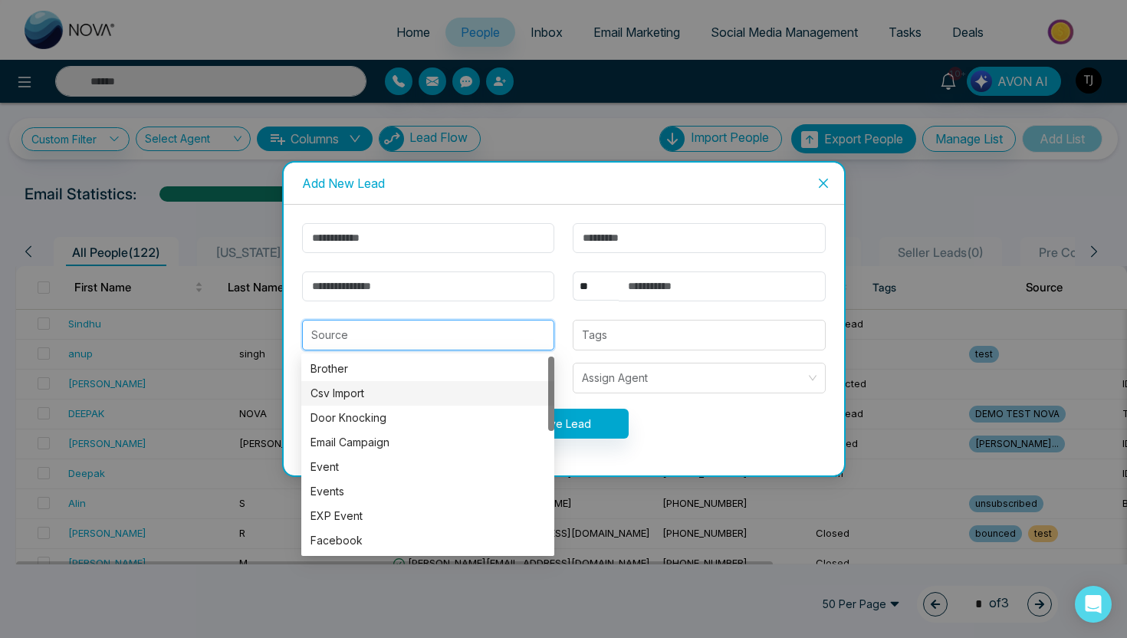
click at [290, 376] on div "** **** *** *** *** **** *** Source Tags Lead Type Assign Agent Save Lead" at bounding box center [564, 340] width 560 height 271
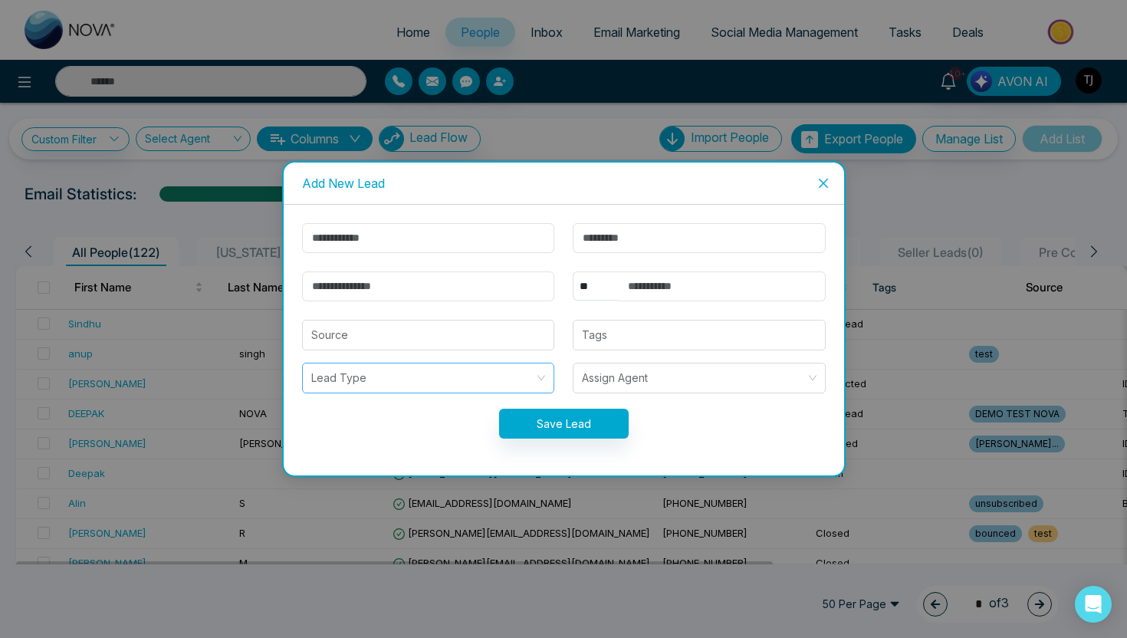
click at [329, 383] on input "search" at bounding box center [423, 377] width 224 height 29
click at [824, 179] on icon "close" at bounding box center [823, 183] width 12 height 12
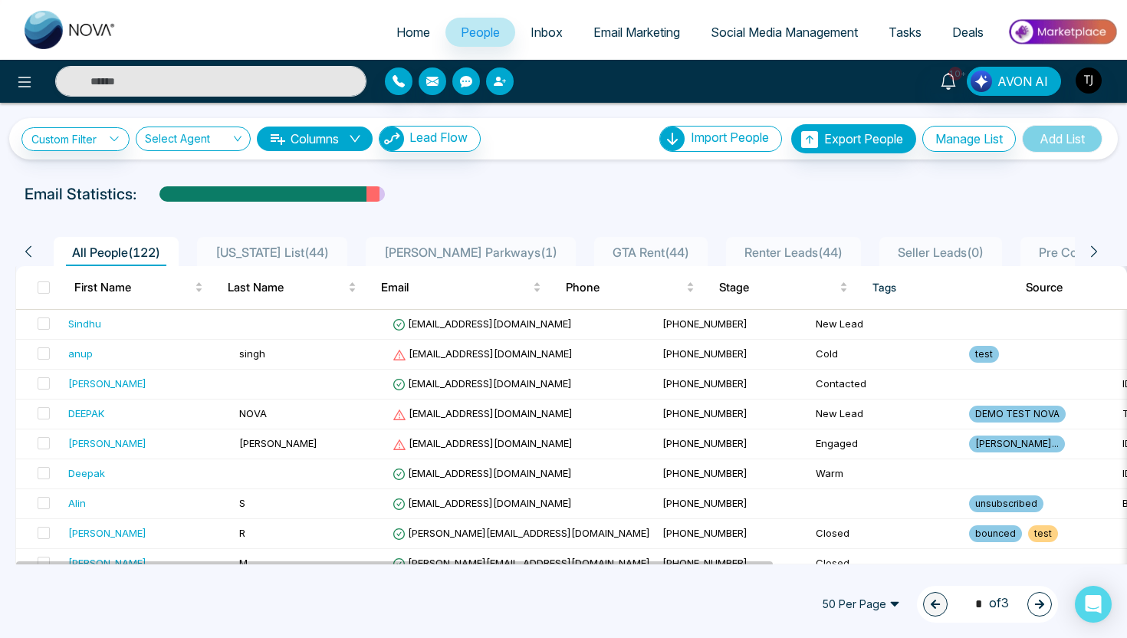
click at [506, 77] on button "button" at bounding box center [500, 81] width 28 height 28
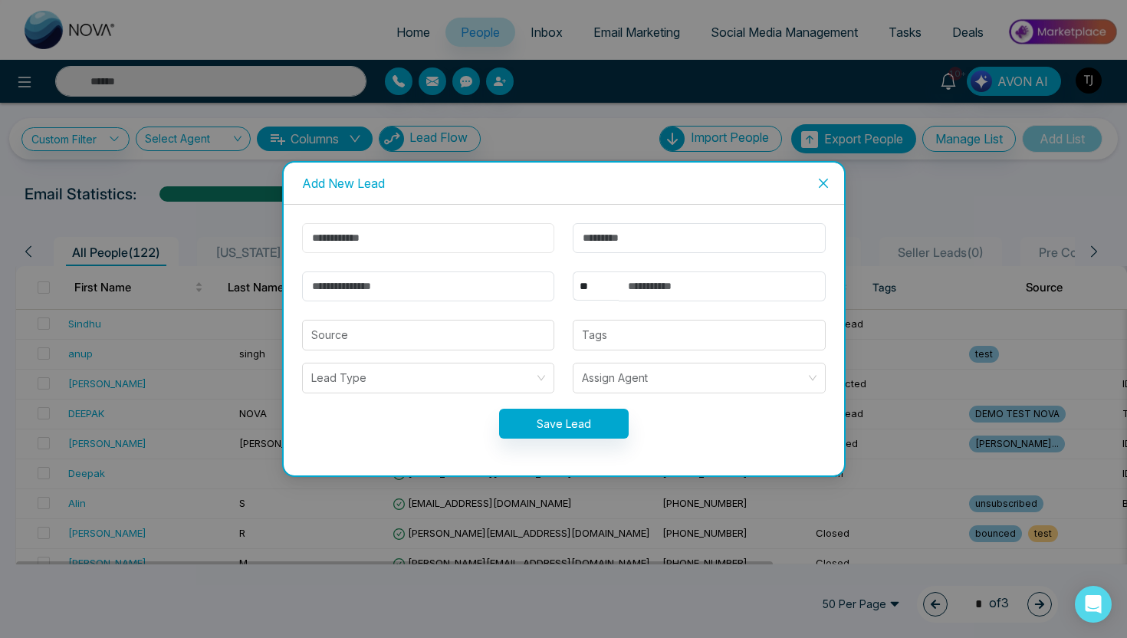
click at [372, 238] on input "text" at bounding box center [428, 238] width 253 height 30
type input "**********"
click at [826, 189] on span "Close" at bounding box center [822, 182] width 41 height 41
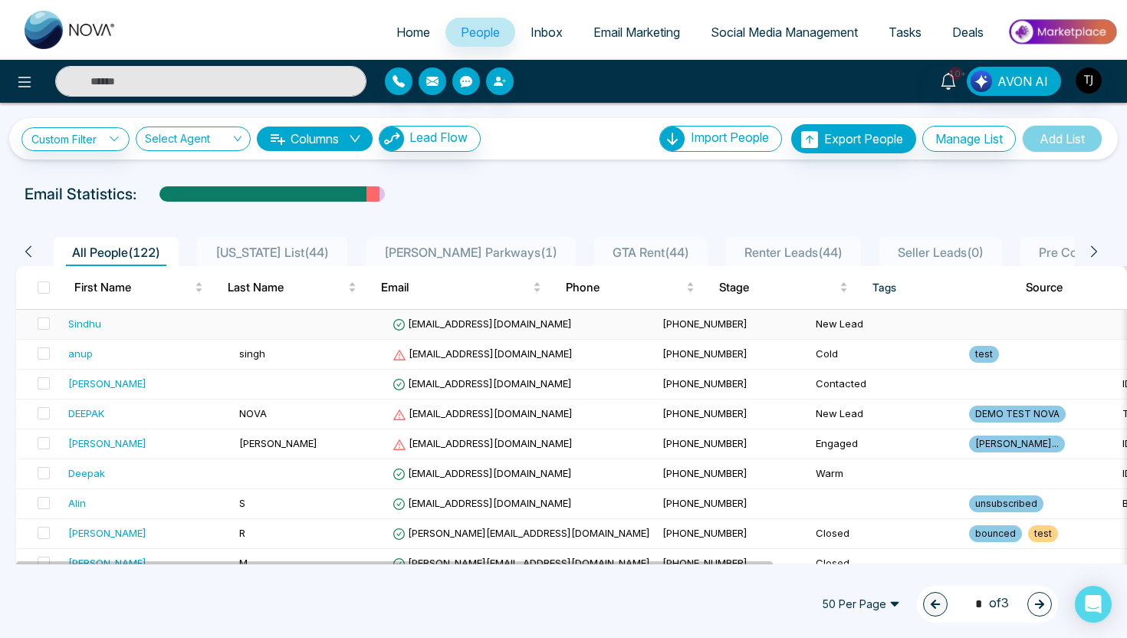
click at [90, 330] on div "Sindhu" at bounding box center [84, 323] width 33 height 15
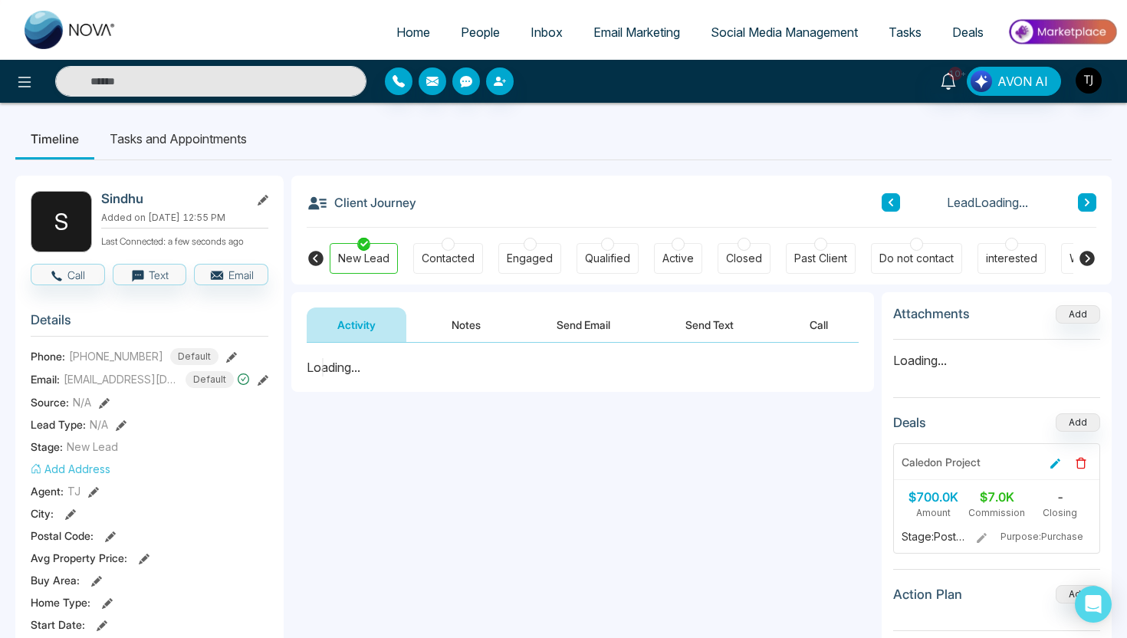
click at [592, 327] on button "Send Email" at bounding box center [583, 324] width 115 height 34
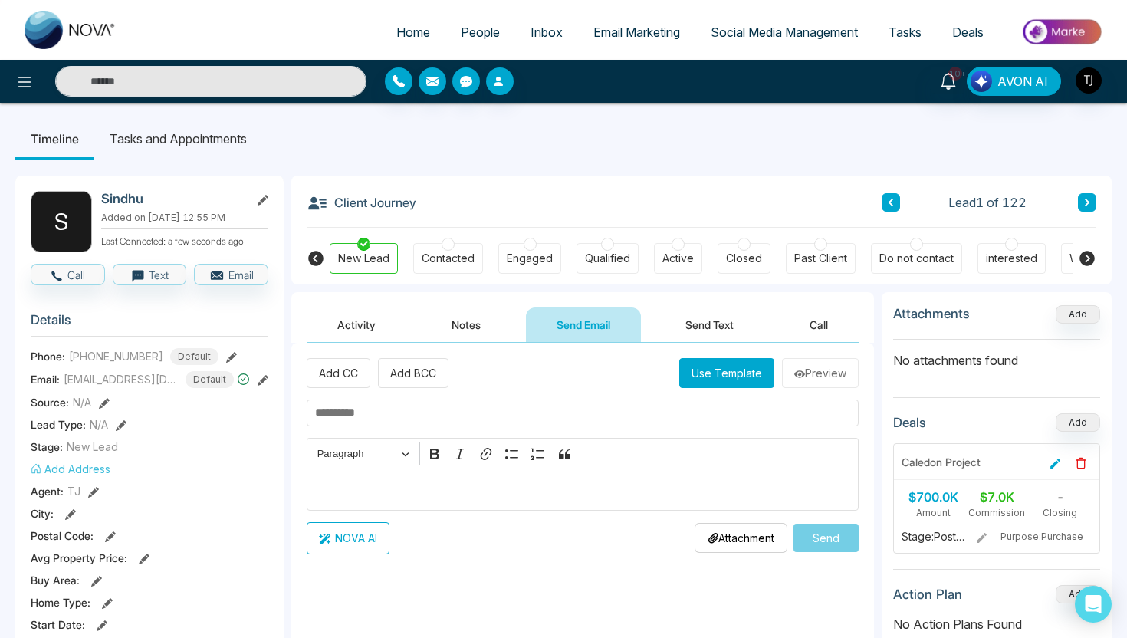
scroll to position [55, 0]
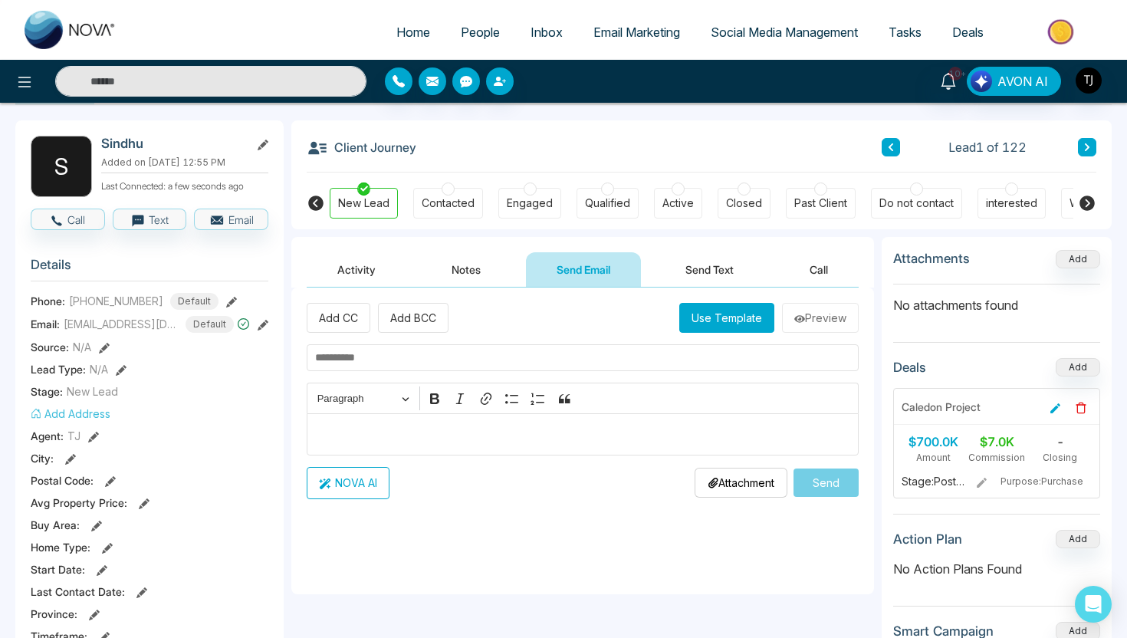
click at [447, 449] on div "Editor editing area: main" at bounding box center [583, 434] width 552 height 42
click at [726, 270] on button "Send Text" at bounding box center [710, 269] width 110 height 34
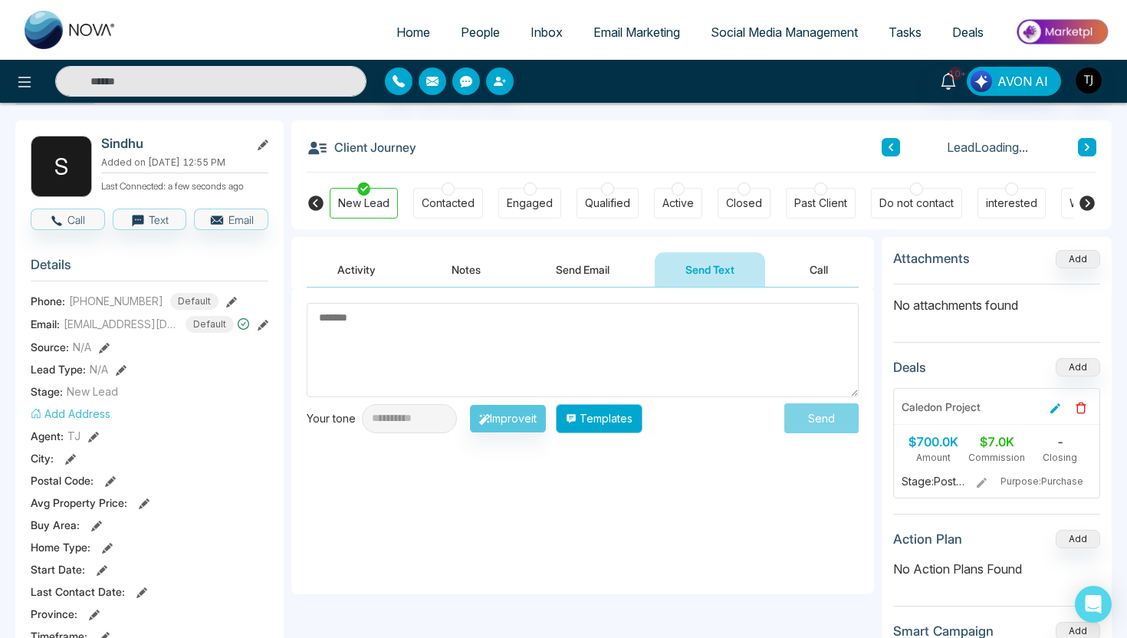
click at [639, 418] on button "Templates" at bounding box center [599, 418] width 87 height 29
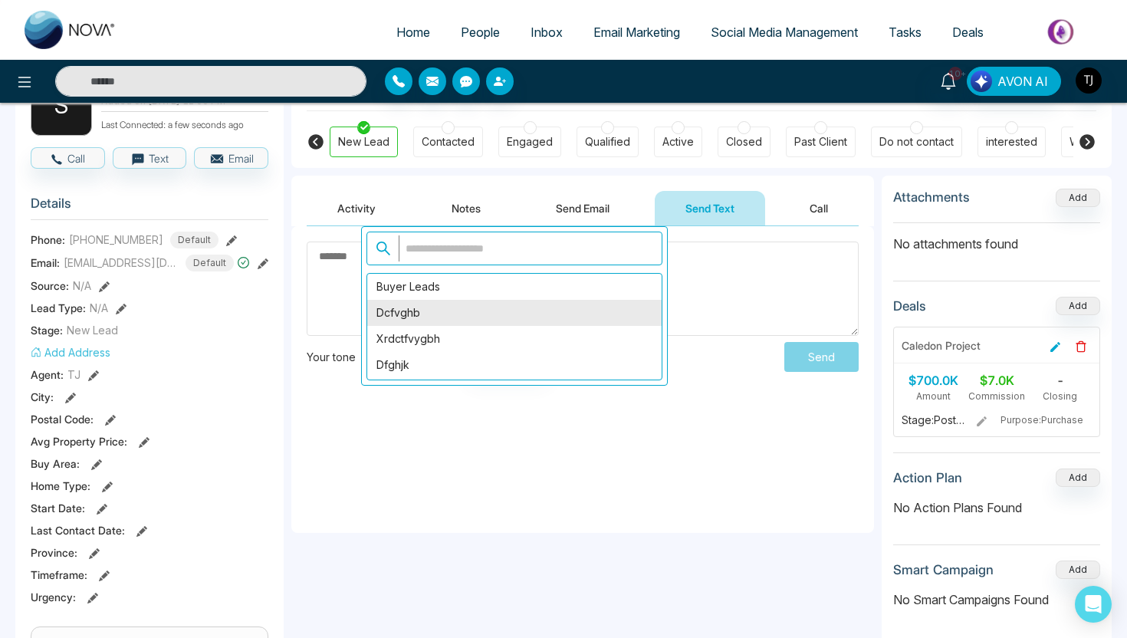
scroll to position [99, 0]
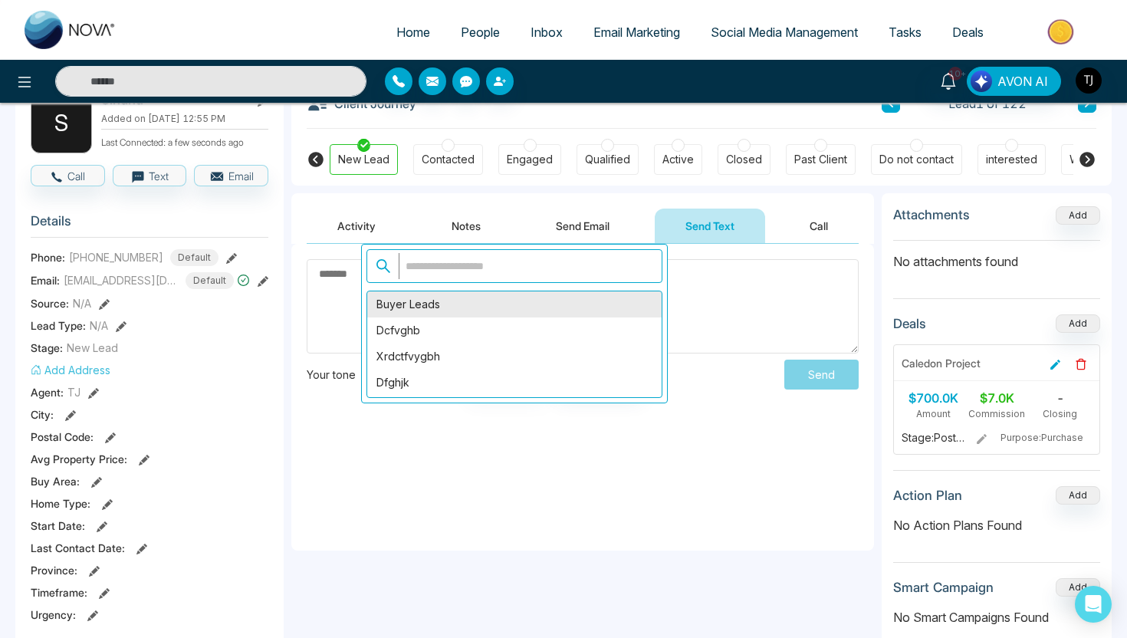
click at [462, 305] on div "Buyer leads" at bounding box center [514, 304] width 294 height 26
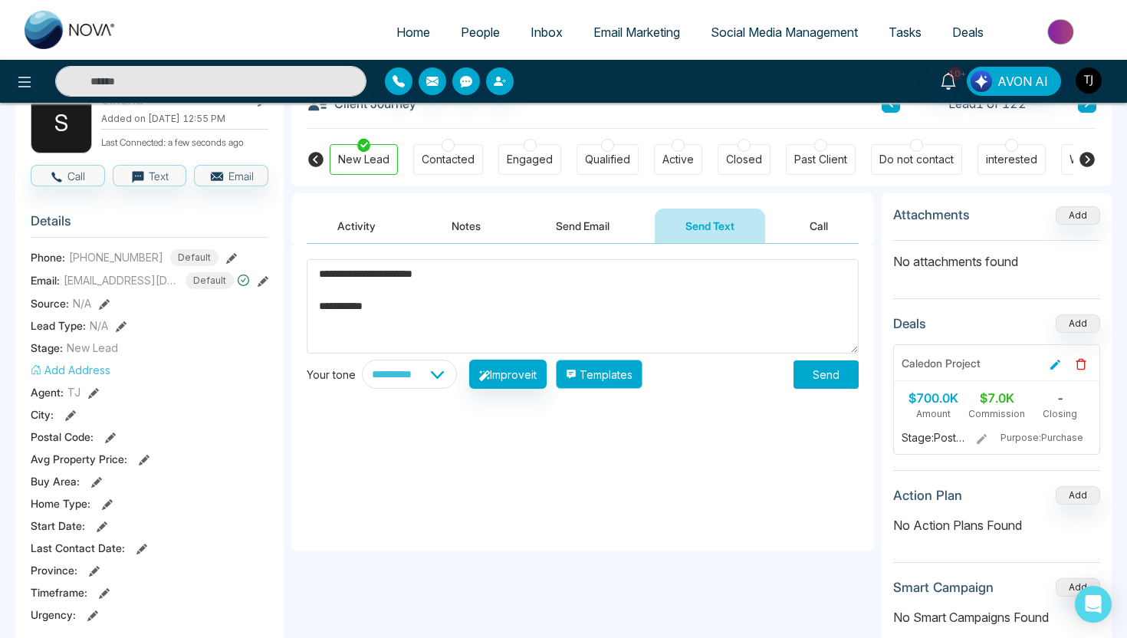
click at [642, 380] on button "Templates" at bounding box center [599, 373] width 87 height 29
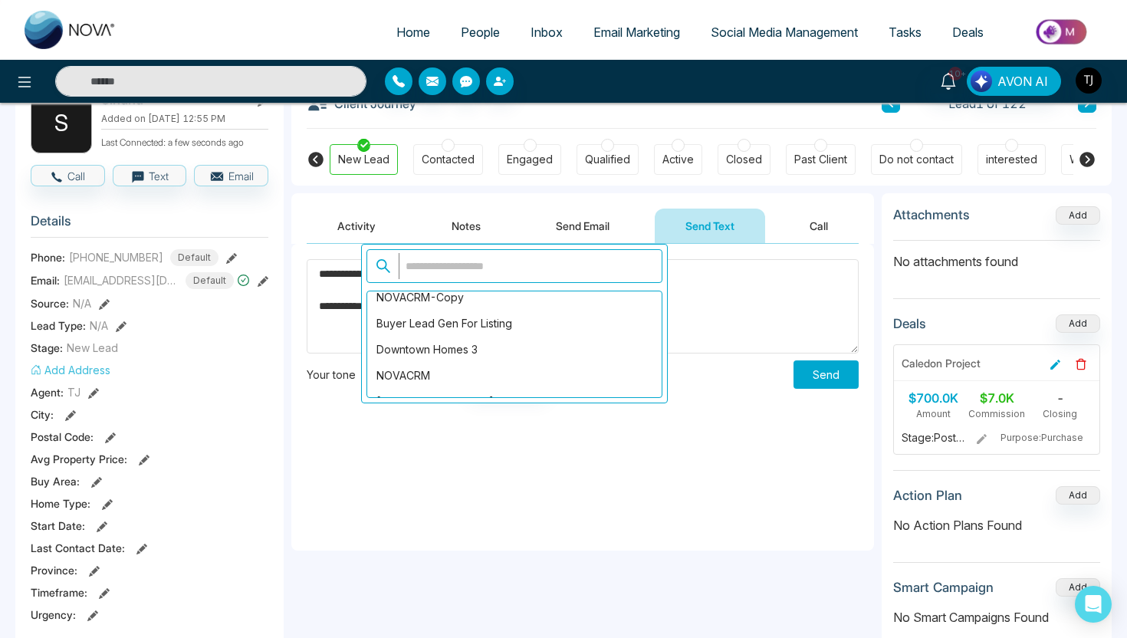
scroll to position [1186, 0]
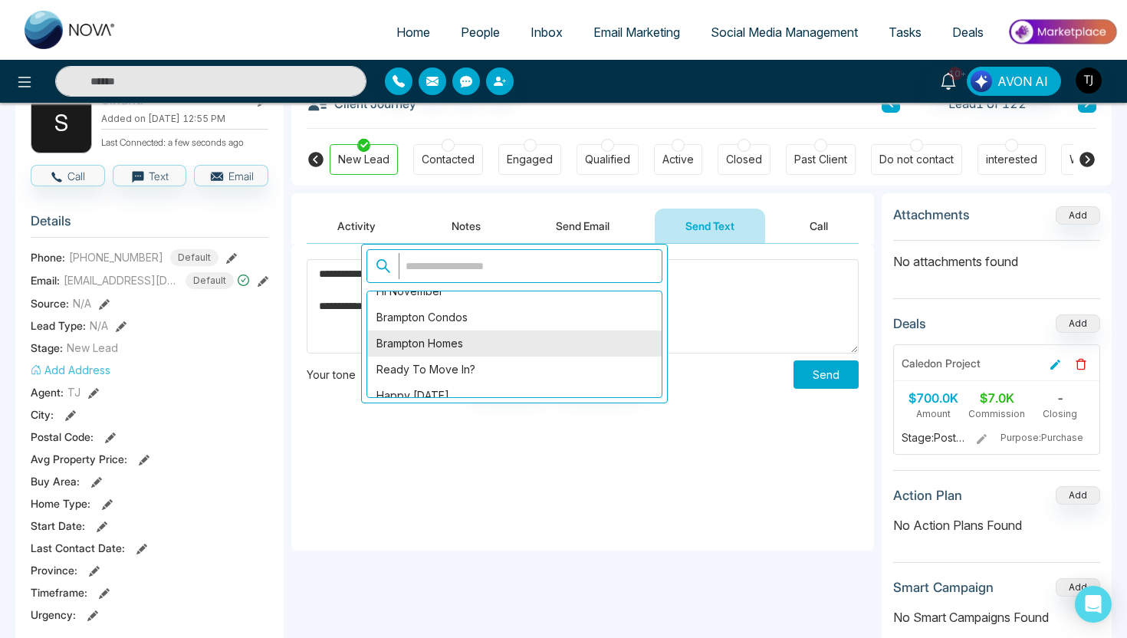
click at [468, 349] on div "Brampton homes" at bounding box center [514, 343] width 294 height 26
type textarea "**********"
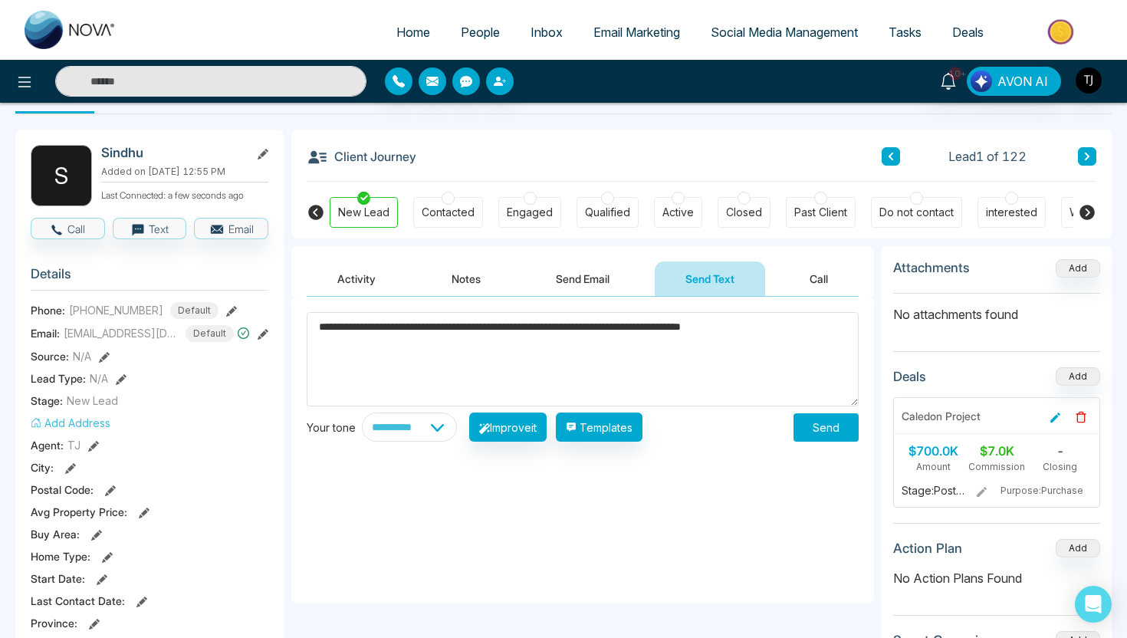
scroll to position [0, 0]
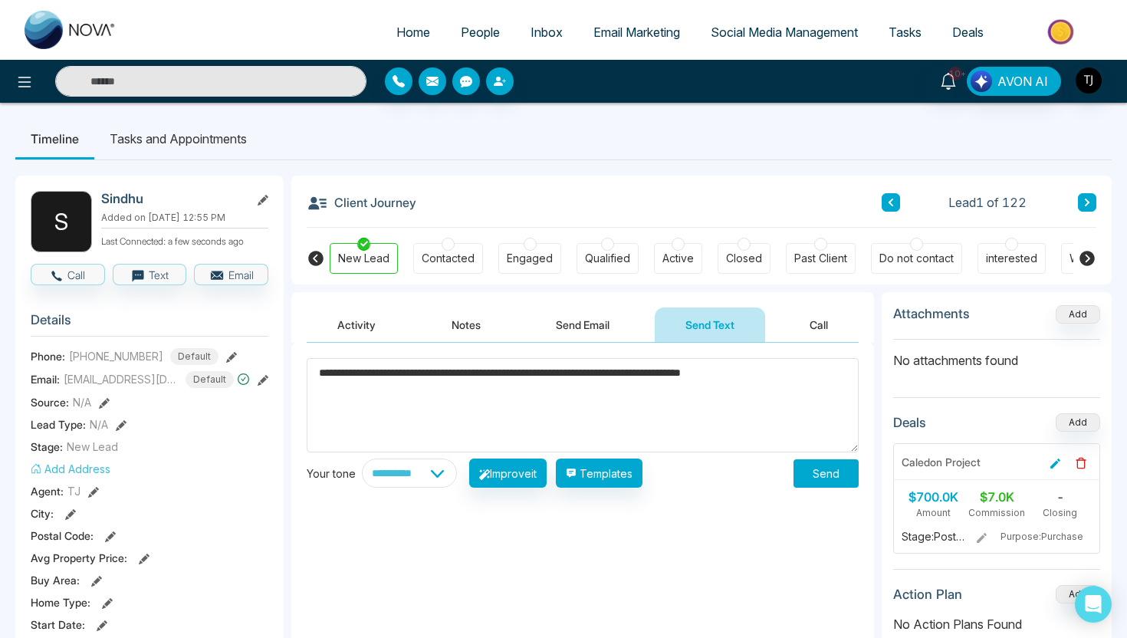
click at [470, 30] on span "People" at bounding box center [480, 32] width 39 height 15
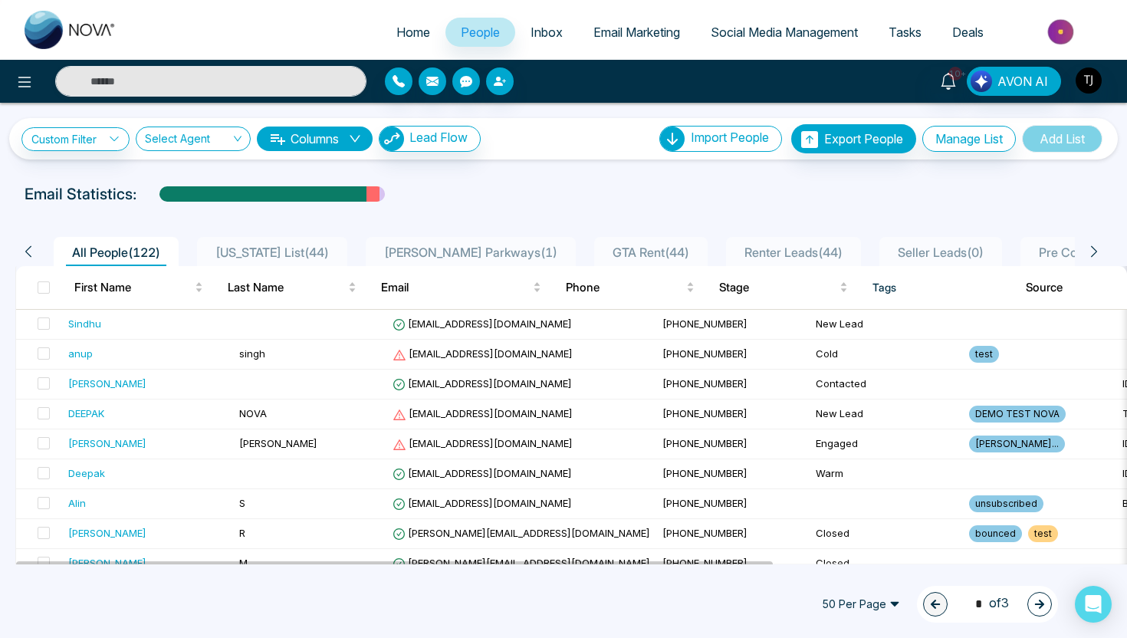
click at [742, 248] on span "Renter Leads ( 44 )" at bounding box center [793, 251] width 110 height 15
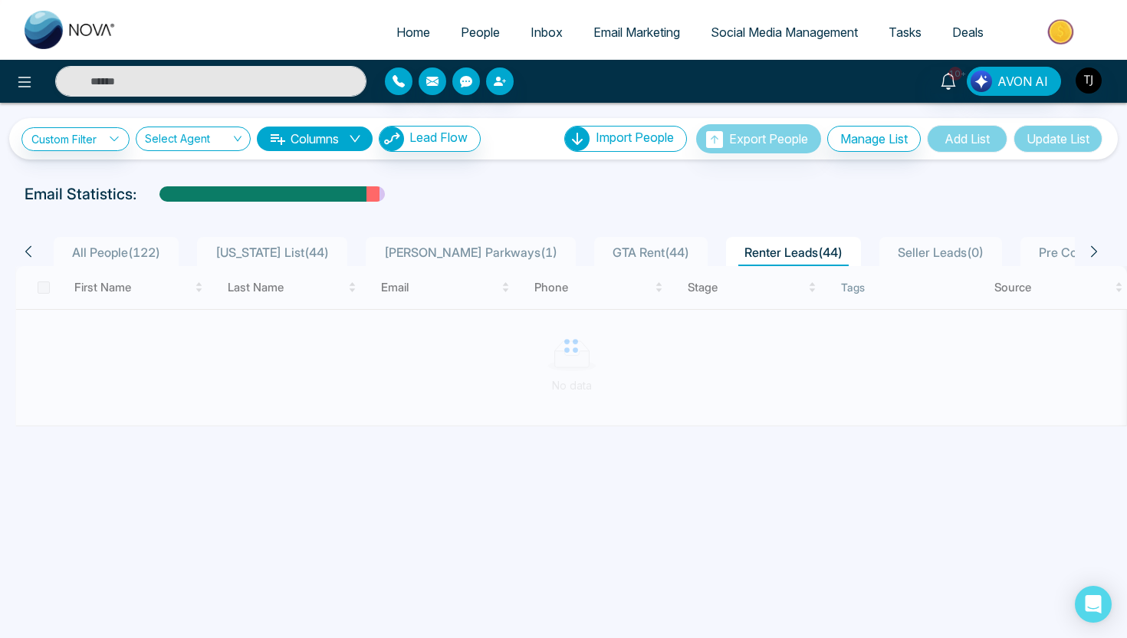
click at [891, 257] on span "Seller Leads ( 0 )" at bounding box center [940, 251] width 98 height 15
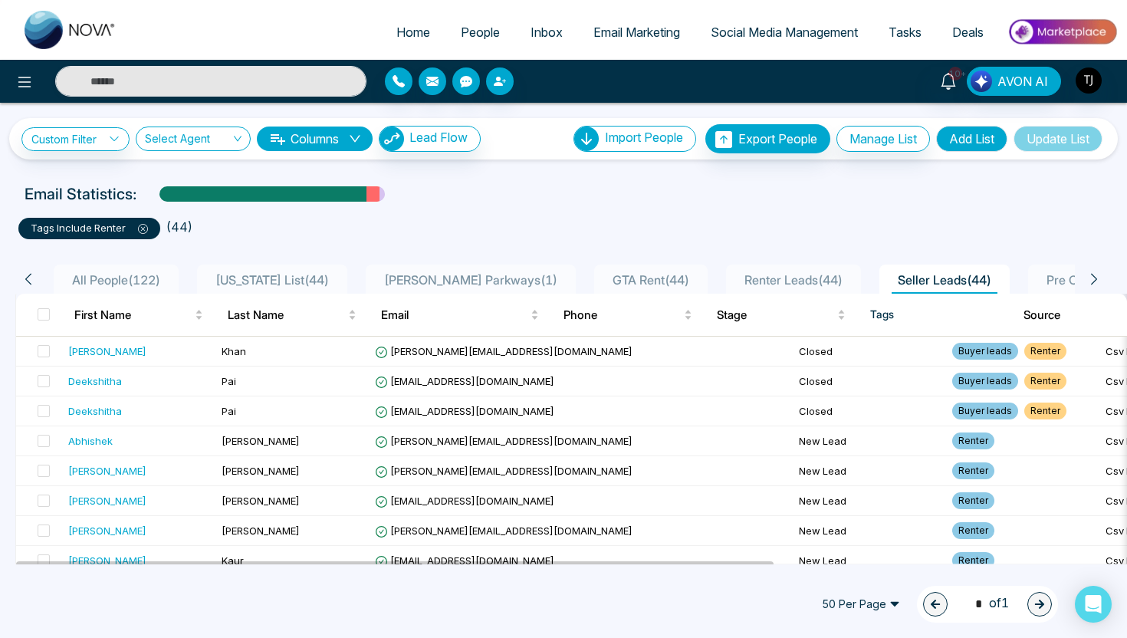
click at [629, 29] on span "Email Marketing" at bounding box center [636, 32] width 87 height 15
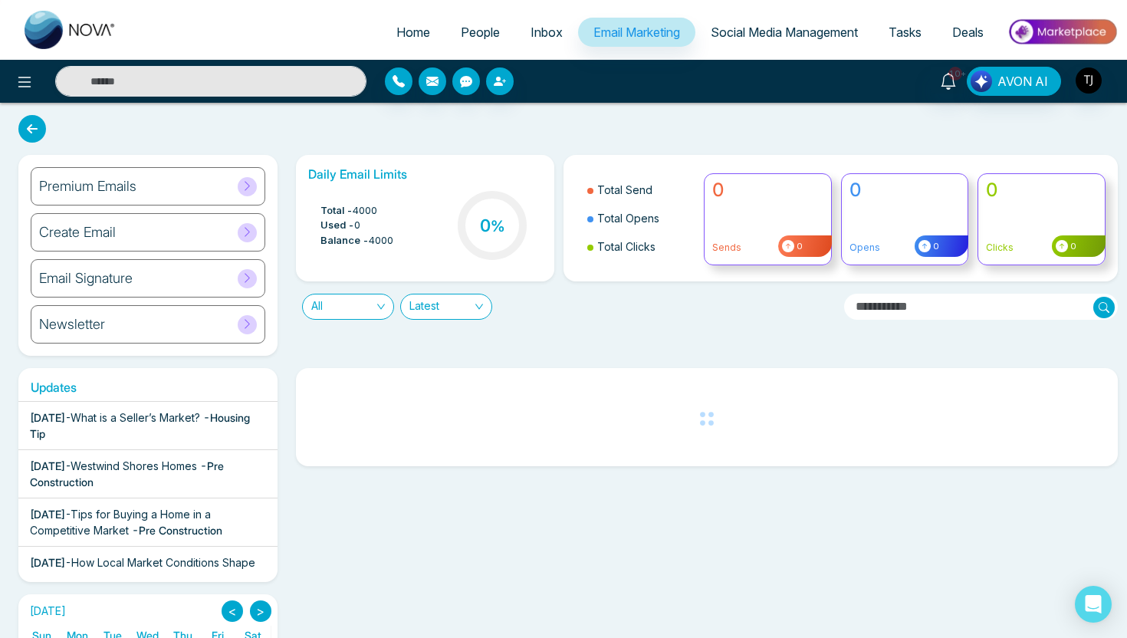
click at [140, 241] on div "Create Email" at bounding box center [148, 232] width 235 height 38
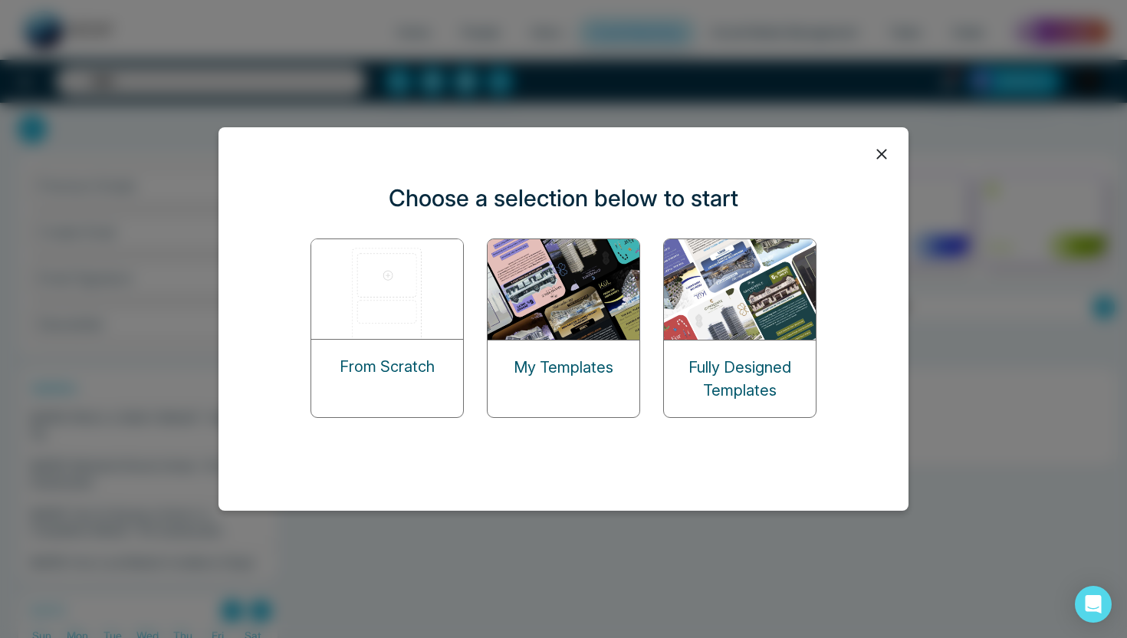
click at [379, 281] on img at bounding box center [387, 289] width 153 height 100
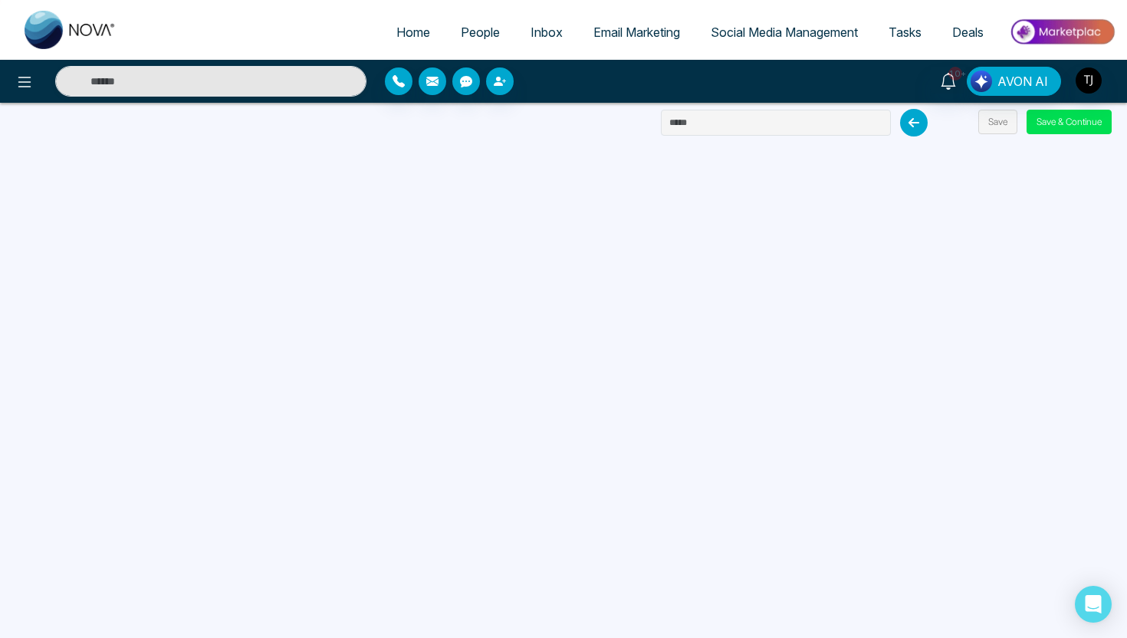
click at [593, 33] on span "Email Marketing" at bounding box center [636, 32] width 87 height 15
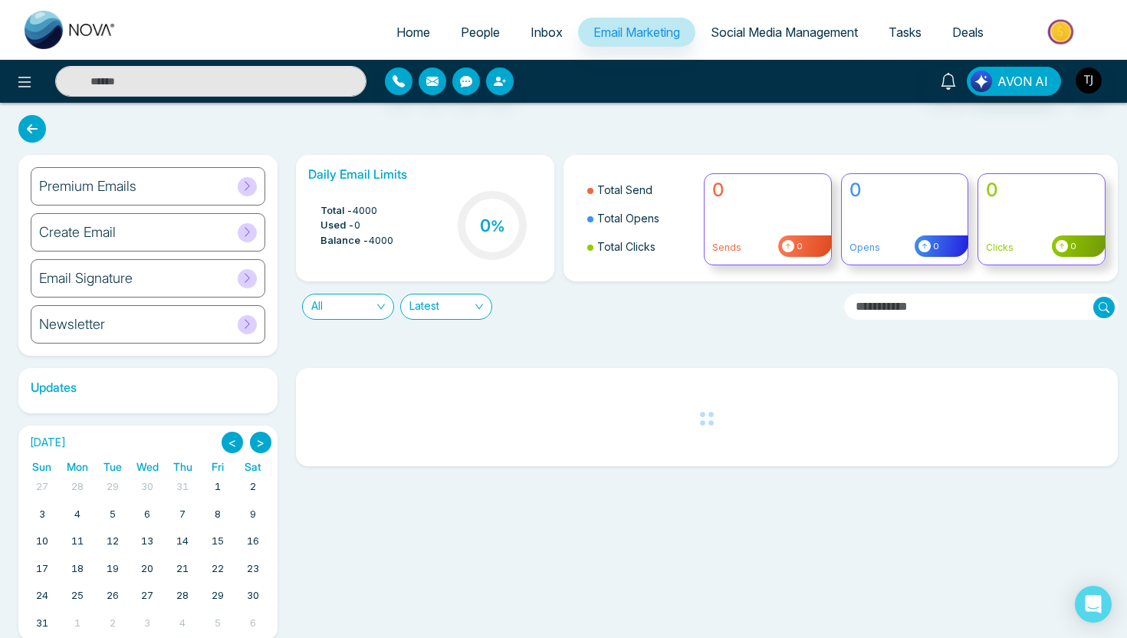
click at [166, 185] on div "Premium Emails" at bounding box center [148, 186] width 235 height 38
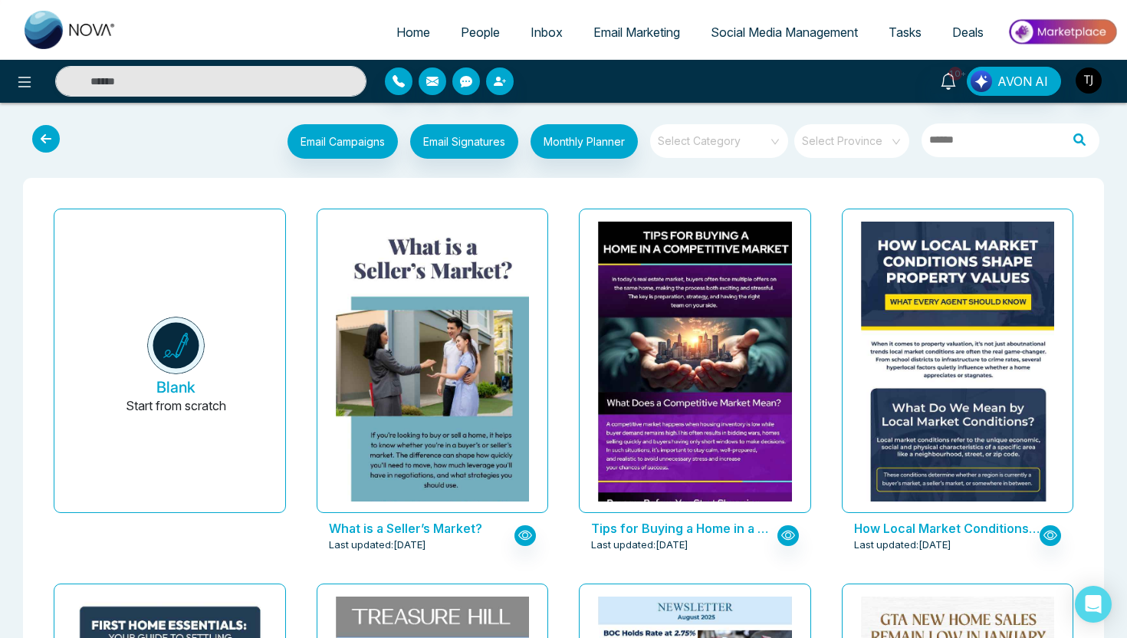
click at [720, 145] on input "search" at bounding box center [713, 135] width 110 height 23
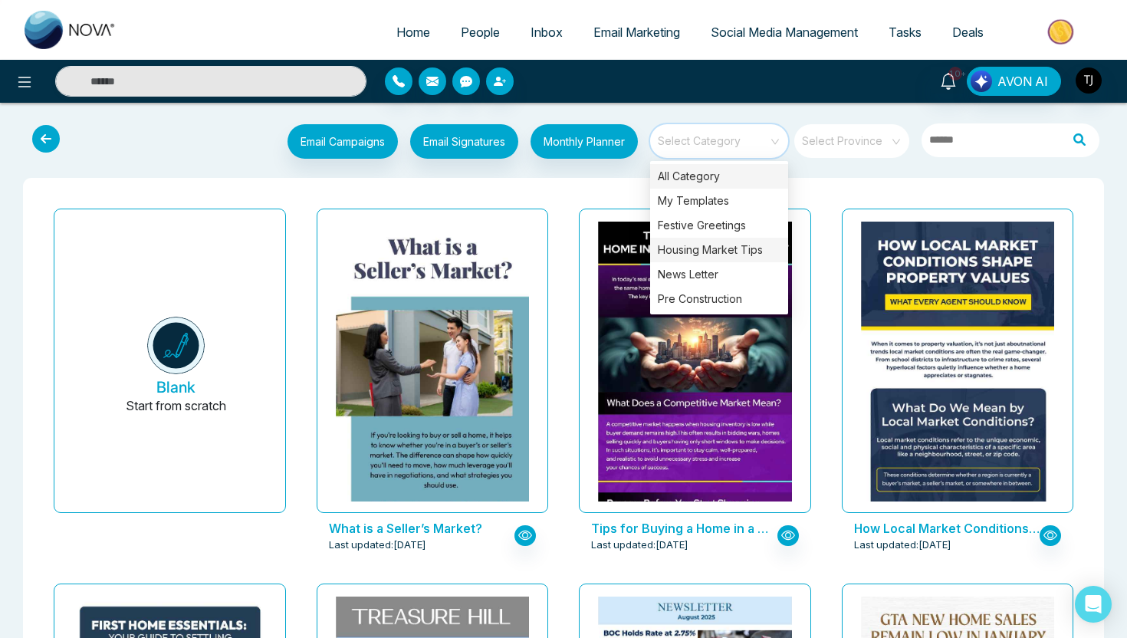
click at [738, 255] on div "Housing Market Tips" at bounding box center [719, 250] width 138 height 25
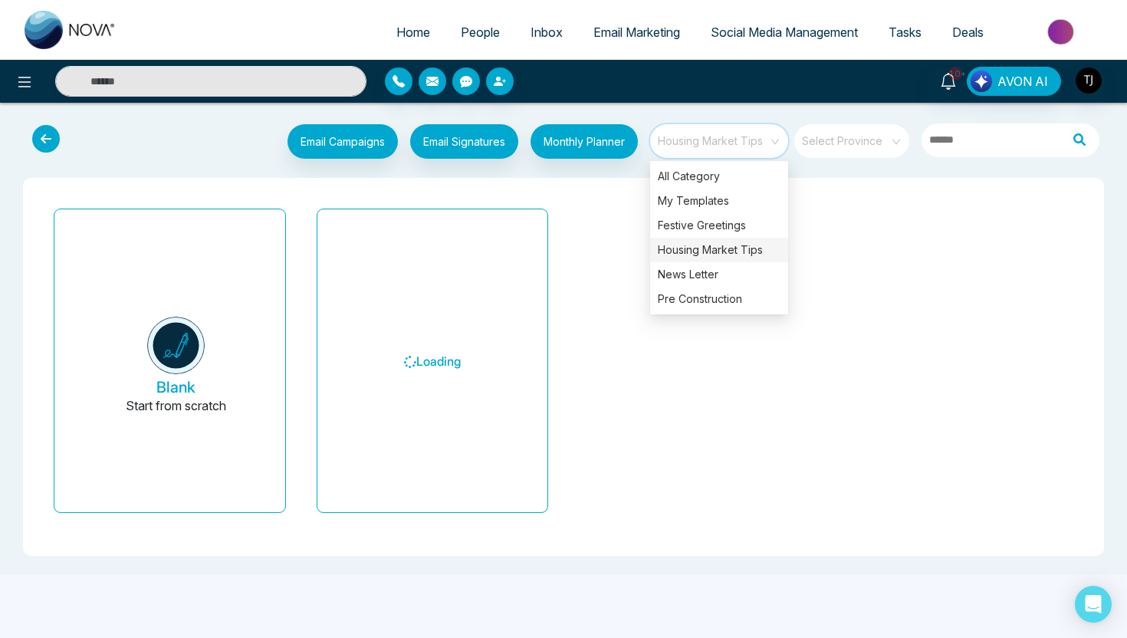
click at [572, 198] on div "Blank Start from scratch Loading" at bounding box center [563, 366] width 1056 height 353
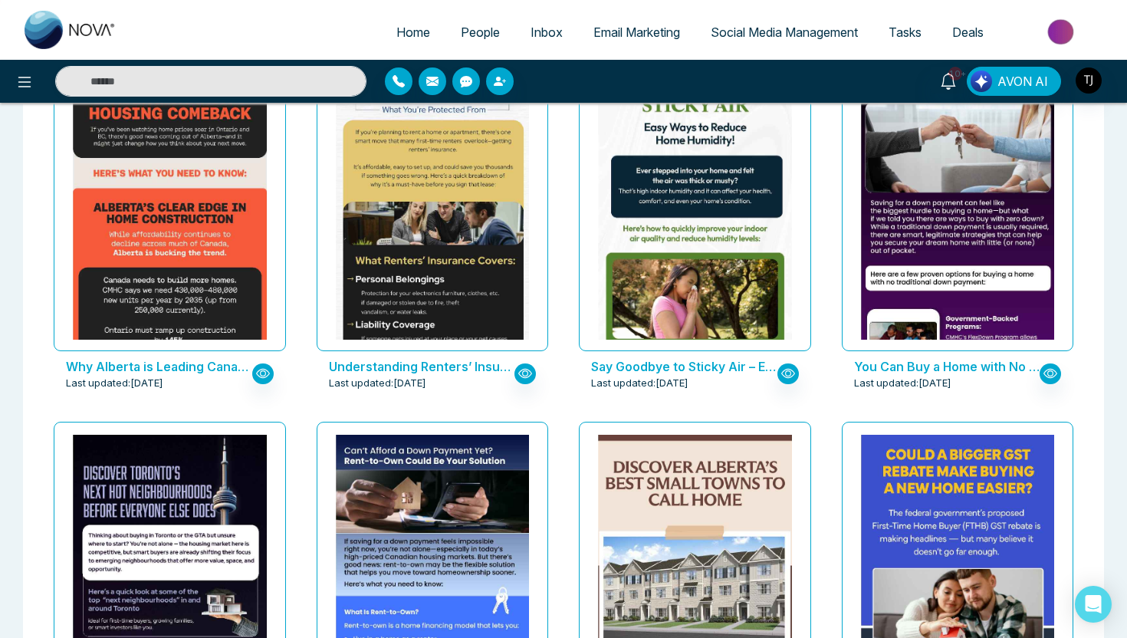
scroll to position [910, 0]
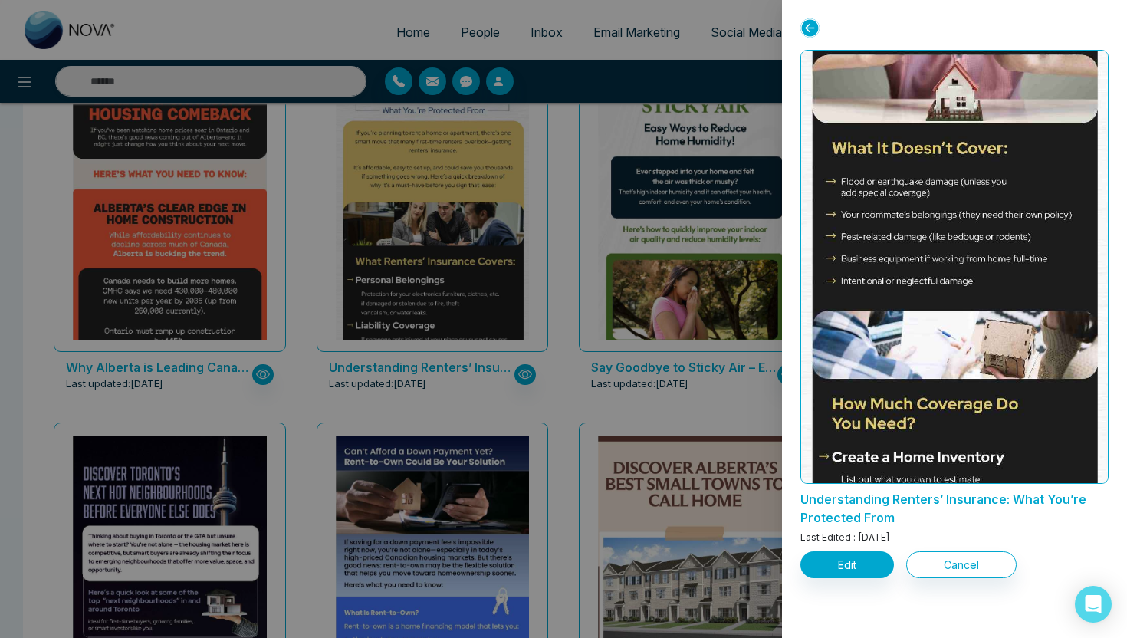
scroll to position [1117, 0]
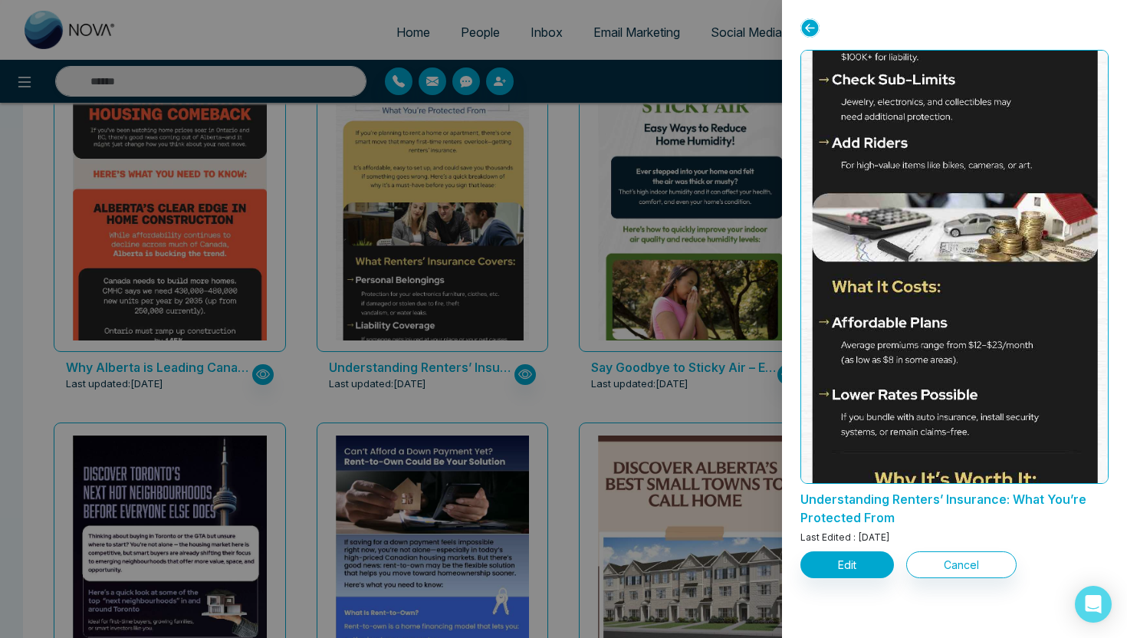
click at [594, 387] on div at bounding box center [563, 319] width 1127 height 638
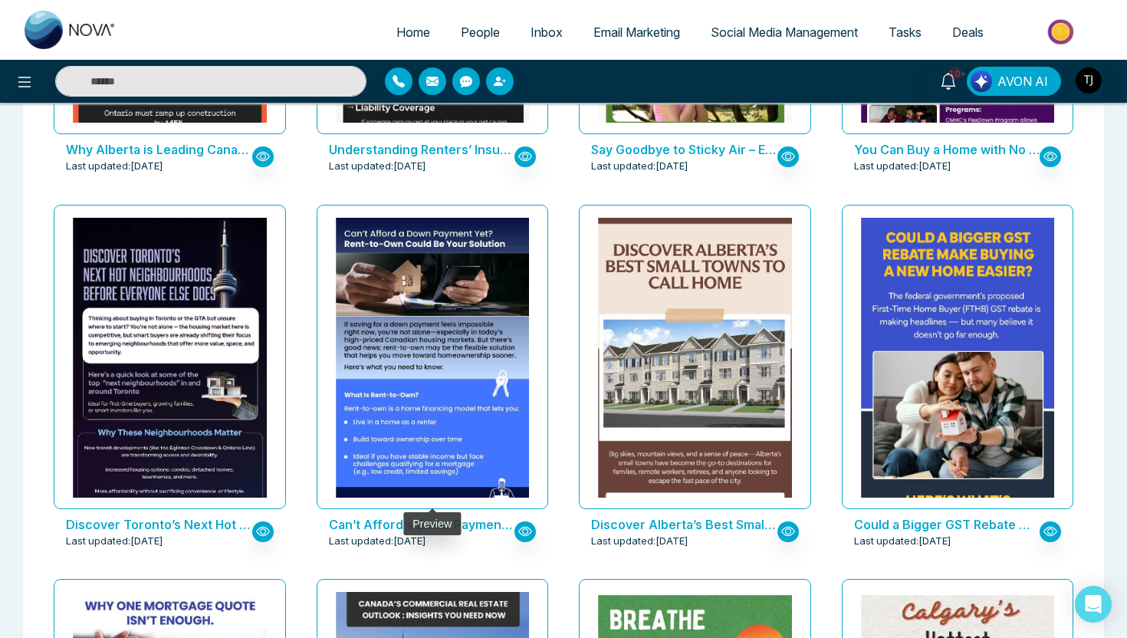
scroll to position [1128, 0]
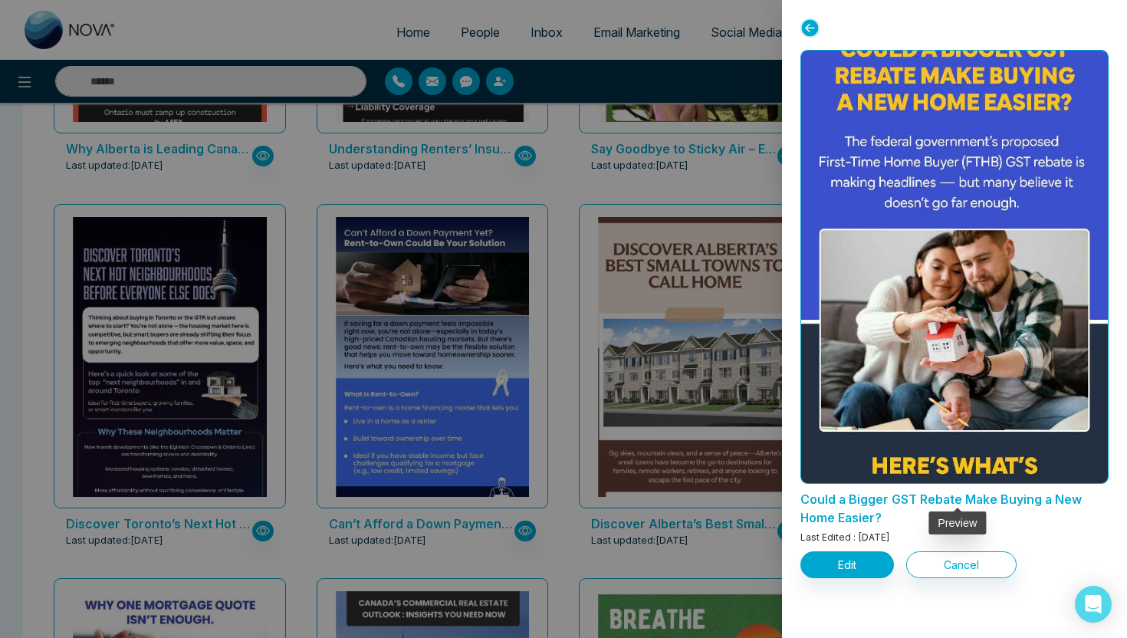
scroll to position [0, 0]
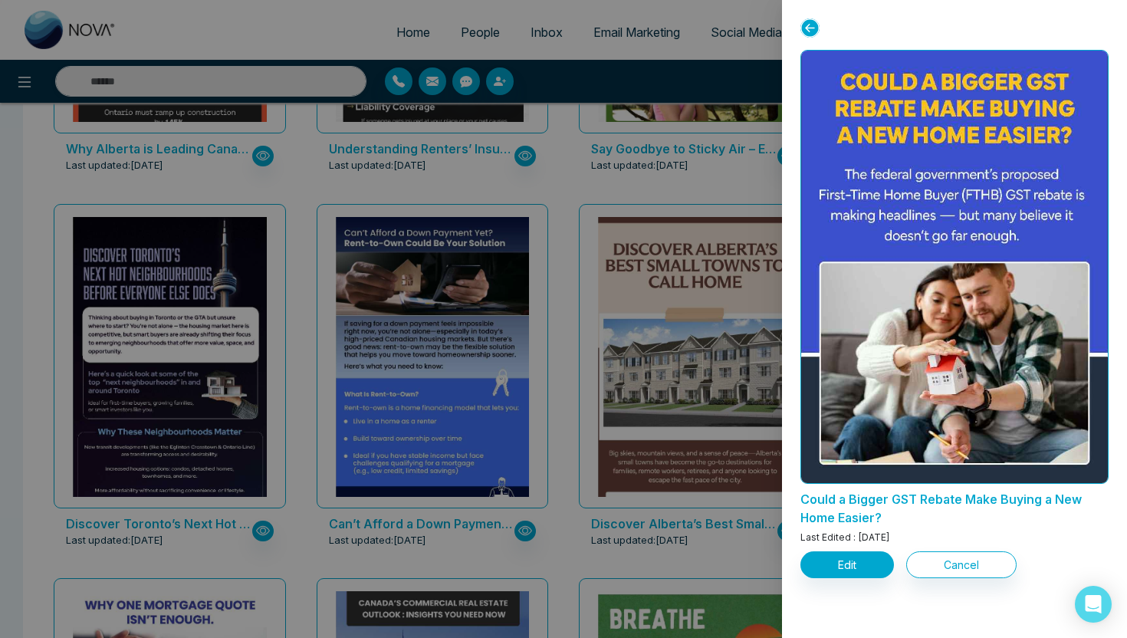
click at [669, 296] on div at bounding box center [563, 319] width 1127 height 638
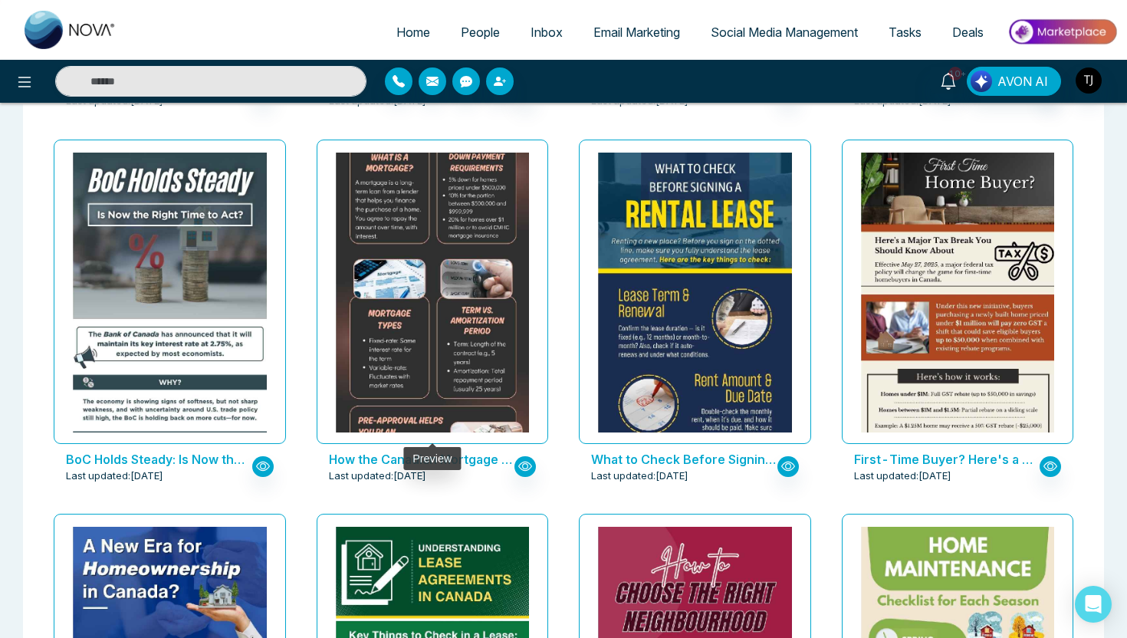
scroll to position [1954, 0]
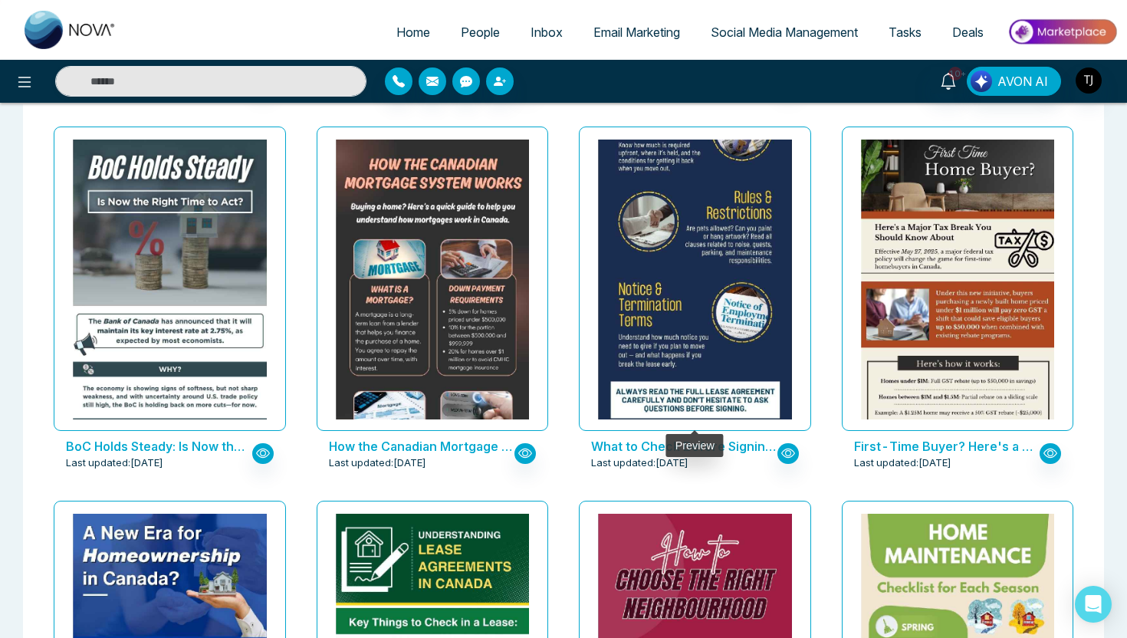
click at [657, 177] on img at bounding box center [694, 114] width 387 height 645
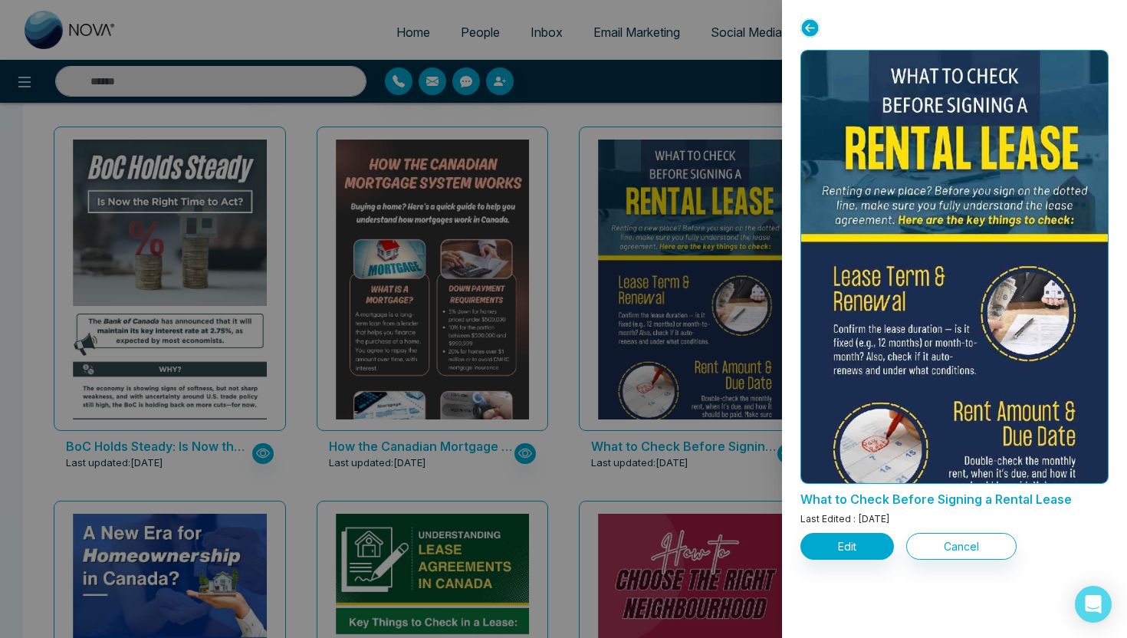
click at [490, 238] on div at bounding box center [563, 319] width 1127 height 638
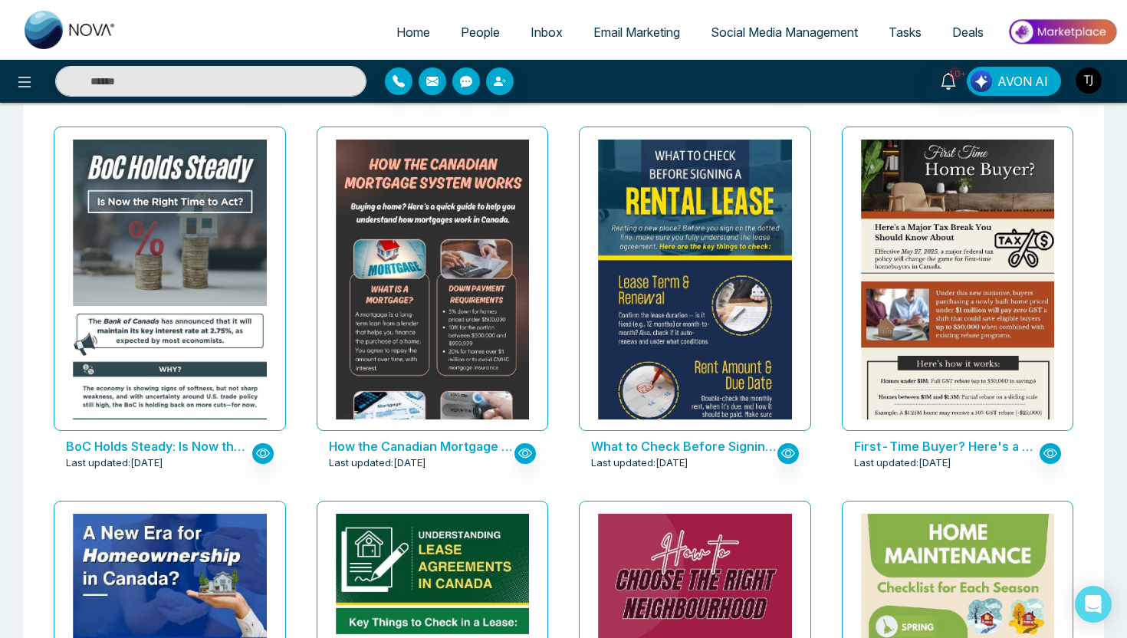
click at [490, 238] on img at bounding box center [431, 381] width 387 height 484
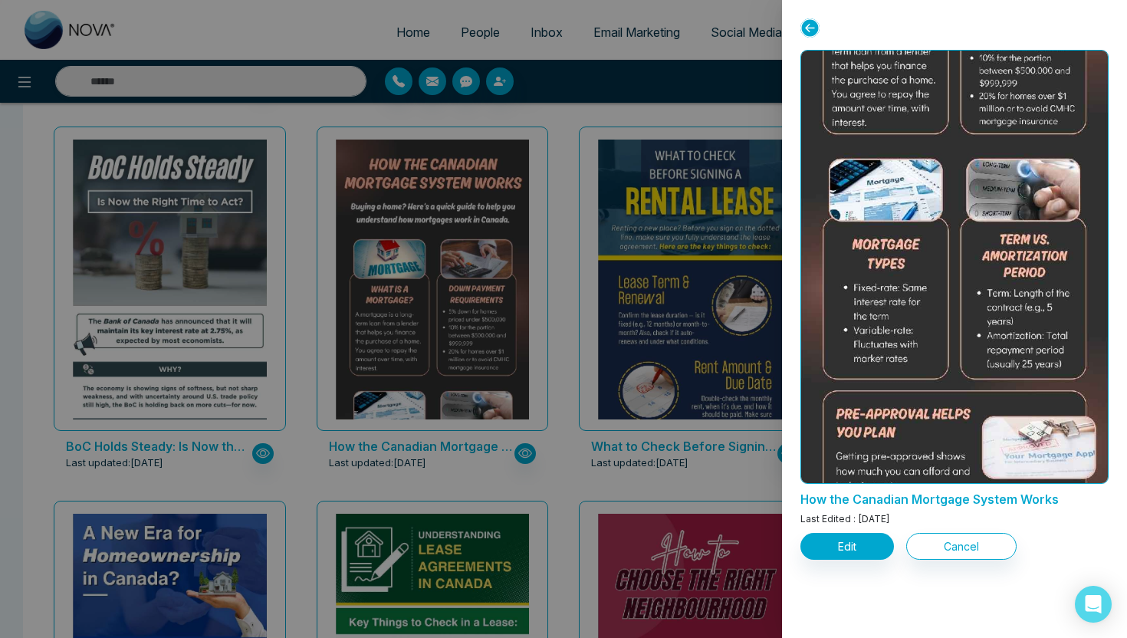
scroll to position [334, 0]
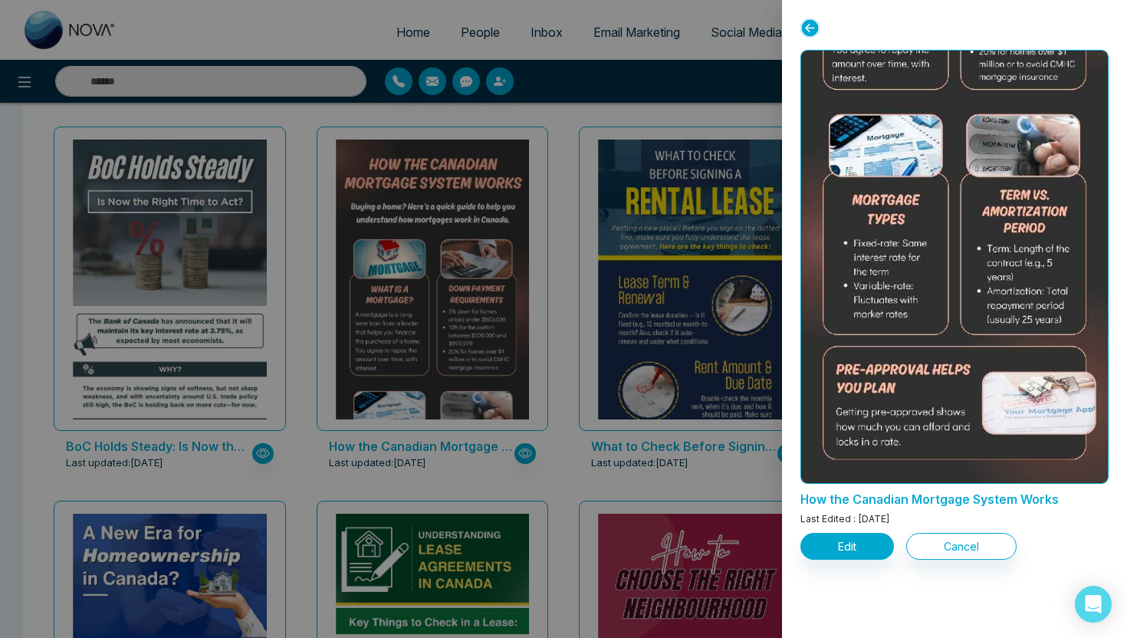
click at [691, 107] on div at bounding box center [563, 319] width 1127 height 638
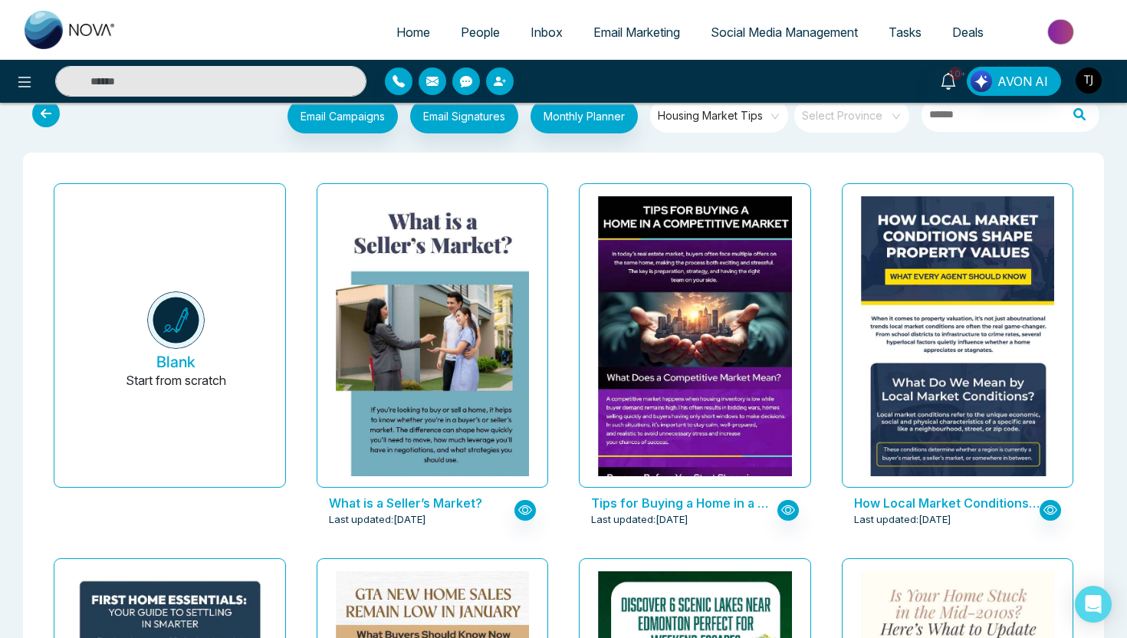
scroll to position [0, 0]
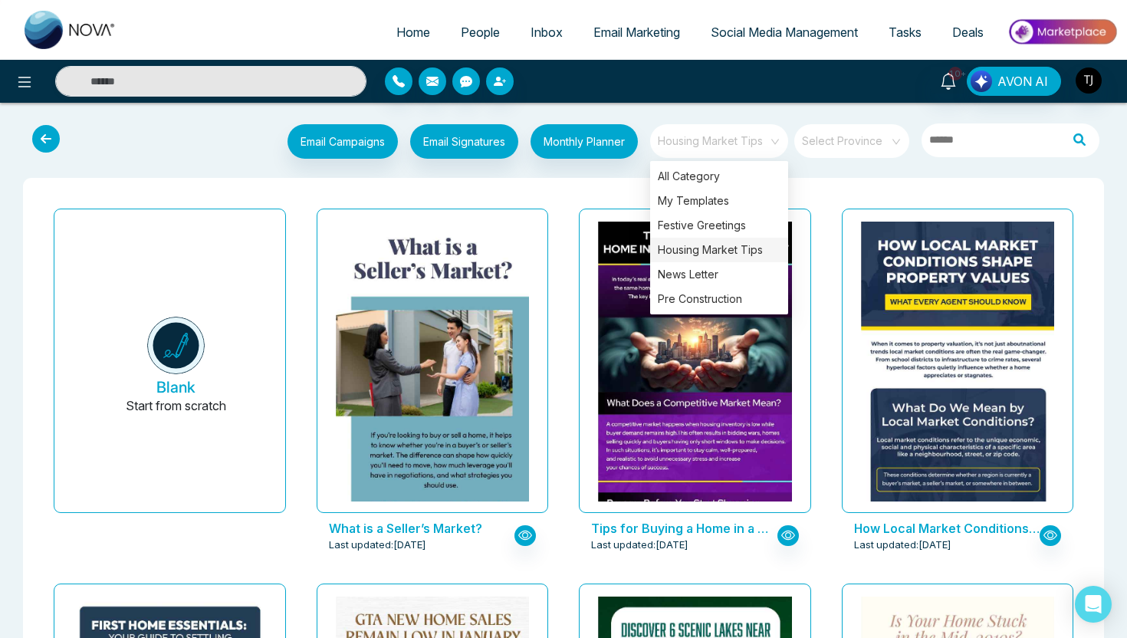
click at [711, 137] on span "Housing Market Tips" at bounding box center [720, 141] width 125 height 23
click at [719, 303] on div "Pre Construction" at bounding box center [719, 299] width 138 height 25
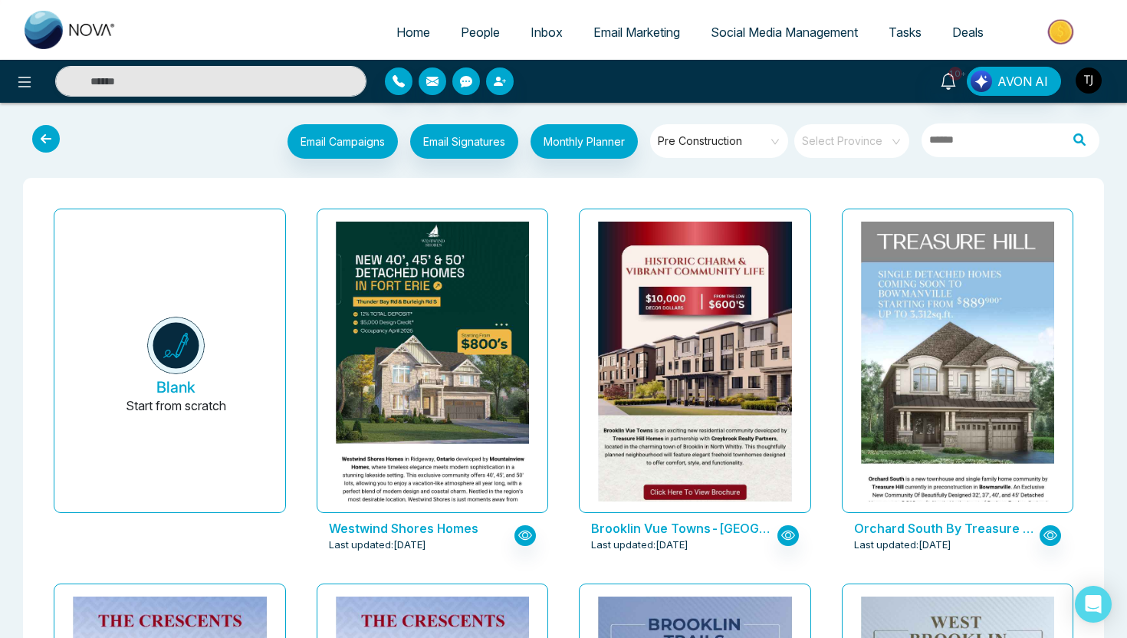
click at [576, 341] on div "Brooklin Vue Towns-[GEOGRAPHIC_DATA] Last updated: [DATE]" at bounding box center [694, 389] width 263 height 375
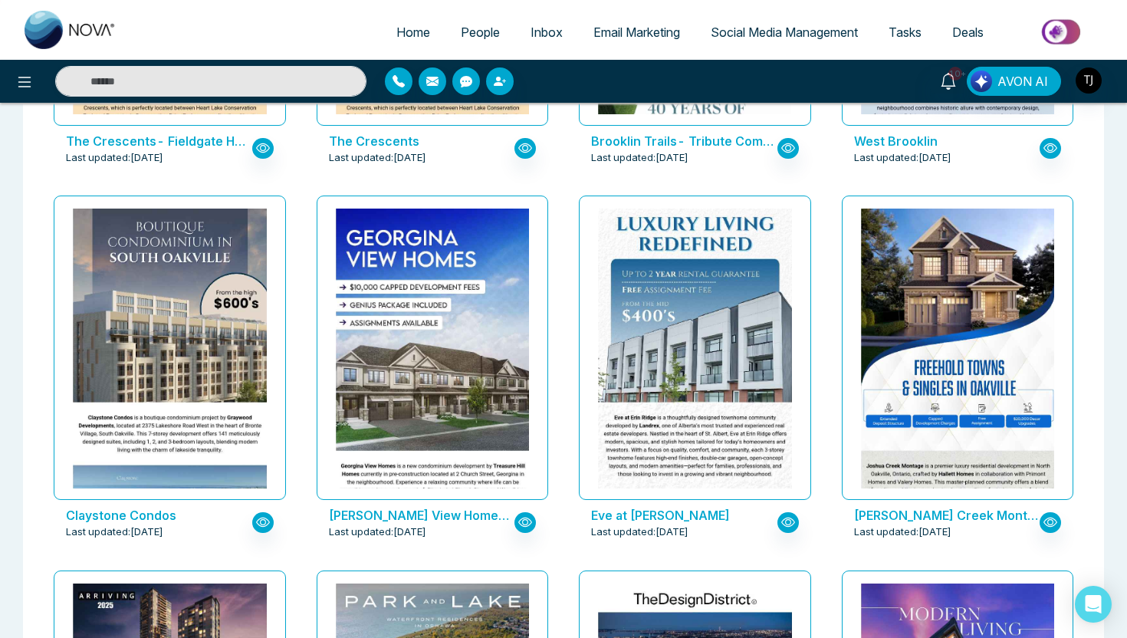
scroll to position [769, 0]
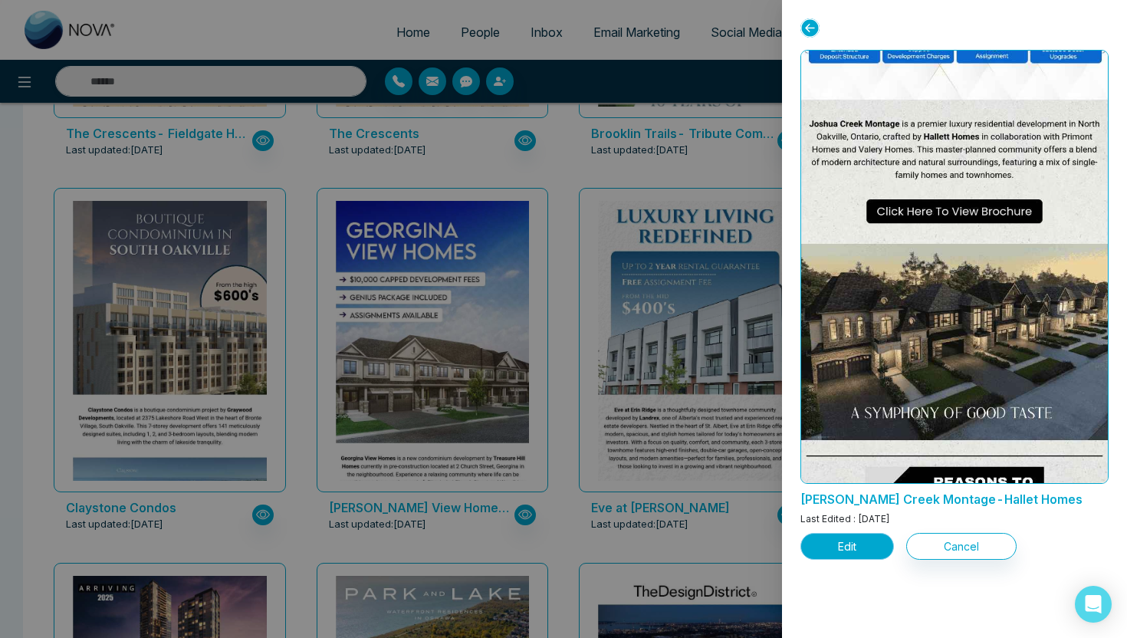
click at [874, 548] on button "Edit" at bounding box center [847, 546] width 94 height 27
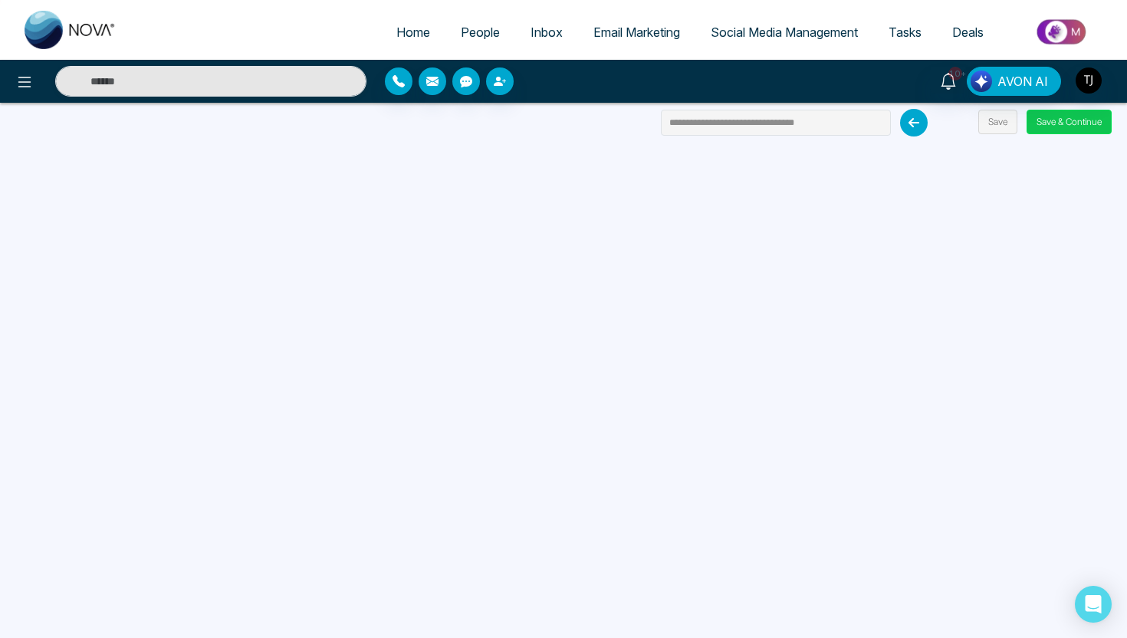
click at [1071, 124] on button "Save & Continue" at bounding box center [1068, 122] width 85 height 25
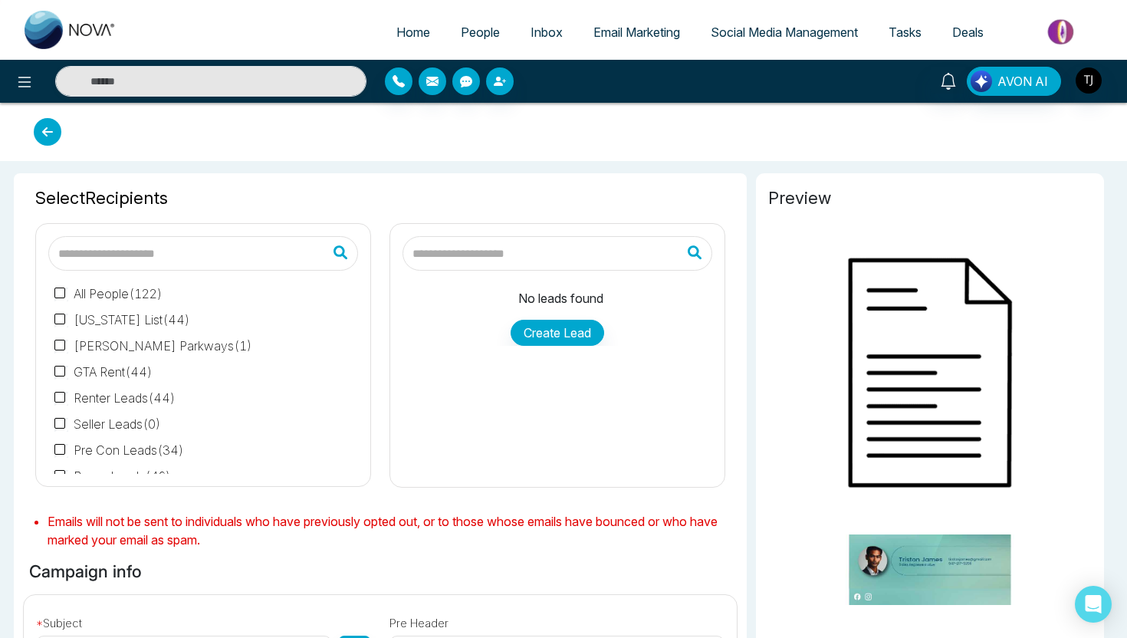
type input "**********"
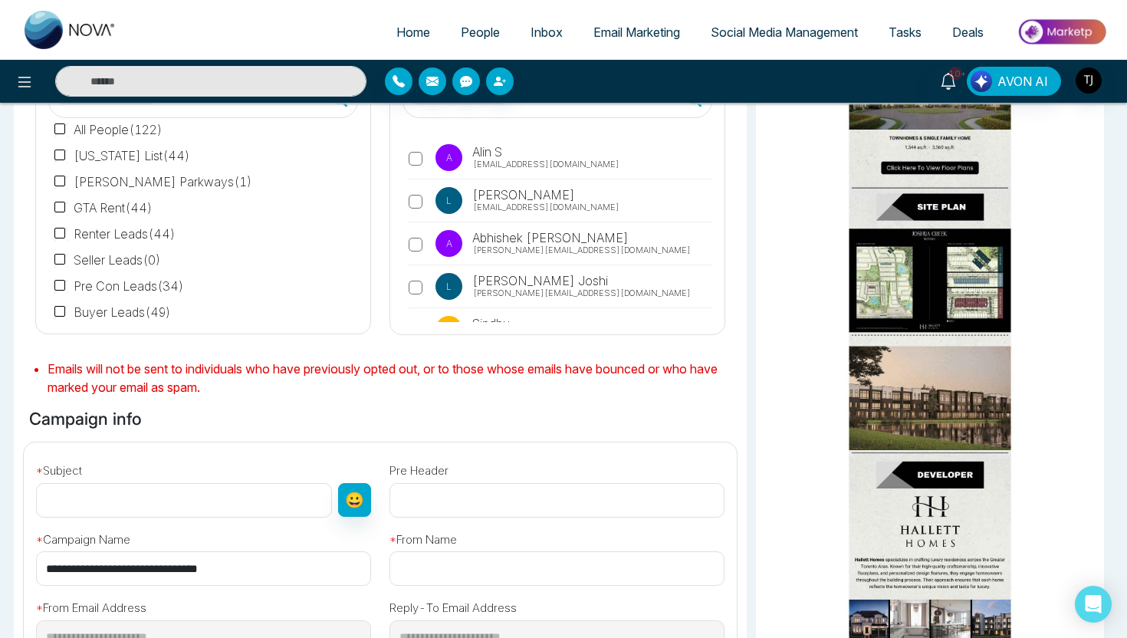
scroll to position [175, 0]
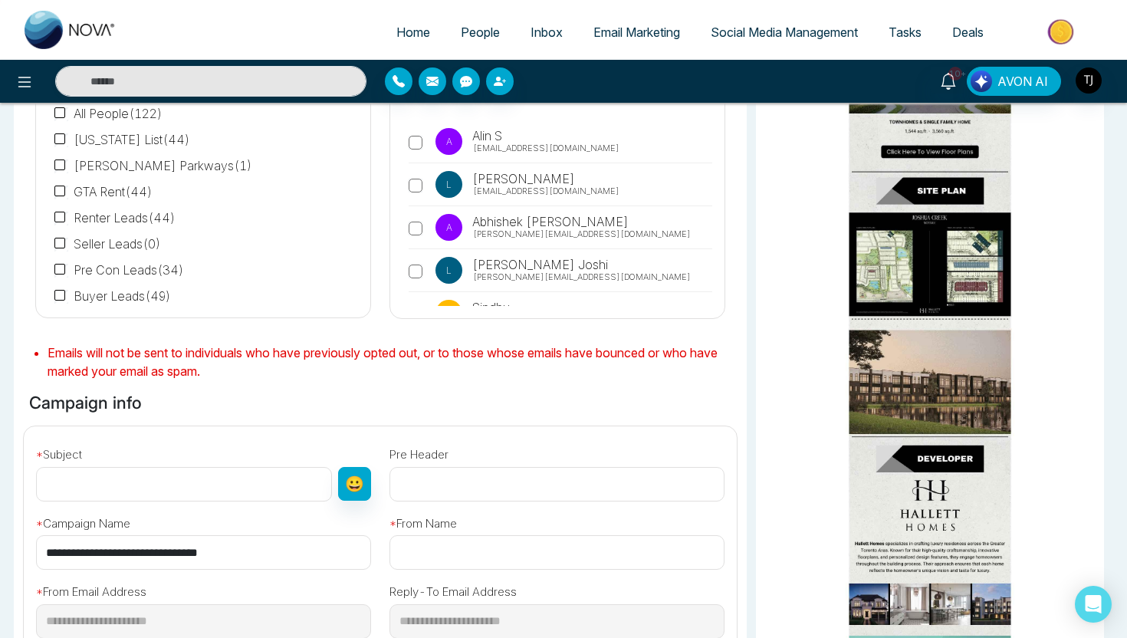
click at [622, 36] on span "Email Marketing" at bounding box center [636, 32] width 87 height 15
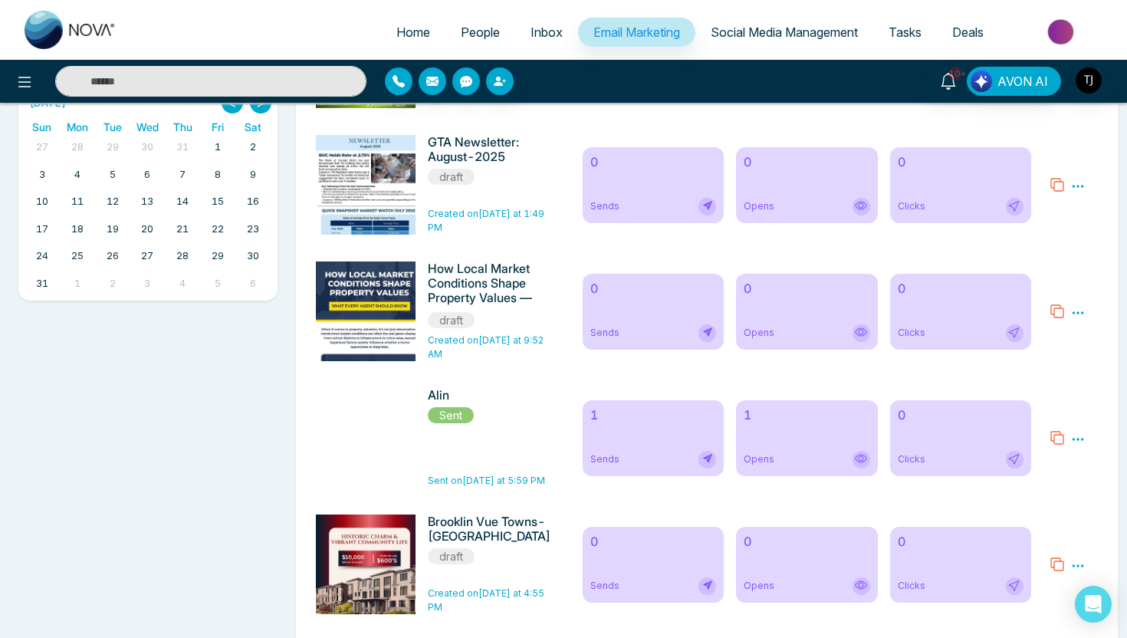
scroll to position [514, 0]
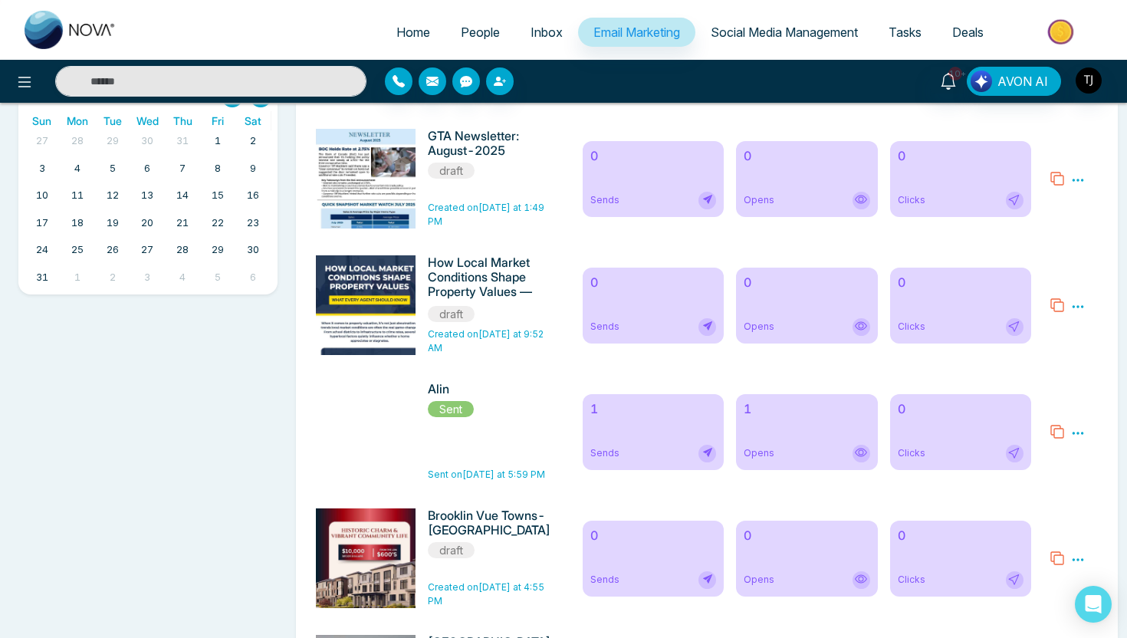
click at [633, 428] on div "1 Sends" at bounding box center [652, 432] width 141 height 76
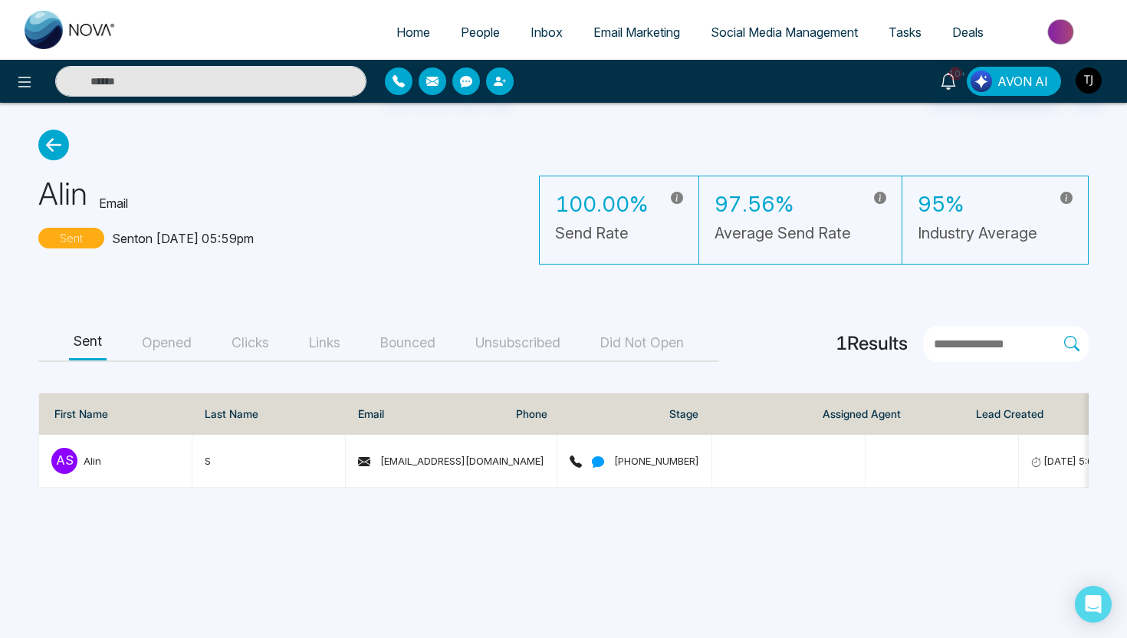
click at [158, 345] on button "Opened" at bounding box center [166, 343] width 59 height 34
click at [254, 353] on button "Clicks" at bounding box center [250, 343] width 47 height 34
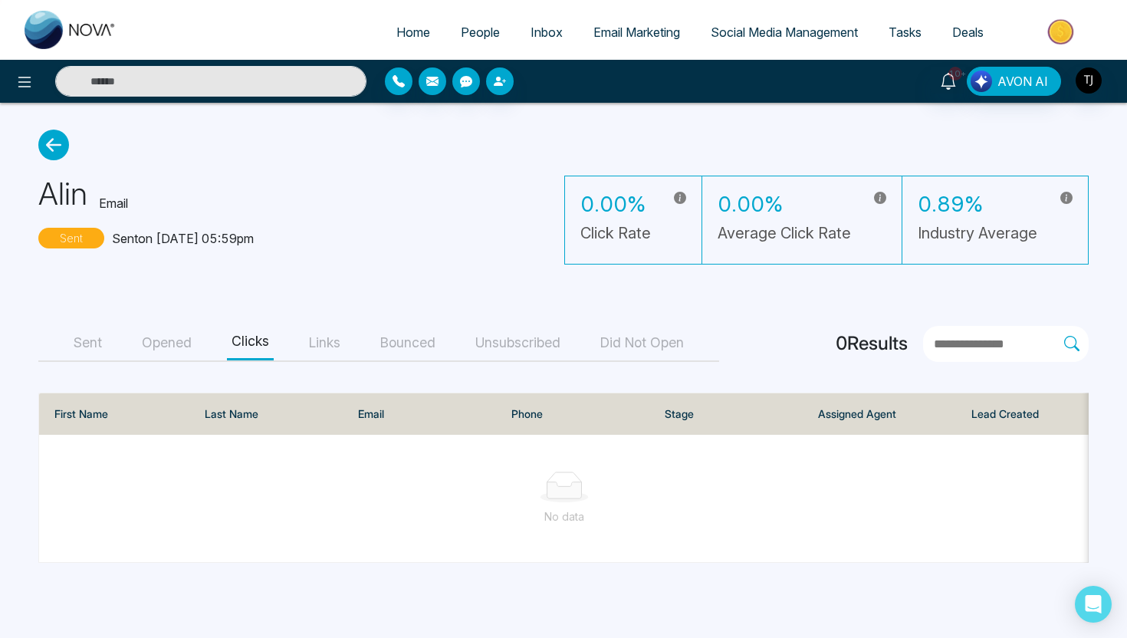
click at [780, 28] on span "Social Media Management" at bounding box center [783, 32] width 147 height 15
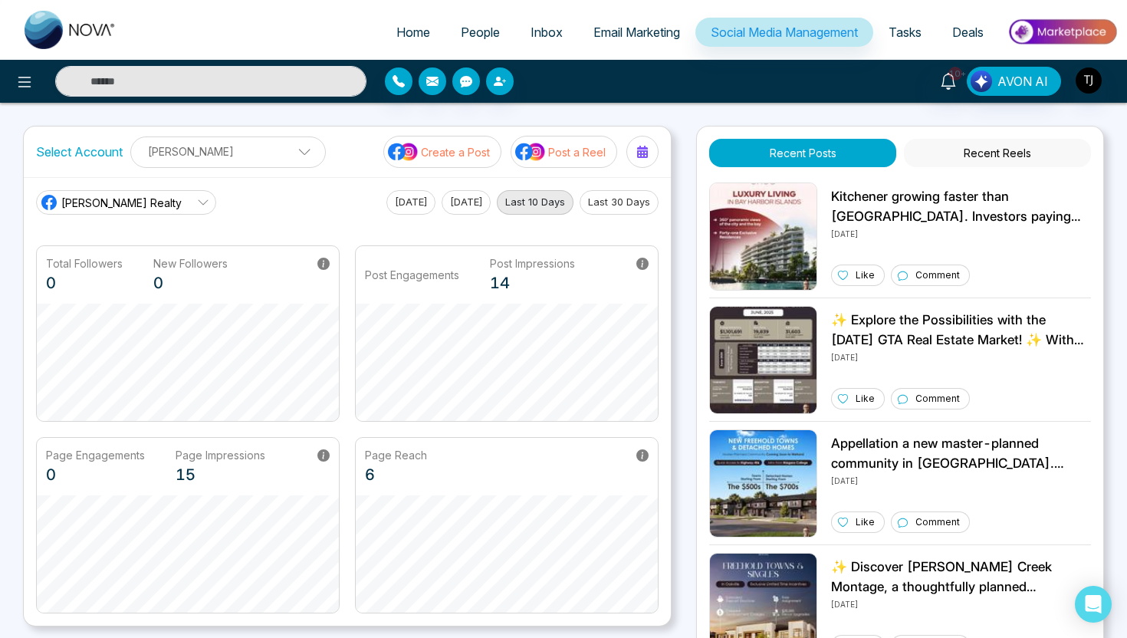
click at [472, 146] on p "Create a Post" at bounding box center [455, 152] width 69 height 16
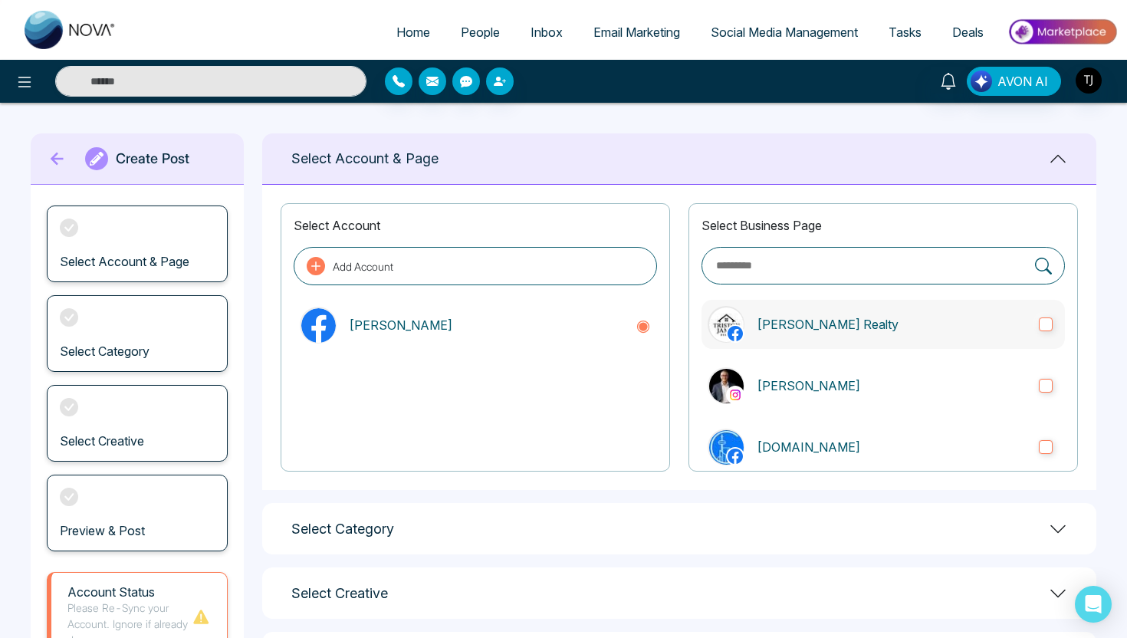
click at [804, 323] on p "[PERSON_NAME] Realty" at bounding box center [891, 324] width 270 height 18
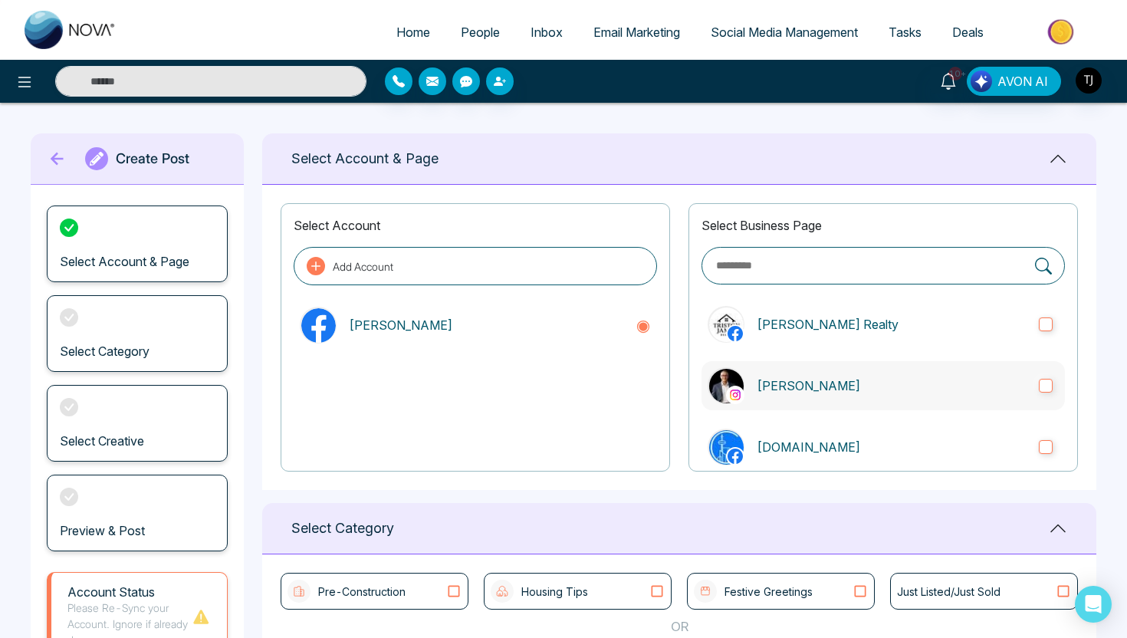
click at [806, 389] on p "[PERSON_NAME]" at bounding box center [891, 385] width 270 height 18
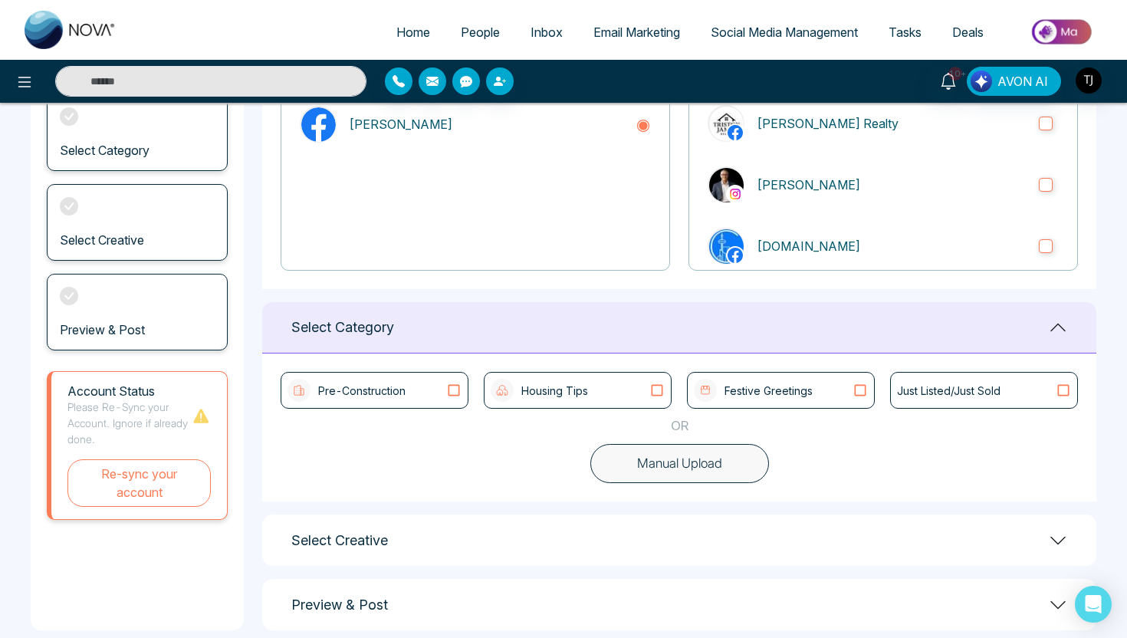
scroll to position [222, 0]
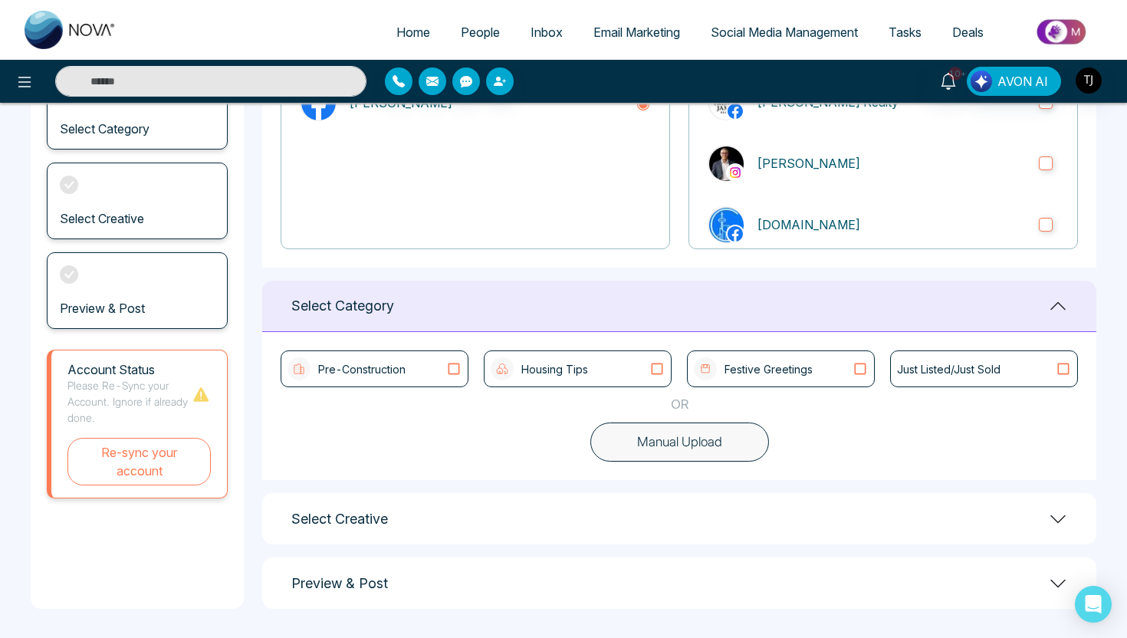
click at [625, 454] on button "Manual Upload" at bounding box center [679, 442] width 179 height 40
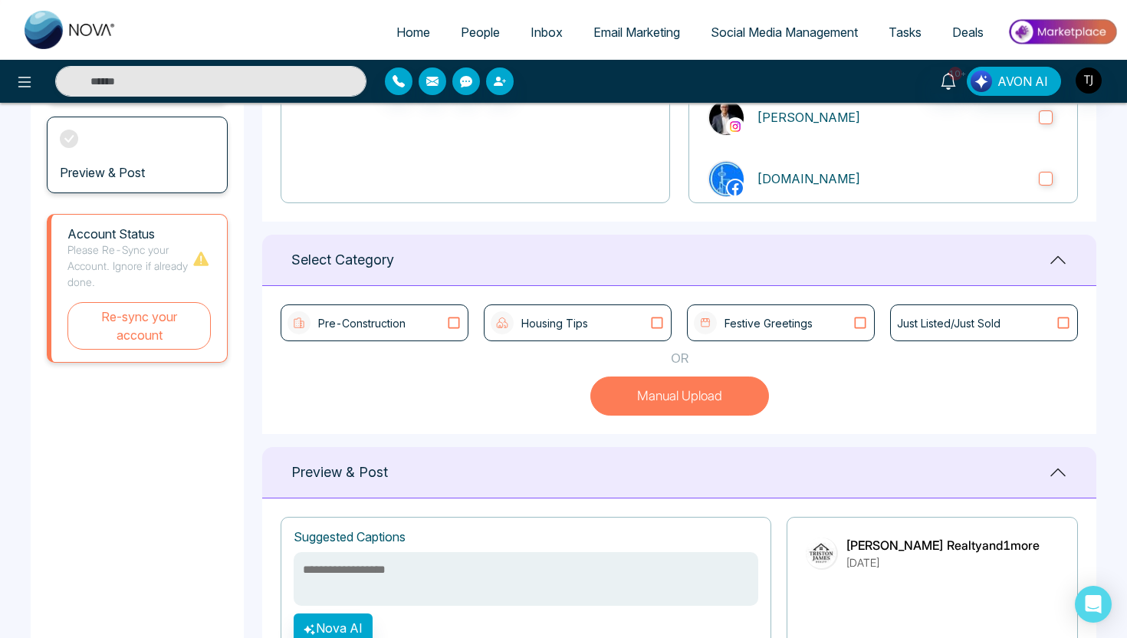
scroll to position [261, 0]
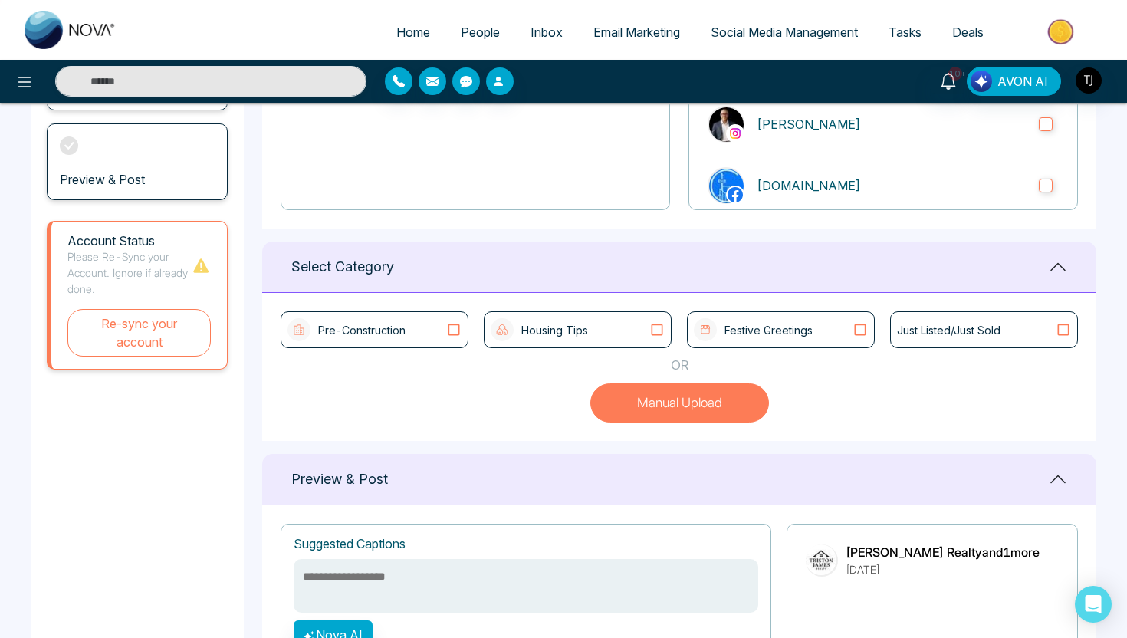
click at [434, 326] on div "Pre-Construction" at bounding box center [374, 329] width 174 height 23
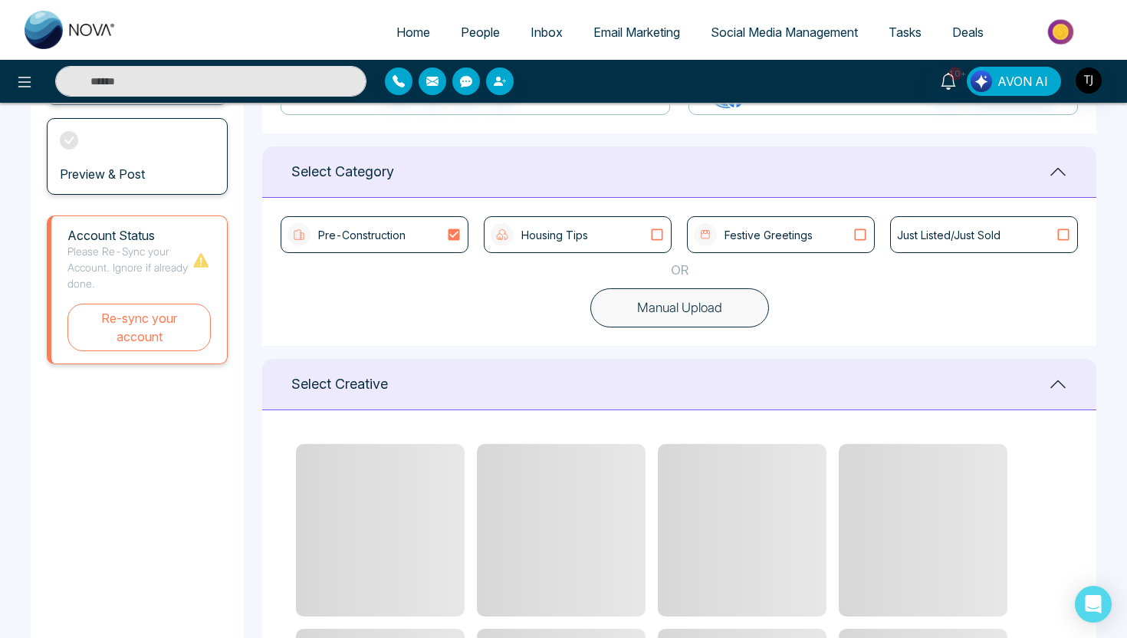
scroll to position [360, 0]
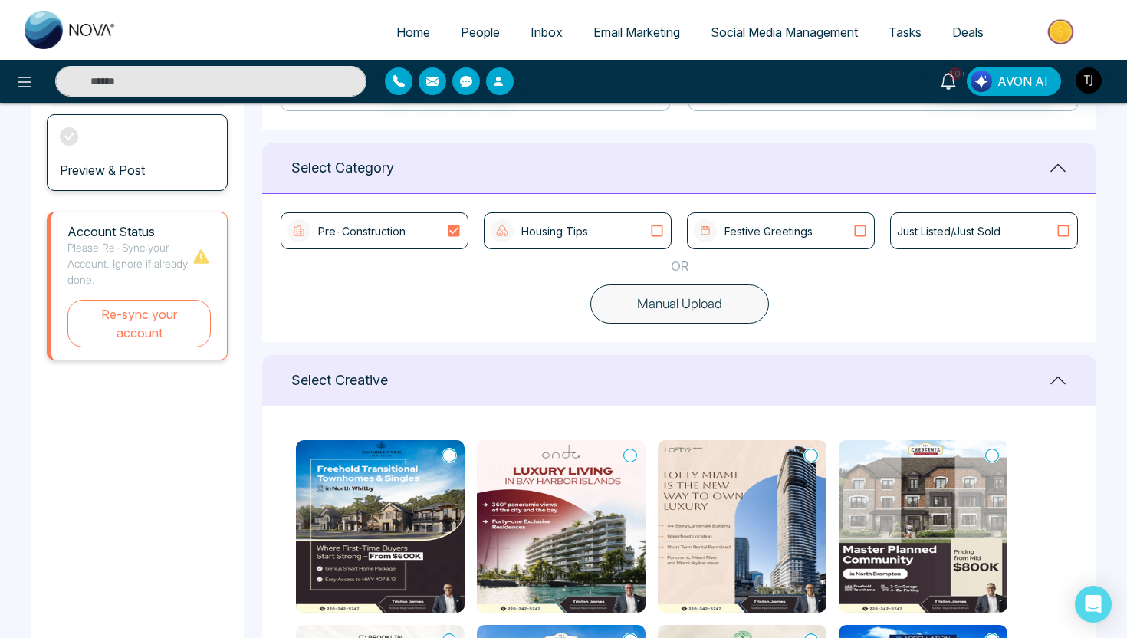
click at [561, 243] on div "Housing Tips" at bounding box center [578, 230] width 188 height 37
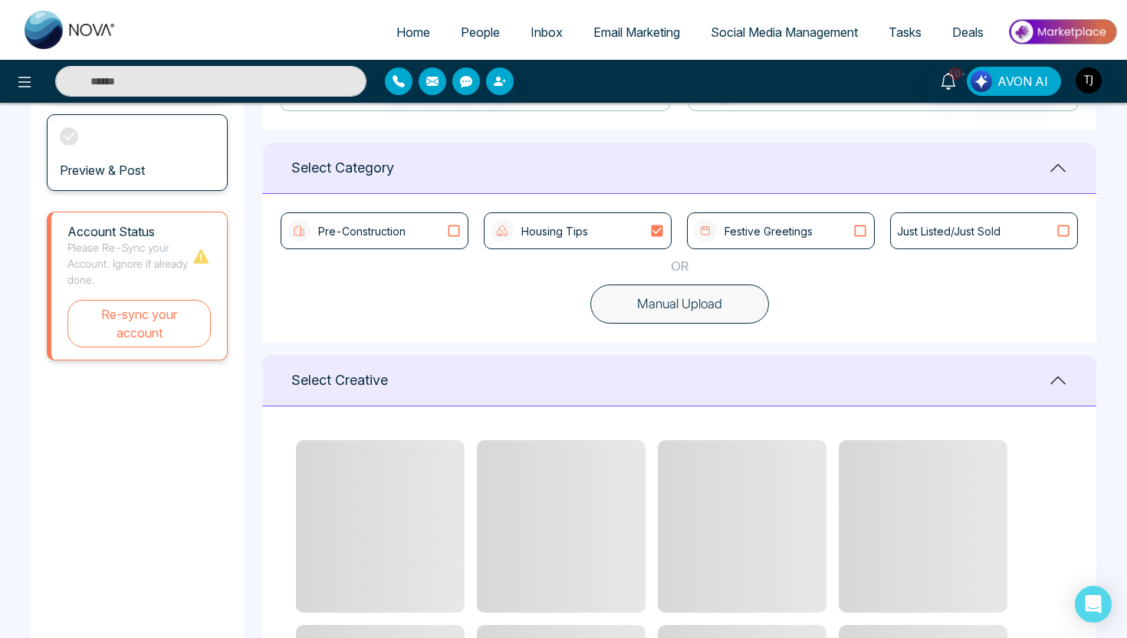
click at [809, 226] on p "Festive Greetings" at bounding box center [768, 231] width 88 height 16
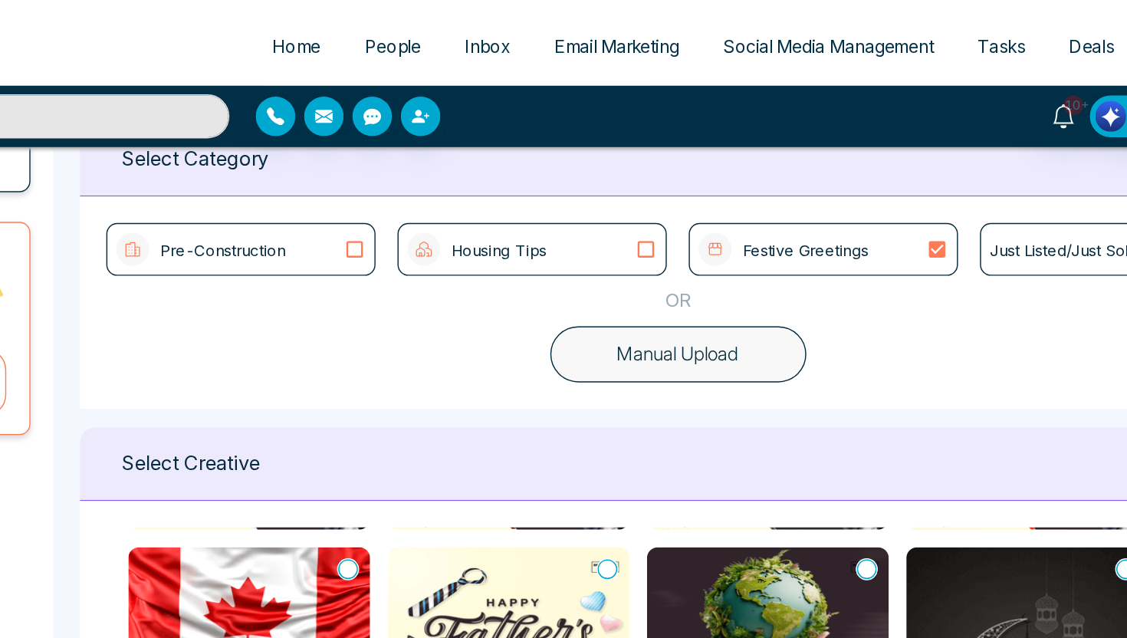
scroll to position [416, 0]
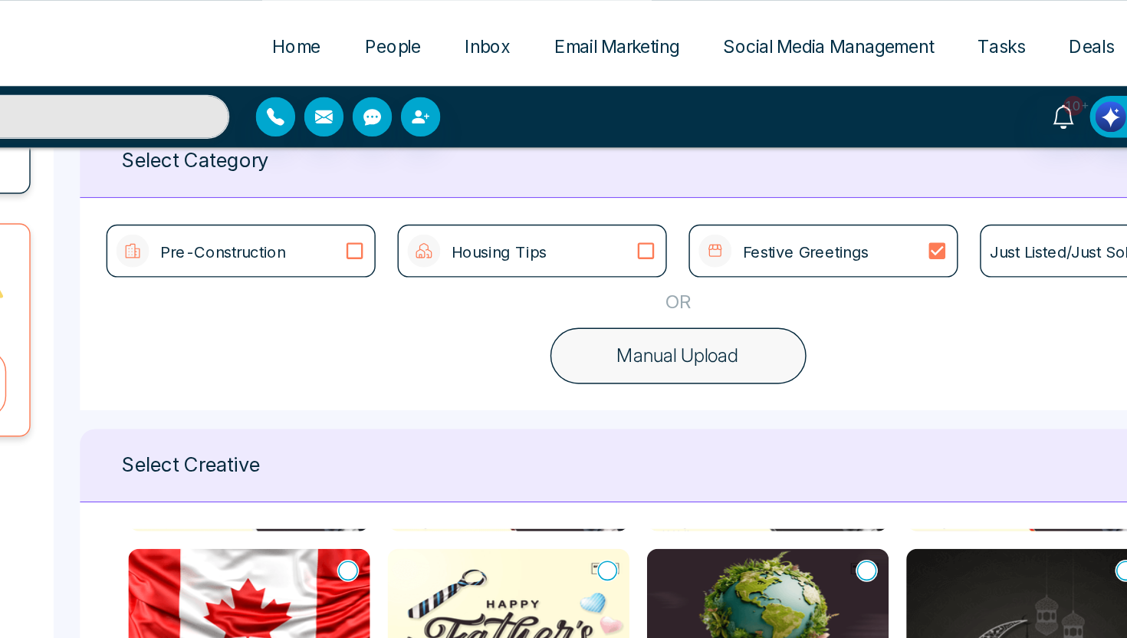
click at [638, 188] on div "Housing Tips" at bounding box center [578, 174] width 188 height 37
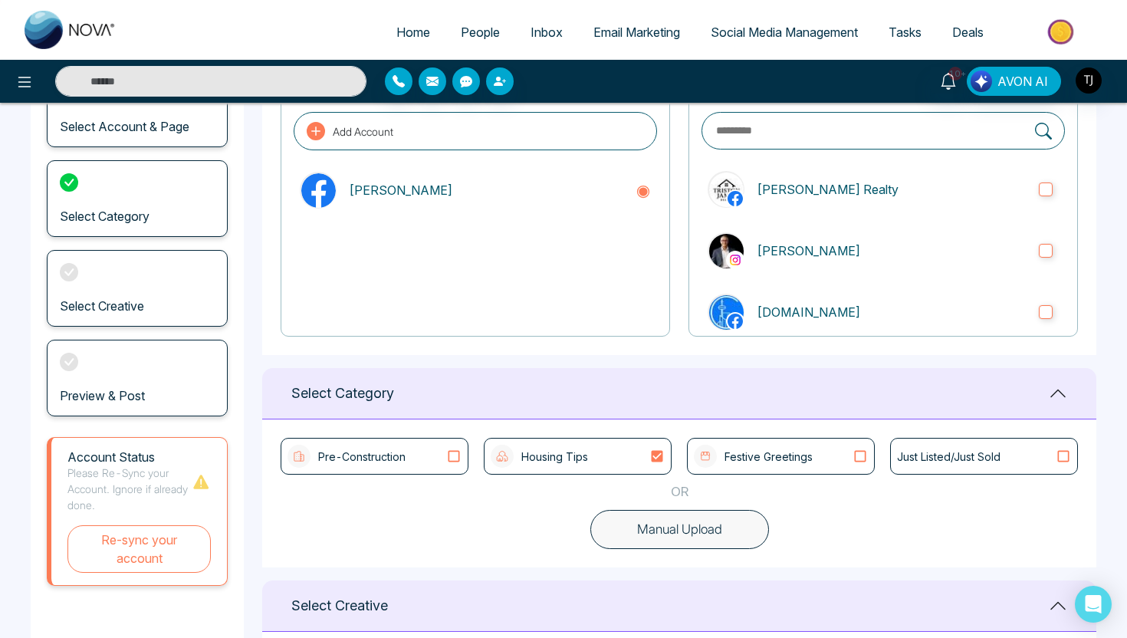
scroll to position [149, 0]
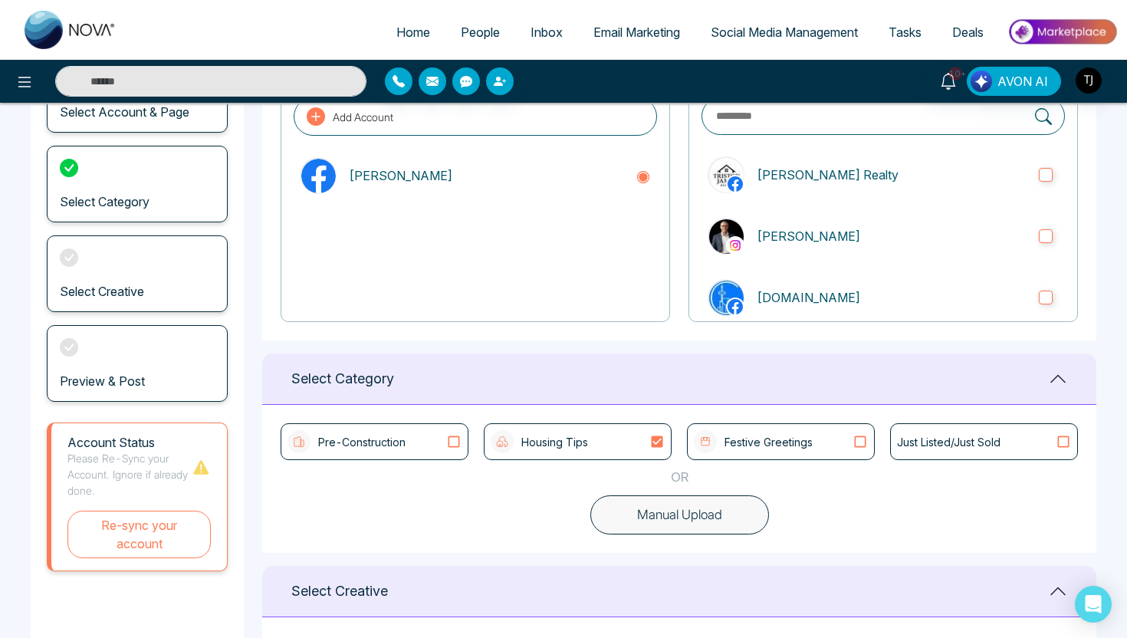
click at [785, 41] on link "Social Media Management" at bounding box center [784, 32] width 178 height 29
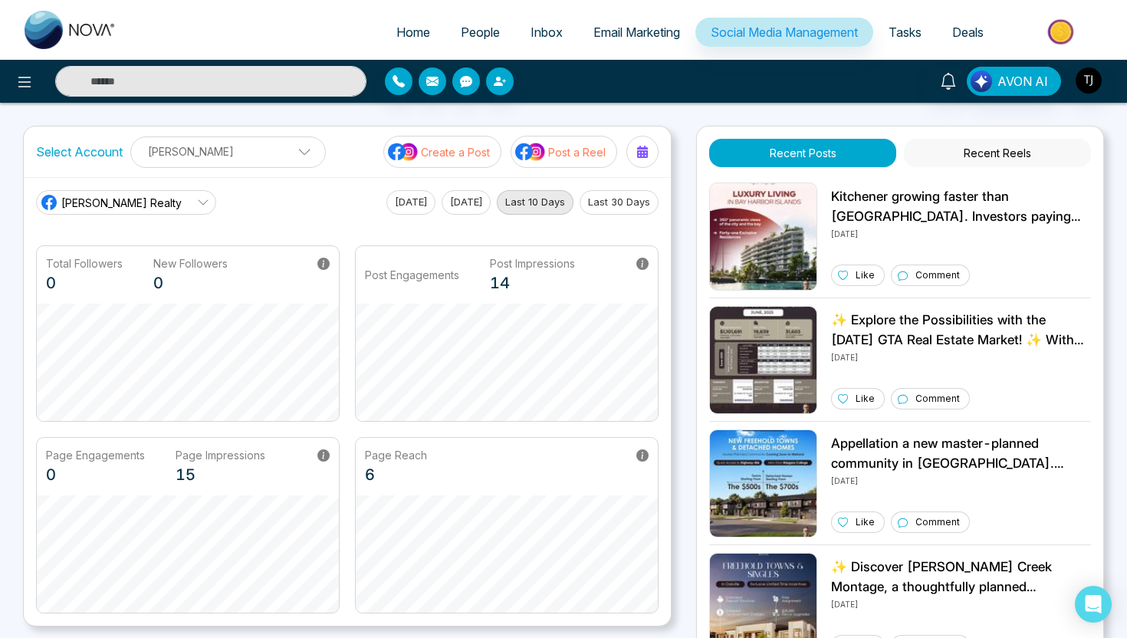
click at [576, 148] on p "Post a Reel" at bounding box center [576, 152] width 57 height 16
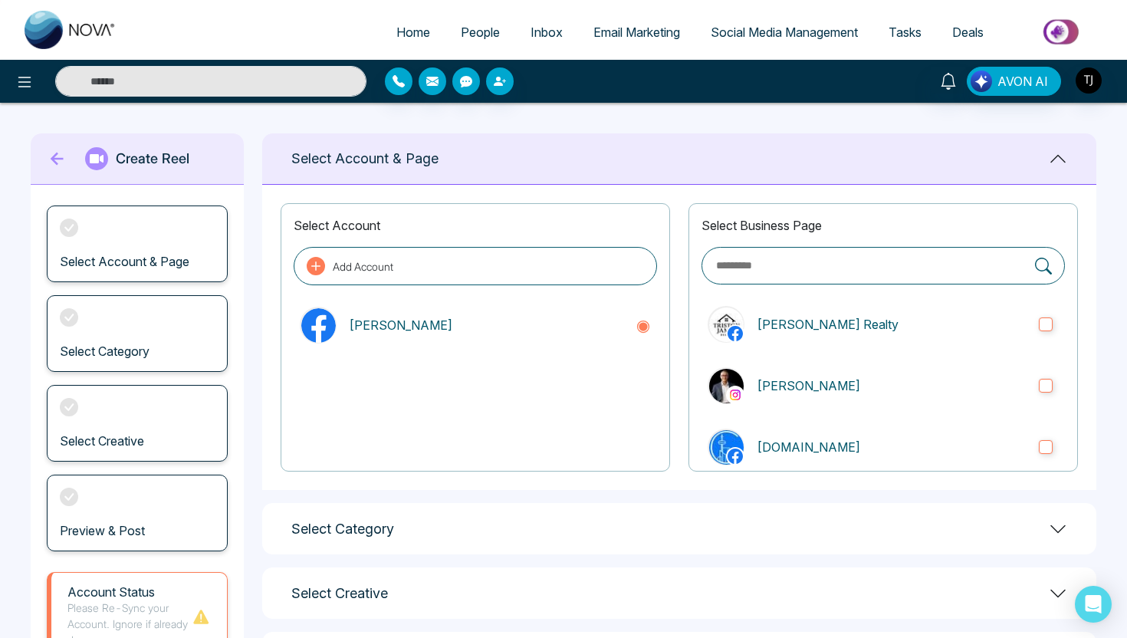
scroll to position [113, 0]
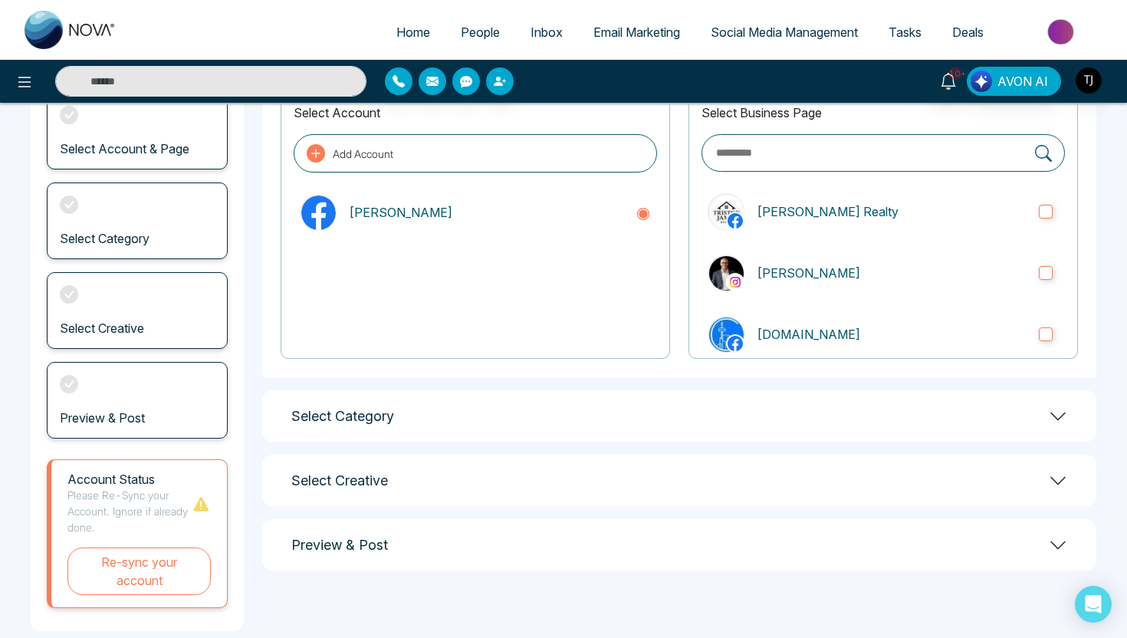
click at [535, 487] on div "Select Creative" at bounding box center [679, 479] width 834 height 51
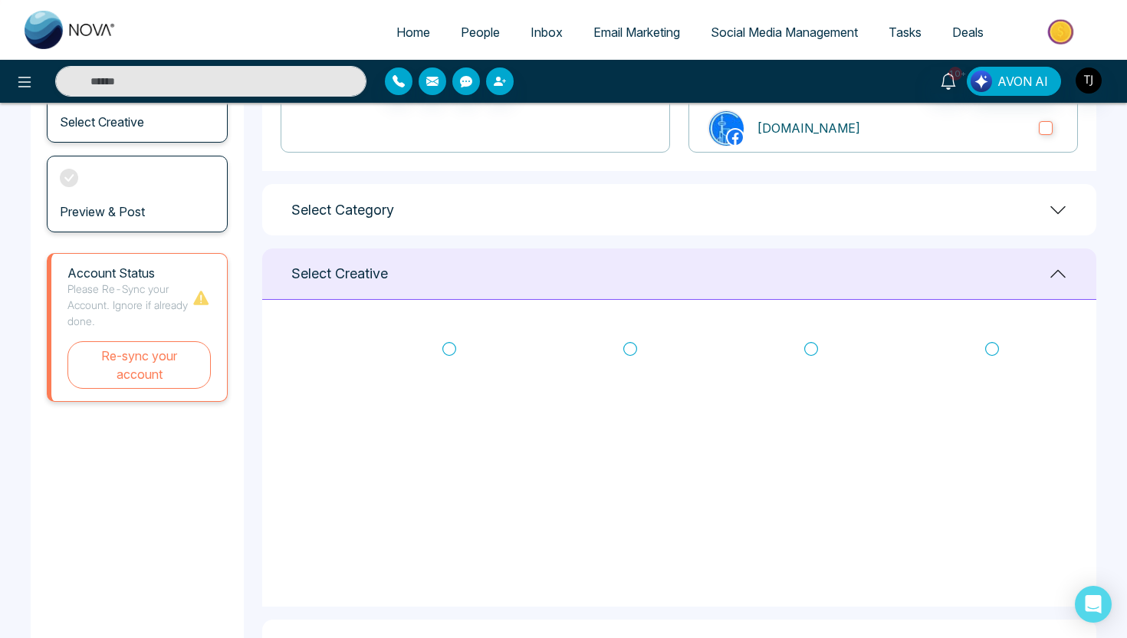
scroll to position [322, 0]
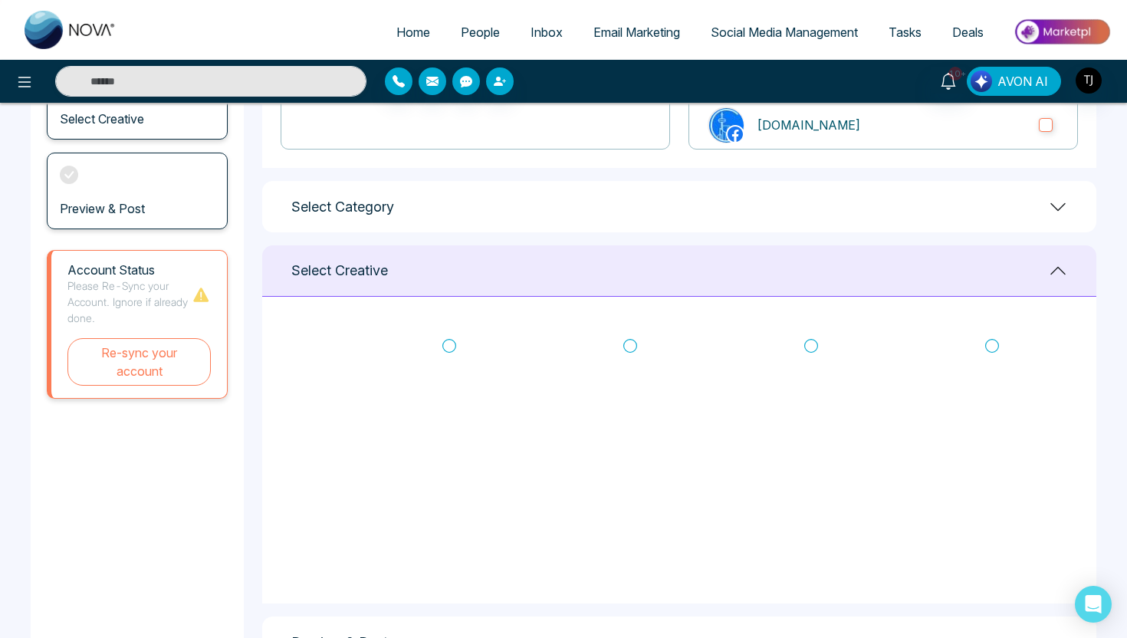
click at [1026, 82] on span "AVON AI" at bounding box center [1022, 81] width 51 height 18
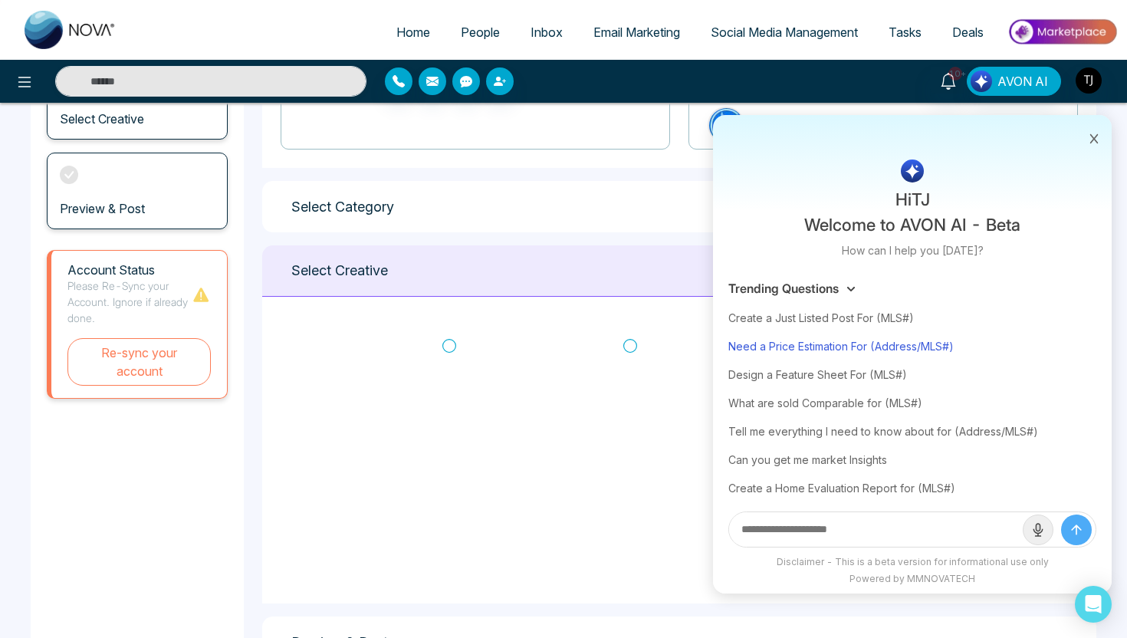
click at [819, 341] on div "Need a Price Estimation For (Address/MLS#)" at bounding box center [912, 346] width 368 height 28
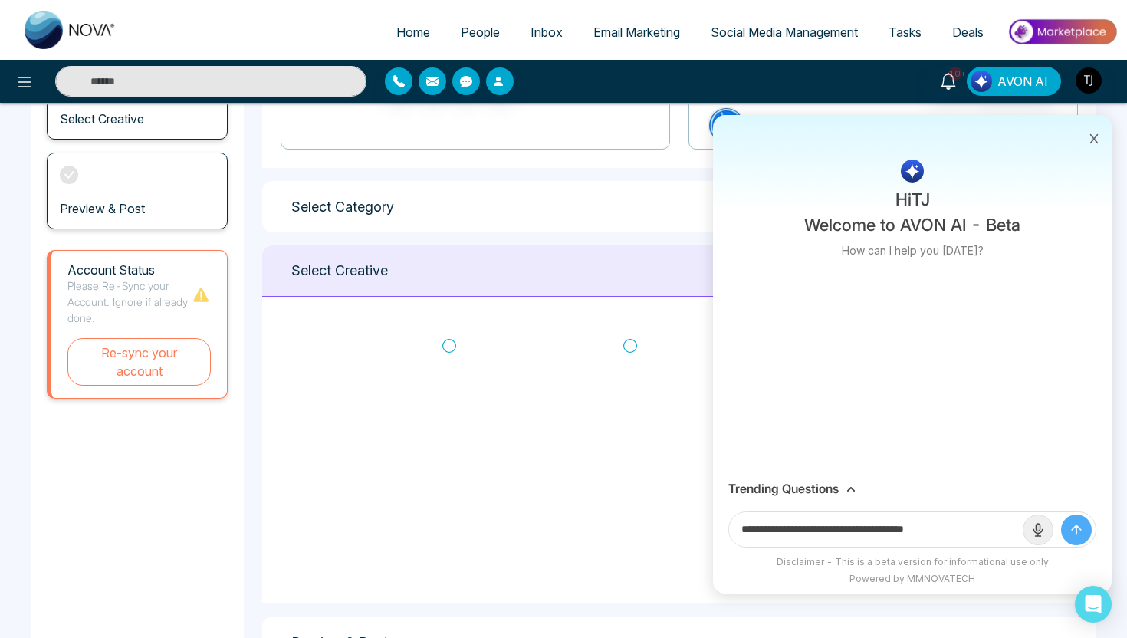
drag, startPoint x: 886, startPoint y: 526, endPoint x: 1004, endPoint y: 525, distance: 118.0
click at [1004, 525] on input "**********" at bounding box center [876, 529] width 294 height 34
paste input "**********"
type input "**********"
click at [1061, 514] on button "submit" at bounding box center [1076, 529] width 31 height 31
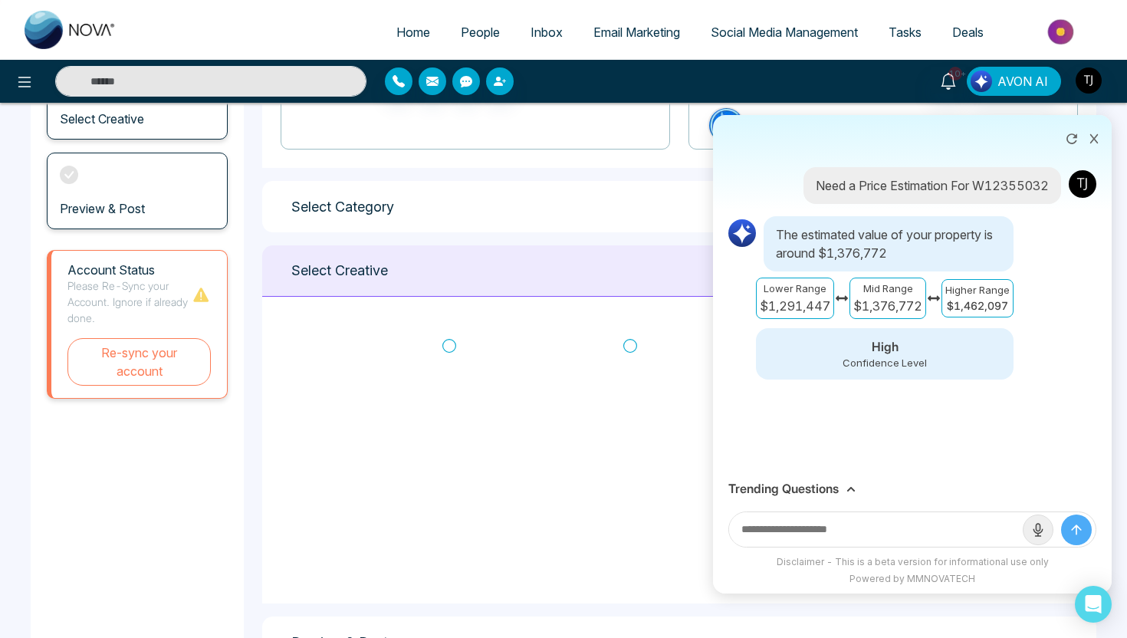
click at [807, 498] on div "Trending Questions" at bounding box center [912, 489] width 399 height 30
click at [811, 493] on h3 "Trending Questions" at bounding box center [783, 488] width 110 height 15
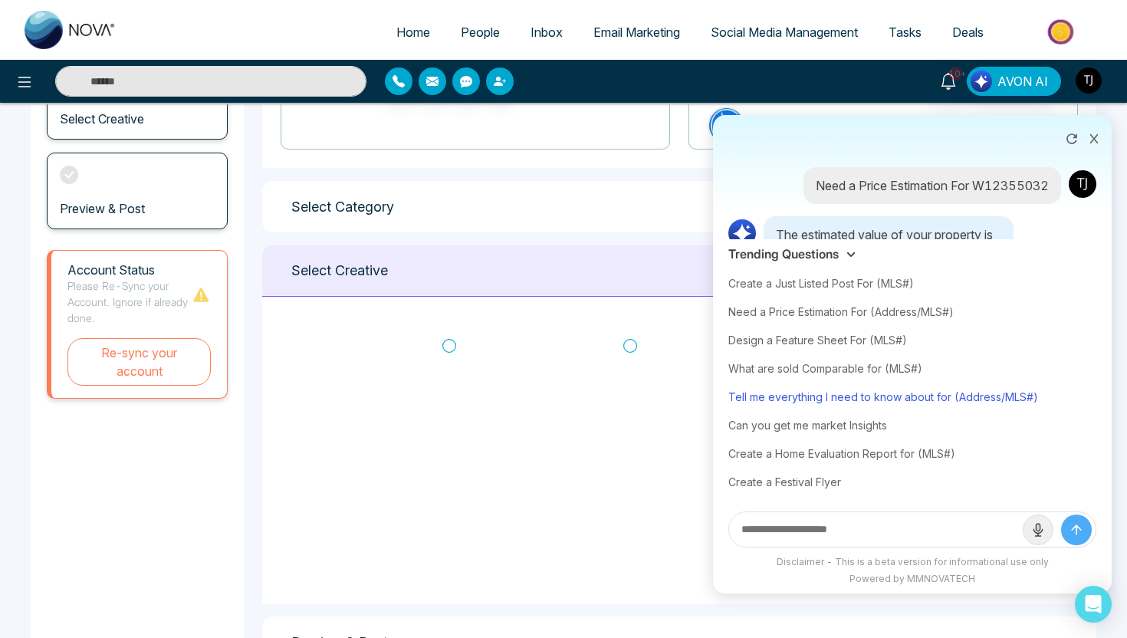
click at [824, 395] on div "Tell me everything I need to know about for (Address/MLS#)" at bounding box center [912, 396] width 368 height 28
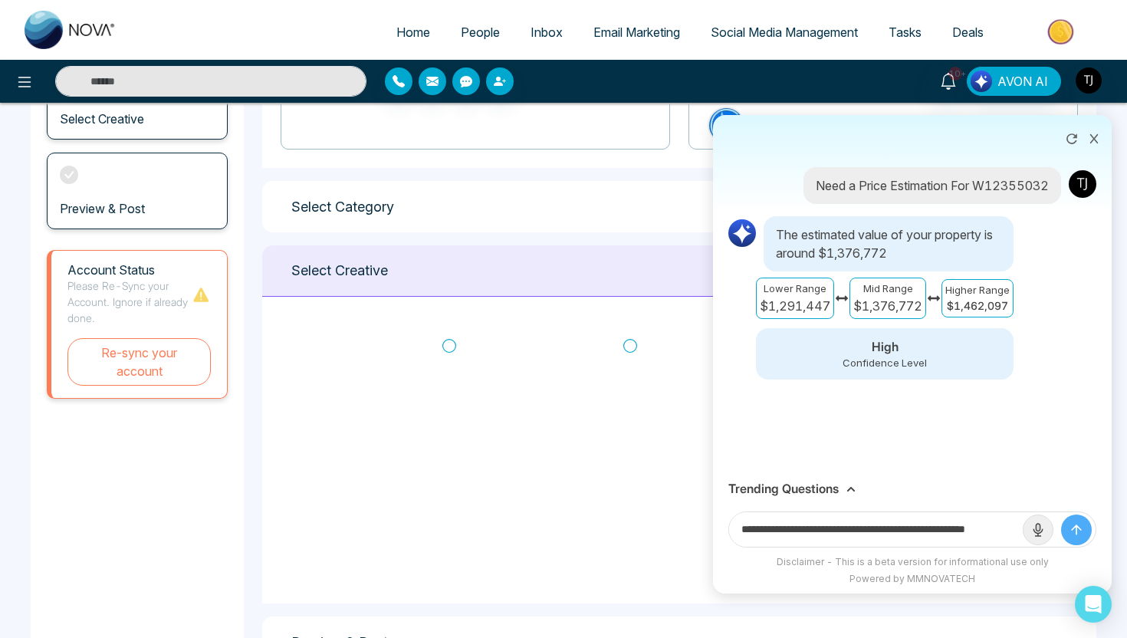
scroll to position [0, 37]
drag, startPoint x: 963, startPoint y: 527, endPoint x: 1024, endPoint y: 526, distance: 60.6
click at [1025, 528] on form "**********" at bounding box center [912, 529] width 368 height 36
paste input "**********"
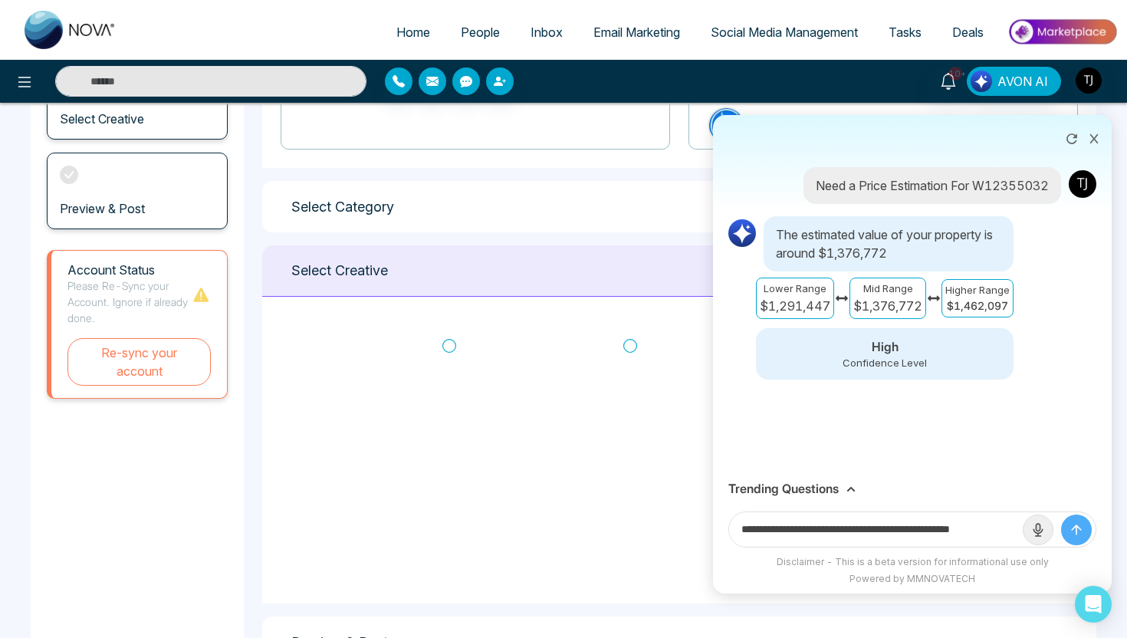
scroll to position [0, 17]
type input "**********"
click at [1061, 514] on button "submit" at bounding box center [1076, 529] width 31 height 31
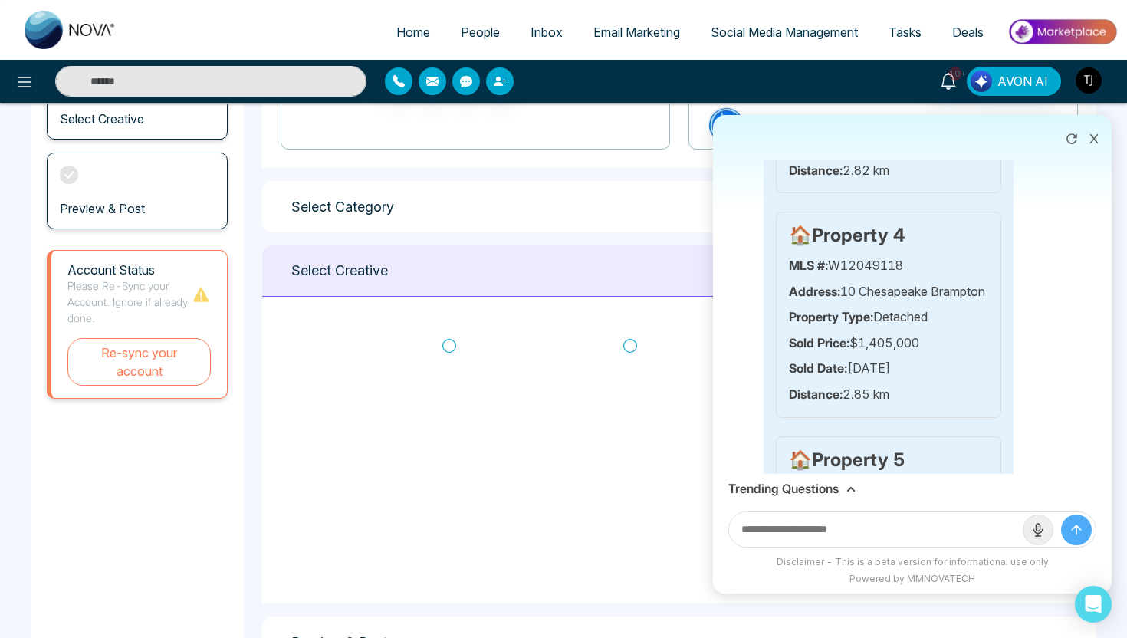
scroll to position [1831, 0]
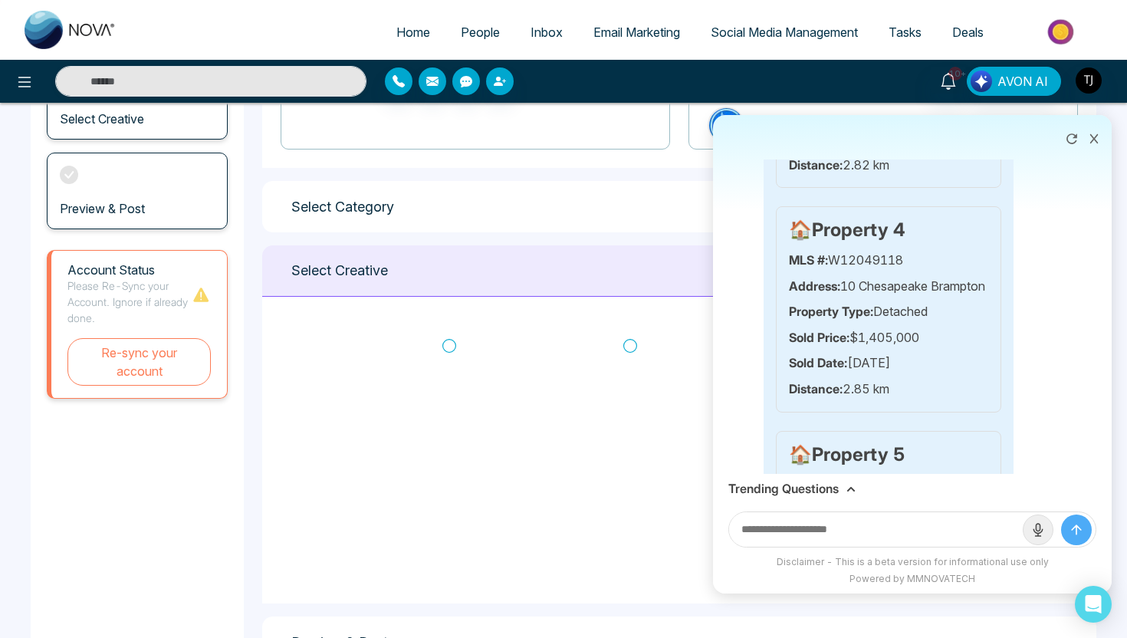
click at [803, 490] on h3 "Trending Questions" at bounding box center [783, 488] width 110 height 15
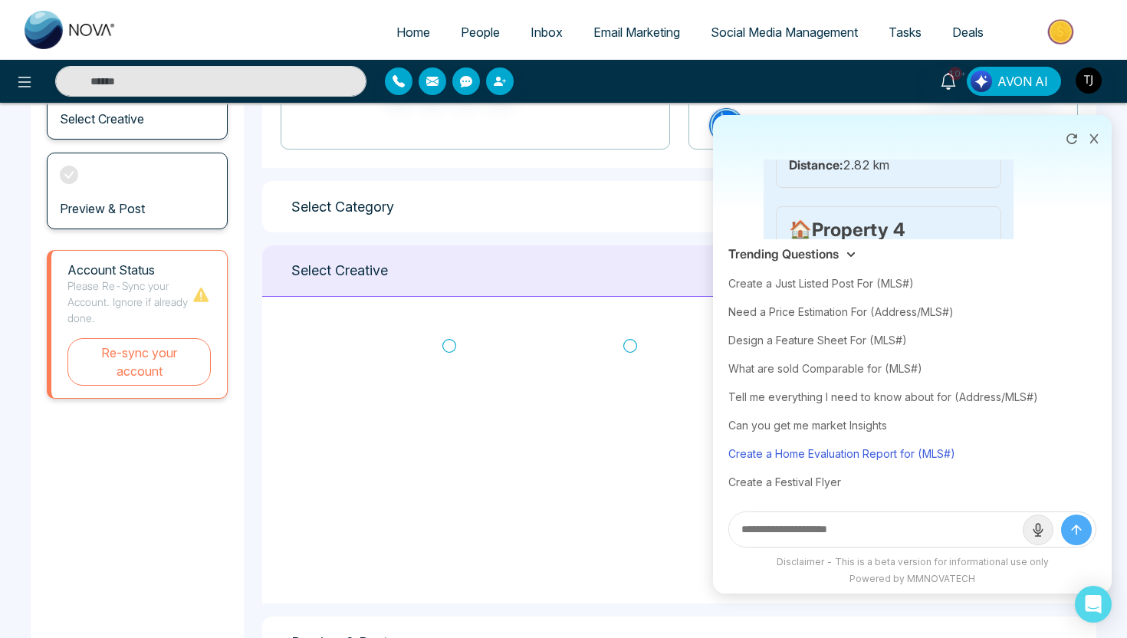
click at [802, 451] on div "Create a Home Evaluation Report for (MLS#)" at bounding box center [912, 453] width 368 height 28
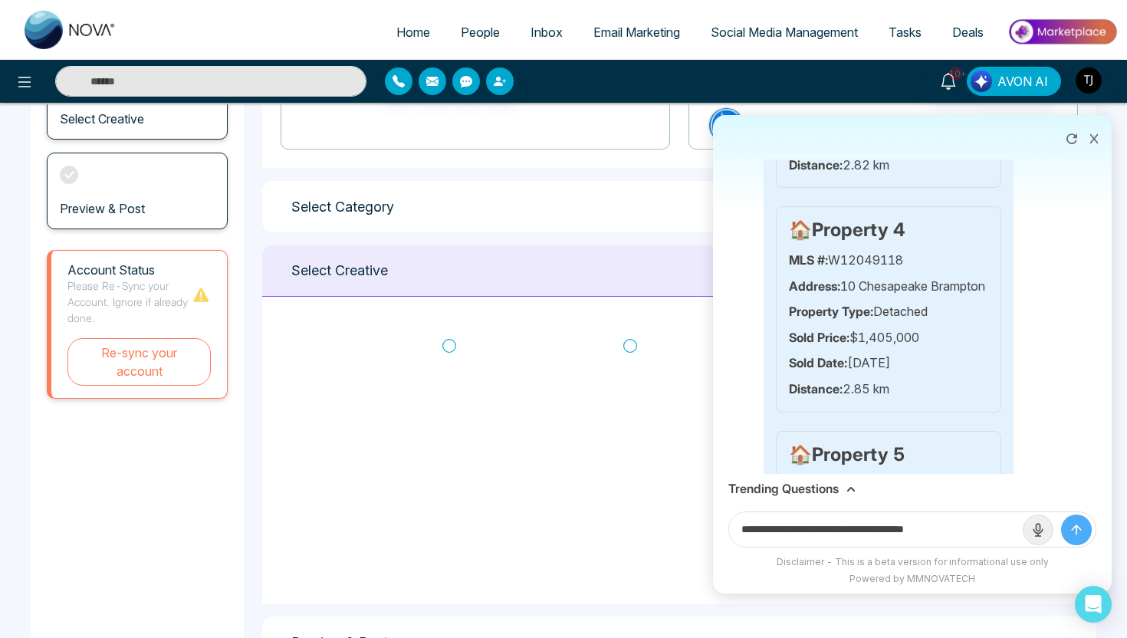
drag, startPoint x: 929, startPoint y: 533, endPoint x: 987, endPoint y: 530, distance: 58.3
click at [987, 531] on input "**********" at bounding box center [876, 529] width 294 height 34
paste input "**********"
type input "**********"
click at [1061, 514] on button "submit" at bounding box center [1076, 529] width 31 height 31
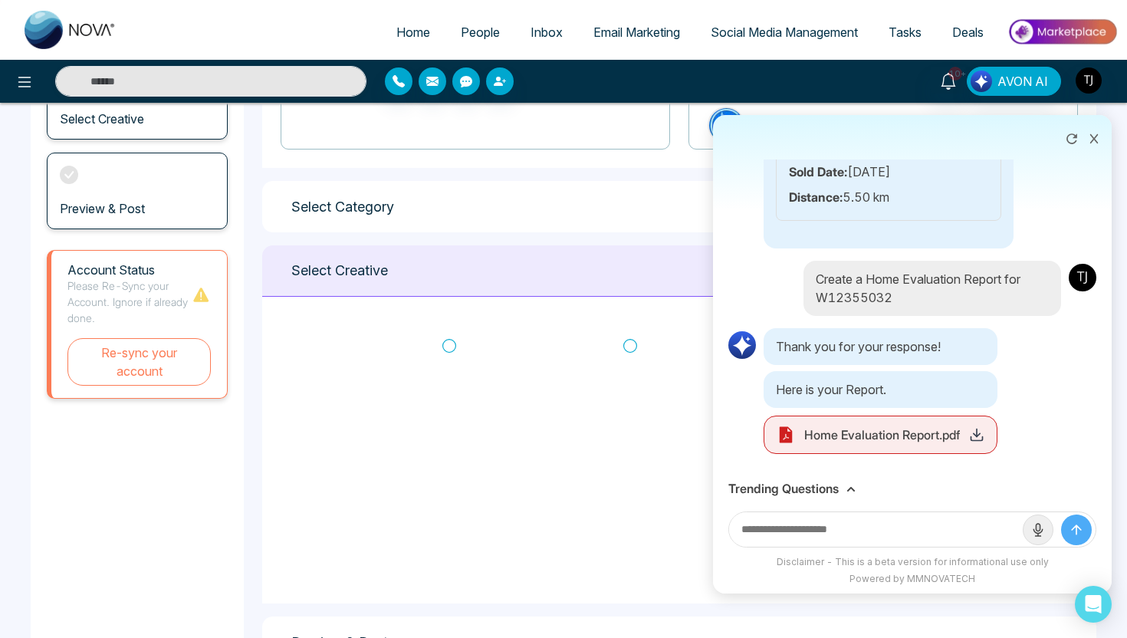
scroll to position [5776, 0]
click at [970, 440] on icon at bounding box center [976, 434] width 15 height 15
click at [1093, 130] on button at bounding box center [1094, 137] width 20 height 29
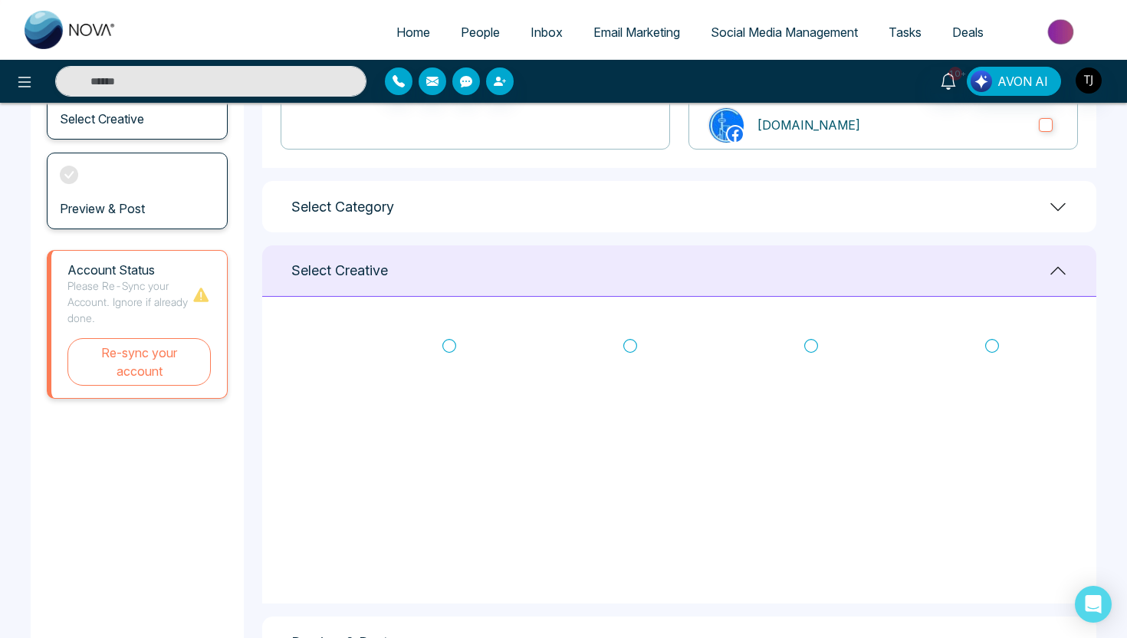
click at [973, 25] on span "Deals" at bounding box center [967, 32] width 31 height 15
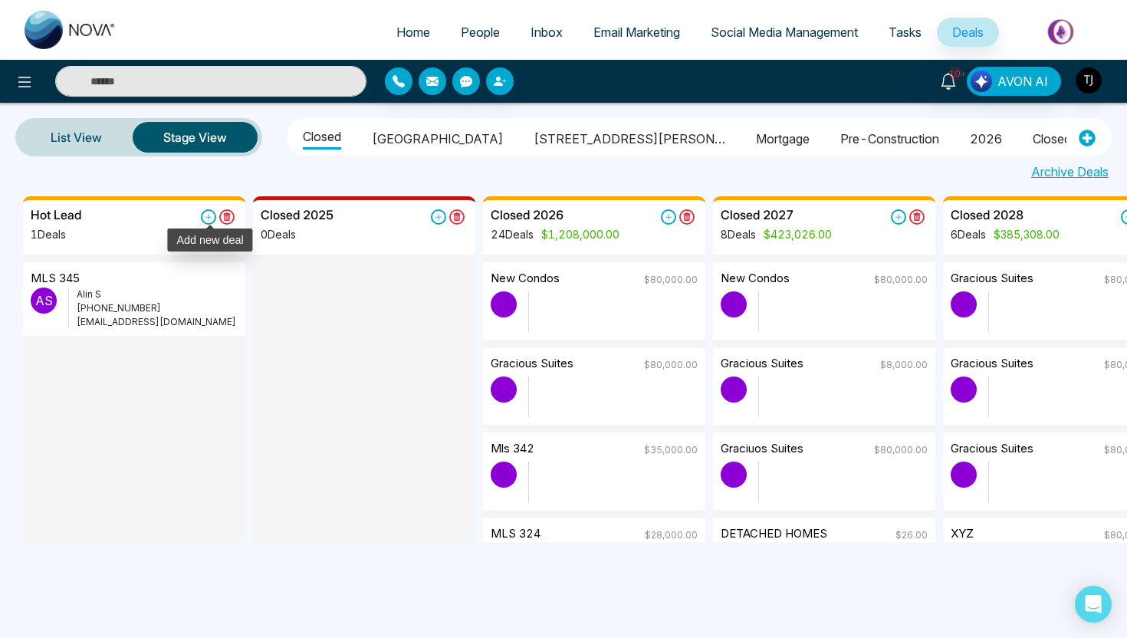
click at [204, 218] on icon at bounding box center [208, 216] width 15 height 15
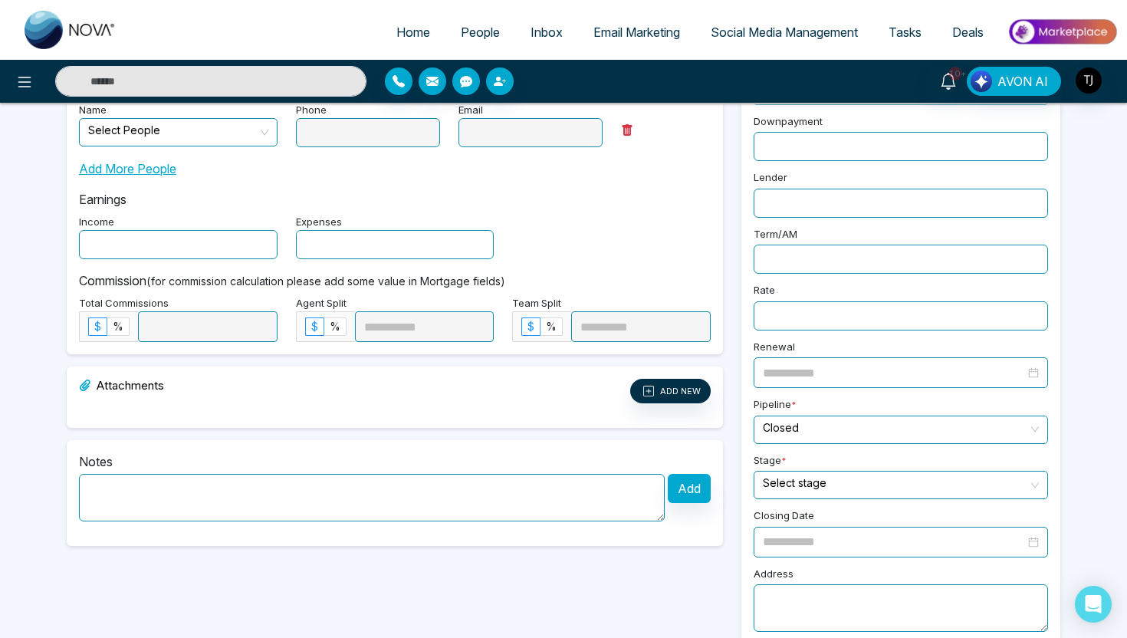
scroll to position [280, 0]
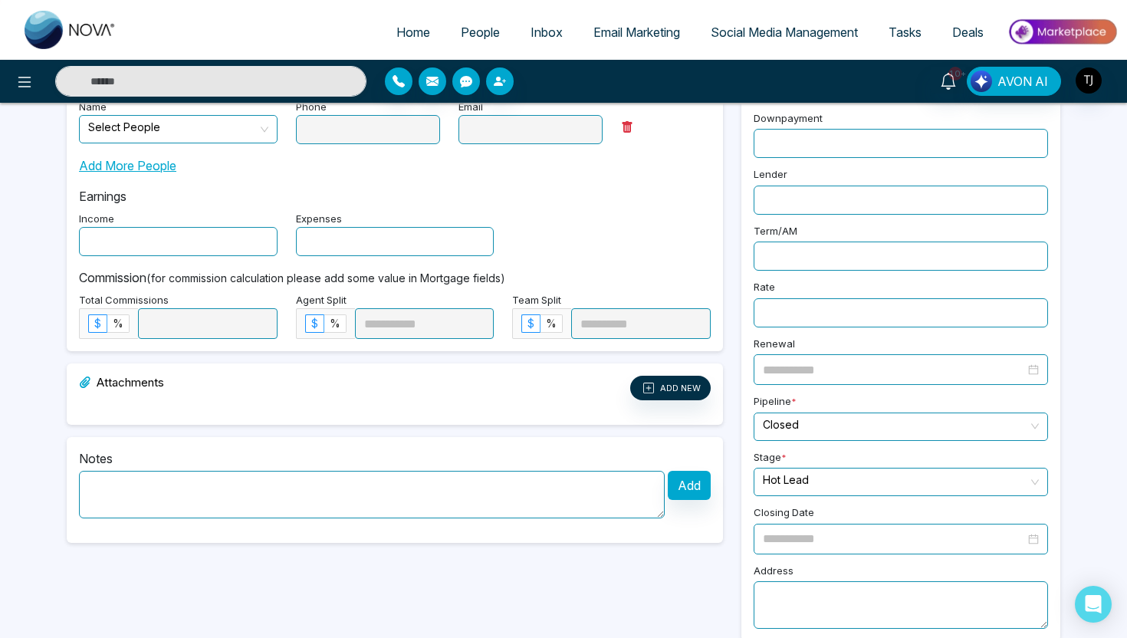
click at [774, 116] on label "Downpayment" at bounding box center [787, 120] width 69 height 18
click at [782, 133] on input "text" at bounding box center [900, 143] width 294 height 29
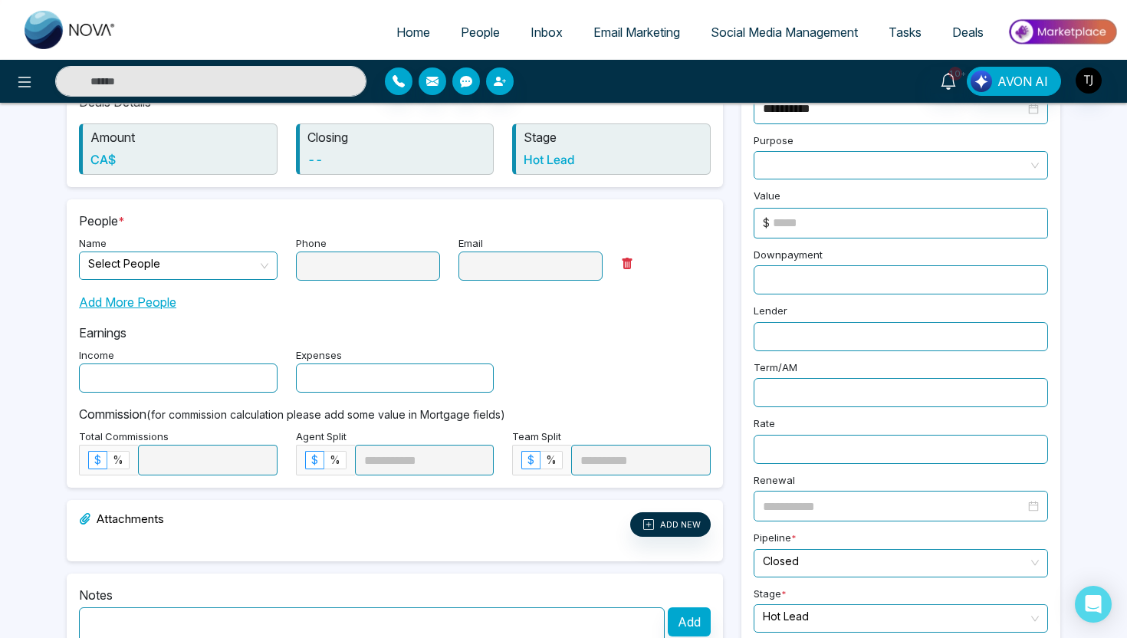
scroll to position [133, 0]
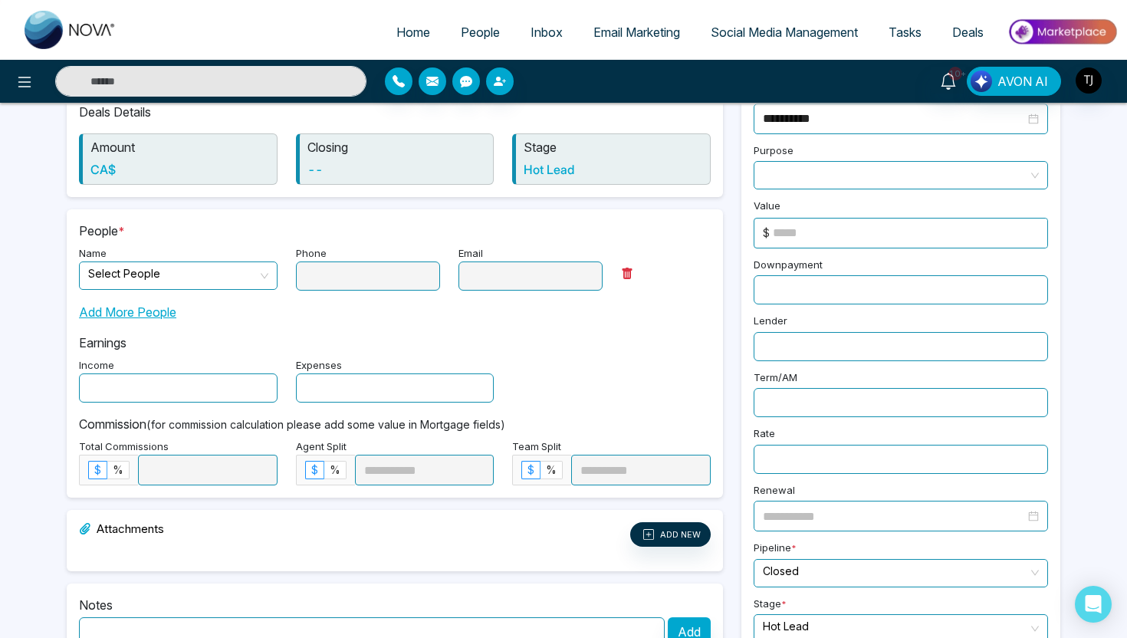
click at [777, 176] on span at bounding box center [901, 175] width 276 height 27
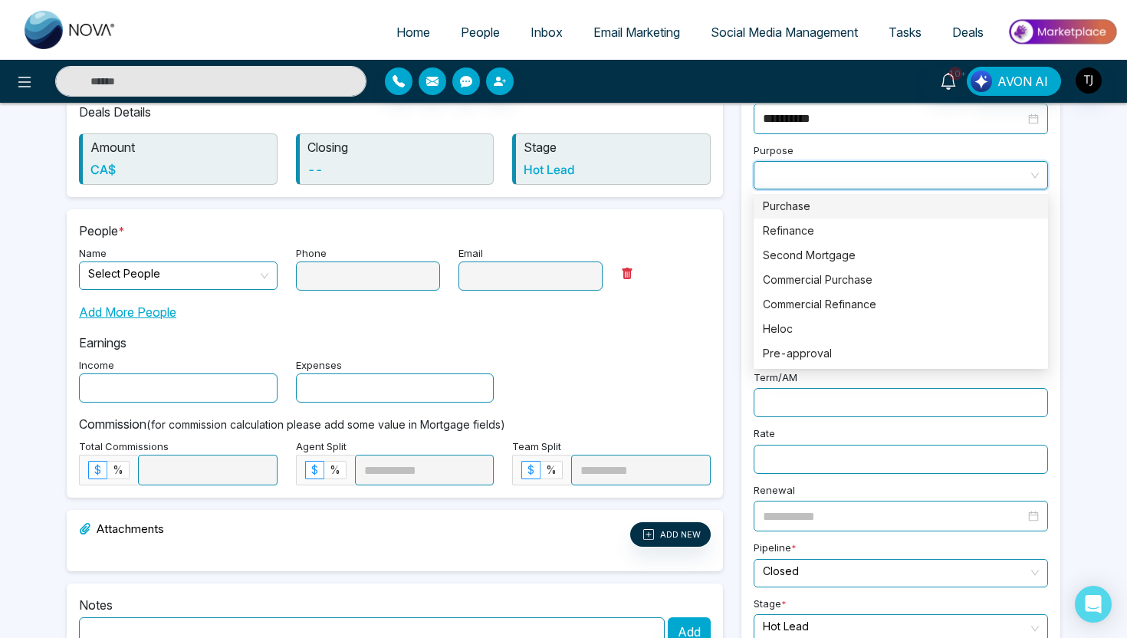
scroll to position [198, 0]
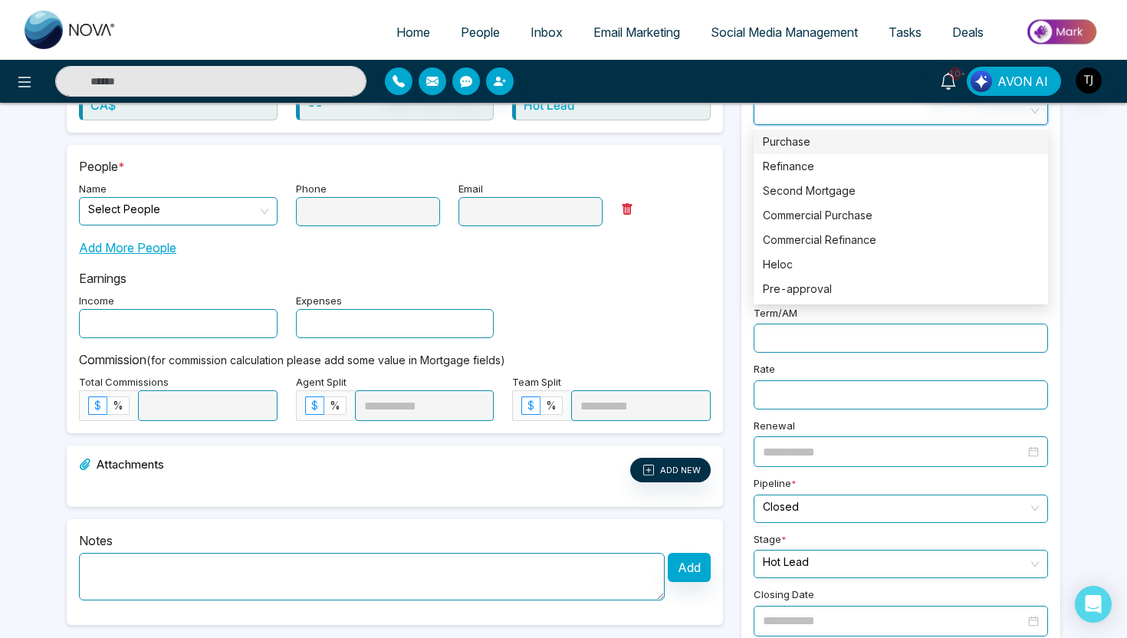
click at [228, 204] on input "search" at bounding box center [172, 209] width 169 height 23
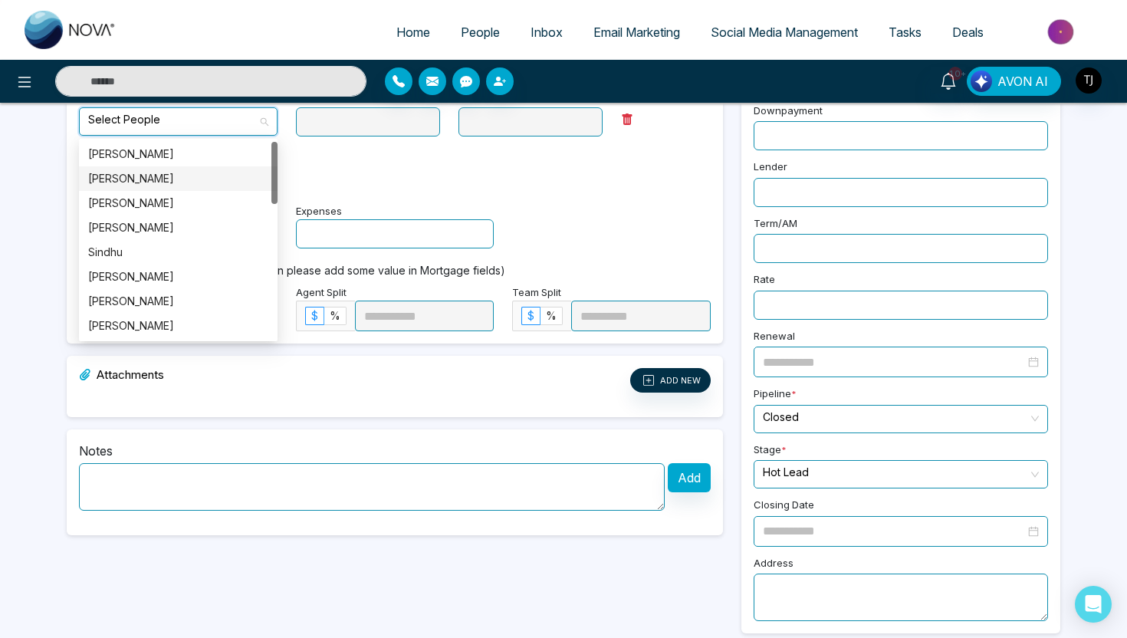
scroll to position [292, 0]
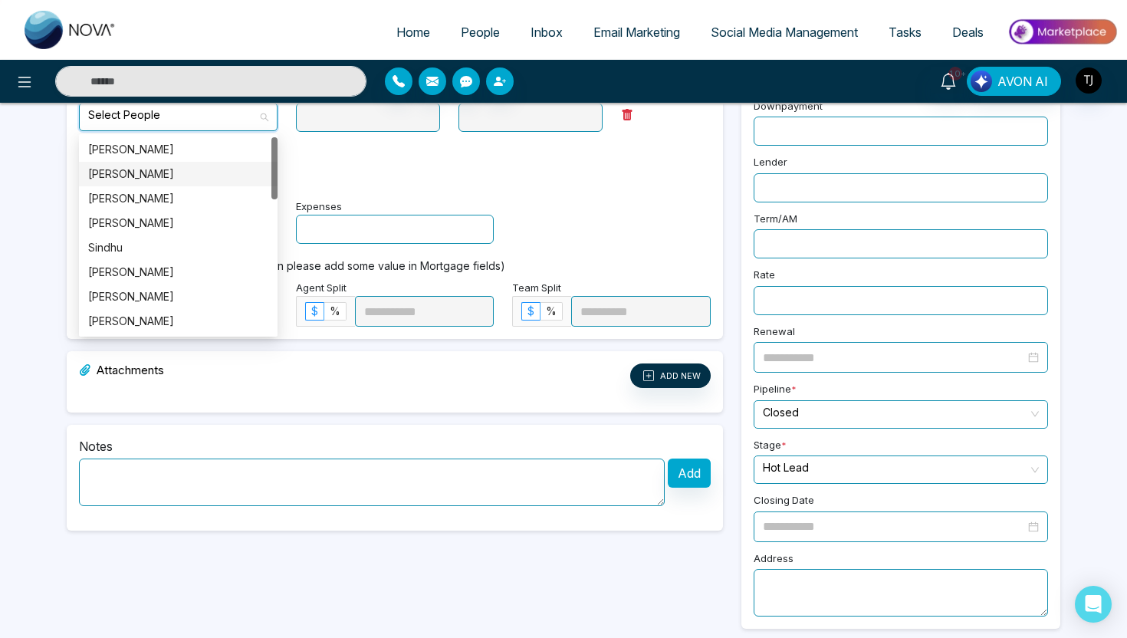
click at [341, 265] on small "(for commission calculation please add some value in Mortgage fields)" at bounding box center [325, 265] width 359 height 13
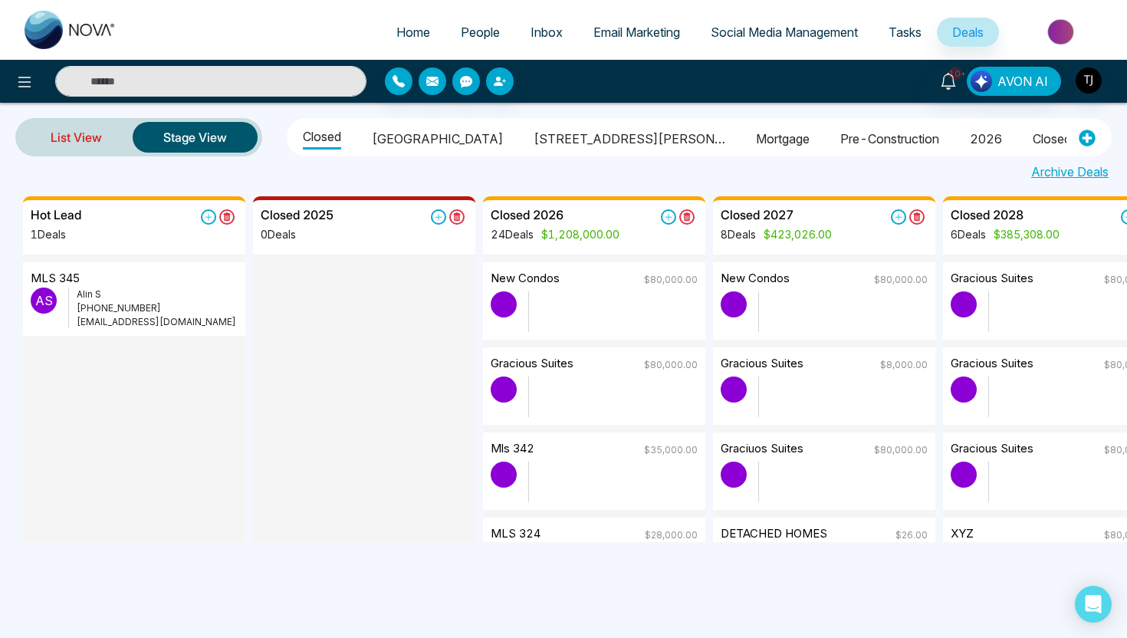
click at [41, 139] on link "List View" at bounding box center [76, 137] width 113 height 37
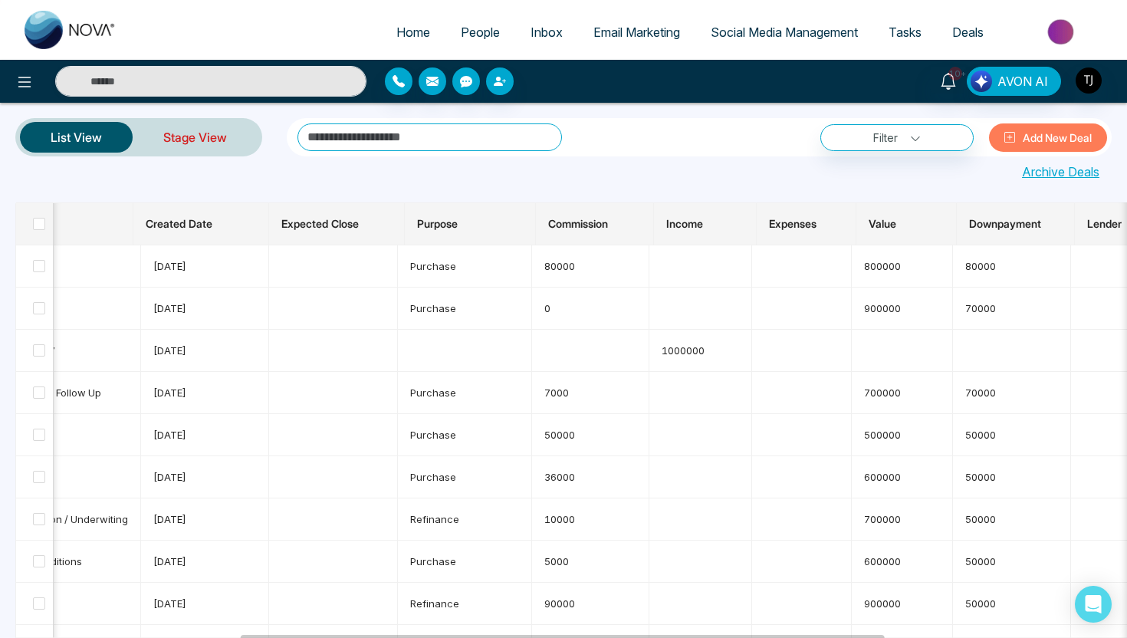
click at [208, 139] on link "Stage View" at bounding box center [195, 137] width 125 height 37
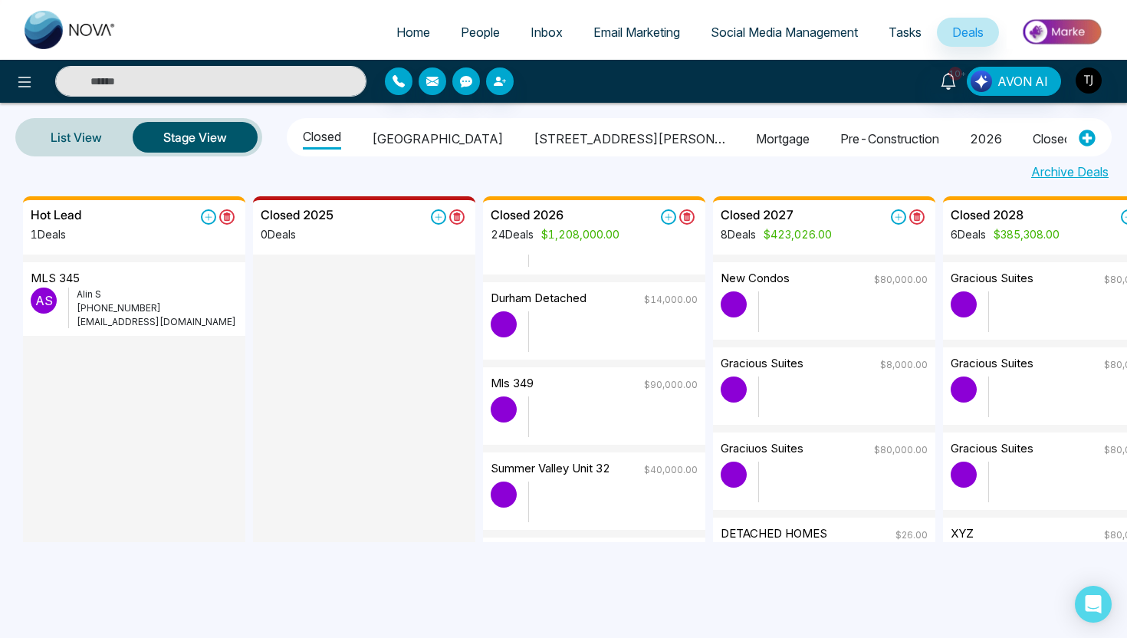
scroll to position [746, 0]
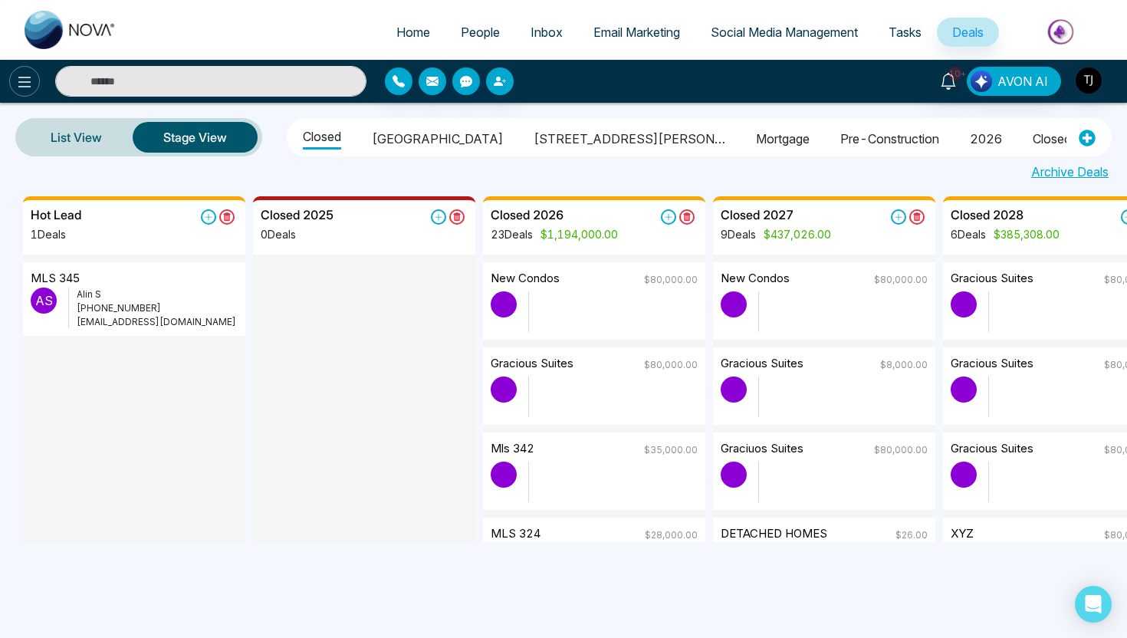
click at [18, 84] on icon at bounding box center [24, 82] width 18 height 18
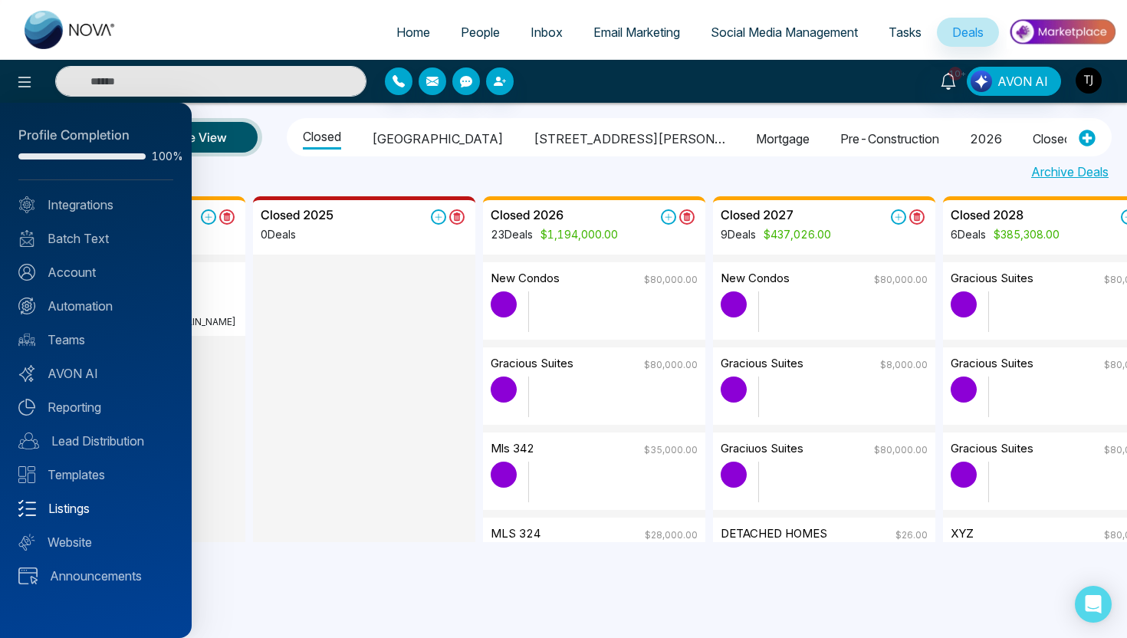
click at [80, 509] on link "Listings" at bounding box center [95, 508] width 155 height 18
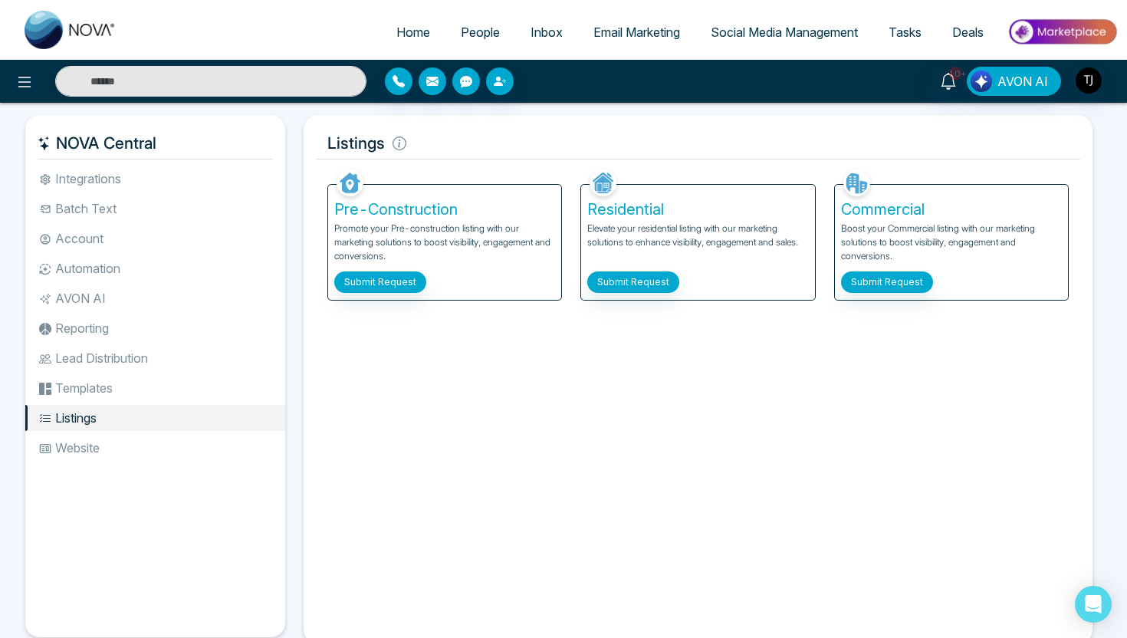
click at [31, 80] on icon at bounding box center [24, 82] width 18 height 18
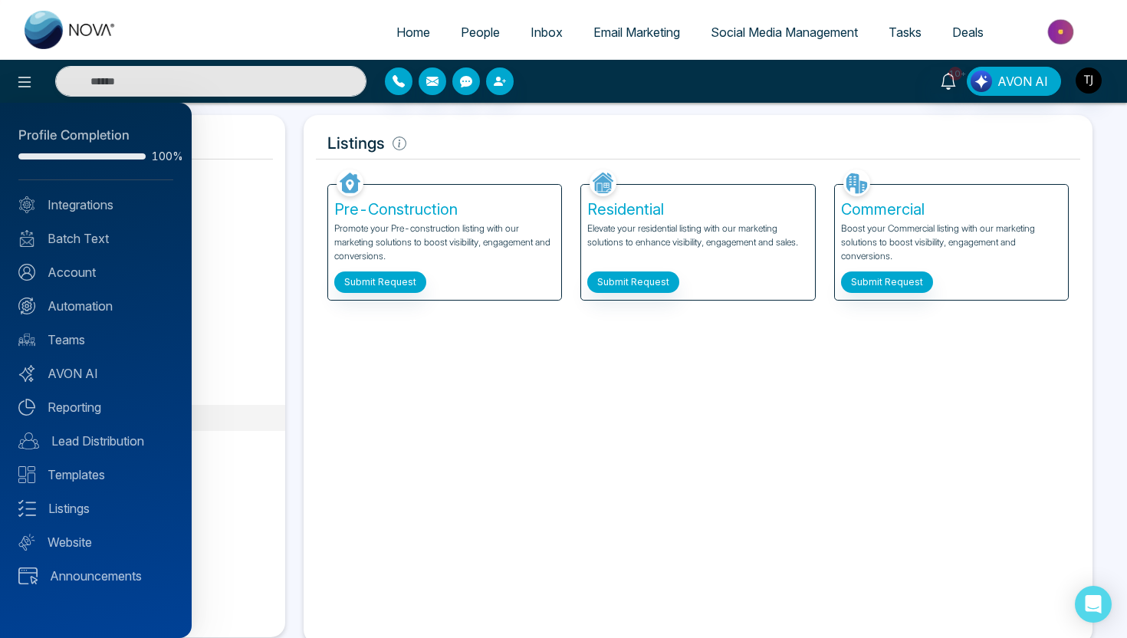
click at [232, 294] on div at bounding box center [563, 319] width 1127 height 638
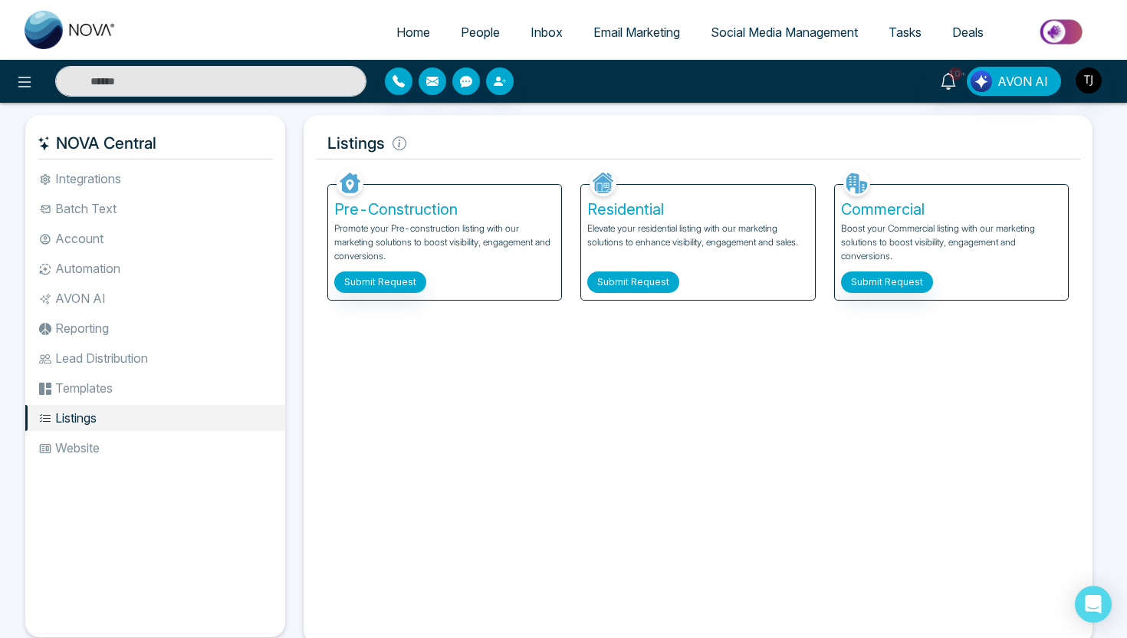
click at [623, 280] on button "Submit Request" at bounding box center [633, 281] width 92 height 21
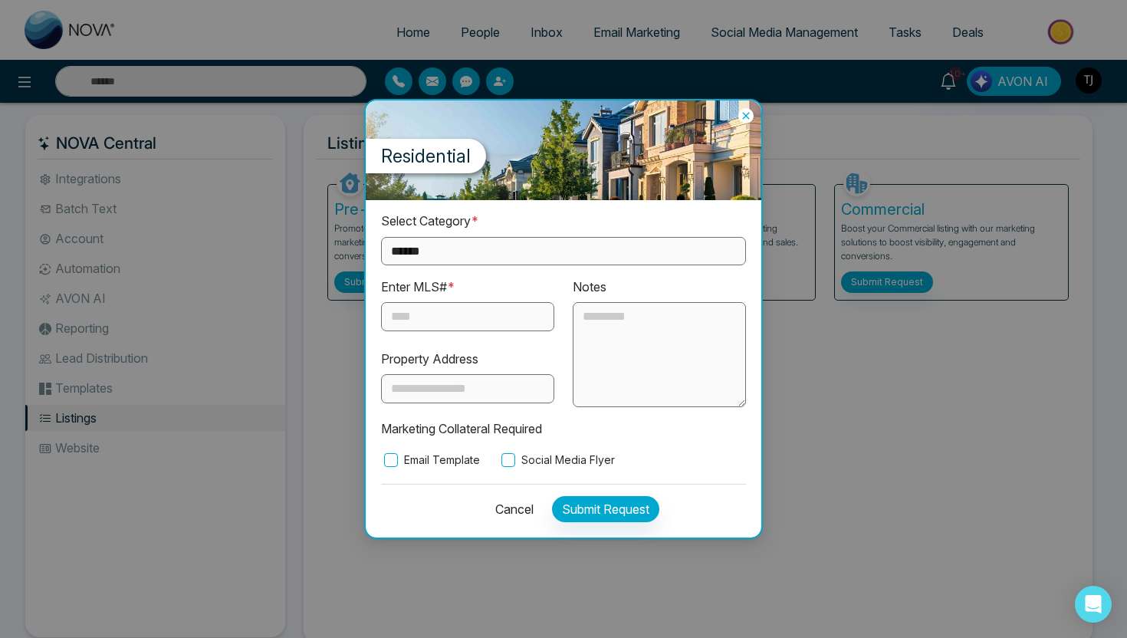
click at [530, 244] on select "**********" at bounding box center [563, 251] width 365 height 28
click at [431, 321] on input "text" at bounding box center [467, 316] width 173 height 29
click at [578, 464] on label "Social Media Flyer" at bounding box center [556, 459] width 116 height 17
click at [745, 110] on icon at bounding box center [745, 115] width 15 height 15
